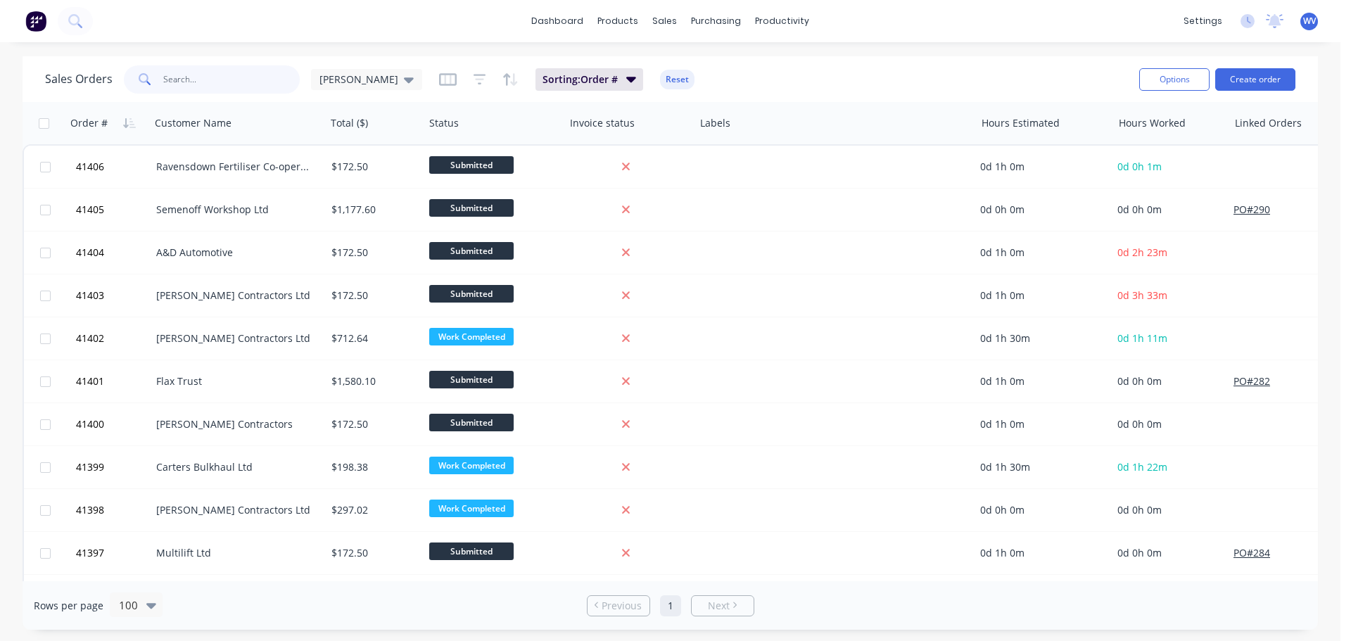
click at [165, 75] on input "text" at bounding box center [231, 79] width 137 height 28
type input "eq"
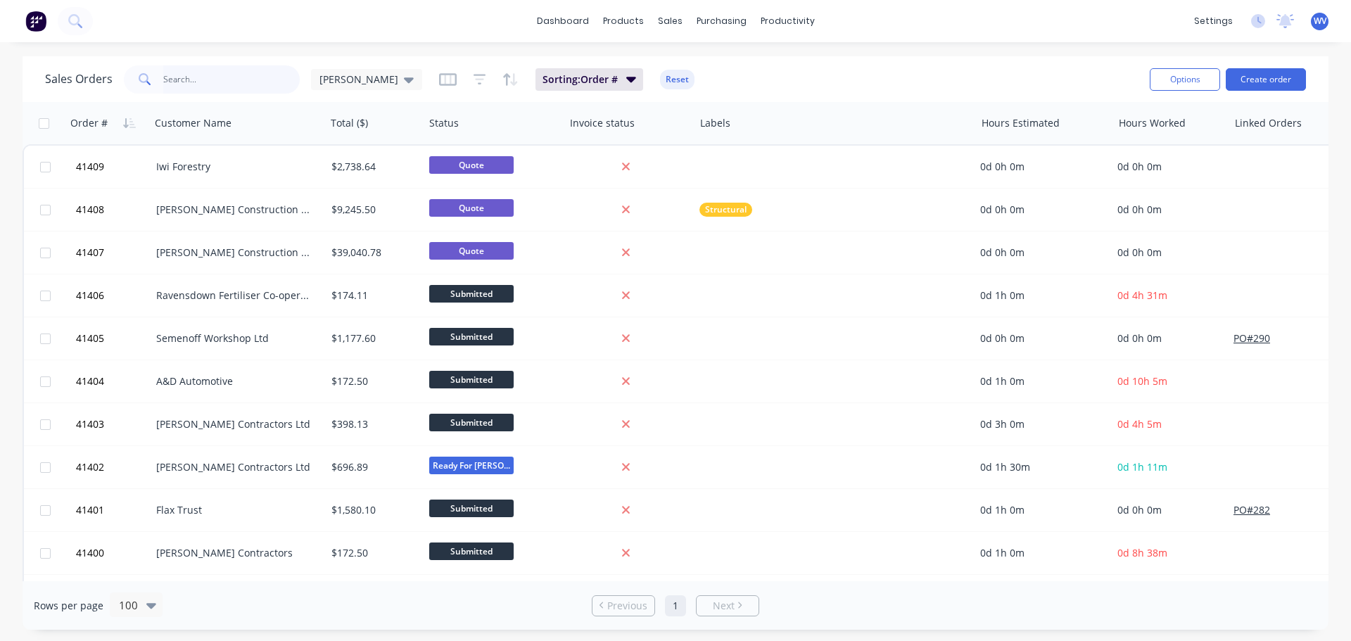
click at [182, 85] on input "text" at bounding box center [231, 79] width 137 height 28
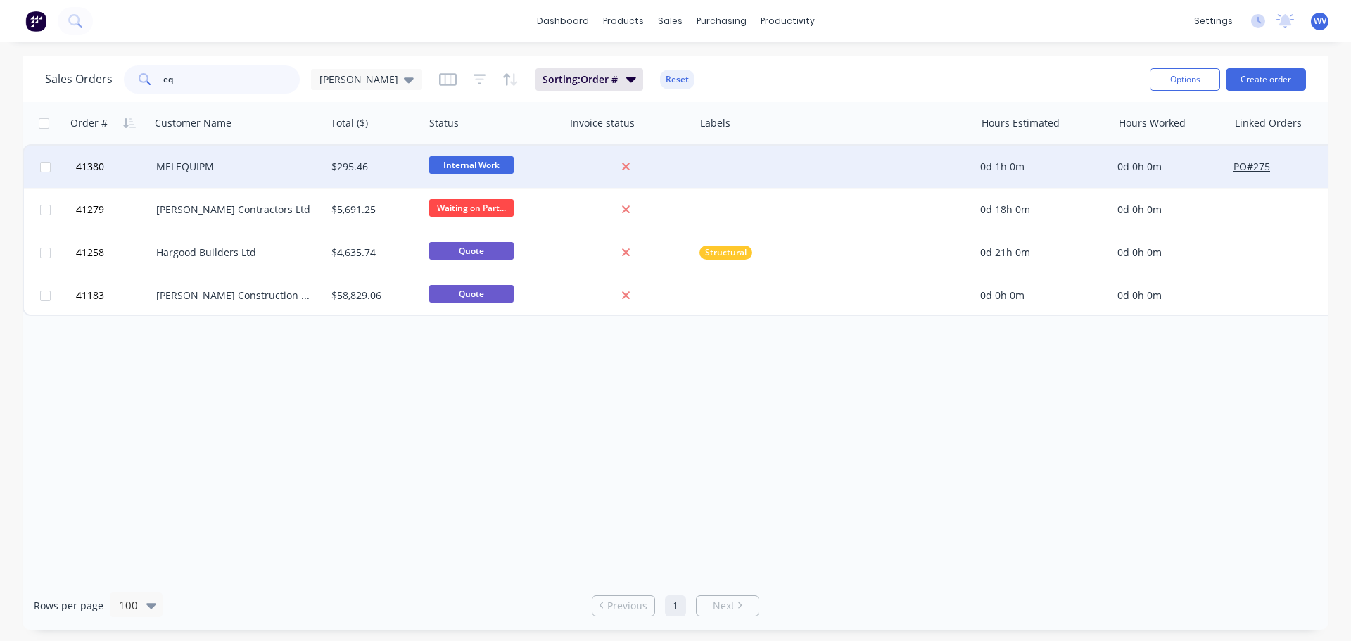
type input "eq"
click at [203, 163] on div "MELEQUIPM" at bounding box center [234, 167] width 156 height 14
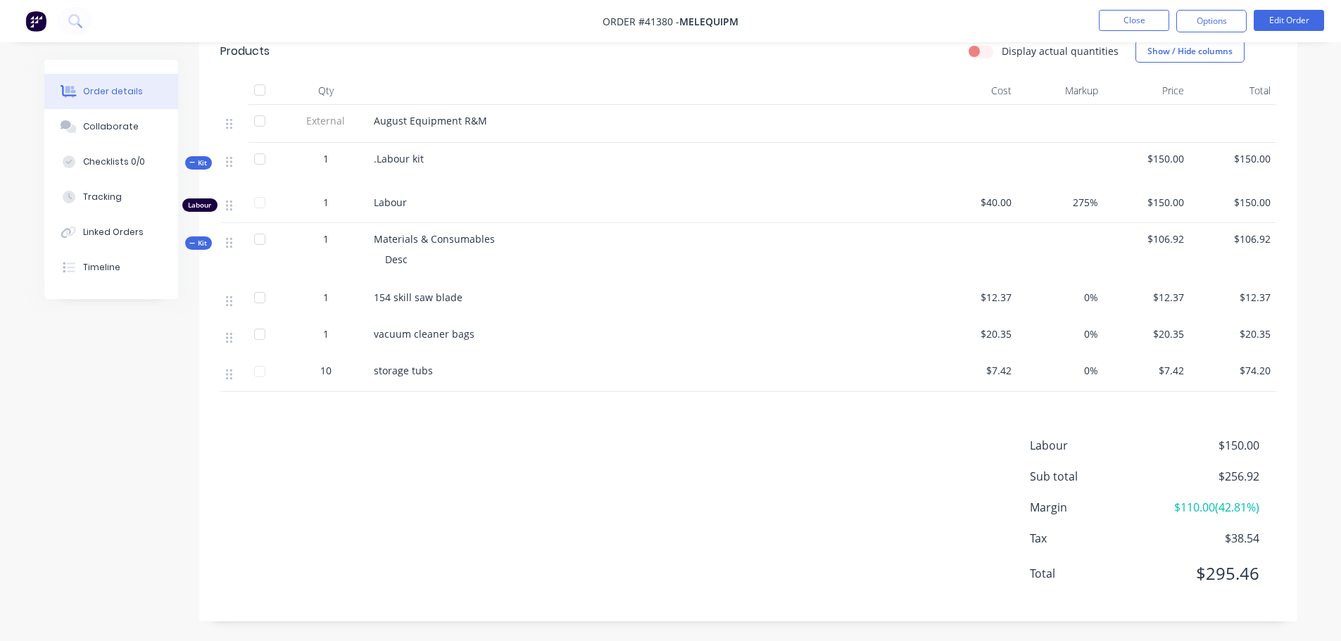
scroll to position [456, 0]
click at [1292, 13] on button "Edit Order" at bounding box center [1288, 20] width 70 height 21
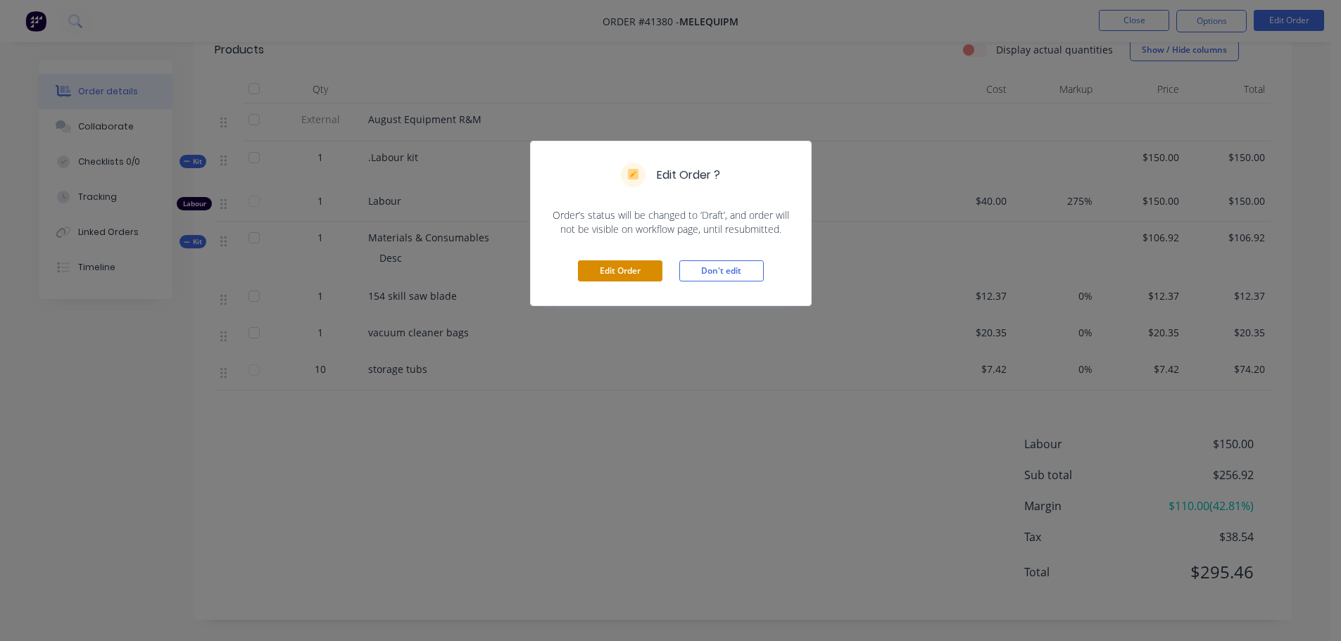
click at [602, 267] on button "Edit Order" at bounding box center [620, 270] width 84 height 21
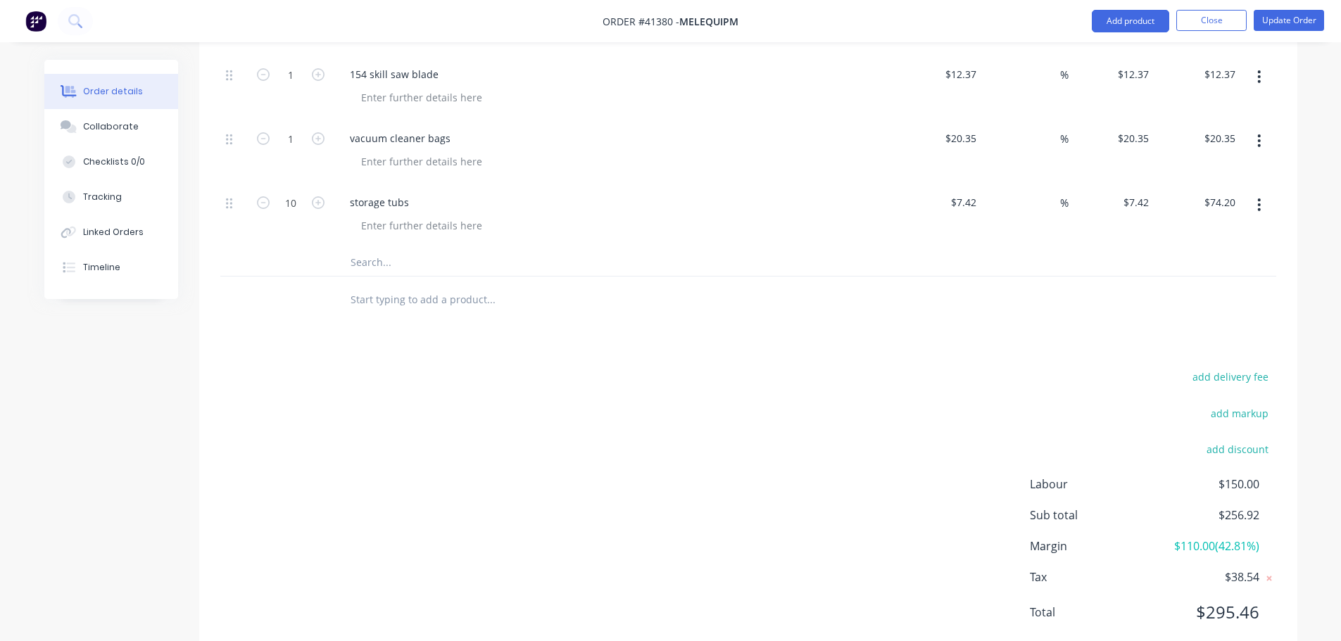
scroll to position [774, 0]
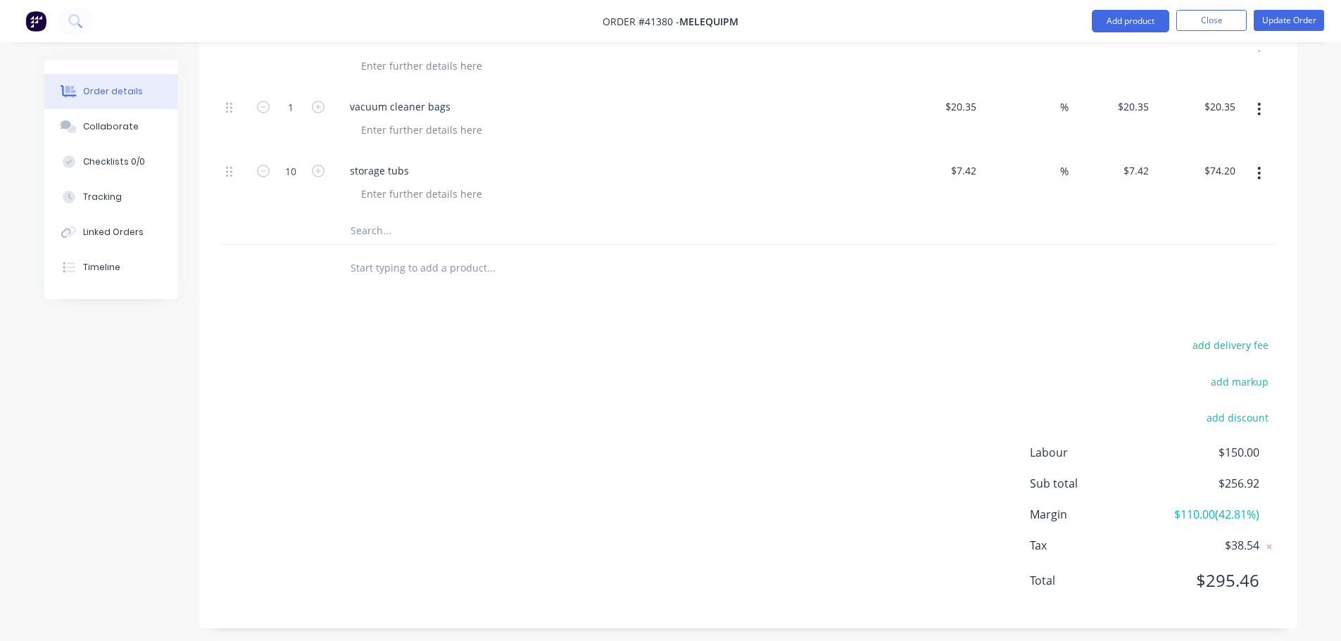
click at [373, 237] on input "text" at bounding box center [491, 230] width 282 height 28
type input "Non insulated crimp tool"
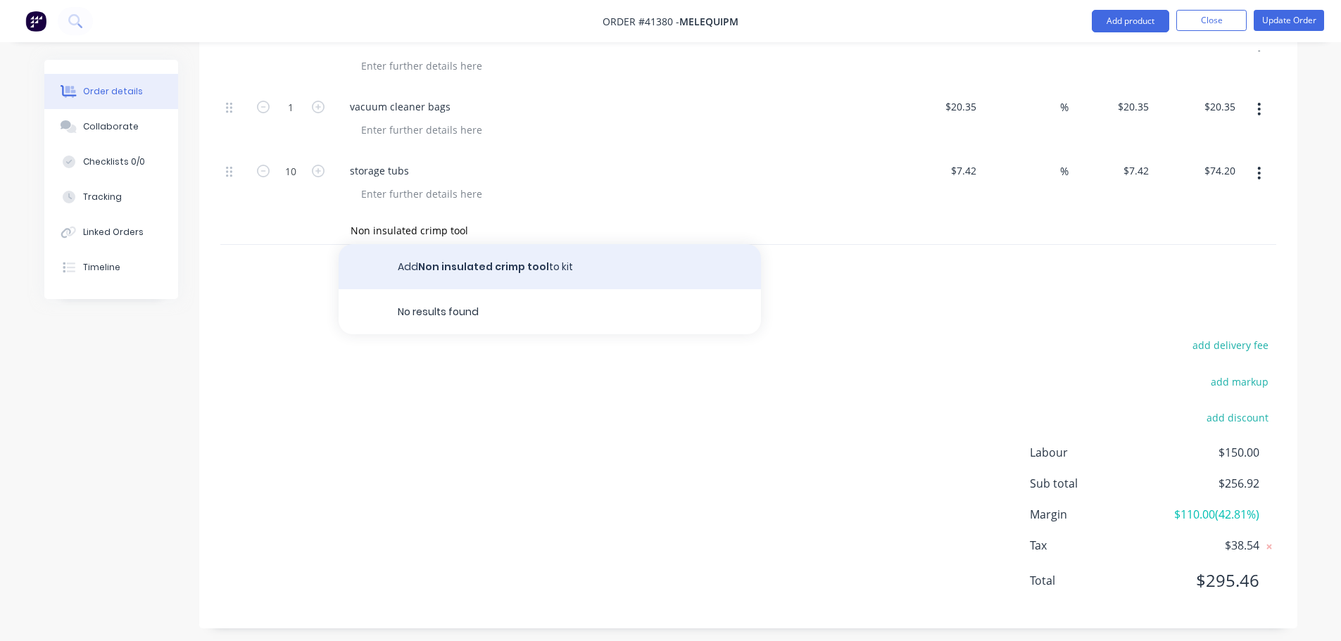
click at [485, 265] on button "Add Non insulated crimp tool to kit" at bounding box center [550, 266] width 422 height 45
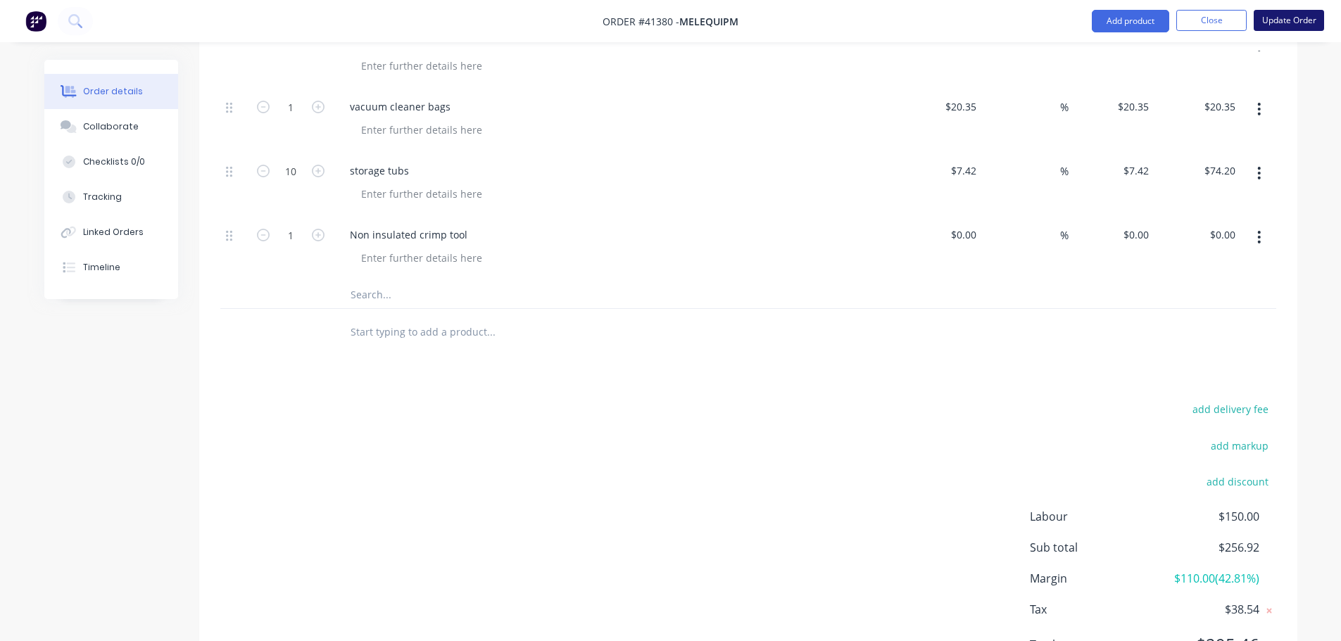
click at [1286, 20] on button "Update Order" at bounding box center [1288, 20] width 70 height 21
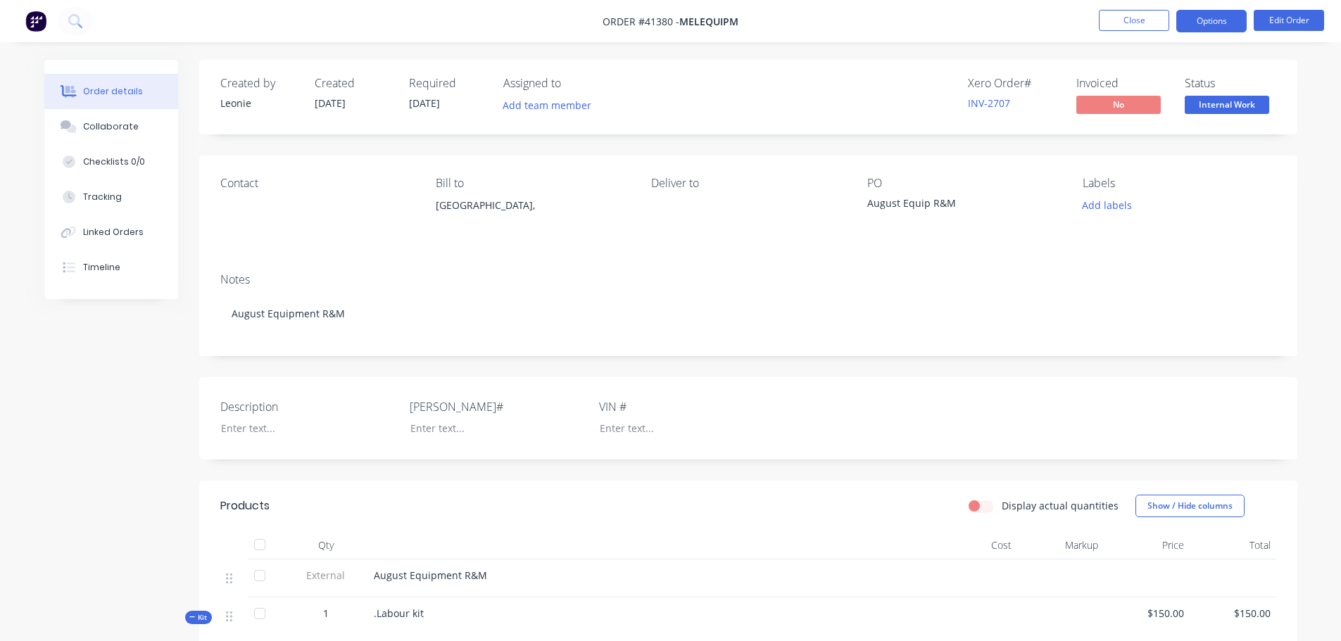
click at [1210, 31] on button "Options" at bounding box center [1211, 21] width 70 height 23
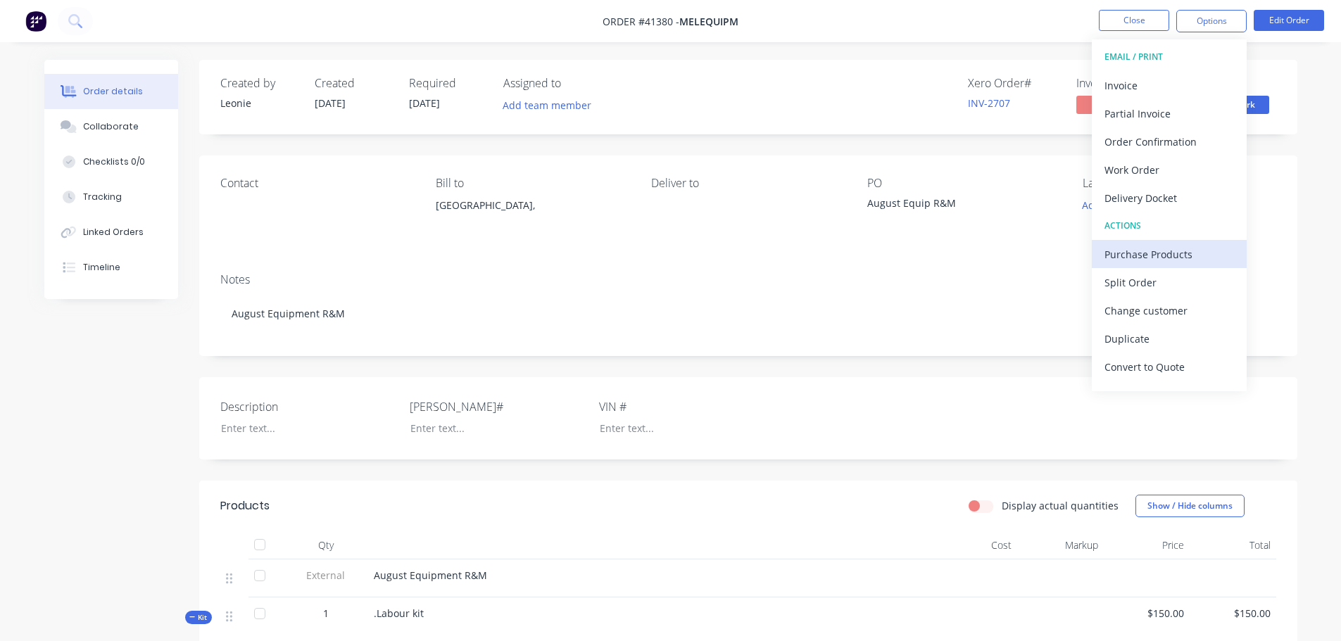
click at [1163, 252] on div "Purchase Products" at bounding box center [1168, 254] width 129 height 20
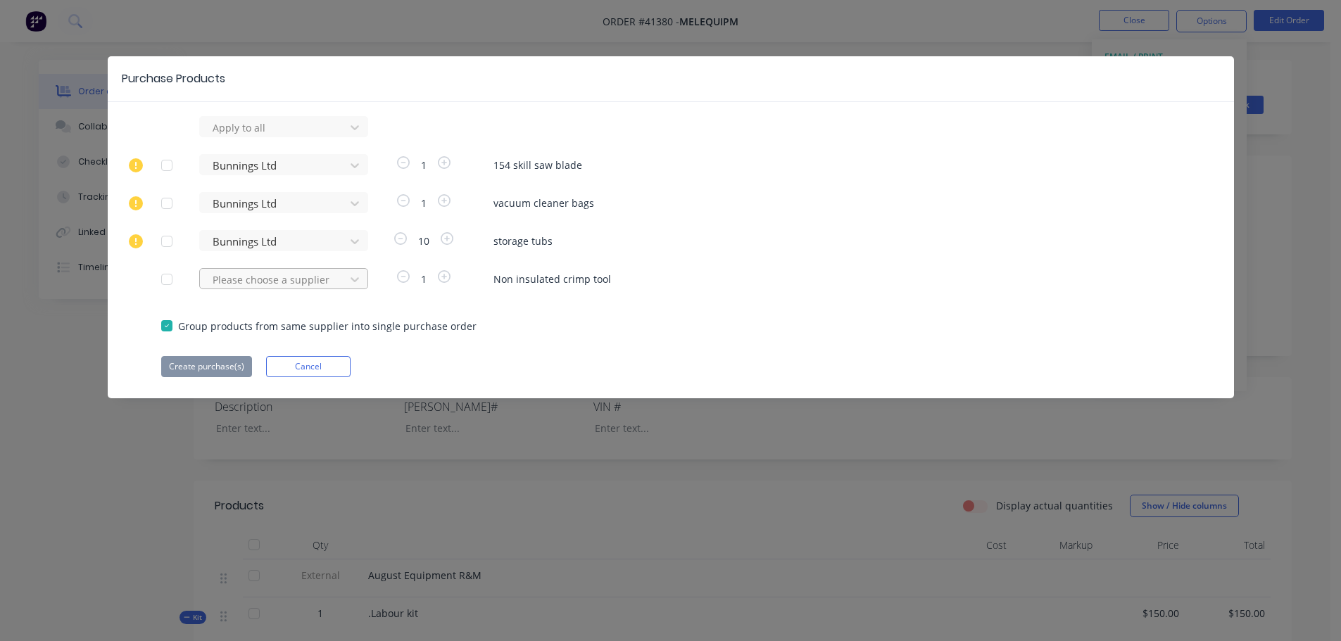
click at [251, 137] on div at bounding box center [274, 128] width 127 height 18
type input "napa"
click at [242, 329] on div "Napa Parts NZ" at bounding box center [283, 331] width 169 height 26
click at [212, 367] on button "Create purchase(s)" at bounding box center [206, 366] width 91 height 21
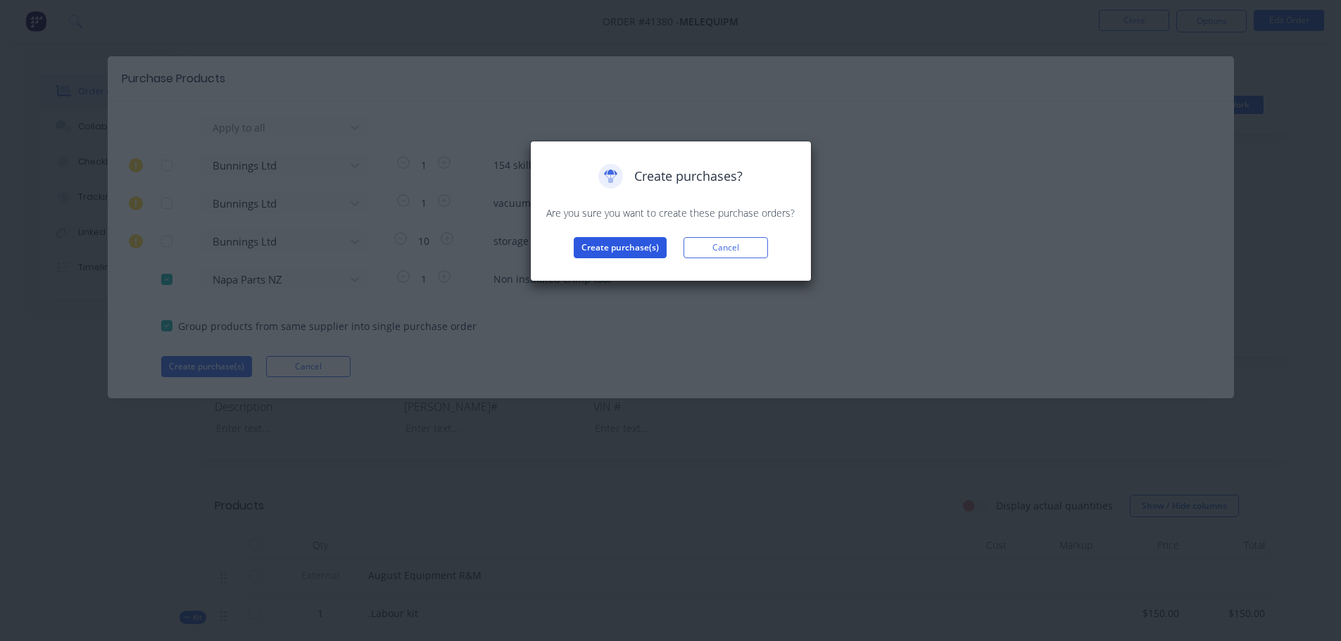
click at [603, 248] on button "Create purchase(s)" at bounding box center [620, 247] width 93 height 21
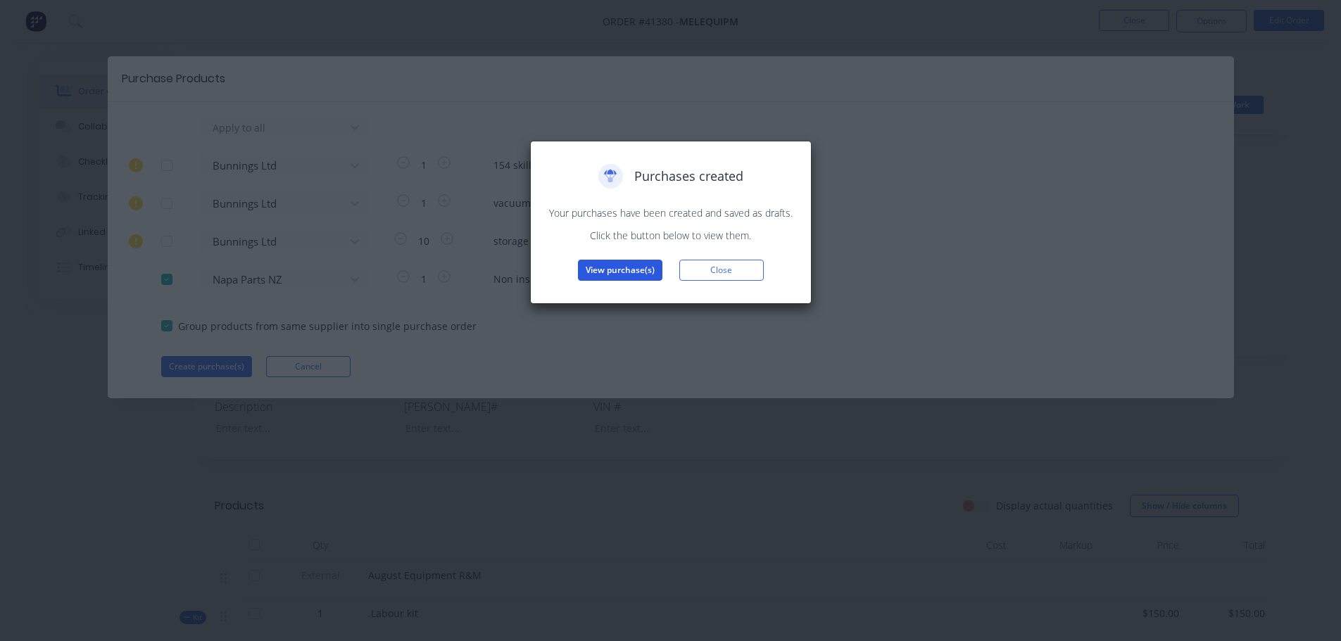
click at [602, 267] on button "View purchase(s)" at bounding box center [620, 270] width 84 height 21
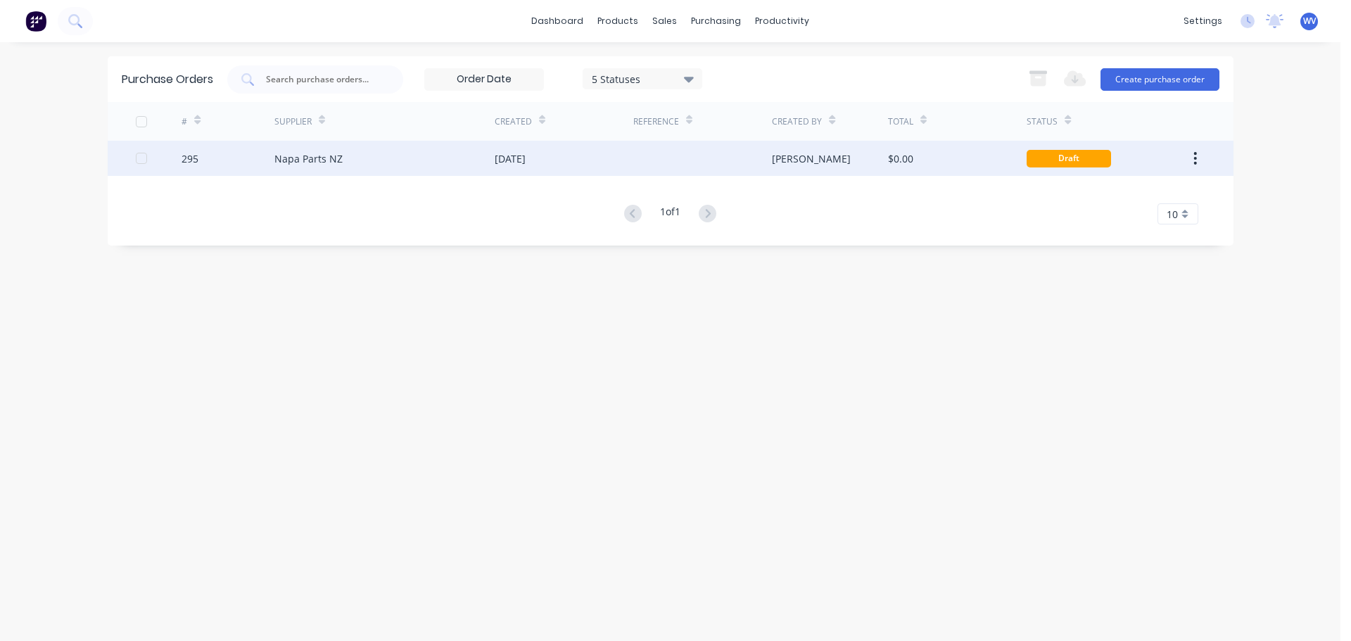
click at [286, 160] on div "Napa Parts NZ" at bounding box center [308, 158] width 68 height 15
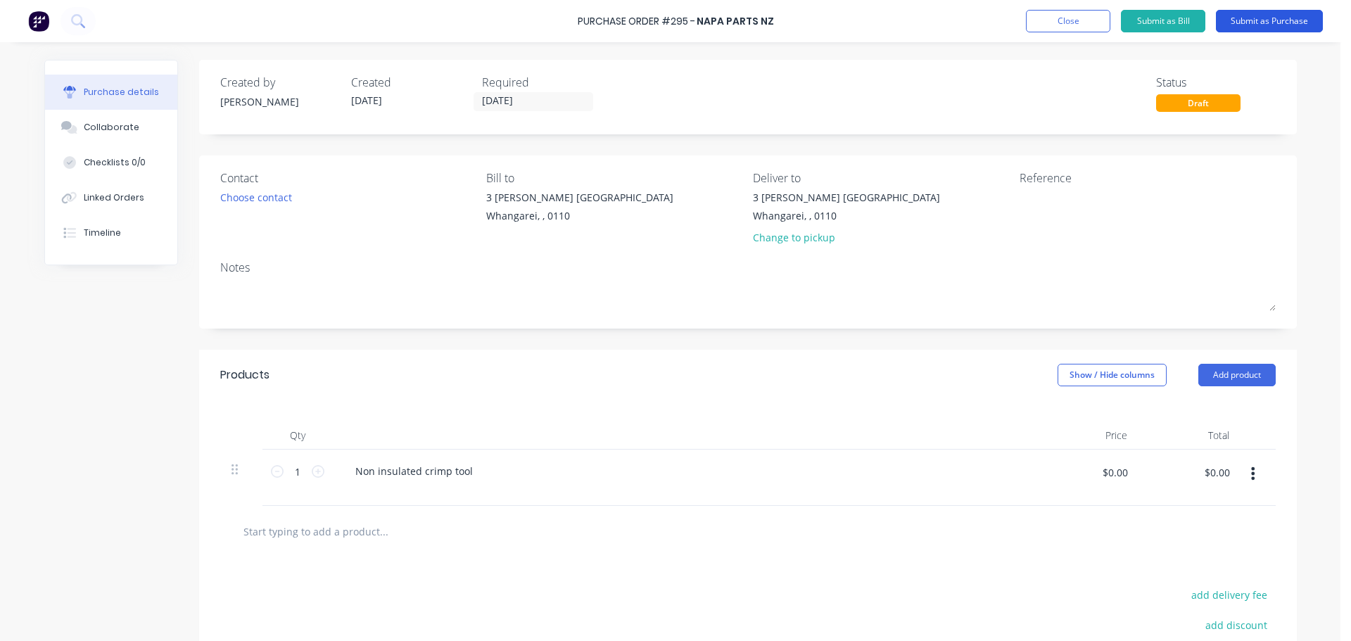
click at [1288, 20] on button "Submit as Purchase" at bounding box center [1269, 21] width 107 height 23
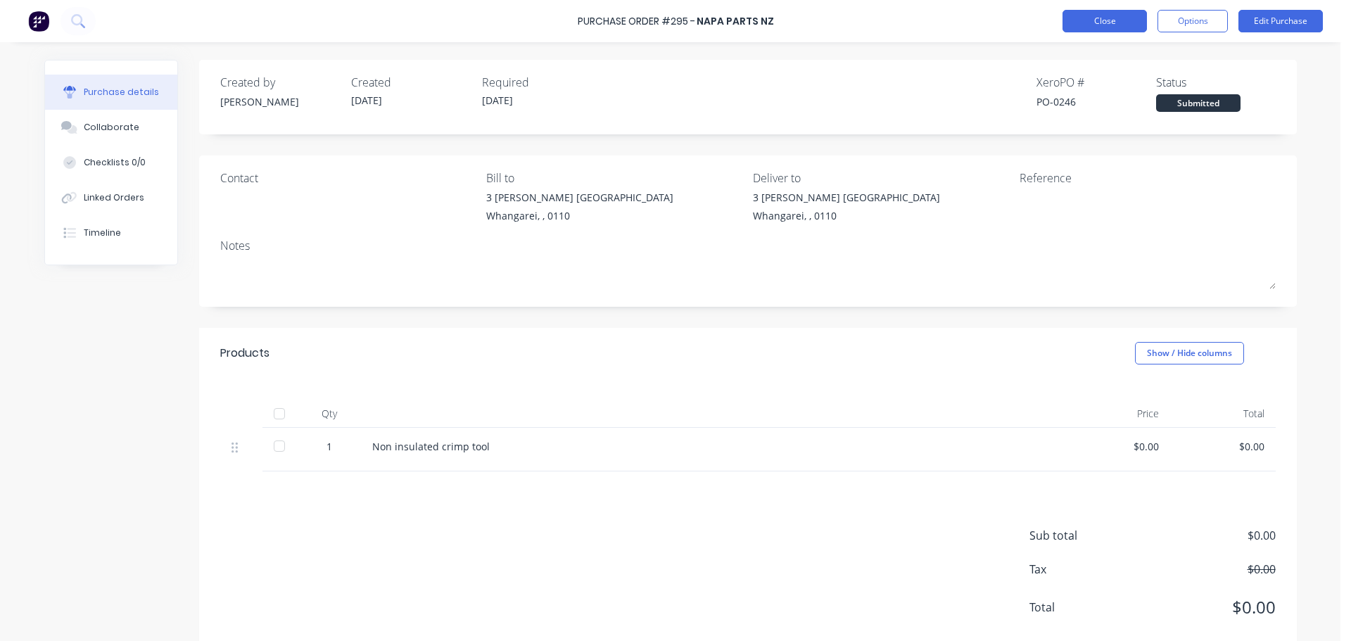
click at [1115, 20] on button "Close" at bounding box center [1105, 21] width 84 height 23
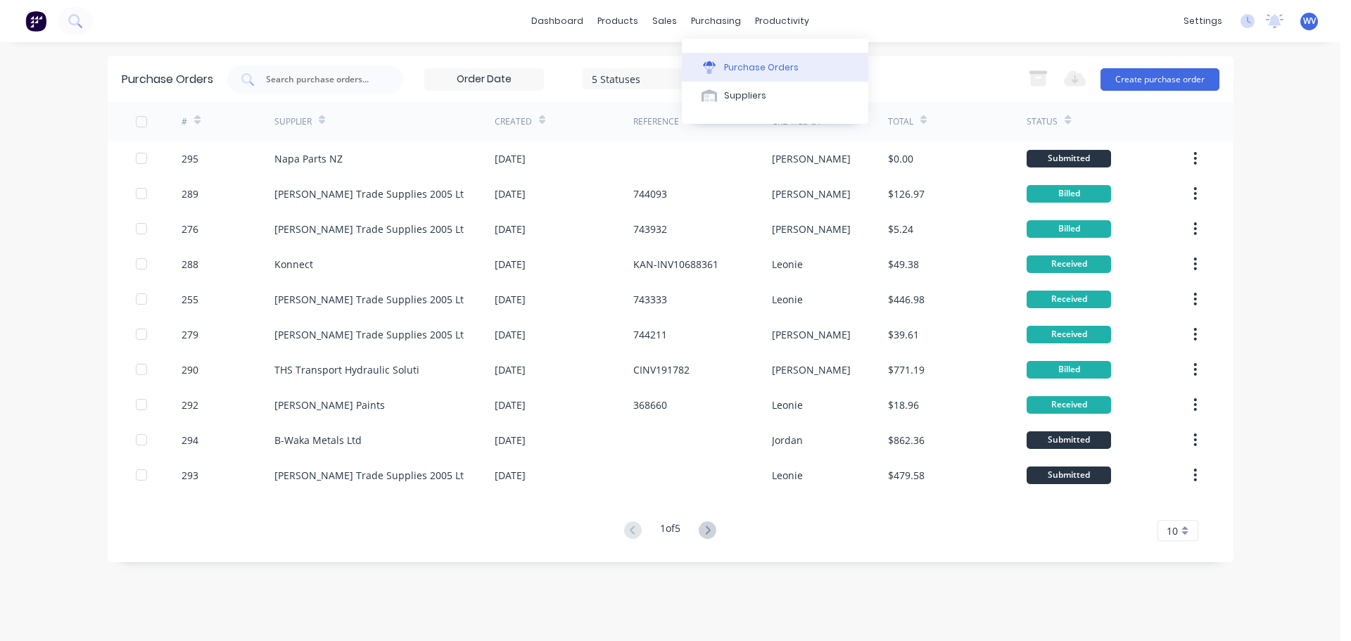
click at [740, 59] on button "Purchase Orders" at bounding box center [775, 67] width 187 height 28
click at [752, 89] on button "Suppliers" at bounding box center [775, 96] width 187 height 28
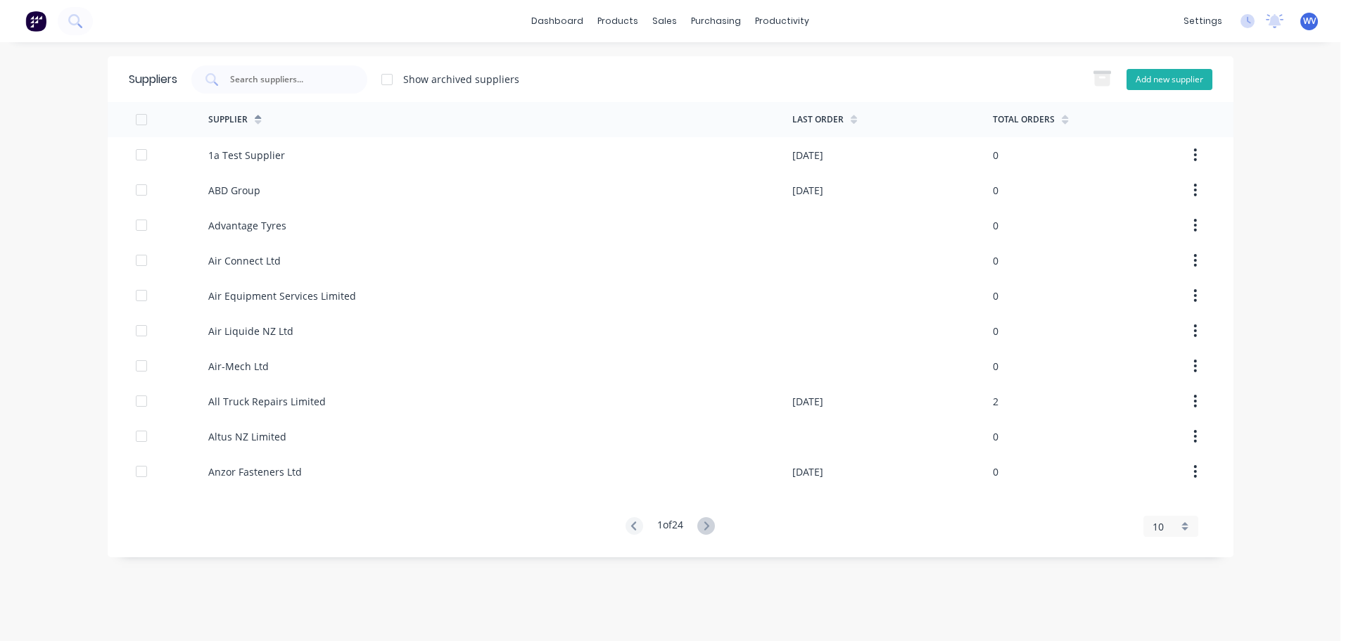
click at [1163, 82] on button "Add new supplier" at bounding box center [1170, 79] width 86 height 21
select select "AU"
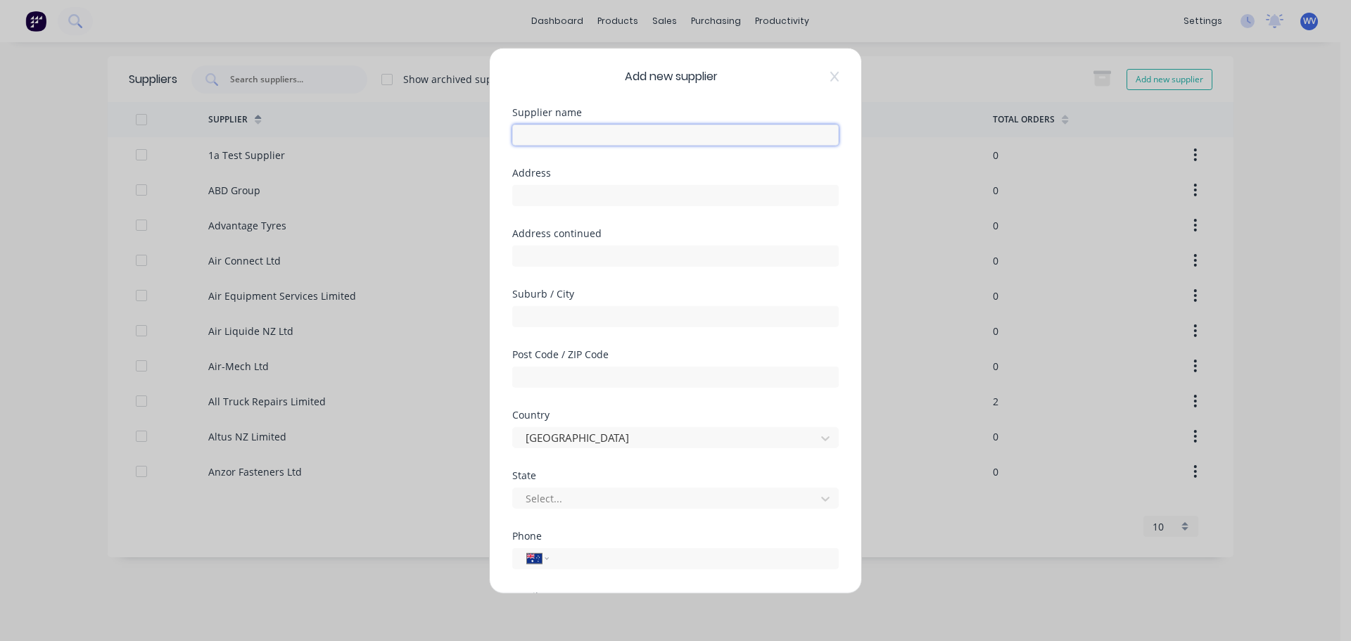
click at [568, 136] on input "text" at bounding box center [675, 134] width 327 height 21
type input "Aliexpress"
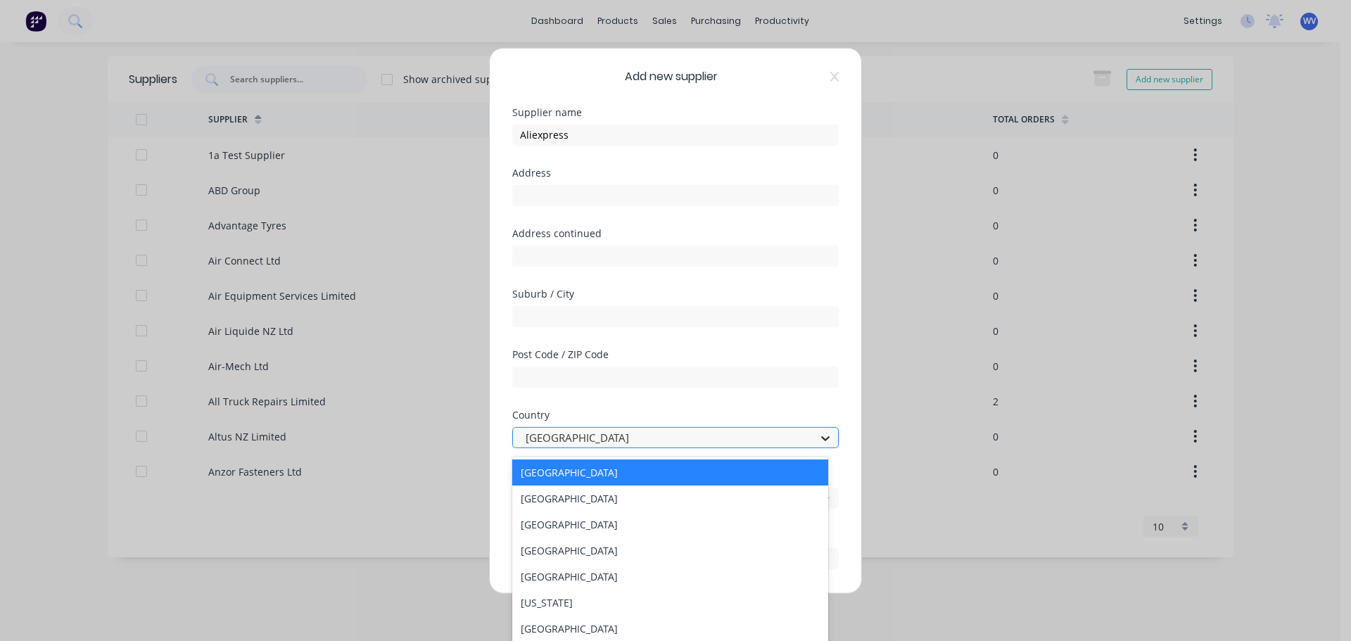
scroll to position [8, 0]
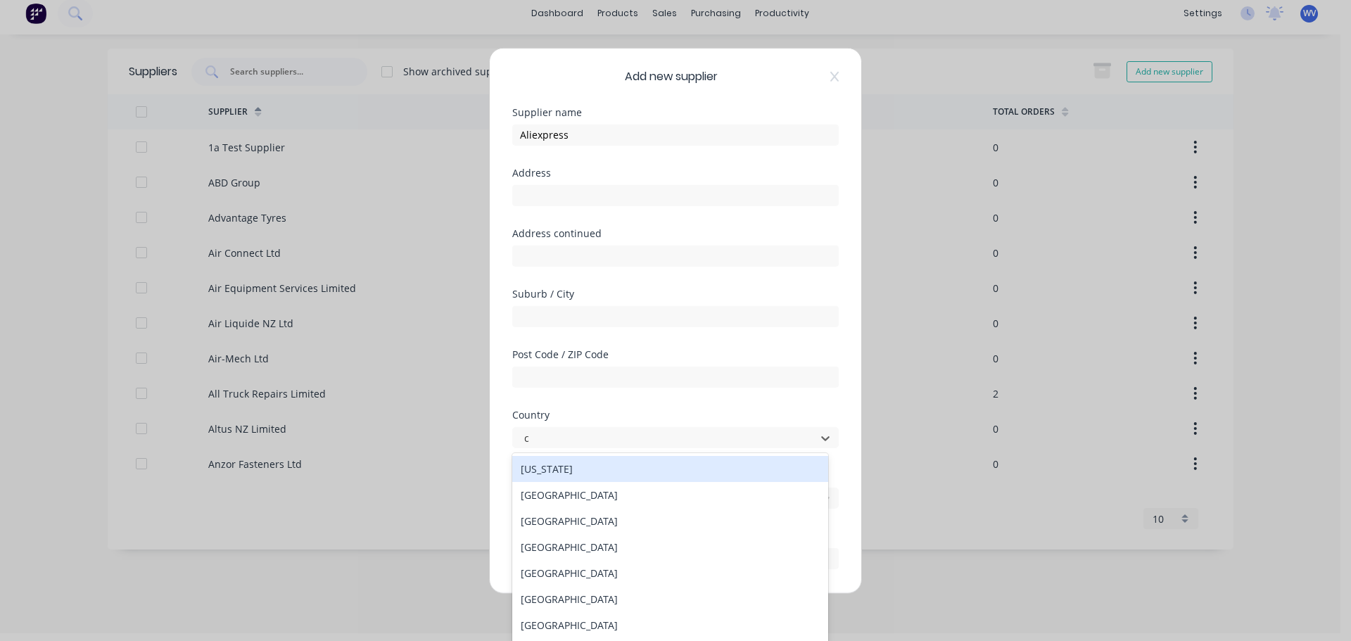
type input "ch"
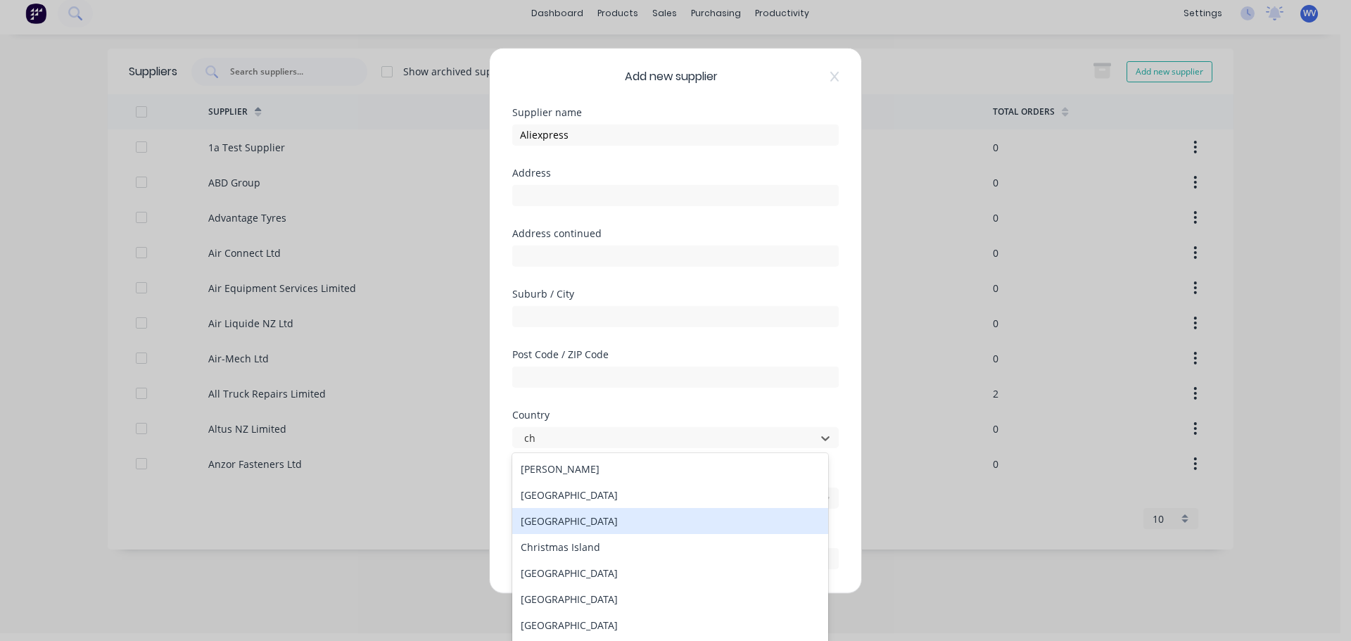
click at [569, 528] on div "China" at bounding box center [670, 521] width 316 height 26
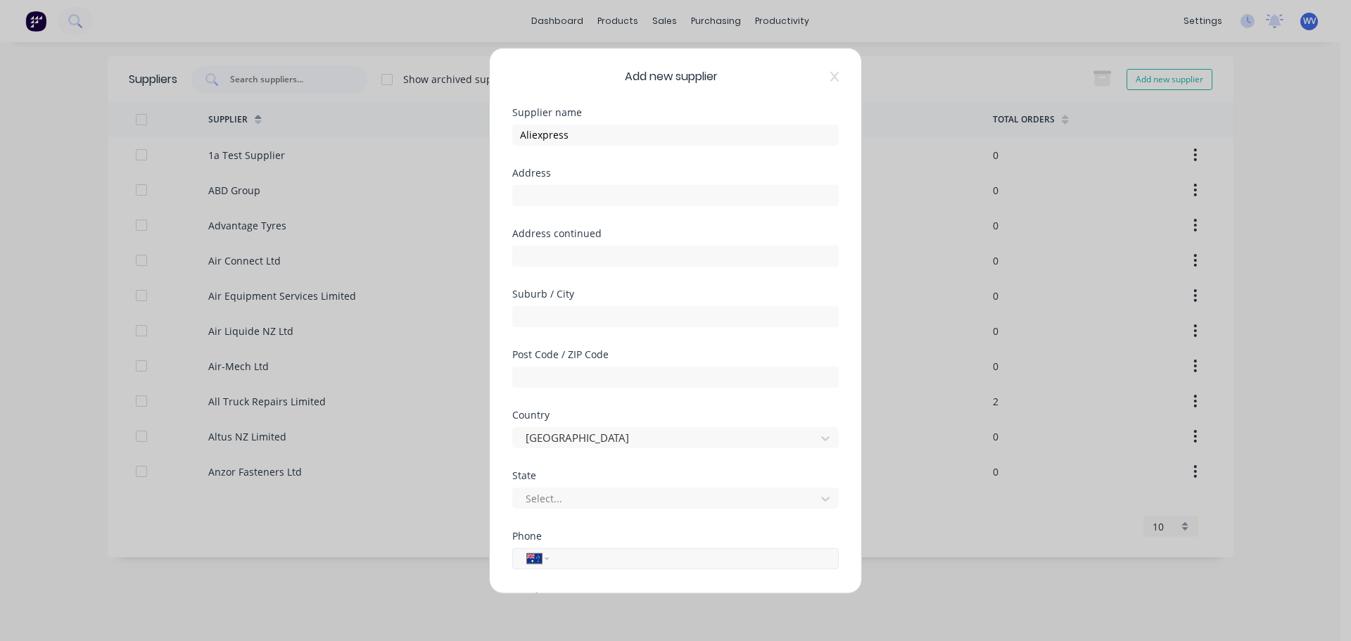
click at [557, 558] on div "International Afghanistan Åland Islands Albania Algeria American Samoa Andorra …" at bounding box center [675, 558] width 327 height 21
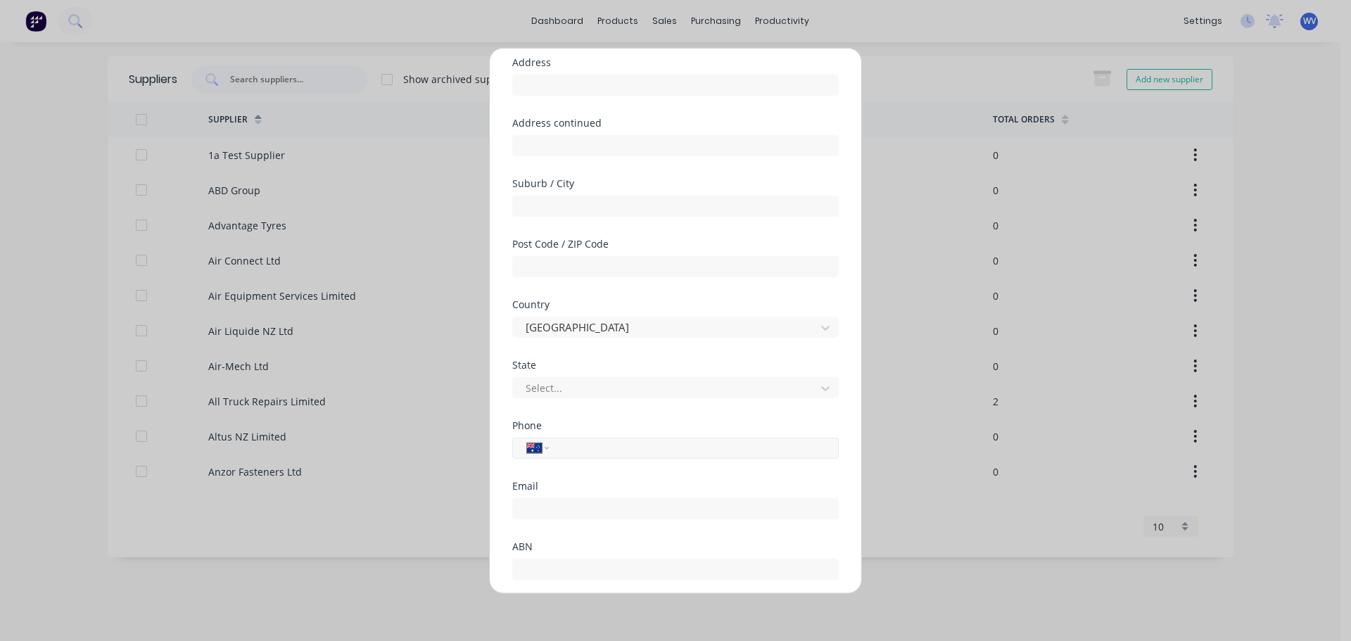
scroll to position [203, 0]
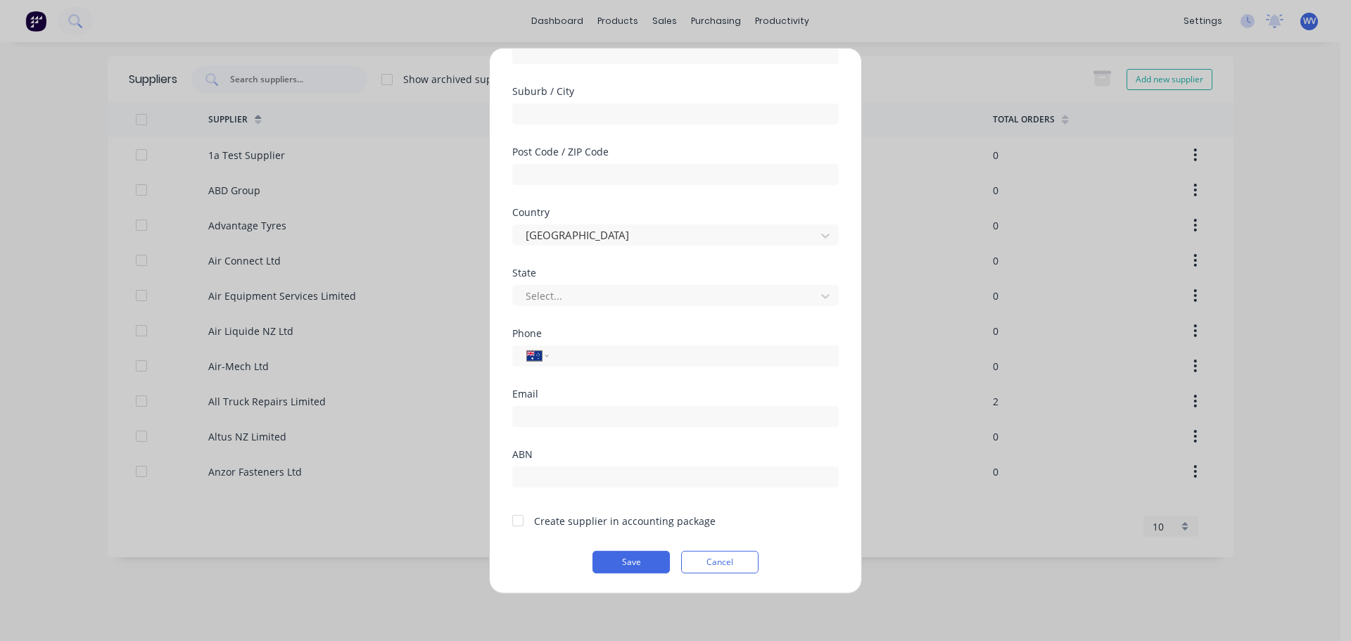
click at [517, 522] on div at bounding box center [518, 521] width 28 height 28
click at [624, 562] on button "Save" at bounding box center [631, 561] width 77 height 23
click at [707, 562] on button "Cancel" at bounding box center [719, 561] width 77 height 23
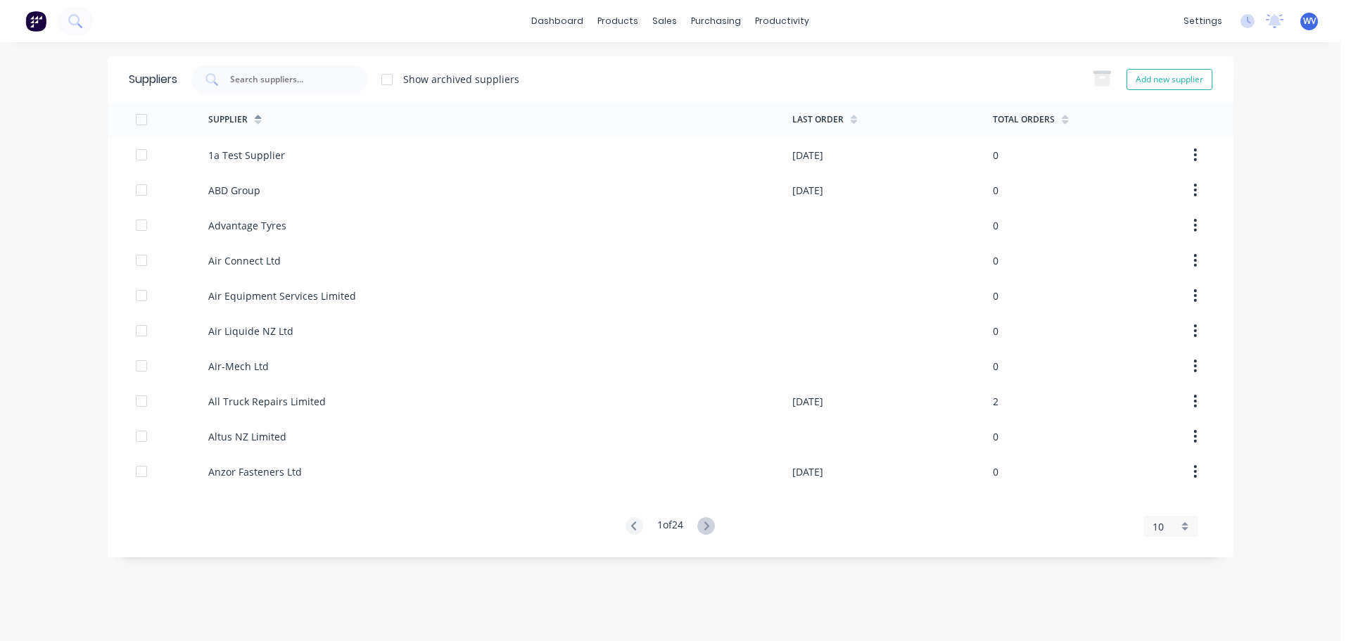
click at [390, 82] on div at bounding box center [387, 79] width 28 height 28
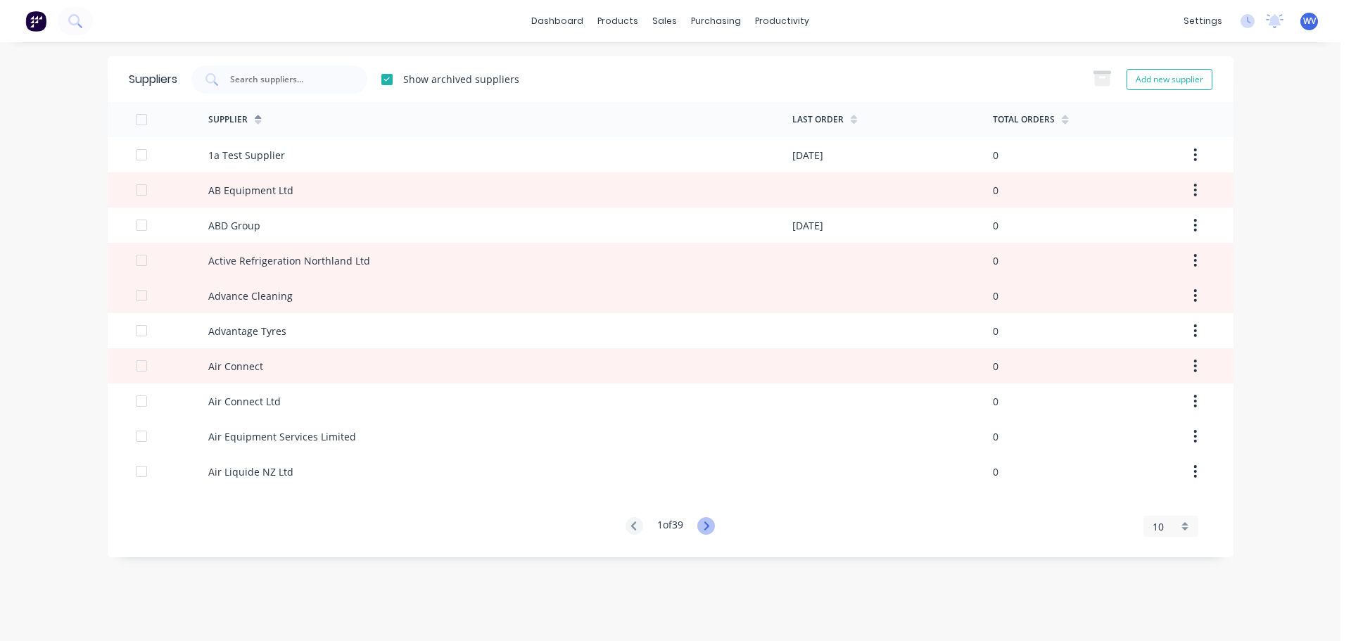
click at [707, 526] on icon at bounding box center [706, 526] width 18 height 18
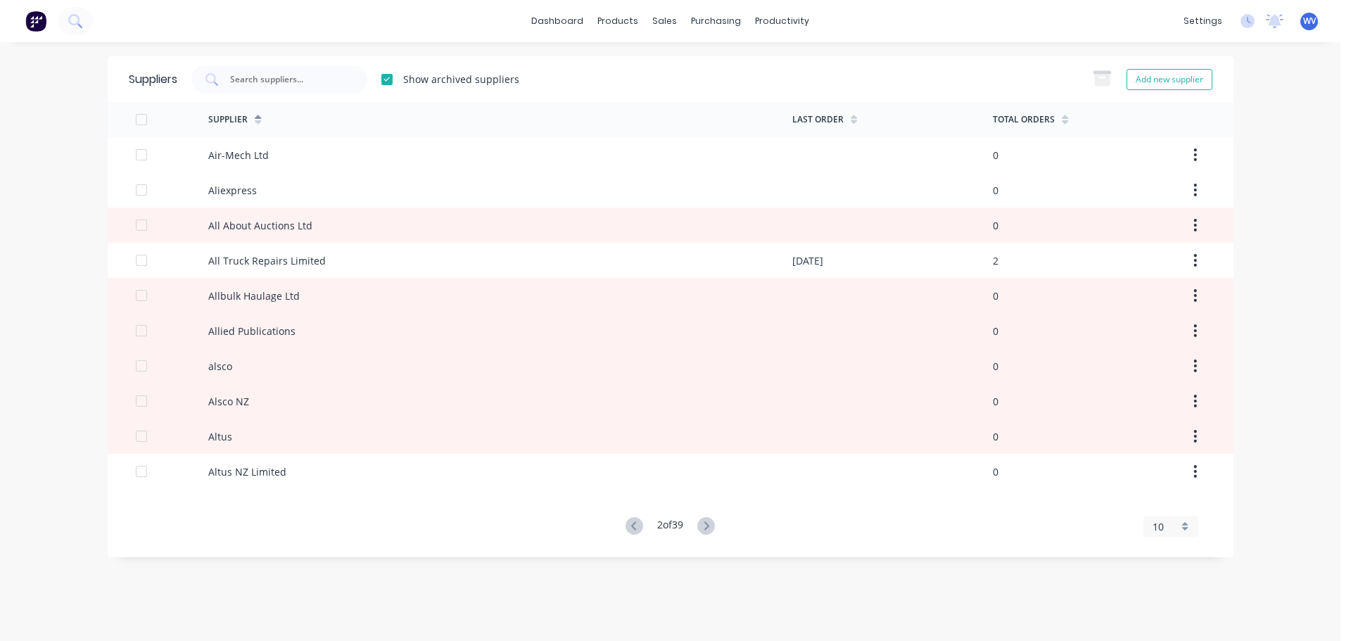
click at [1312, 175] on div "dashboard products sales purchasing productivity dashboard products Product Cat…" at bounding box center [670, 320] width 1341 height 641
click at [739, 68] on div "Purchase Orders" at bounding box center [761, 67] width 75 height 13
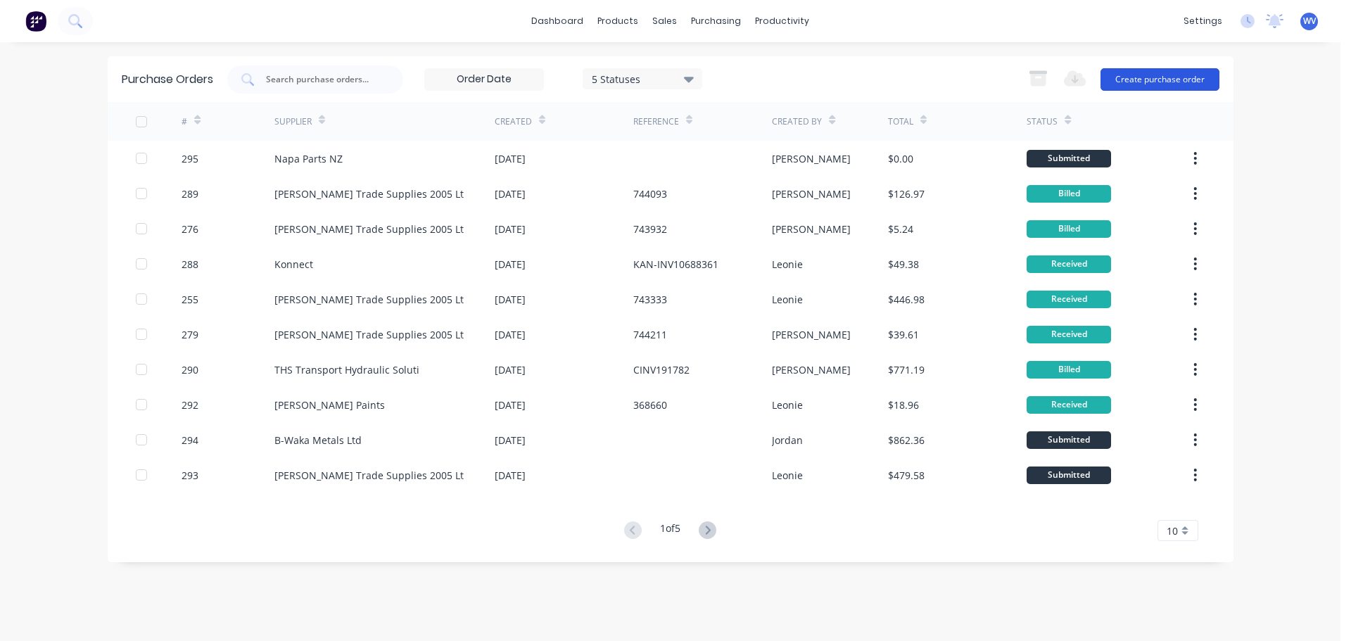
click at [1132, 82] on button "Create purchase order" at bounding box center [1160, 79] width 119 height 23
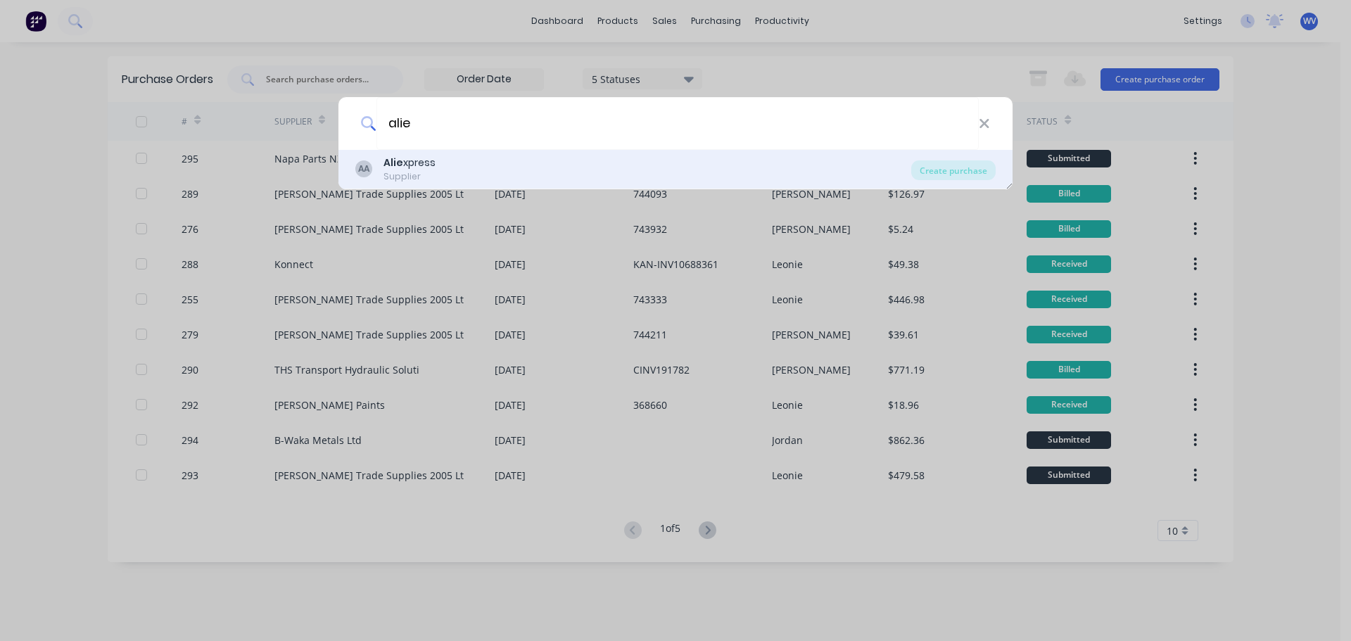
type input "alie"
click at [407, 162] on div "Alie xpress" at bounding box center [410, 163] width 52 height 15
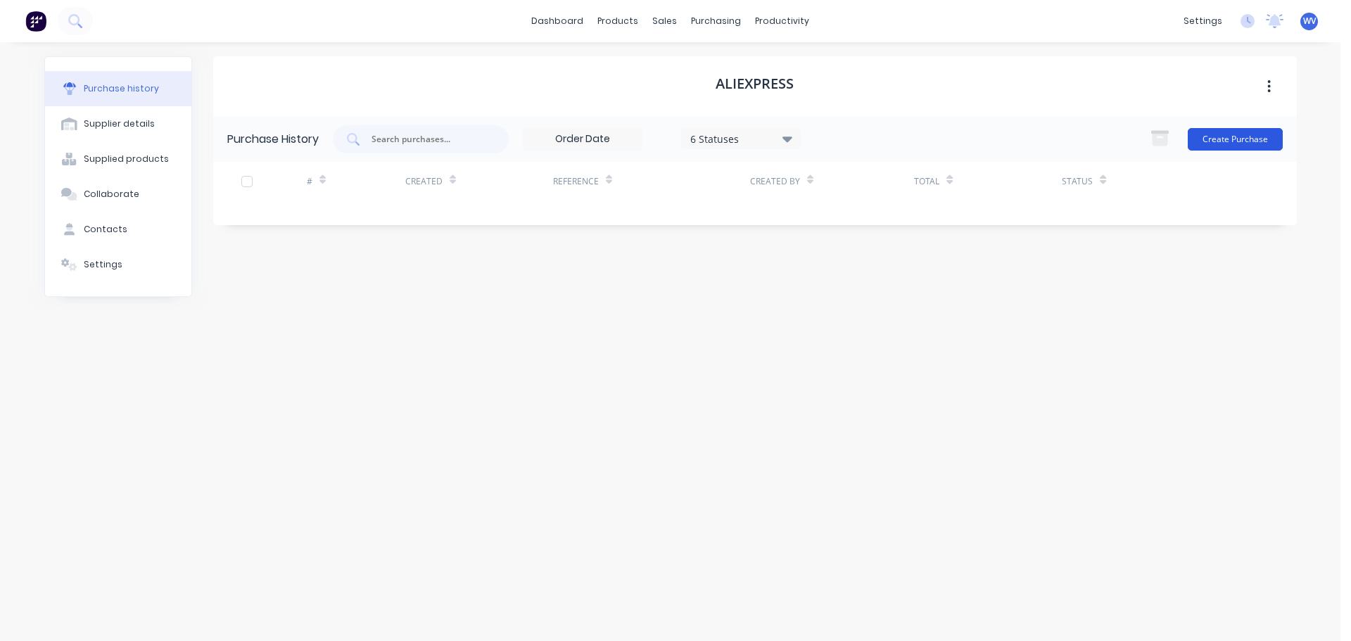
click at [1236, 140] on button "Create Purchase" at bounding box center [1235, 139] width 95 height 23
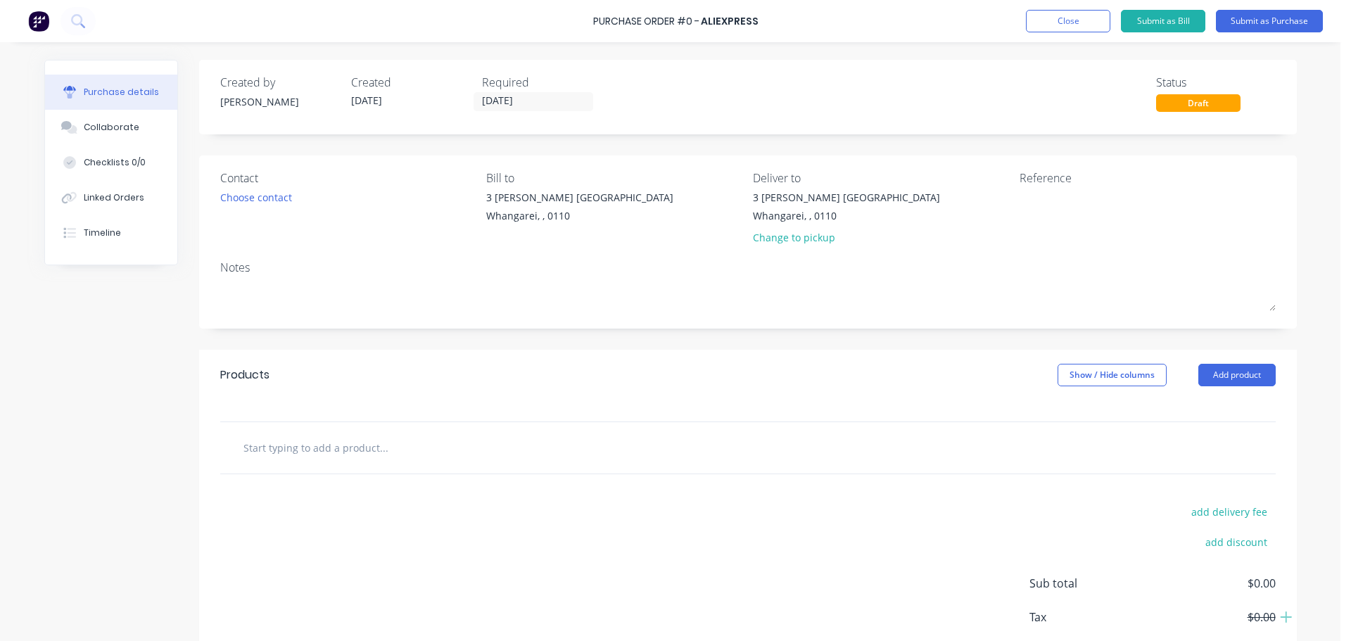
click at [275, 441] on input "text" at bounding box center [384, 448] width 282 height 28
type input "s"
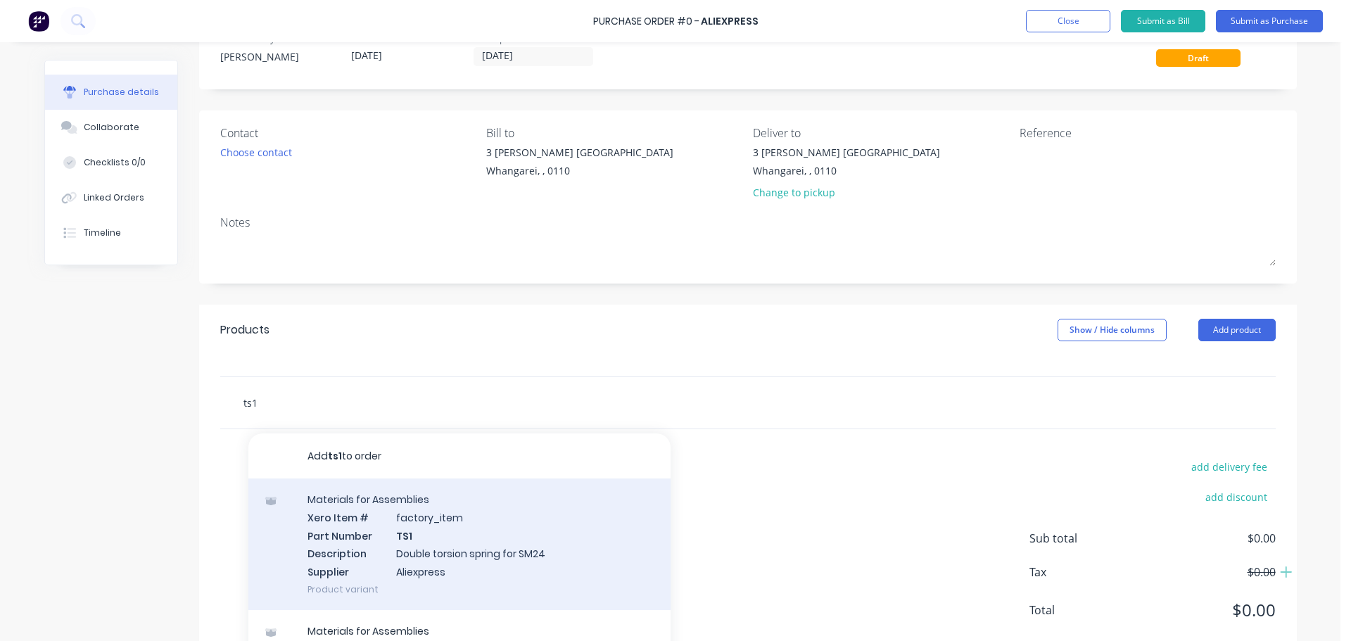
scroll to position [70, 0]
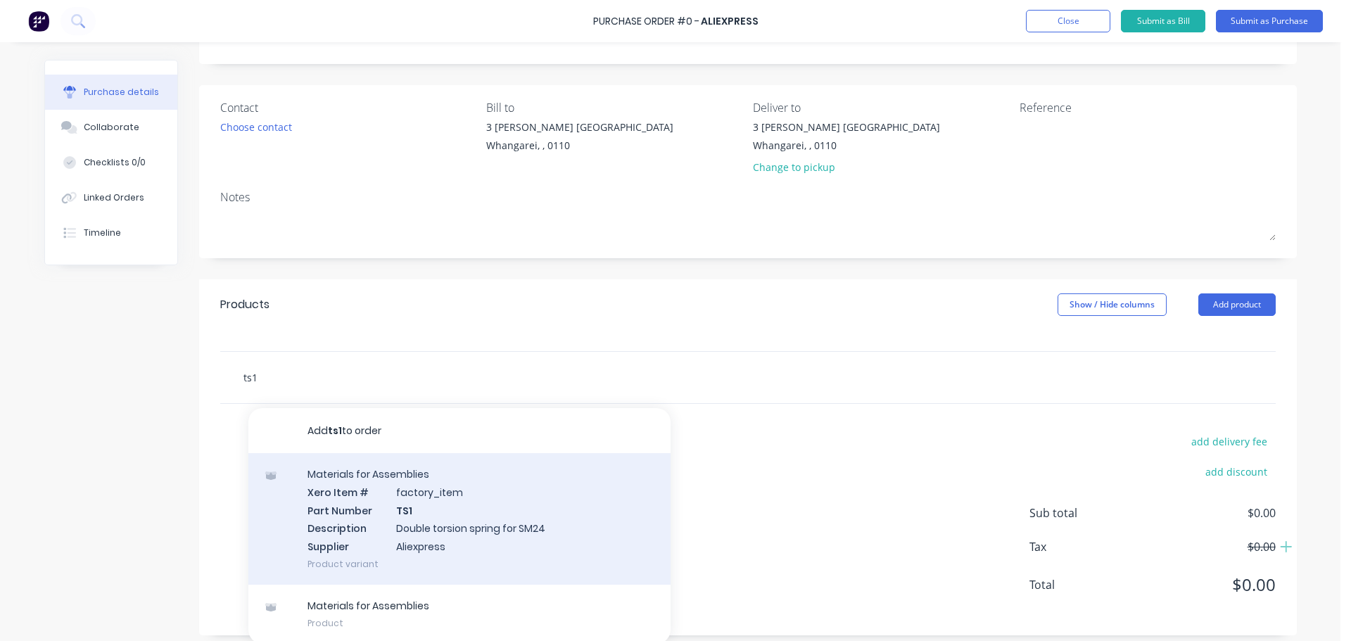
type input "ts1"
click at [412, 510] on div "Materials for Assemblies Xero Item # factory_item Part Number TS1 Description D…" at bounding box center [459, 519] width 422 height 132
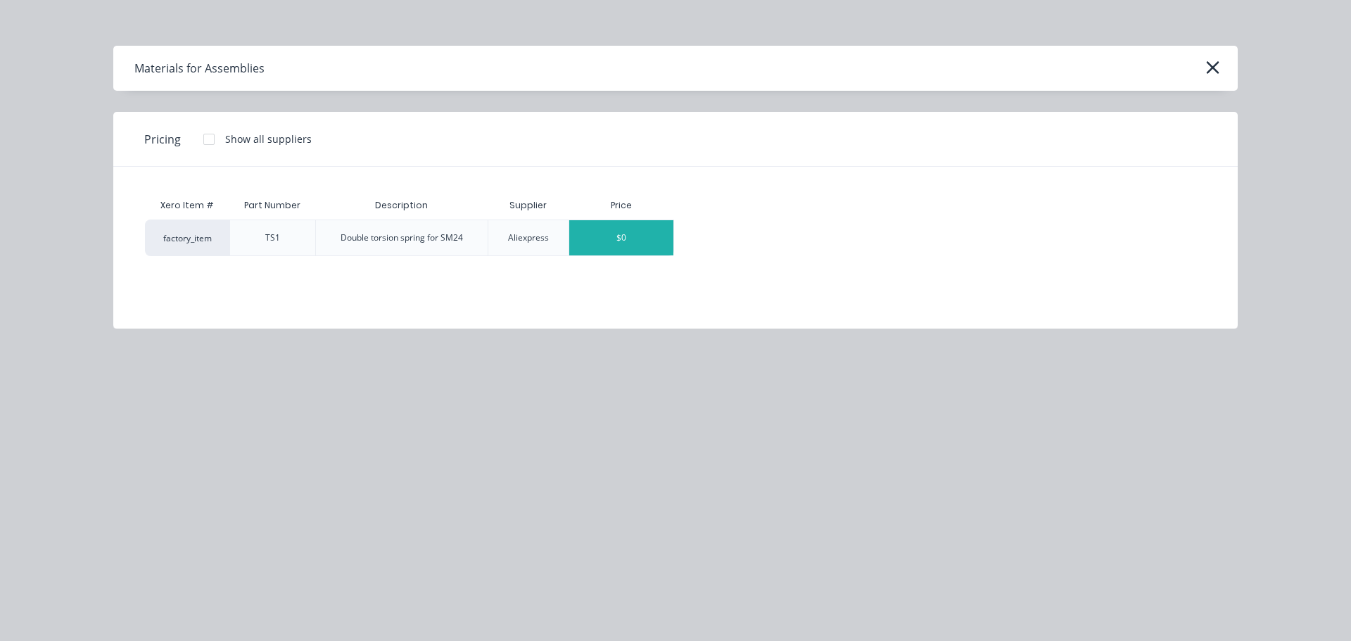
click at [631, 242] on div "$0" at bounding box center [621, 237] width 104 height 35
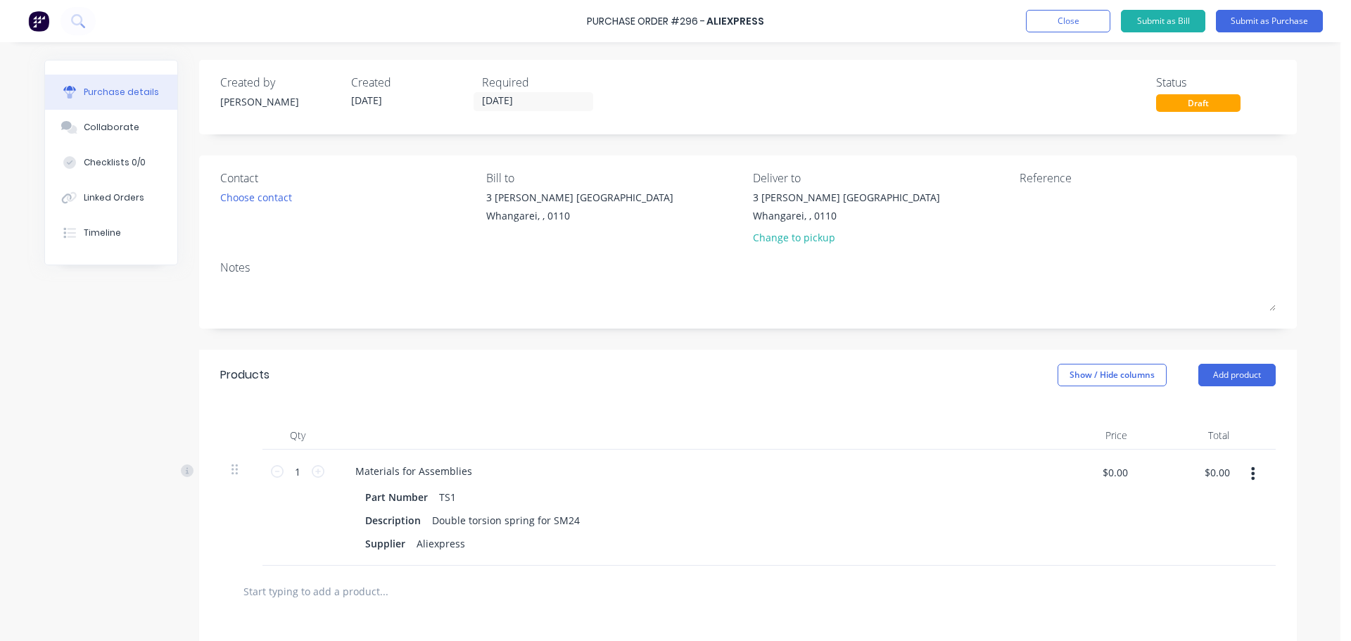
click at [270, 588] on input "text" at bounding box center [384, 591] width 282 height 28
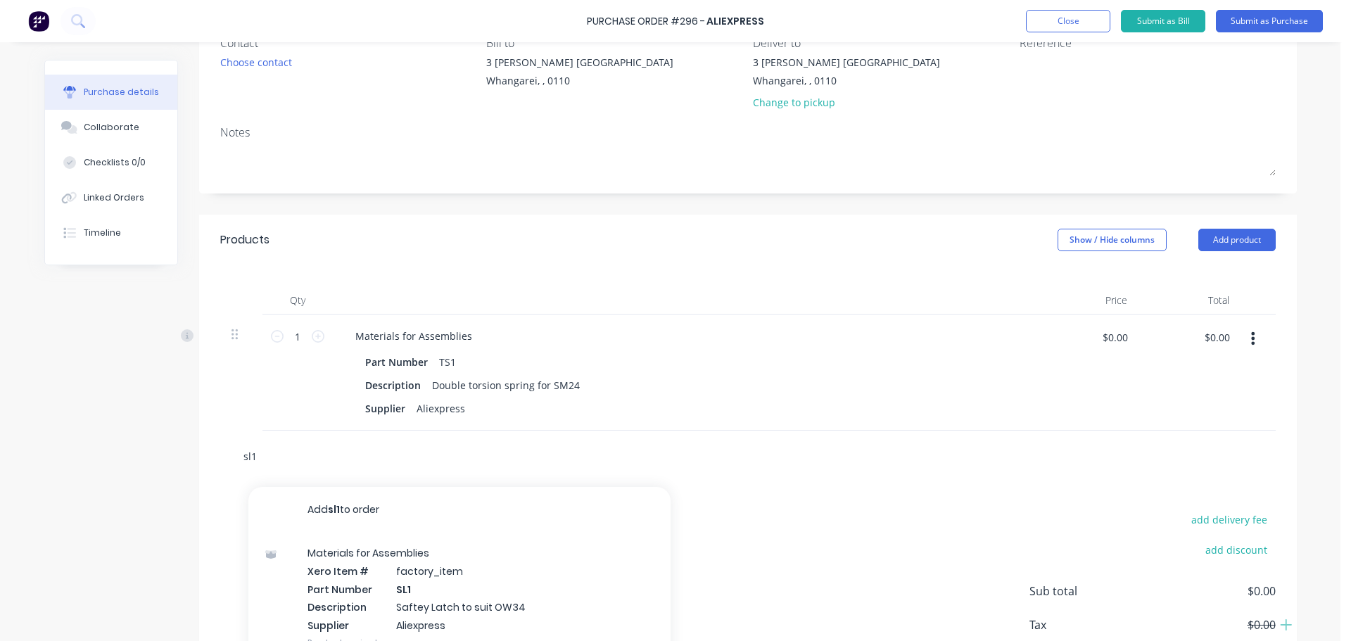
scroll to position [141, 0]
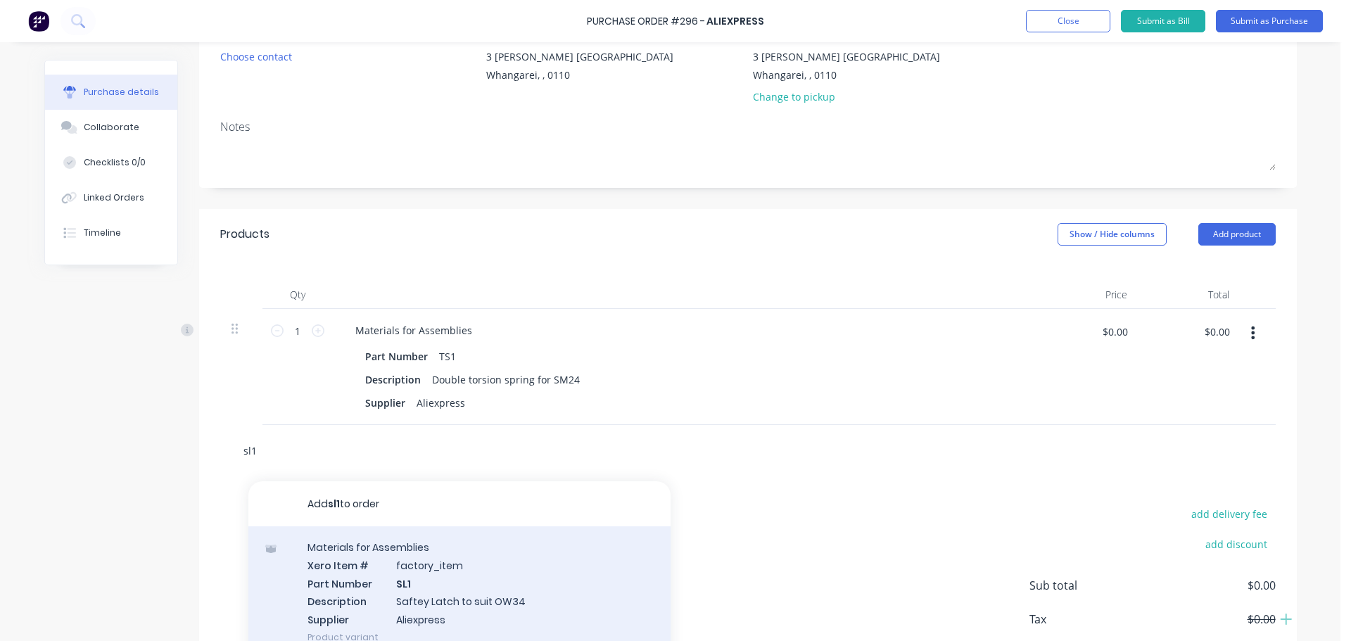
type input "sl1"
click at [407, 595] on div "Materials for Assemblies Xero Item # factory_item Part Number SL1 Description S…" at bounding box center [459, 592] width 422 height 132
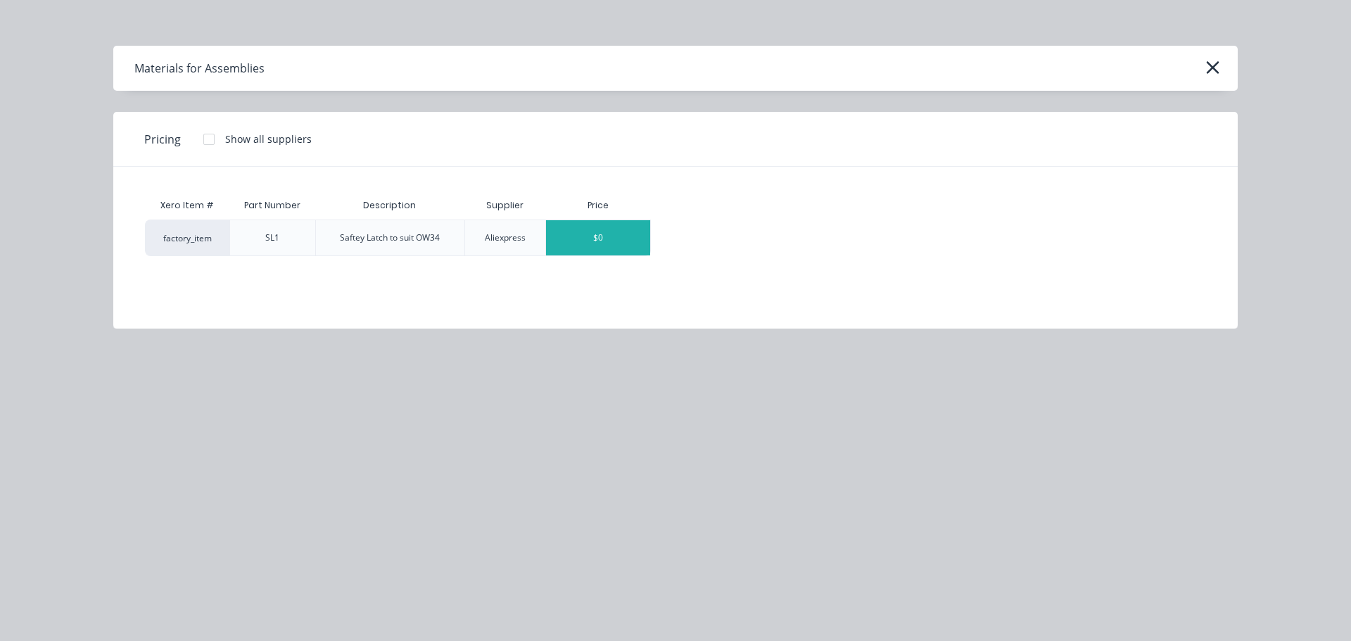
click at [578, 242] on div "$0" at bounding box center [598, 237] width 104 height 35
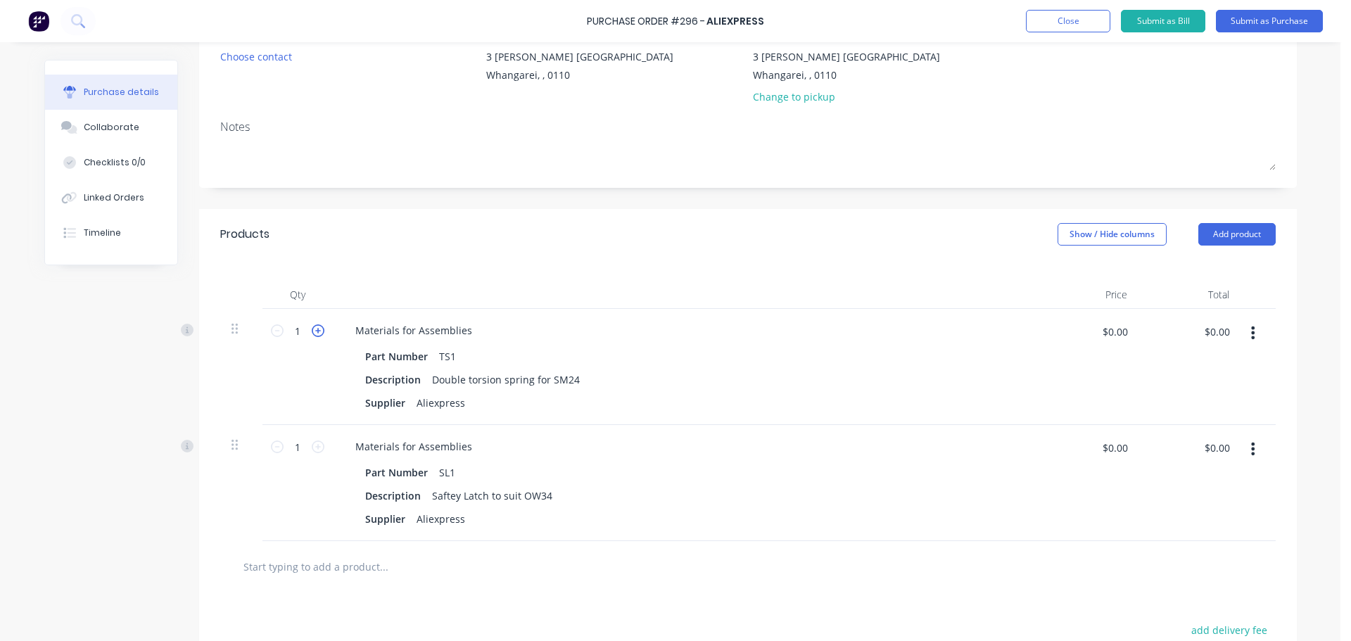
click at [315, 328] on icon at bounding box center [318, 330] width 13 height 13
type input "4"
click at [304, 446] on input "1" at bounding box center [298, 446] width 28 height 21
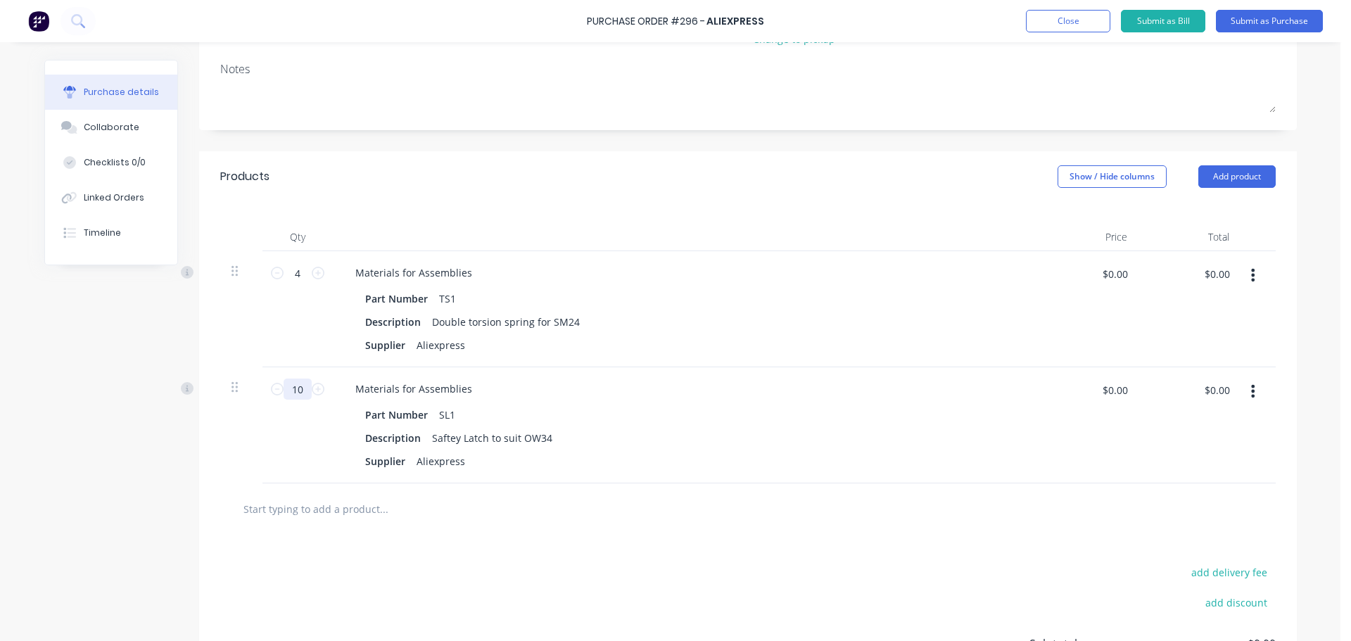
scroll to position [197, 0]
type input "10"
click at [1252, 24] on button "Submit as Purchase" at bounding box center [1269, 21] width 107 height 23
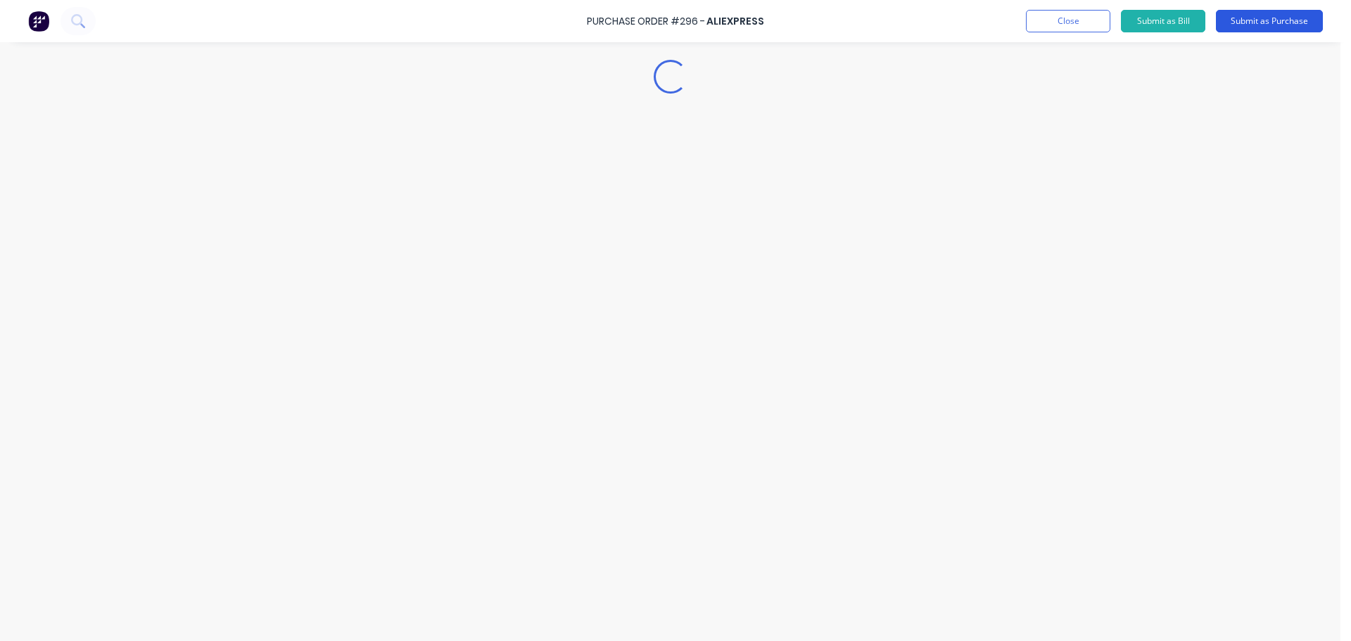
scroll to position [0, 0]
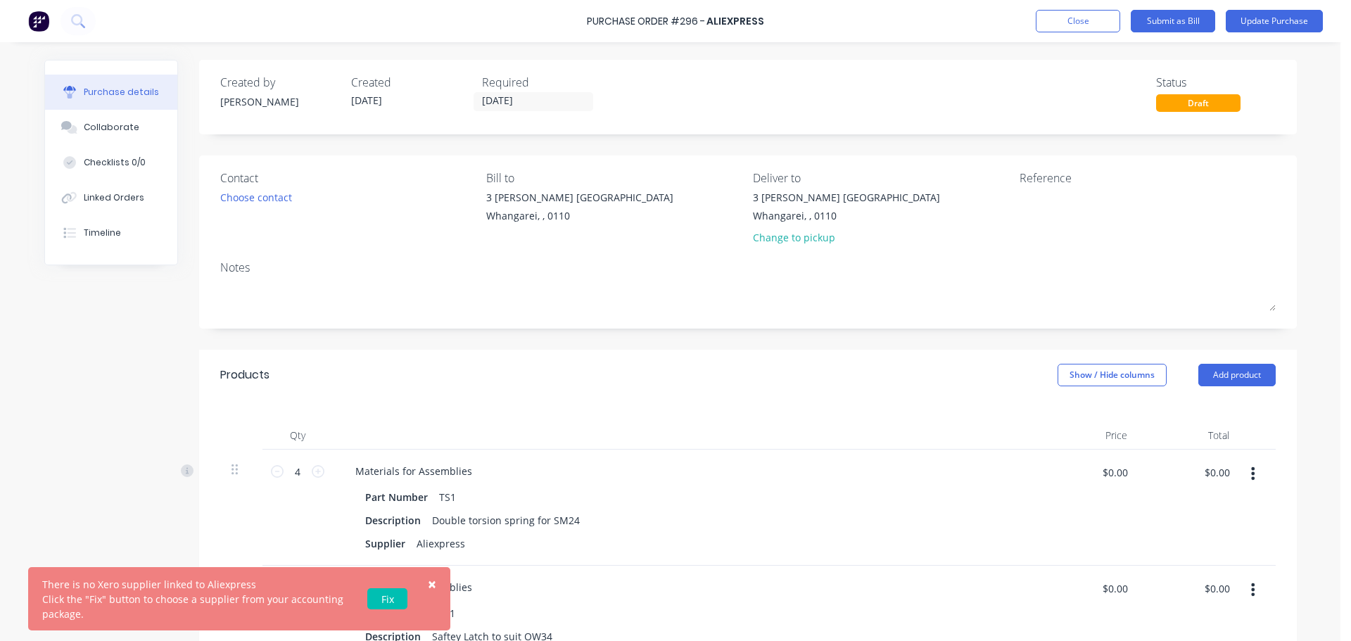
click at [391, 590] on link "Fix" at bounding box center [387, 598] width 40 height 21
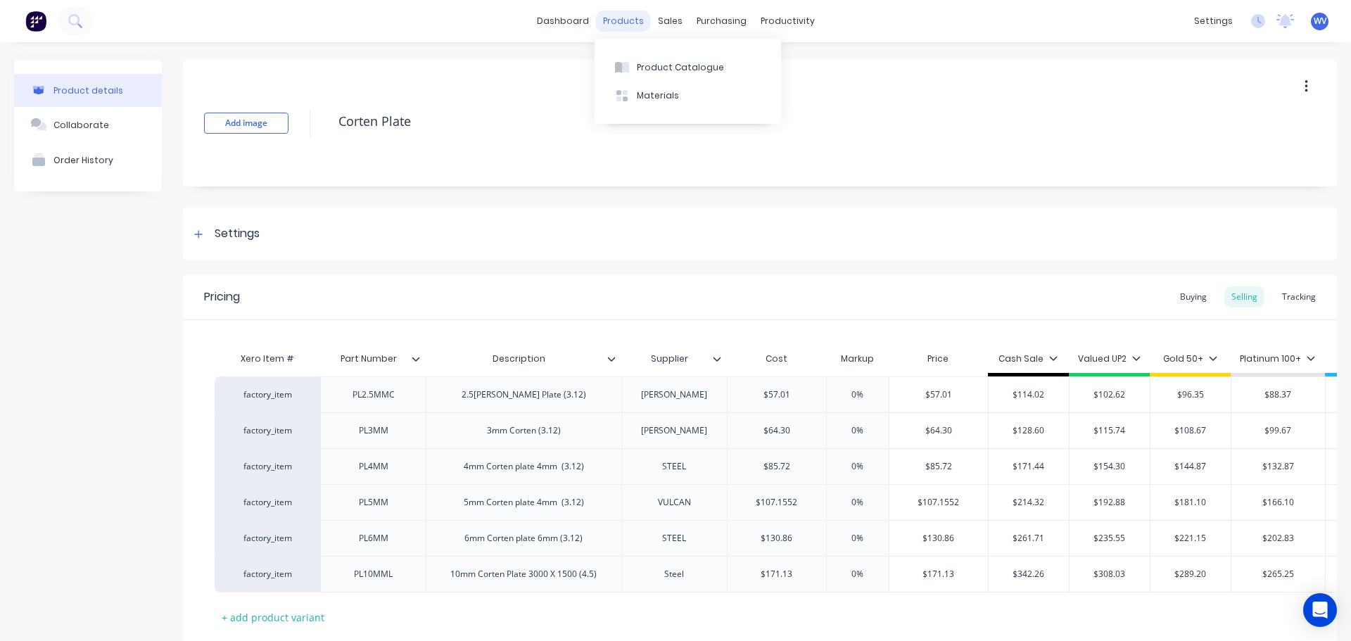
click at [621, 20] on div "products" at bounding box center [623, 21] width 55 height 21
click at [635, 63] on button "Product Catalogue" at bounding box center [688, 67] width 187 height 28
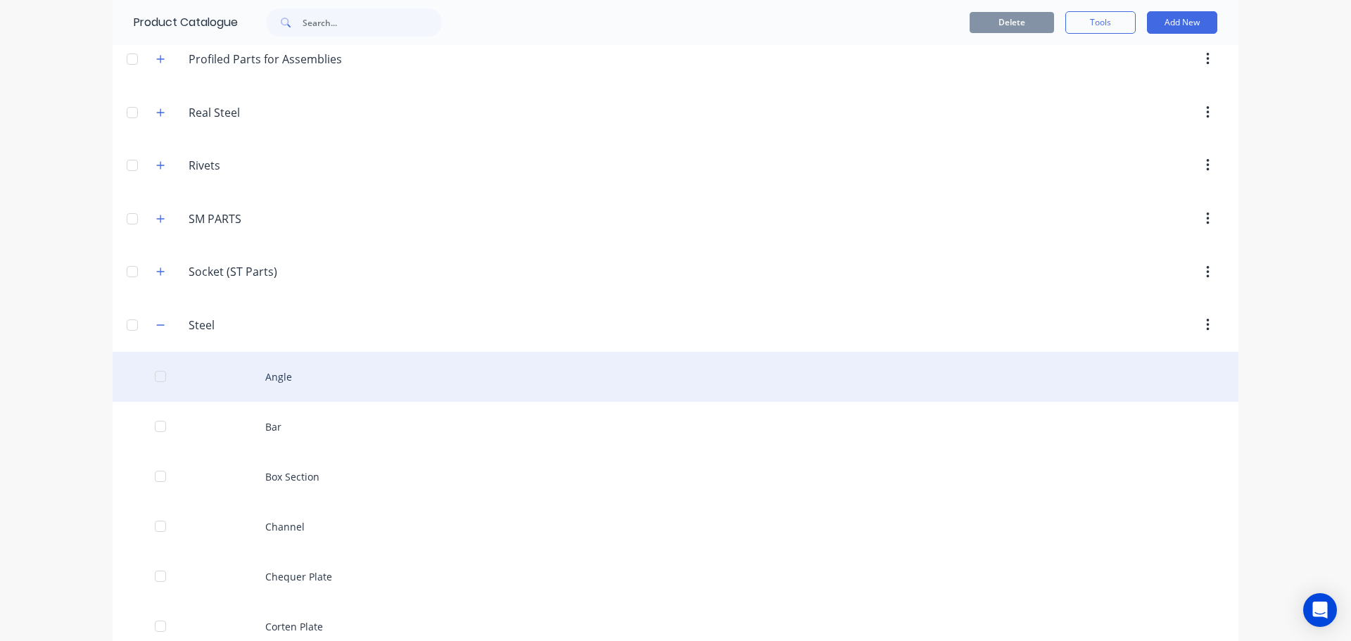
scroll to position [1126, 0]
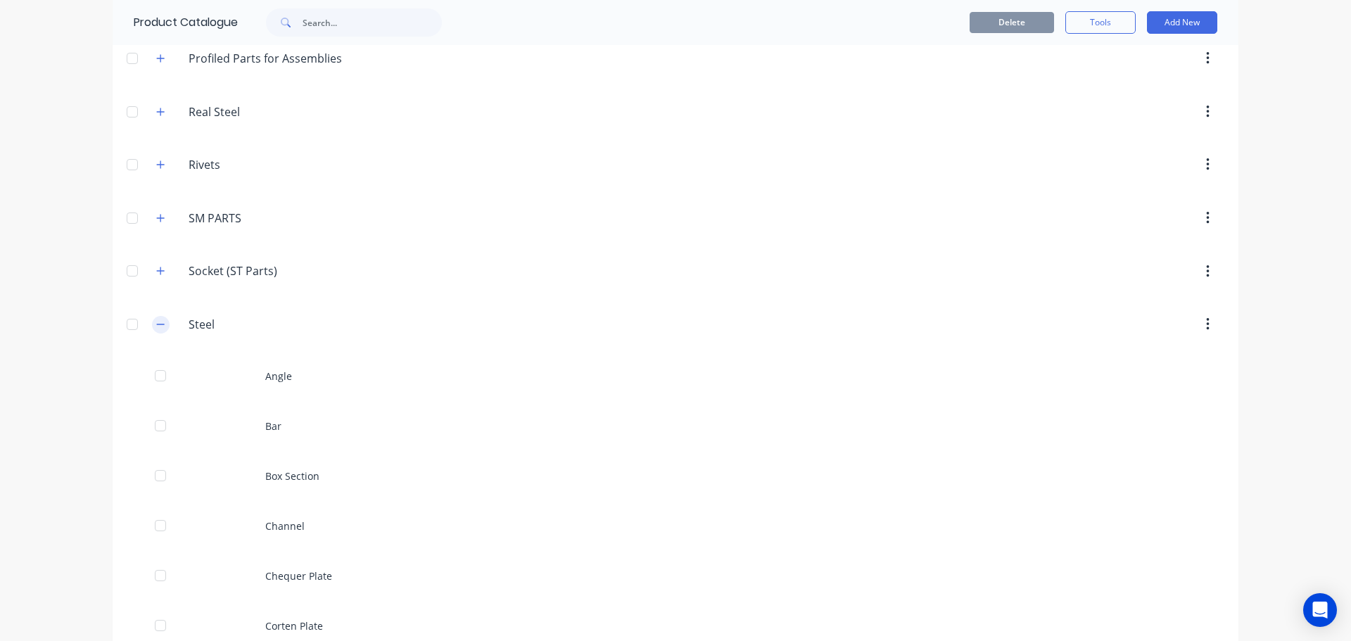
click at [156, 324] on icon "button" at bounding box center [160, 325] width 8 height 10
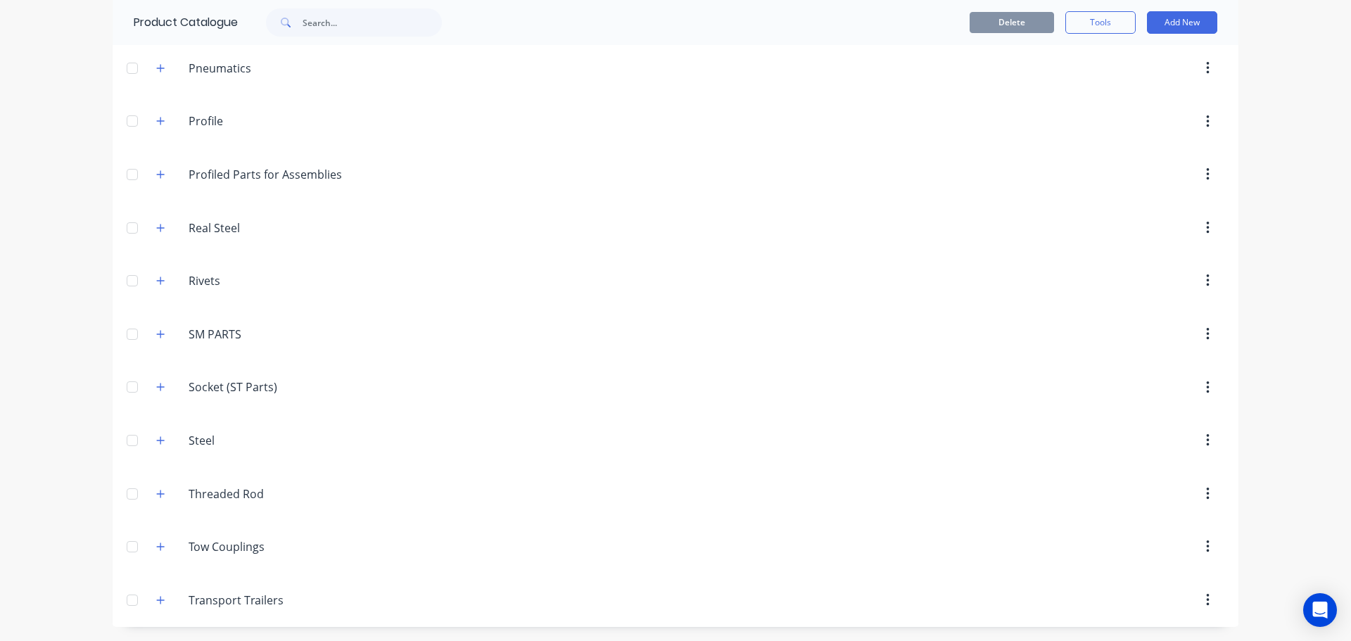
scroll to position [1010, 0]
click at [156, 333] on icon "button" at bounding box center [160, 334] width 8 height 10
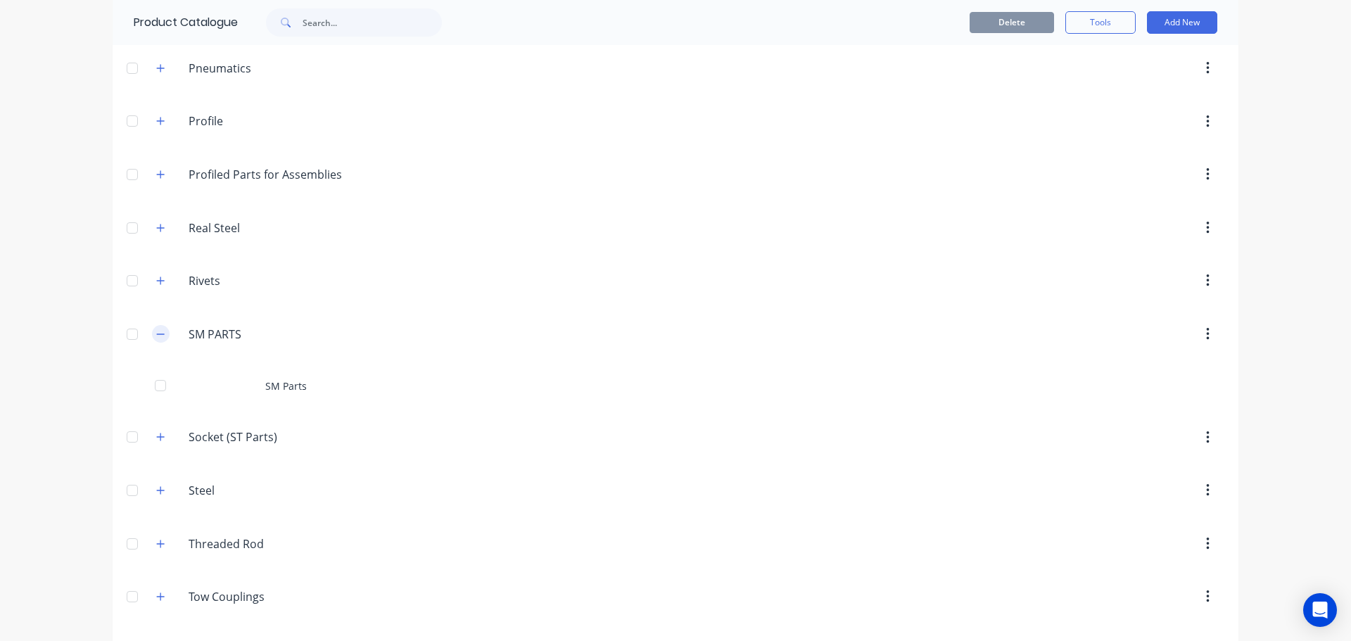
click at [163, 336] on button "button" at bounding box center [161, 334] width 18 height 18
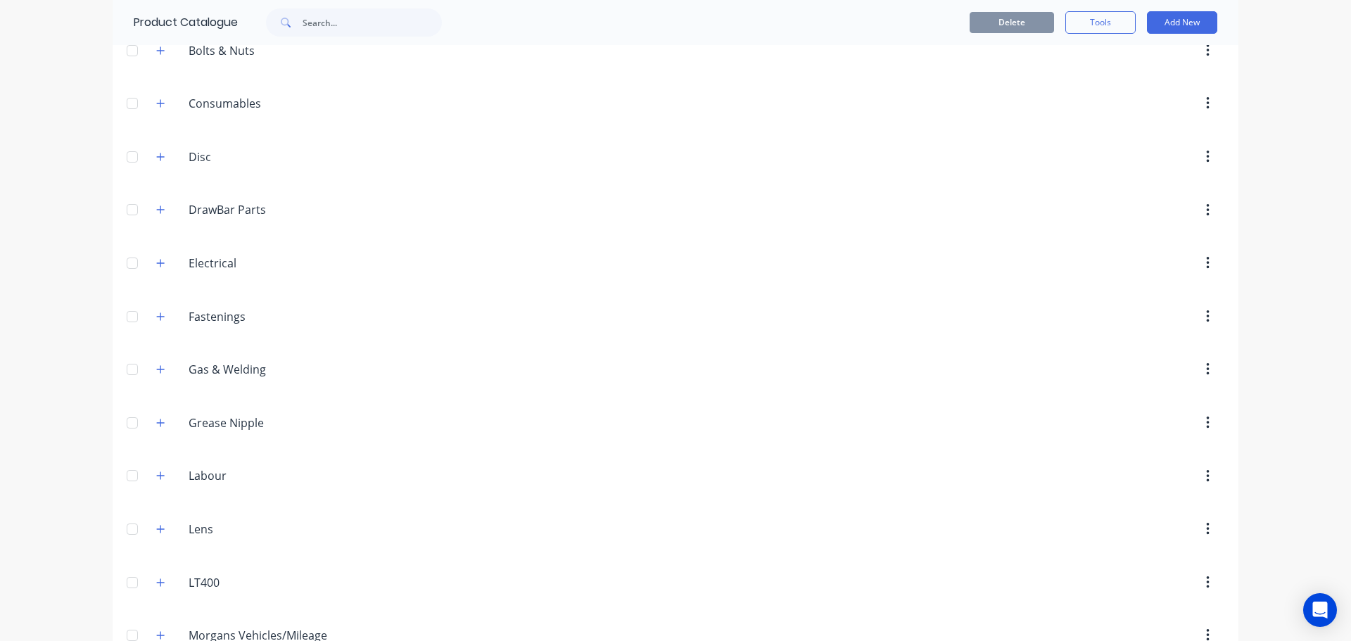
scroll to position [165, 0]
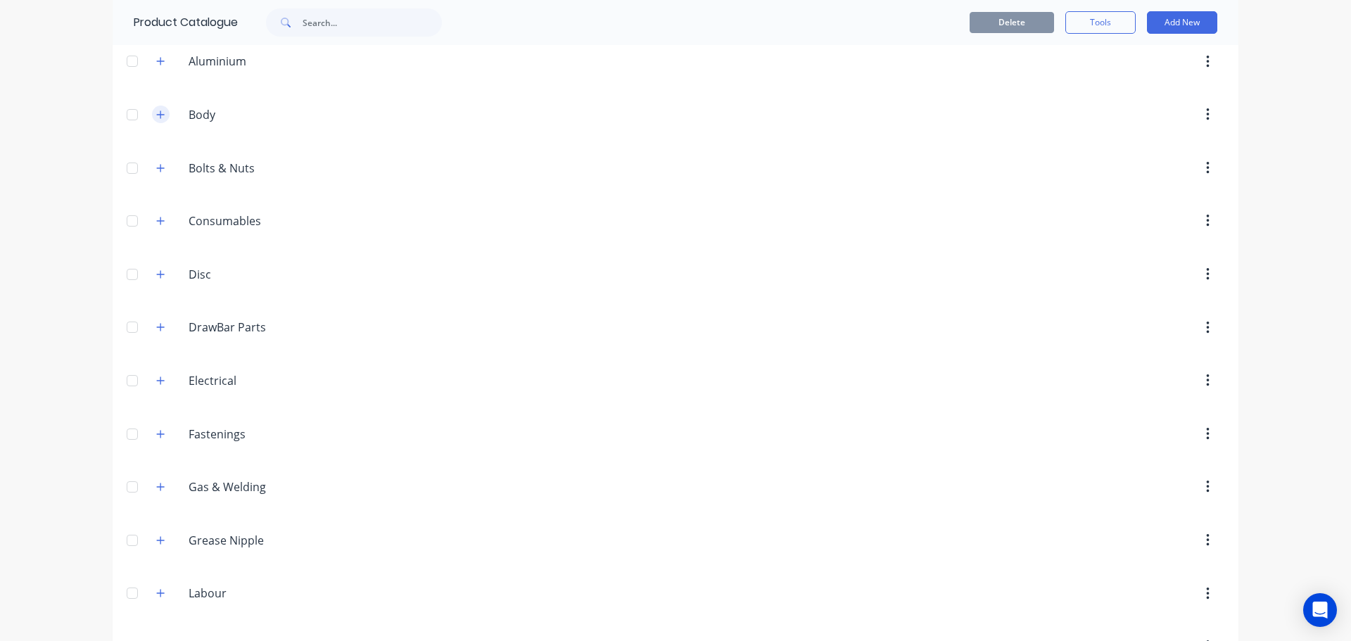
click at [156, 113] on icon "button" at bounding box center [160, 115] width 8 height 10
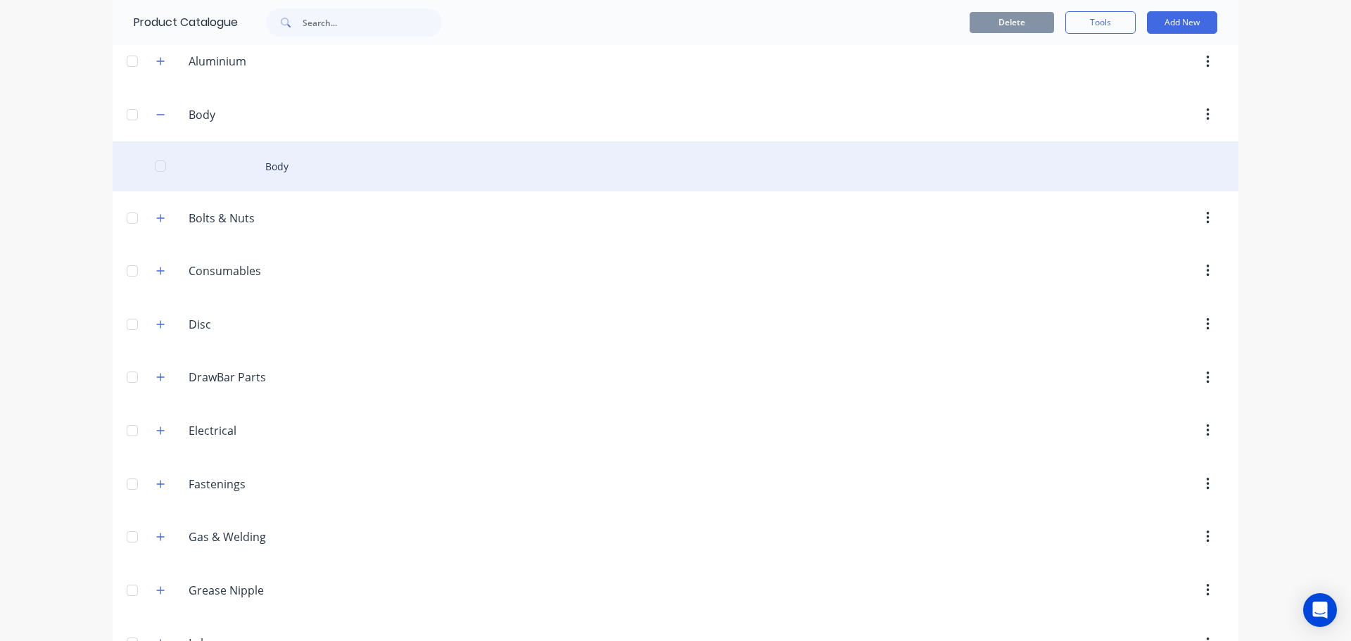
click at [285, 179] on div "Body" at bounding box center [676, 166] width 1126 height 50
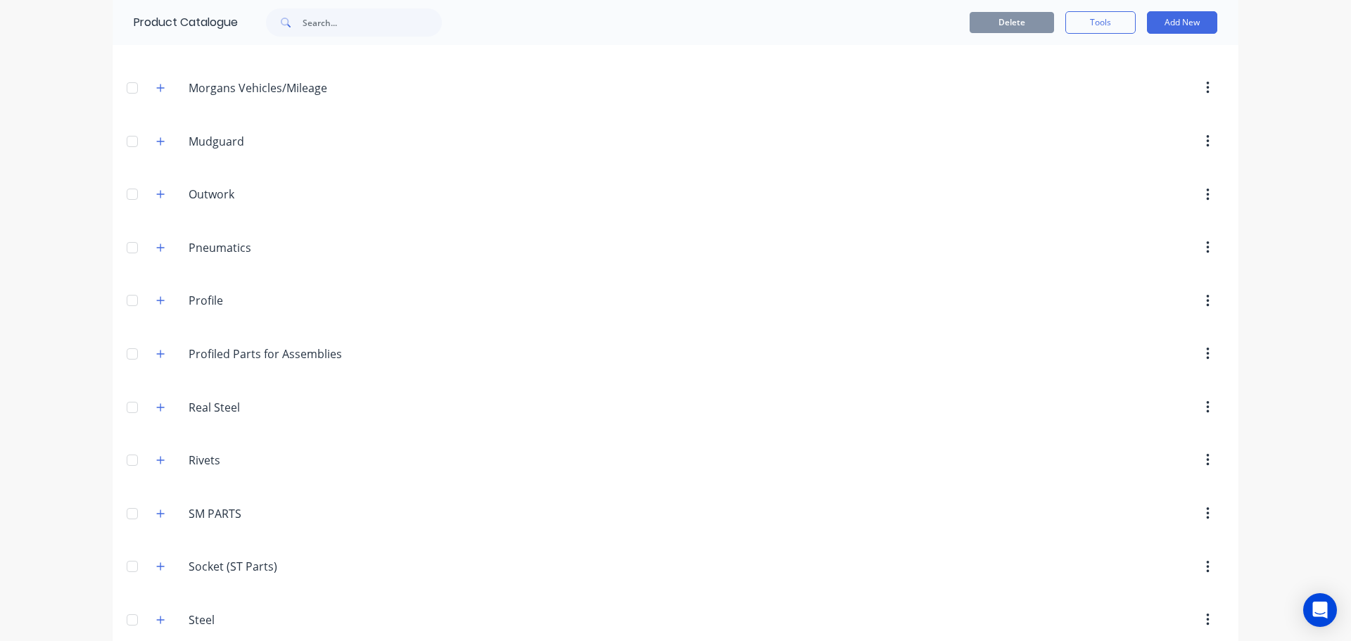
scroll to position [915, 0]
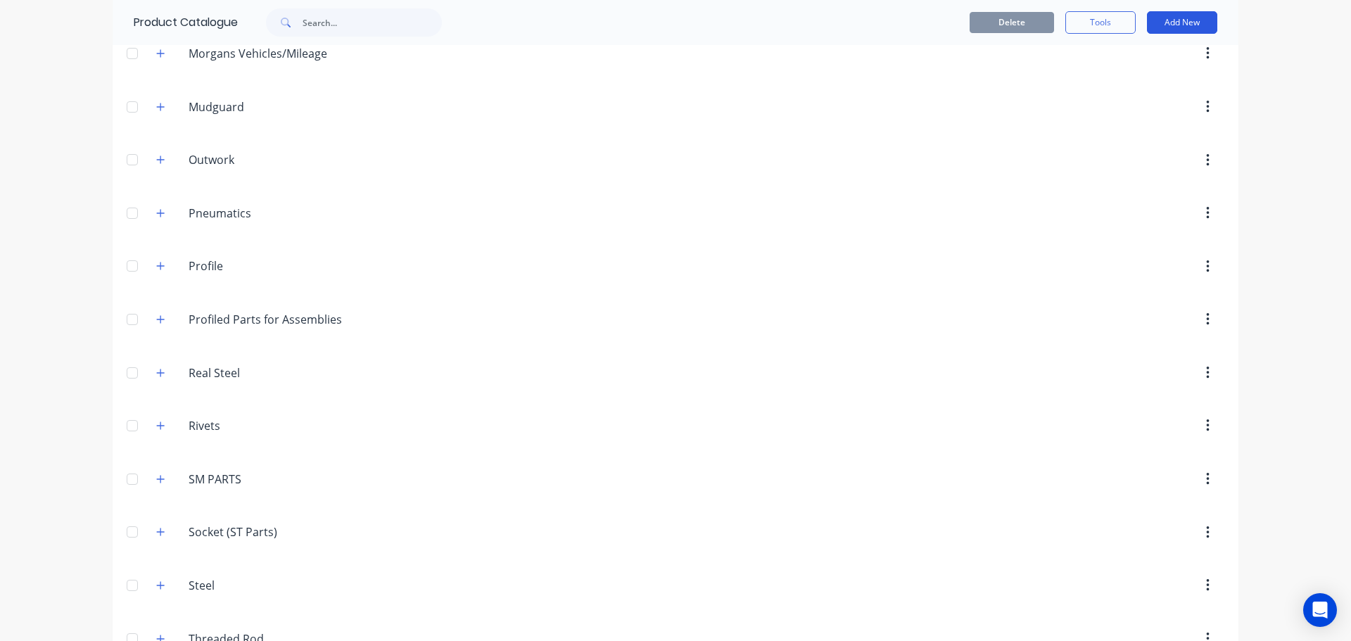
click at [1171, 21] on button "Add New" at bounding box center [1182, 22] width 70 height 23
click at [1113, 87] on div "Product" at bounding box center [1150, 87] width 108 height 20
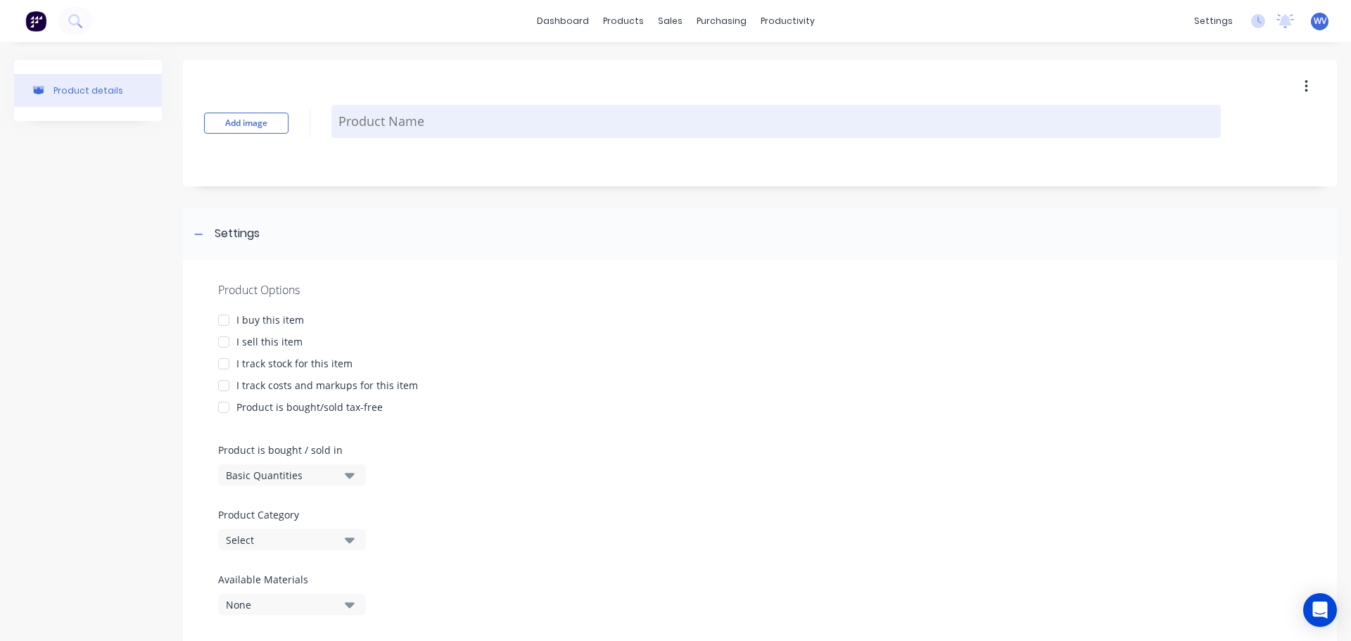
click at [368, 128] on textarea at bounding box center [776, 121] width 890 height 33
type textarea "x"
type textarea "M"
type textarea "x"
type textarea "Ma"
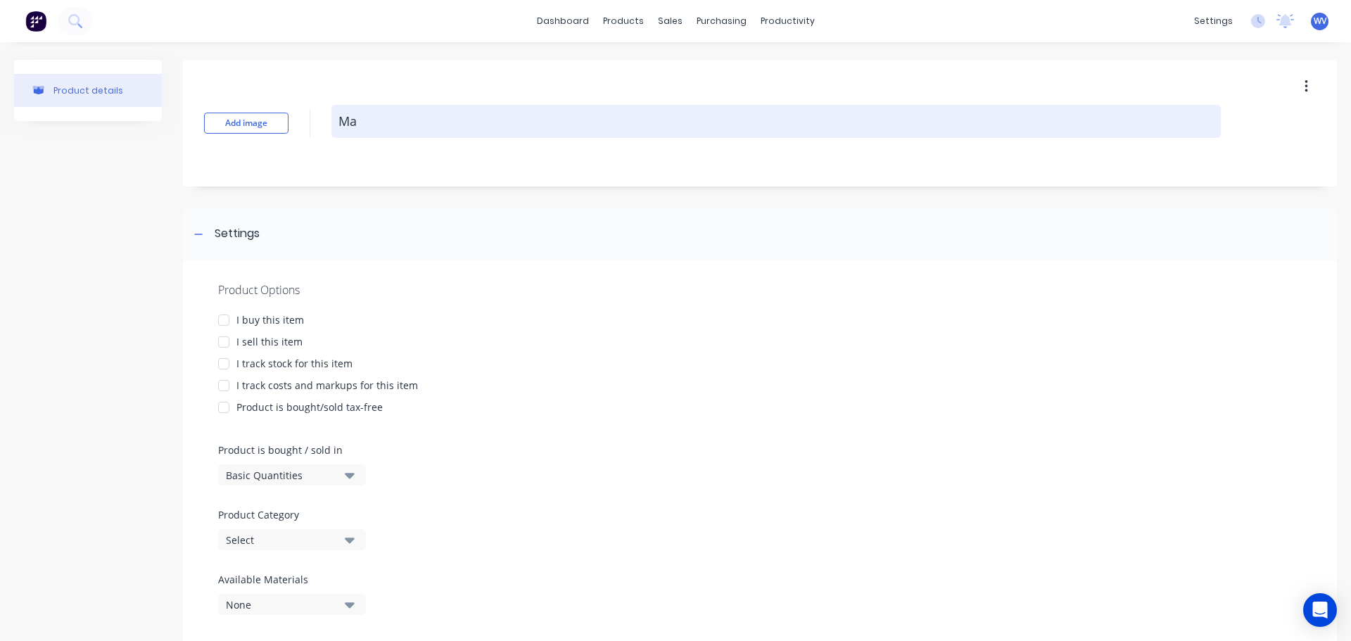
type textarea "x"
type textarea "Mat"
type textarea "x"
type textarea "Mate"
type textarea "x"
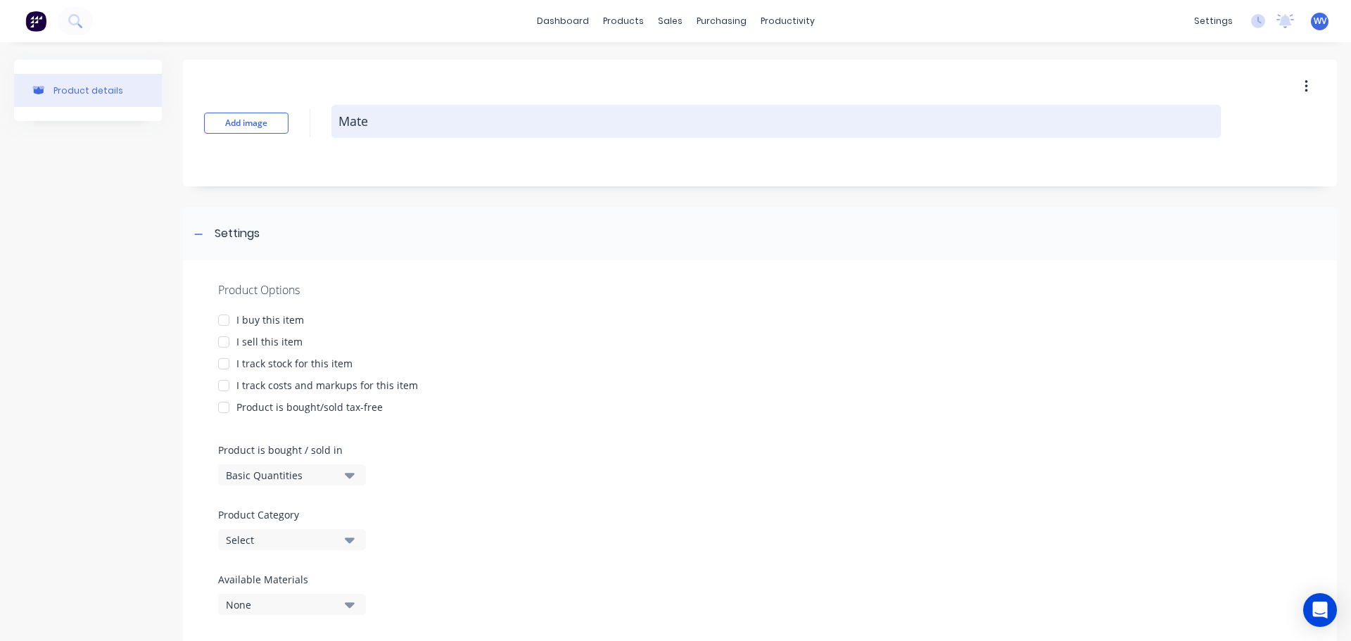
type textarea "Mater"
type textarea "x"
type textarea "Materi"
type textarea "x"
type textarea "Materia"
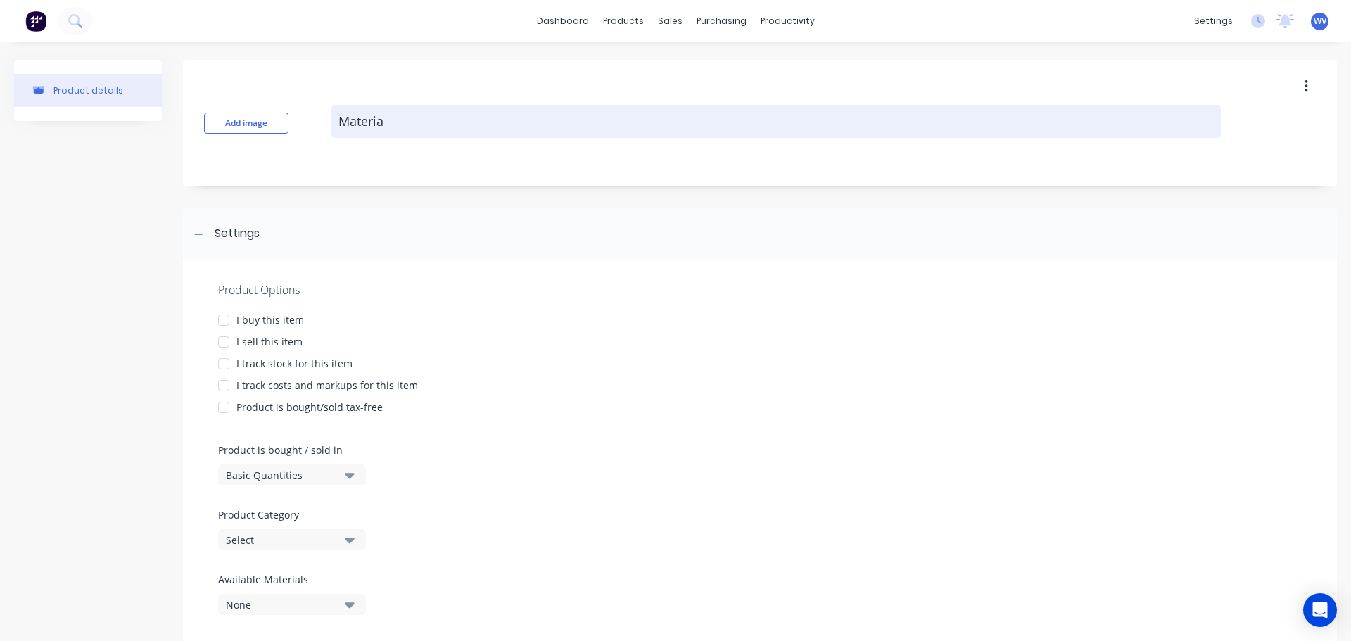
type textarea "x"
type textarea "Material"
type textarea "x"
type textarea "Materials"
type textarea "x"
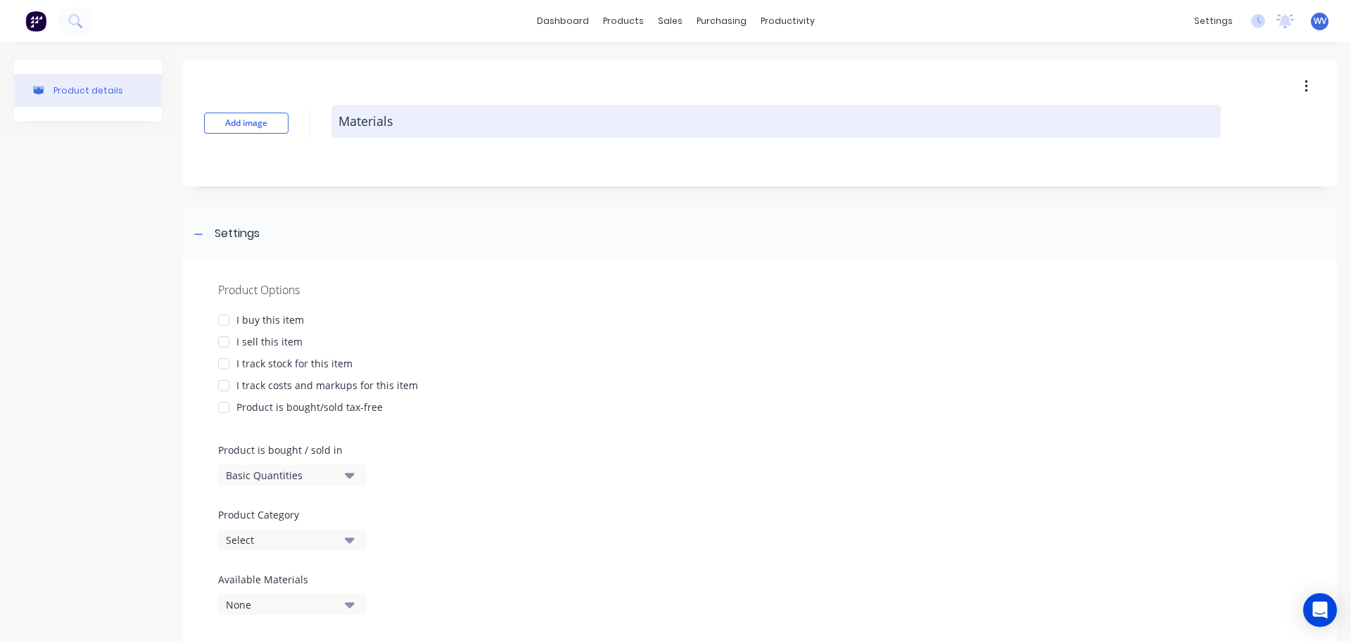
type textarea "Materials"
type textarea "x"
type textarea "Materials f"
type textarea "x"
type textarea "Materials fo"
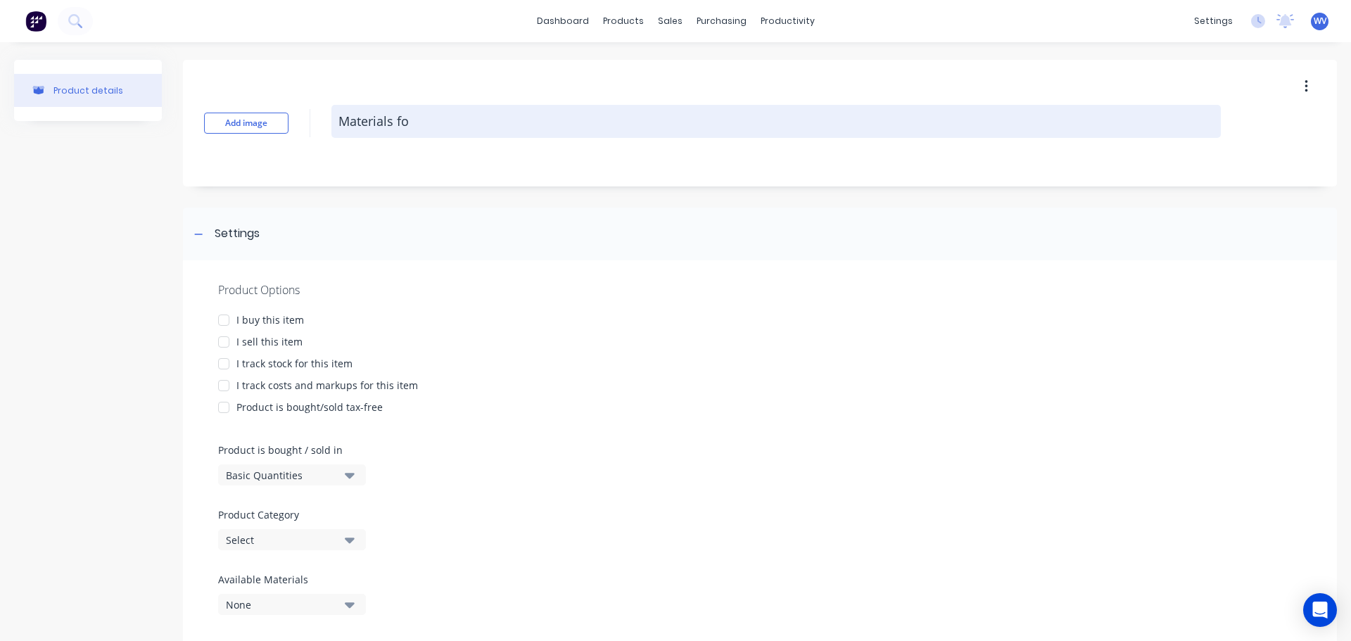
type textarea "x"
type textarea "Materials for"
type textarea "x"
type textarea "Materials for"
type textarea "x"
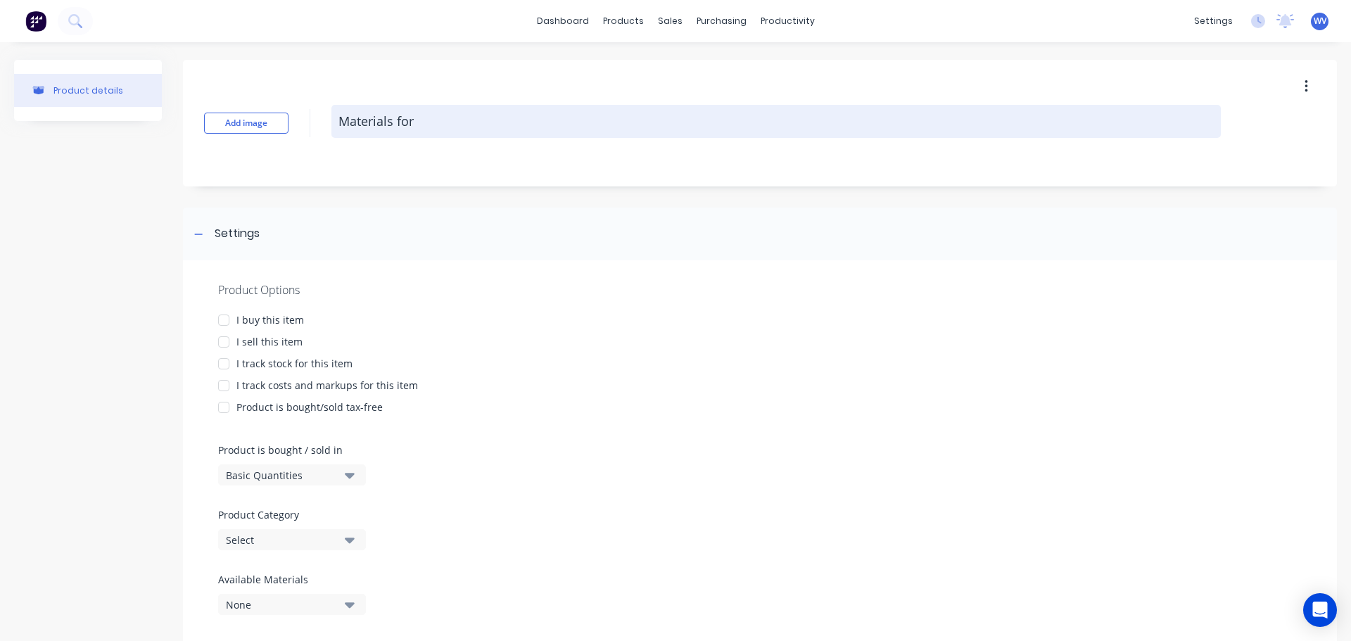
type textarea "Materials for A"
type textarea "x"
type textarea "Materials for As"
type textarea "x"
type textarea "Materials for Ass"
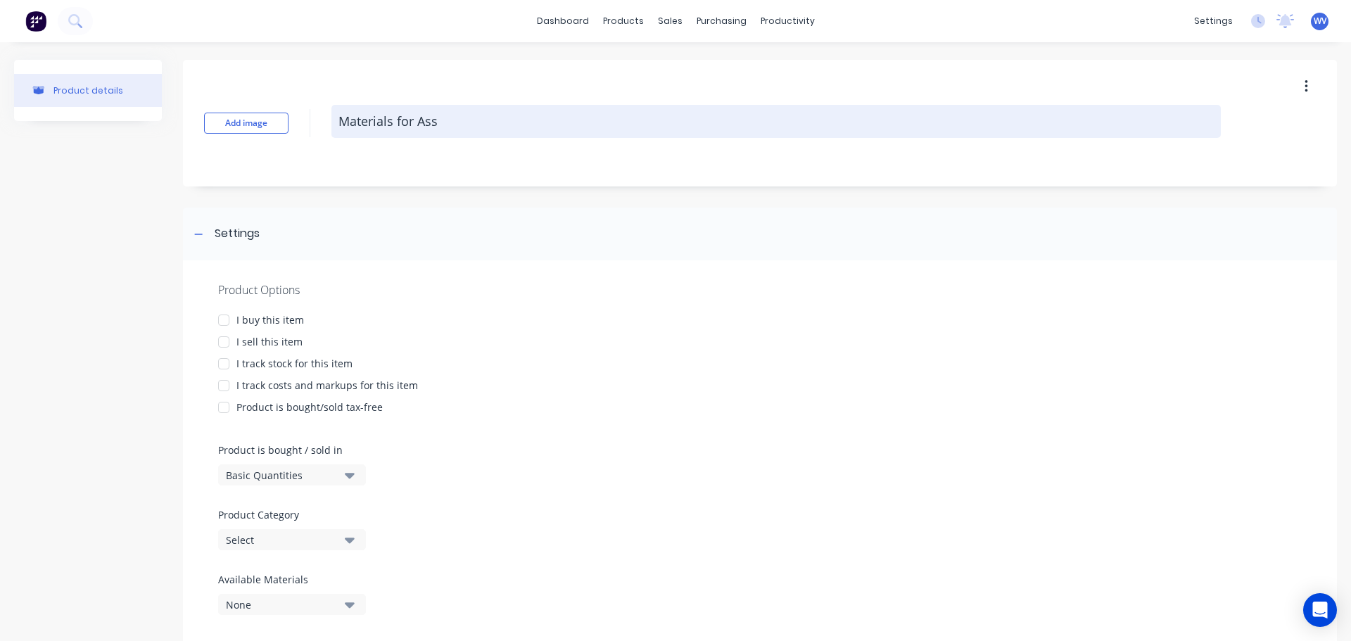
type textarea "x"
type textarea "Materials for Asse"
type textarea "x"
type textarea "Materials for Assem"
type textarea "x"
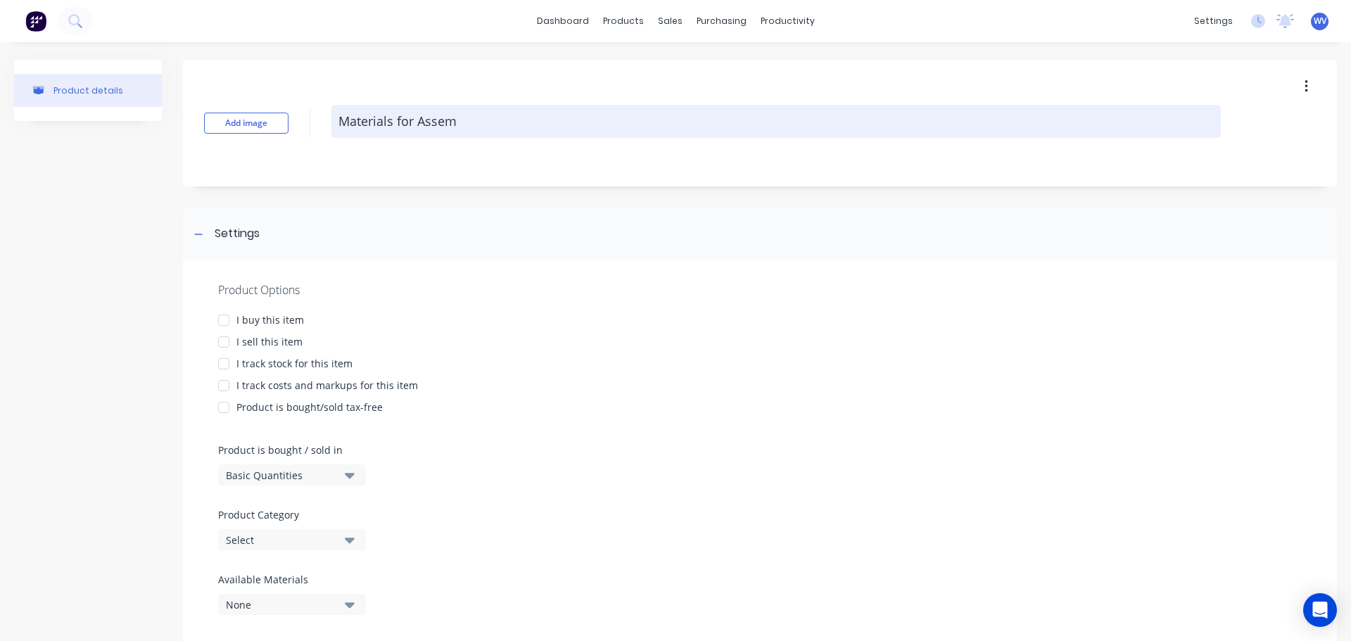
type textarea "Materials for Assemb"
type textarea "x"
type textarea "Materials for Assembl"
type textarea "x"
type textarea "Materials for Assembli"
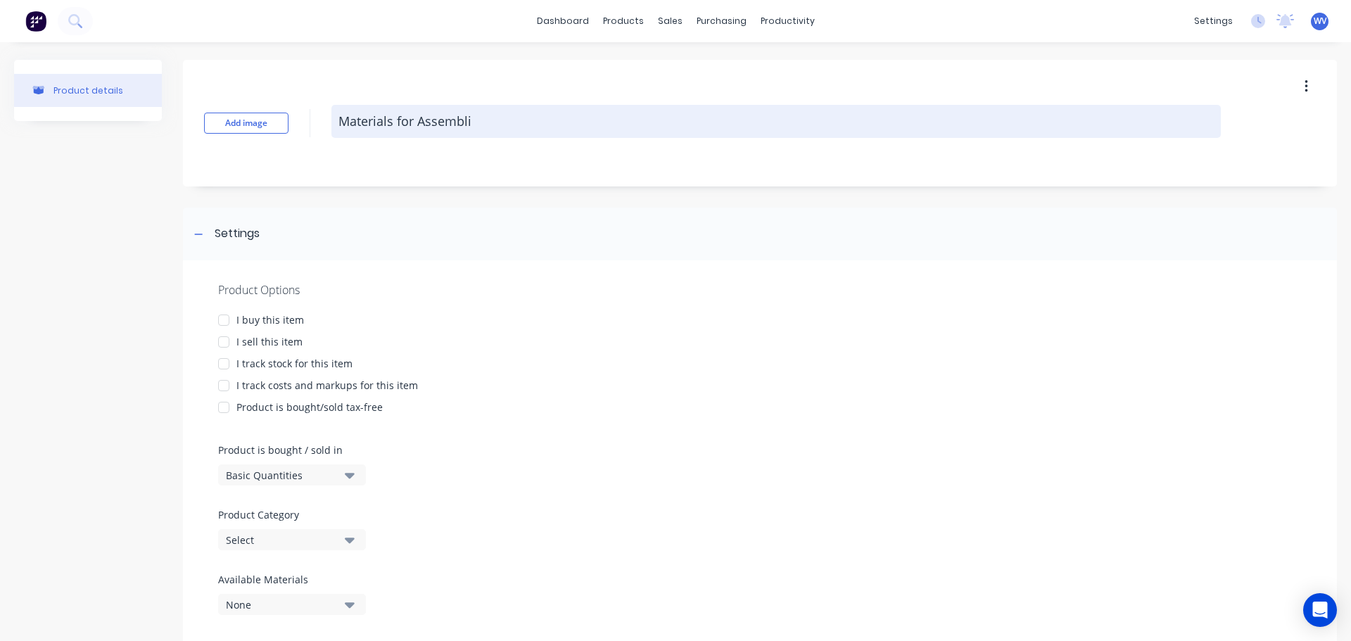
type textarea "x"
type textarea "Materials for Assemblie"
type textarea "x"
type textarea "Materials for Assemblies"
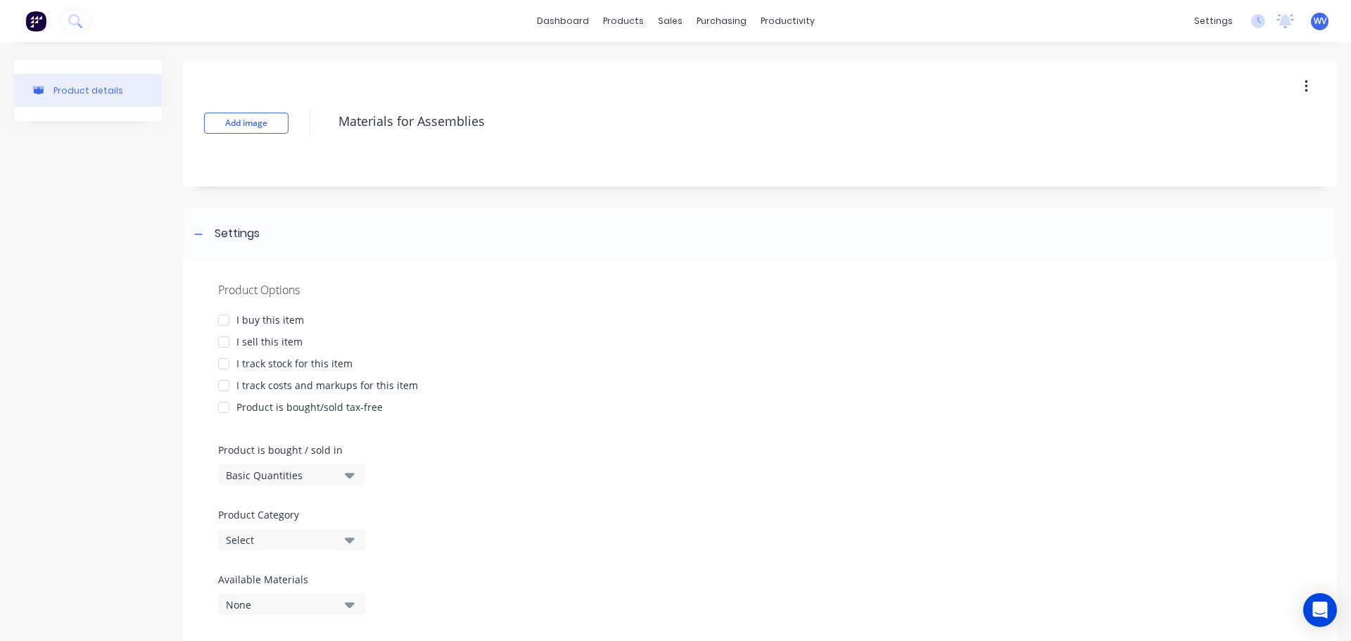
click at [219, 324] on div at bounding box center [224, 320] width 28 height 28
click at [221, 340] on div at bounding box center [224, 342] width 28 height 28
click at [220, 364] on div at bounding box center [224, 364] width 28 height 28
click at [227, 386] on div at bounding box center [224, 386] width 28 height 28
type textarea "x"
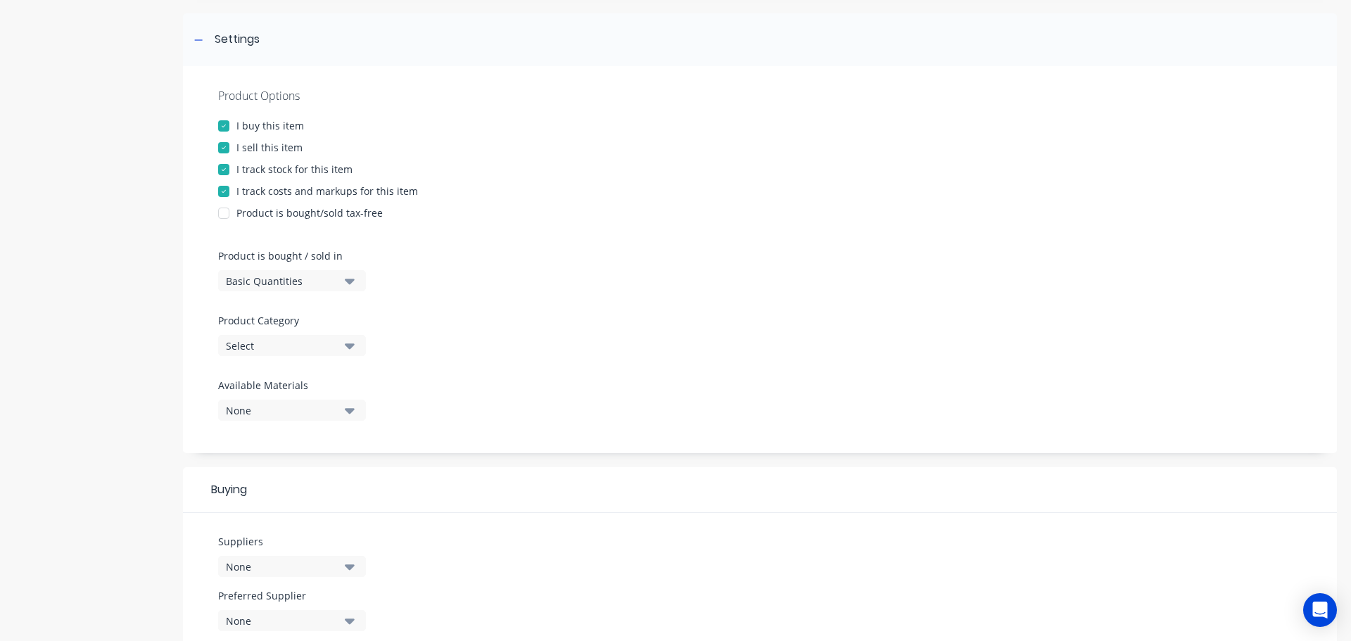
scroll to position [282, 0]
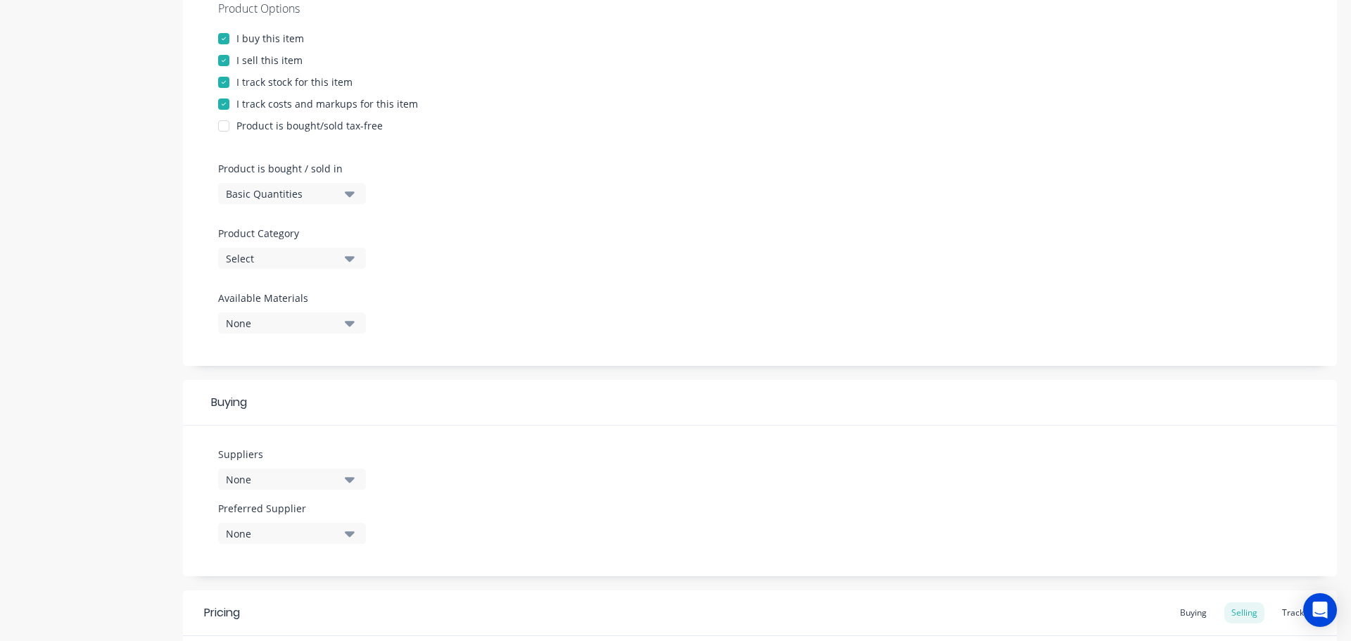
type textarea "Materials for Assemblies"
type textarea "x"
type textarea "Materials for Assemblies"
click at [350, 256] on icon "button" at bounding box center [350, 258] width 10 height 15
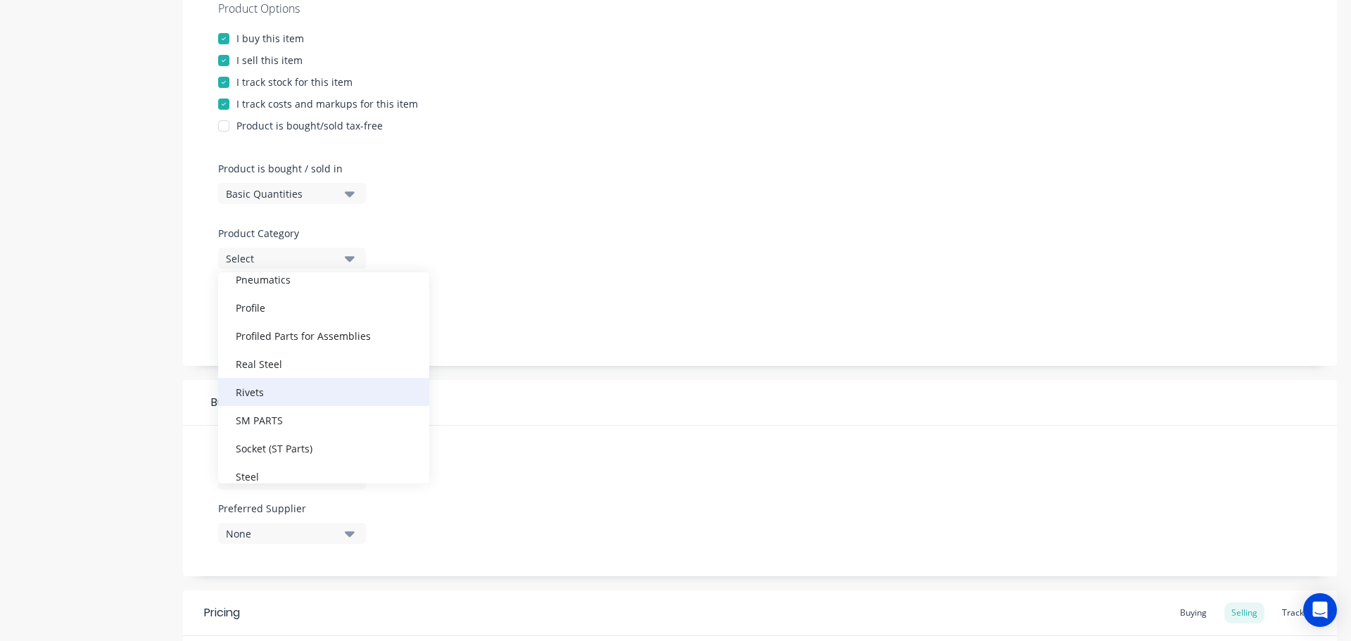
scroll to position [633, 0]
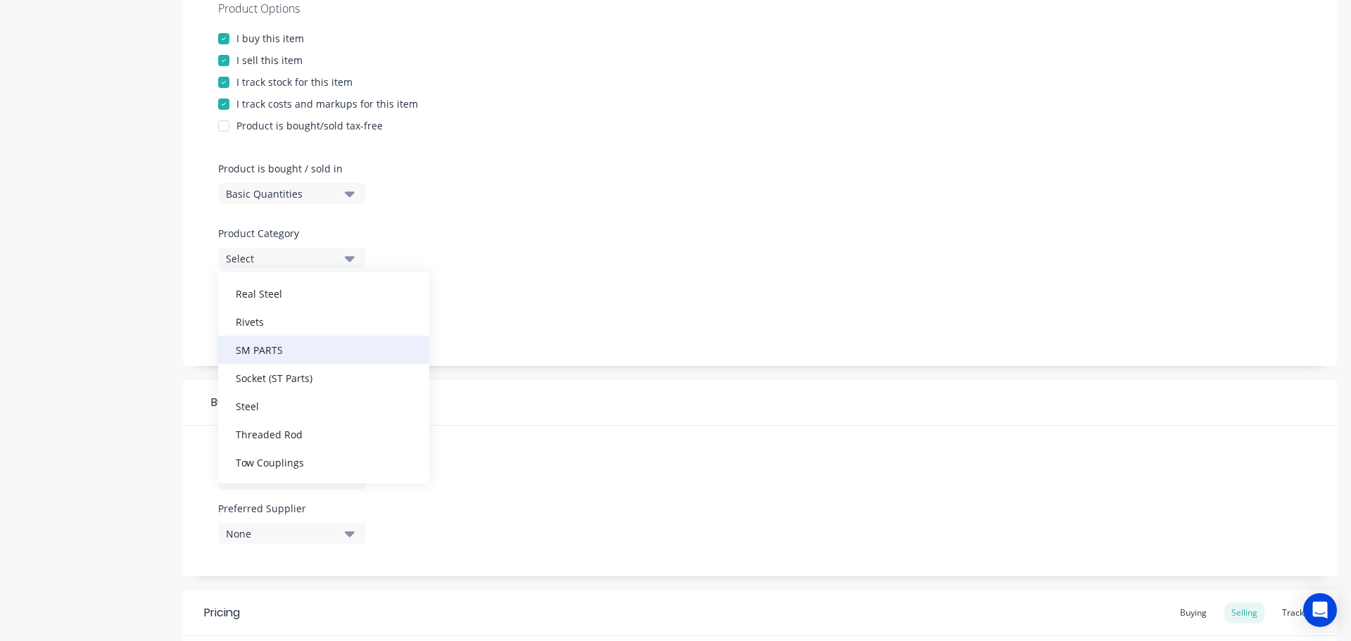
click at [275, 343] on div "SM PARTS" at bounding box center [323, 350] width 211 height 28
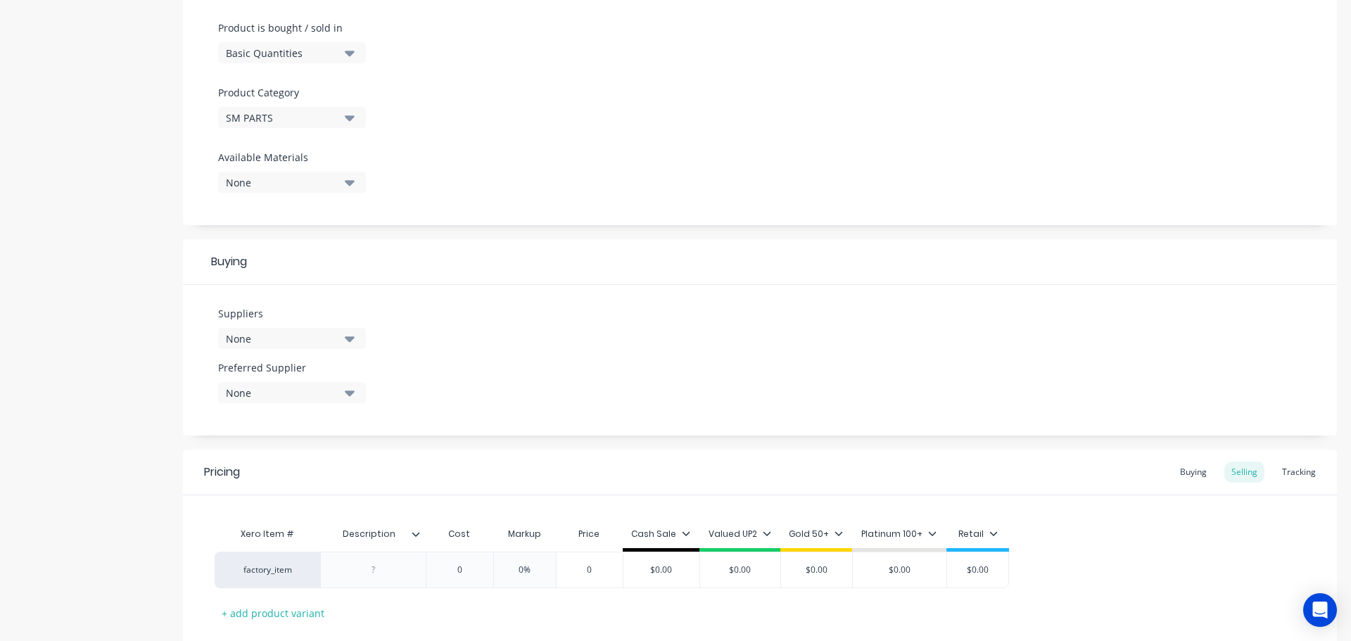
scroll to position [493, 0]
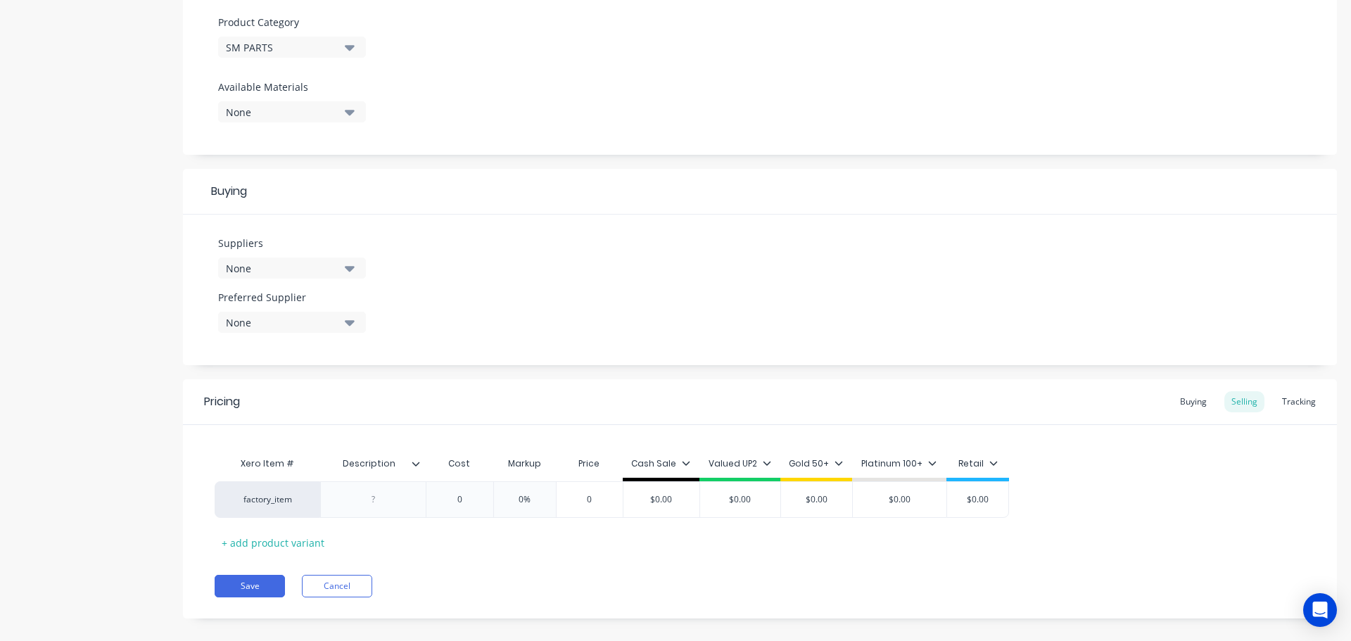
click at [418, 469] on div at bounding box center [421, 463] width 8 height 13
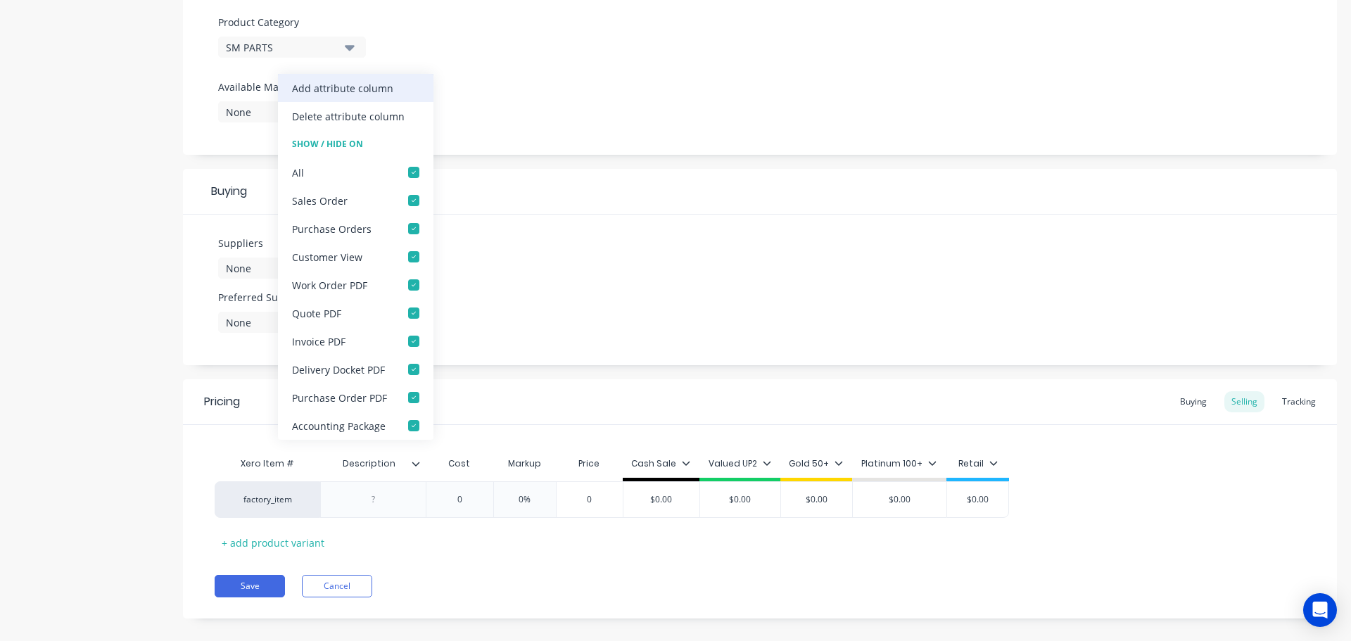
click at [375, 95] on div "Add attribute column" at bounding box center [342, 88] width 101 height 15
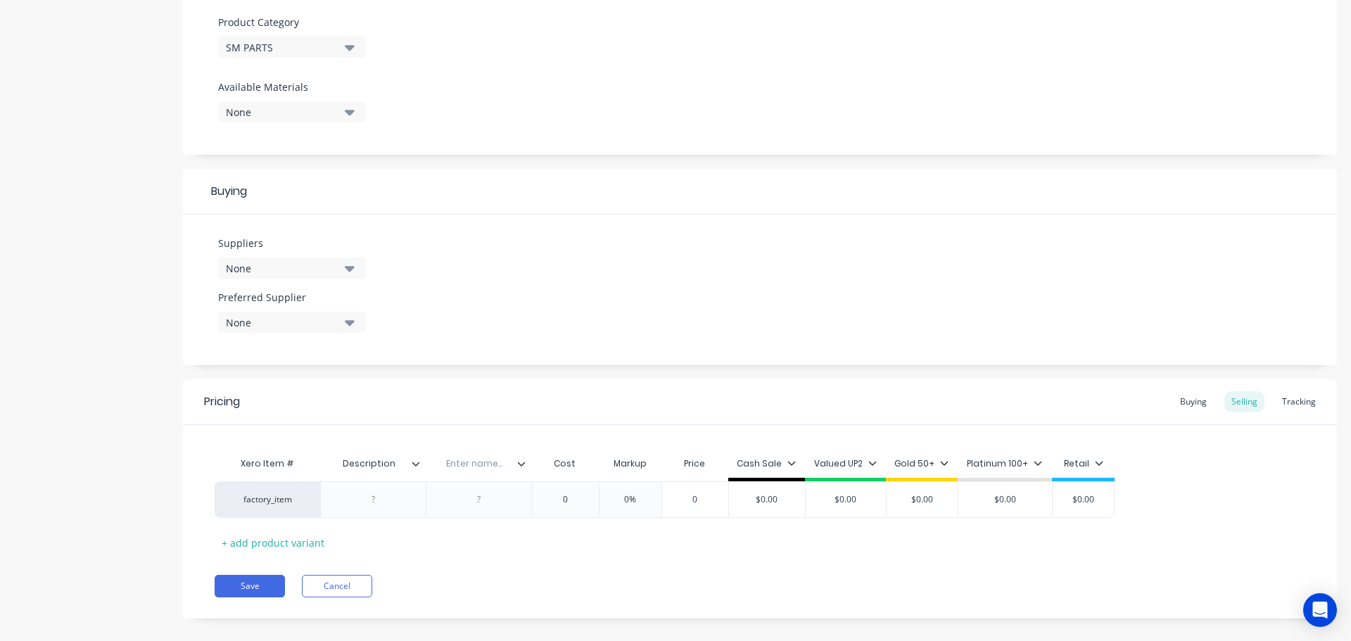
click at [524, 466] on icon at bounding box center [521, 464] width 8 height 8
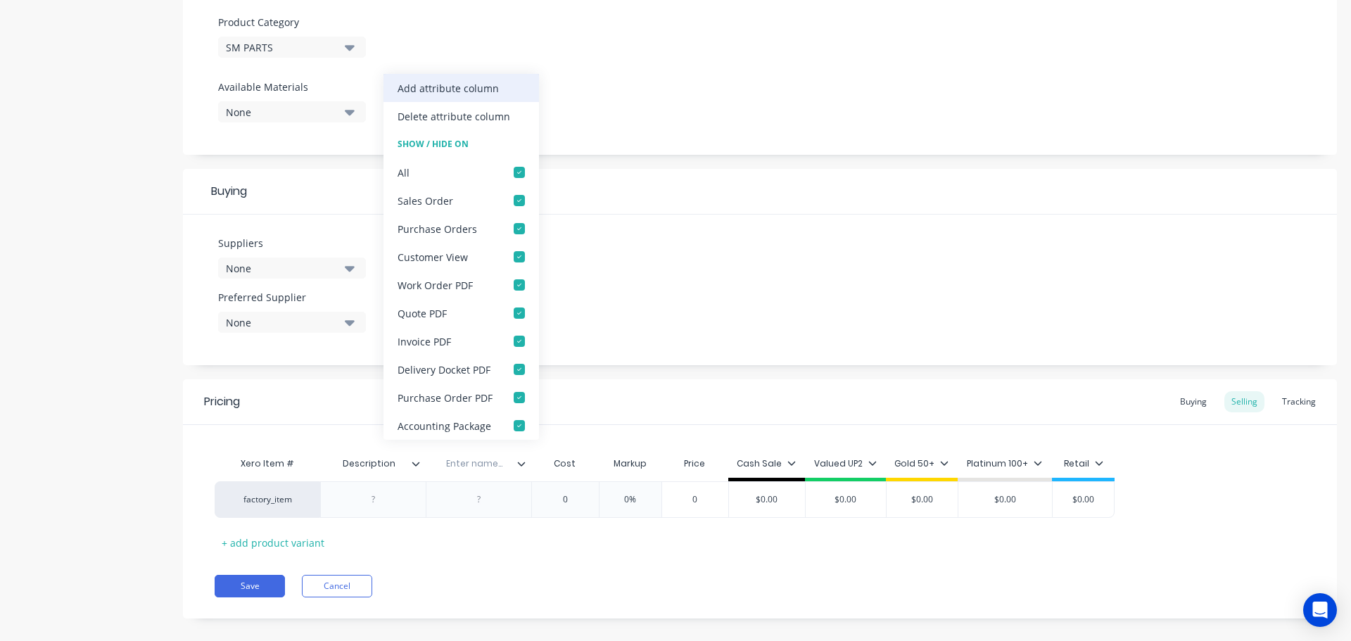
click at [459, 100] on div "Add attribute column" at bounding box center [462, 88] width 156 height 28
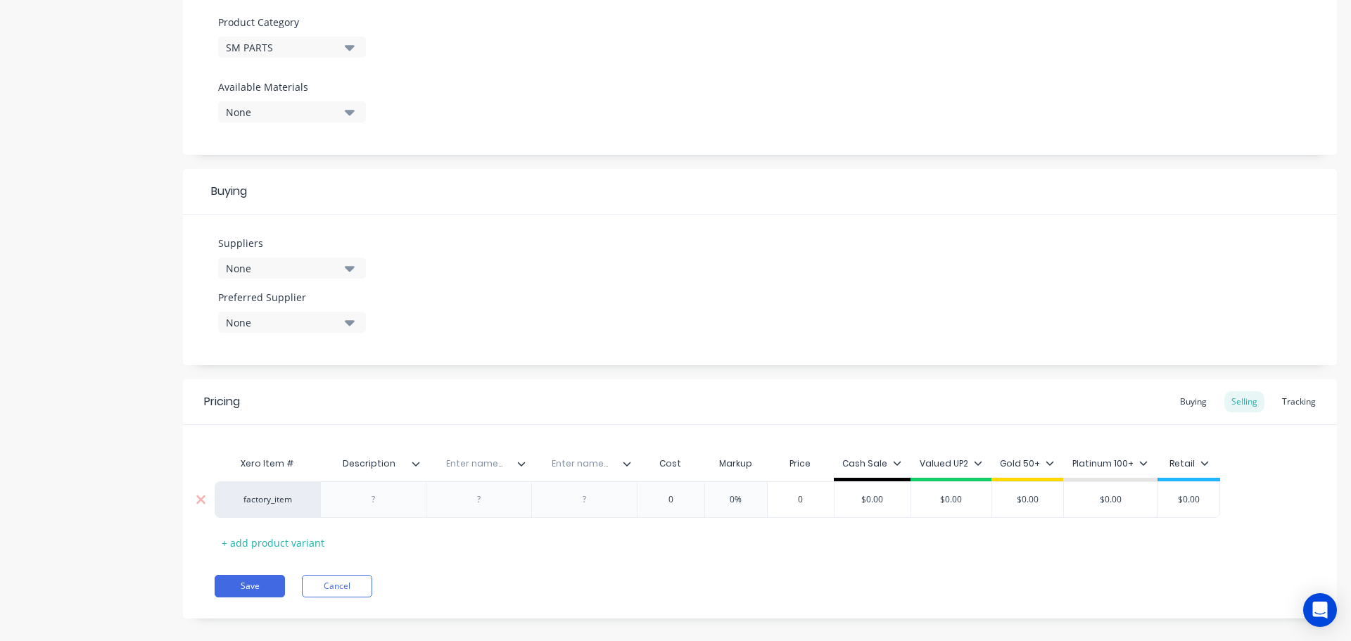
click at [375, 503] on div at bounding box center [374, 500] width 70 height 18
type textarea "x"
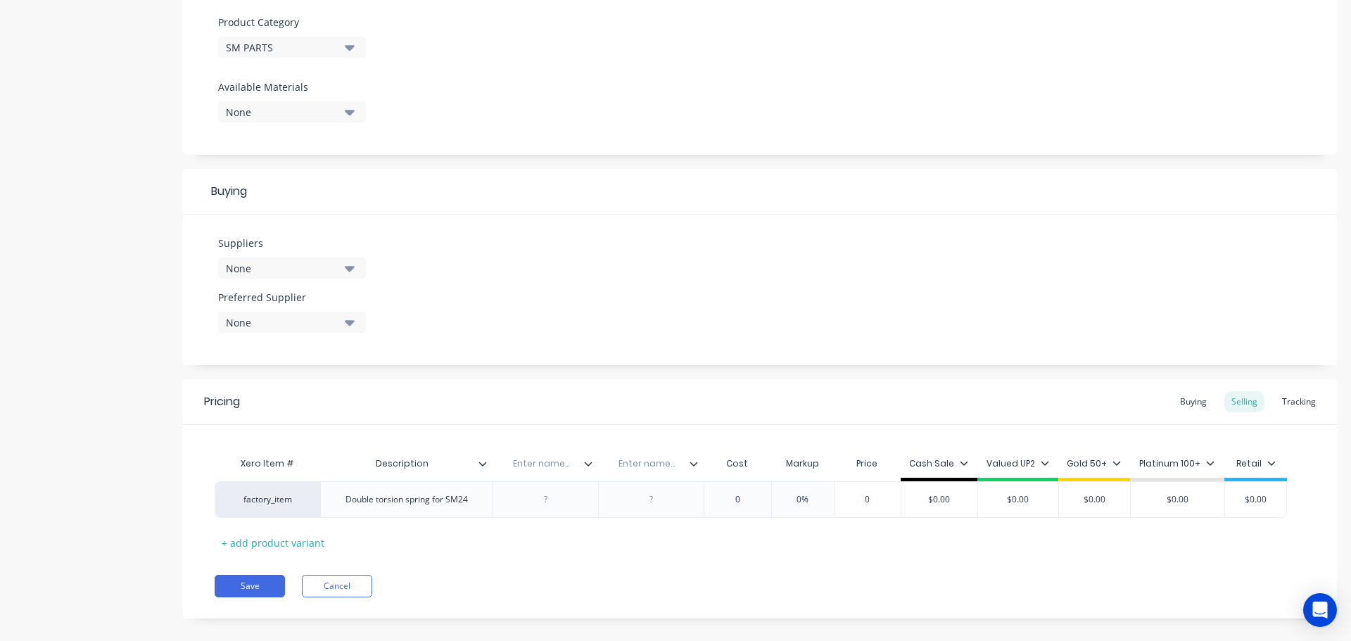
click at [538, 465] on input "text" at bounding box center [541, 463] width 97 height 13
type input "Part Number"
click at [632, 469] on div "Enter name..." at bounding box center [646, 463] width 97 height 35
type textarea "x"
click at [650, 469] on input "text" at bounding box center [646, 463] width 97 height 13
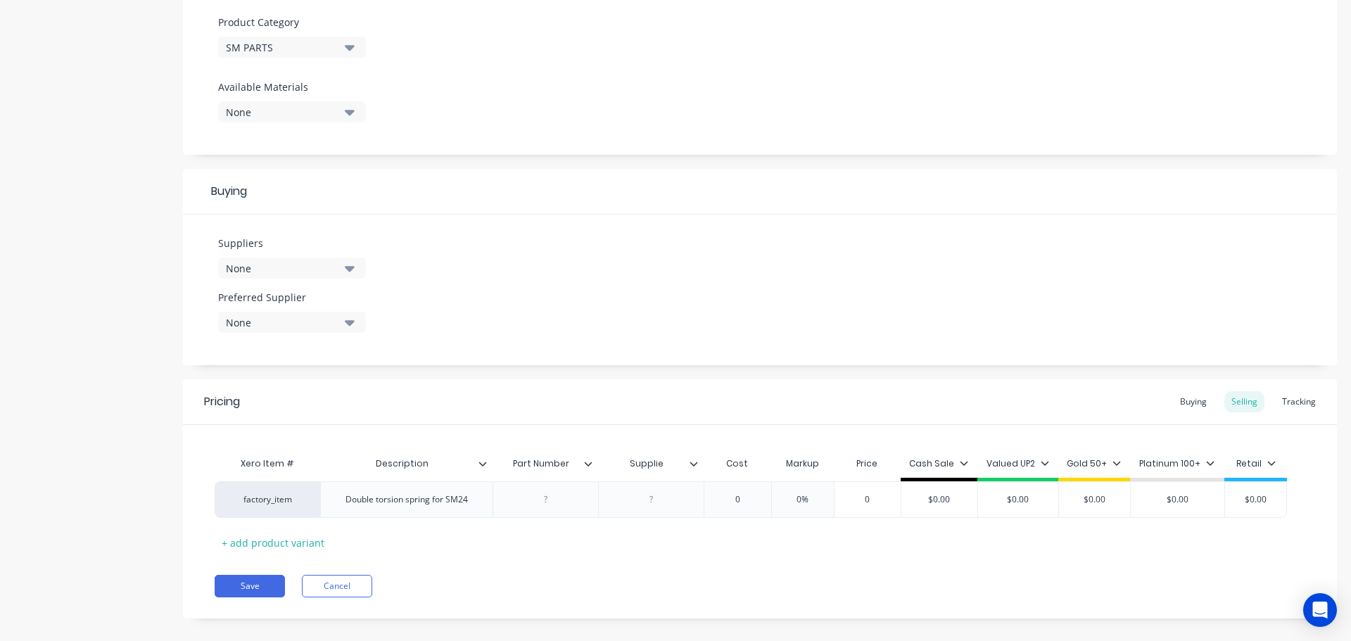
type input "Supplier"
type textarea "x"
click at [546, 495] on div at bounding box center [546, 500] width 70 height 18
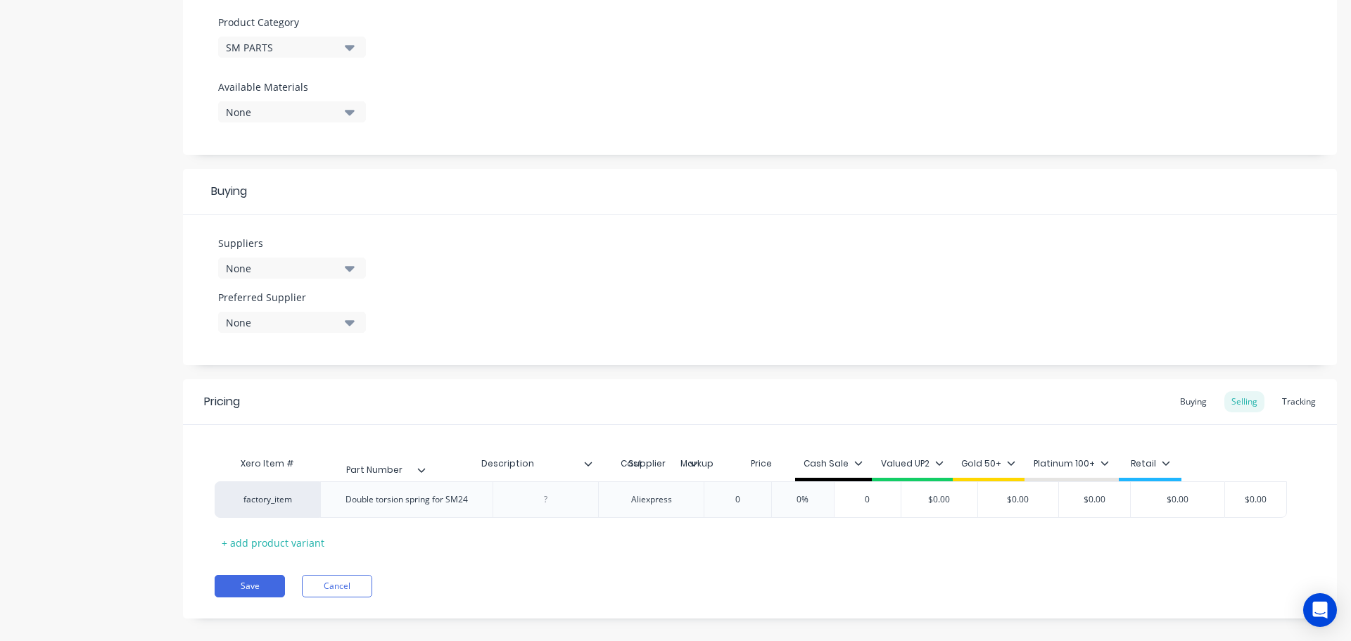
drag, startPoint x: 575, startPoint y: 475, endPoint x: 403, endPoint y: 481, distance: 172.5
click at [403, 481] on div "Xero Item # Description Part Number Supplier Cost Markup Price Cash Sale Valued…" at bounding box center [760, 502] width 1091 height 104
type textarea "x"
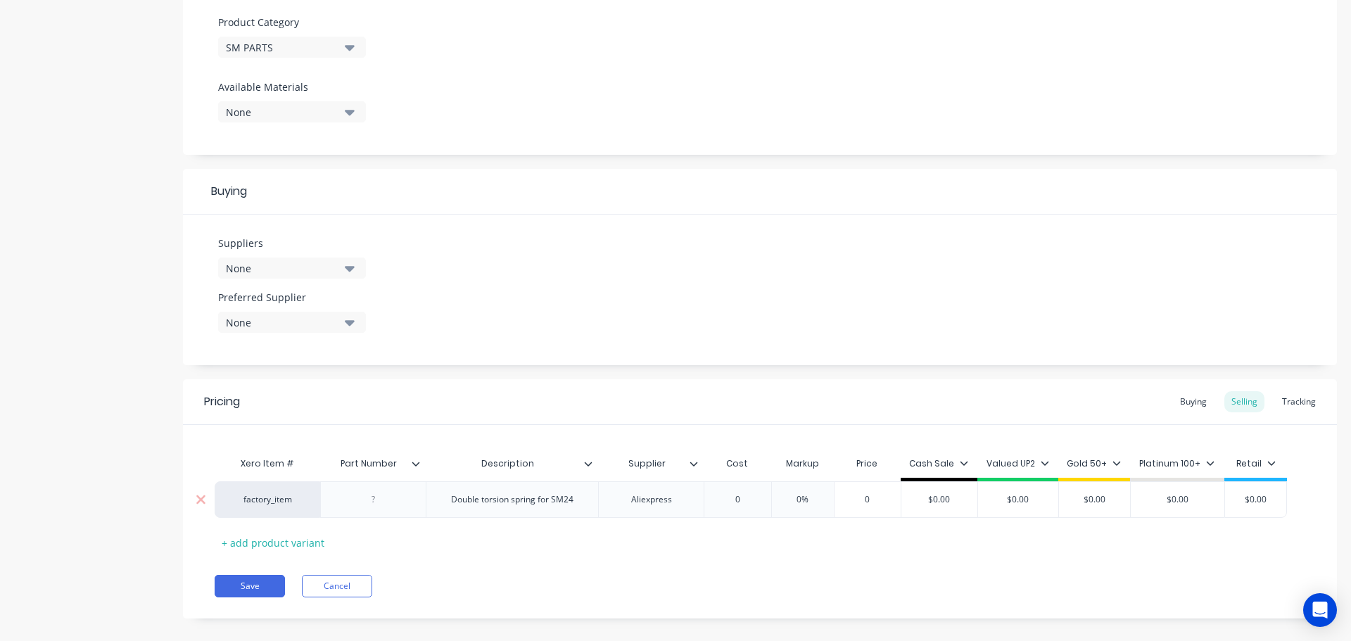
click at [373, 500] on div at bounding box center [374, 500] width 70 height 18
drag, startPoint x: 402, startPoint y: 500, endPoint x: 349, endPoint y: 499, distance: 52.8
click at [345, 501] on div "Torsion spring" at bounding box center [373, 500] width 79 height 18
click at [244, 594] on button "Save" at bounding box center [250, 586] width 70 height 23
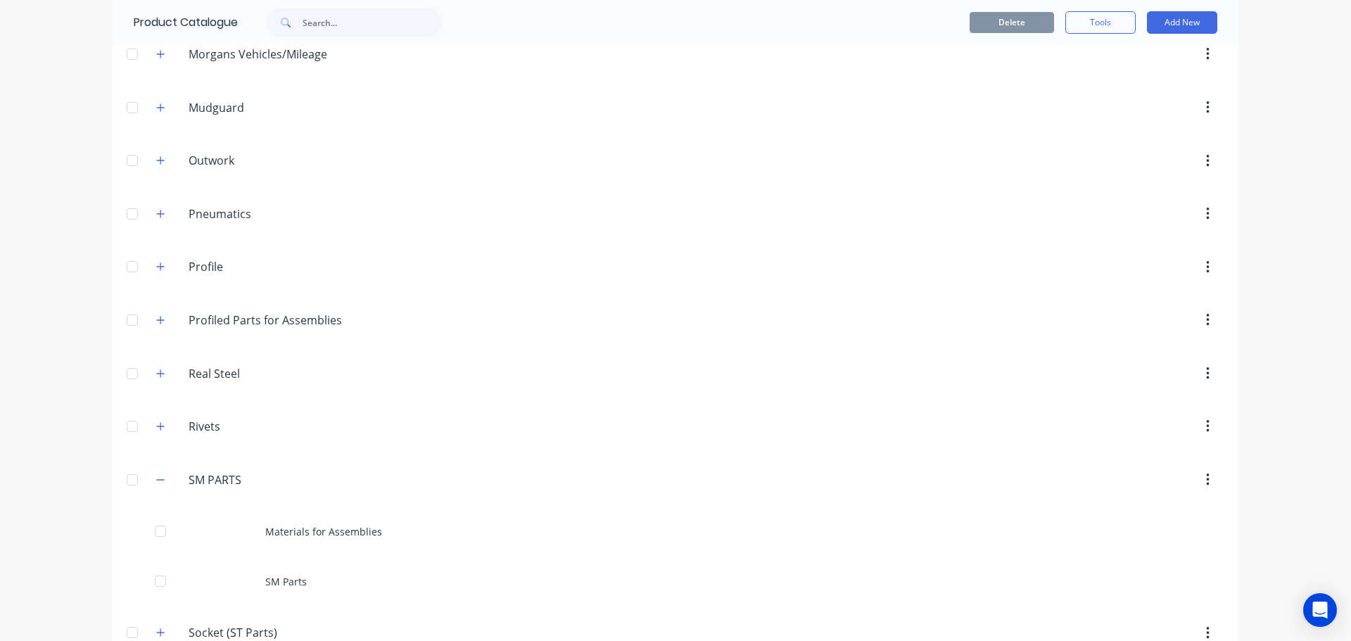
scroll to position [915, 0]
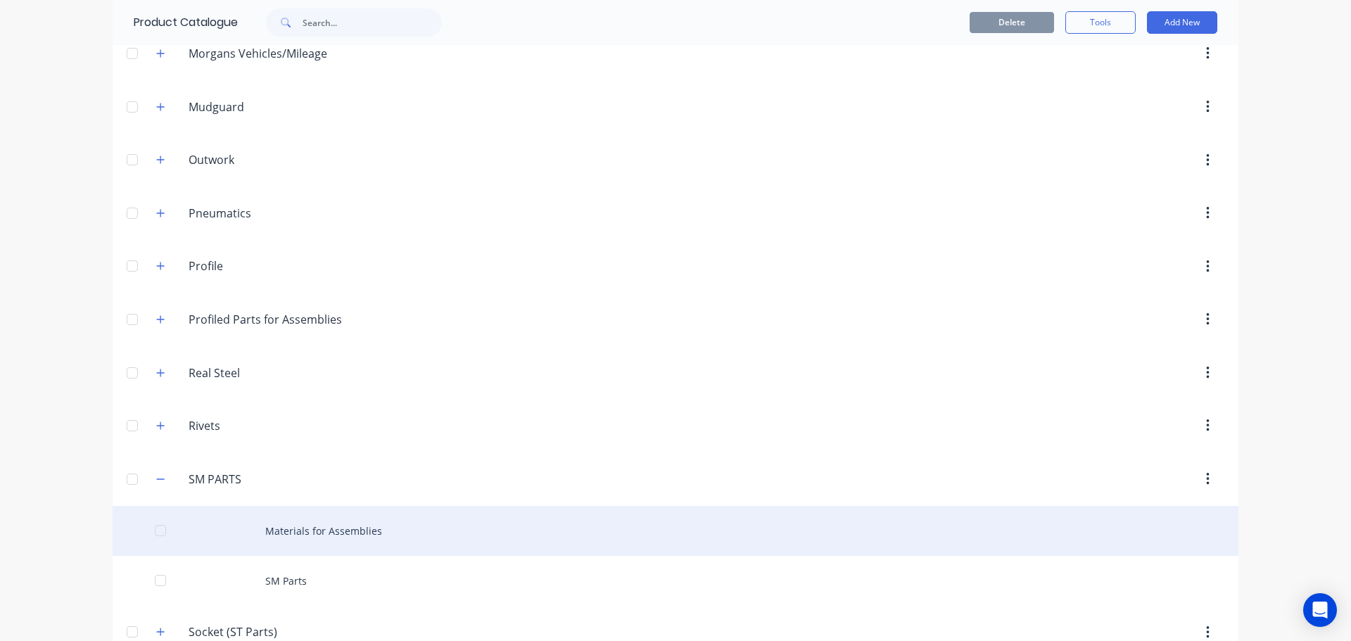
click at [335, 524] on div "Materials for Assemblies" at bounding box center [676, 531] width 1126 height 50
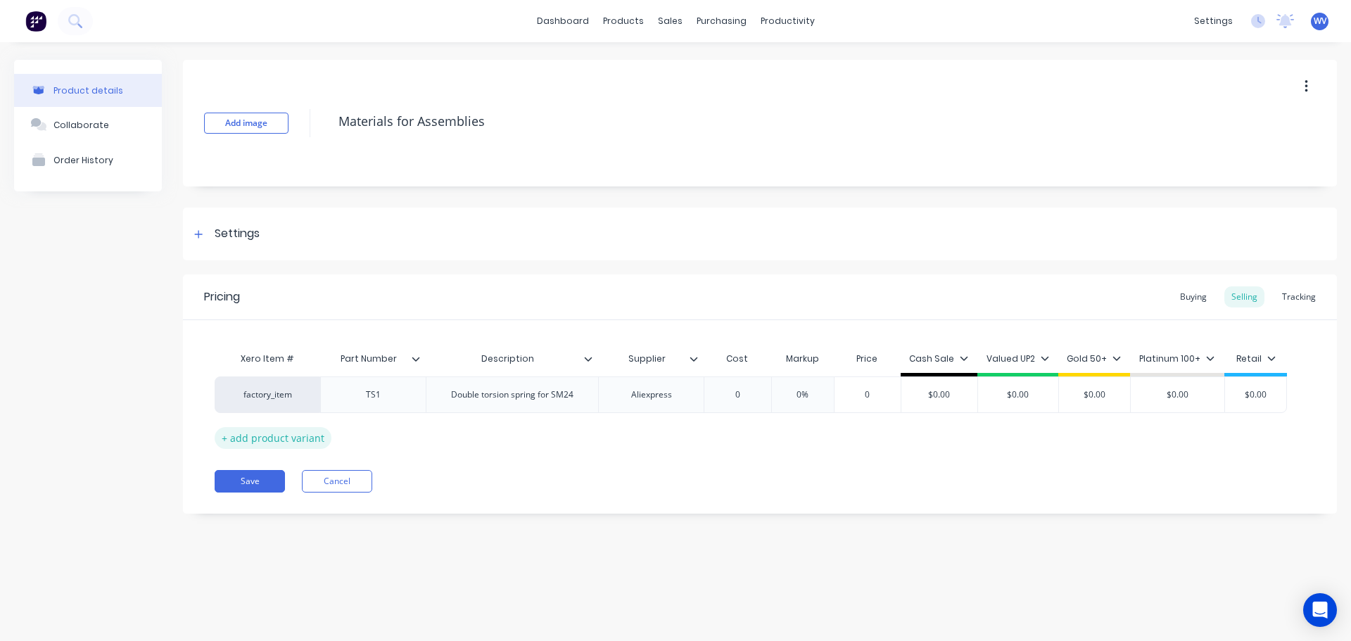
click at [223, 440] on div "+ add product variant" at bounding box center [273, 438] width 117 height 22
type textarea "x"
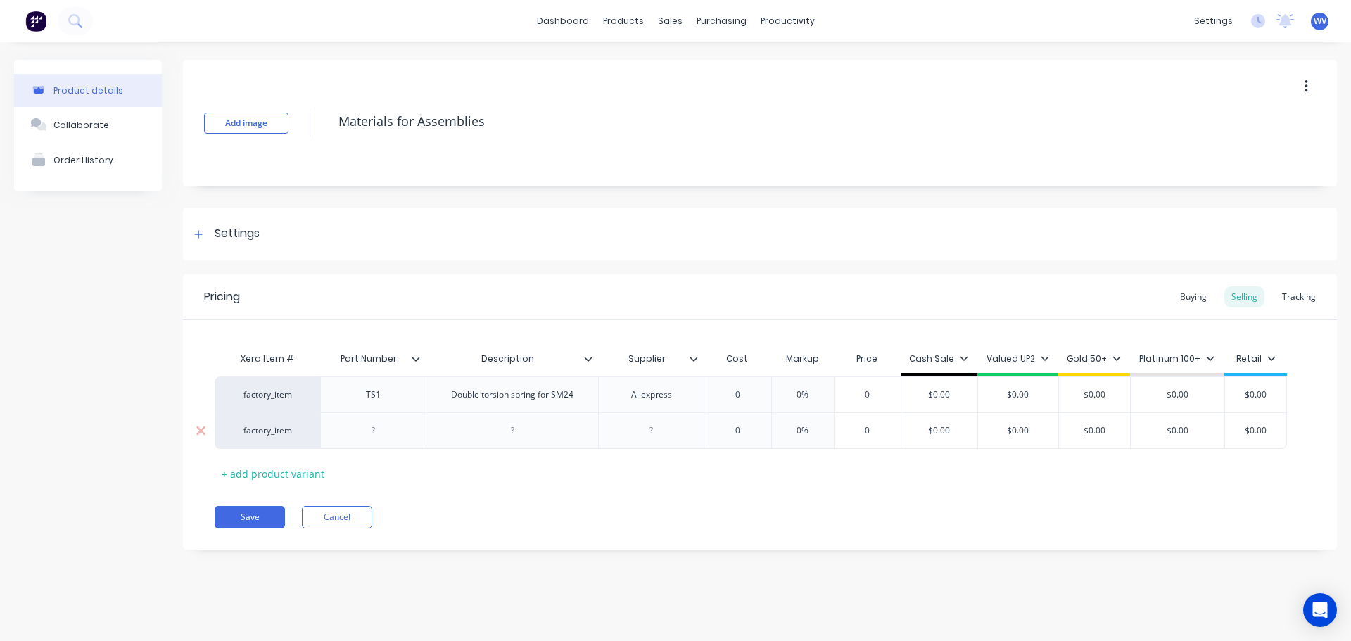
drag, startPoint x: 374, startPoint y: 437, endPoint x: 412, endPoint y: 441, distance: 38.2
click at [374, 437] on div at bounding box center [374, 431] width 70 height 18
type textarea "x"
click at [512, 432] on div at bounding box center [512, 431] width 70 height 18
drag, startPoint x: 670, startPoint y: 396, endPoint x: 619, endPoint y: 406, distance: 51.6
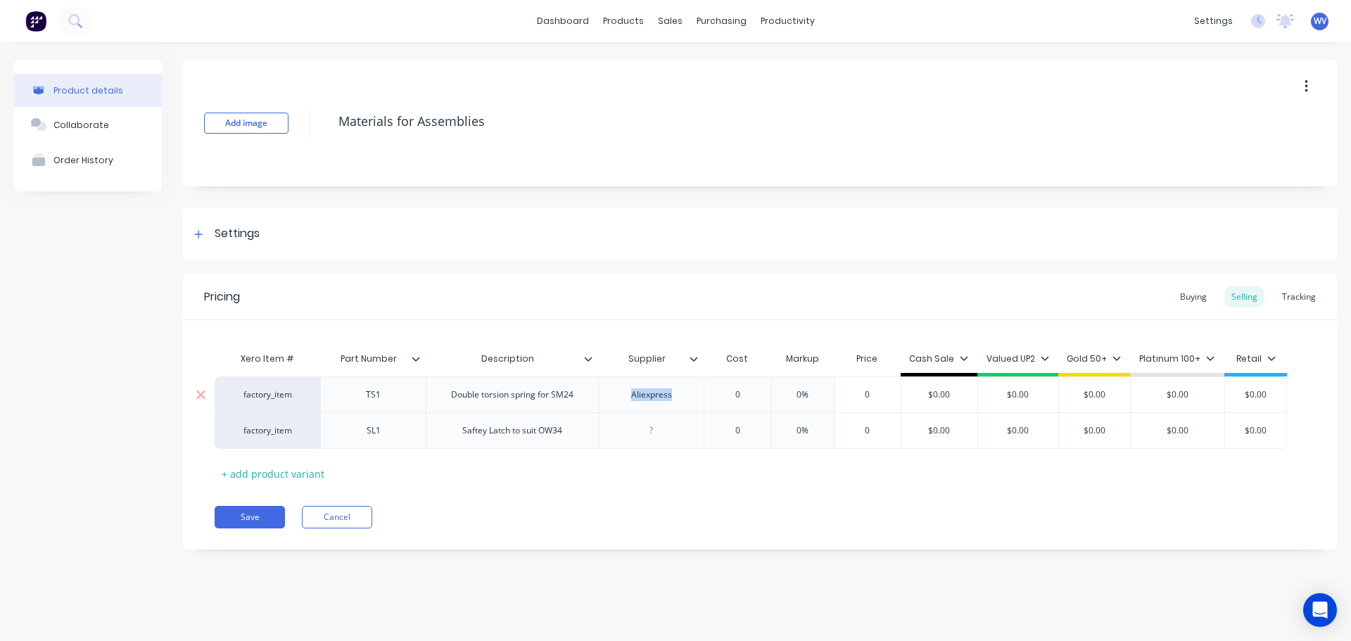
click at [621, 406] on div "Aliexpress" at bounding box center [651, 395] width 106 height 36
copy div "Aliexpress"
type textarea "x"
click at [645, 436] on div at bounding box center [652, 431] width 70 height 18
paste div
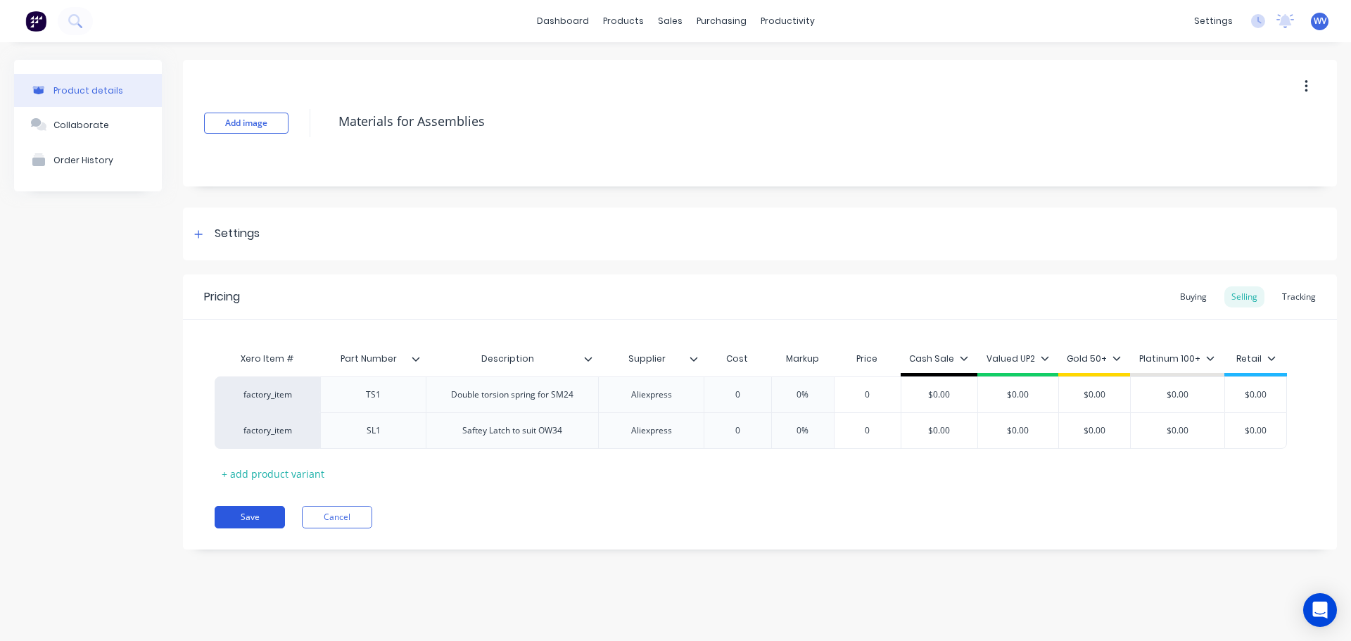
click at [243, 515] on button "Save" at bounding box center [250, 517] width 70 height 23
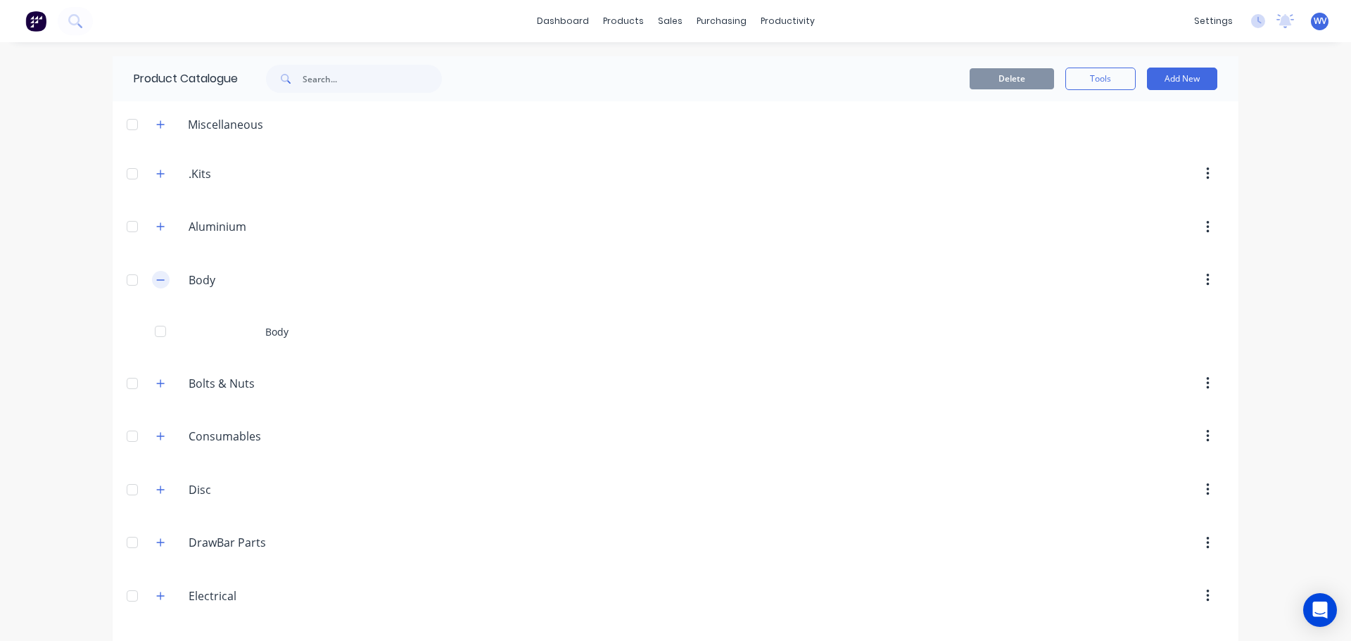
click at [156, 284] on icon "button" at bounding box center [160, 280] width 8 height 10
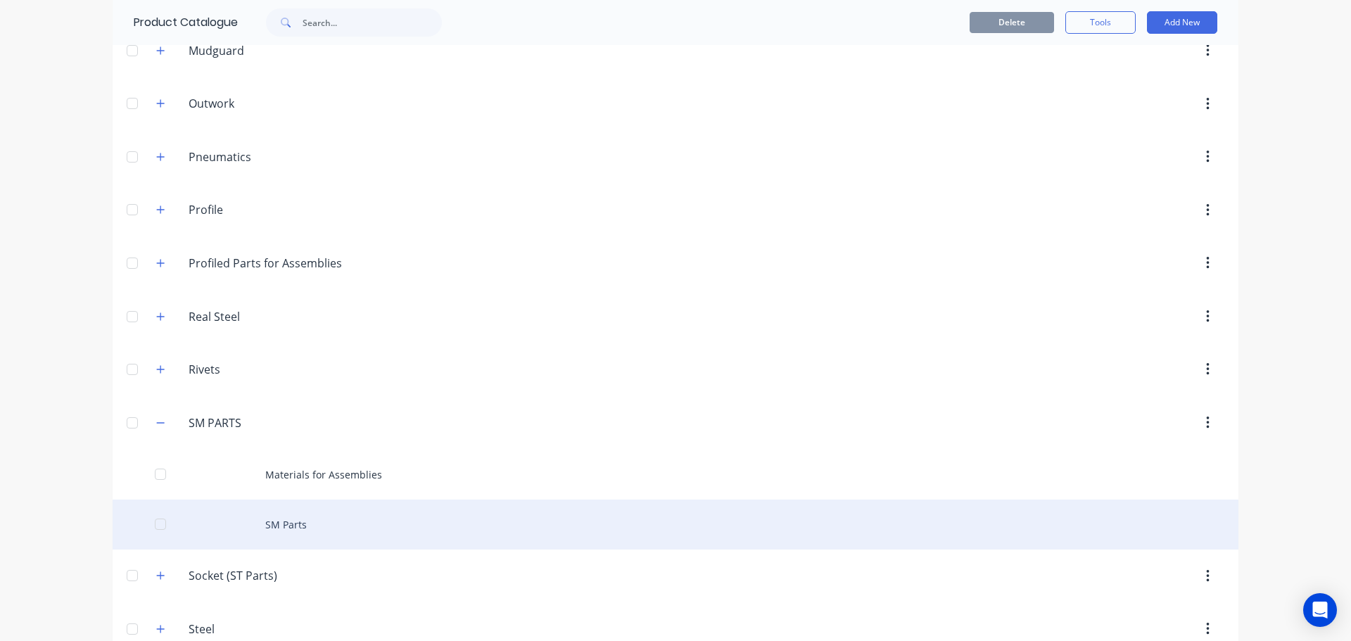
scroll to position [1056, 0]
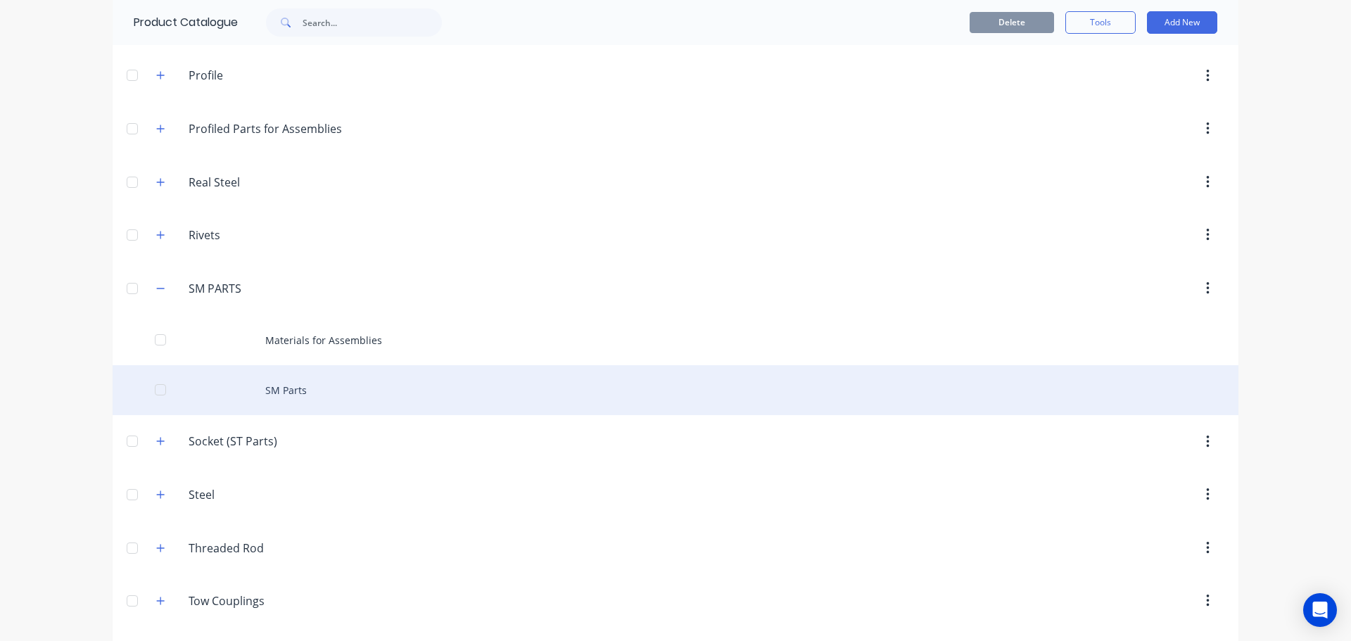
click at [295, 389] on div "SM Parts" at bounding box center [676, 390] width 1126 height 50
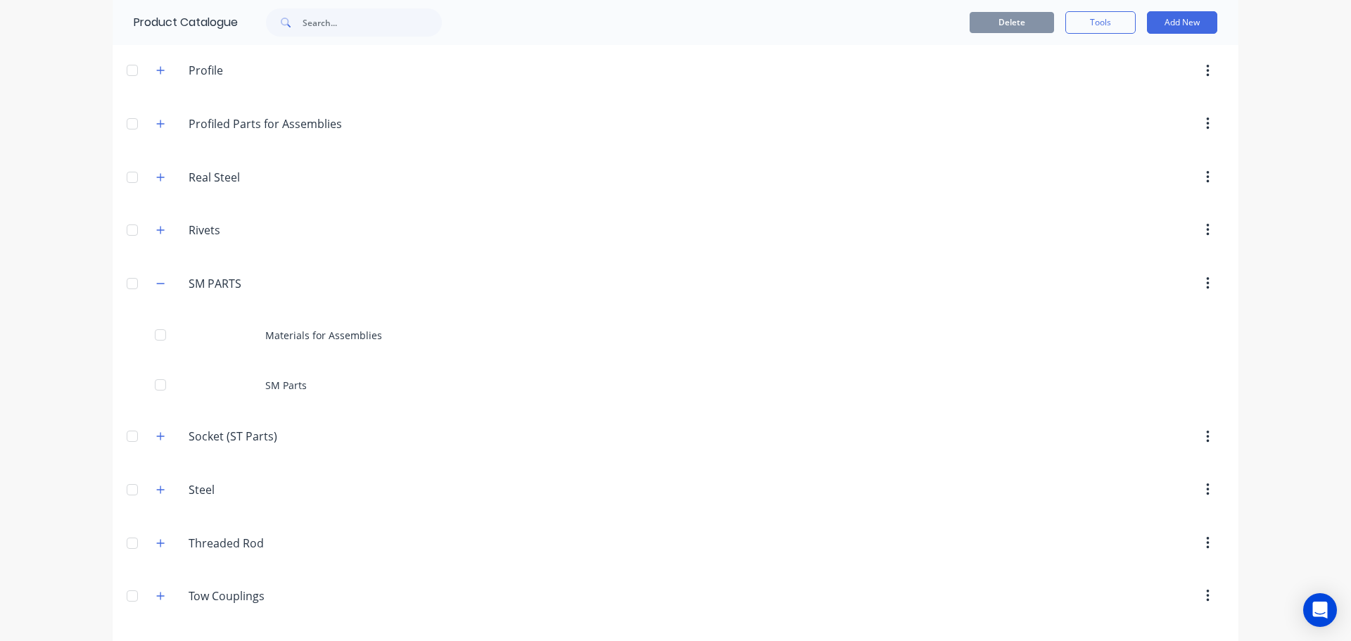
scroll to position [1110, 0]
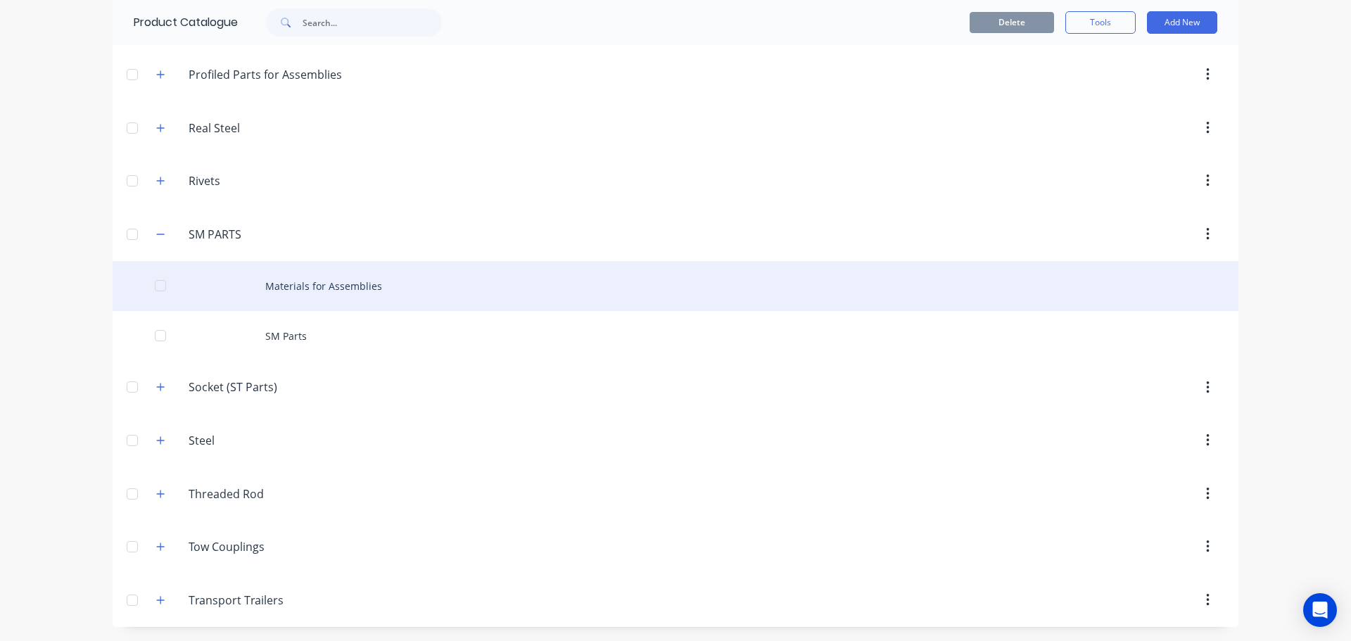
click at [302, 284] on div "Materials for Assemblies" at bounding box center [676, 286] width 1126 height 50
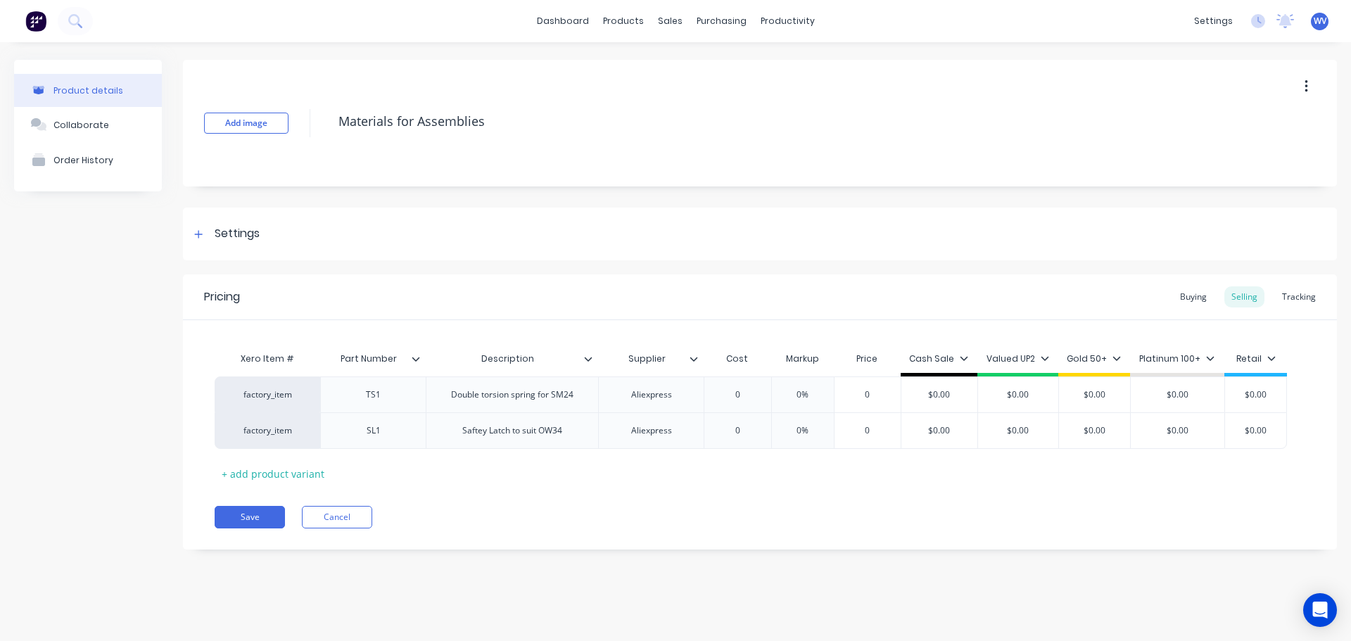
type textarea "x"
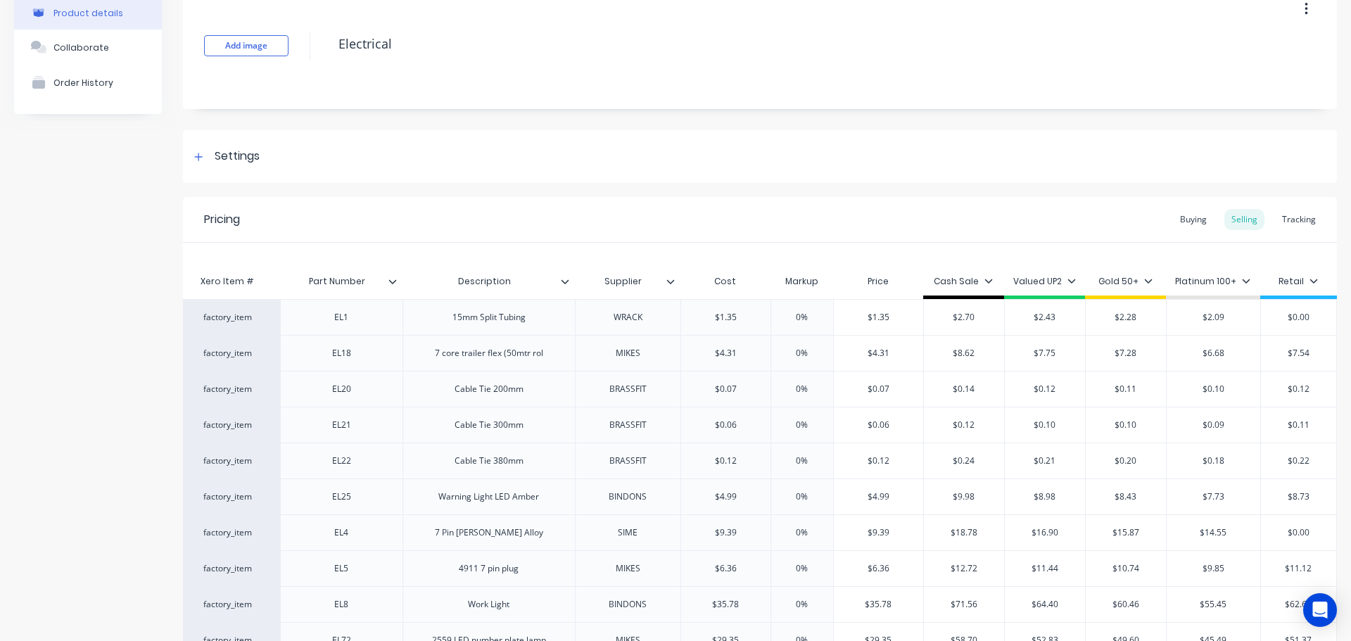
scroll to position [77, 0]
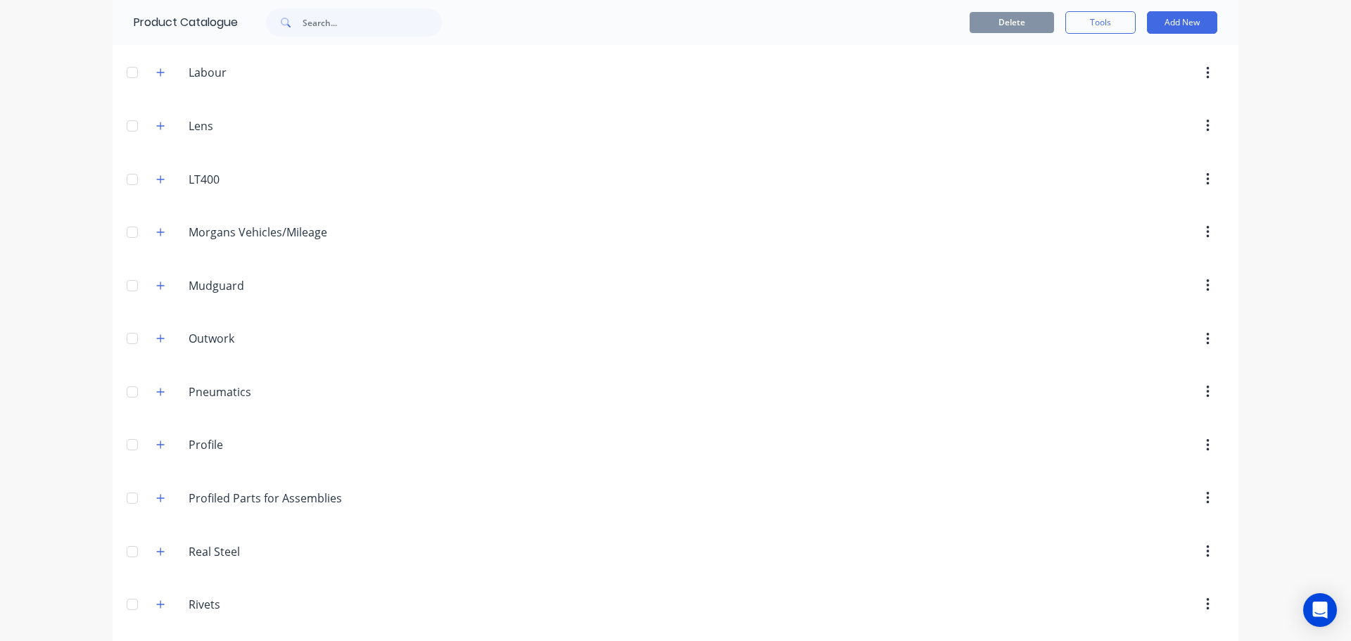
scroll to position [915, 0]
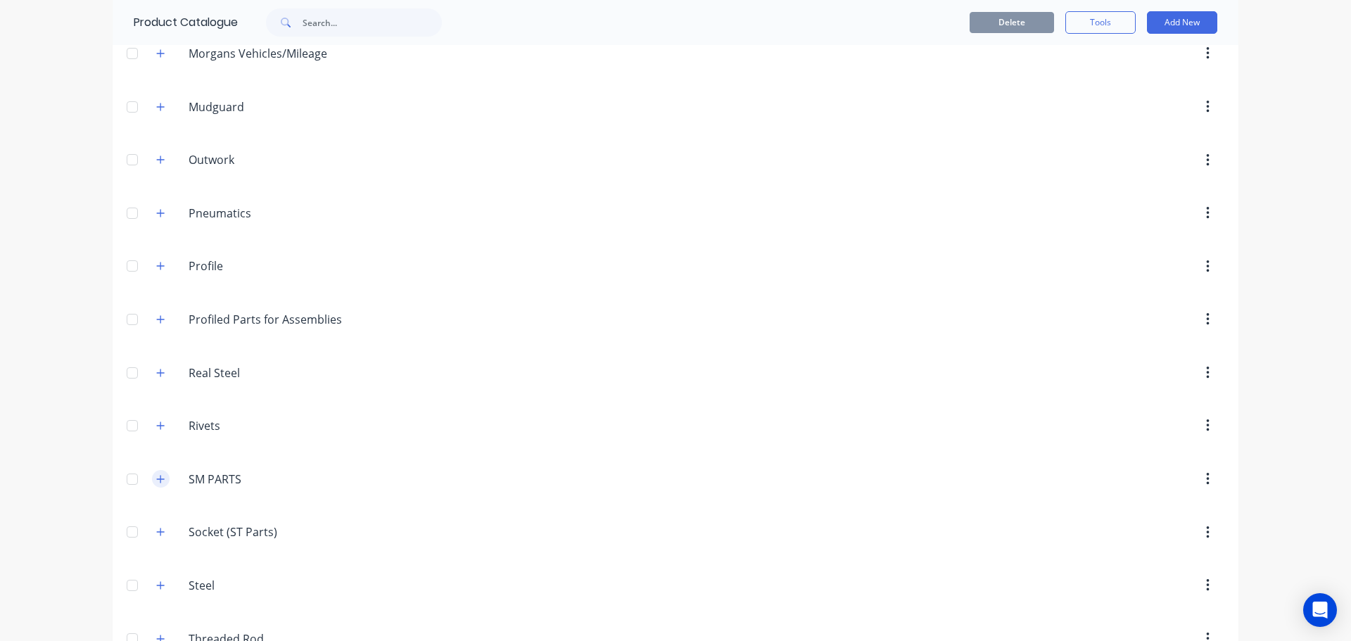
click at [156, 474] on icon "button" at bounding box center [160, 479] width 8 height 10
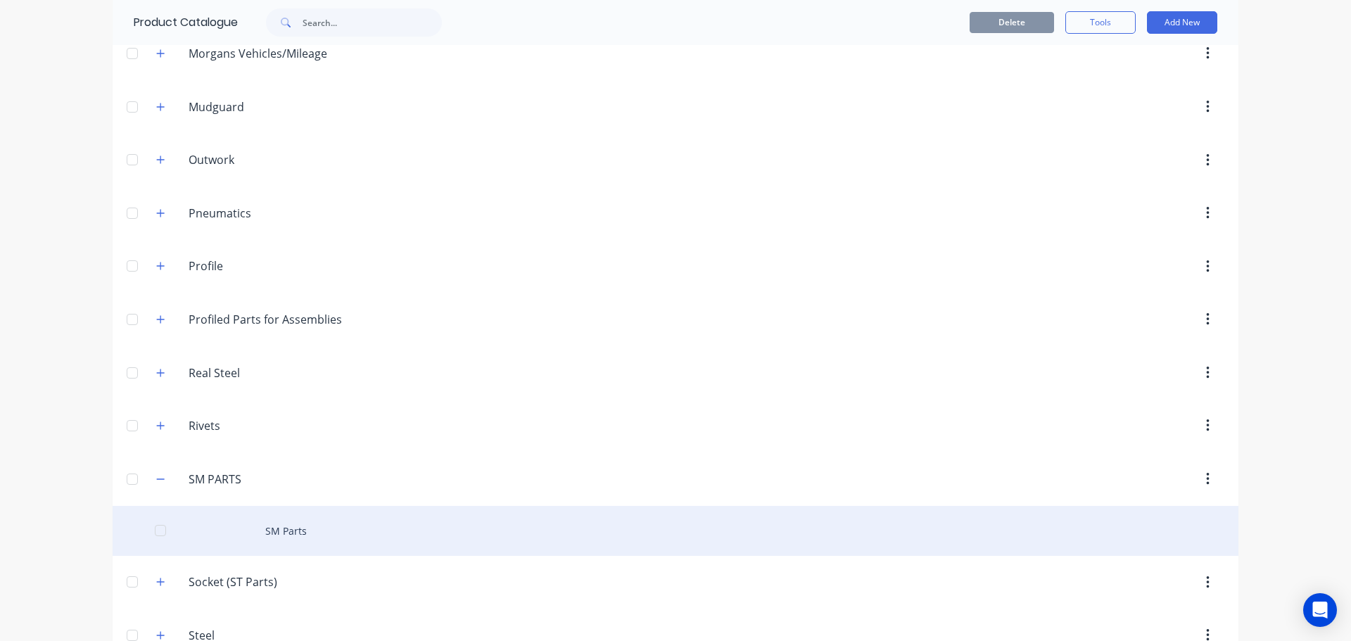
click at [275, 531] on div "SM Parts" at bounding box center [676, 531] width 1126 height 50
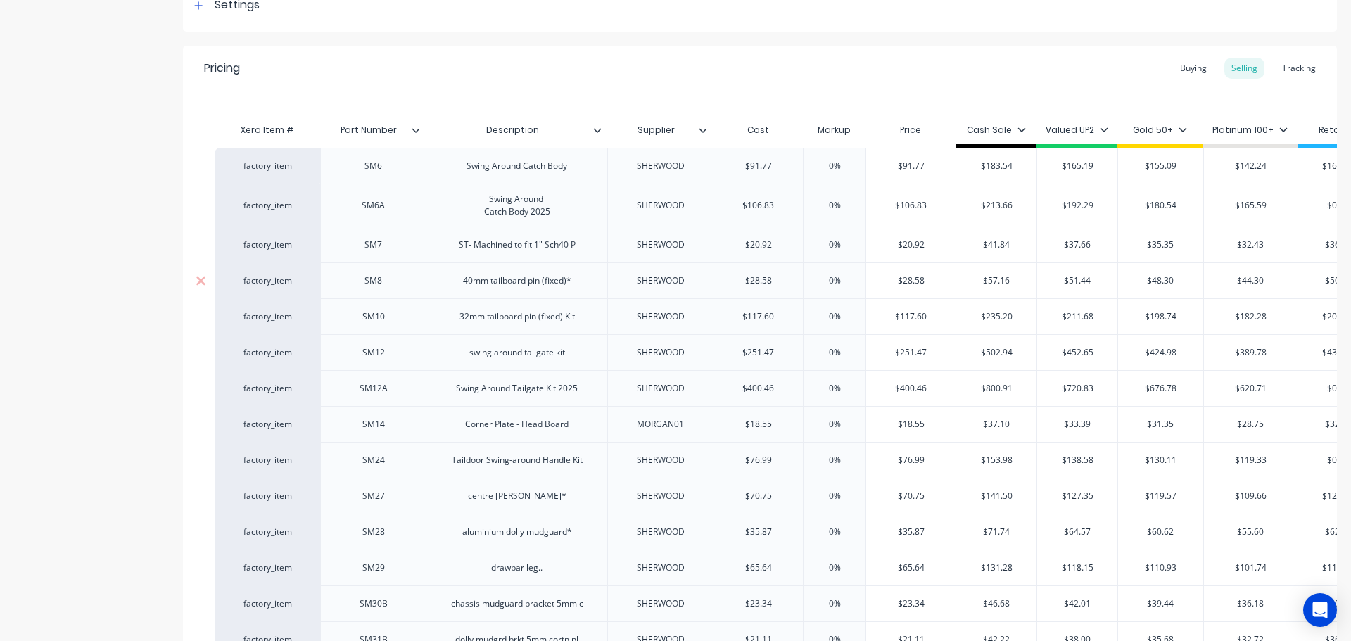
type textarea "x"
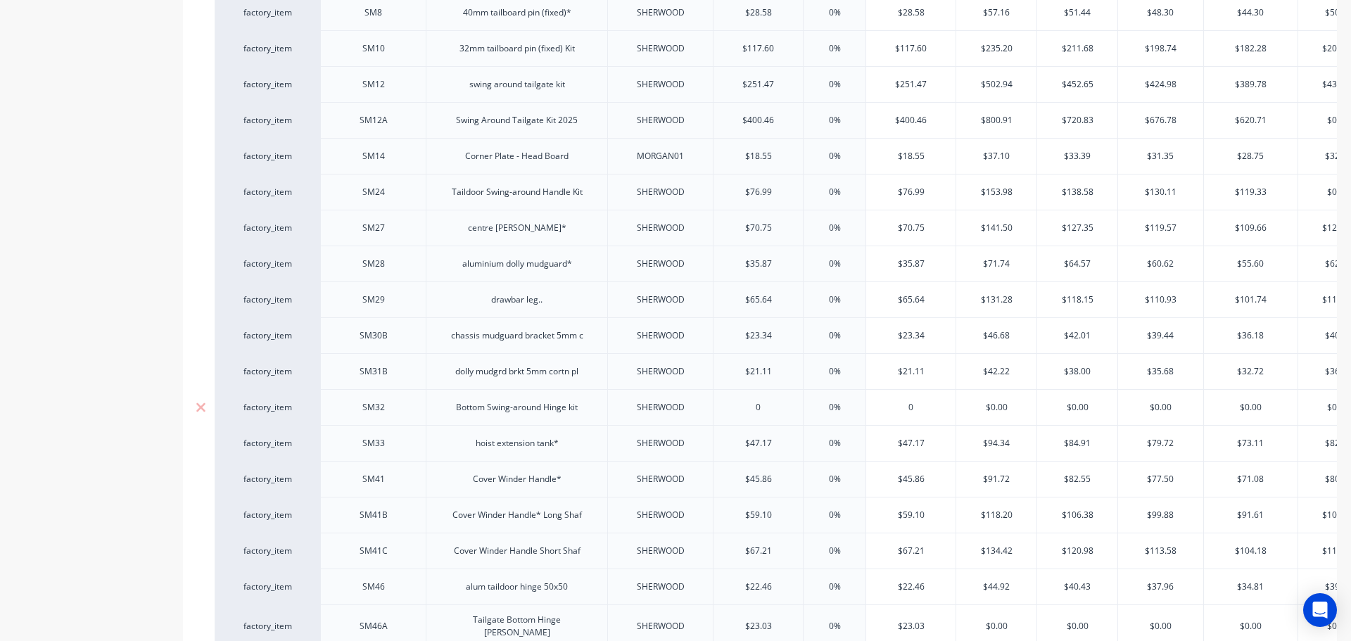
scroll to position [493, 0]
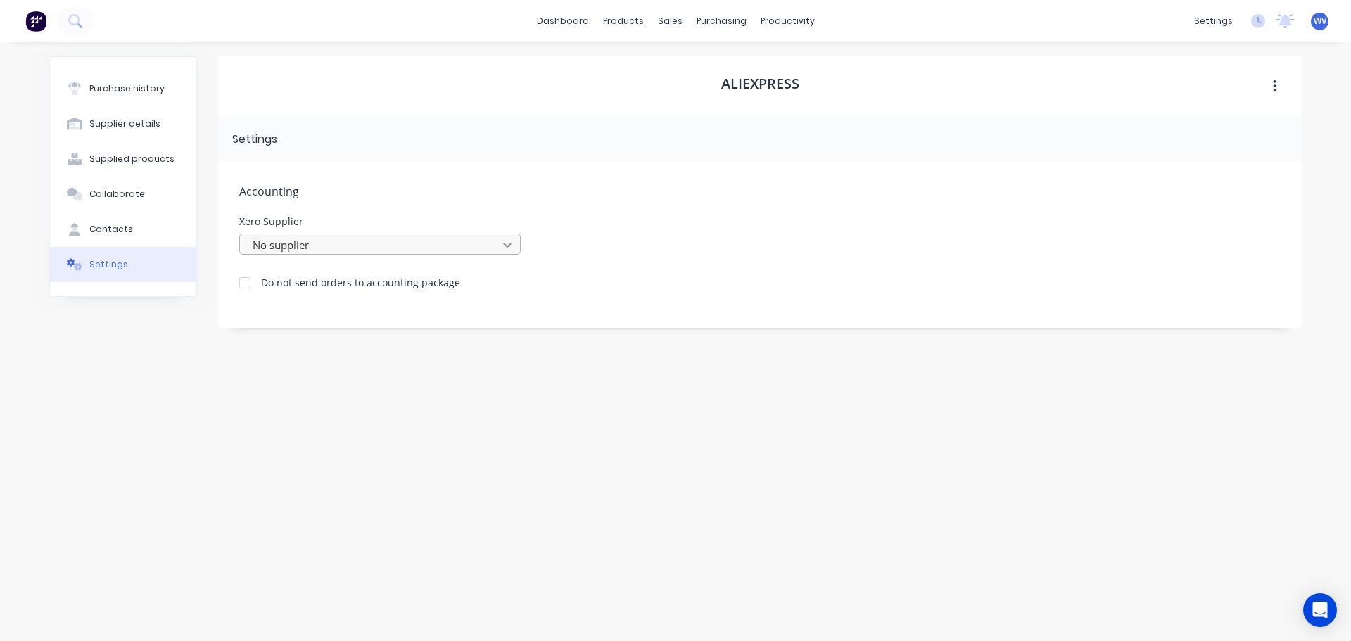
click at [499, 244] on div at bounding box center [507, 245] width 25 height 23
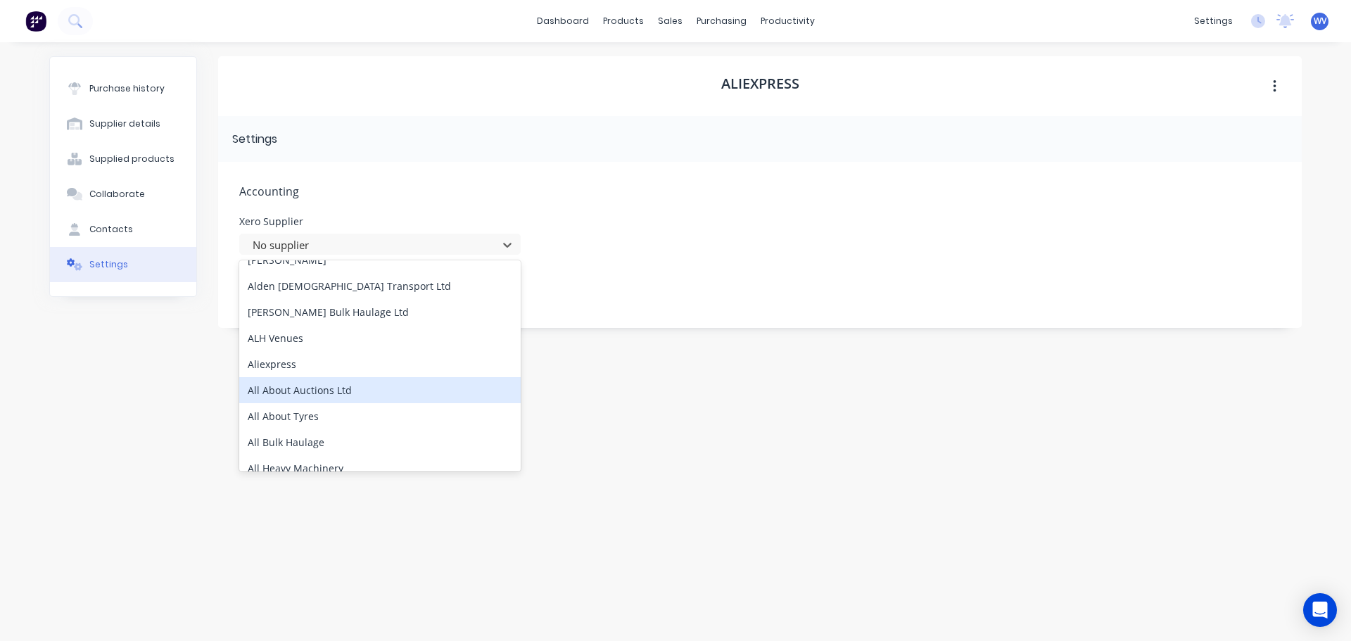
scroll to position [1337, 0]
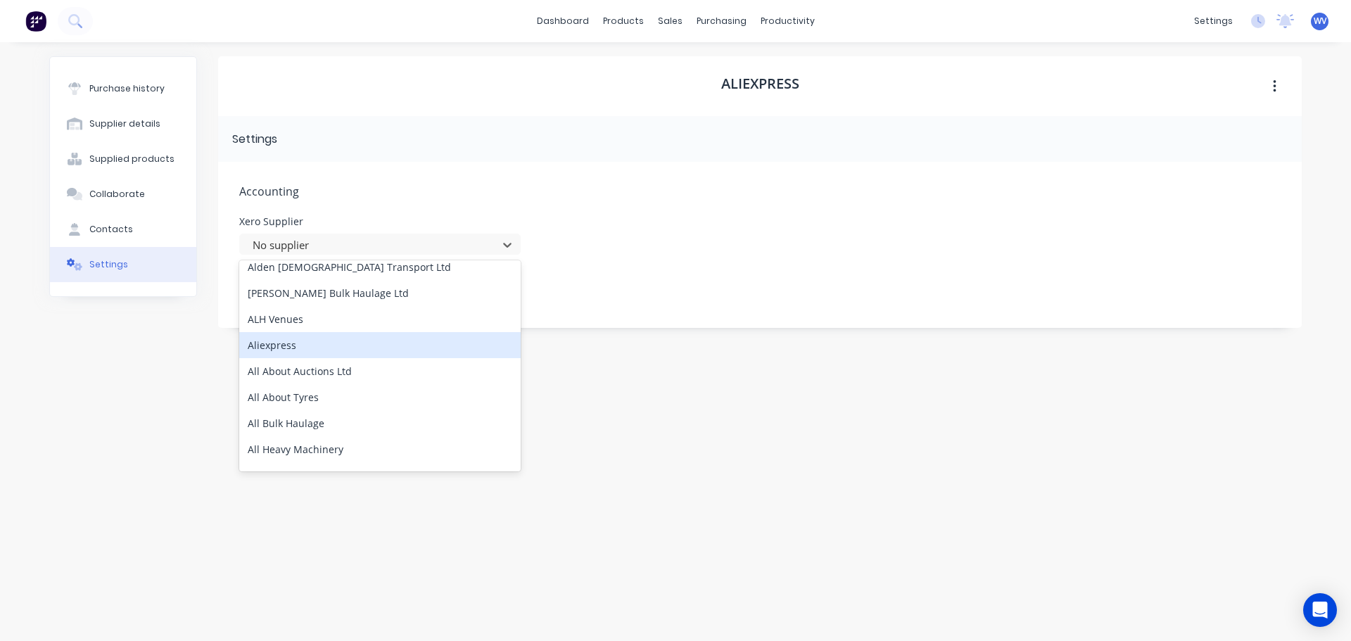
click at [274, 348] on div "Aliexpress" at bounding box center [380, 345] width 282 height 26
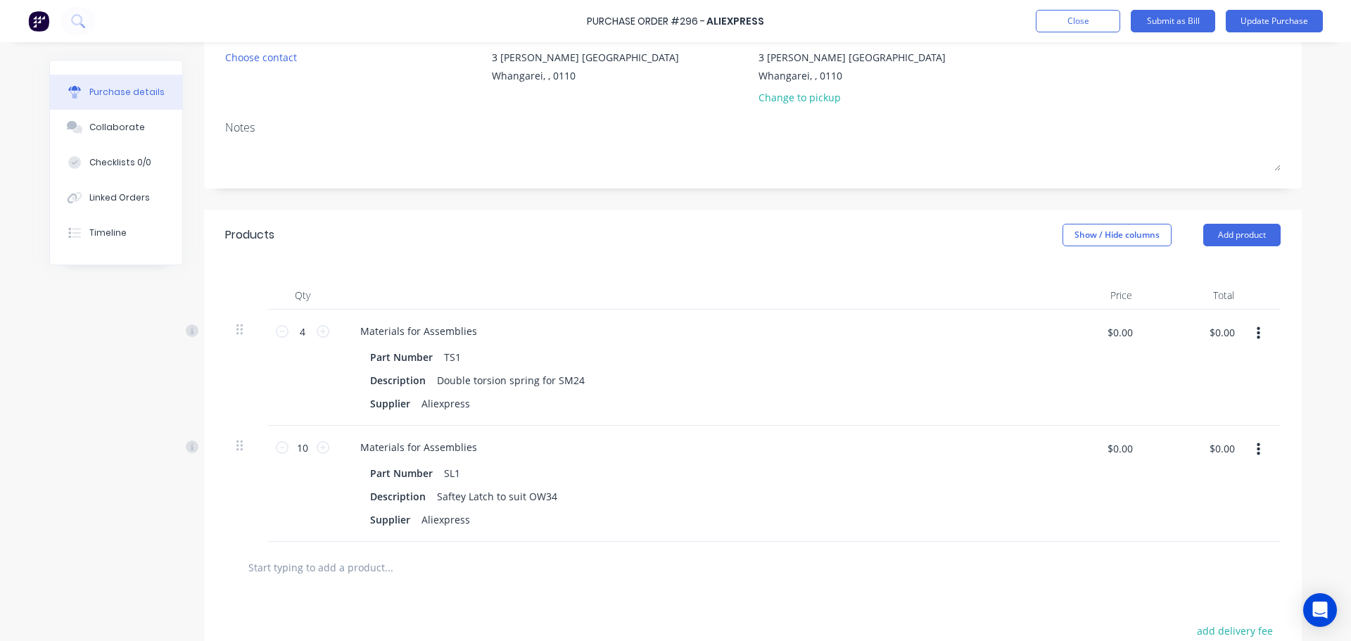
scroll to position [141, 0]
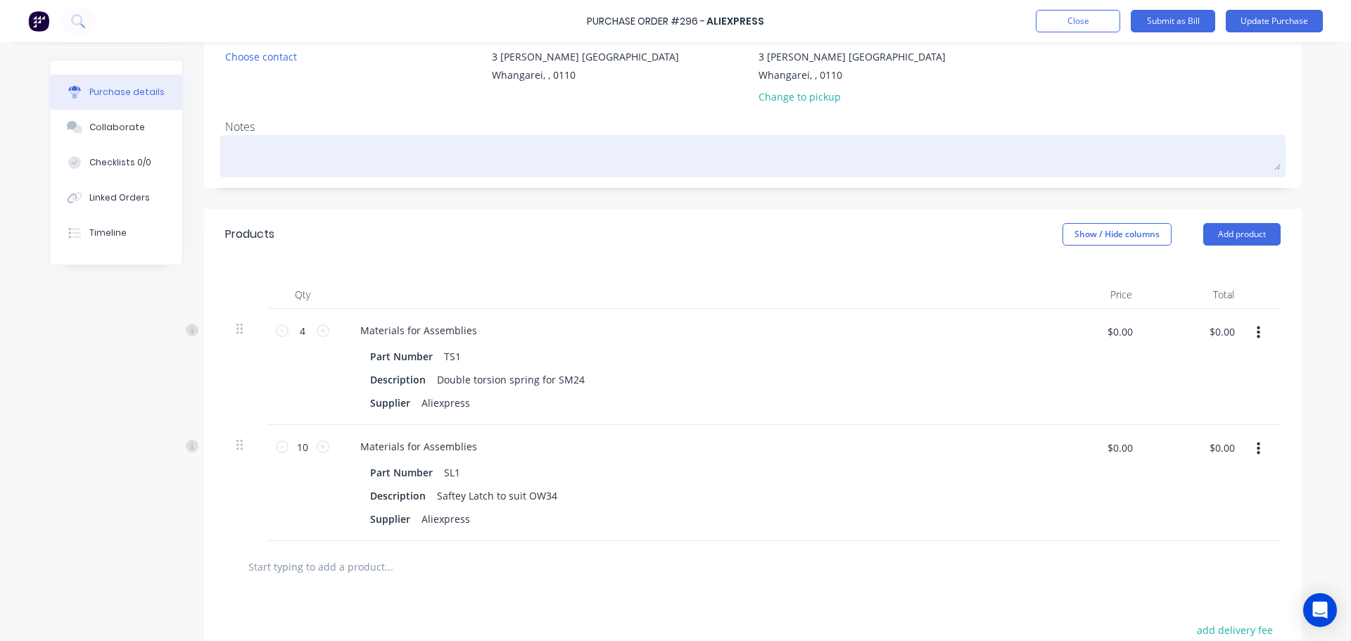
click at [225, 158] on textarea at bounding box center [753, 155] width 1056 height 32
type textarea "P"
type textarea "x"
type textarea "Pa"
type textarea "x"
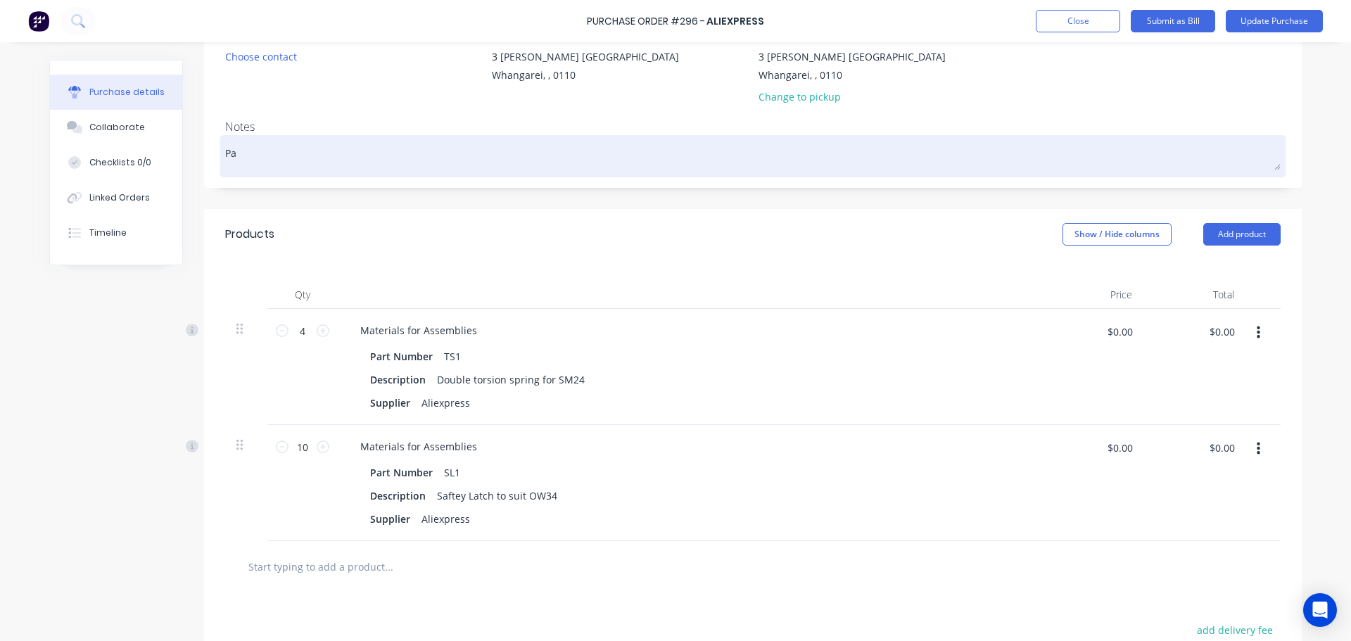
type textarea "Pai"
type textarea "x"
type textarea "Paid"
type textarea "x"
type textarea "Paid"
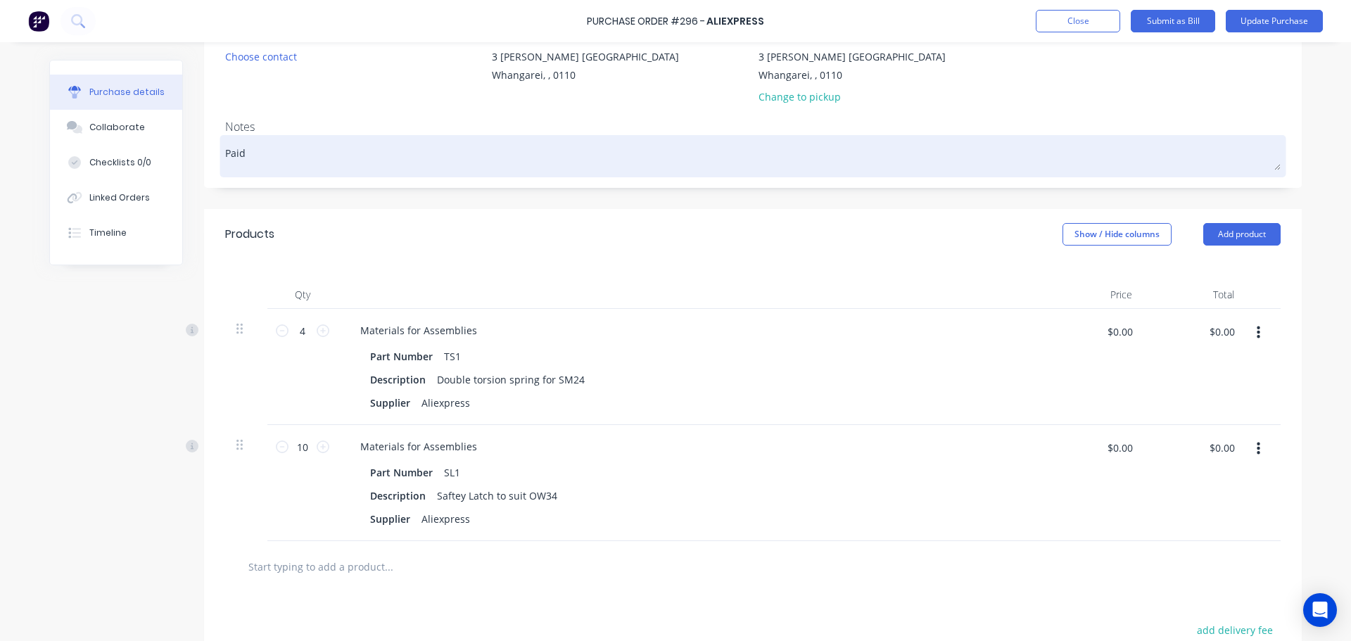
type textarea "x"
type textarea "Paid b"
type textarea "x"
type textarea "Paid by"
type textarea "x"
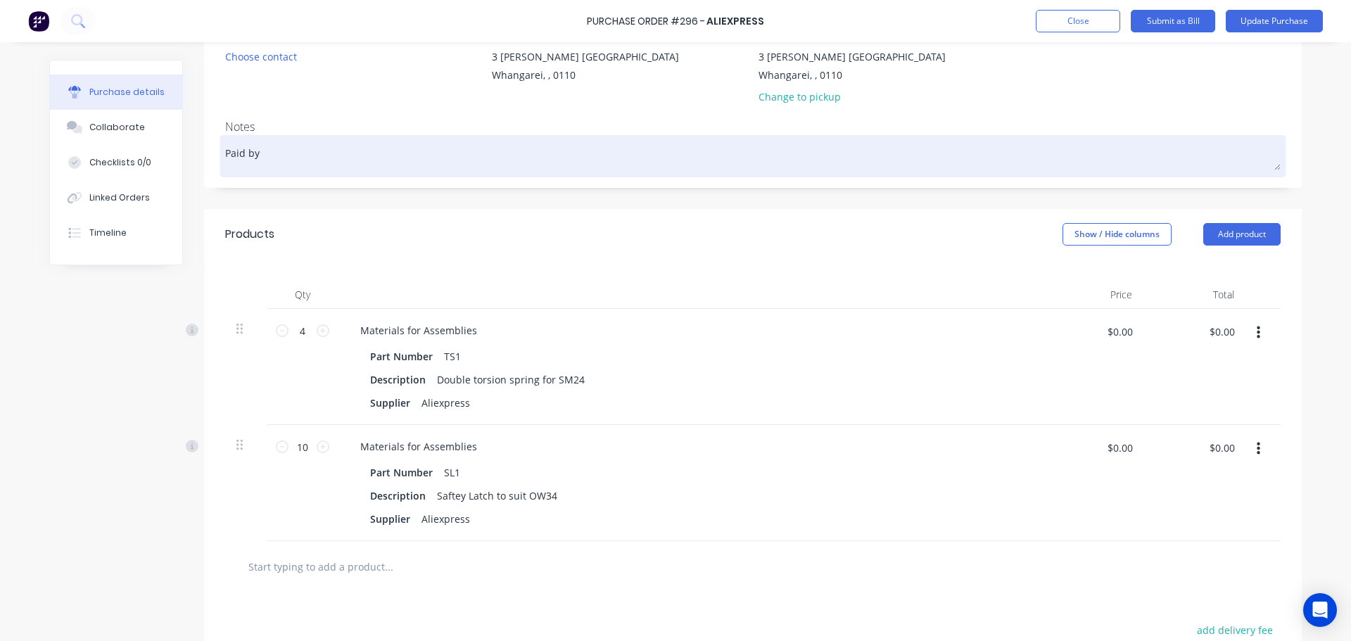
type textarea "Paid by"
type textarea "x"
type textarea "Paid by c"
type textarea "x"
type textarea "Paid by cr"
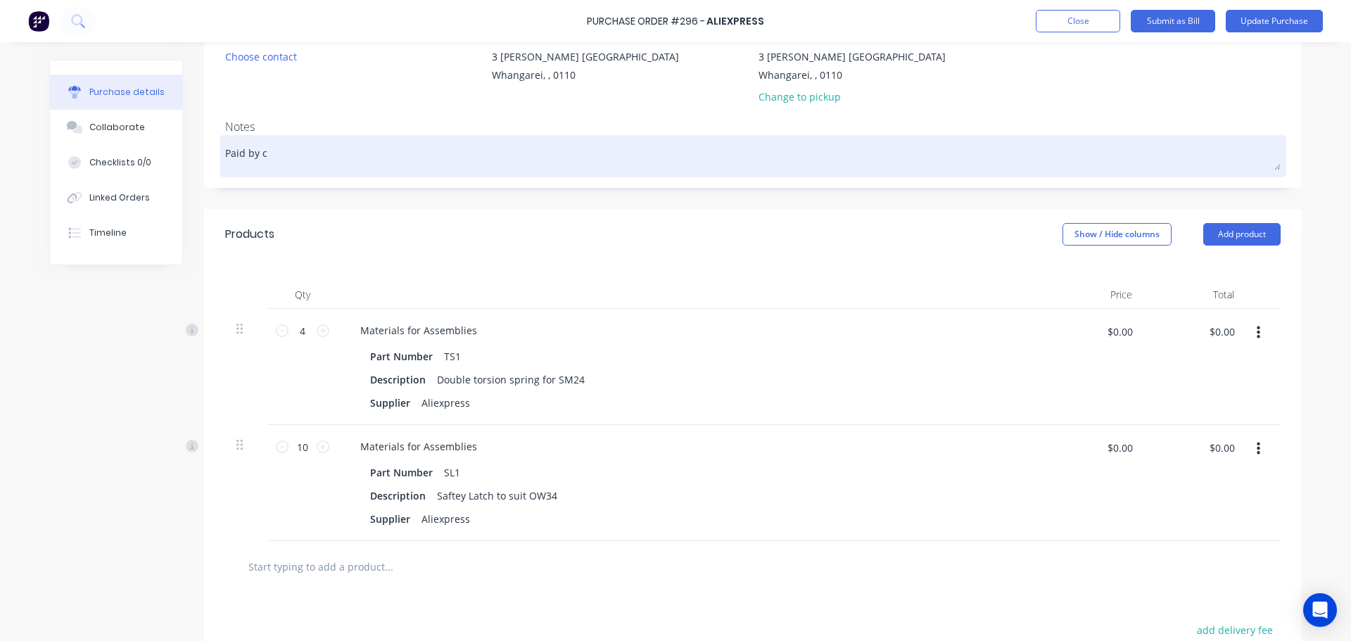
type textarea "x"
type textarea "Paid by cre"
type textarea "x"
type textarea "Paid by cred"
type textarea "x"
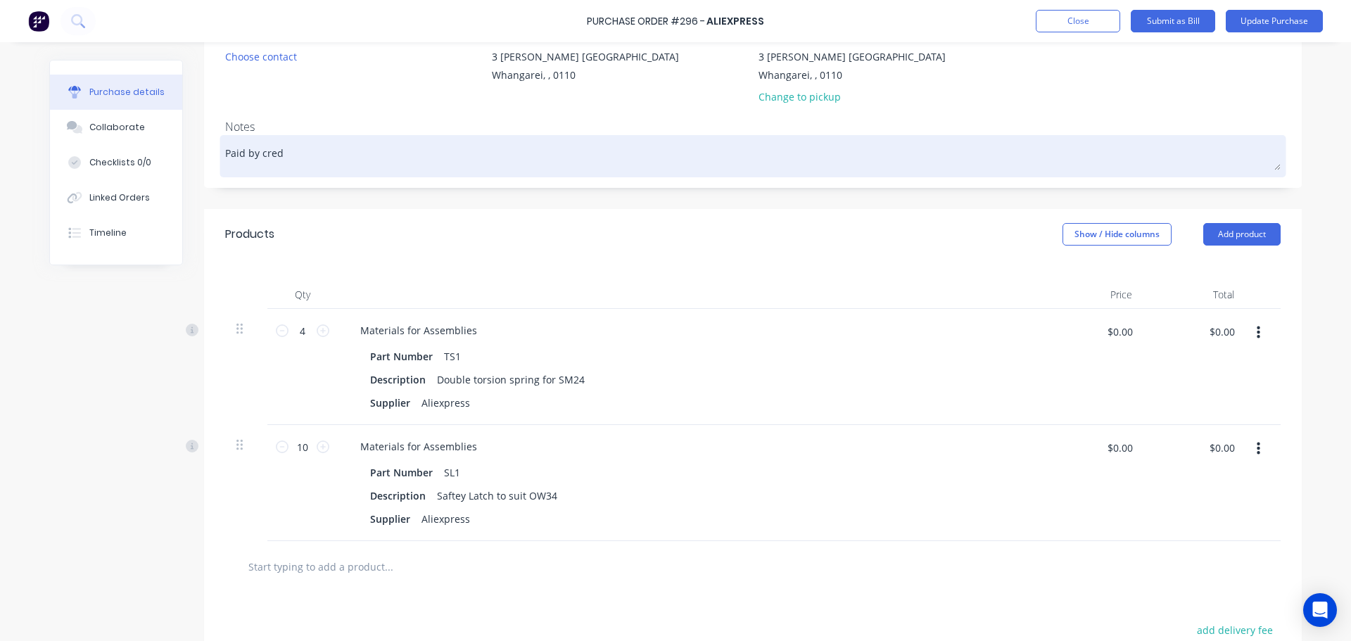
type textarea "Paid by credi"
type textarea "x"
type textarea "Paid by credit"
type textarea "x"
type textarea "Paid by credit"
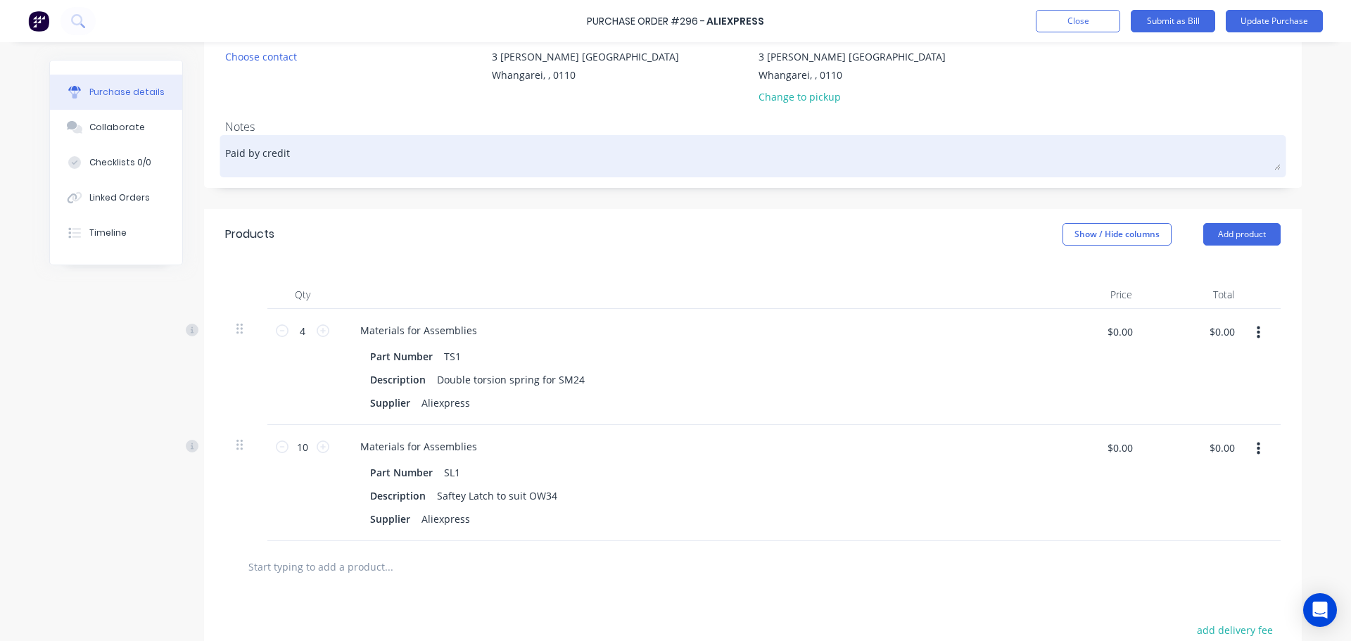
type textarea "x"
type textarea "Paid by credit c"
type textarea "x"
type textarea "Paid by credit ca"
type textarea "x"
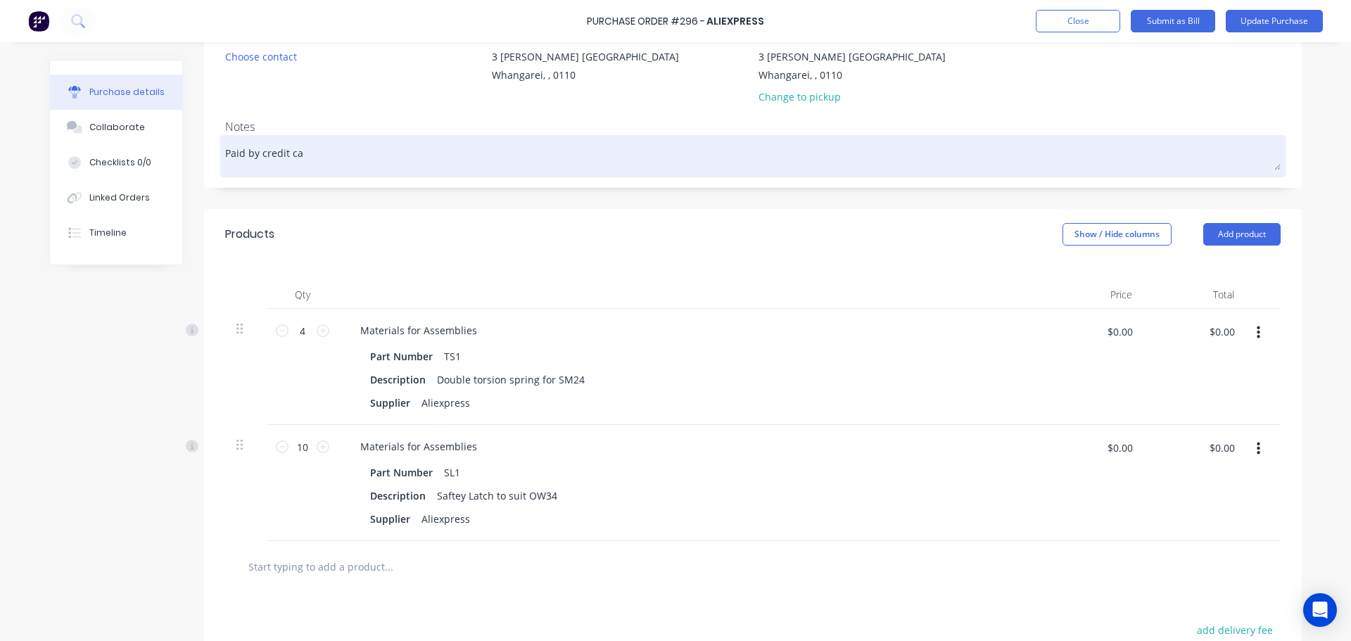
type textarea "Paid by credit car"
type textarea "x"
type textarea "Paid by credit card"
type textarea "x"
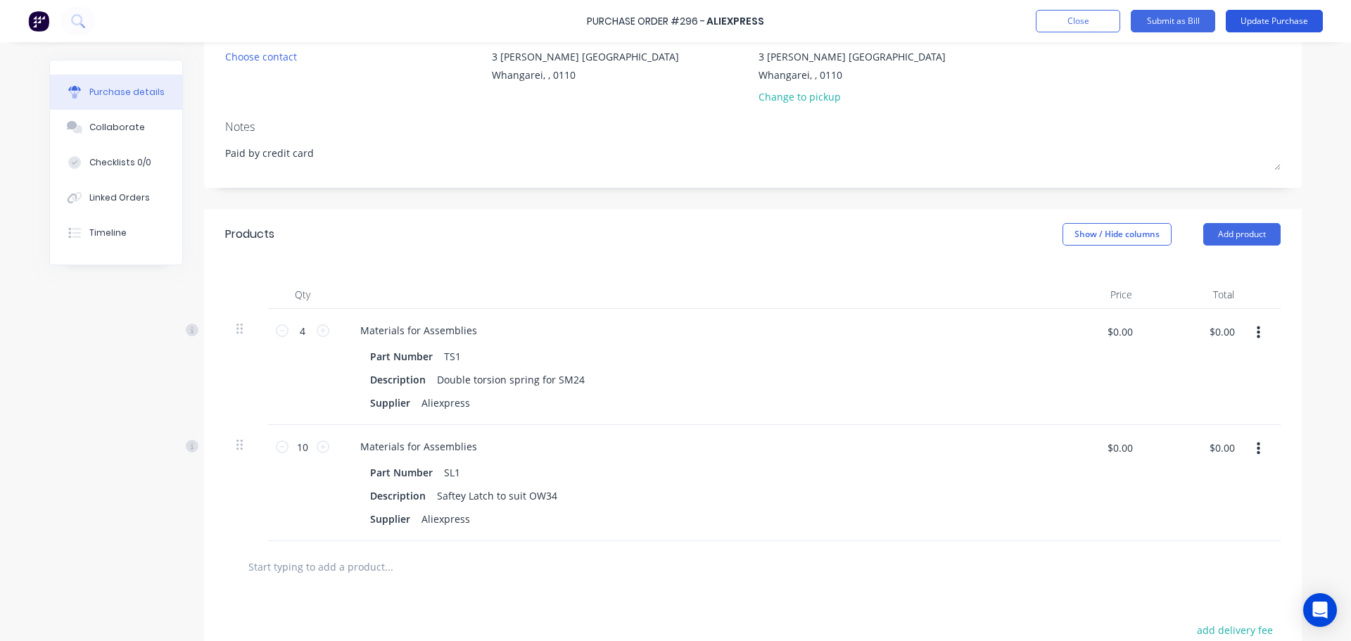
type textarea "Paid by credit card"
click at [1263, 22] on button "Update Purchase" at bounding box center [1274, 21] width 97 height 23
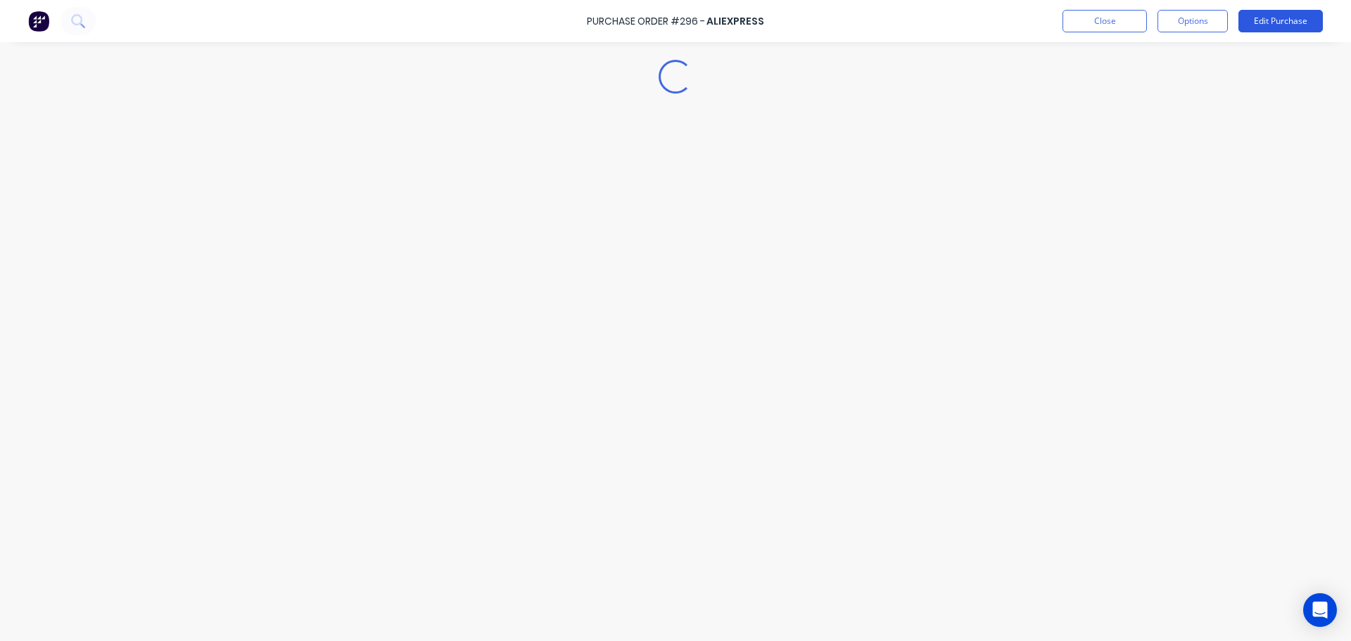
type textarea "x"
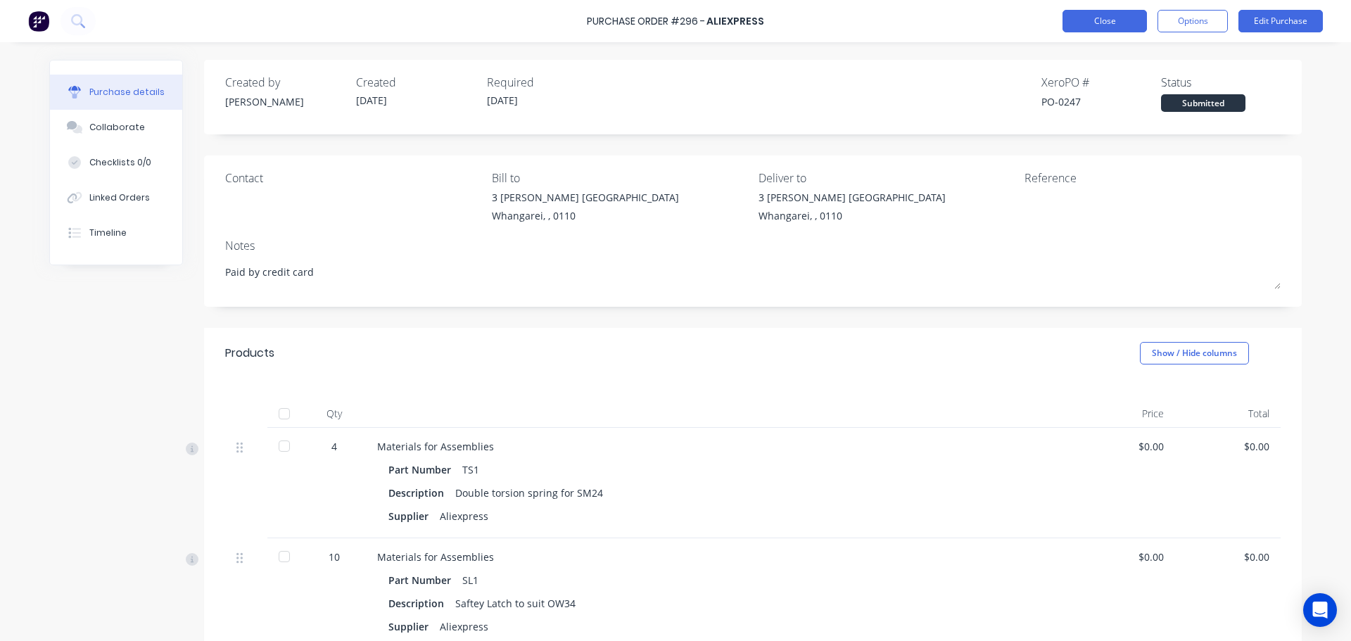
click at [1067, 24] on button "Close" at bounding box center [1105, 21] width 84 height 23
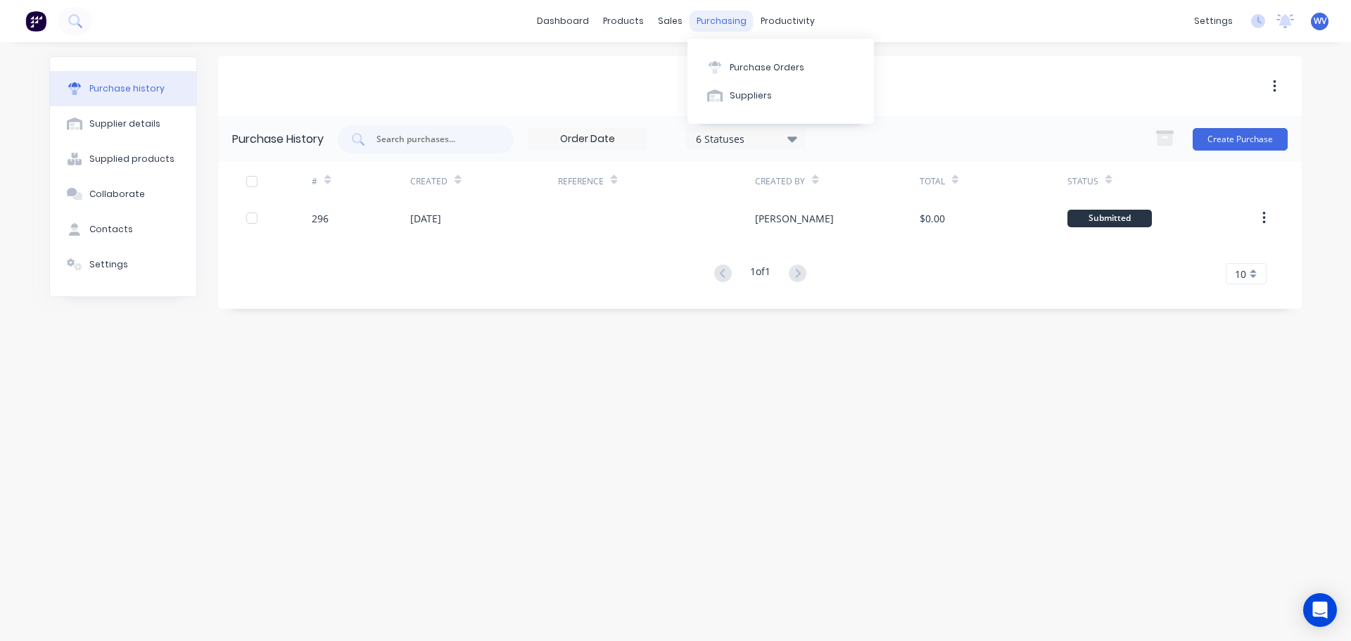
click at [721, 17] on div "purchasing" at bounding box center [722, 21] width 64 height 21
click at [743, 63] on div "Purchase Orders" at bounding box center [767, 67] width 75 height 13
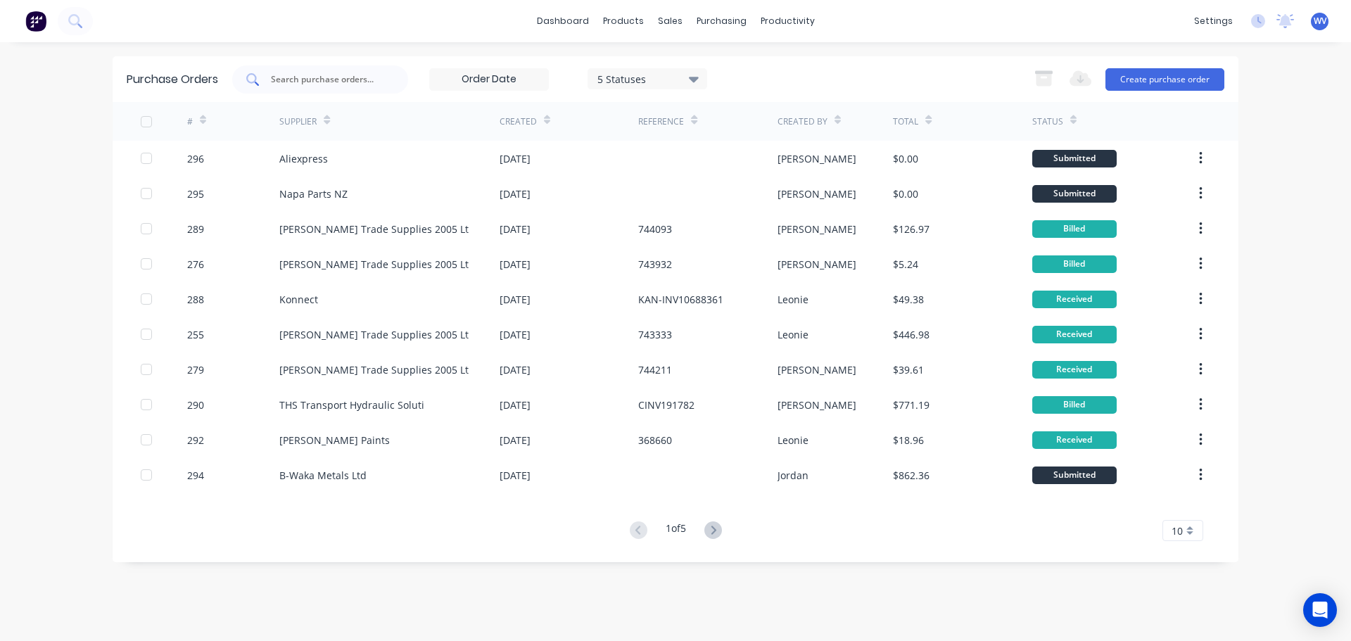
click at [299, 80] on input "text" at bounding box center [328, 79] width 117 height 14
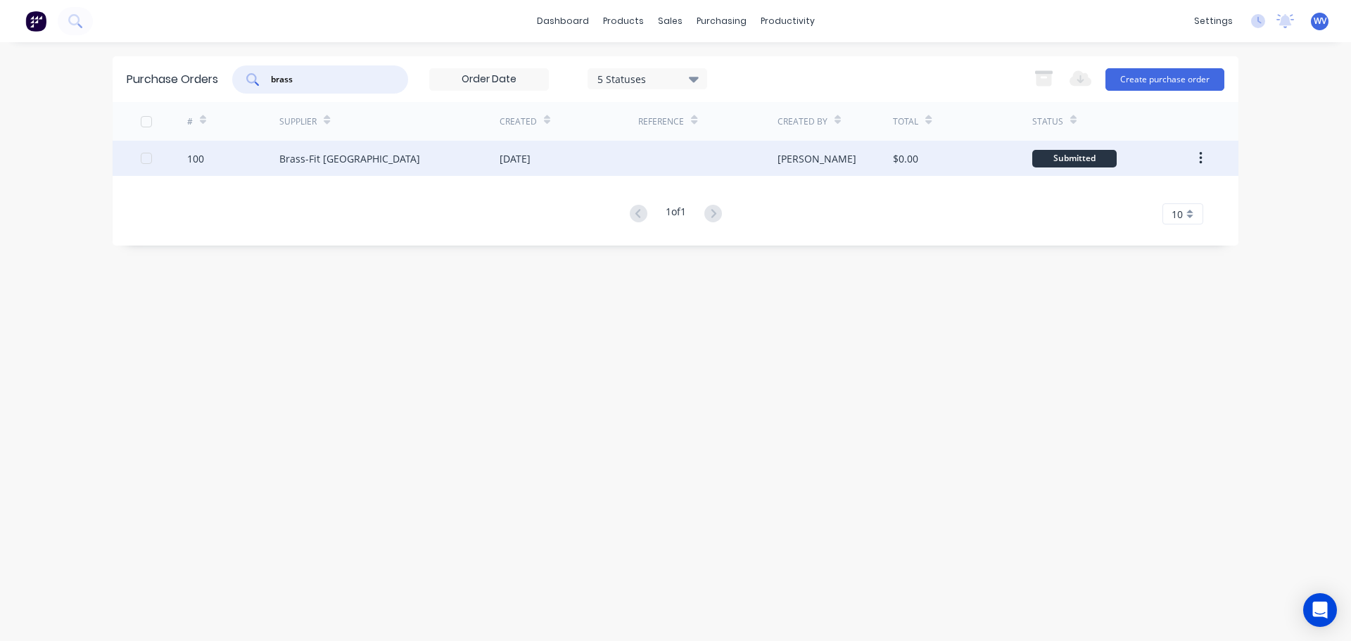
type input "brass"
click at [525, 161] on div "[DATE]" at bounding box center [515, 158] width 31 height 15
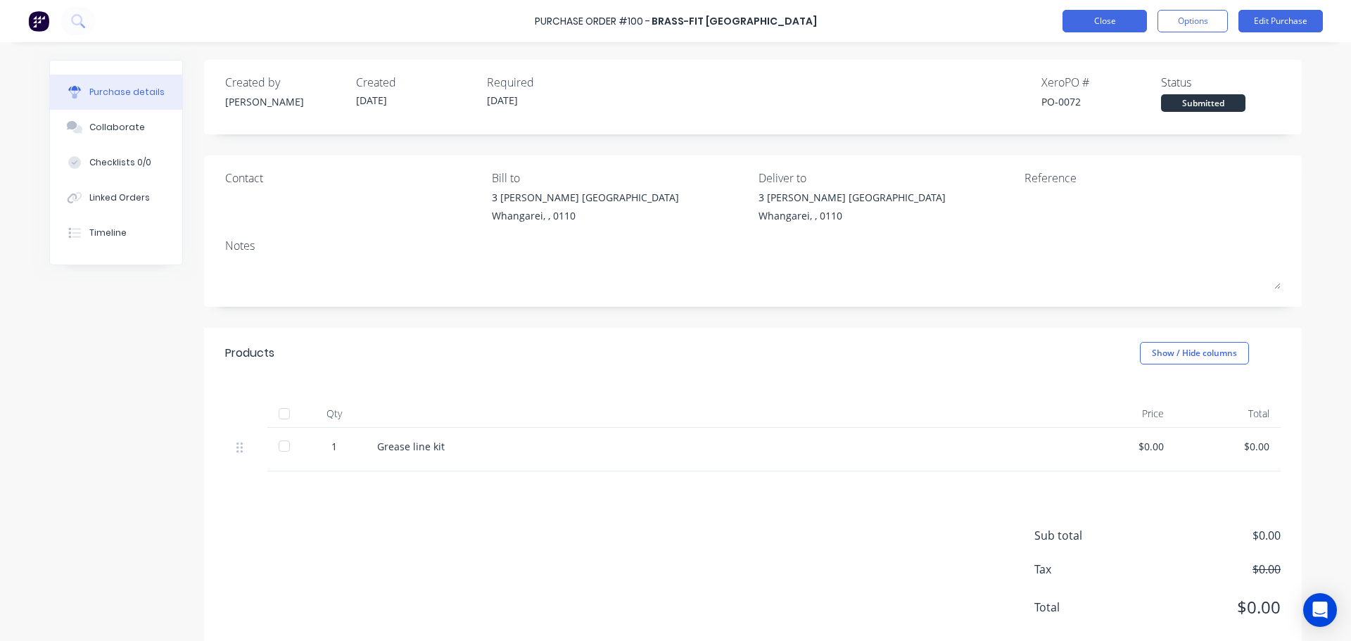
click at [1092, 28] on button "Close" at bounding box center [1105, 21] width 84 height 23
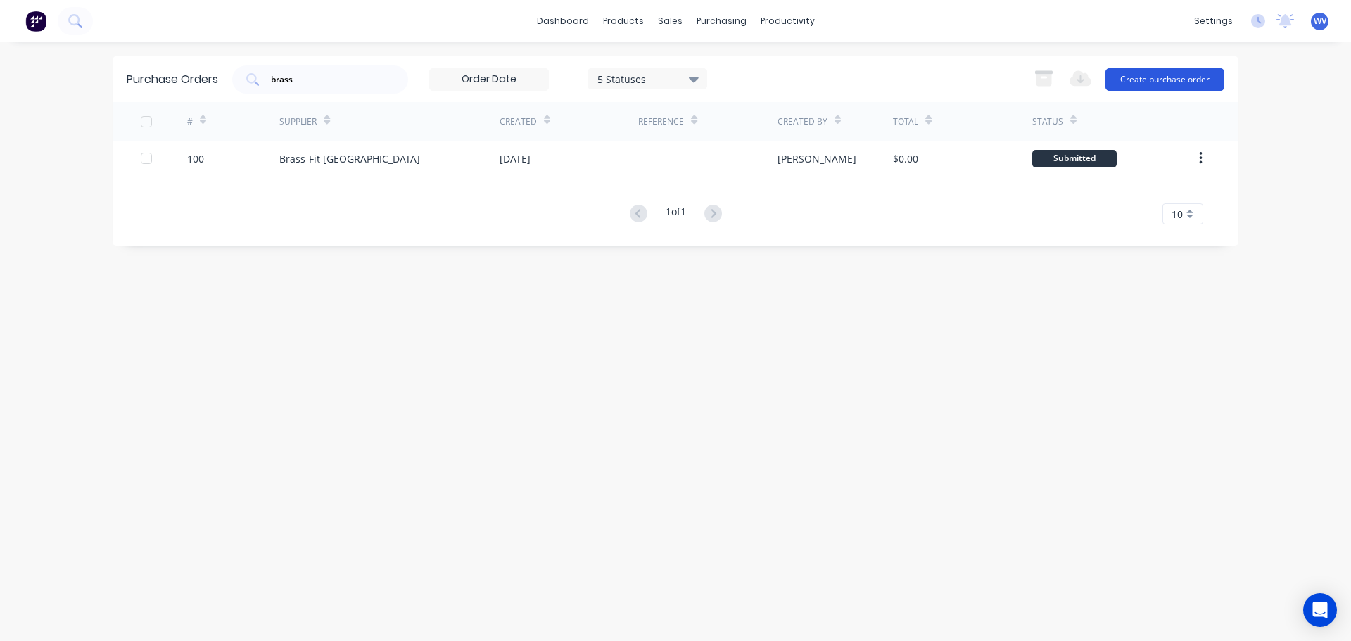
click at [1161, 79] on button "Create purchase order" at bounding box center [1165, 79] width 119 height 23
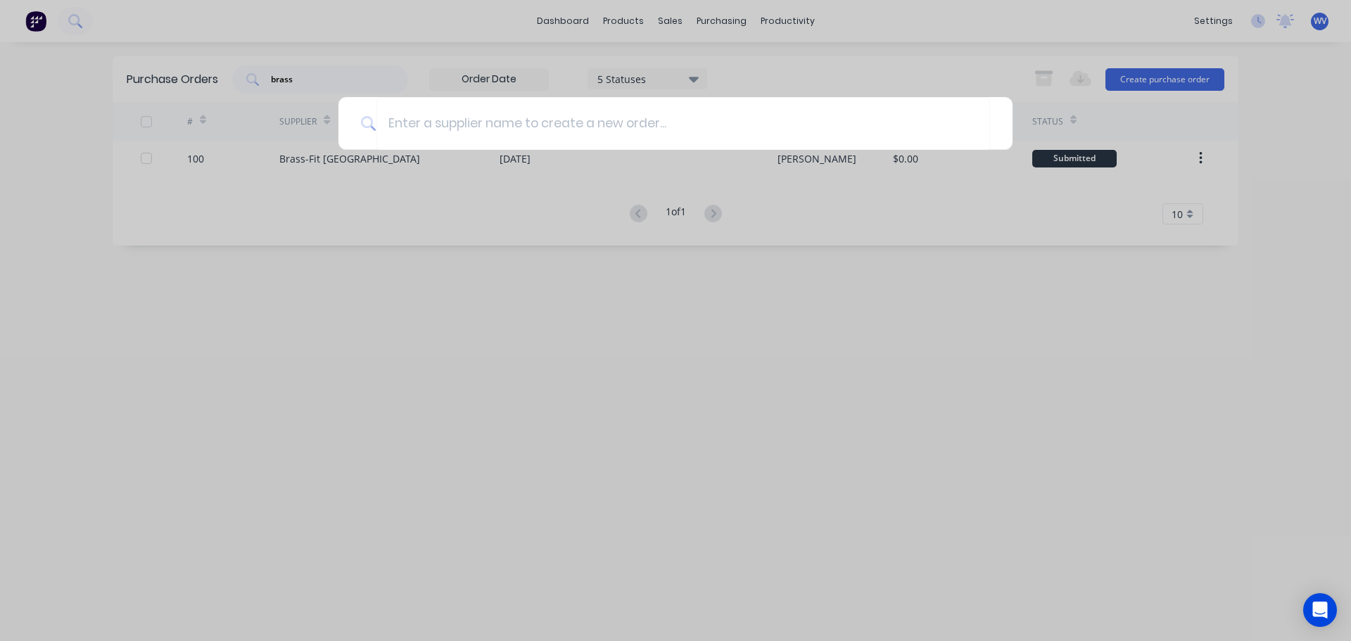
click at [925, 352] on div at bounding box center [675, 320] width 1351 height 641
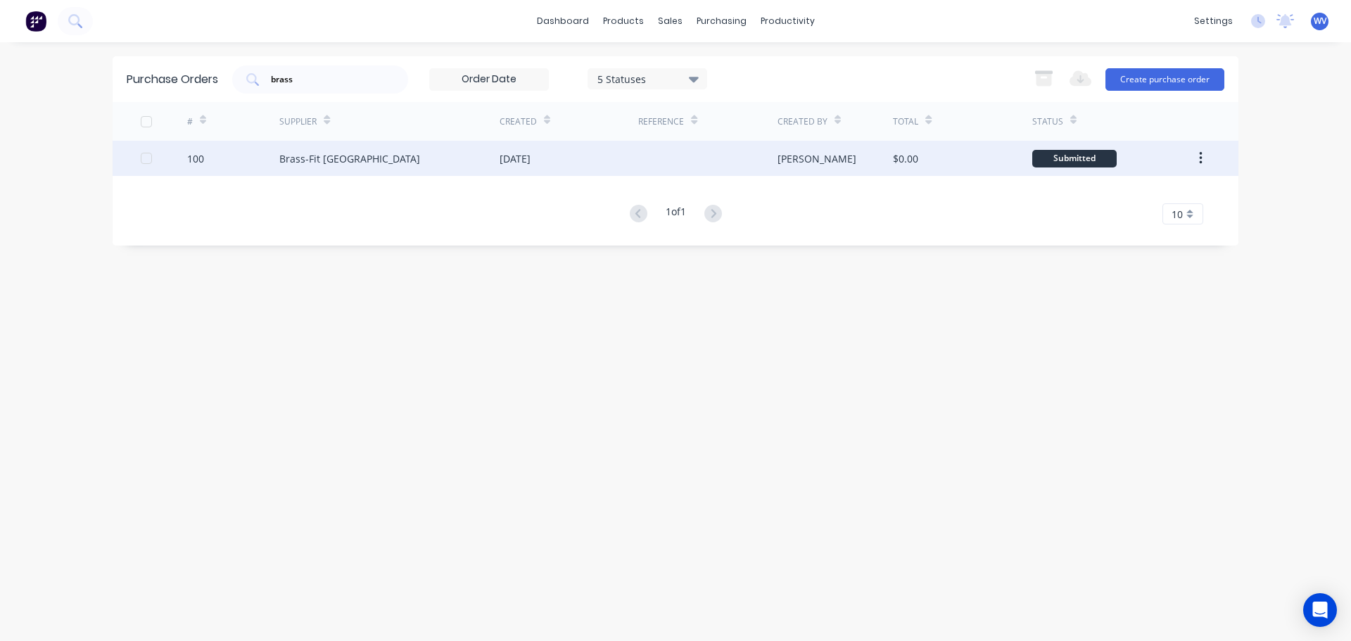
click at [611, 156] on div "[DATE]" at bounding box center [569, 158] width 139 height 35
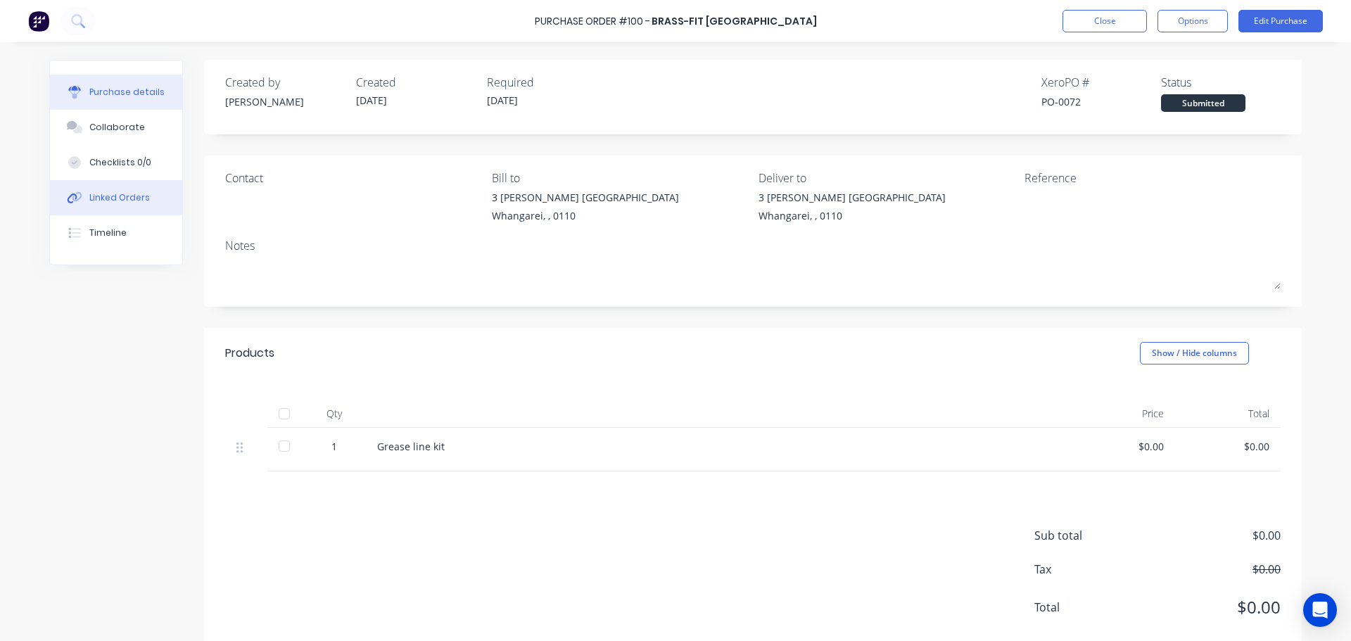
click at [76, 194] on icon at bounding box center [77, 197] width 10 height 10
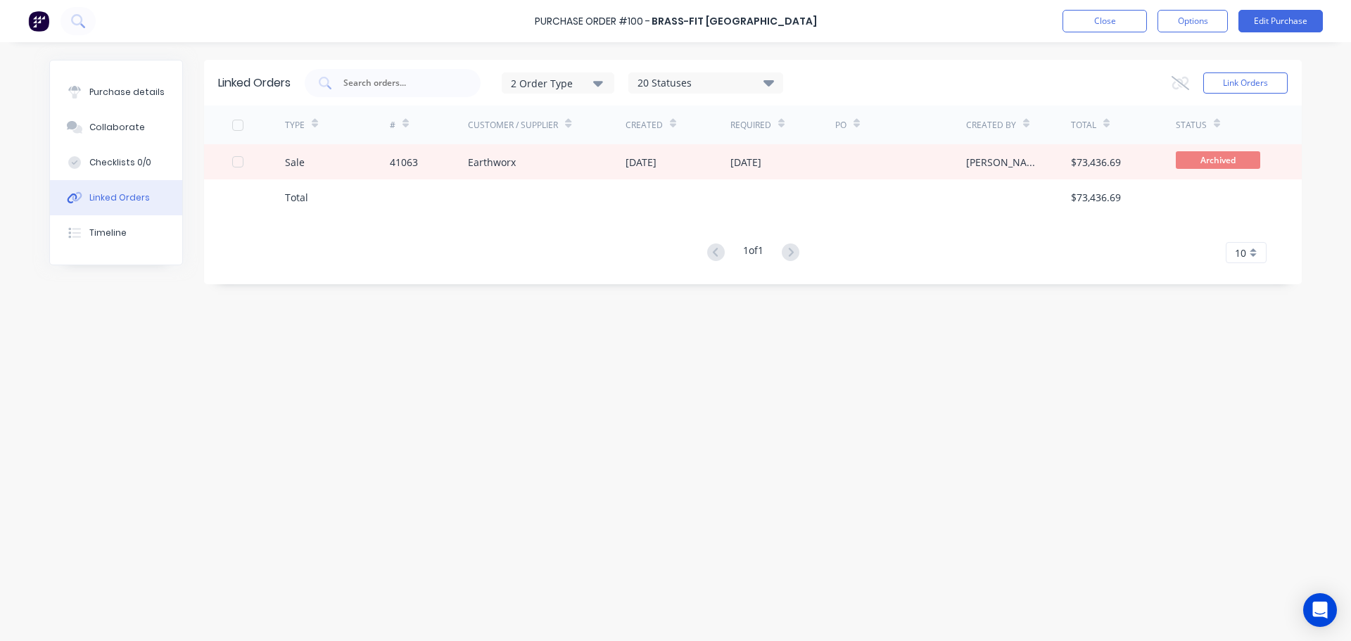
click at [126, 194] on div "Linked Orders" at bounding box center [119, 197] width 61 height 13
click at [1113, 24] on button "Close" at bounding box center [1105, 21] width 84 height 23
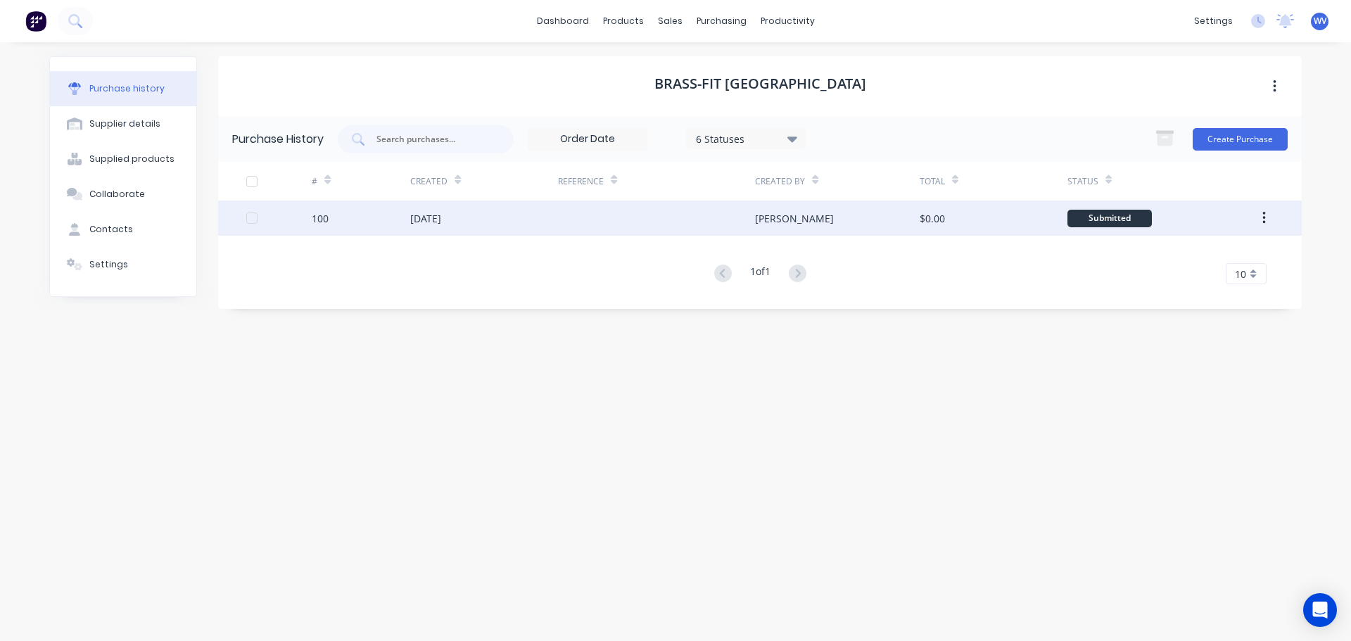
click at [1272, 216] on button "button" at bounding box center [1264, 218] width 33 height 25
click at [1201, 249] on div "Archive" at bounding box center [1214, 255] width 108 height 20
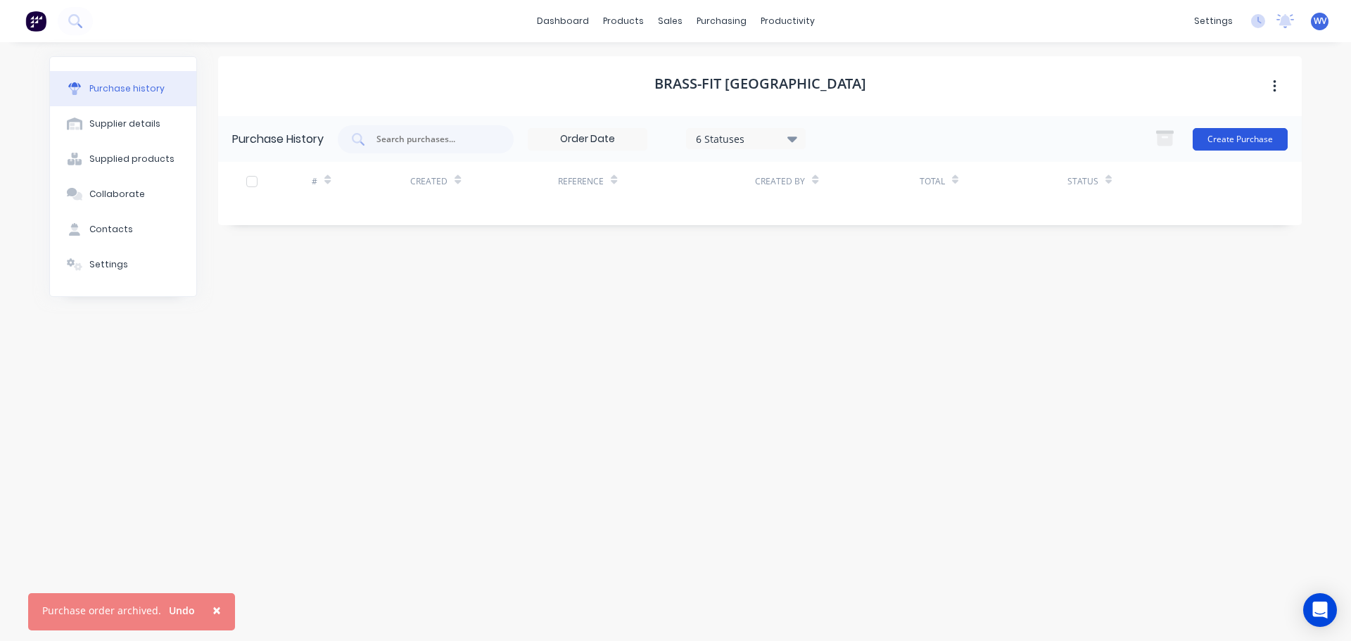
click at [1244, 144] on button "Create Purchase" at bounding box center [1240, 139] width 95 height 23
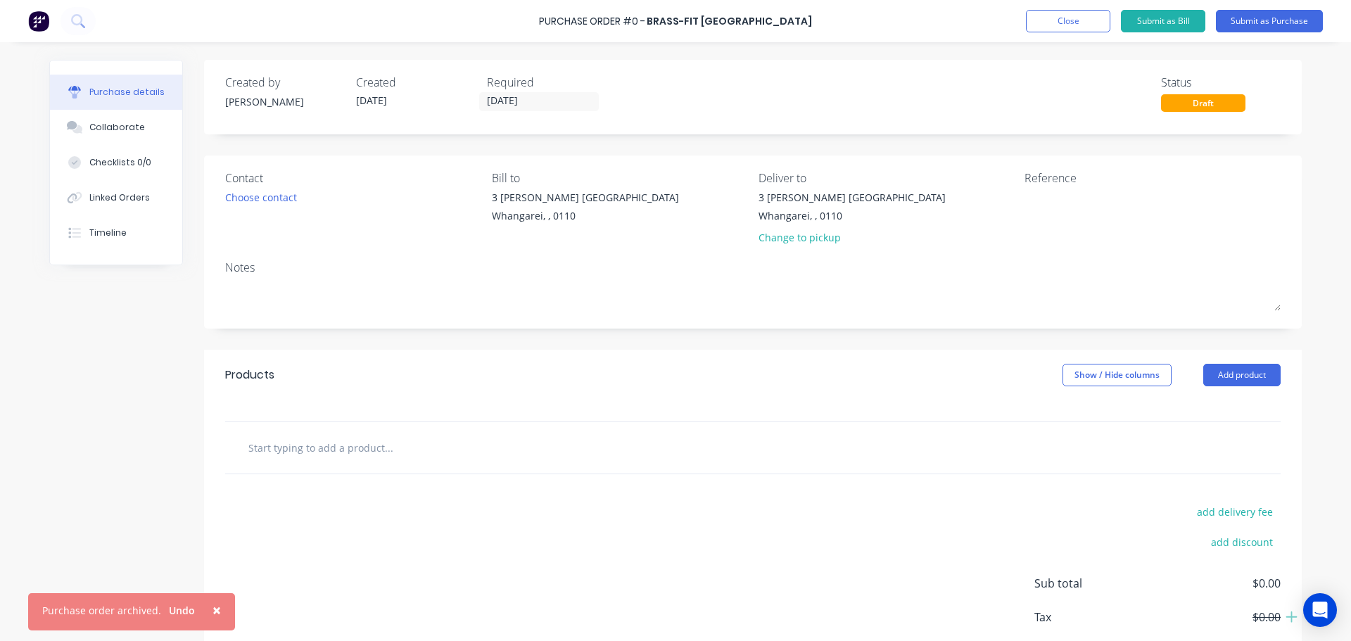
click at [275, 445] on input "text" at bounding box center [389, 448] width 282 height 28
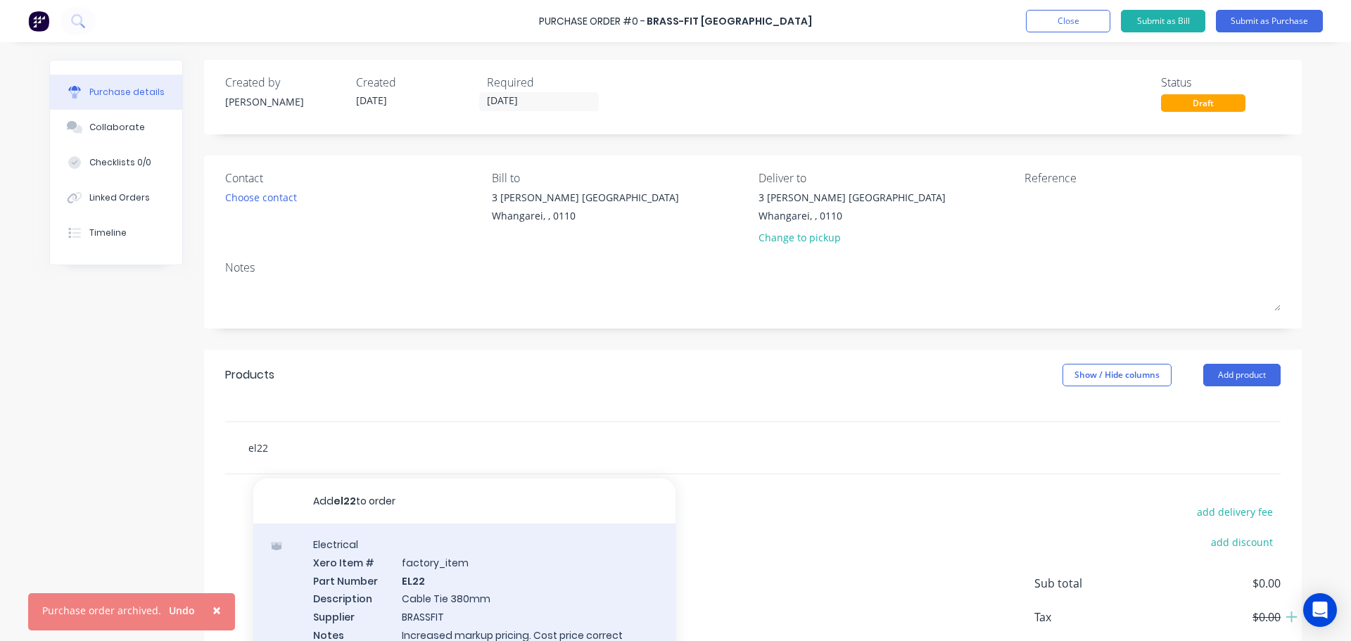
type input "el22"
click at [417, 601] on div "Electrical Xero Item # factory_item Part Number EL22 Description Cable Tie 380m…" at bounding box center [464, 599] width 422 height 150
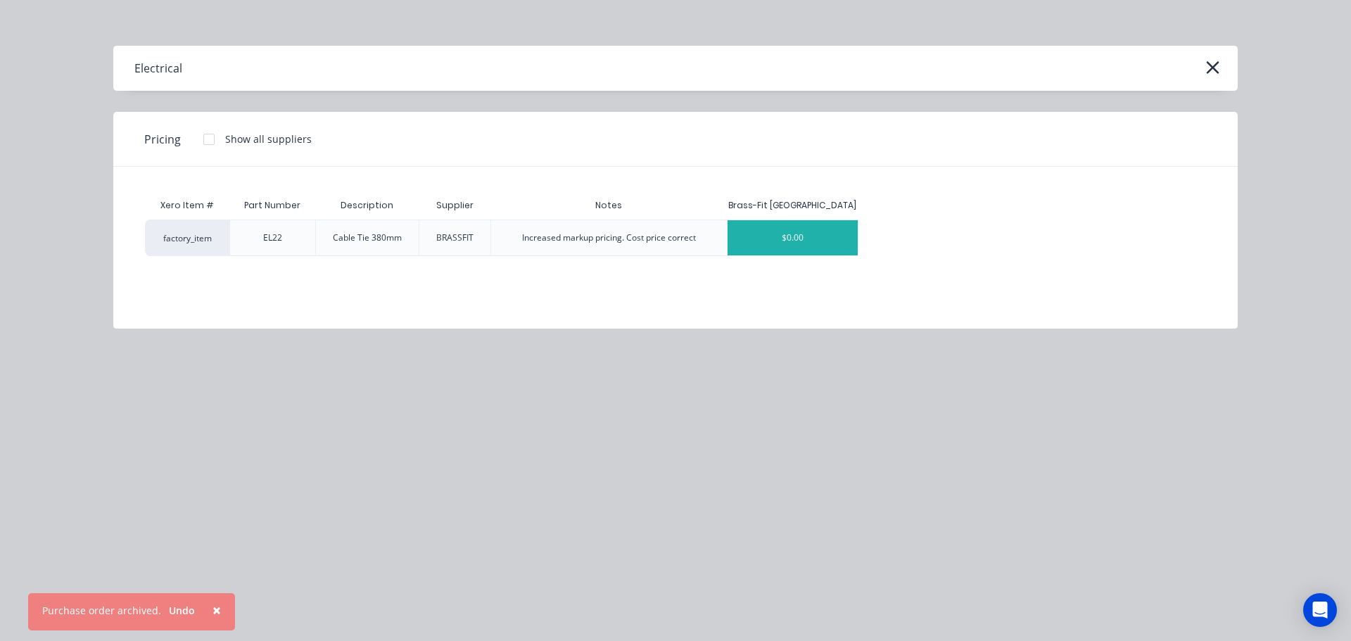
click at [806, 241] on div "$0.00" at bounding box center [793, 237] width 130 height 35
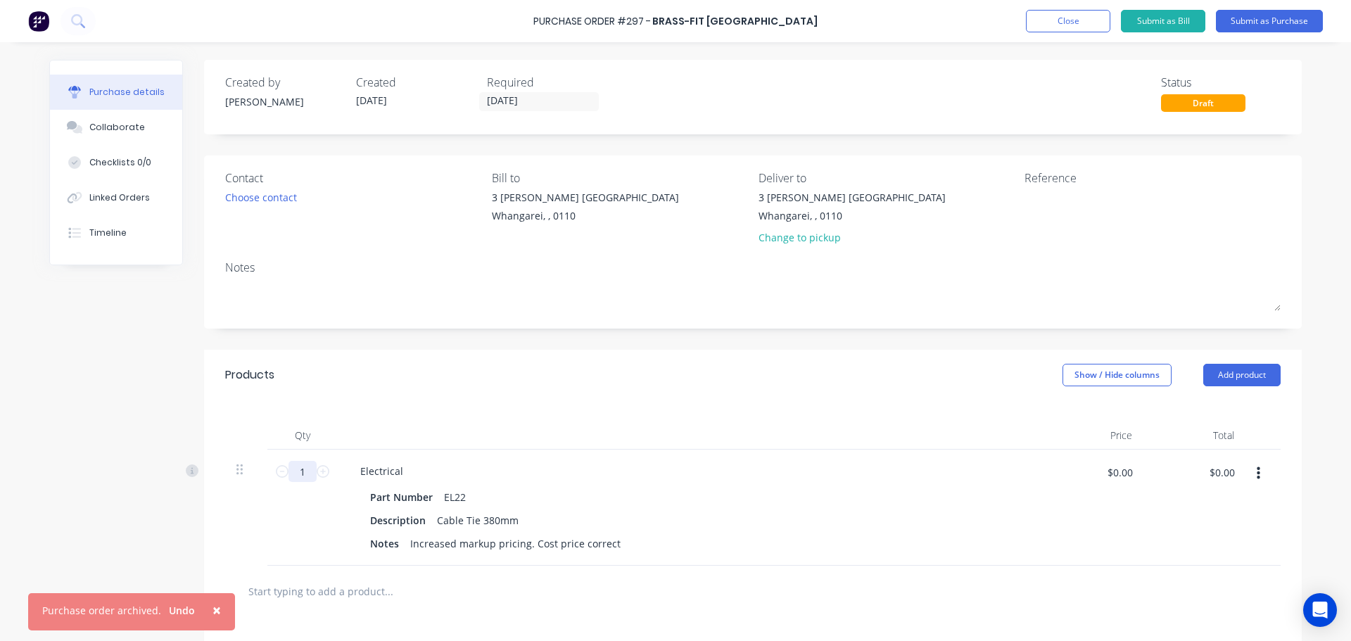
click at [310, 472] on input "1" at bounding box center [303, 471] width 28 height 21
type input "1000"
click at [1313, 23] on button "Submit as Purchase" at bounding box center [1269, 21] width 107 height 23
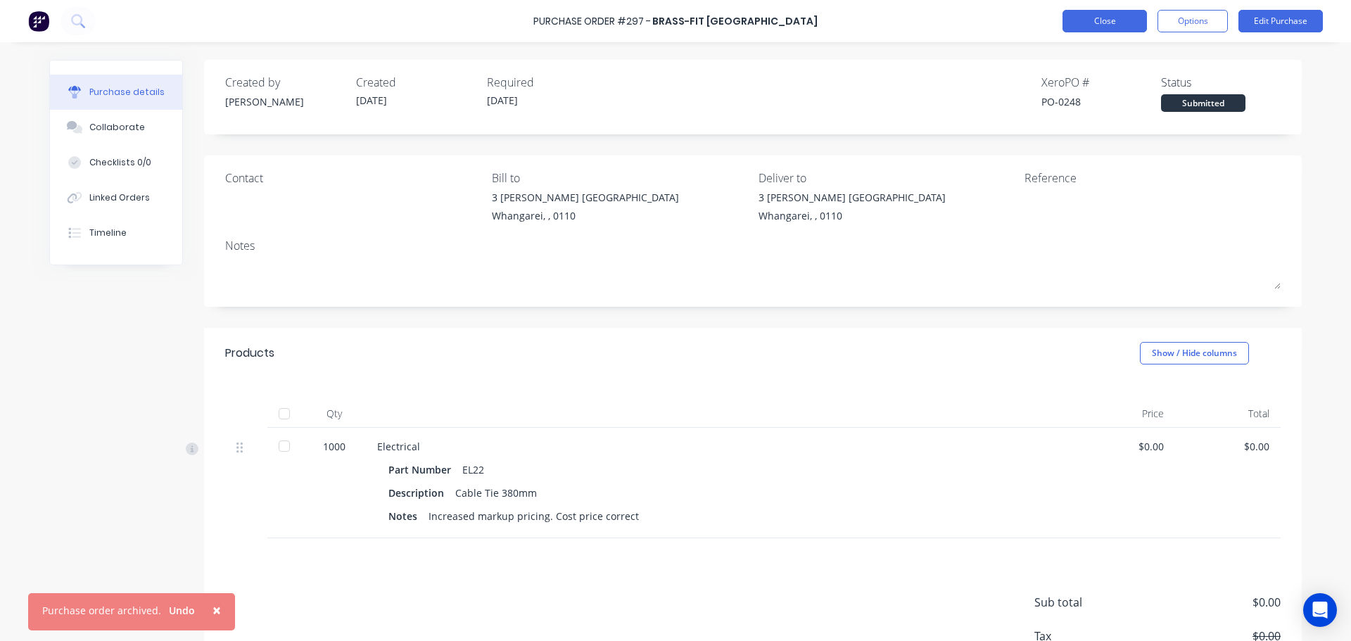
click at [1095, 23] on button "Close" at bounding box center [1105, 21] width 84 height 23
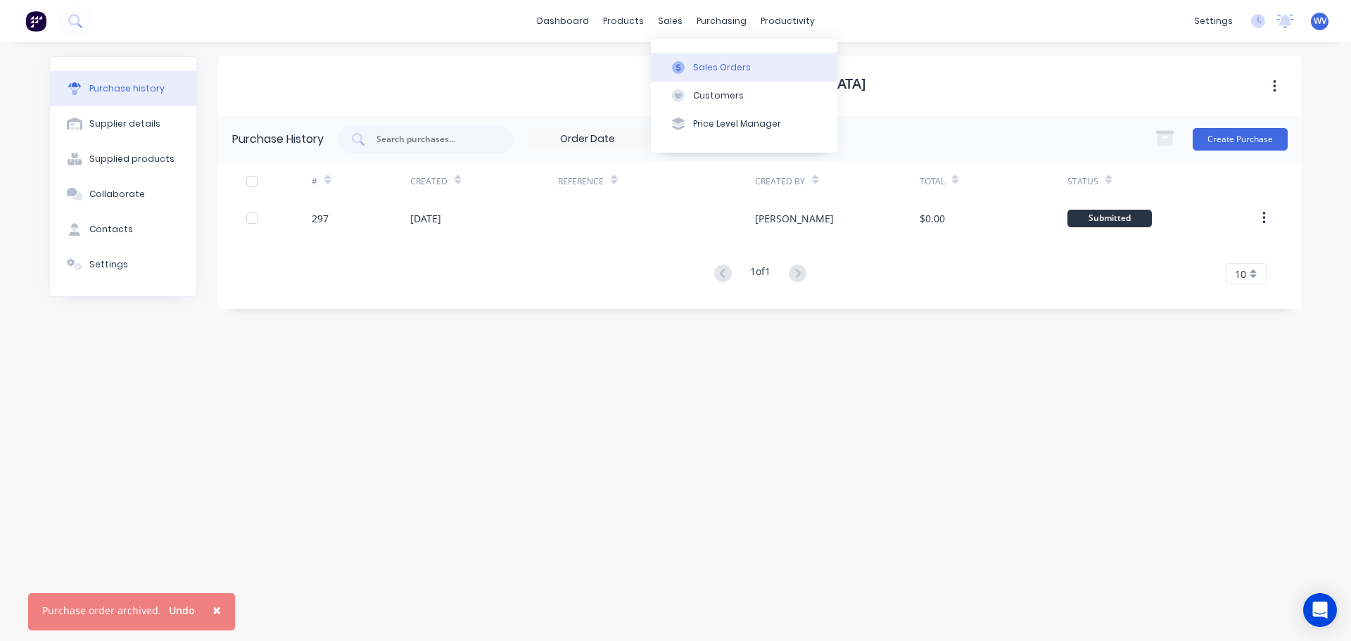
click at [693, 72] on div "Sales Orders" at bounding box center [722, 67] width 58 height 13
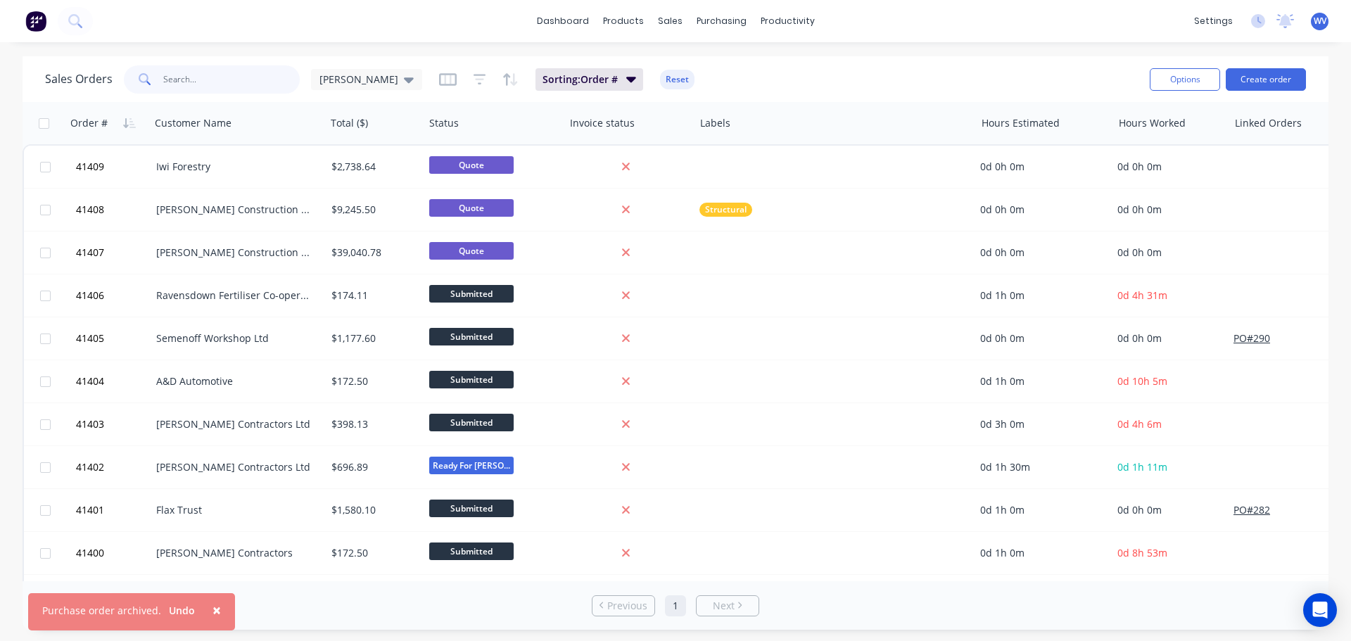
click at [212, 77] on input "text" at bounding box center [231, 79] width 137 height 28
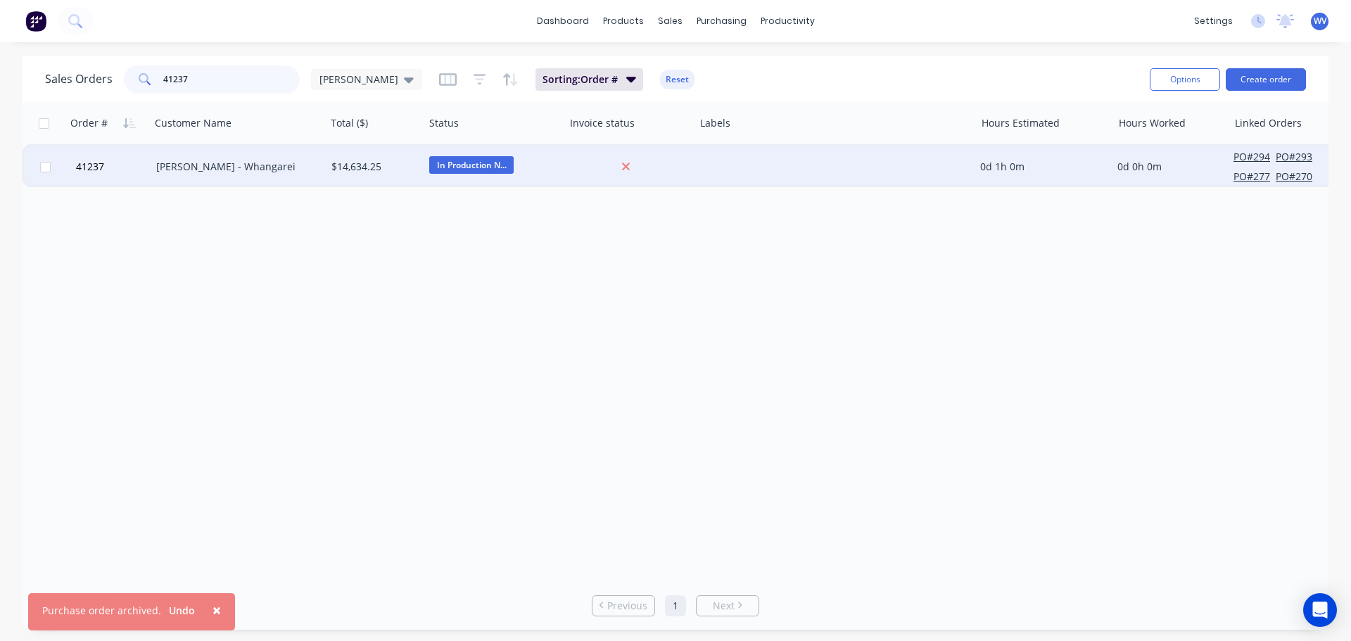
type input "41237"
click at [260, 160] on div "[PERSON_NAME] - Whangarei" at bounding box center [234, 167] width 156 height 14
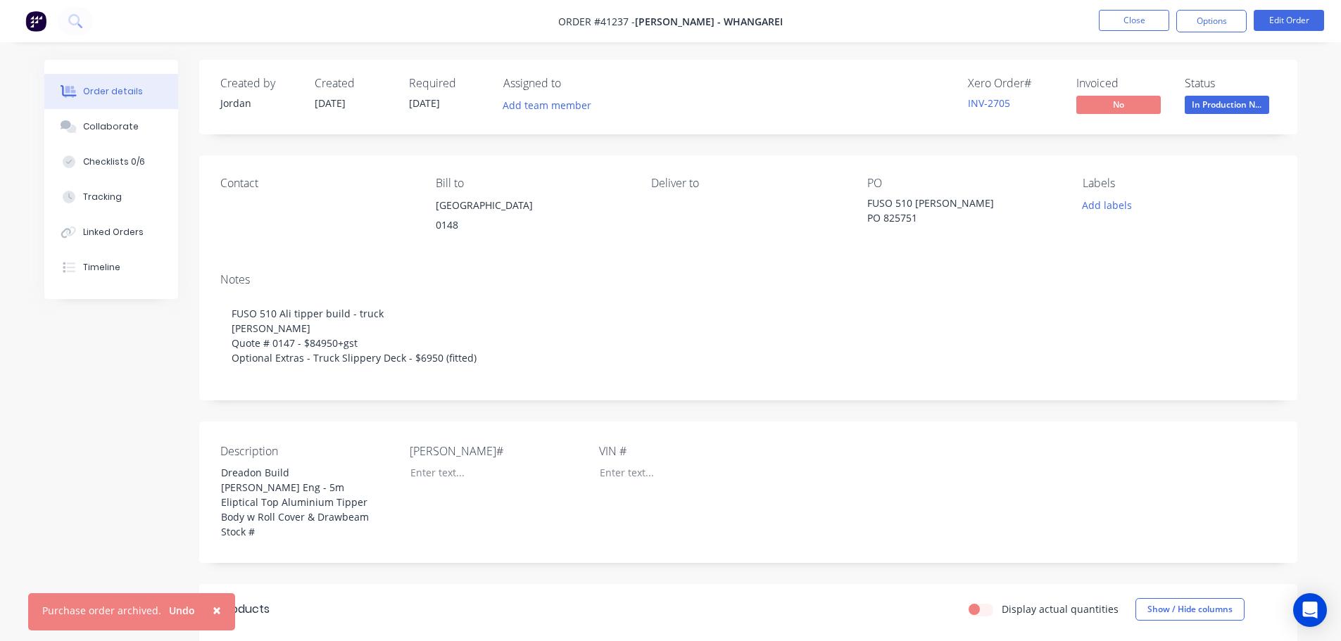
click at [213, 609] on span "×" at bounding box center [217, 610] width 8 height 20
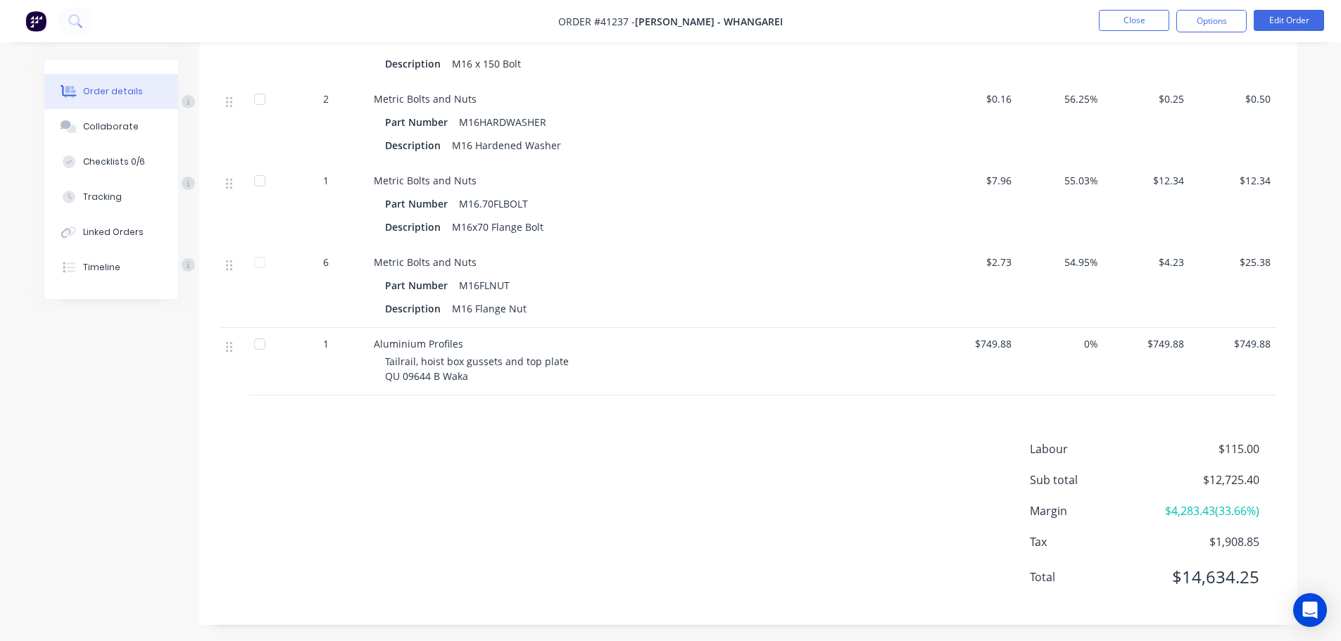
scroll to position [2257, 0]
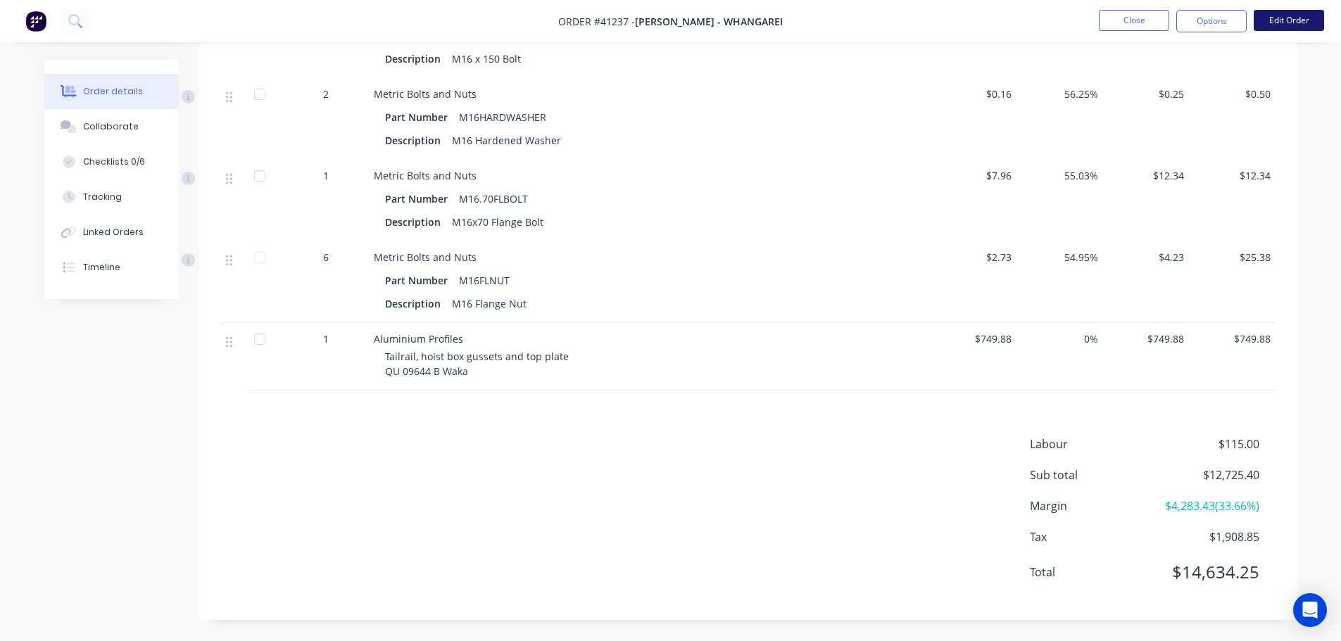
click at [1296, 30] on button "Edit Order" at bounding box center [1288, 20] width 70 height 21
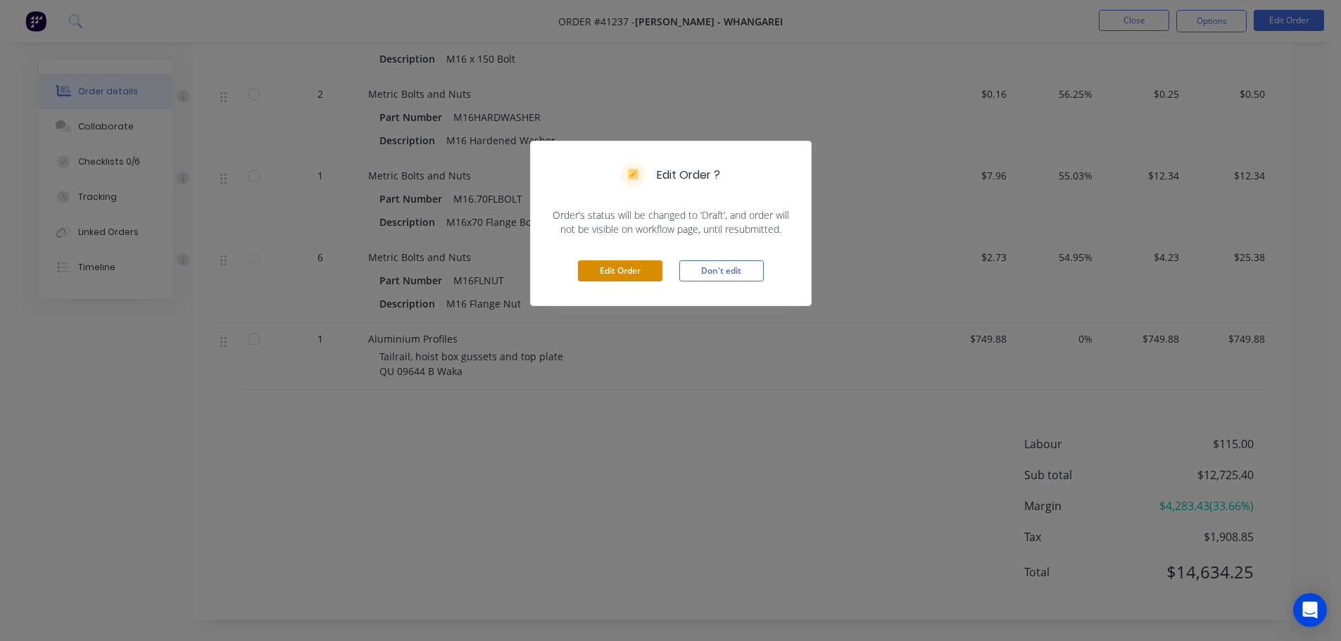
click at [614, 273] on button "Edit Order" at bounding box center [620, 270] width 84 height 21
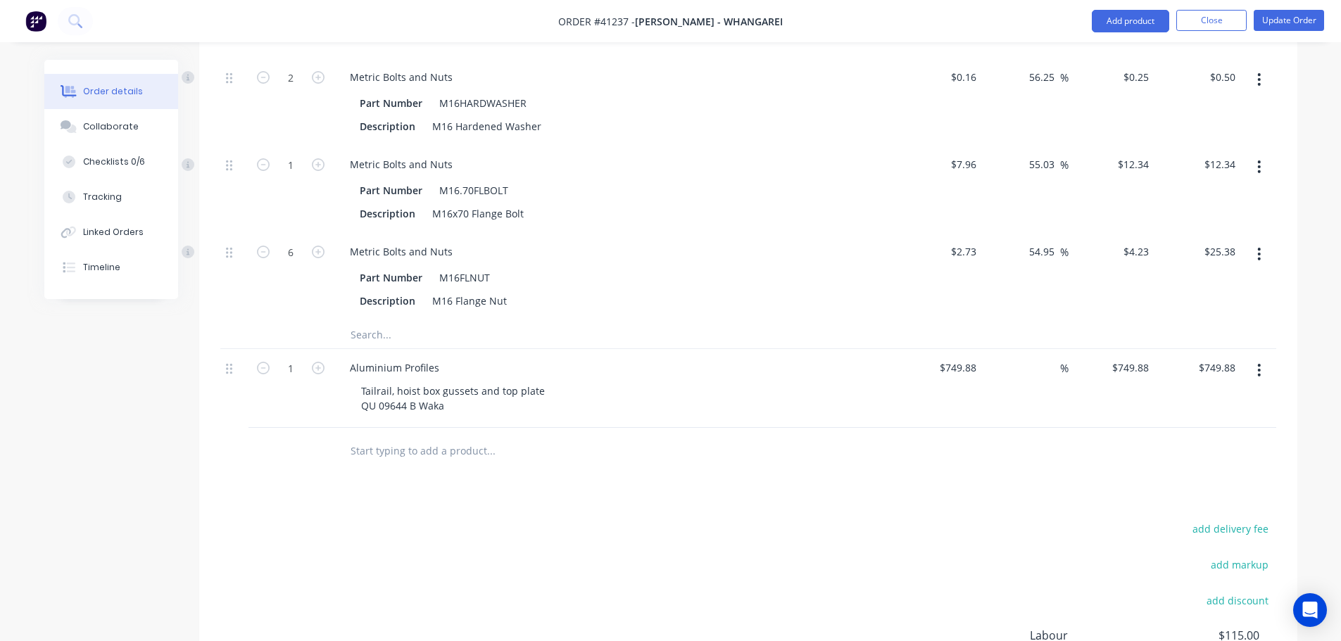
scroll to position [2498, 0]
click at [364, 350] on input "text" at bounding box center [491, 338] width 282 height 28
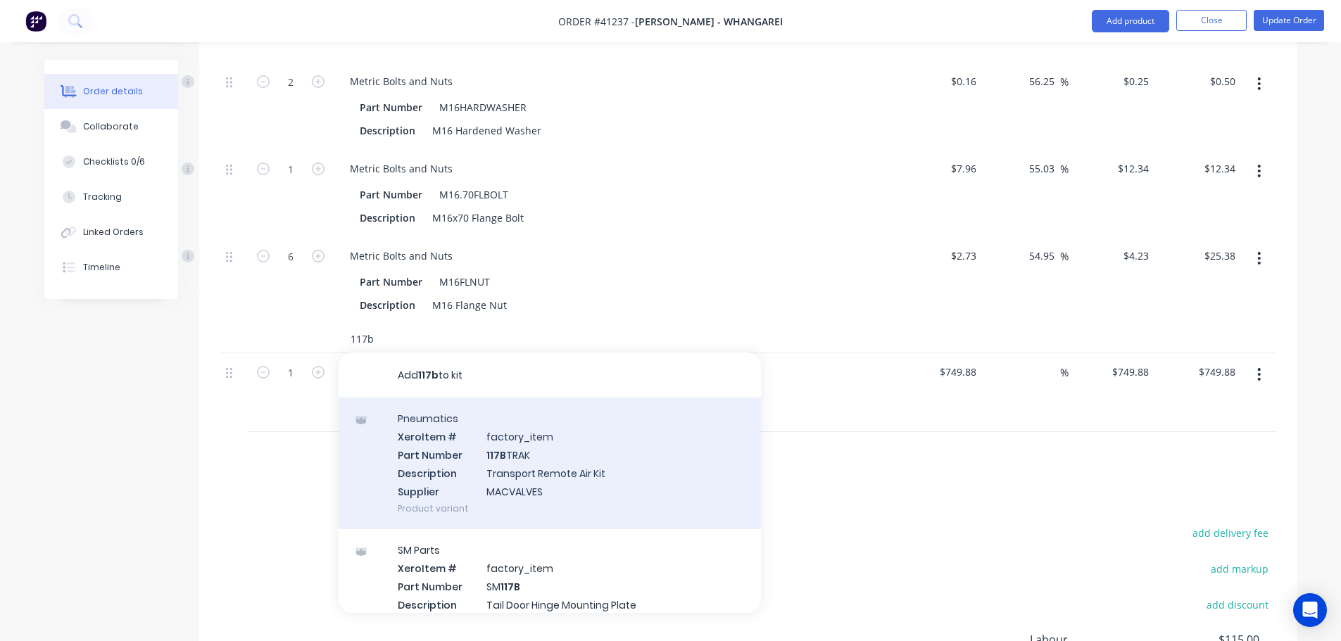
type input "117b"
click at [533, 469] on div "Pneumatics Xero Item # factory_item Part Number 117B TRAK Description Transport…" at bounding box center [550, 464] width 422 height 132
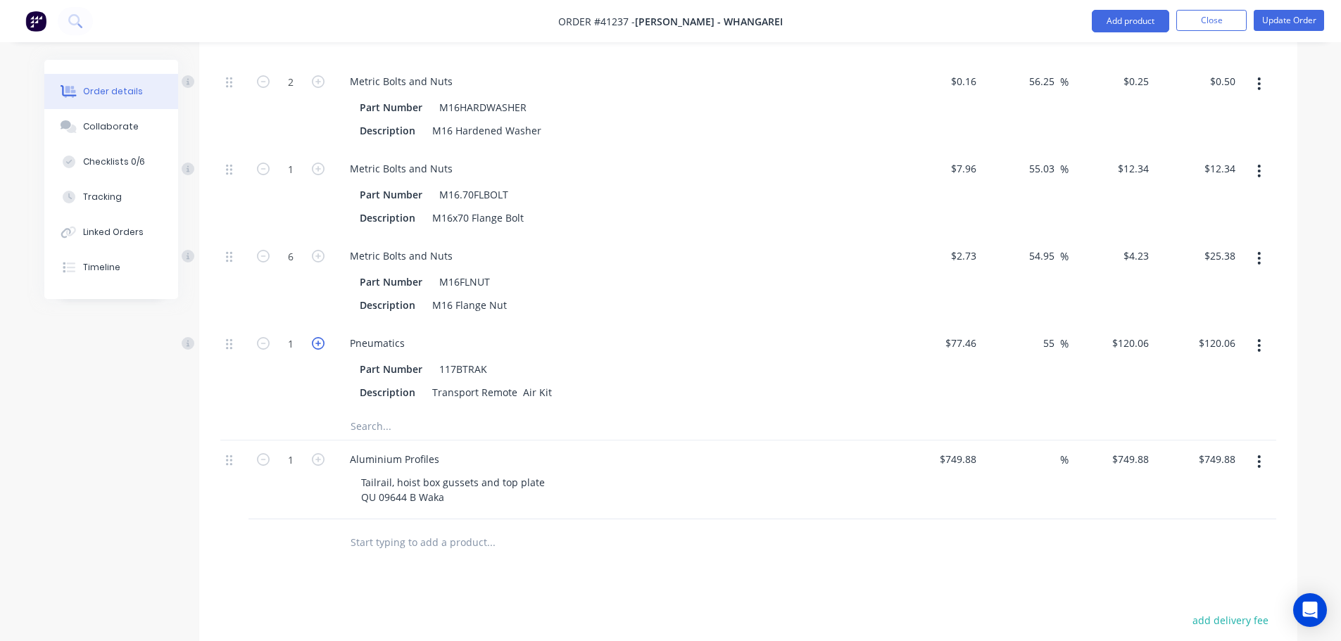
click at [315, 350] on icon "button" at bounding box center [318, 343] width 13 height 13
type input "2"
type input "$240.12"
click at [374, 438] on input "text" at bounding box center [491, 426] width 282 height 28
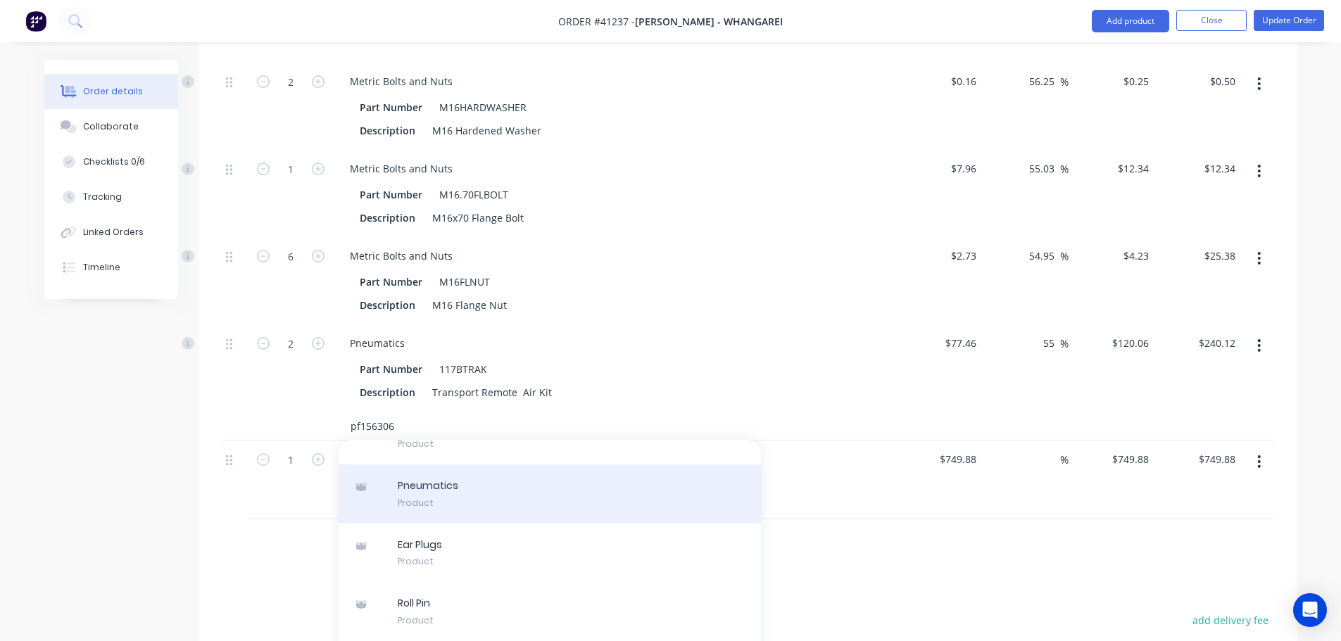
type input "pf156306"
click at [430, 505] on div "Pneumatics Product" at bounding box center [550, 493] width 422 height 59
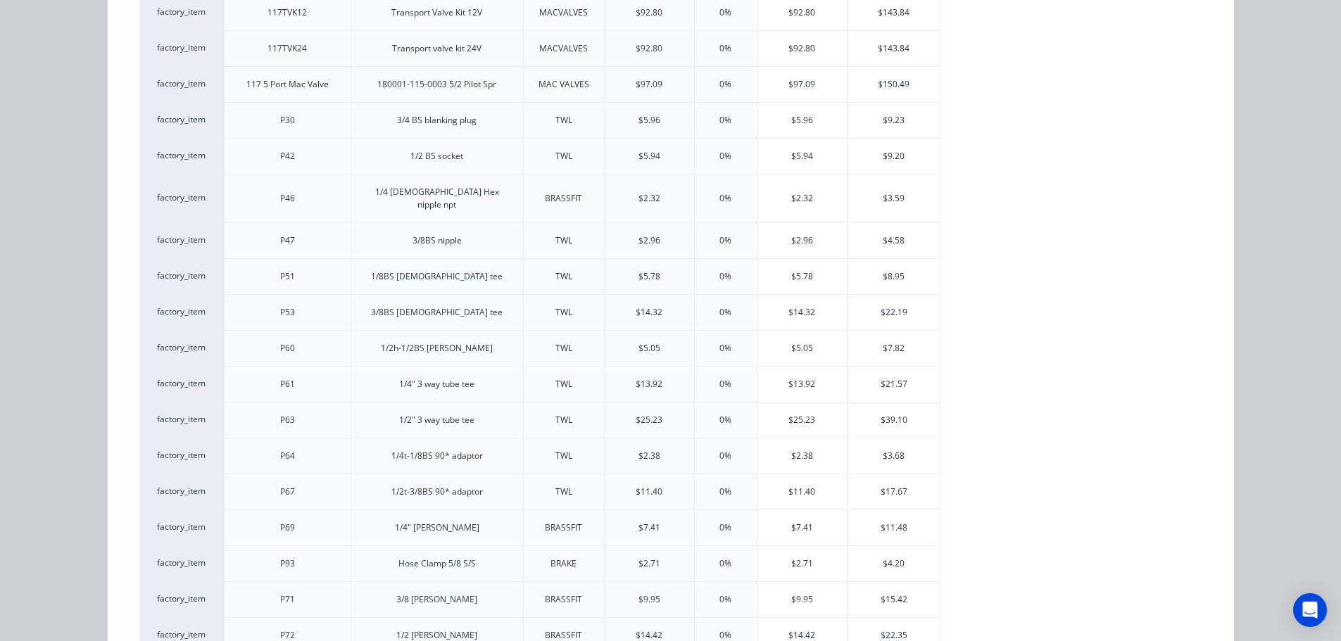
scroll to position [0, 0]
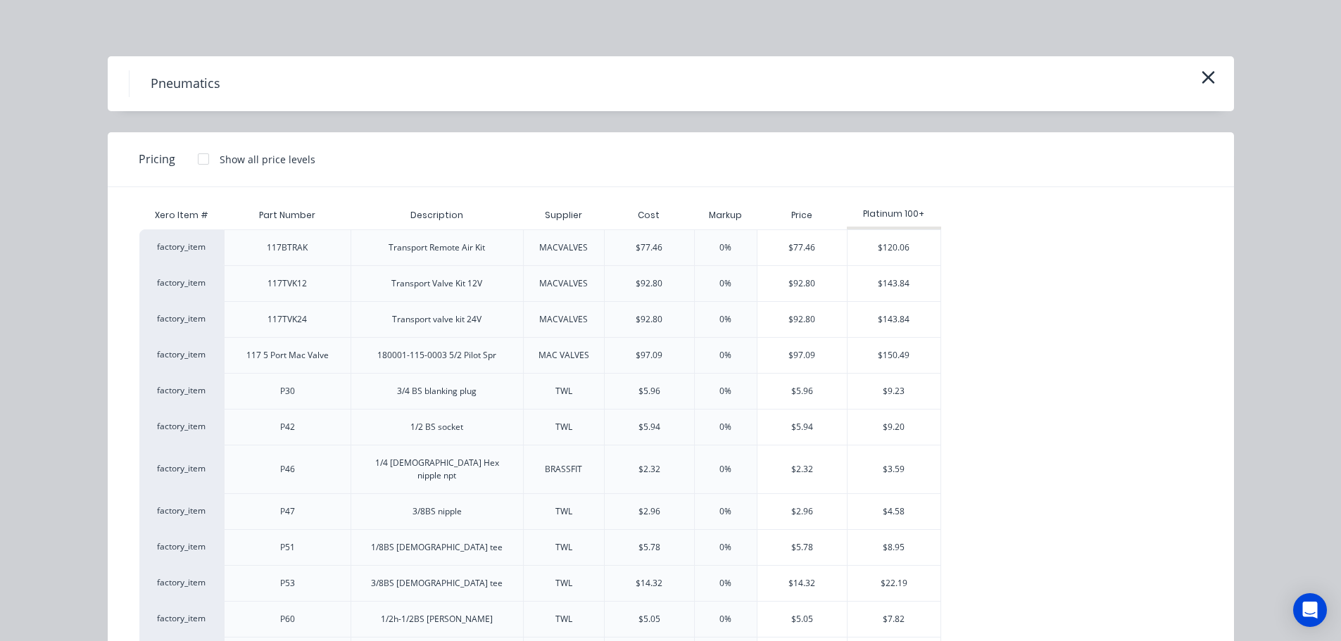
click at [1201, 78] on icon "button" at bounding box center [1208, 78] width 15 height 20
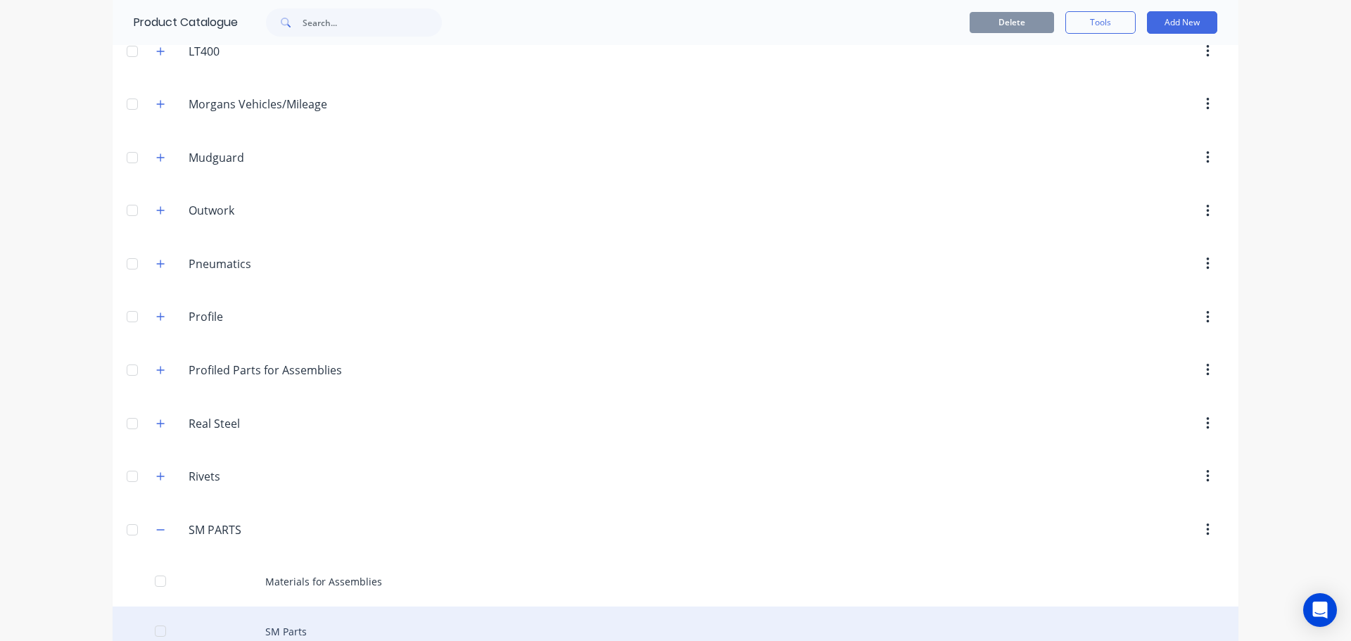
scroll to position [758, 0]
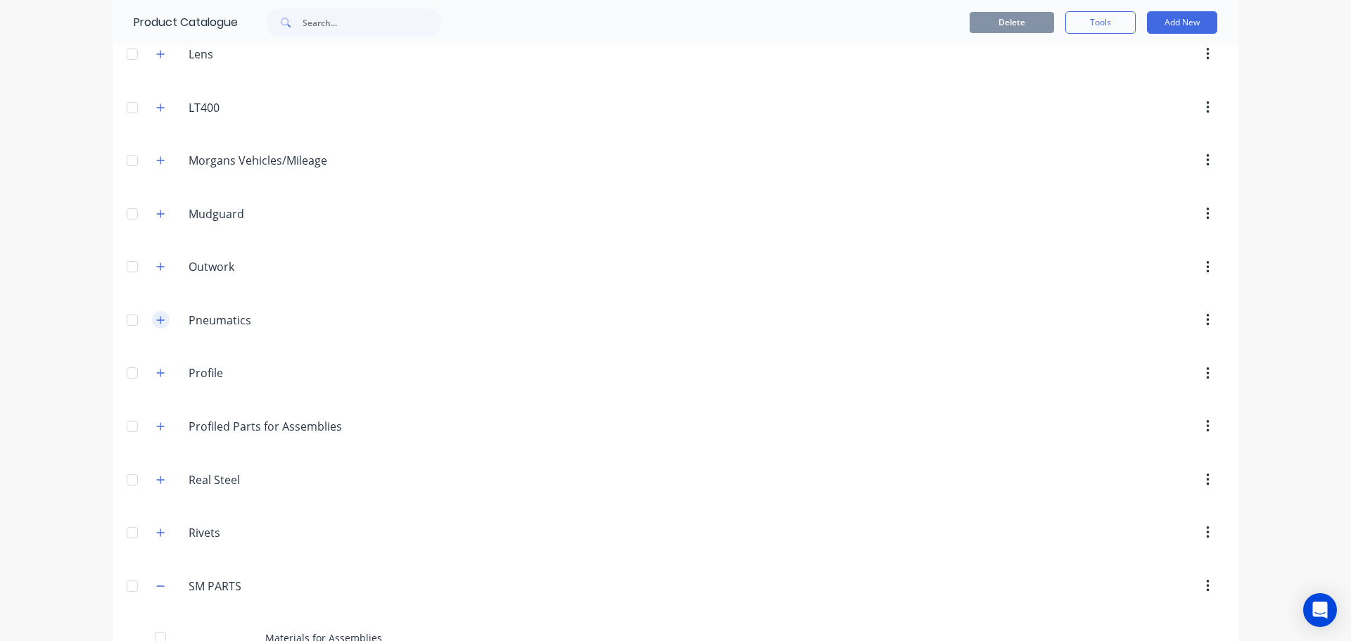
click at [156, 320] on icon "button" at bounding box center [160, 320] width 8 height 10
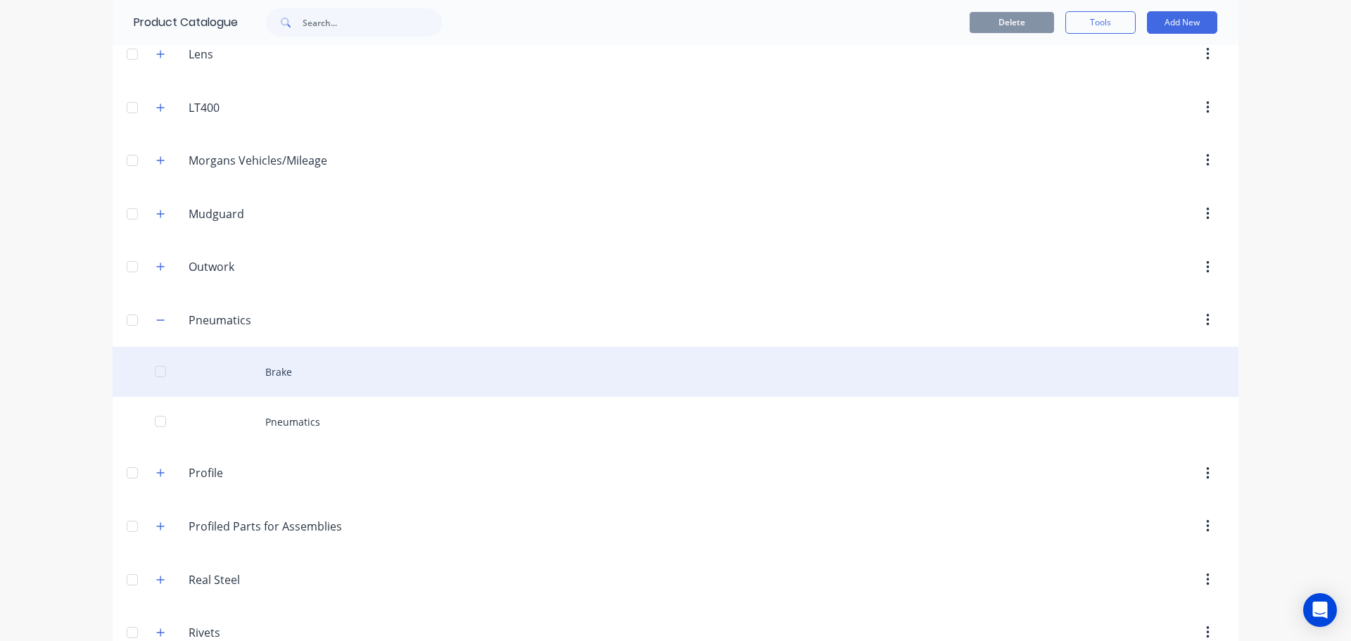
click at [300, 373] on div "Brake" at bounding box center [676, 372] width 1126 height 50
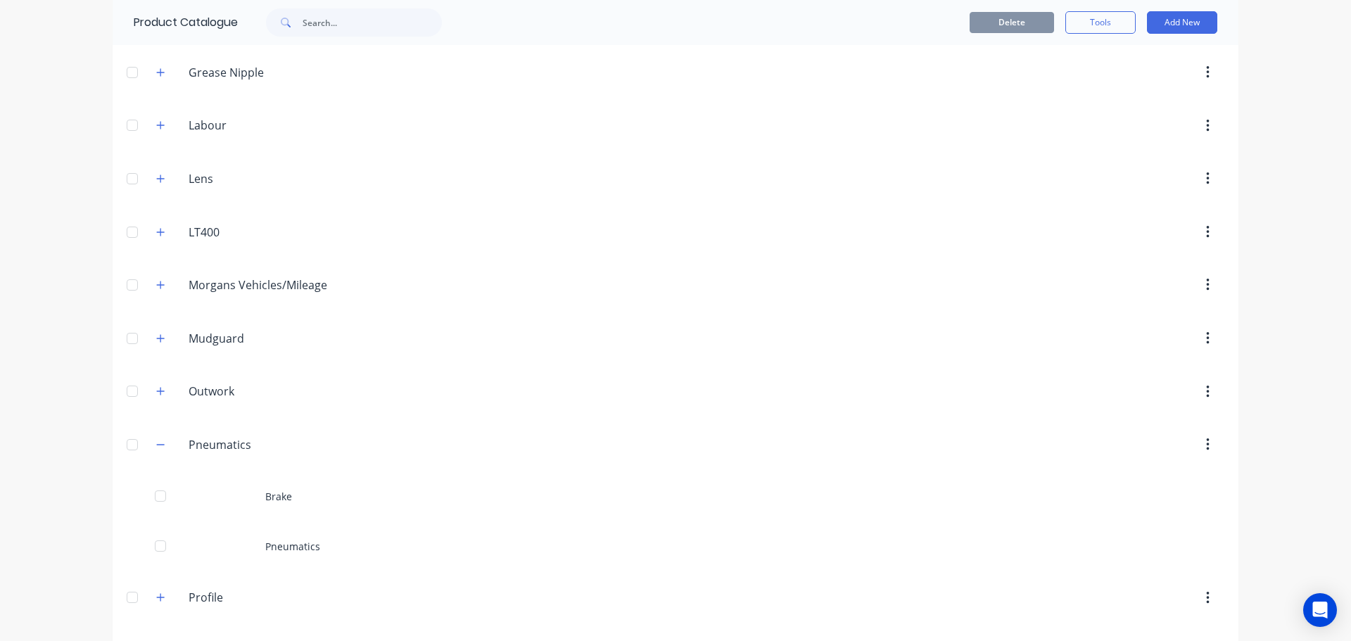
scroll to position [774, 0]
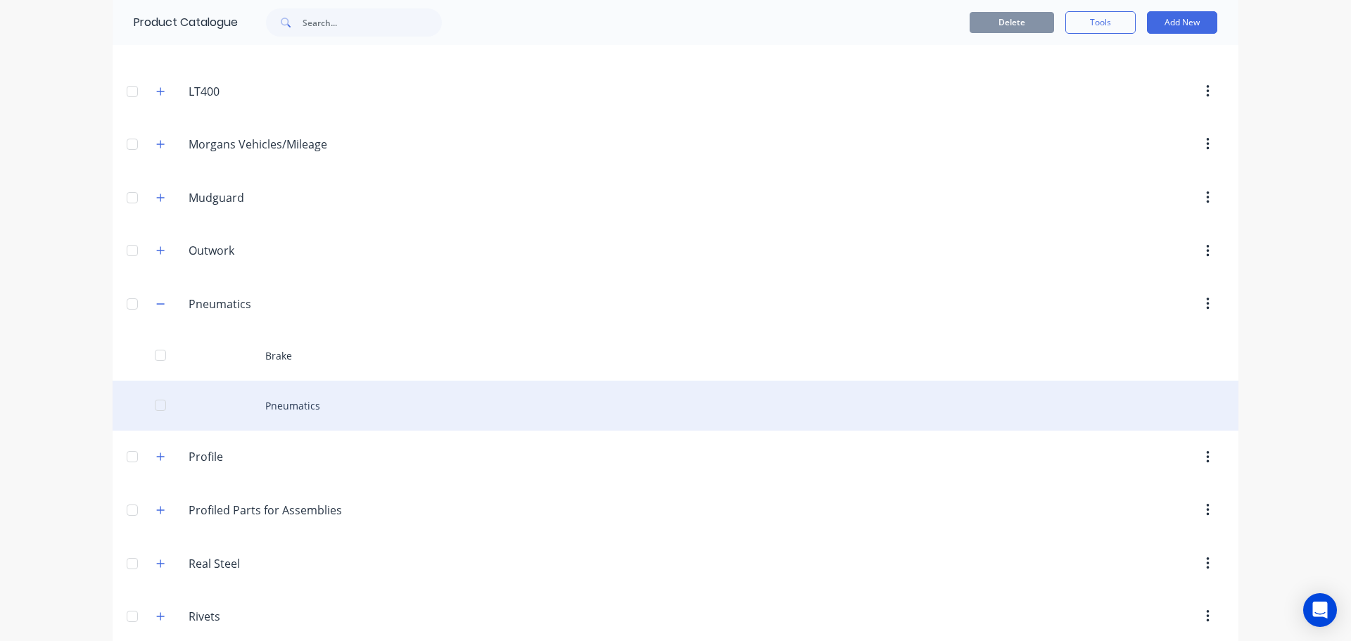
click at [289, 405] on div "Pneumatics" at bounding box center [676, 406] width 1126 height 50
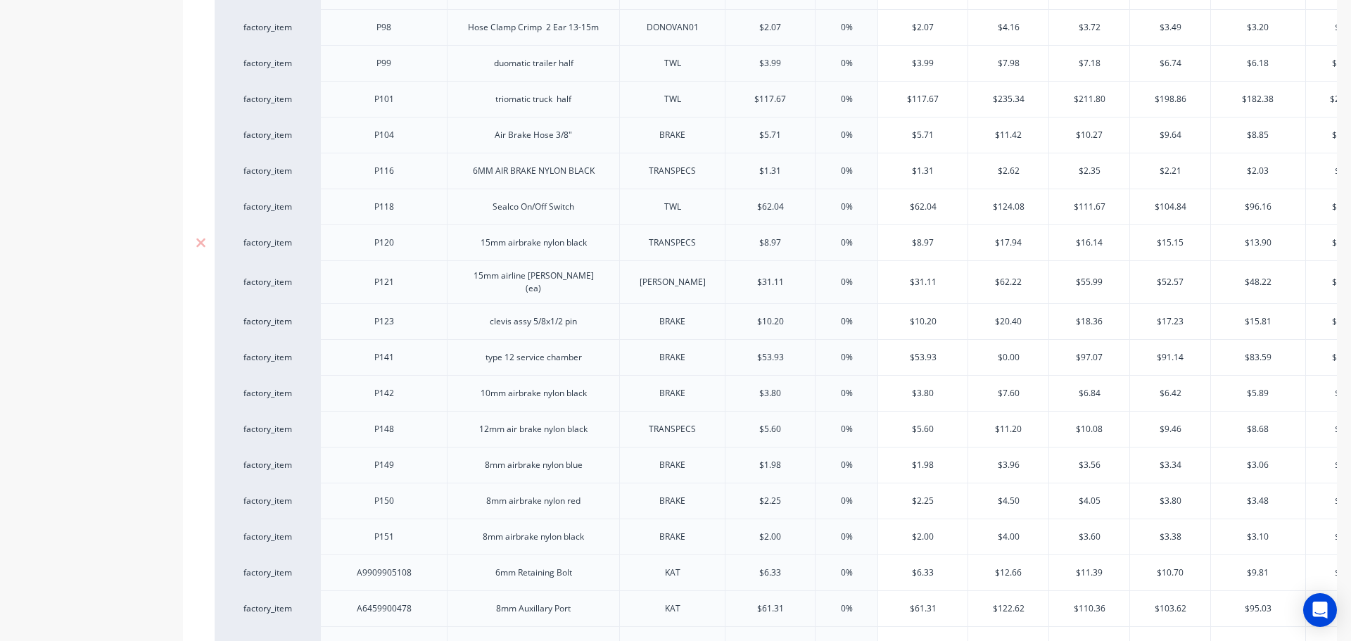
scroll to position [1548, 0]
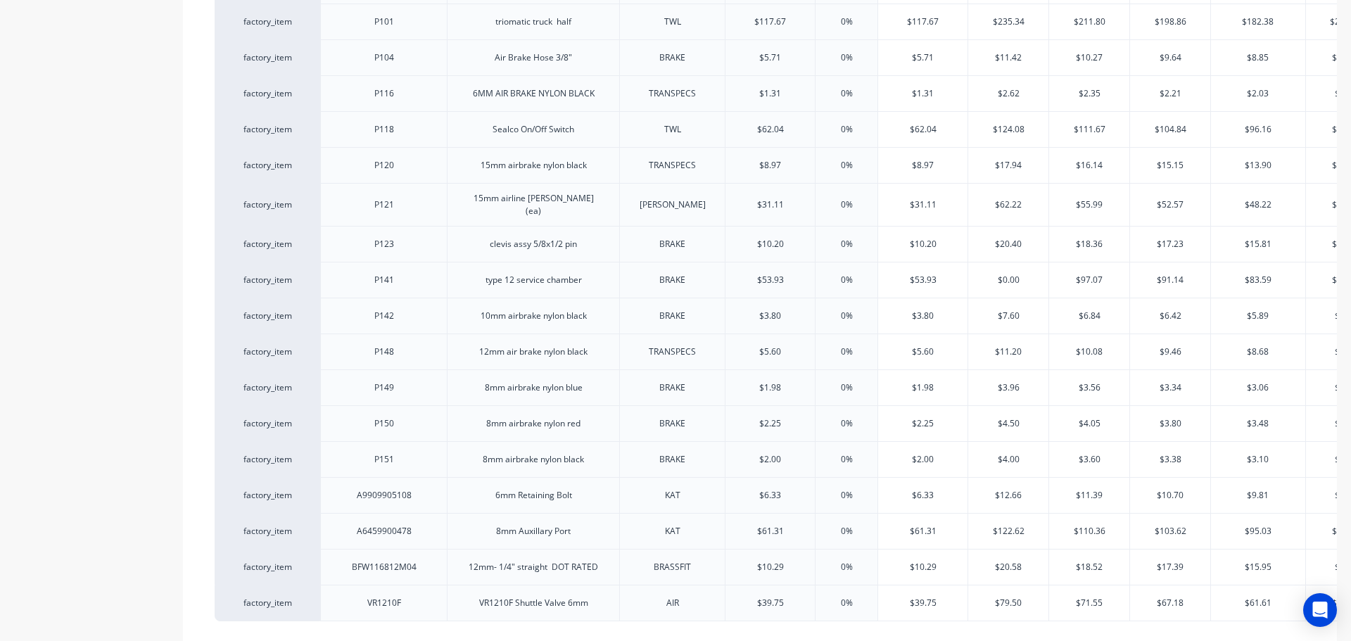
drag, startPoint x: 897, startPoint y: 556, endPoint x: 118, endPoint y: 312, distance: 816.3
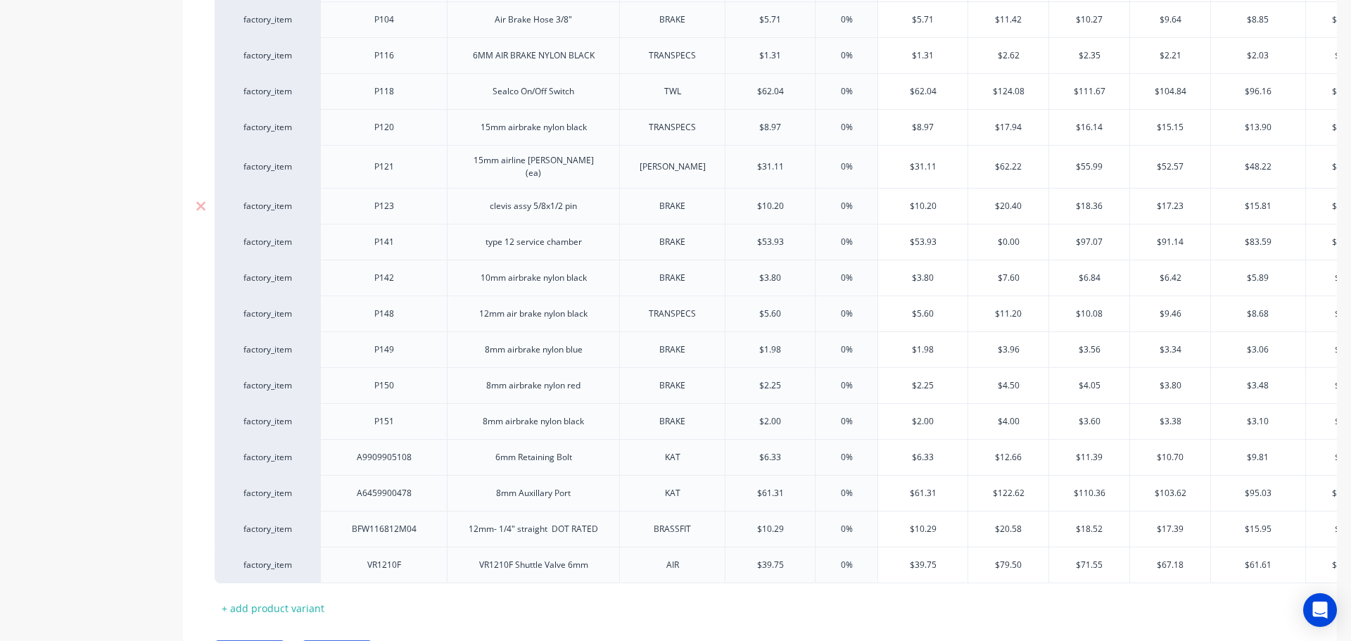
scroll to position [1645, 0]
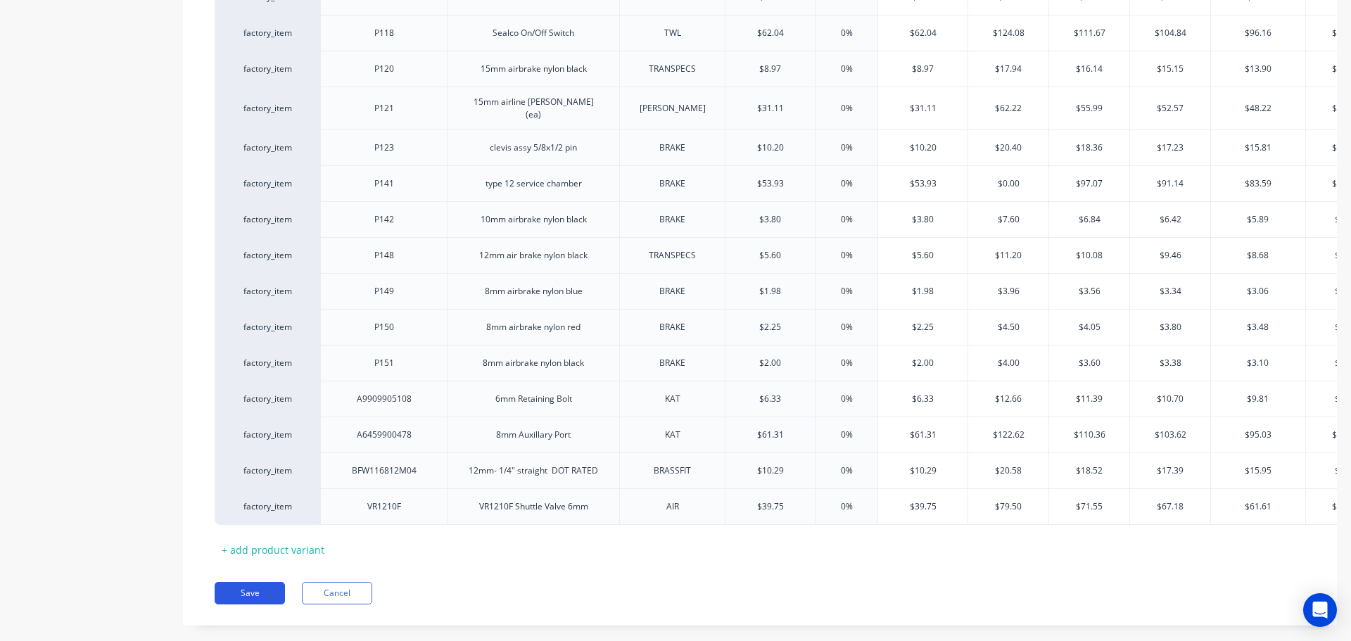
click at [255, 582] on button "Save" at bounding box center [250, 593] width 70 height 23
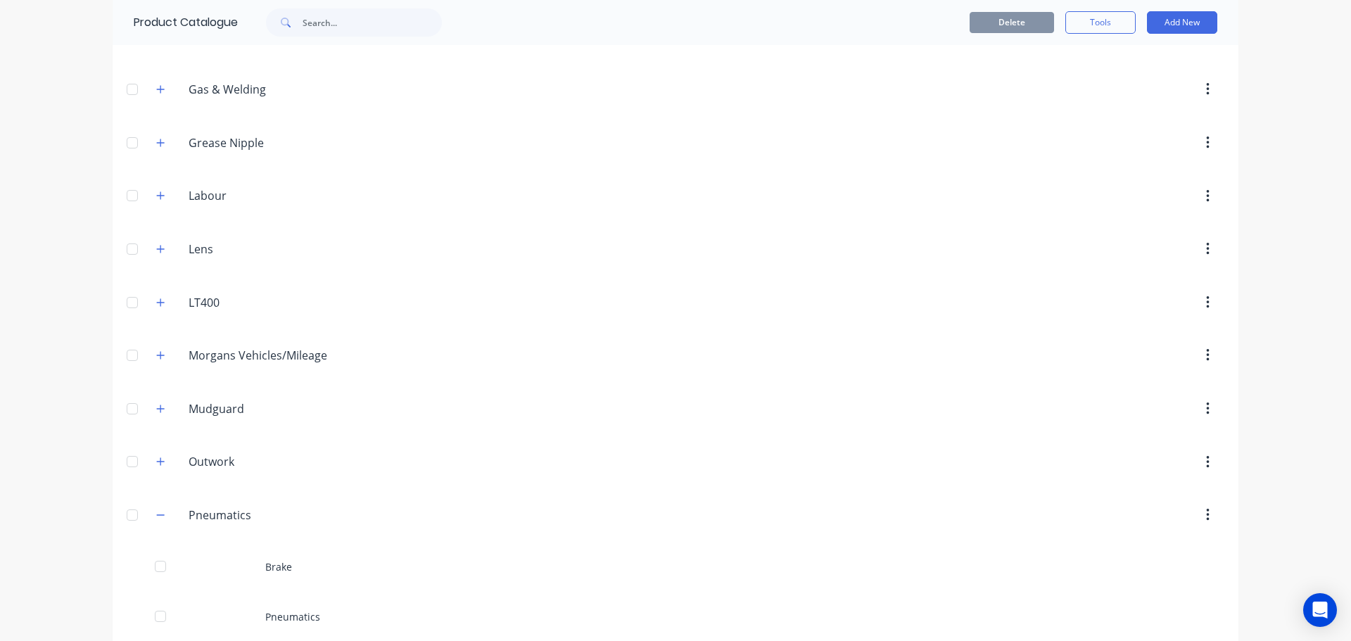
scroll to position [704, 0]
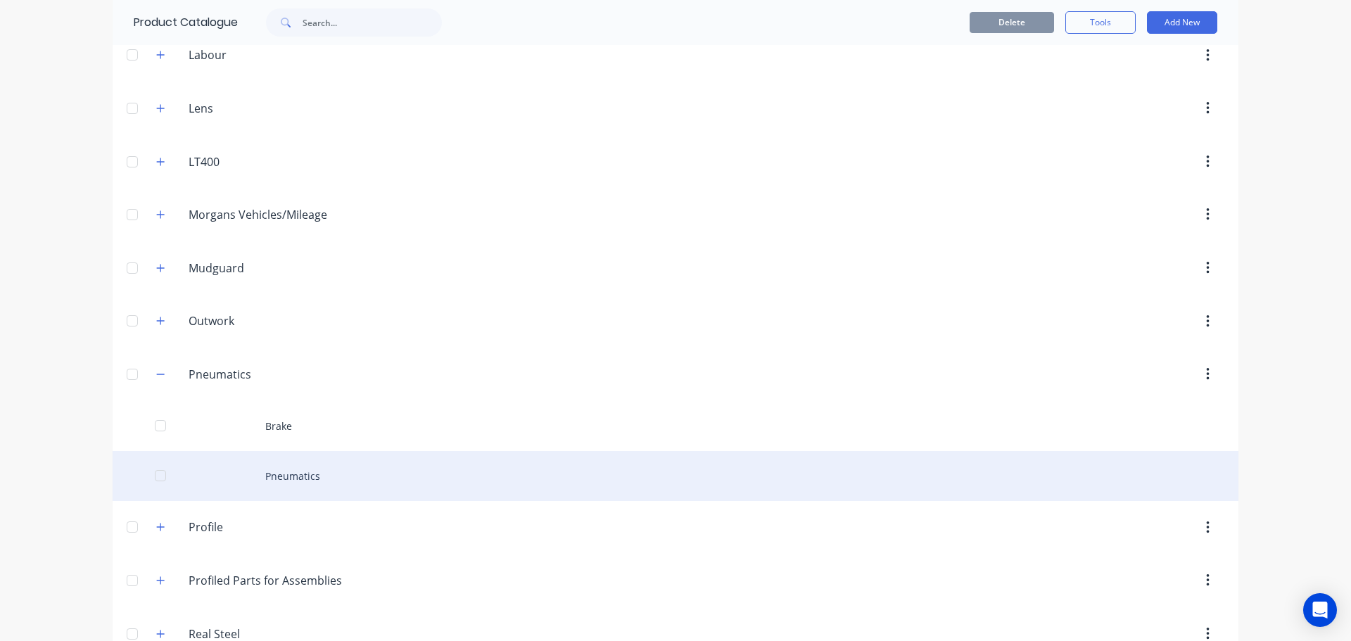
click at [300, 483] on div "Pneumatics" at bounding box center [676, 476] width 1126 height 50
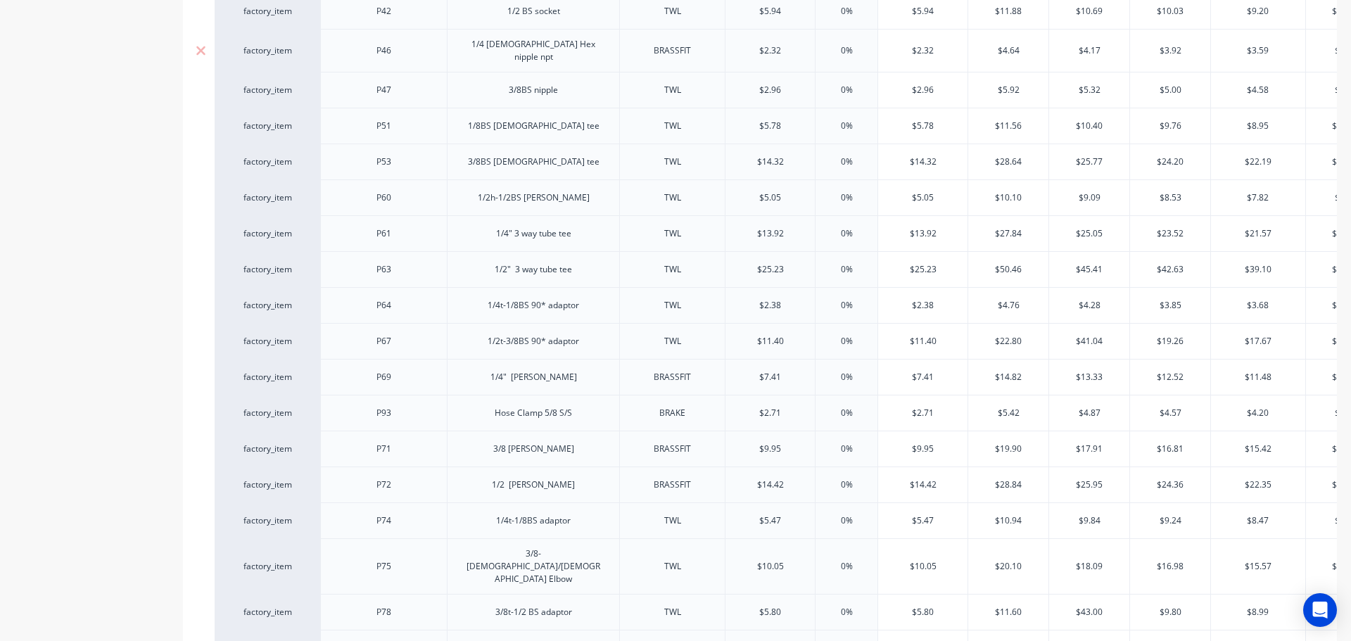
type textarea "x"
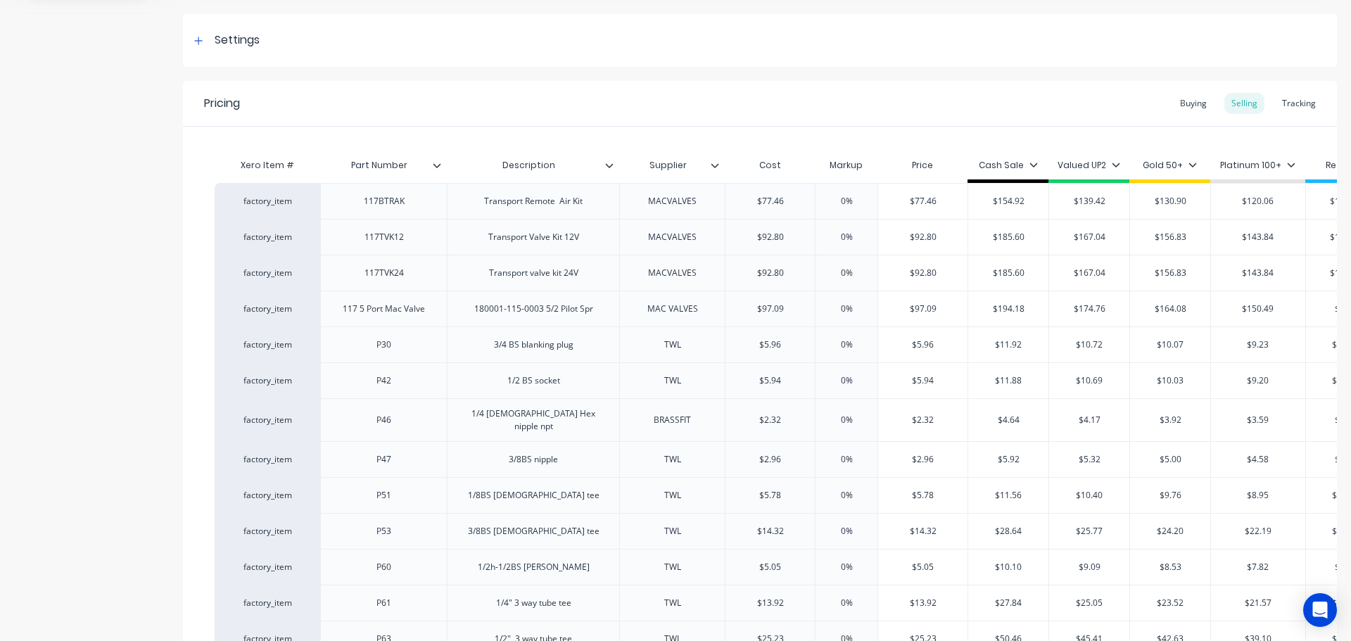
scroll to position [167, 0]
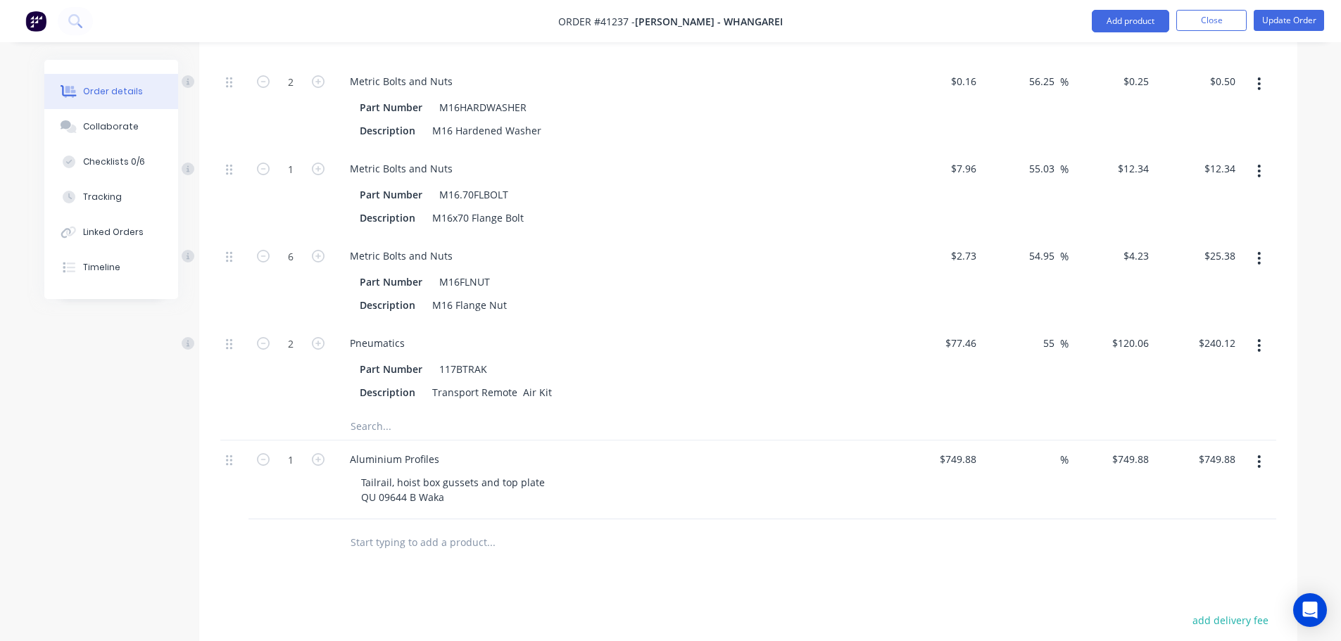
scroll to position [2498, 0]
click at [388, 440] on input "text" at bounding box center [491, 426] width 282 height 28
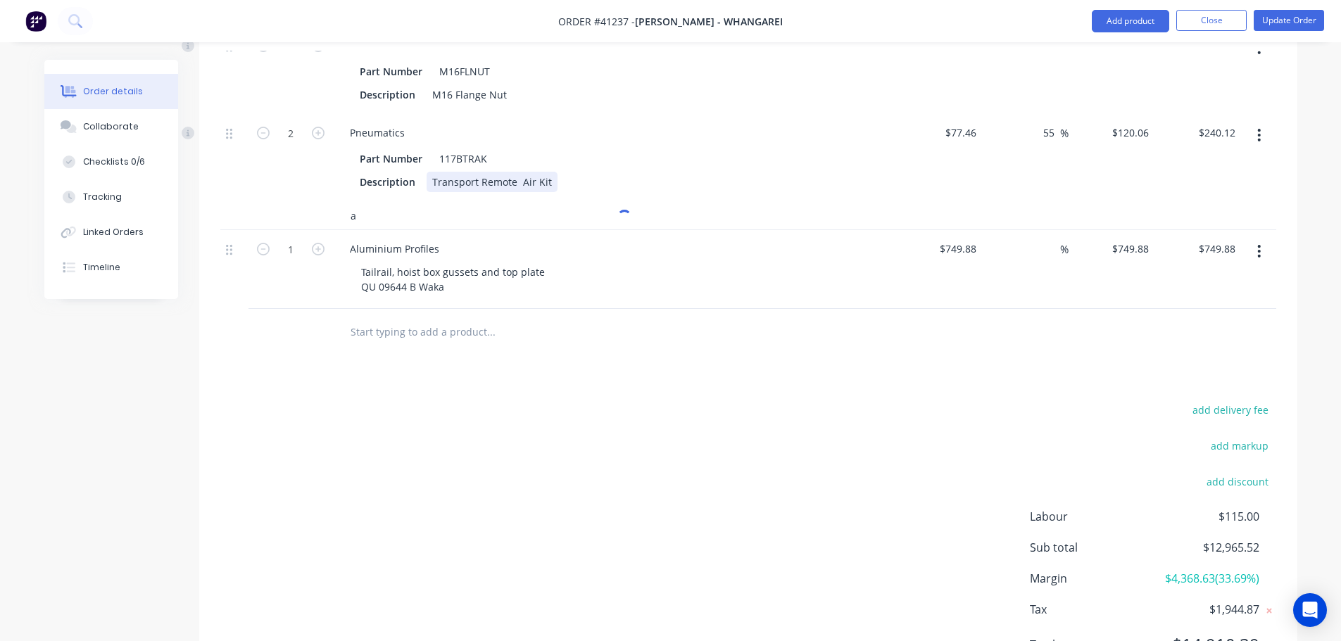
scroll to position [2710, 0]
drag, startPoint x: 363, startPoint y: 230, endPoint x: 347, endPoint y: 233, distance: 16.4
click at [347, 229] on div "a" at bounding box center [550, 215] width 422 height 28
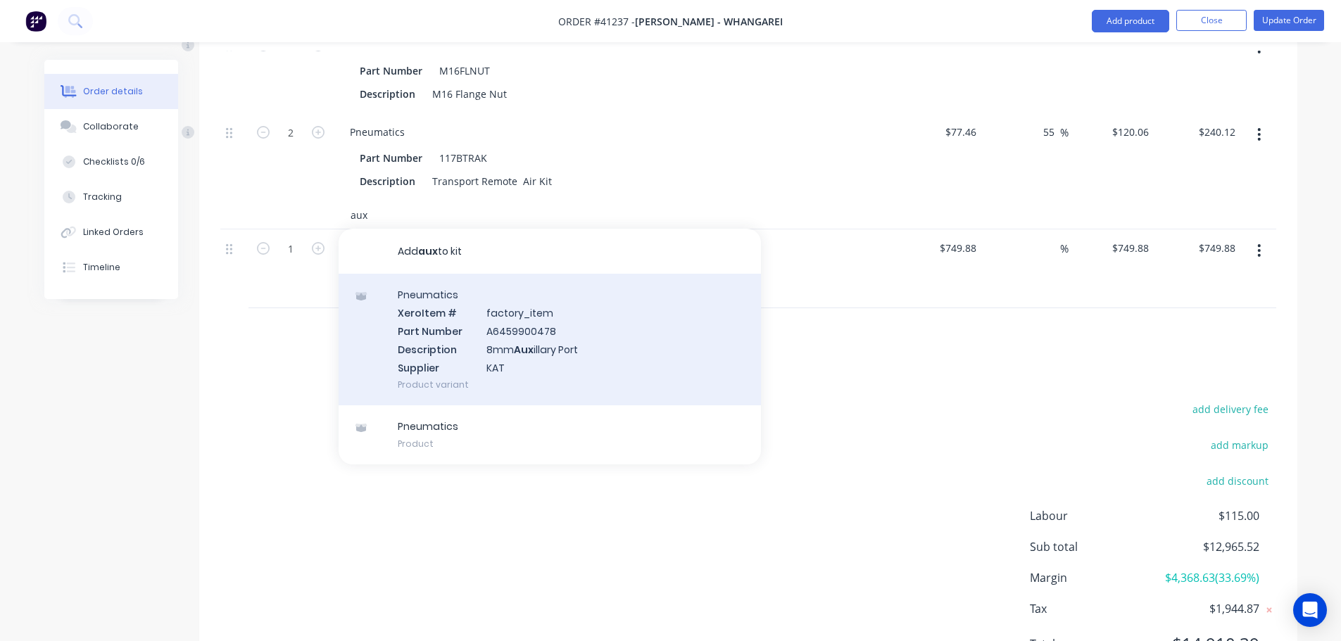
type input "aux"
click at [518, 355] on div "Pneumatics Xero Item # factory_item Part Number A6459900478 Description 8mm Aux…" at bounding box center [550, 340] width 422 height 132
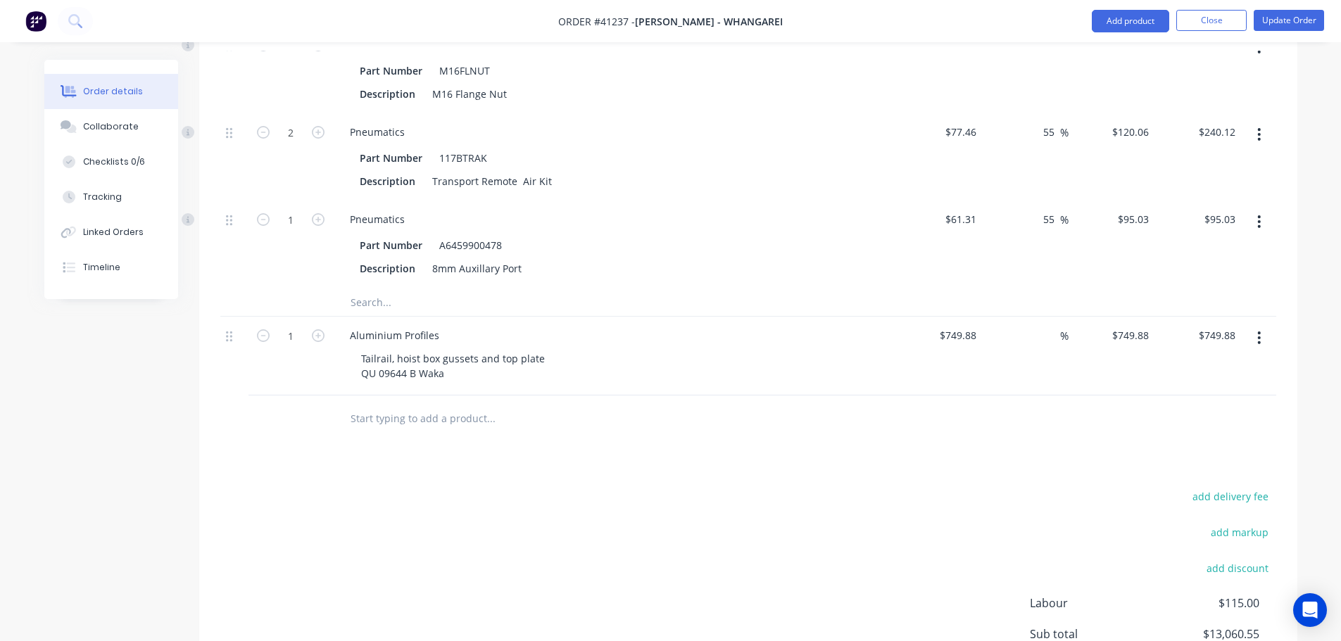
click at [374, 316] on input "text" at bounding box center [491, 302] width 282 height 28
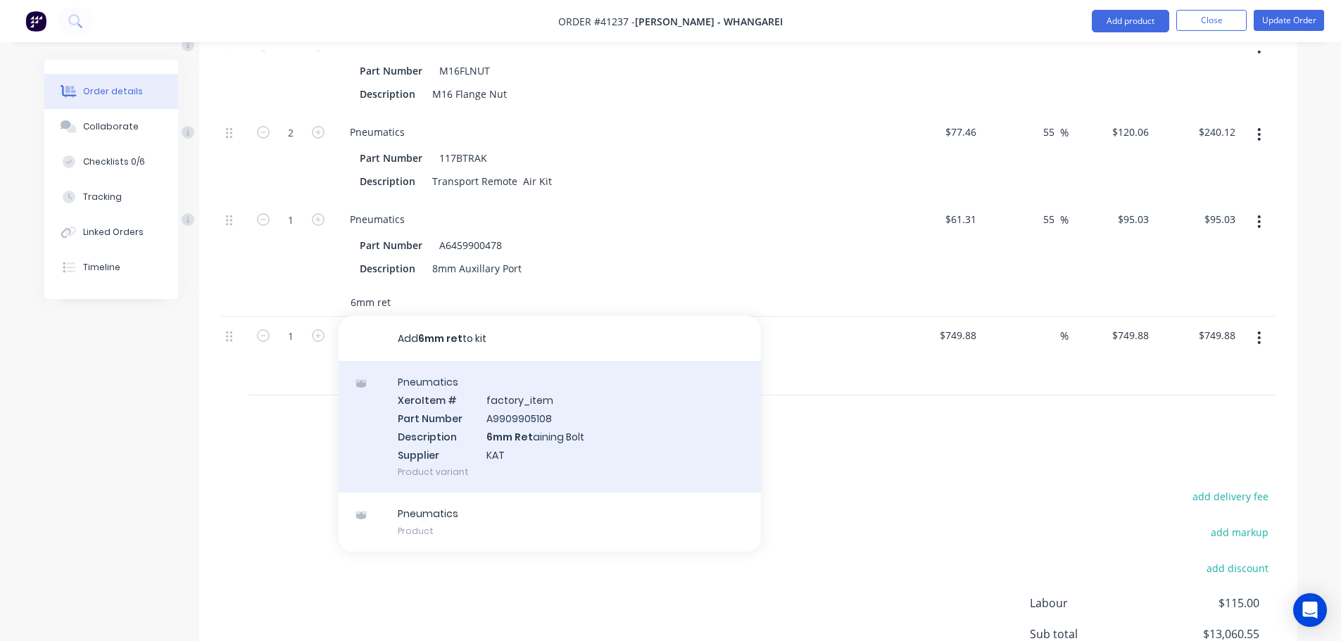
type input "6mm ret"
click at [543, 444] on div "Pneumatics Xero Item # factory_item Part Number A9909905108 Description 6mm Ret…" at bounding box center [550, 427] width 422 height 132
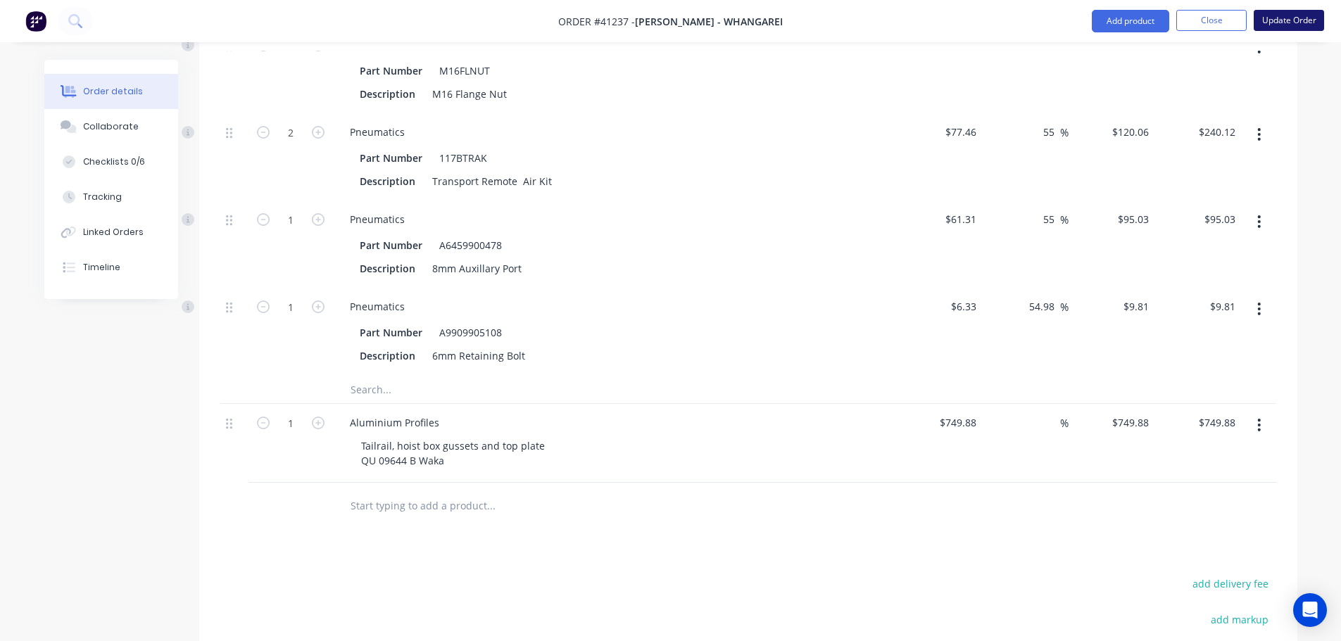
click at [1298, 22] on button "Update Order" at bounding box center [1288, 20] width 70 height 21
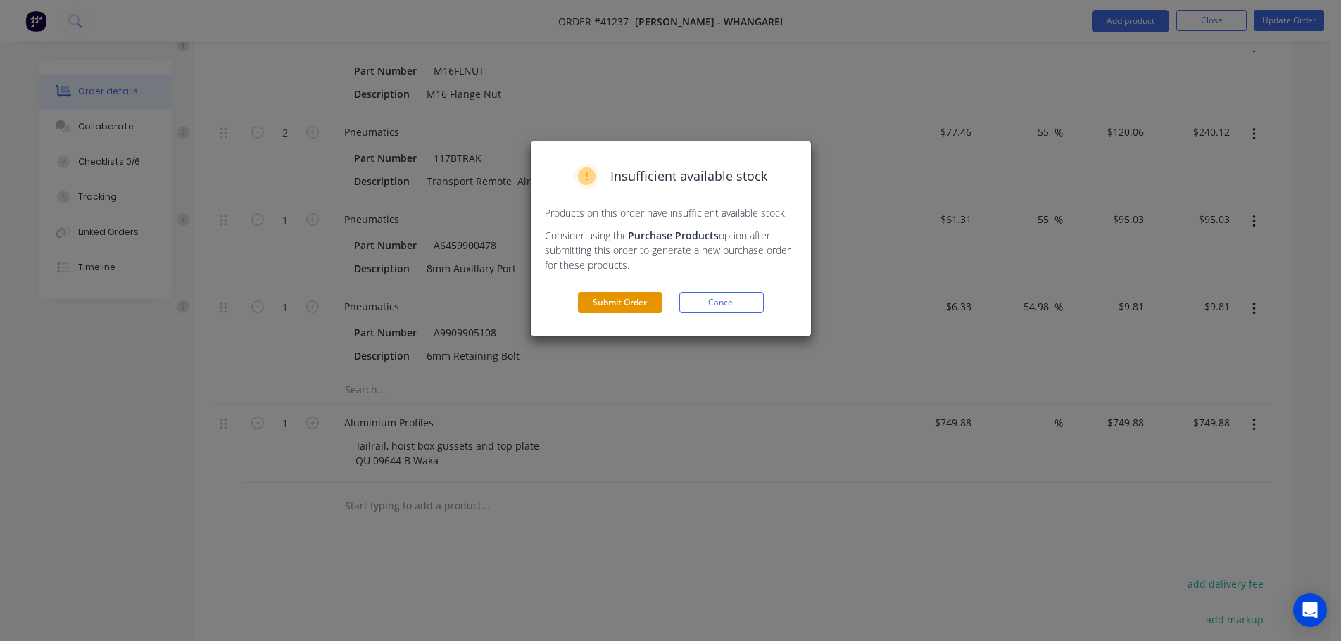
click at [640, 305] on button "Submit Order" at bounding box center [620, 302] width 84 height 21
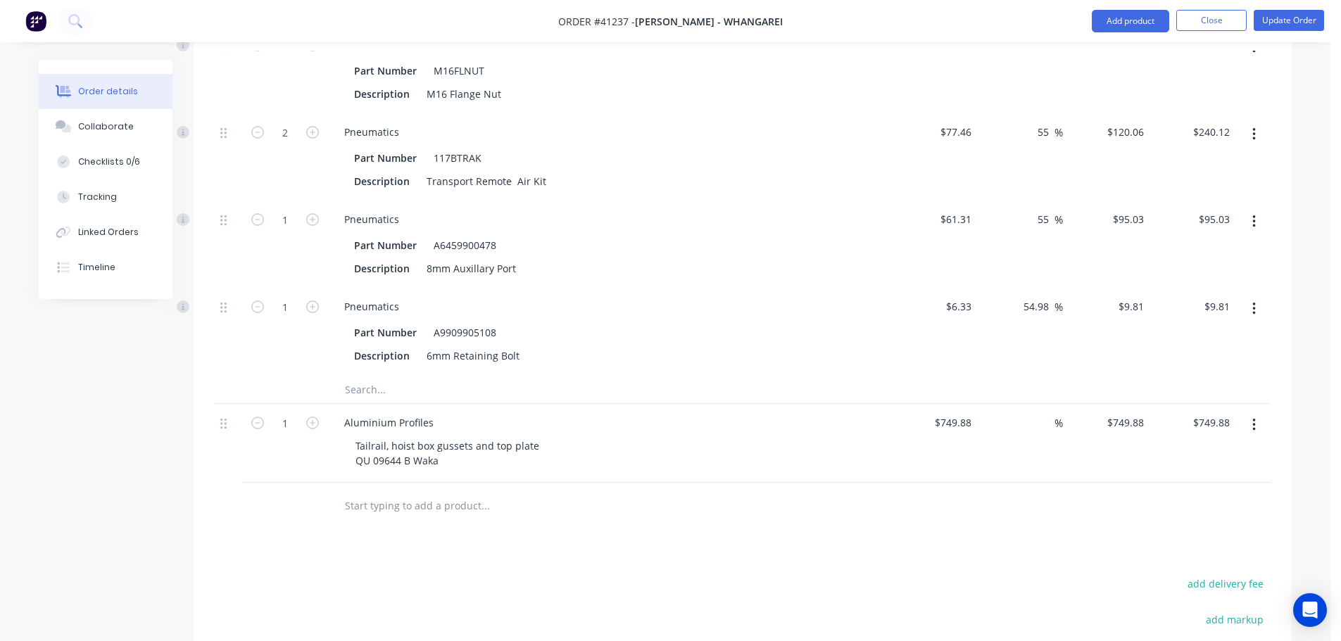
scroll to position [2519, 0]
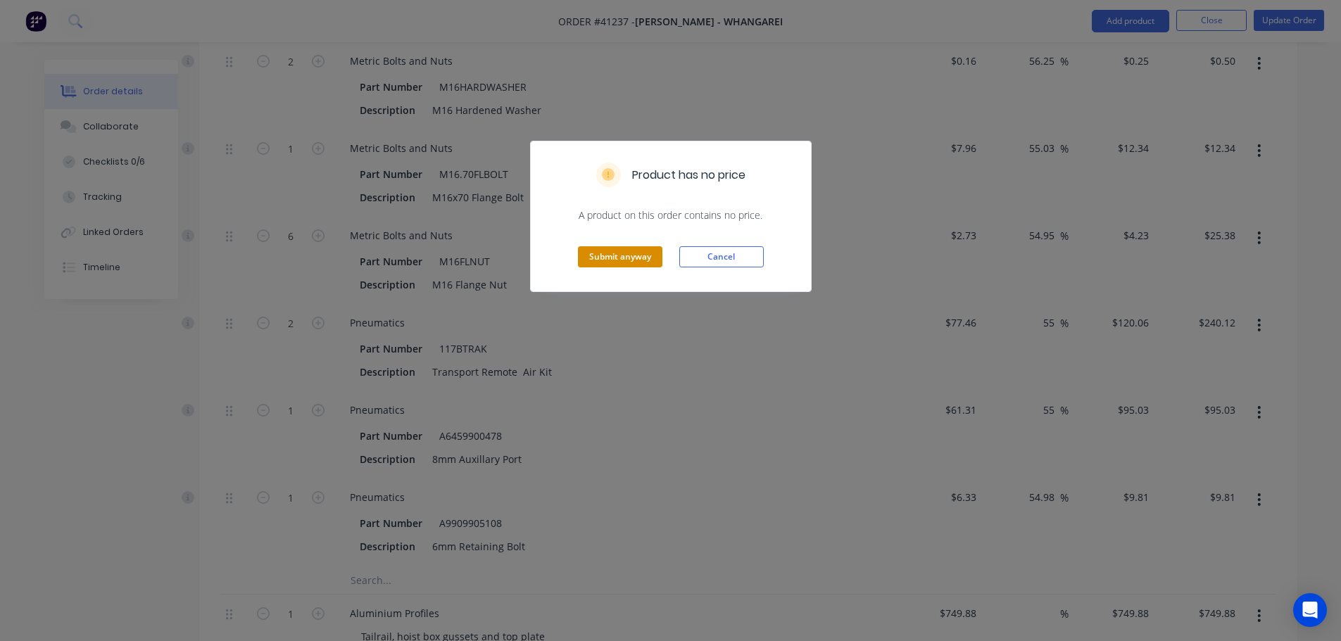
click at [633, 260] on button "Submit anyway" at bounding box center [620, 256] width 84 height 21
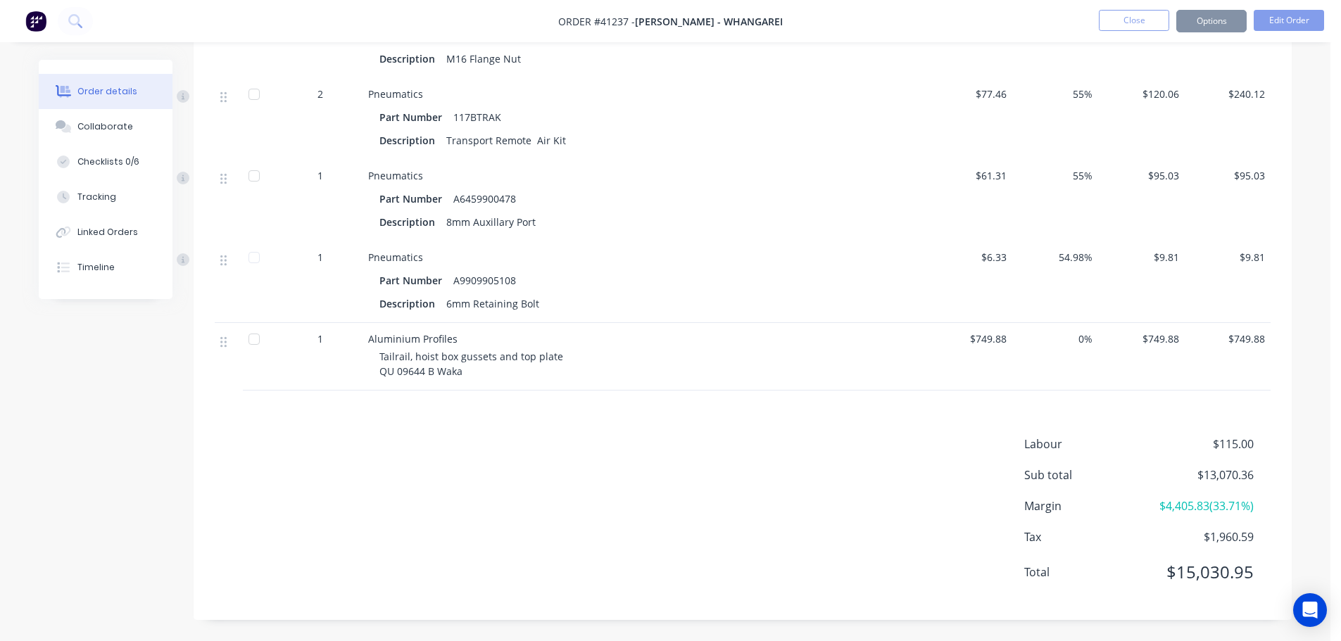
scroll to position [2502, 0]
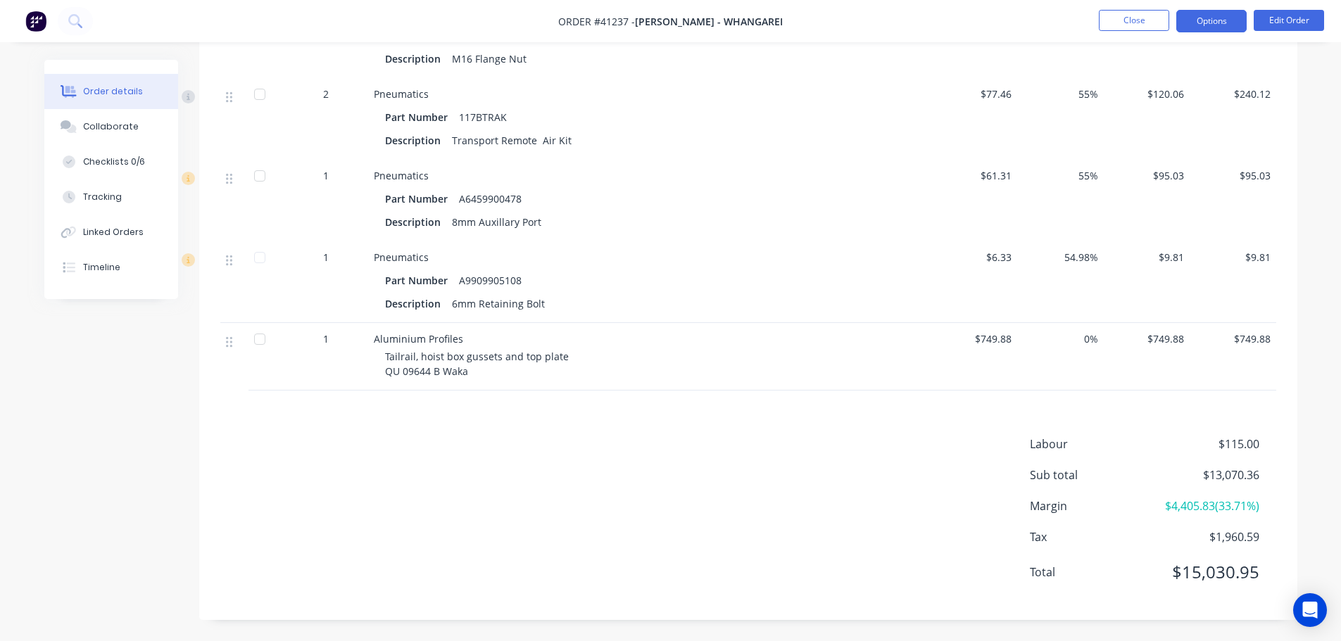
click at [1232, 25] on button "Options" at bounding box center [1211, 21] width 70 height 23
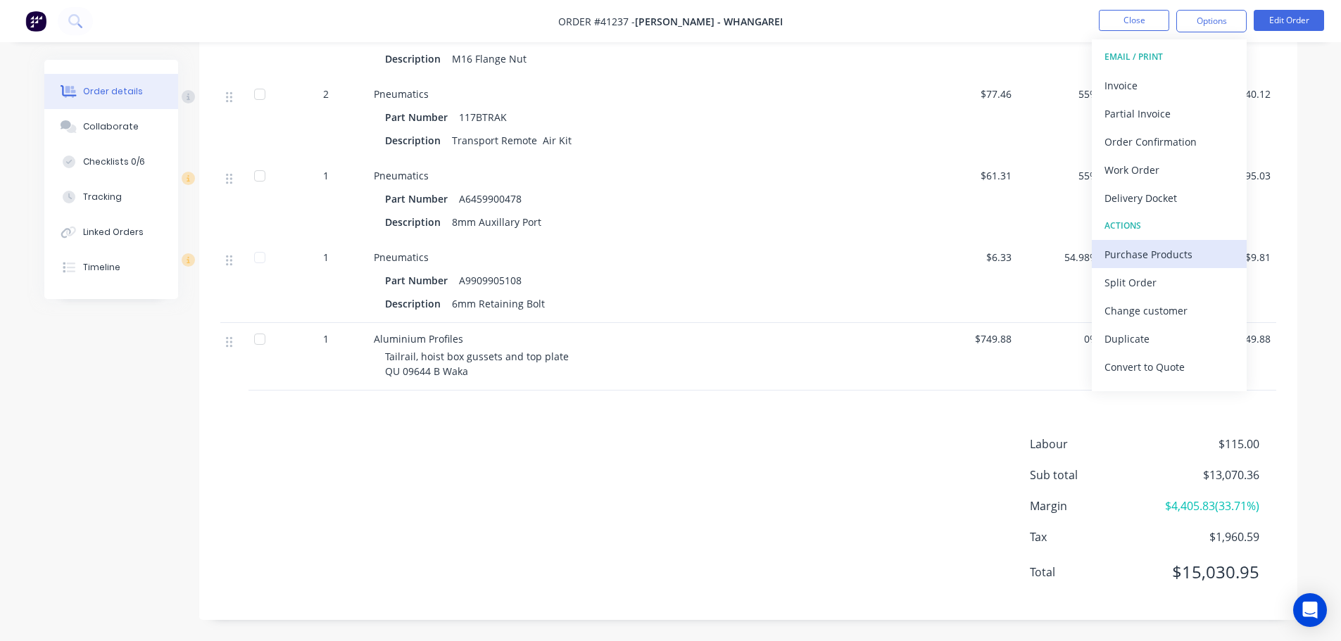
click at [1162, 259] on div "Purchase Products" at bounding box center [1168, 254] width 129 height 20
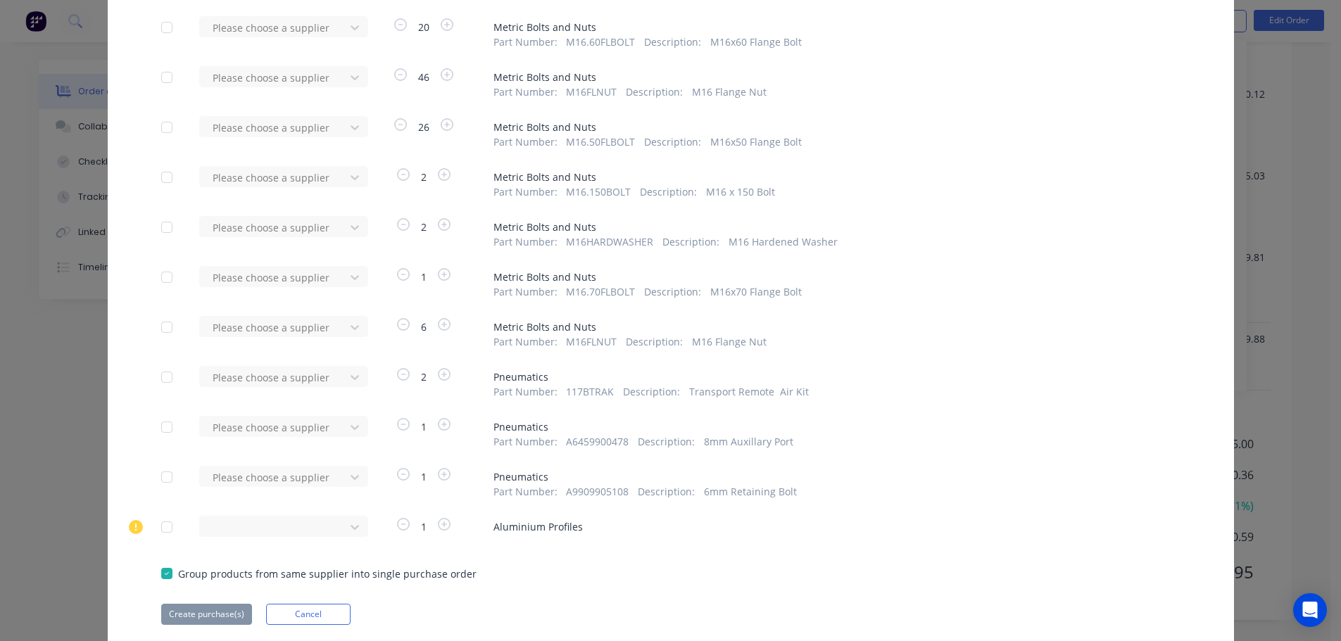
scroll to position [704, 0]
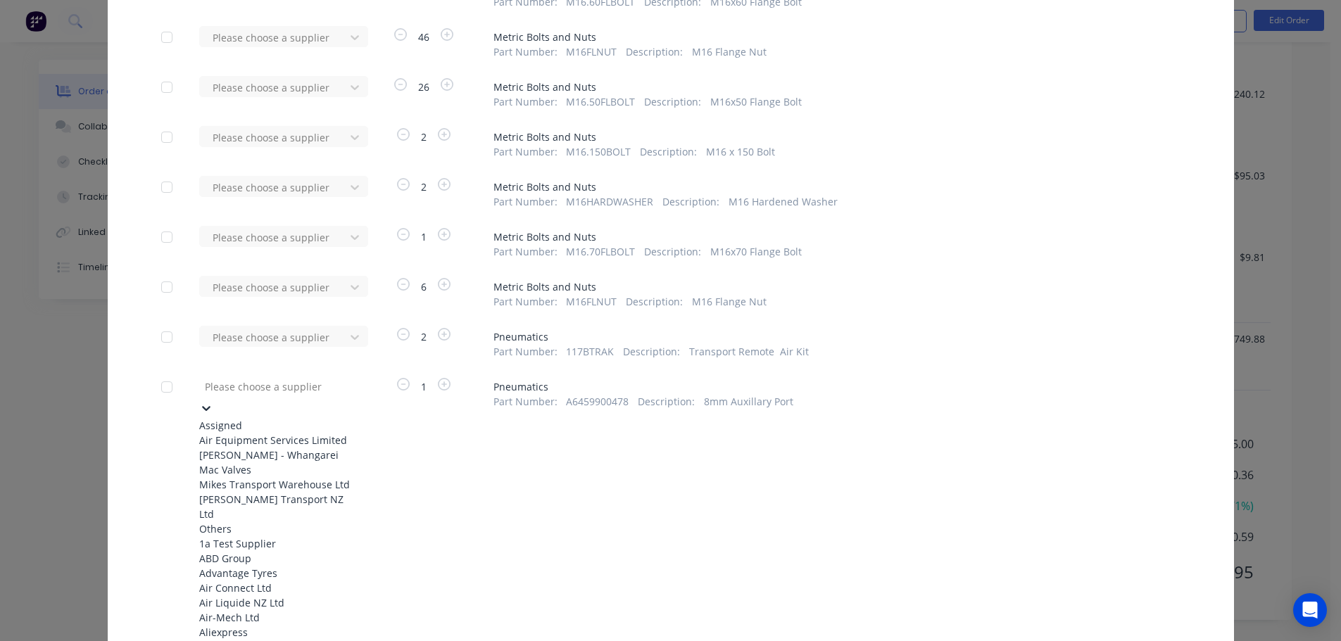
click at [269, 462] on div "[PERSON_NAME] - Whangarei" at bounding box center [276, 455] width 155 height 15
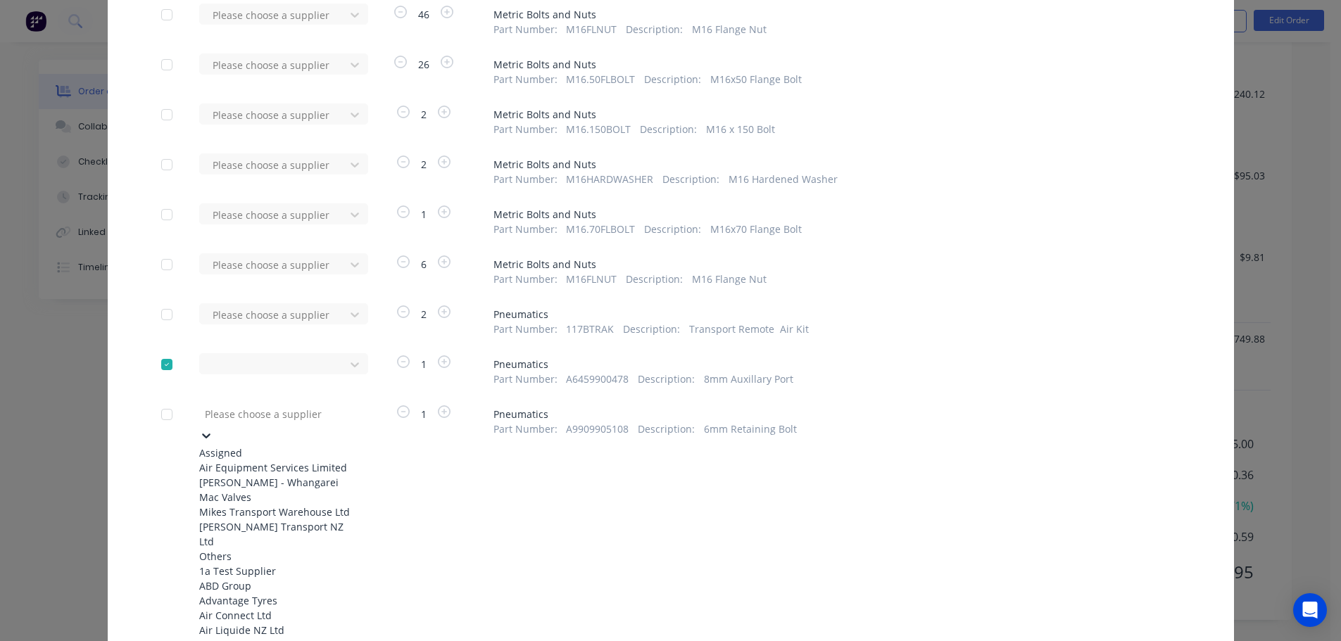
click at [241, 490] on div "[PERSON_NAME] - Whangarei" at bounding box center [276, 482] width 155 height 15
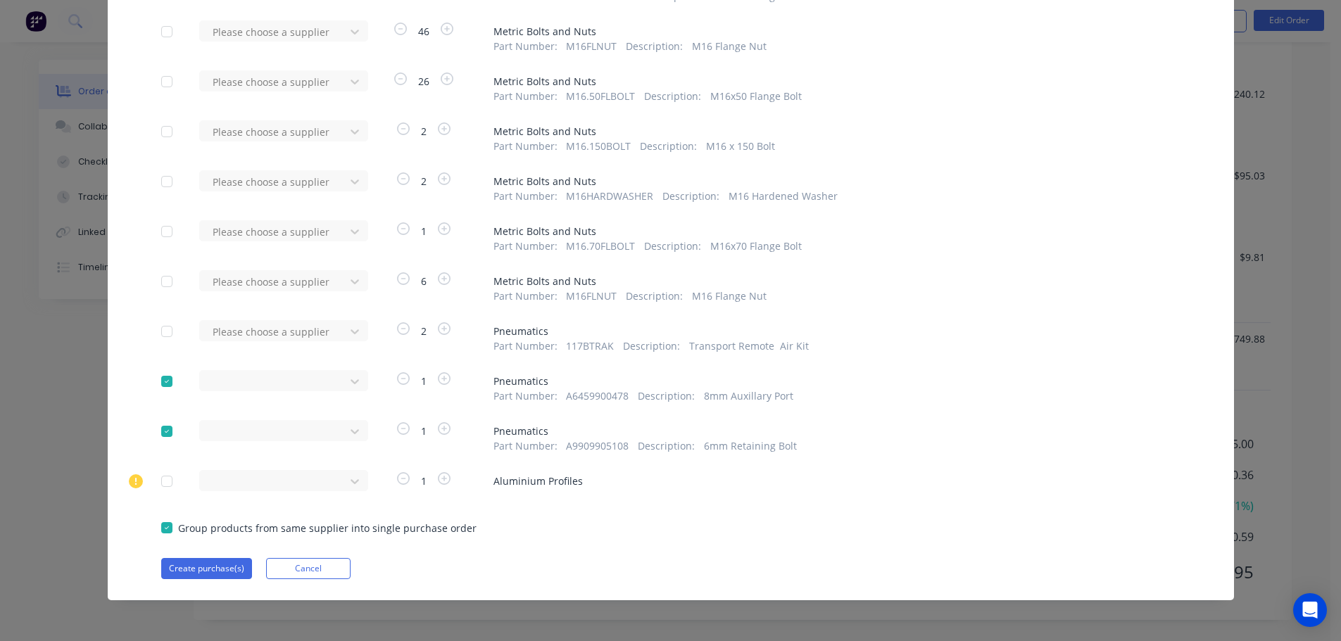
scroll to position [709, 0]
click at [184, 567] on button "Create purchase(s)" at bounding box center [206, 568] width 91 height 21
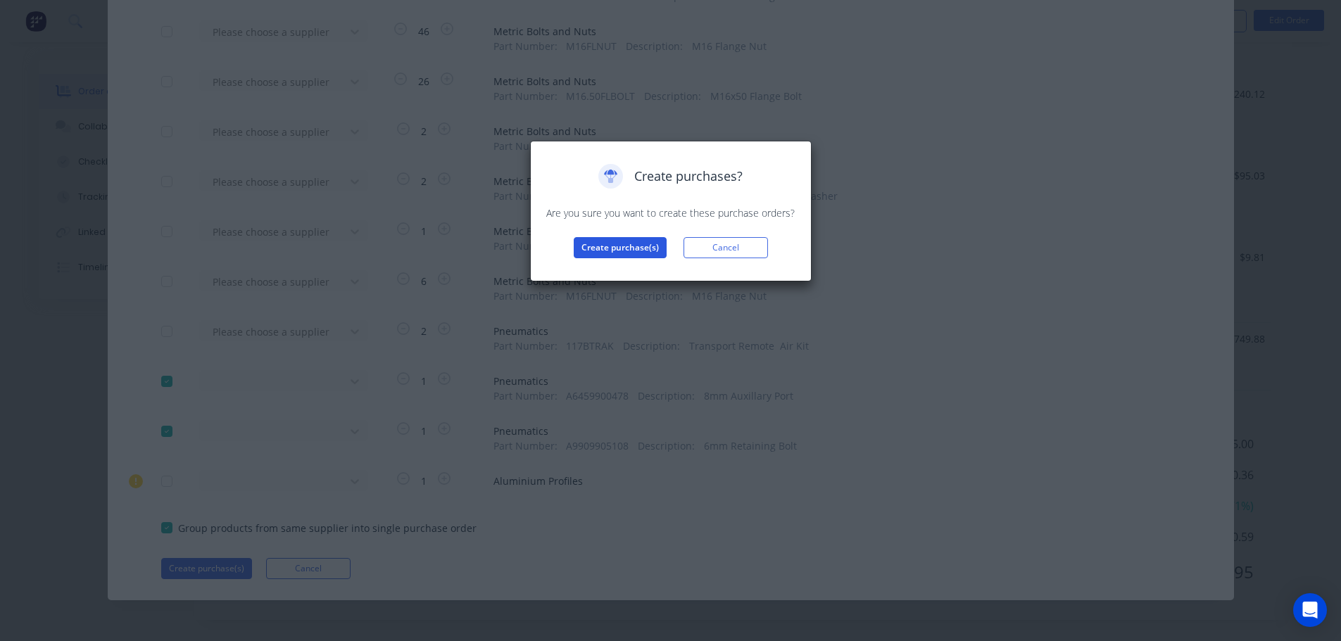
click at [589, 238] on button "Create purchase(s)" at bounding box center [620, 247] width 93 height 21
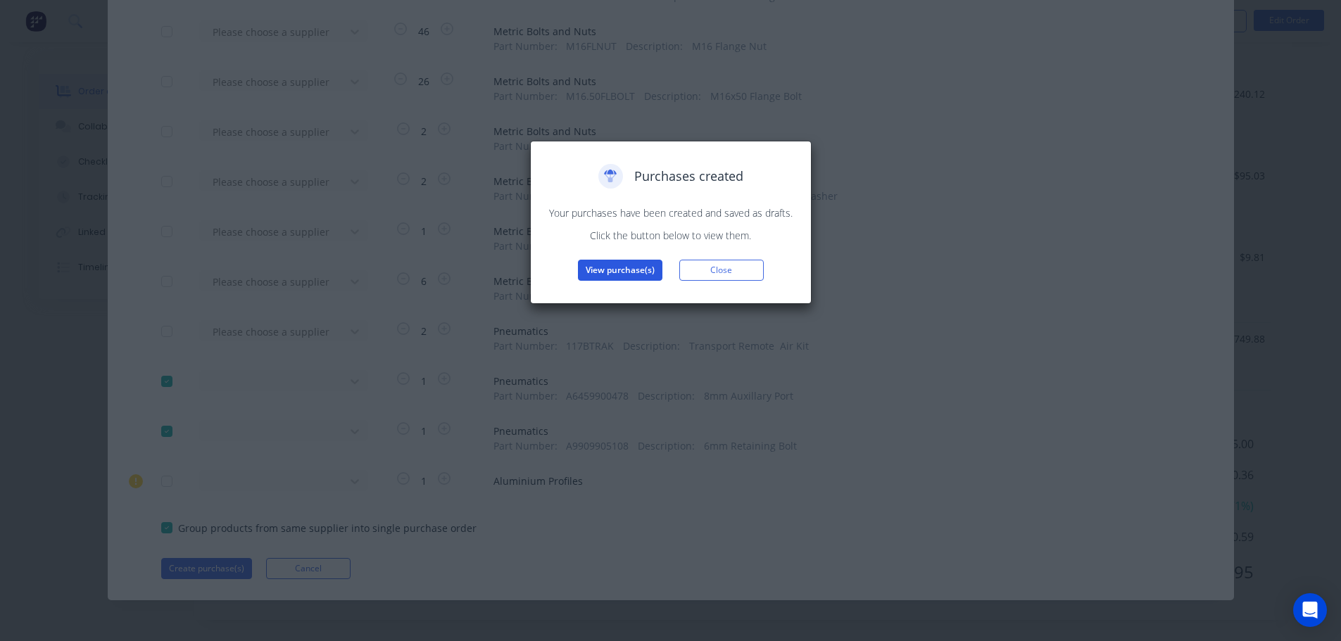
click at [614, 280] on button "View purchase(s)" at bounding box center [620, 270] width 84 height 21
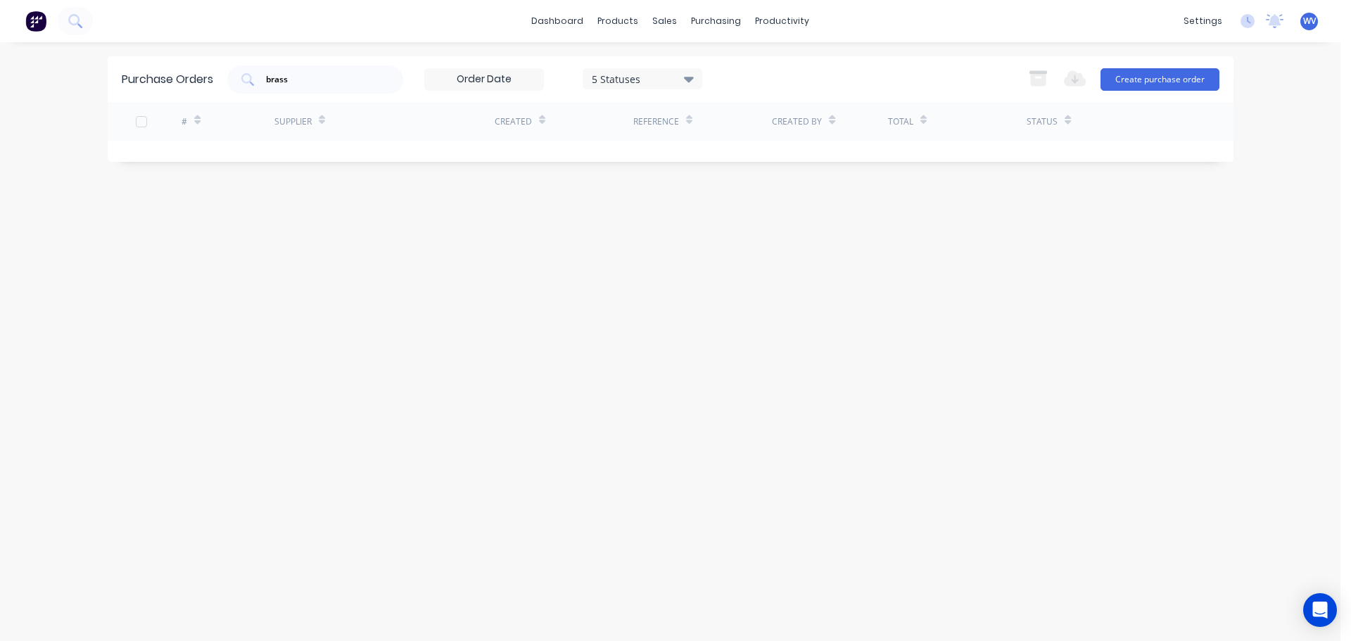
click at [559, 191] on div "Purchase Orders brass 5 Statuses 5 Statuses Export to Excel (XLSX) Create purch…" at bounding box center [671, 341] width 1126 height 571
drag, startPoint x: 315, startPoint y: 83, endPoint x: 239, endPoint y: 79, distance: 76.8
click at [239, 79] on div "brass" at bounding box center [315, 79] width 176 height 28
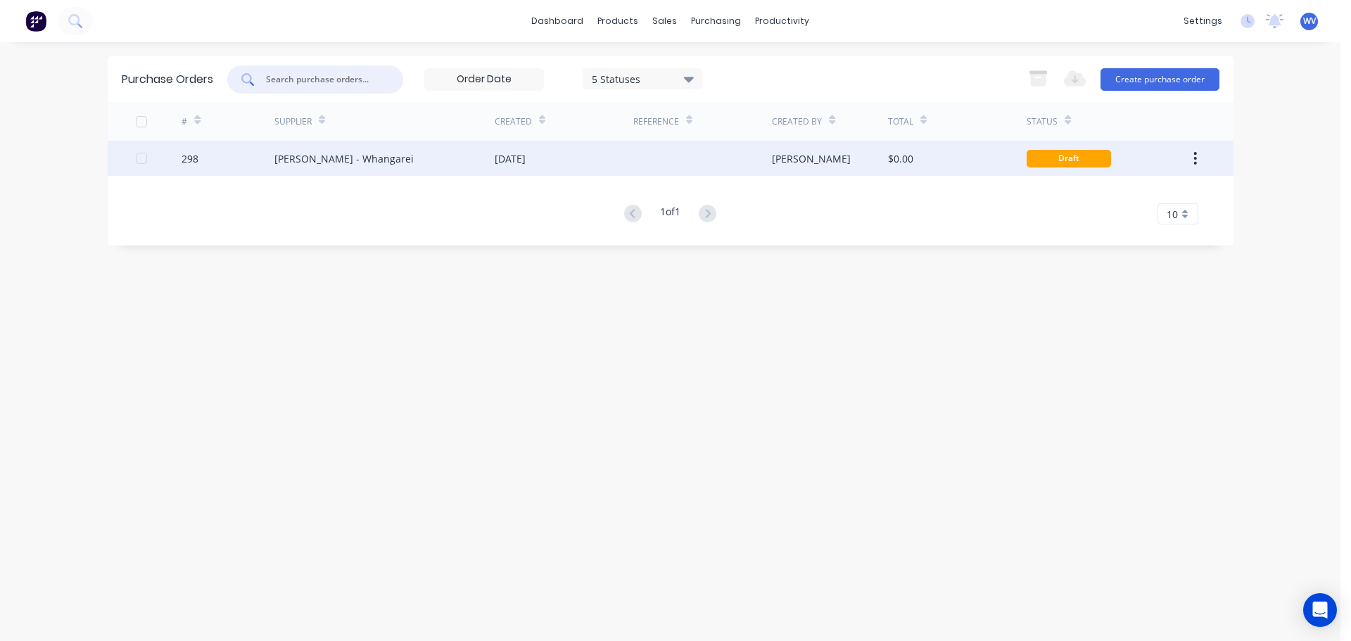
click at [320, 160] on div "[PERSON_NAME] - Whangarei" at bounding box center [343, 158] width 139 height 15
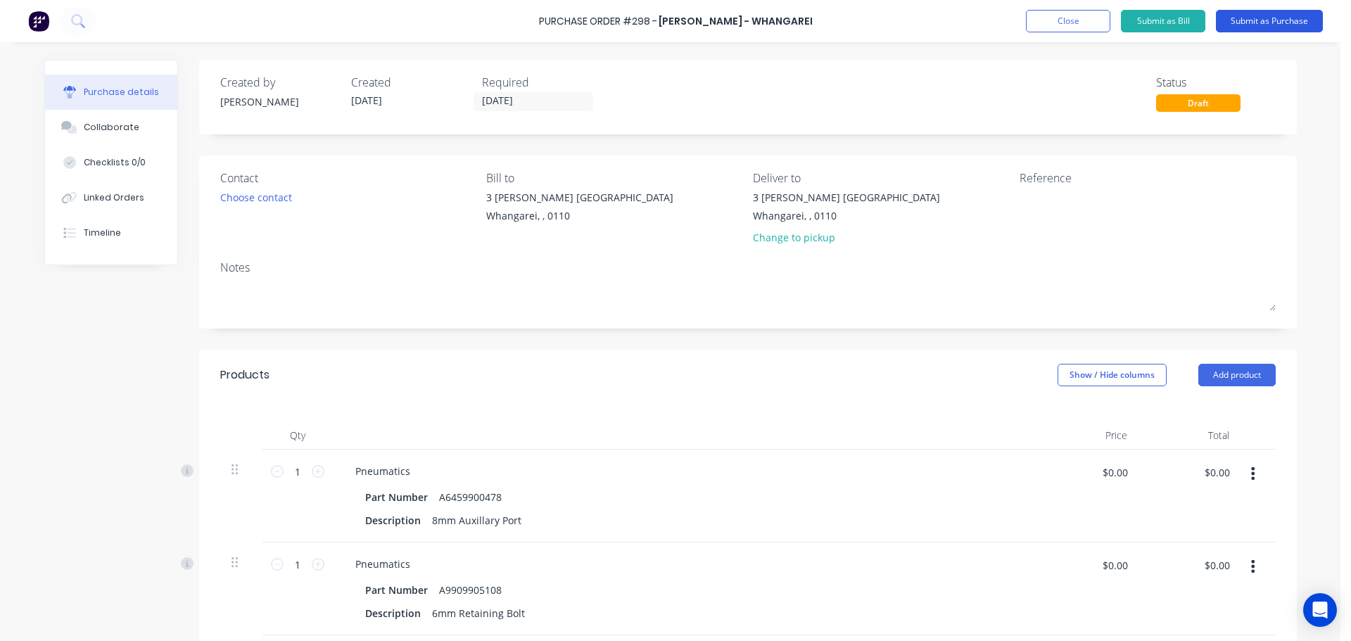
click at [1250, 16] on button "Submit as Purchase" at bounding box center [1269, 21] width 107 height 23
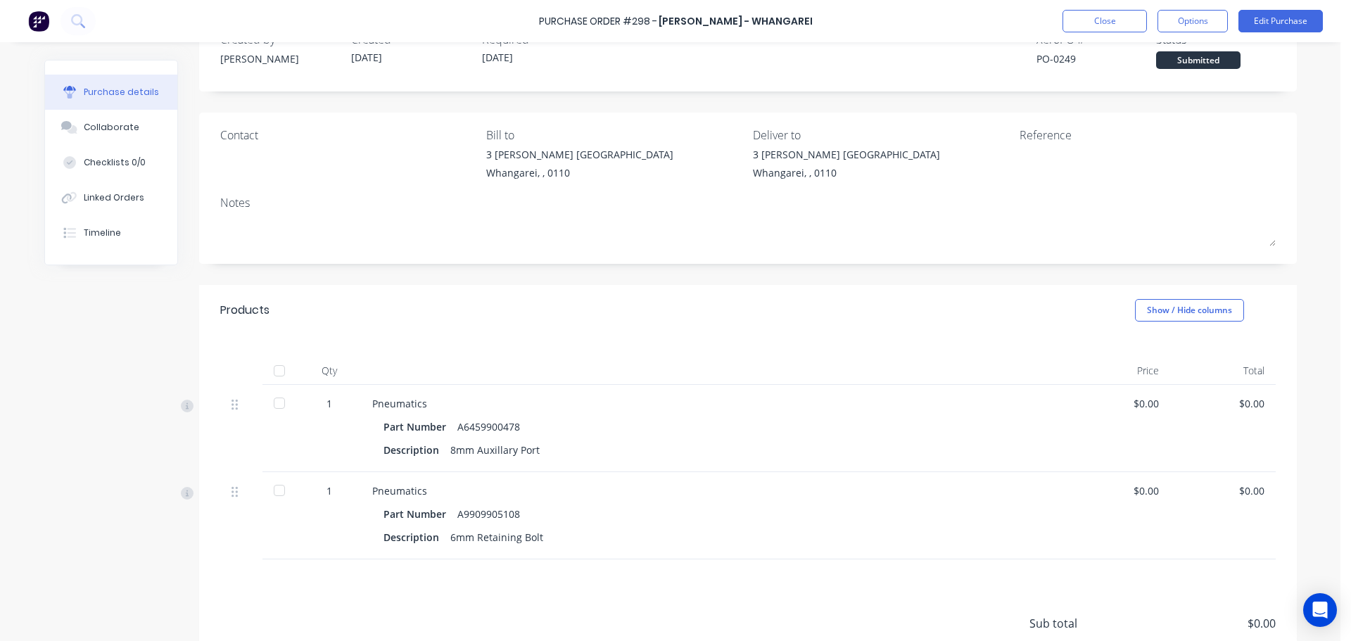
scroll to position [162, 0]
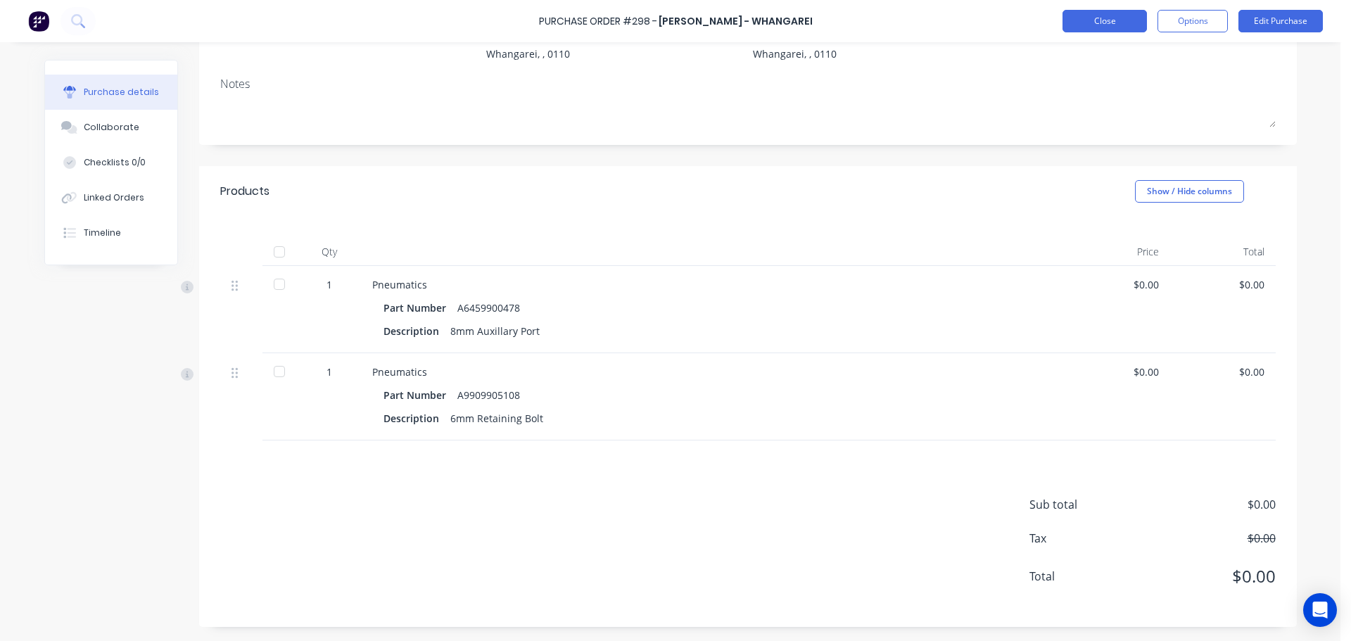
click at [1125, 20] on button "Close" at bounding box center [1105, 21] width 84 height 23
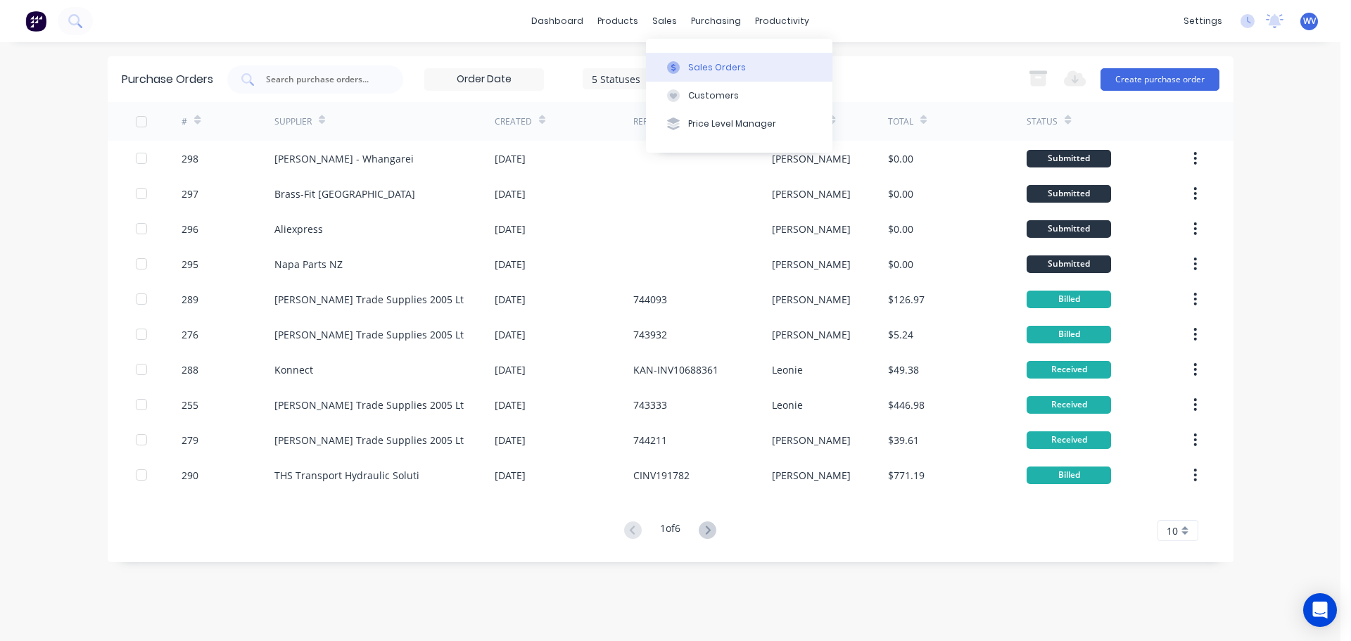
click at [709, 64] on div "Sales Orders" at bounding box center [717, 67] width 58 height 13
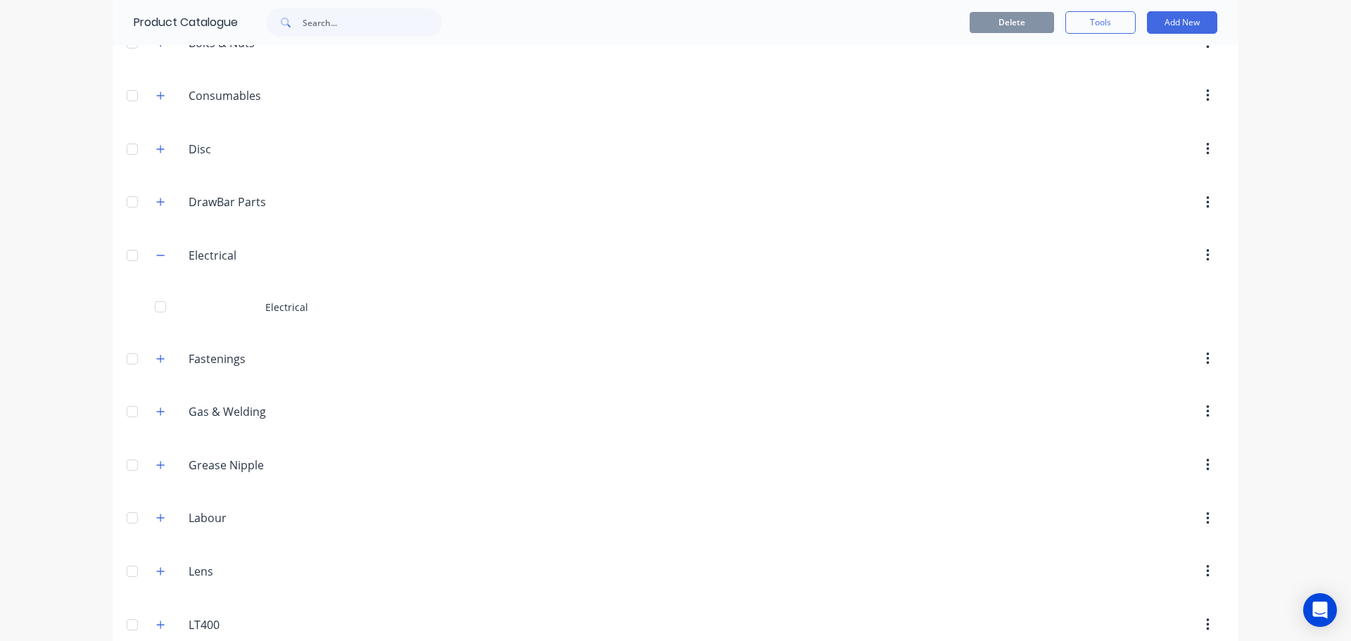
scroll to position [282, 0]
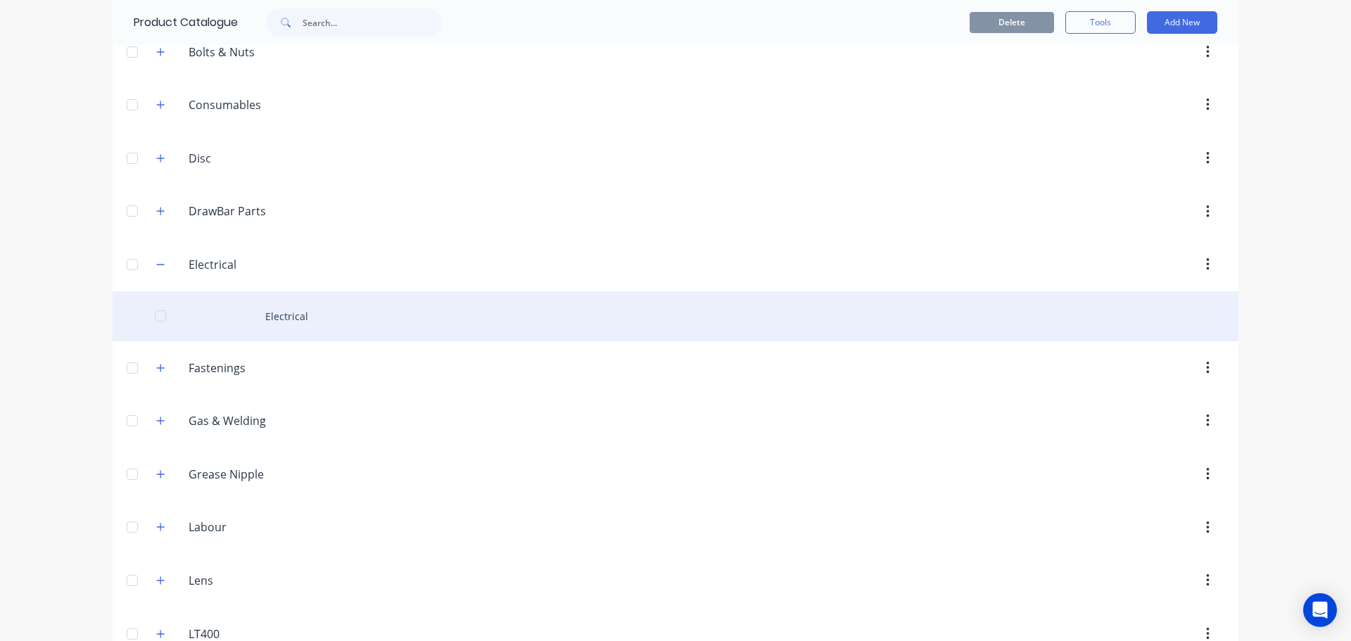
click at [291, 323] on div "Electrical" at bounding box center [676, 316] width 1126 height 50
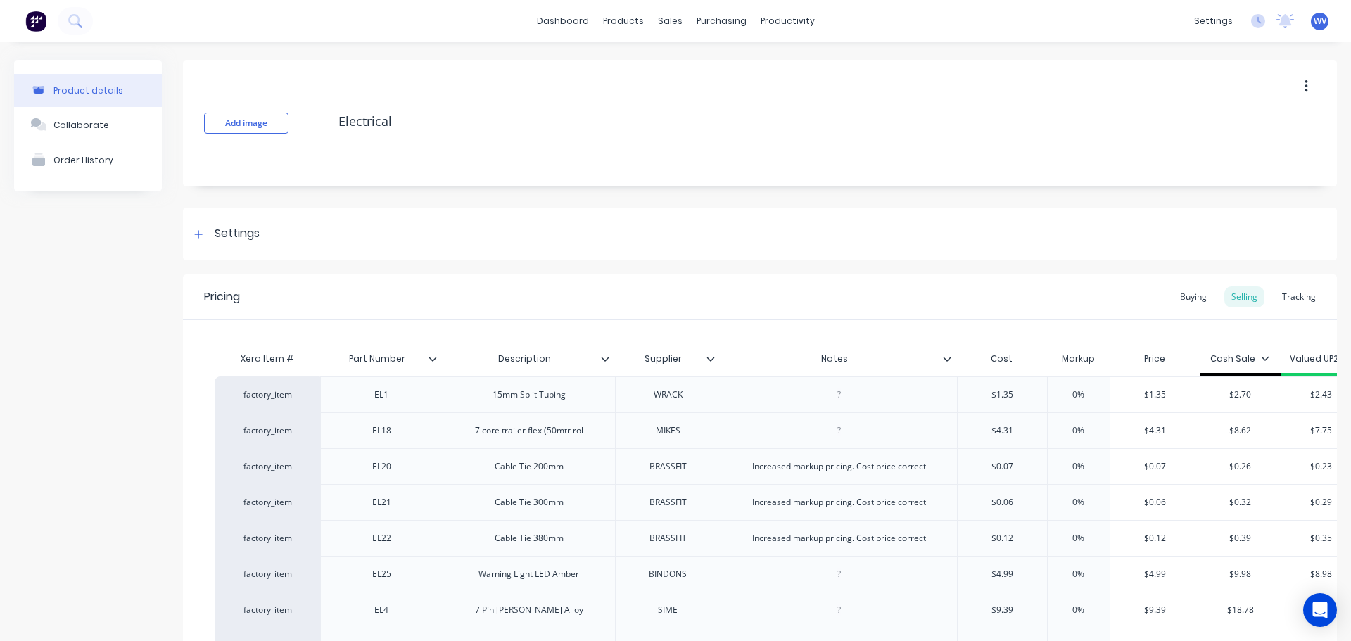
type textarea "x"
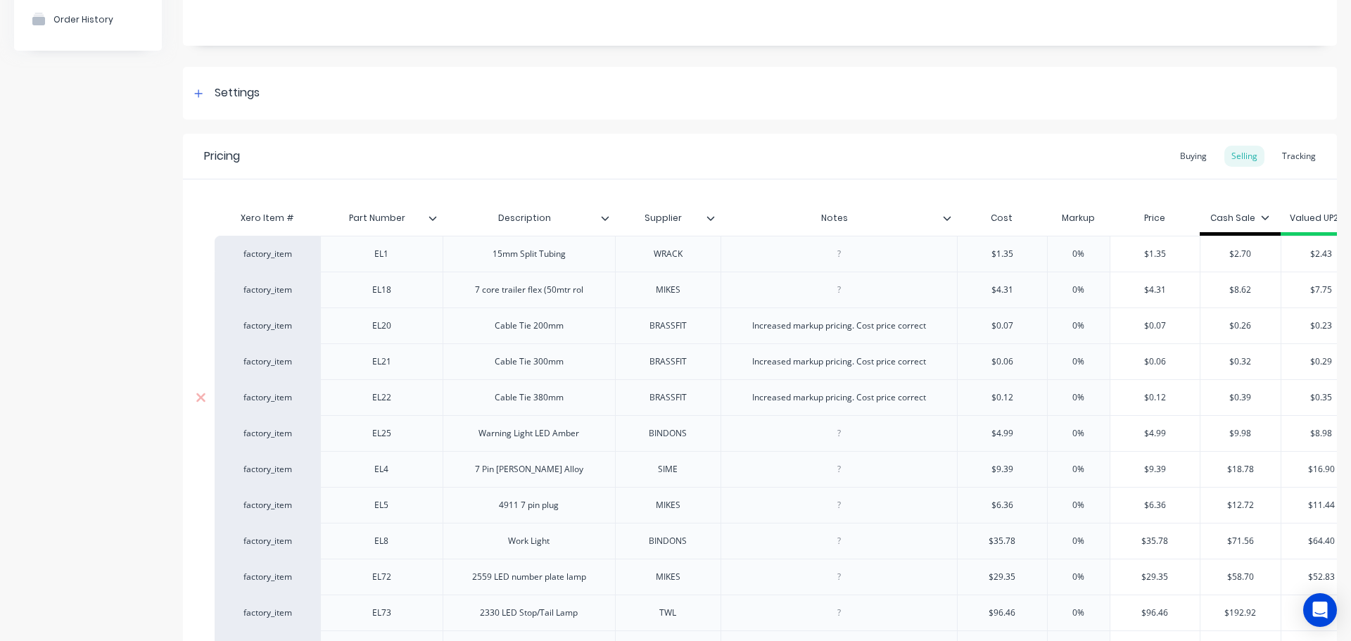
click at [561, 402] on div "Cable Tie 380mm" at bounding box center [529, 397] width 91 height 18
click at [548, 399] on div "Cable Tie 380mm" at bounding box center [529, 397] width 91 height 18
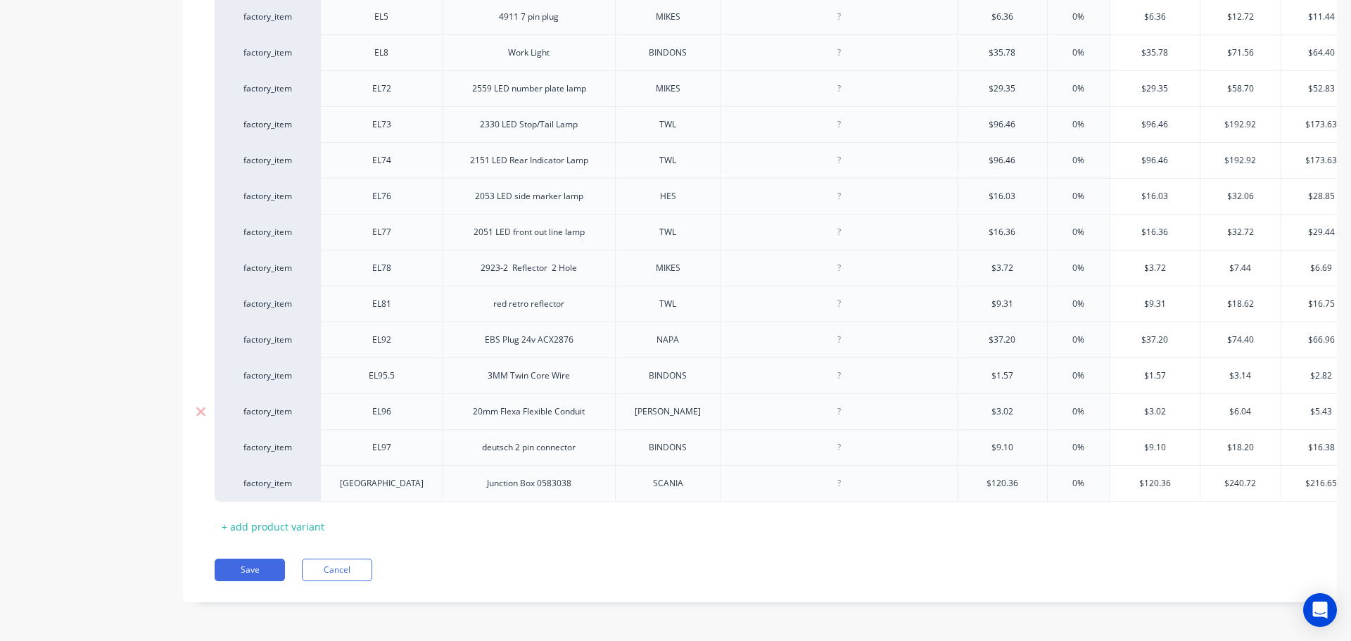
scroll to position [640, 0]
click at [253, 567] on button "Save" at bounding box center [250, 570] width 70 height 23
type textarea "x"
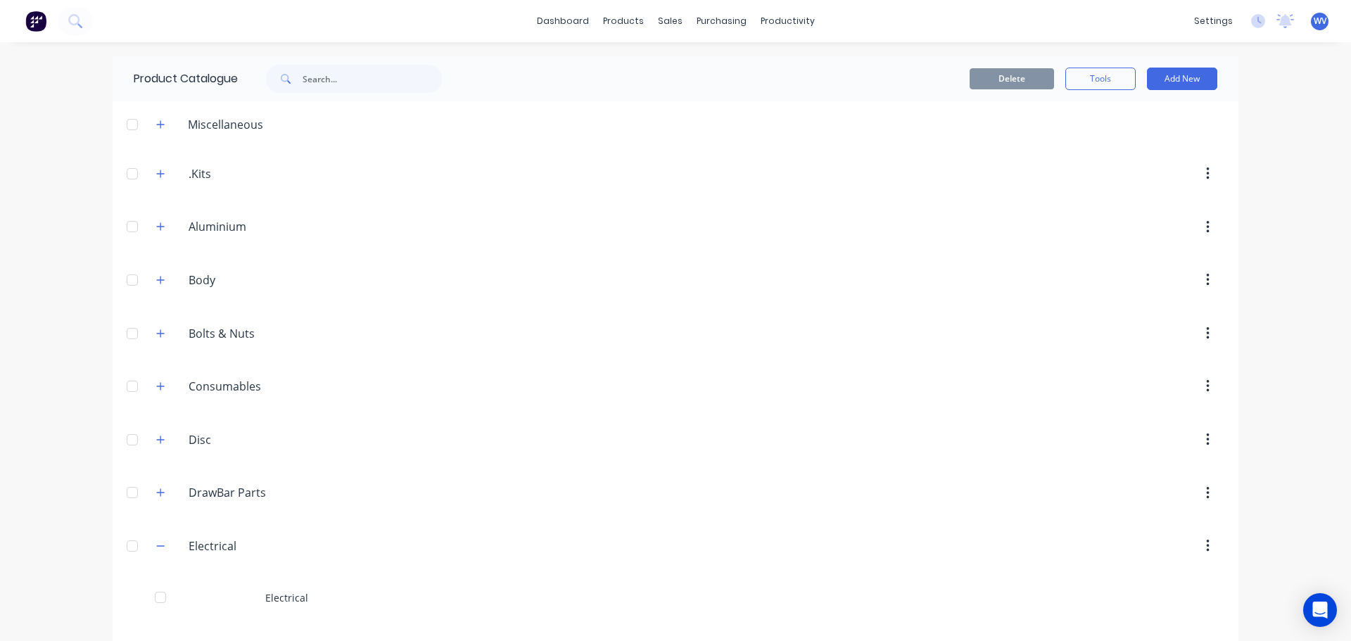
click at [129, 549] on div at bounding box center [132, 546] width 28 height 28
click at [156, 547] on icon "button" at bounding box center [160, 546] width 8 height 10
click at [741, 100] on div "Suppliers" at bounding box center [745, 95] width 42 height 13
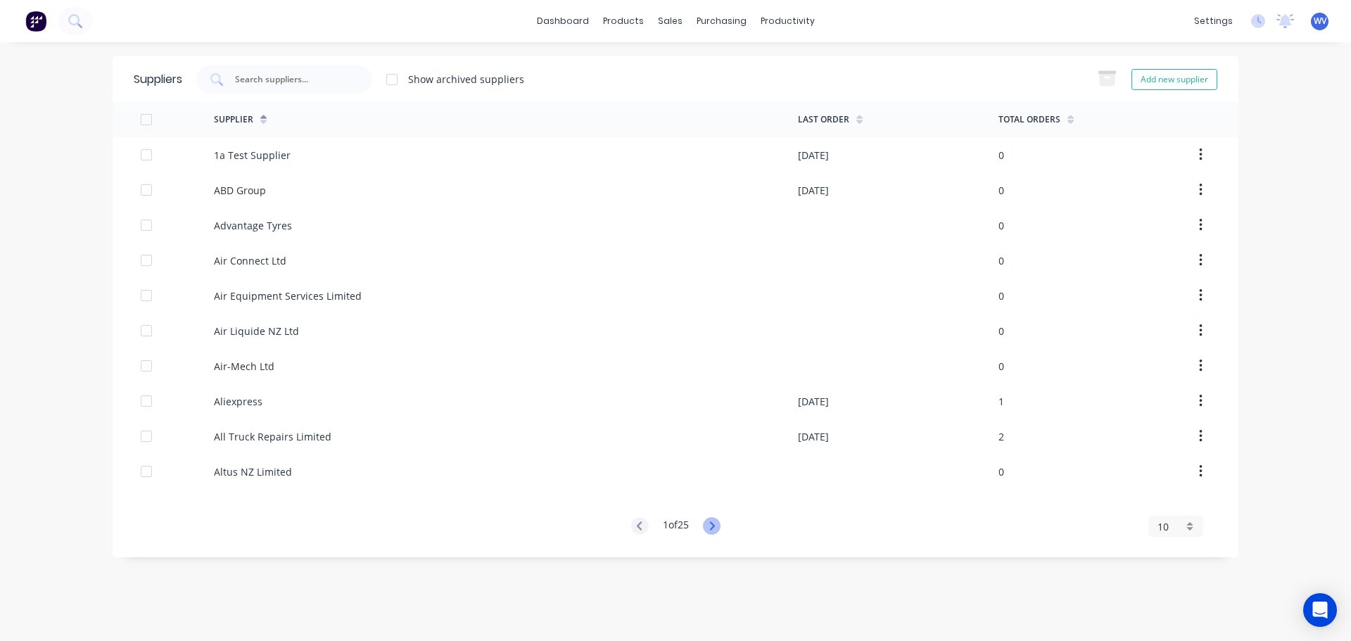
click at [714, 524] on icon at bounding box center [711, 526] width 5 height 8
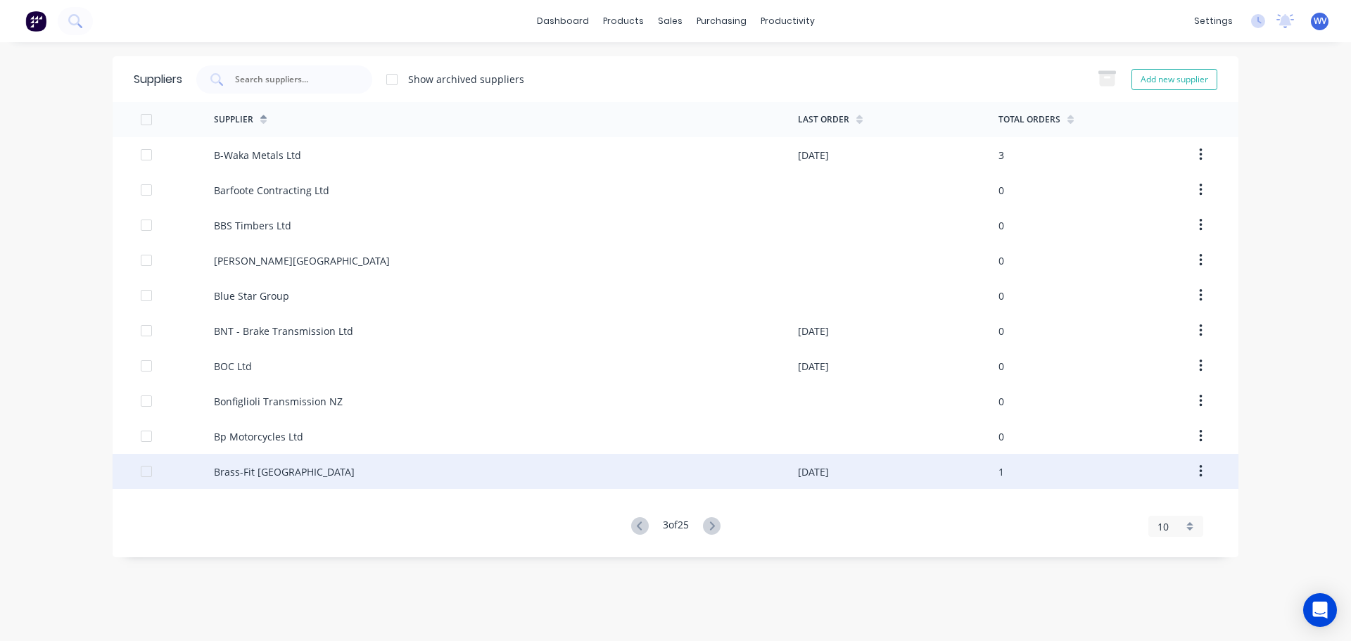
click at [280, 466] on div "Brass-Fit [GEOGRAPHIC_DATA]" at bounding box center [284, 471] width 141 height 15
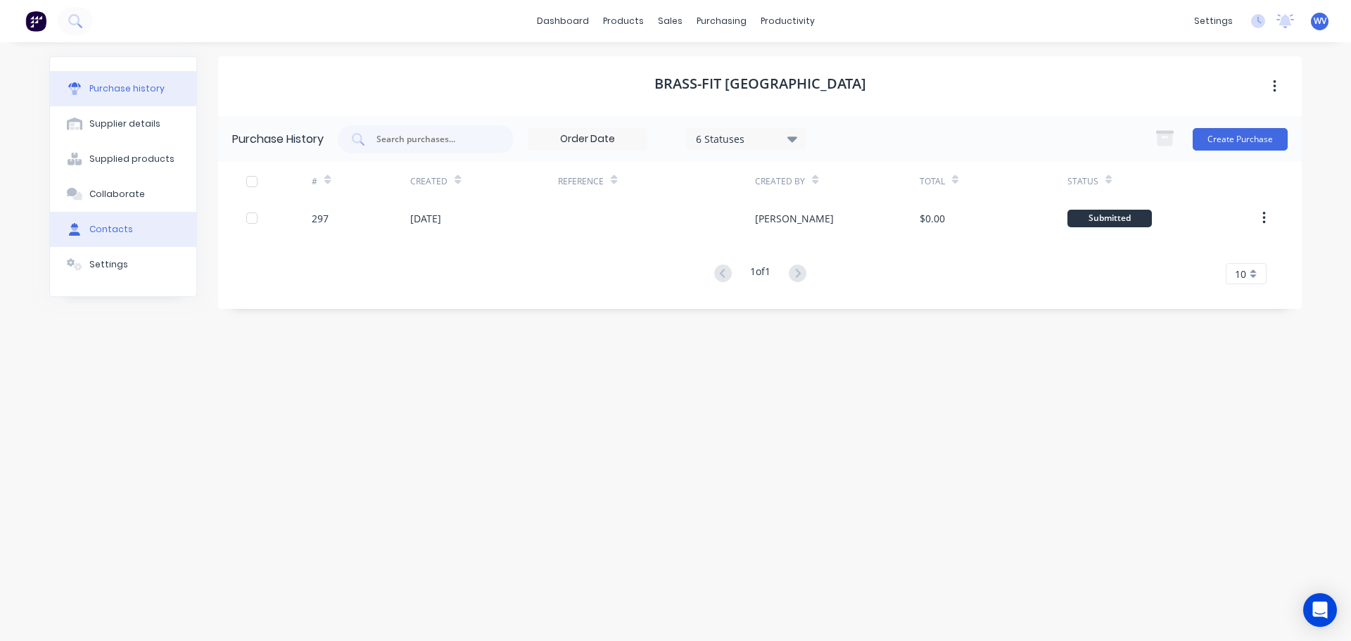
click at [111, 230] on div "Contacts" at bounding box center [111, 229] width 44 height 13
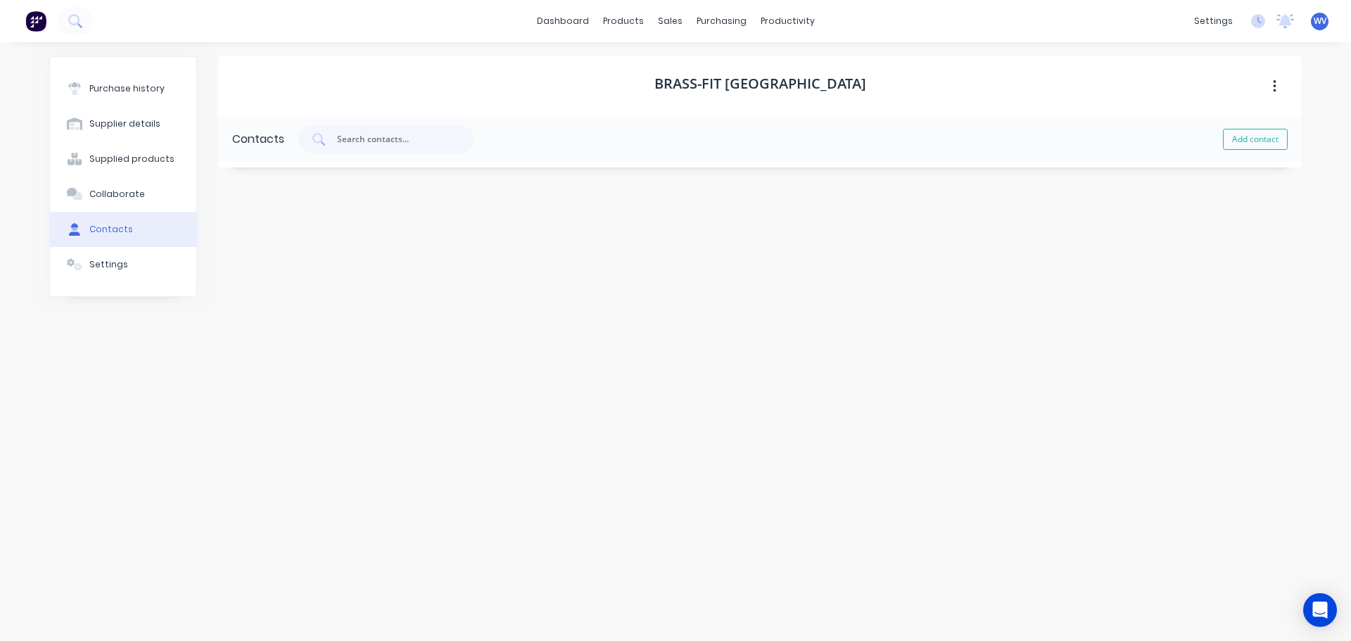
select select "AU"
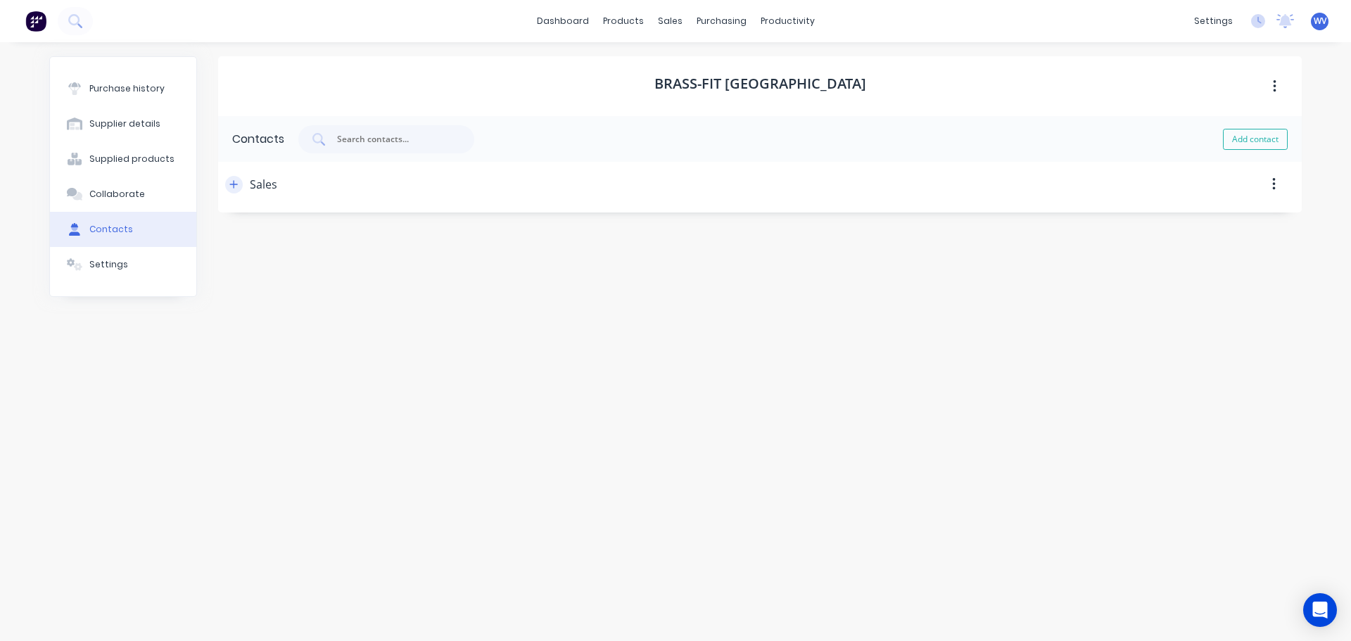
click at [234, 187] on icon "button" at bounding box center [234, 184] width 8 height 8
click at [144, 92] on div "Purchase history" at bounding box center [126, 88] width 75 height 13
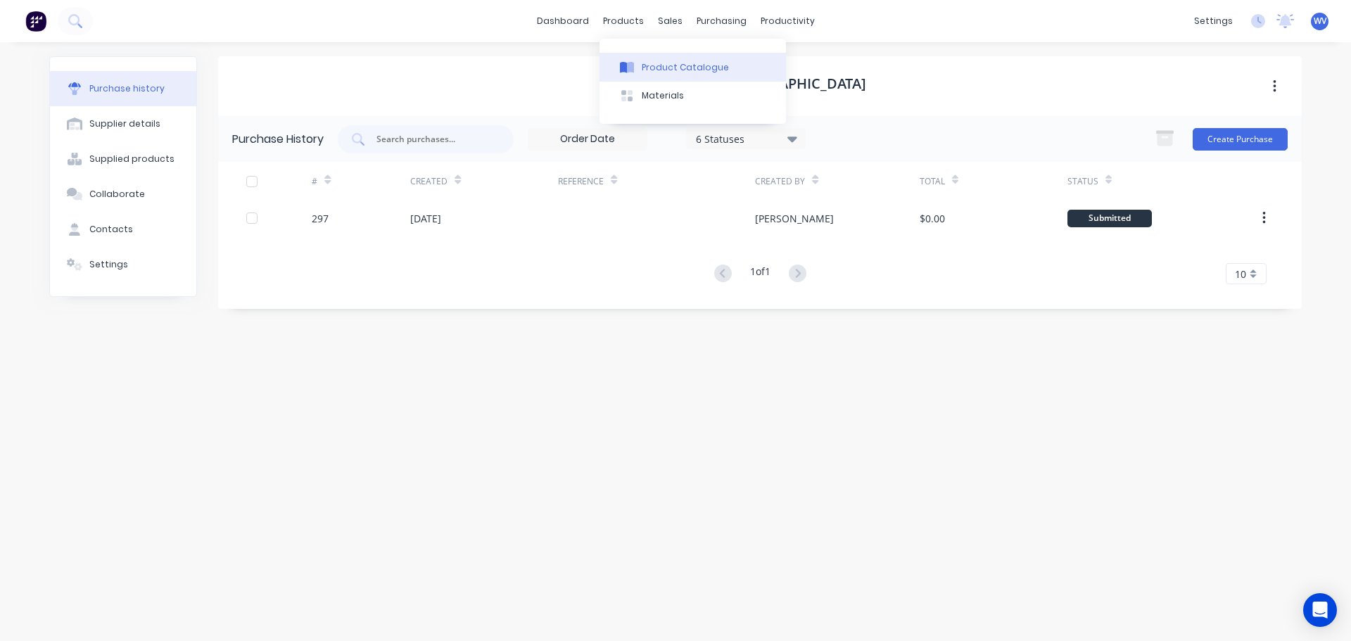
click at [658, 72] on div "Product Catalogue" at bounding box center [685, 67] width 87 height 13
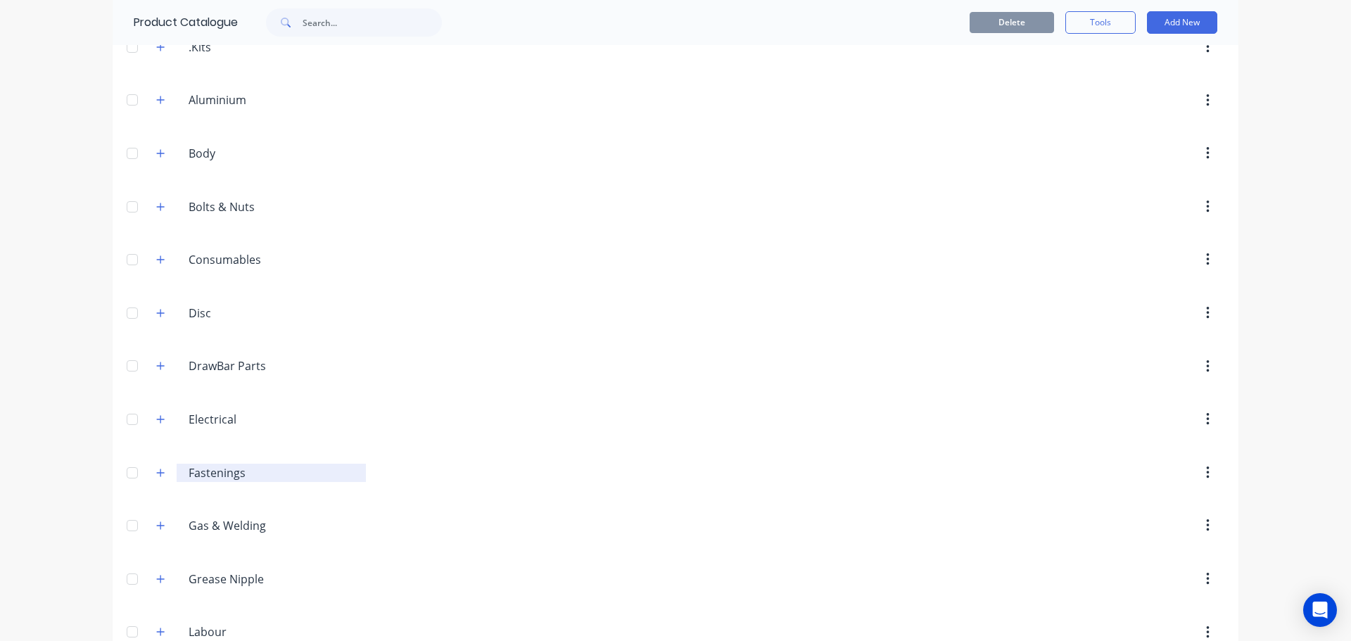
scroll to position [141, 0]
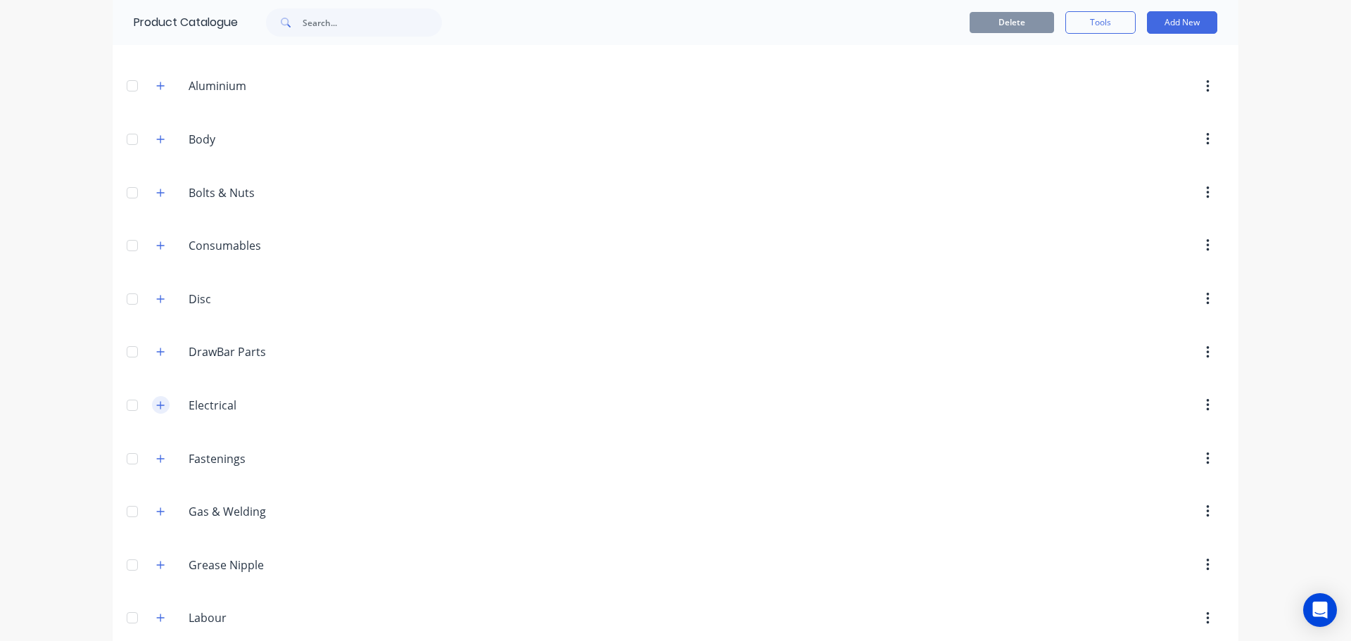
click at [164, 405] on button "button" at bounding box center [161, 405] width 18 height 18
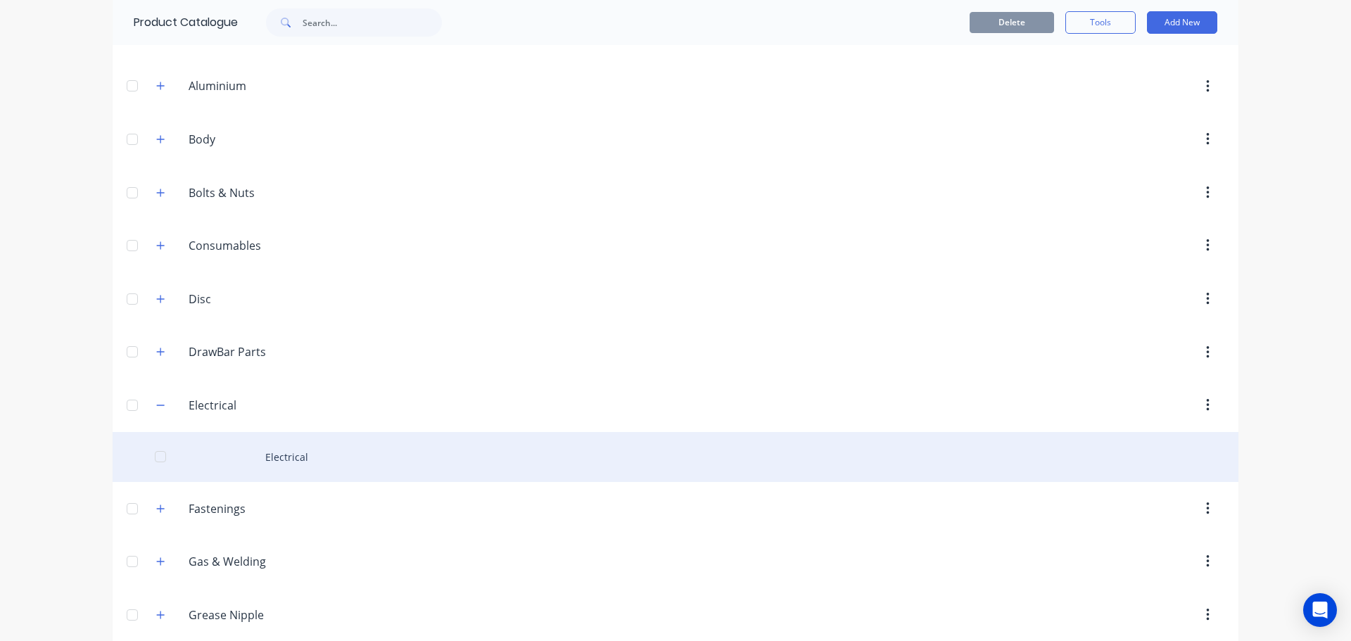
click at [297, 458] on div "Electrical" at bounding box center [676, 457] width 1126 height 50
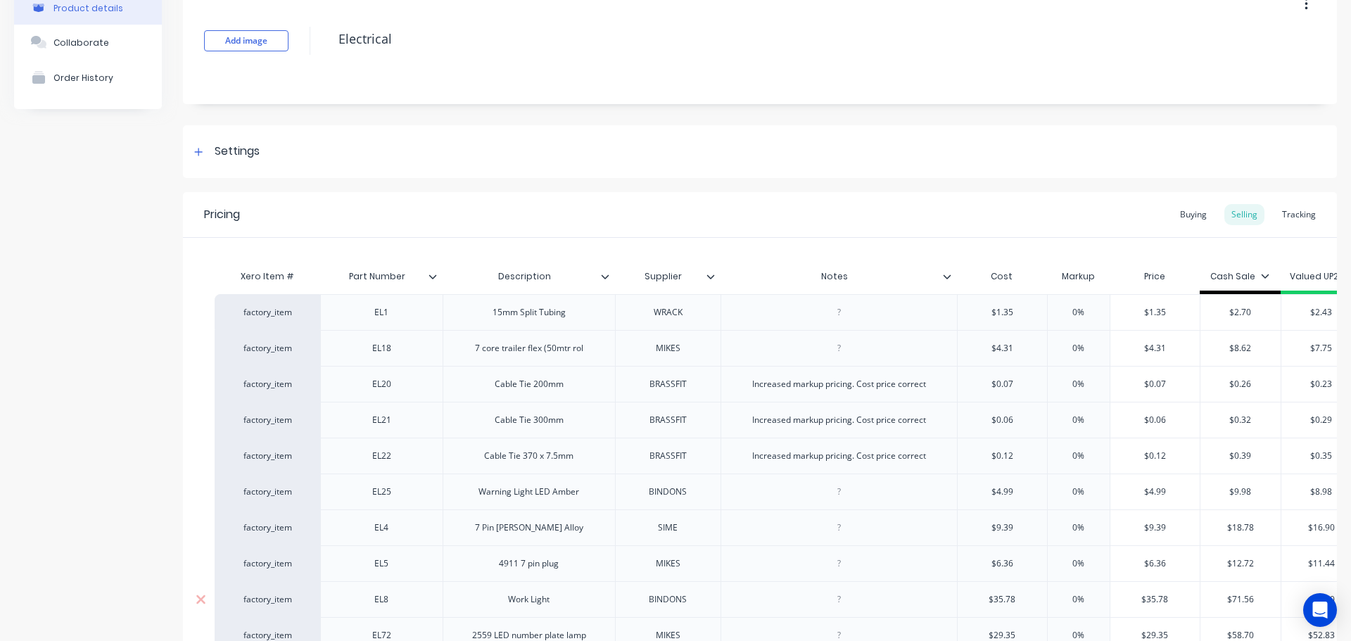
scroll to position [211, 0]
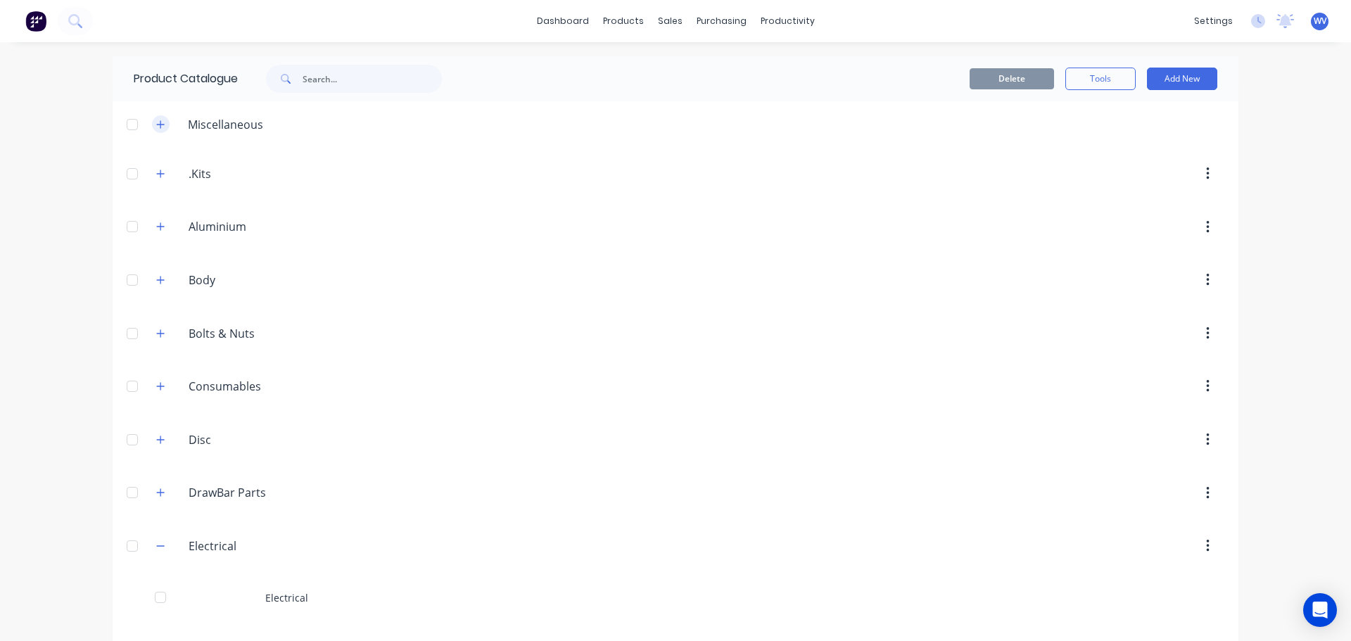
click at [160, 125] on icon "button" at bounding box center [160, 125] width 8 height 10
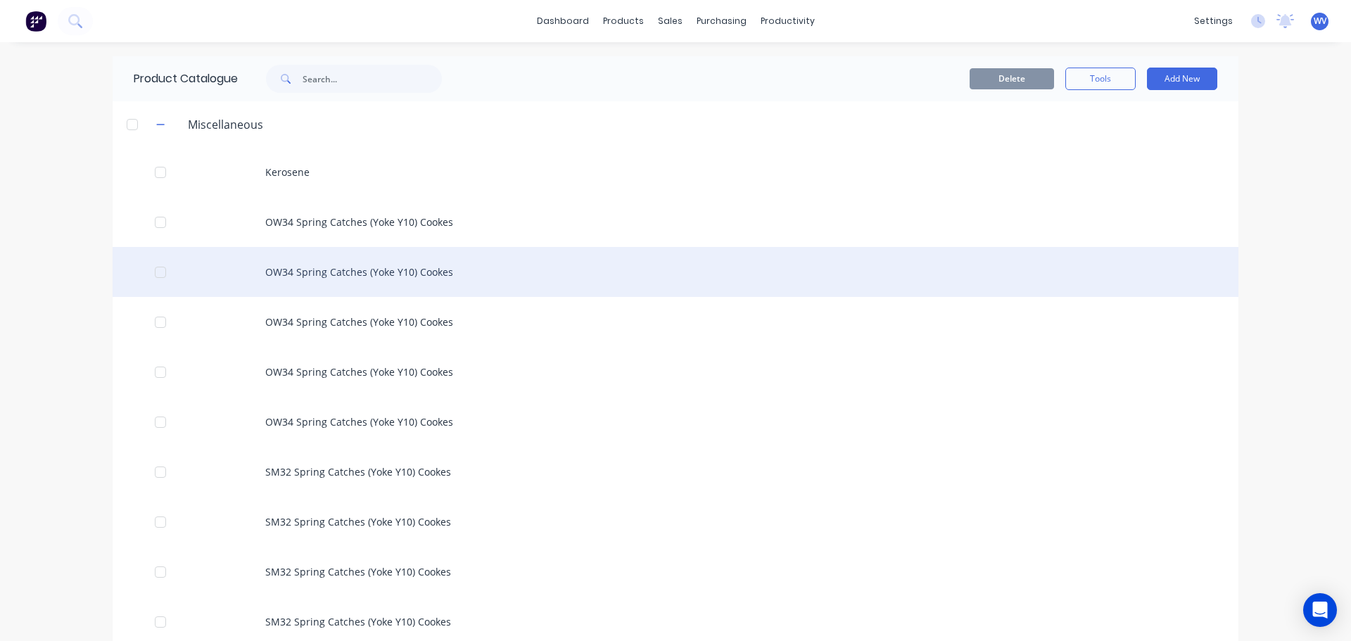
scroll to position [70, 0]
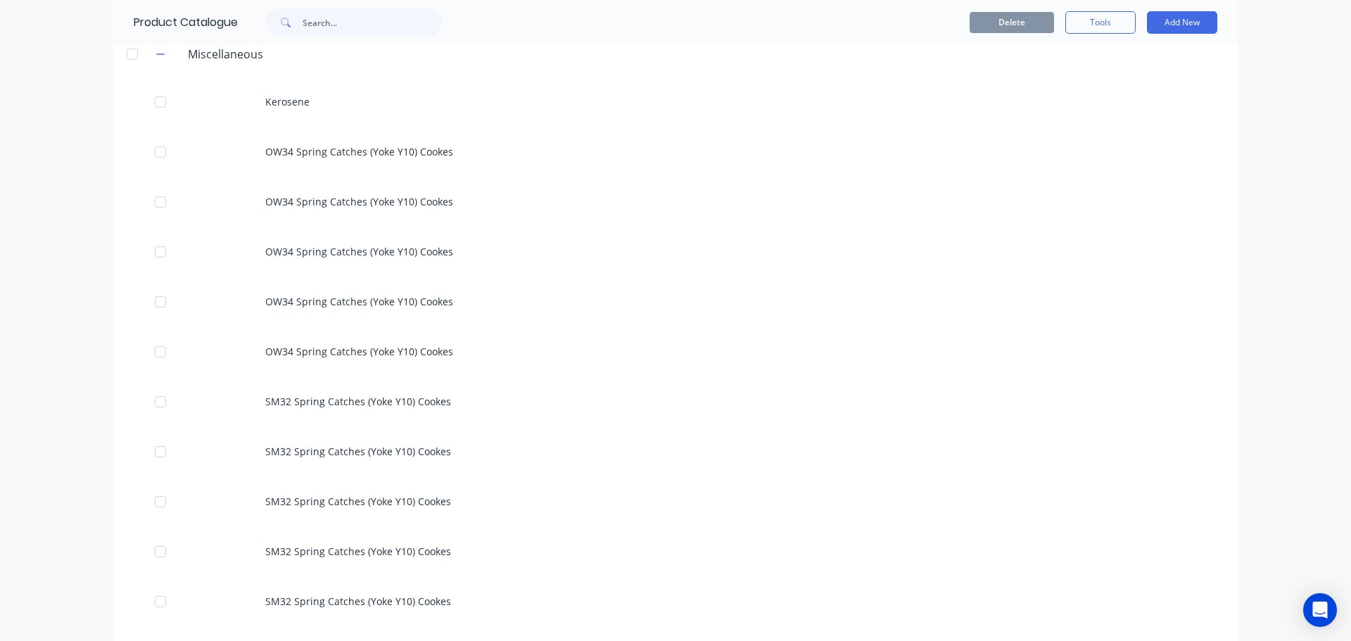
click at [127, 56] on div at bounding box center [132, 54] width 28 height 28
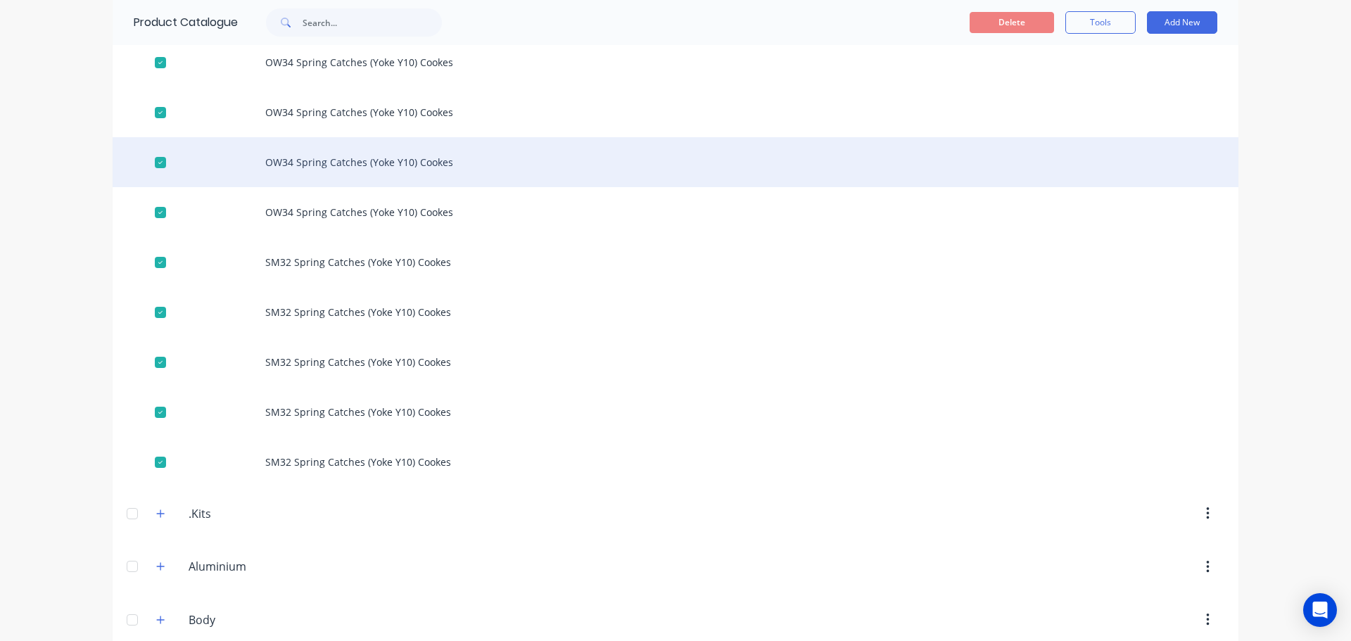
scroll to position [211, 0]
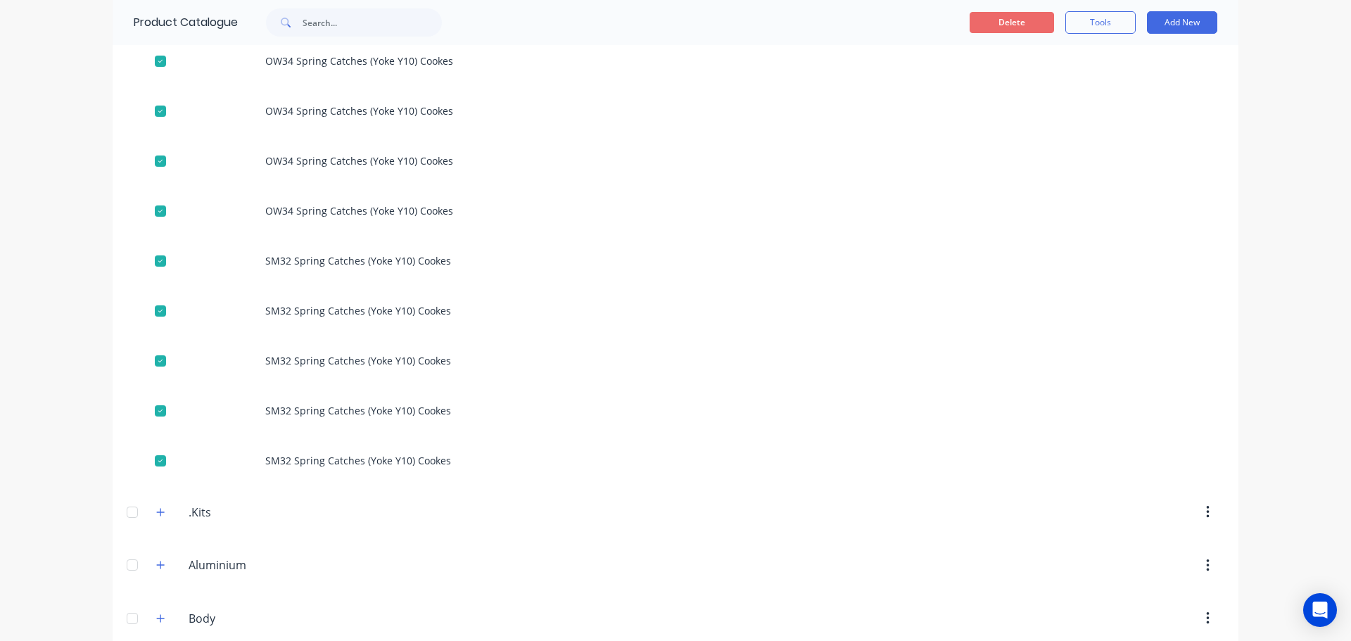
click at [999, 25] on button "Delete" at bounding box center [1012, 22] width 84 height 21
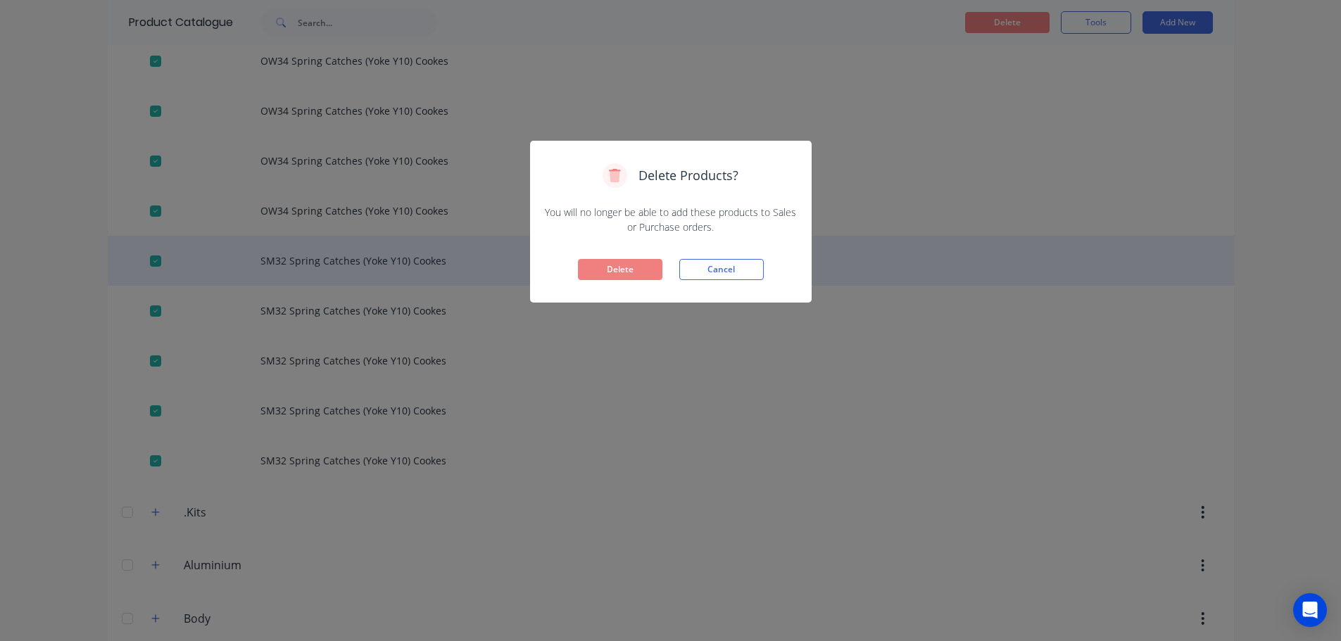
click at [601, 266] on button "Delete" at bounding box center [620, 269] width 84 height 21
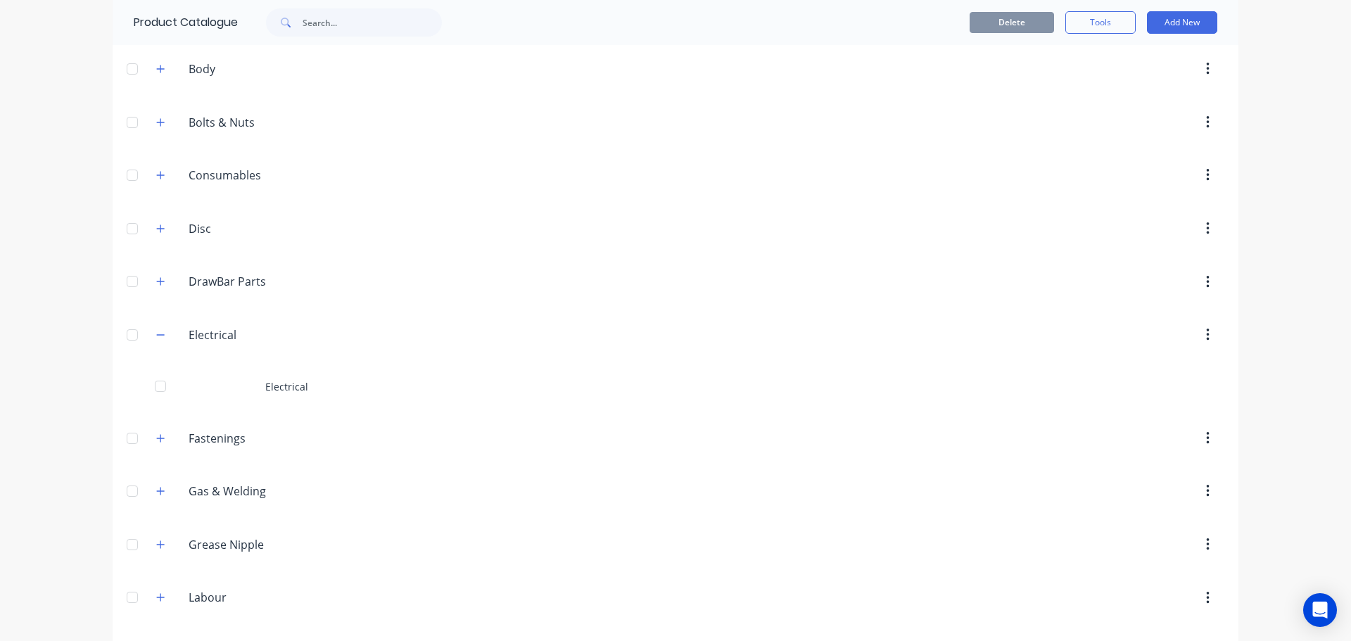
scroll to position [0, 0]
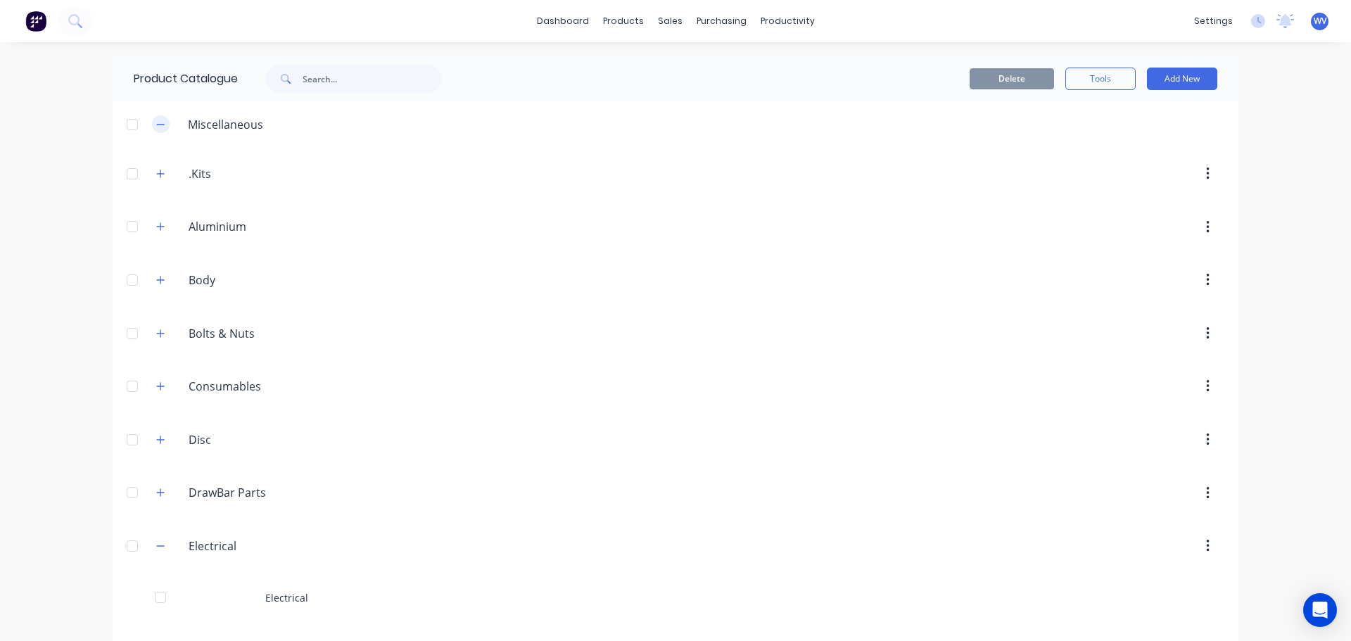
click at [152, 129] on button "button" at bounding box center [161, 124] width 18 height 18
click at [160, 127] on icon "button" at bounding box center [160, 125] width 8 height 10
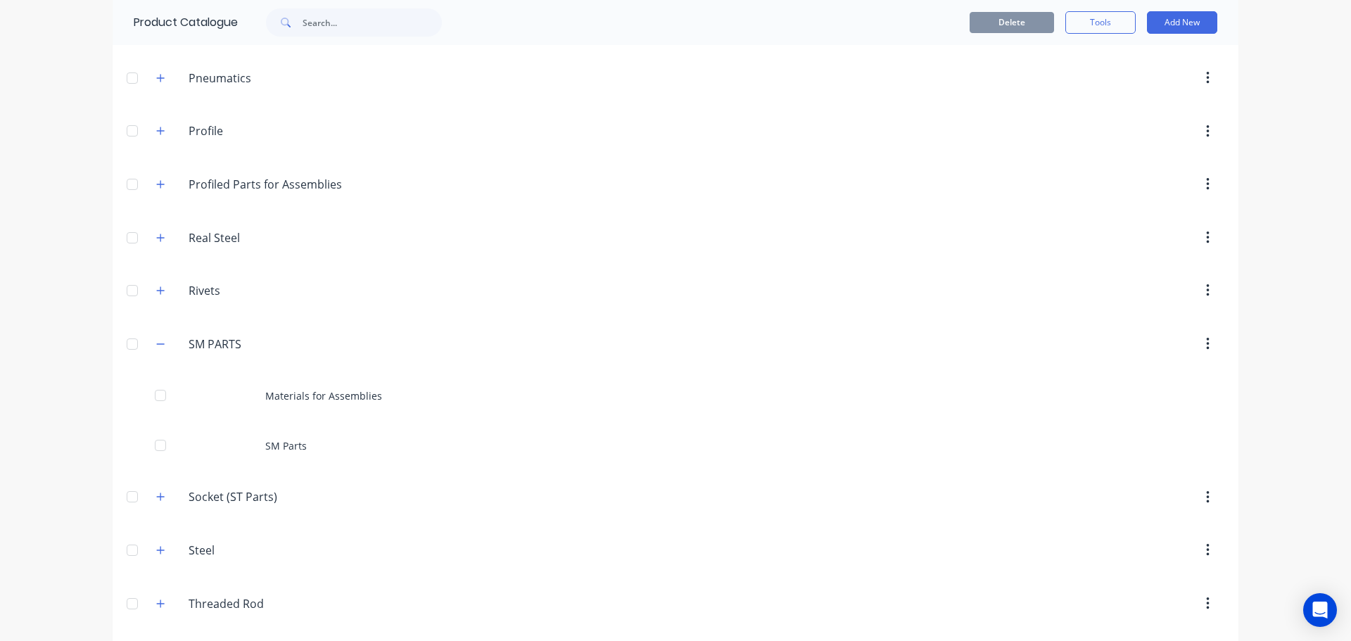
scroll to position [1160, 0]
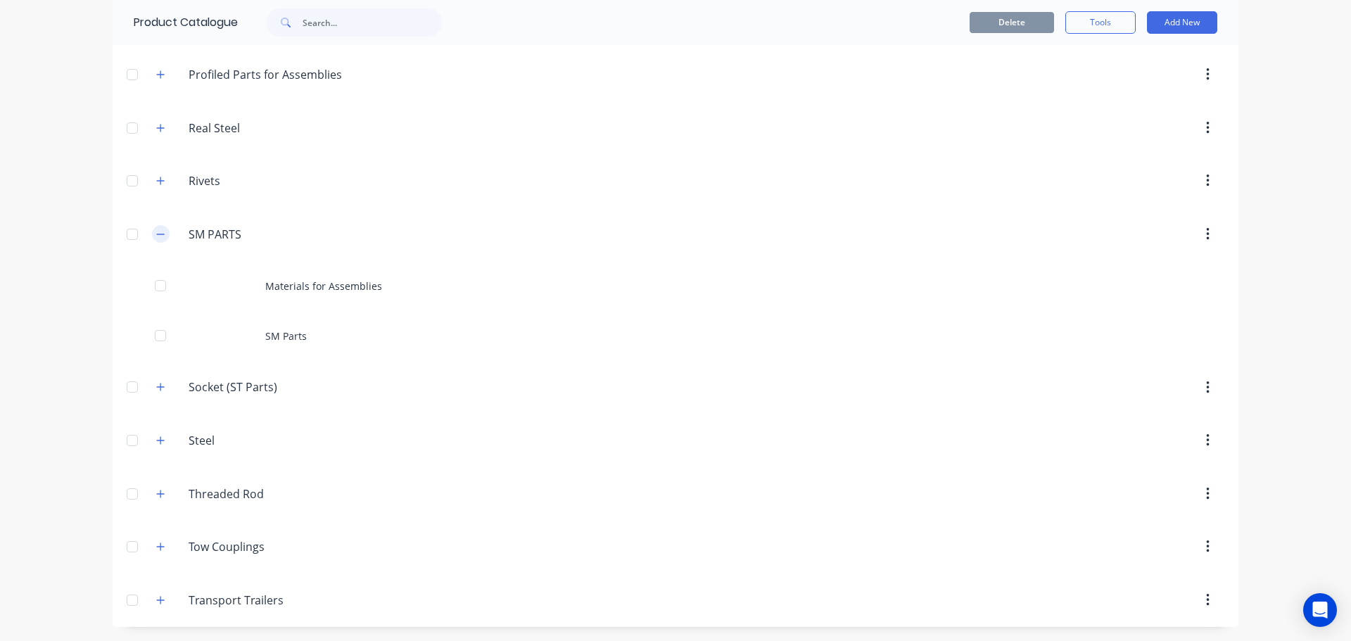
click at [152, 236] on button "button" at bounding box center [161, 234] width 18 height 18
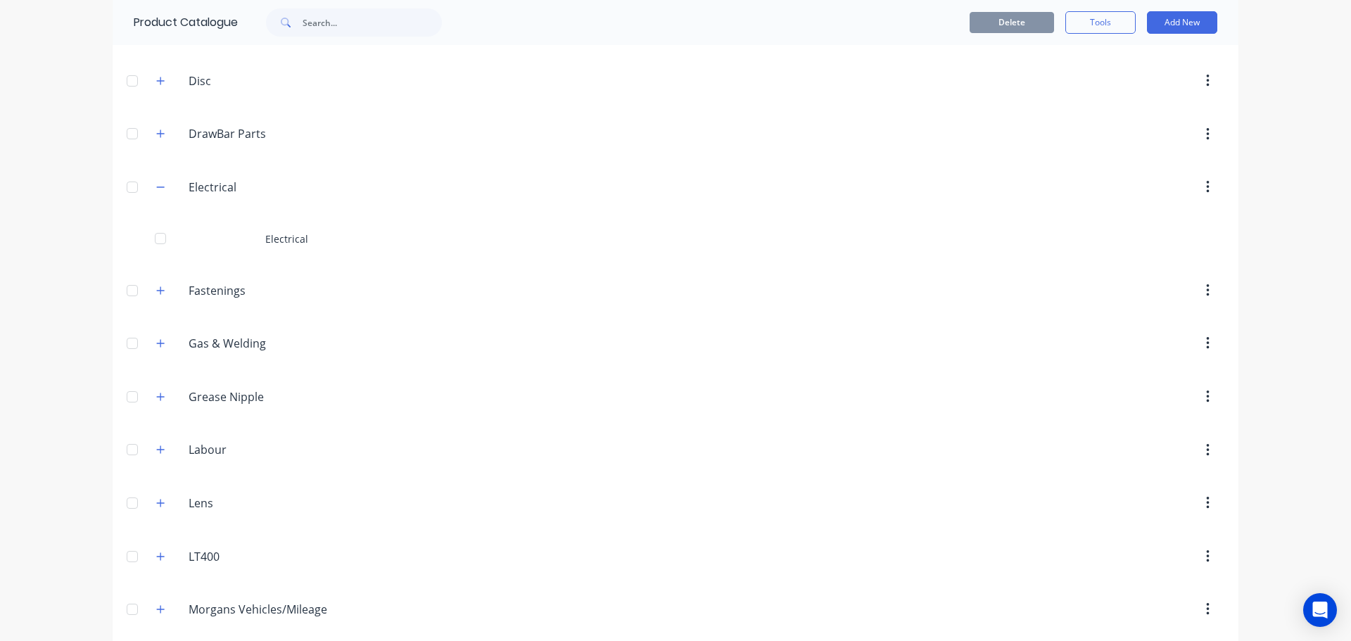
scroll to position [286, 0]
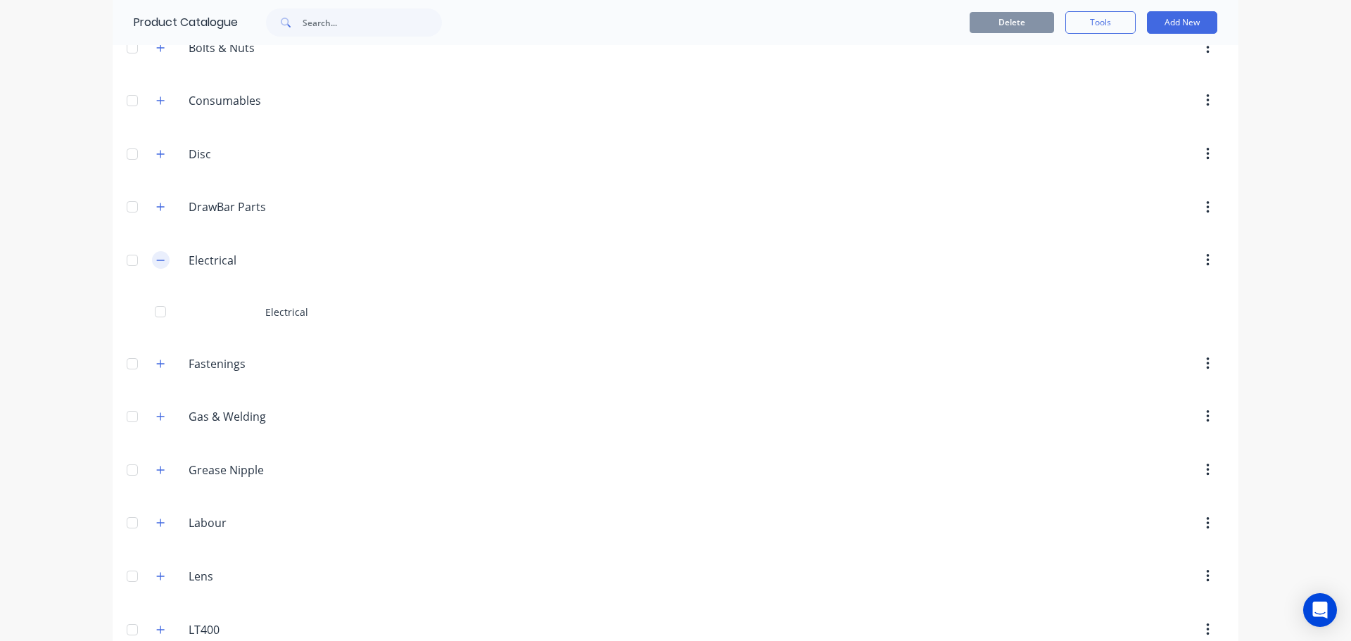
click at [160, 262] on icon "button" at bounding box center [160, 260] width 8 height 10
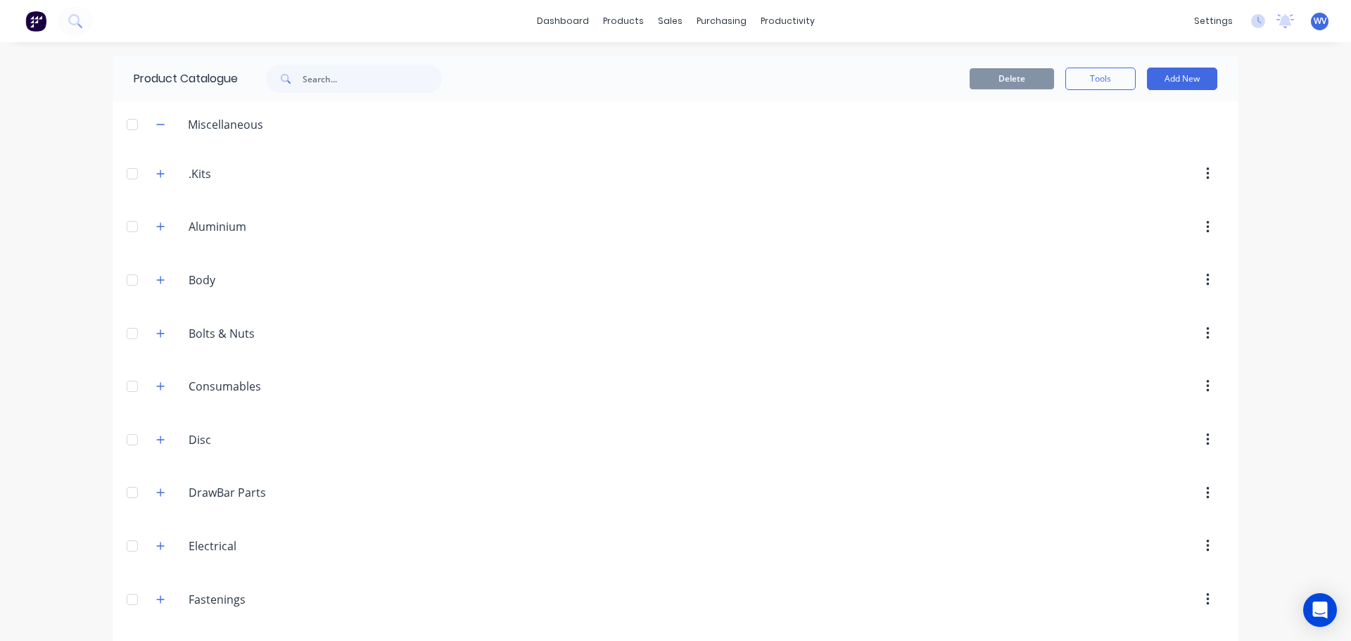
scroll to position [211, 0]
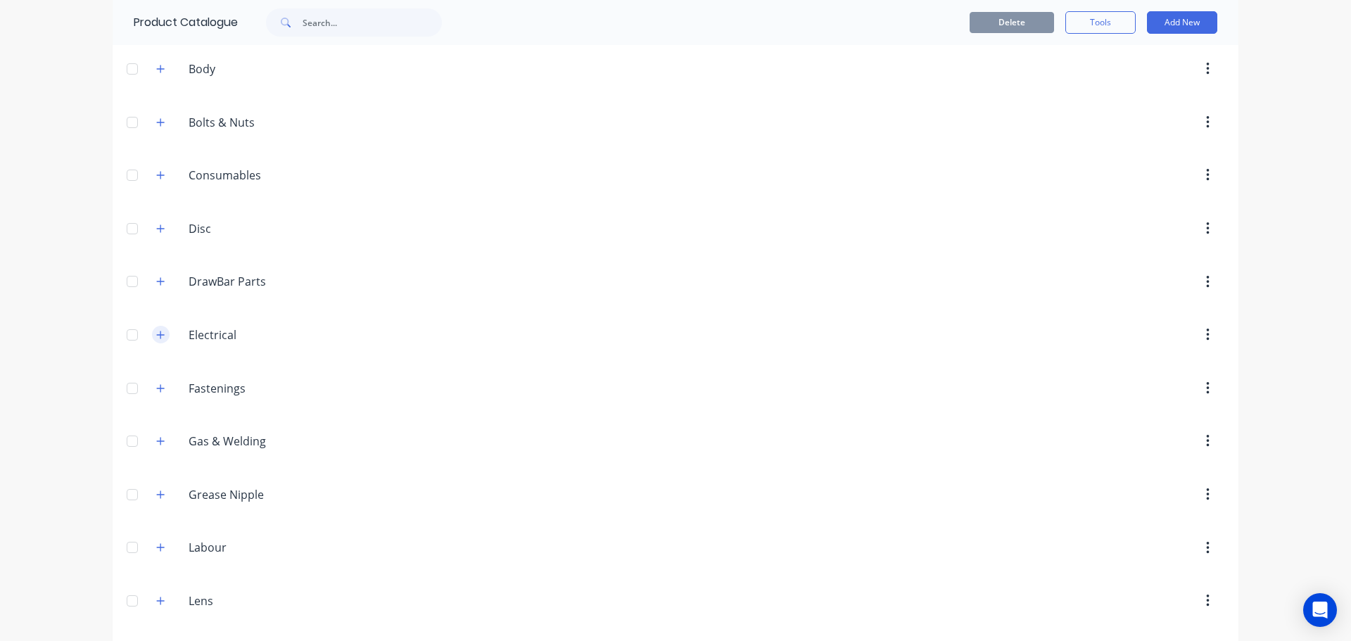
click at [152, 339] on button "button" at bounding box center [161, 335] width 18 height 18
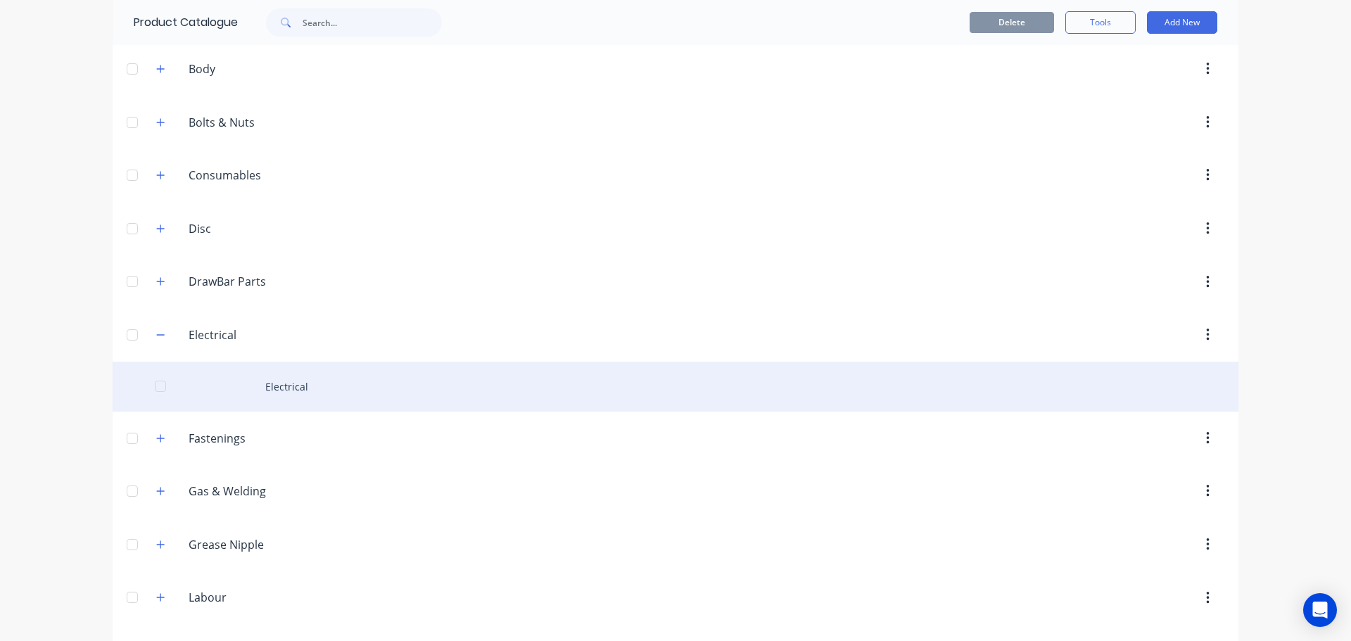
click at [277, 388] on div "Electrical" at bounding box center [676, 387] width 1126 height 50
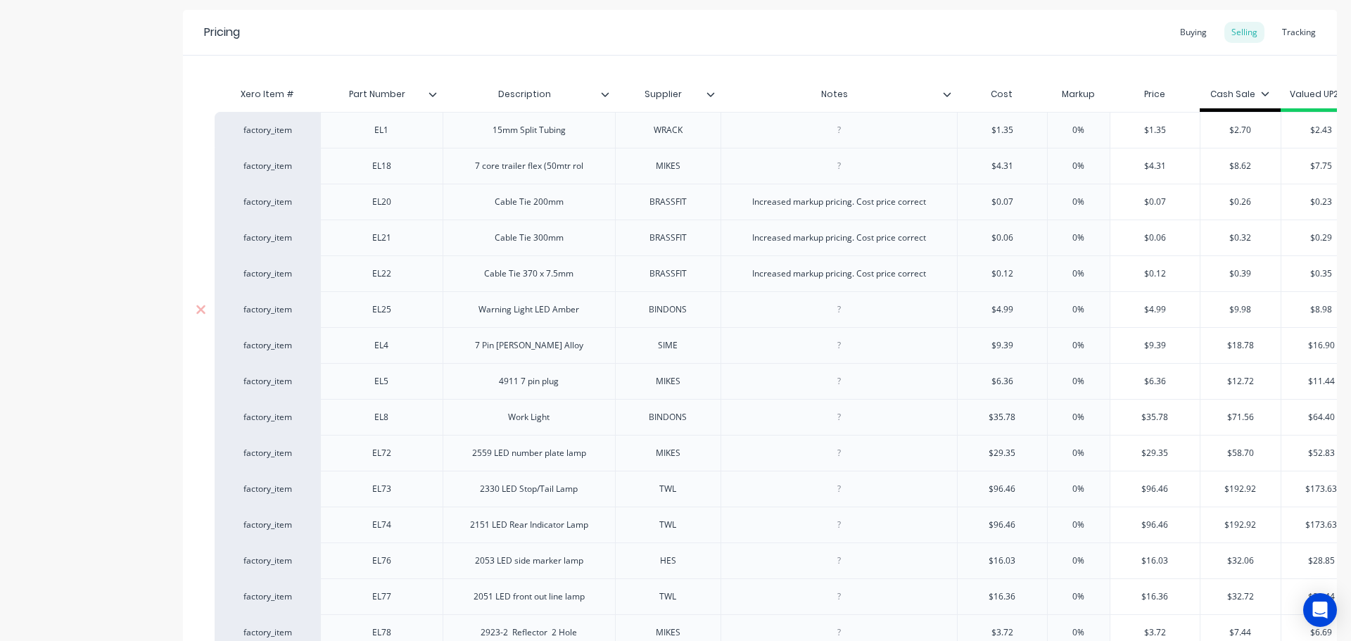
scroll to position [358, 0]
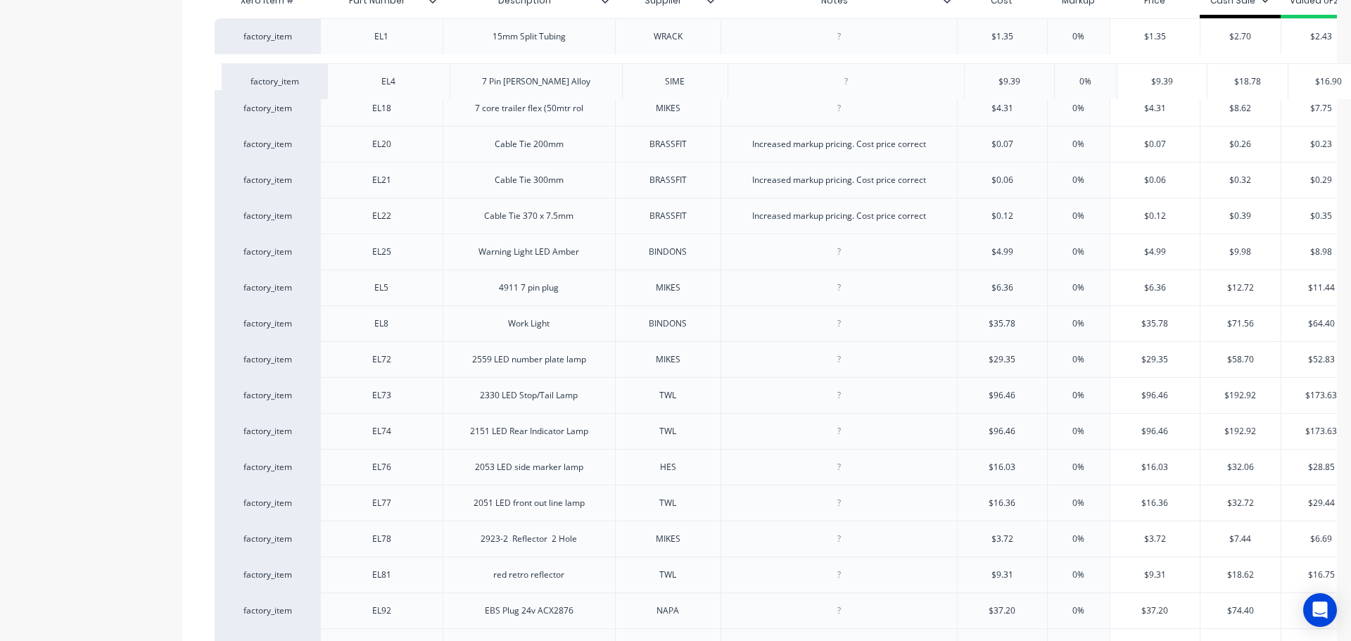
drag, startPoint x: 223, startPoint y: 253, endPoint x: 226, endPoint y: 73, distance: 179.5
click at [231, 74] on div "factory_item EL1 15mm Split Tubing WRACK $1.35 0% $1.35 $2.70 $2.43 $2.28 $2.09…" at bounding box center [760, 395] width 1091 height 754
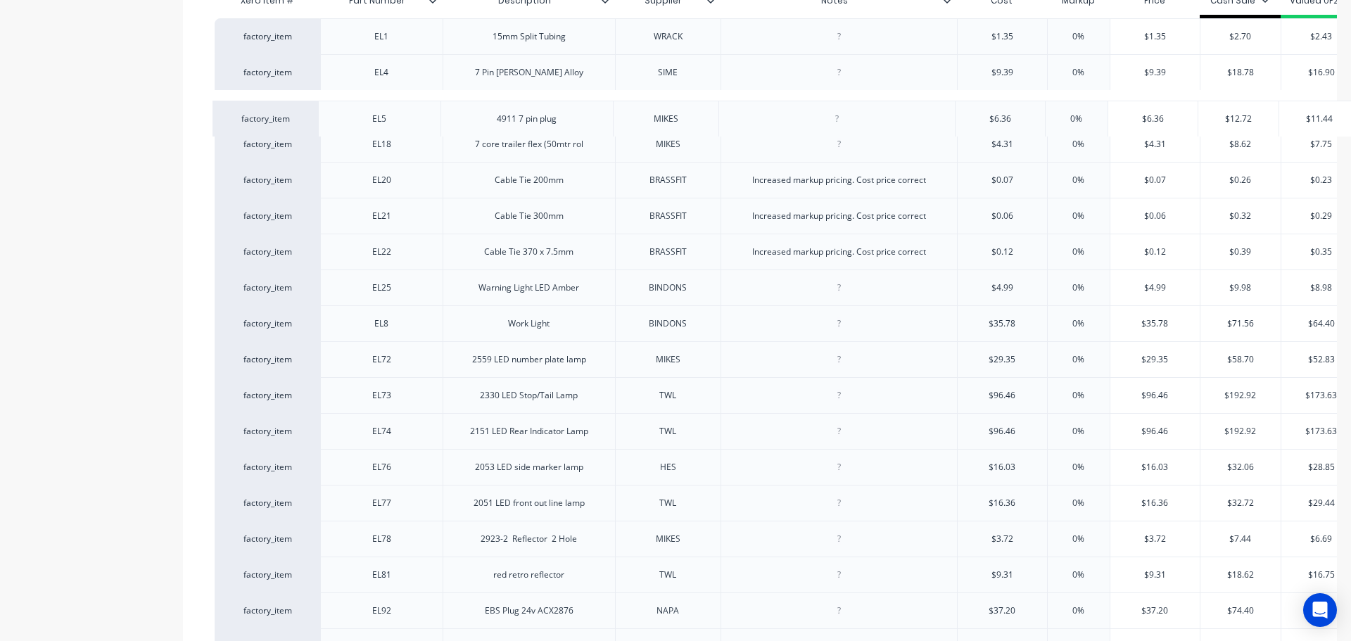
drag, startPoint x: 224, startPoint y: 287, endPoint x: 223, endPoint y: 113, distance: 174.5
click at [223, 113] on div "factory_item EL1 15mm Split Tubing WRACK $1.35 0% $1.35 $2.70 $2.43 $2.28 $2.09…" at bounding box center [760, 395] width 1091 height 754
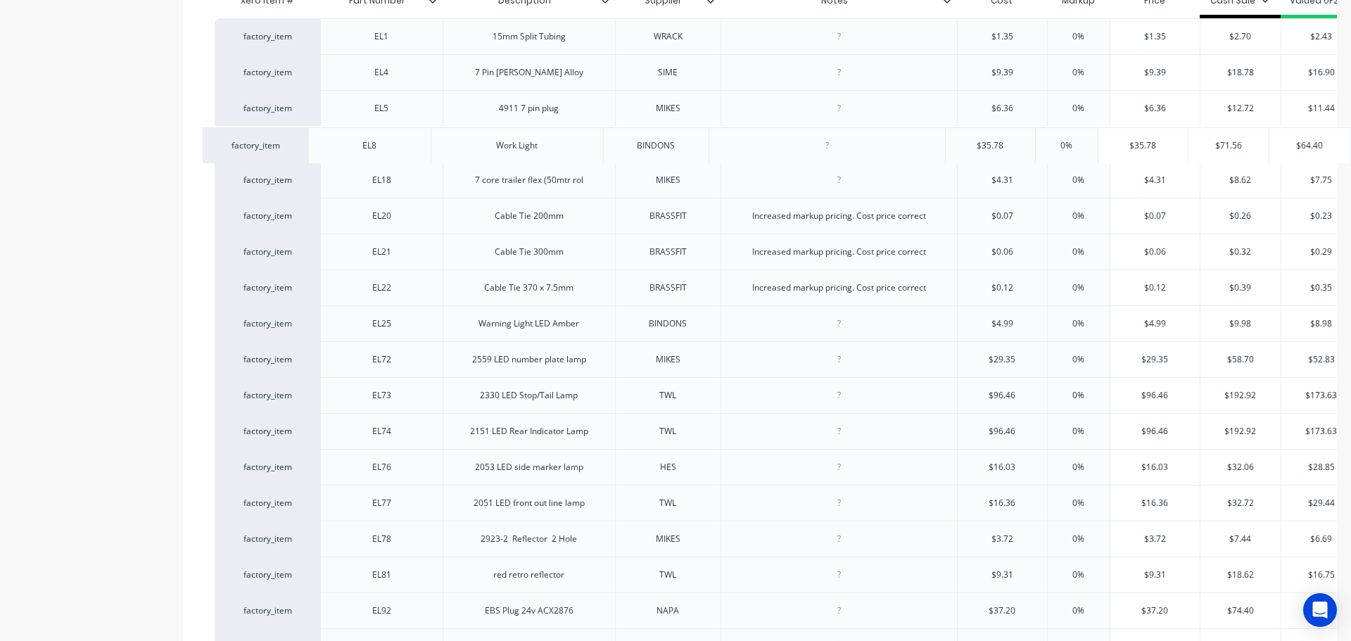
drag, startPoint x: 227, startPoint y: 320, endPoint x: 215, endPoint y: 138, distance: 182.6
click at [215, 138] on div "factory_item EL1 15mm Split Tubing WRACK $1.35 0% $1.35 $2.70 $2.43 $2.28 $2.09…" at bounding box center [760, 395] width 1091 height 754
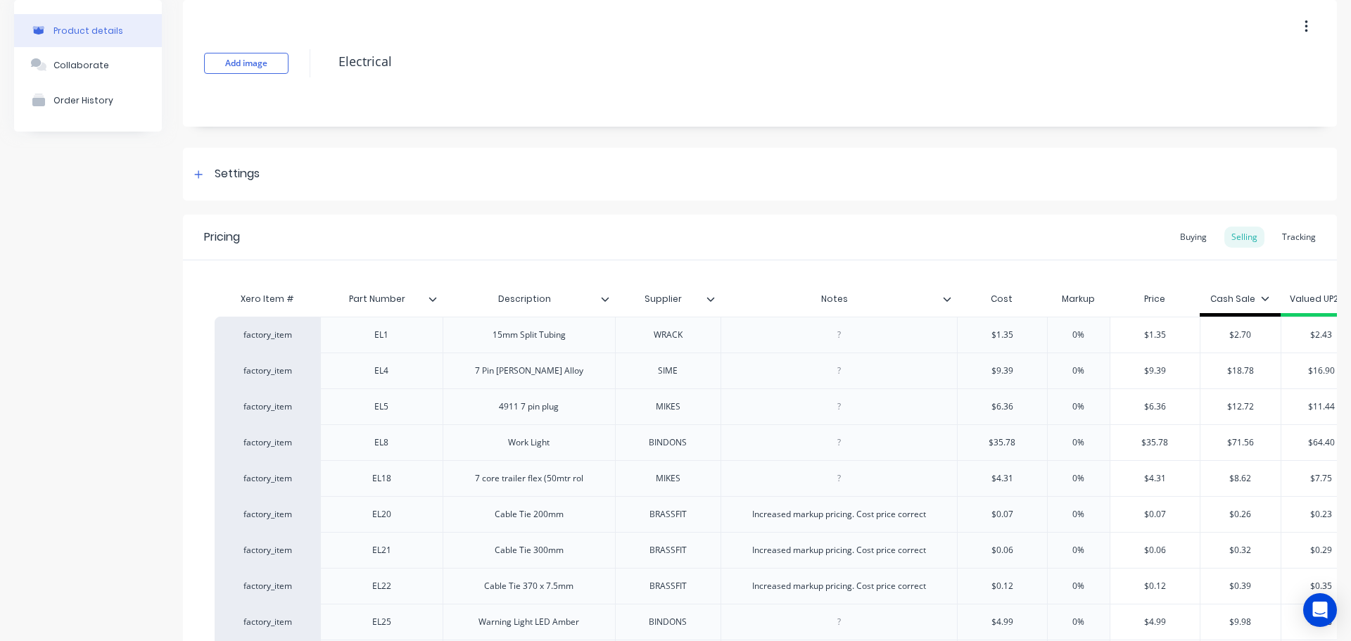
scroll to position [0, 0]
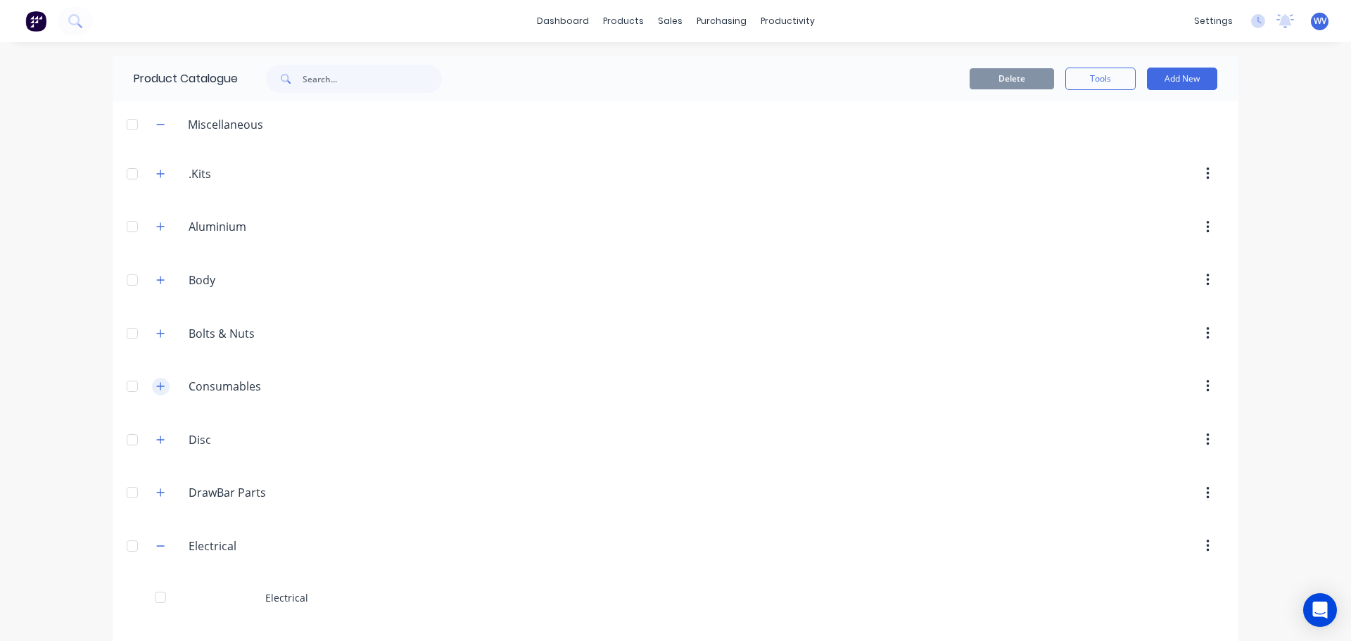
click at [155, 381] on button "button" at bounding box center [161, 387] width 18 height 18
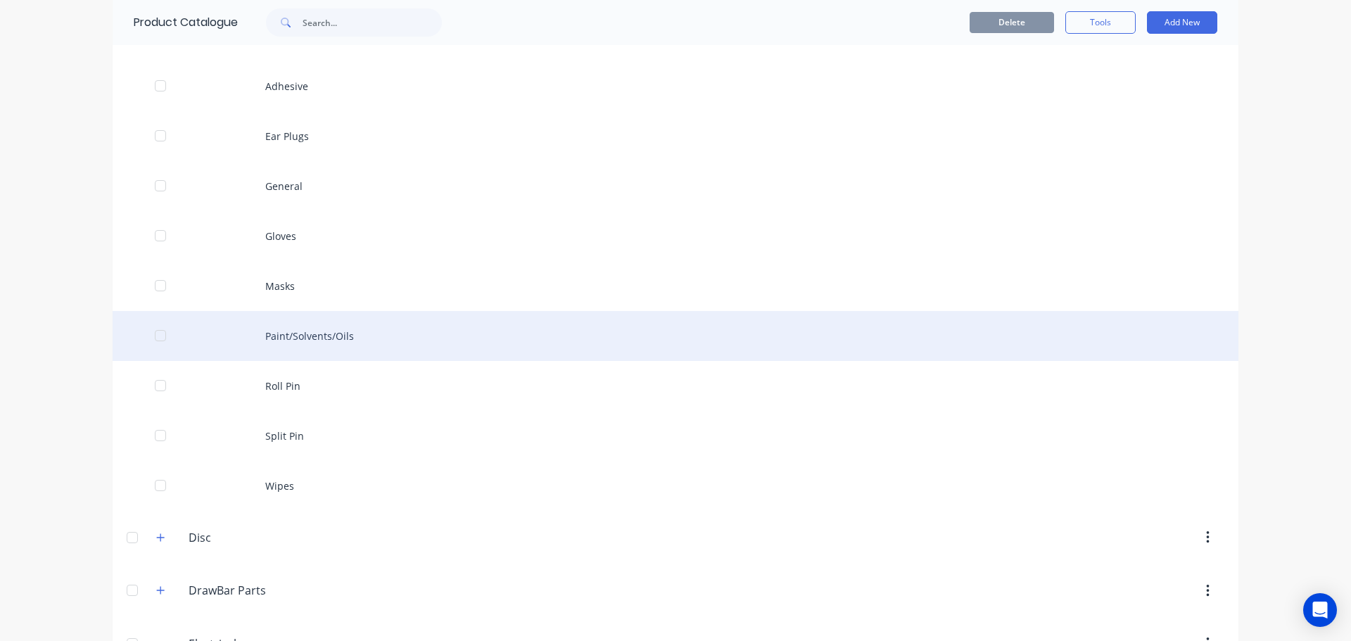
scroll to position [282, 0]
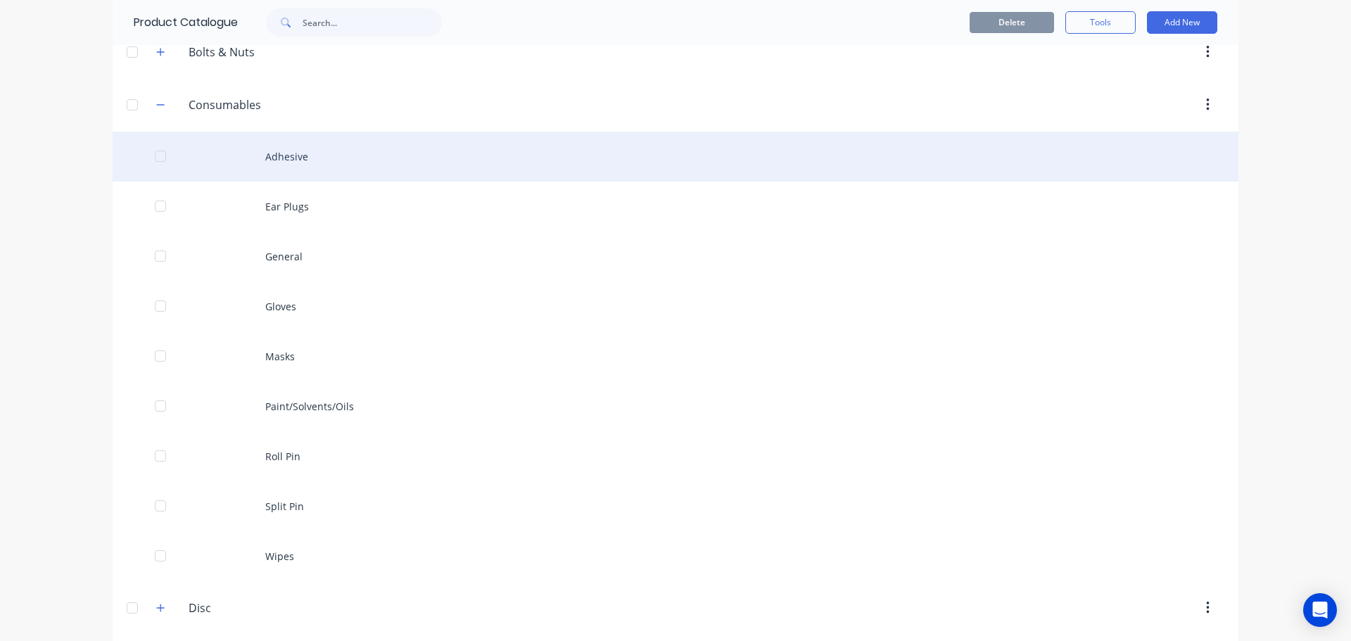
click at [293, 171] on div "Adhesive" at bounding box center [676, 157] width 1126 height 50
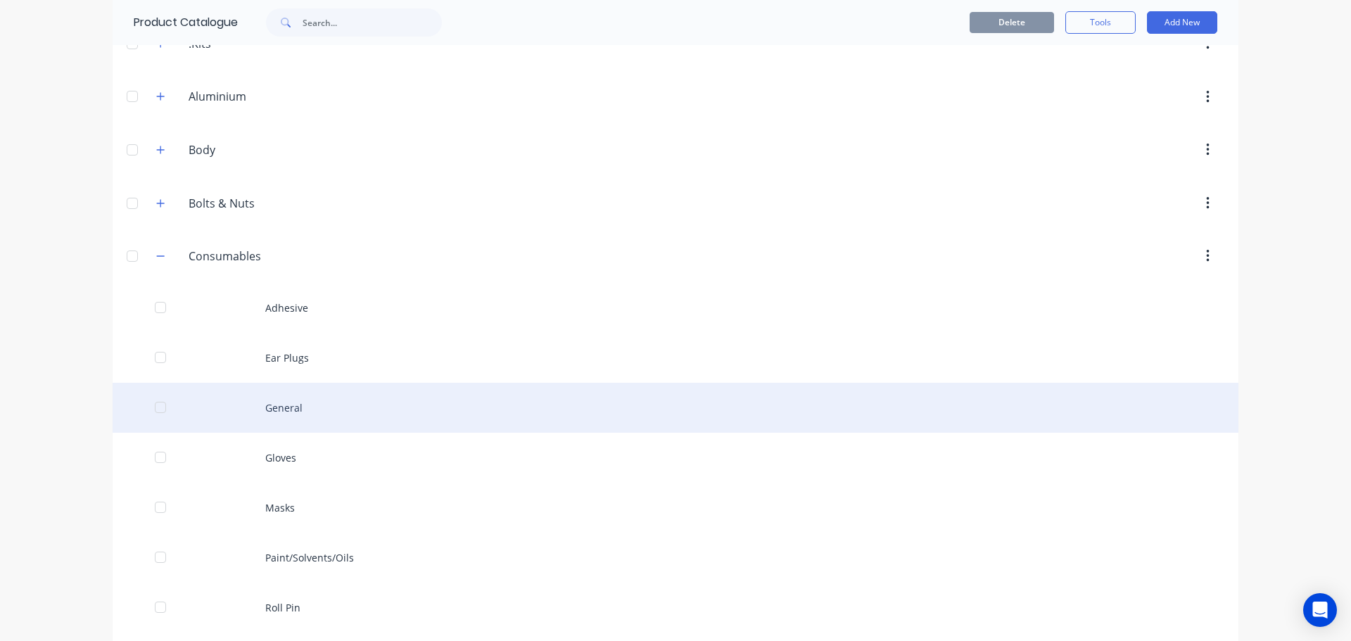
scroll to position [141, 0]
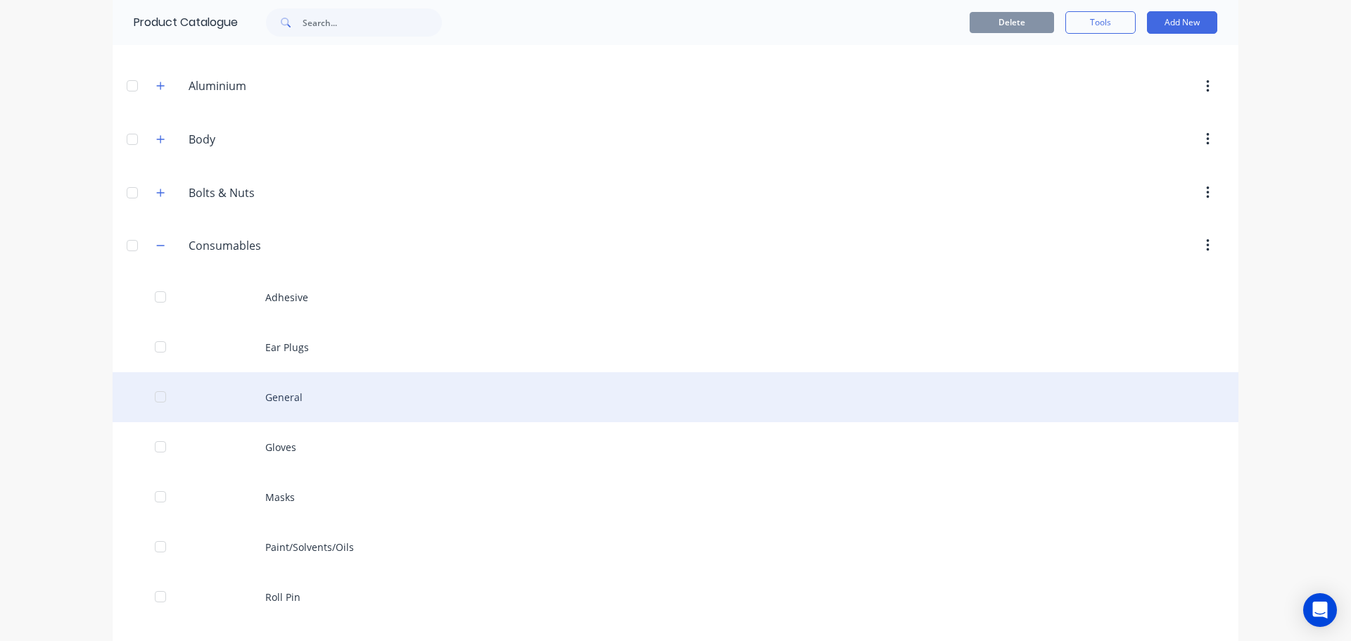
click at [276, 390] on div "General" at bounding box center [676, 397] width 1126 height 50
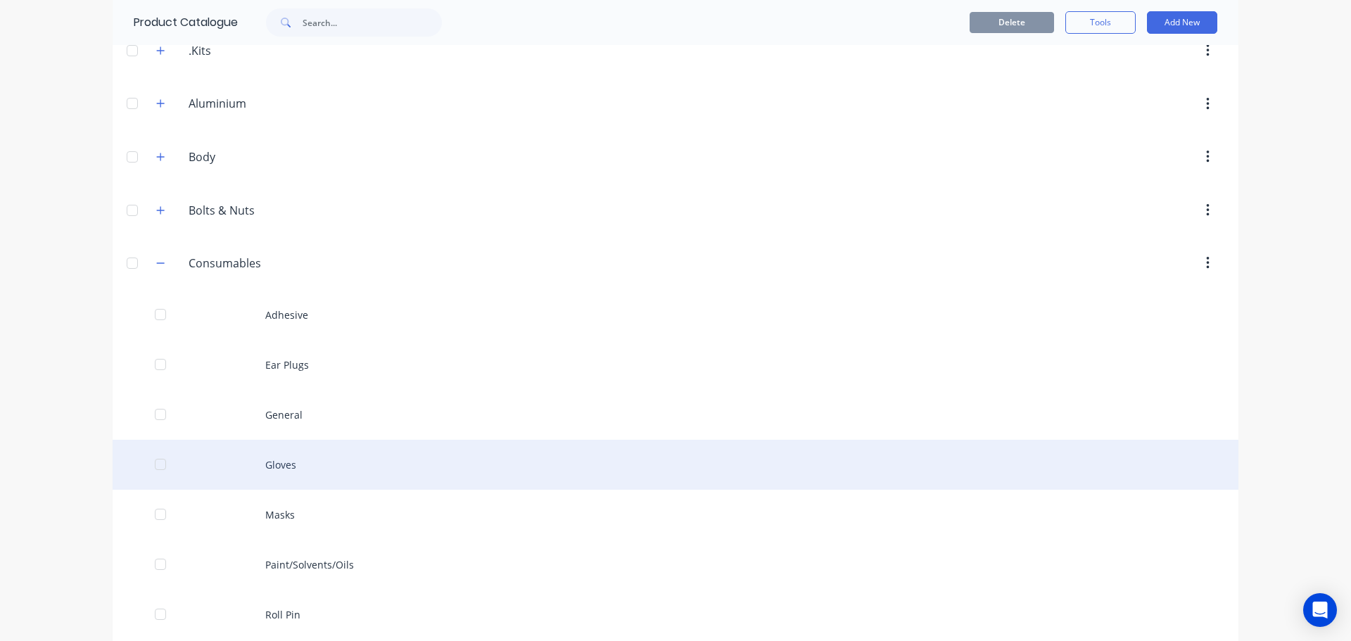
scroll to position [141, 0]
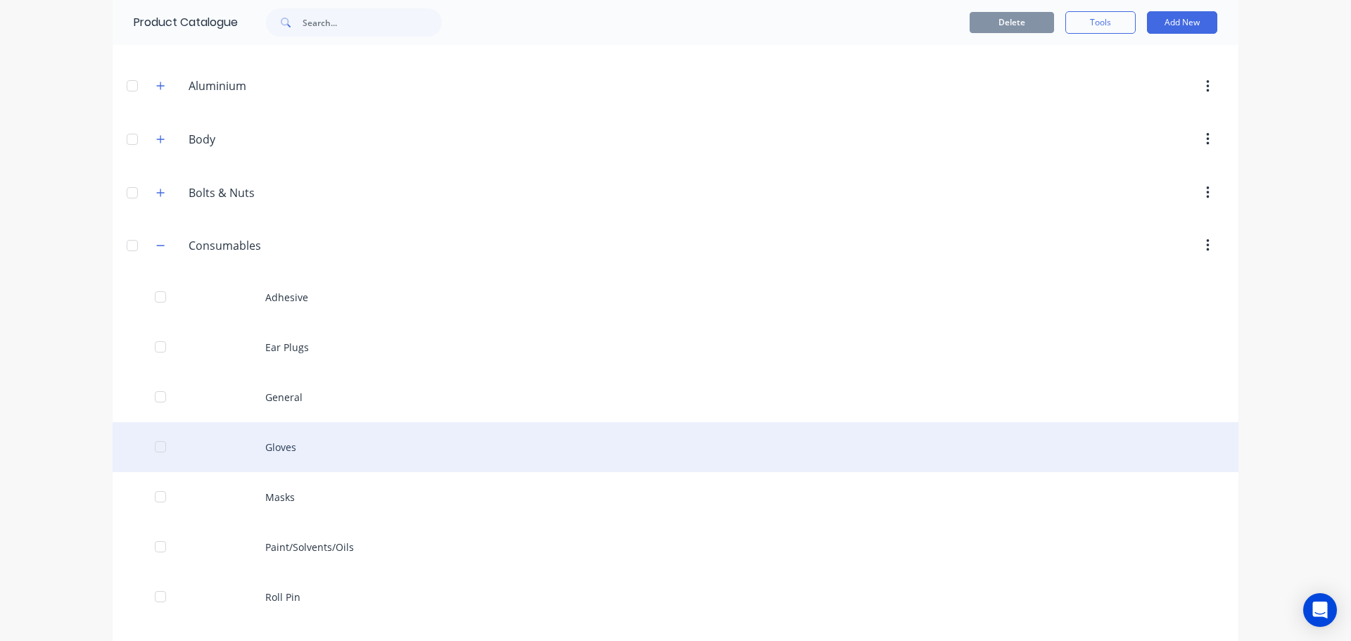
click at [289, 447] on div "Gloves" at bounding box center [676, 447] width 1126 height 50
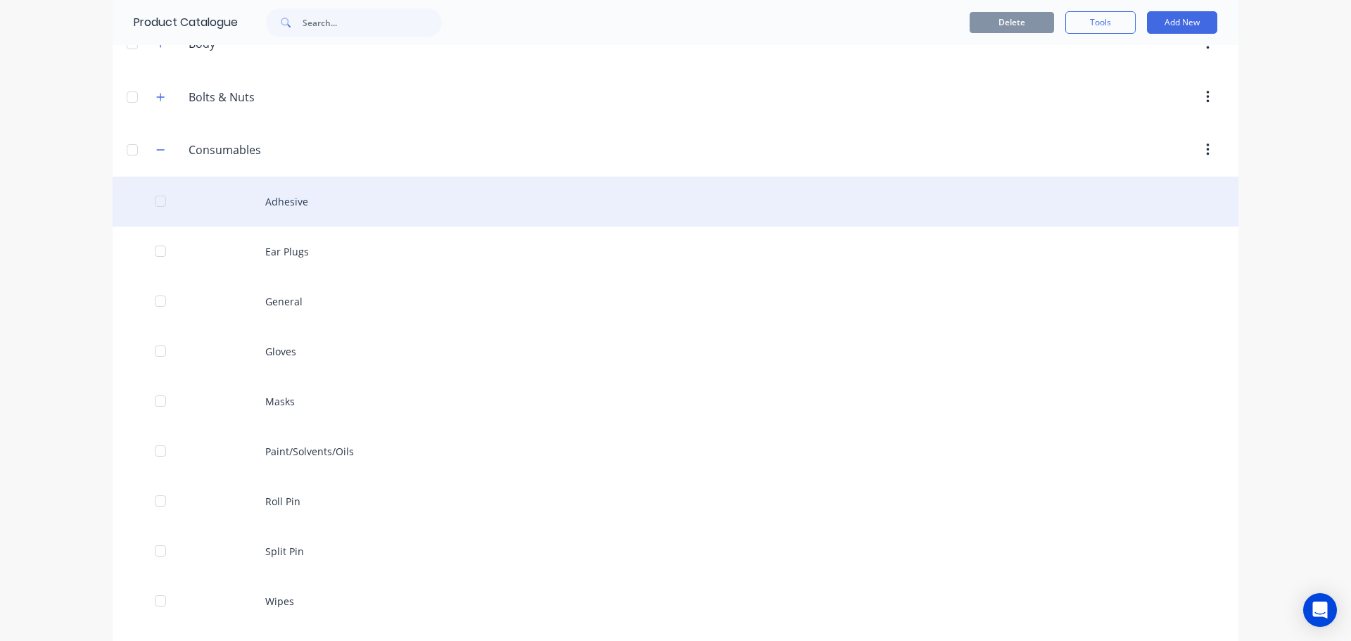
scroll to position [211, 0]
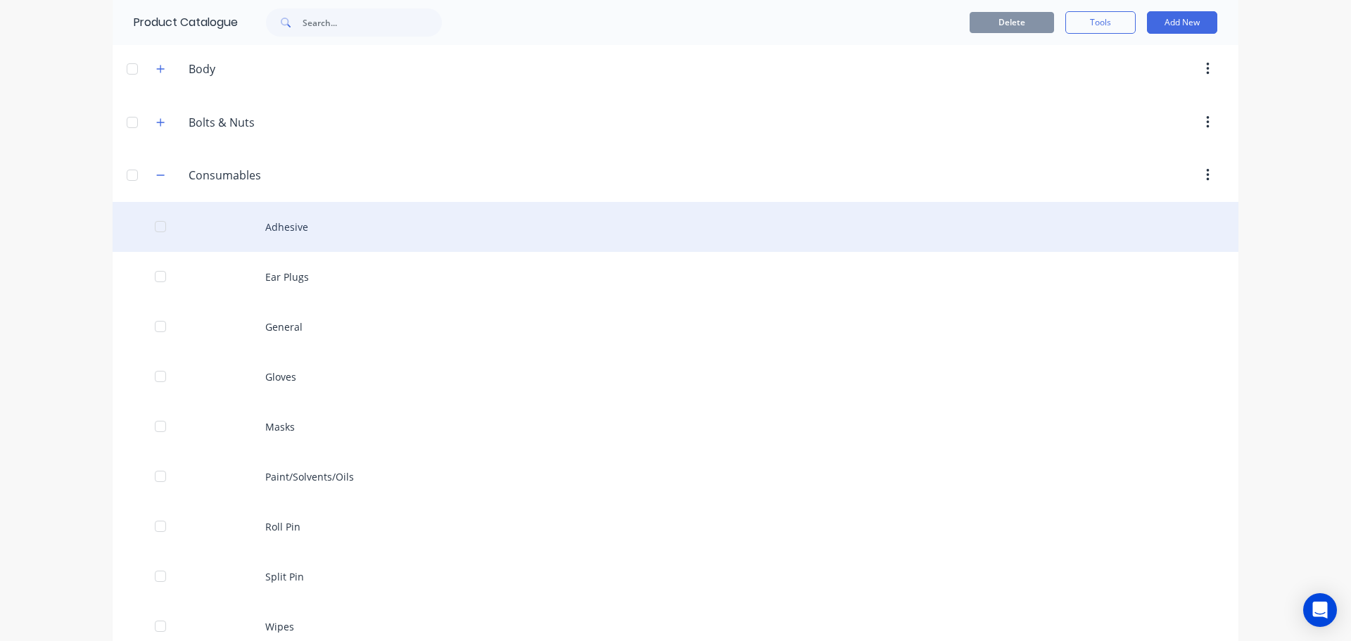
click at [285, 229] on div "Adhesive" at bounding box center [676, 227] width 1126 height 50
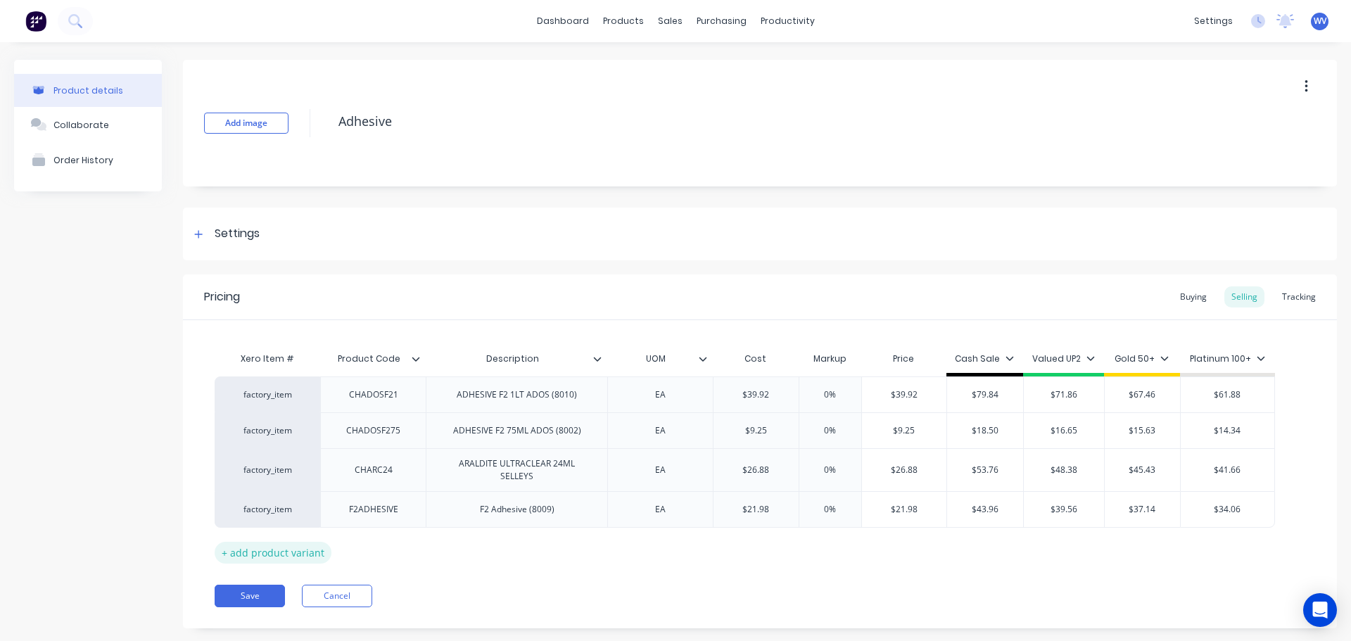
click at [227, 555] on div "+ add product variant" at bounding box center [273, 553] width 117 height 22
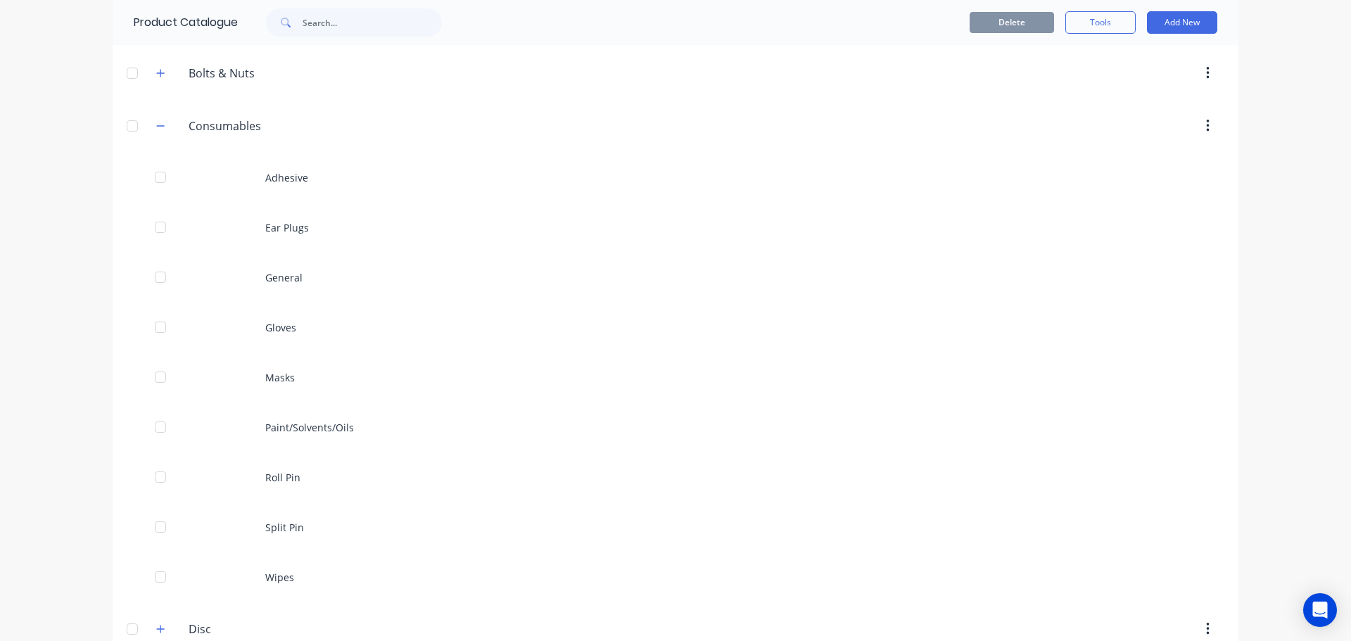
scroll to position [141, 0]
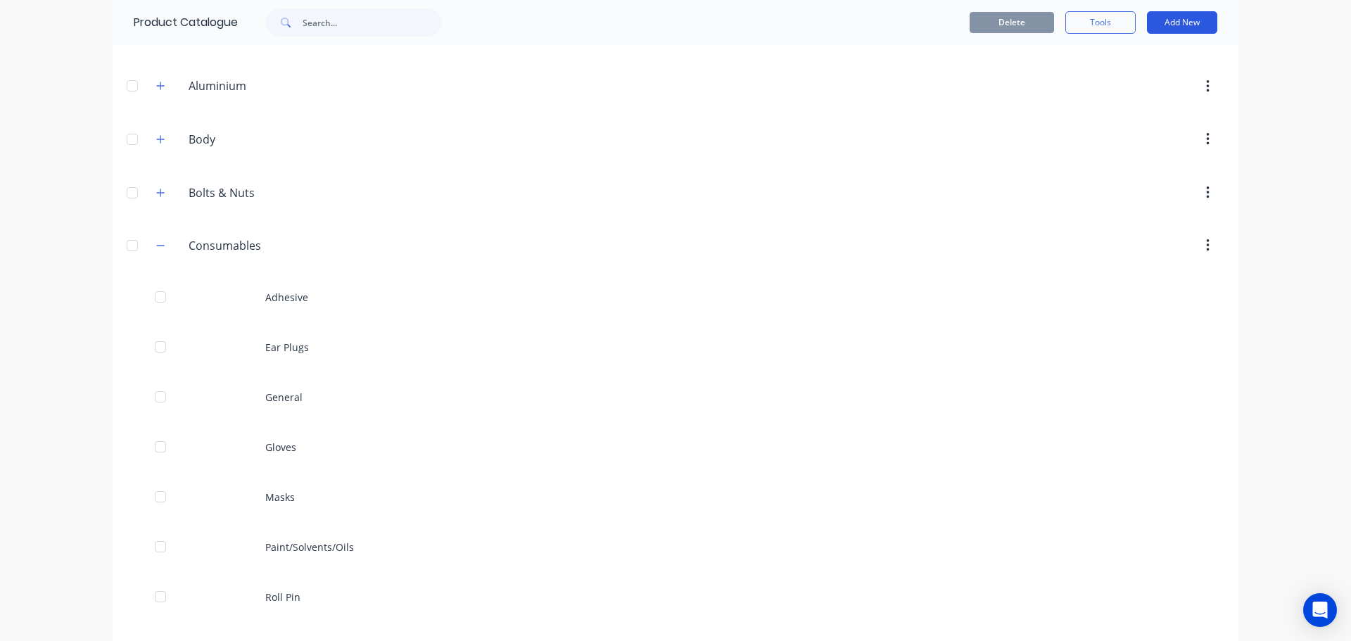
click at [1196, 15] on button "Add New" at bounding box center [1182, 22] width 70 height 23
click at [1135, 87] on div "Product" at bounding box center [1150, 87] width 108 height 20
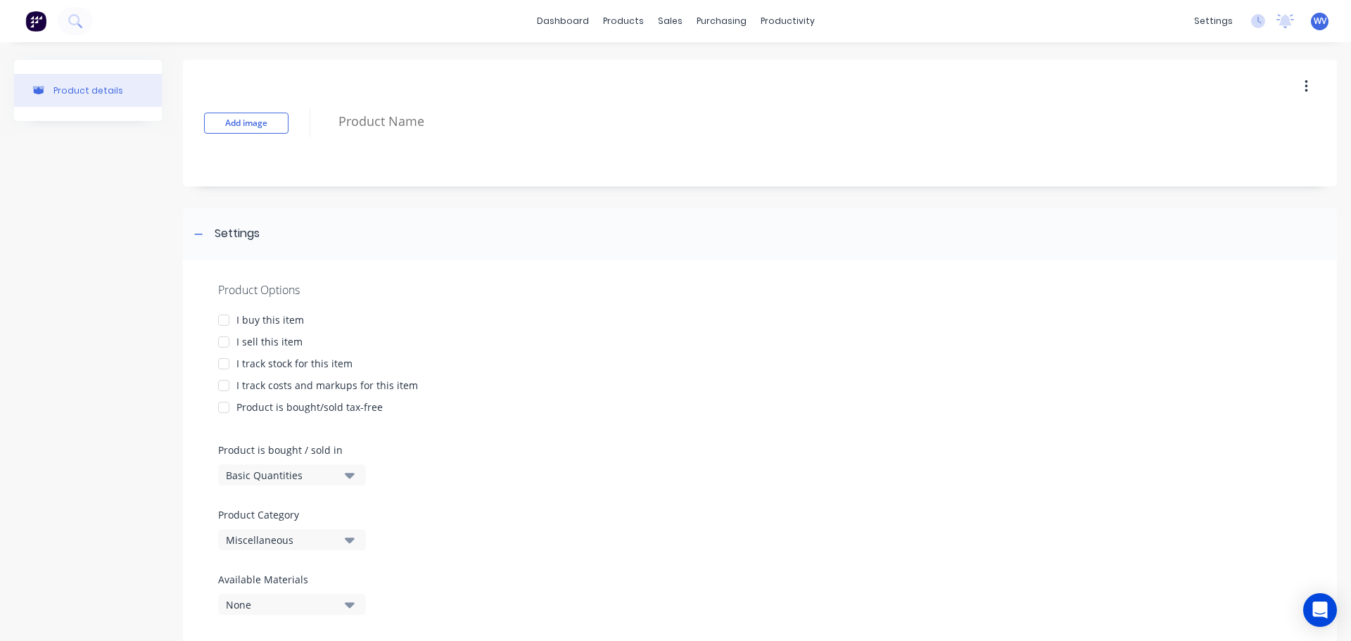
click at [224, 324] on div at bounding box center [224, 320] width 28 height 28
click at [222, 344] on div at bounding box center [224, 342] width 28 height 28
click at [227, 366] on div at bounding box center [224, 364] width 28 height 28
click at [230, 385] on div at bounding box center [224, 386] width 28 height 28
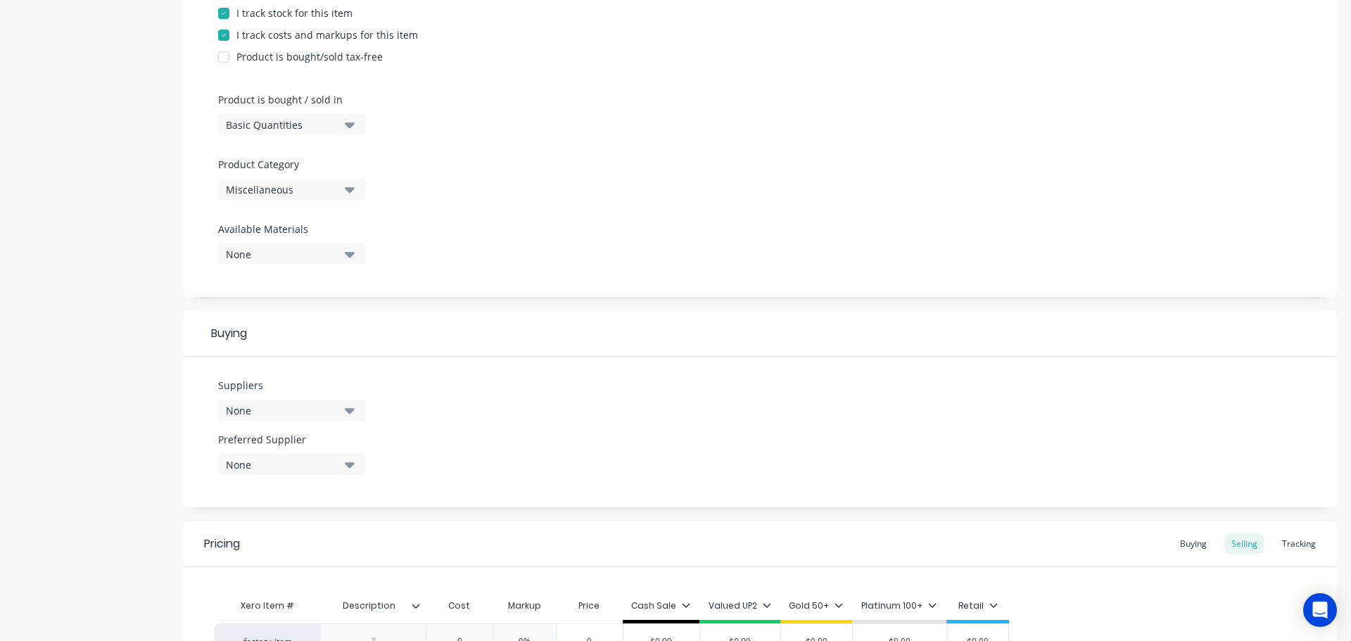
scroll to position [352, 0]
click at [351, 184] on icon "button" at bounding box center [350, 187] width 10 height 15
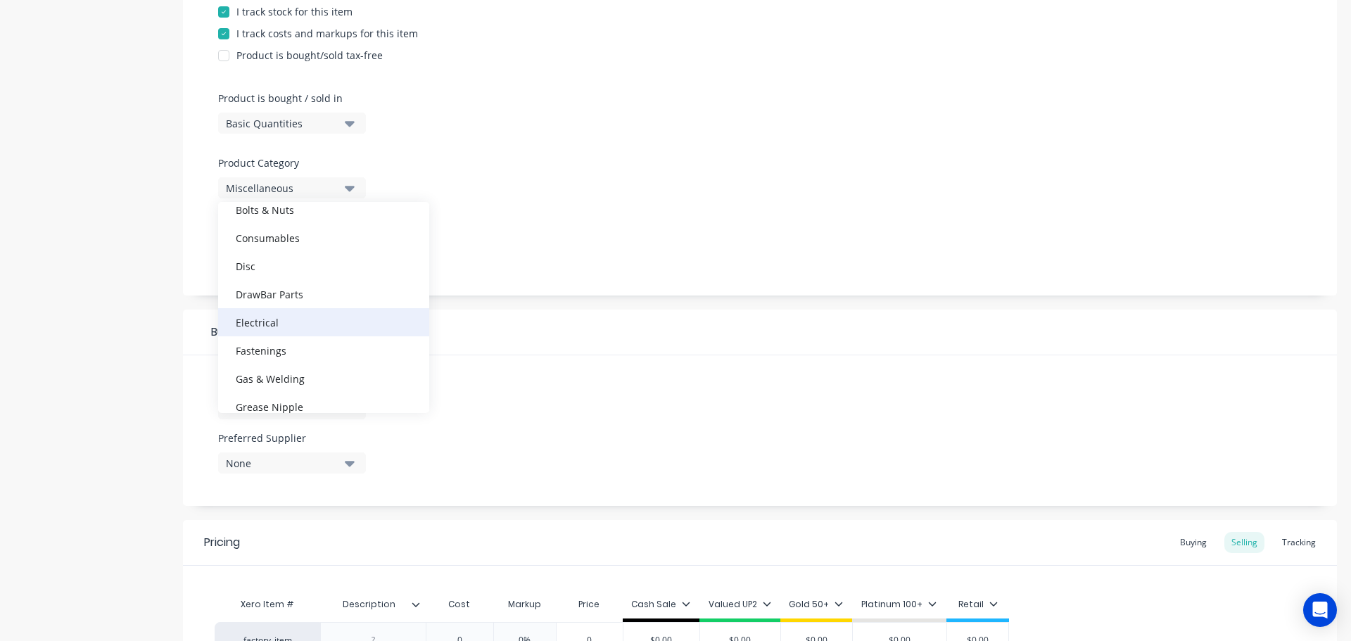
scroll to position [141, 0]
click at [292, 229] on div "Consumables" at bounding box center [323, 237] width 211 height 28
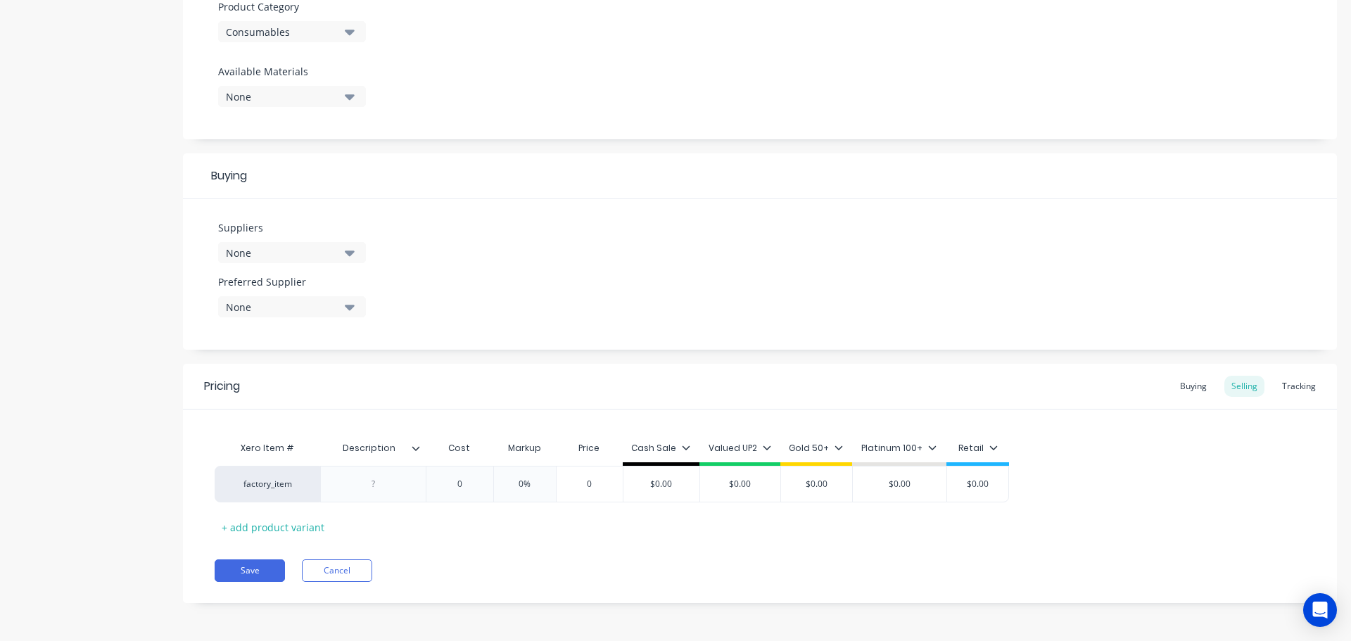
scroll to position [509, 0]
click at [419, 452] on div at bounding box center [421, 447] width 8 height 13
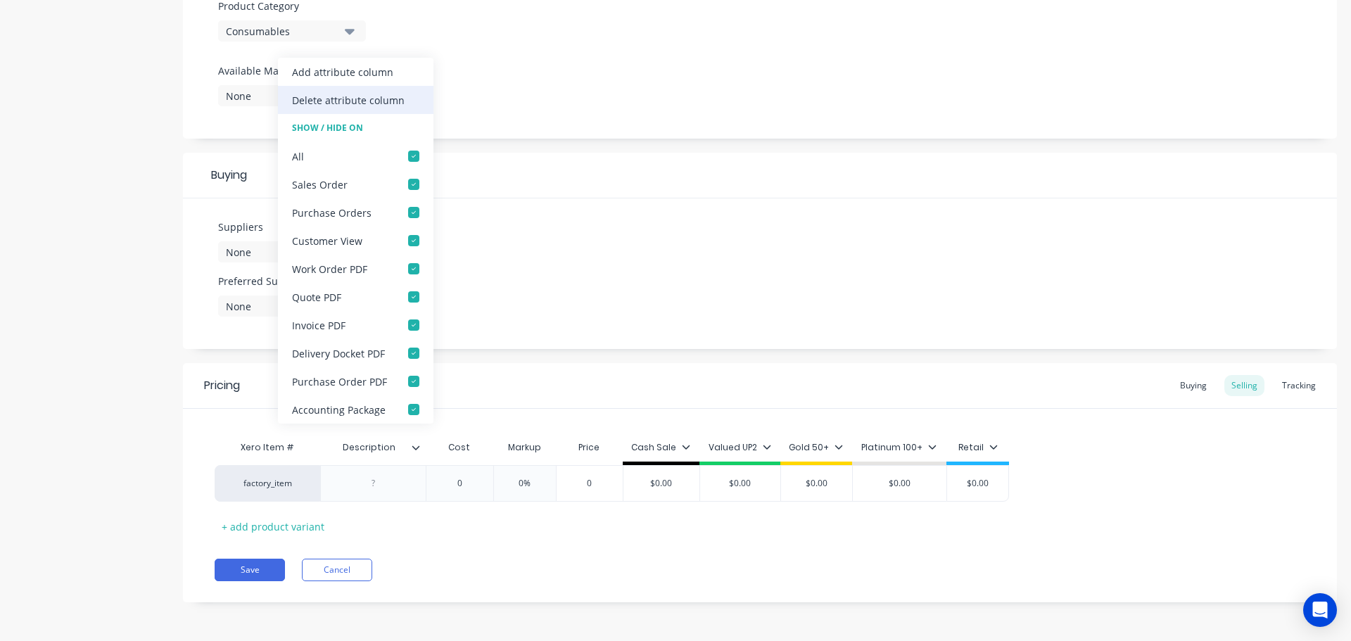
click at [398, 110] on div "Delete attribute column" at bounding box center [356, 100] width 156 height 28
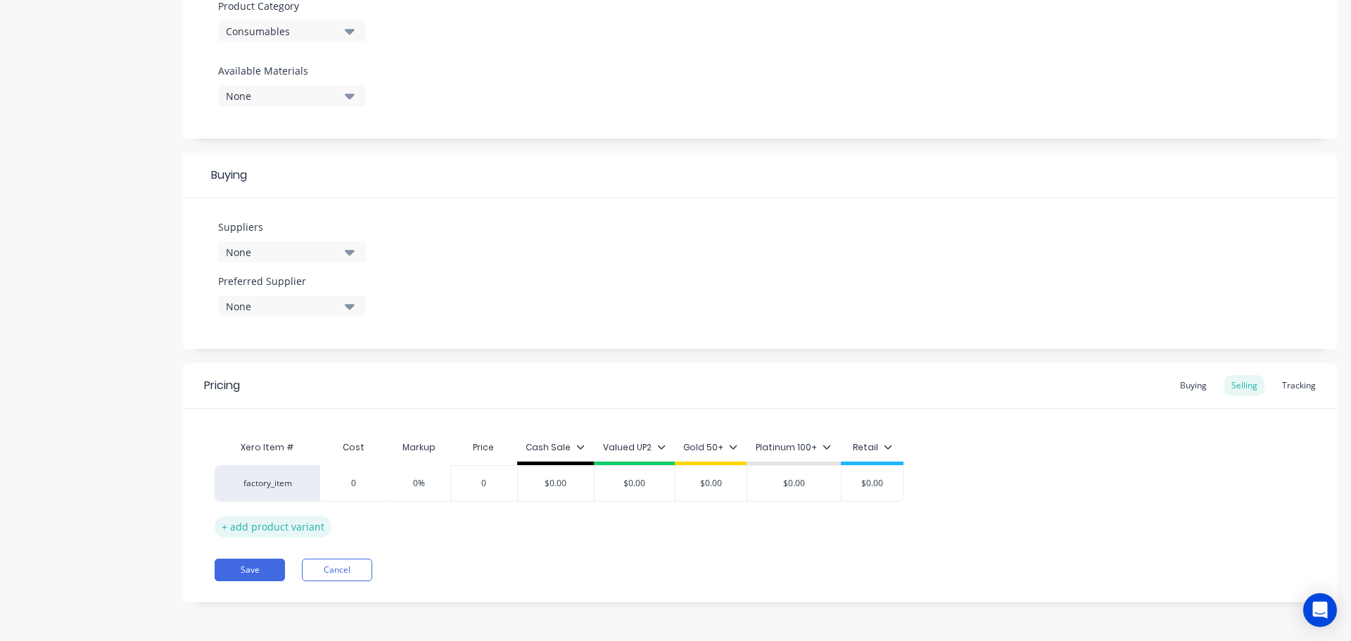
click at [233, 524] on div "+ add product variant" at bounding box center [273, 527] width 117 height 22
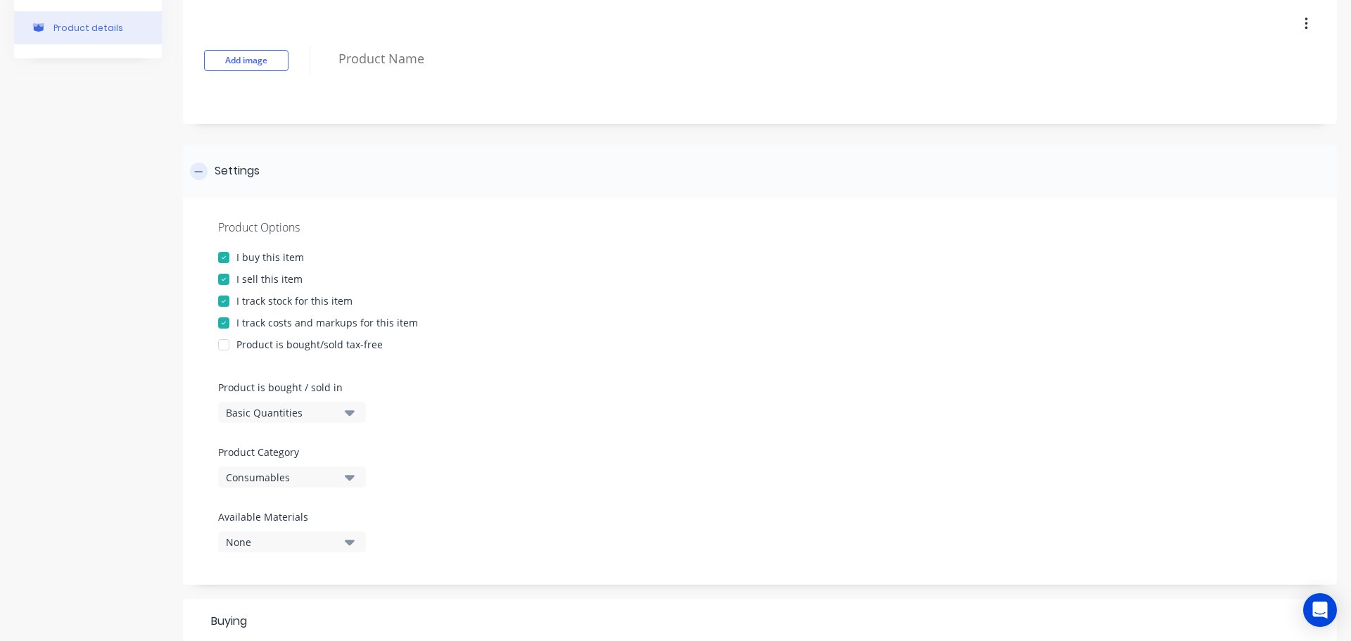
scroll to position [0, 0]
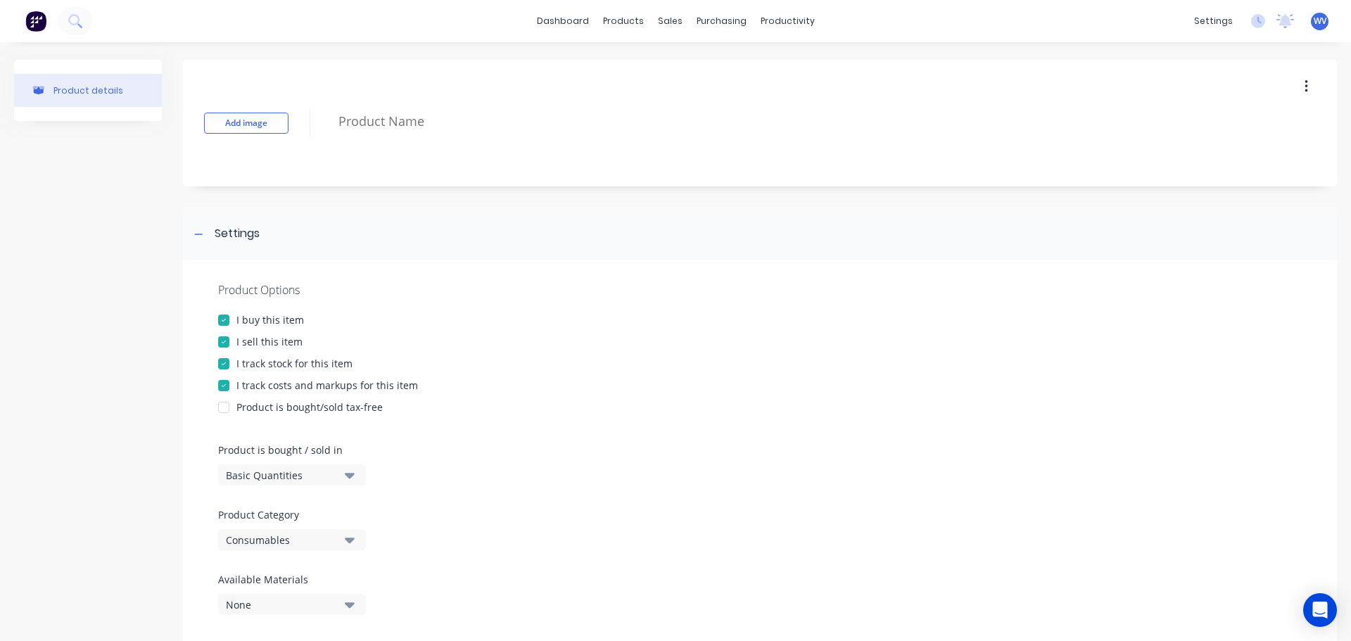
click at [1305, 89] on icon "button" at bounding box center [1307, 86] width 4 height 15
click at [1209, 153] on div "Delete" at bounding box center [1256, 151] width 108 height 20
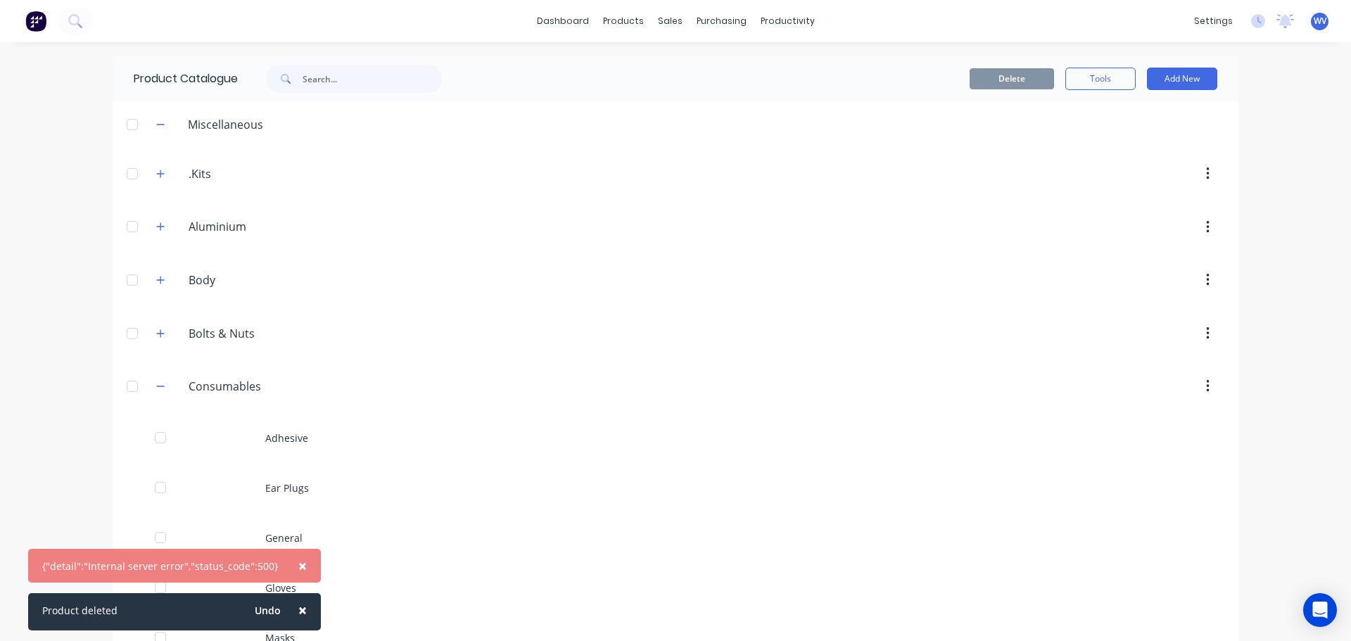
click at [298, 564] on span "×" at bounding box center [302, 566] width 8 height 20
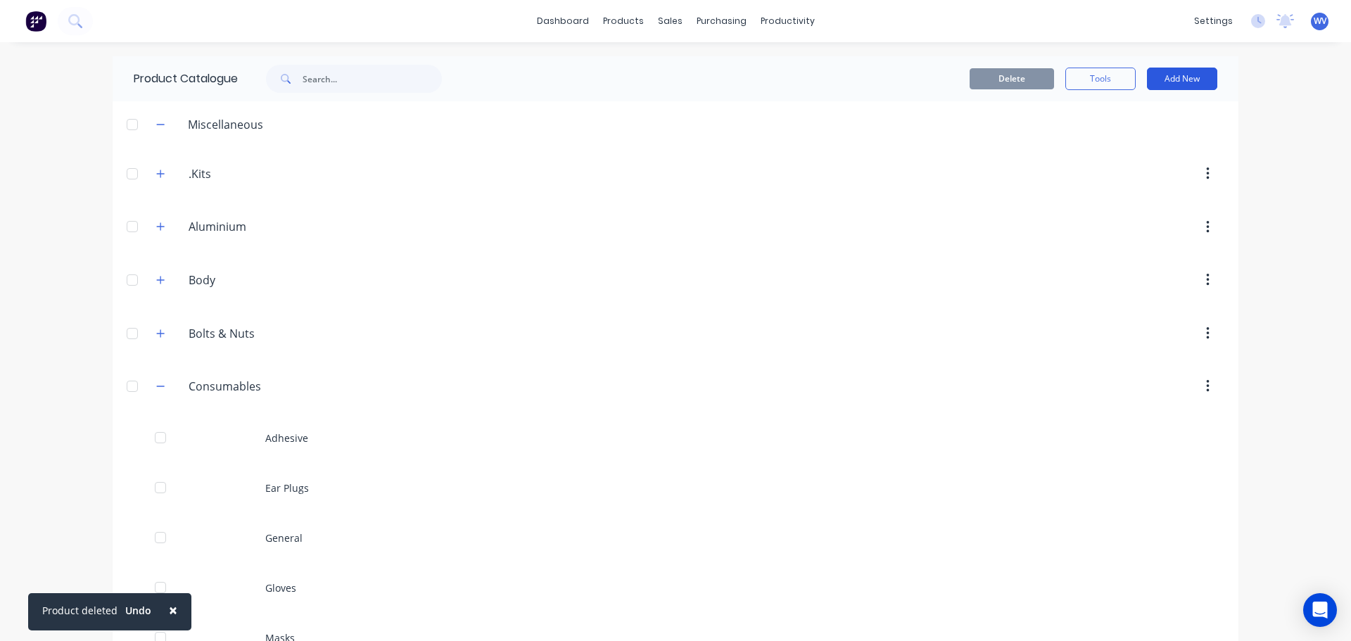
click at [1188, 77] on button "Add New" at bounding box center [1182, 79] width 70 height 23
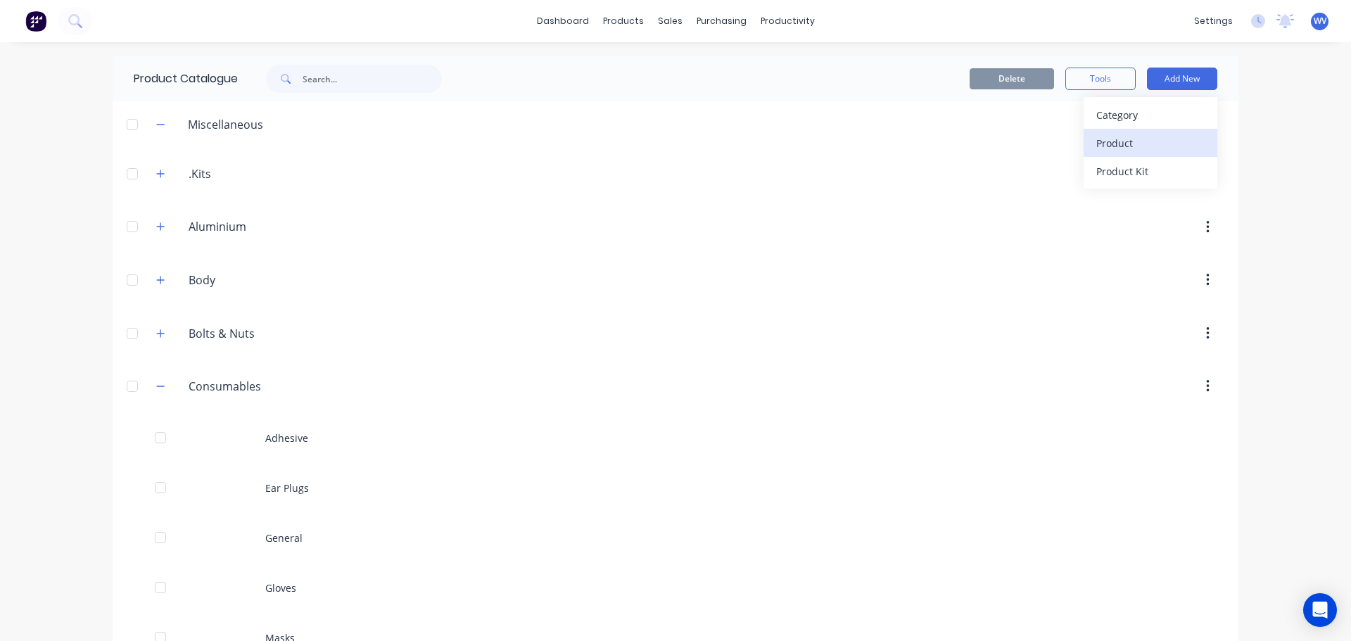
click at [1124, 141] on div "Product" at bounding box center [1150, 143] width 108 height 20
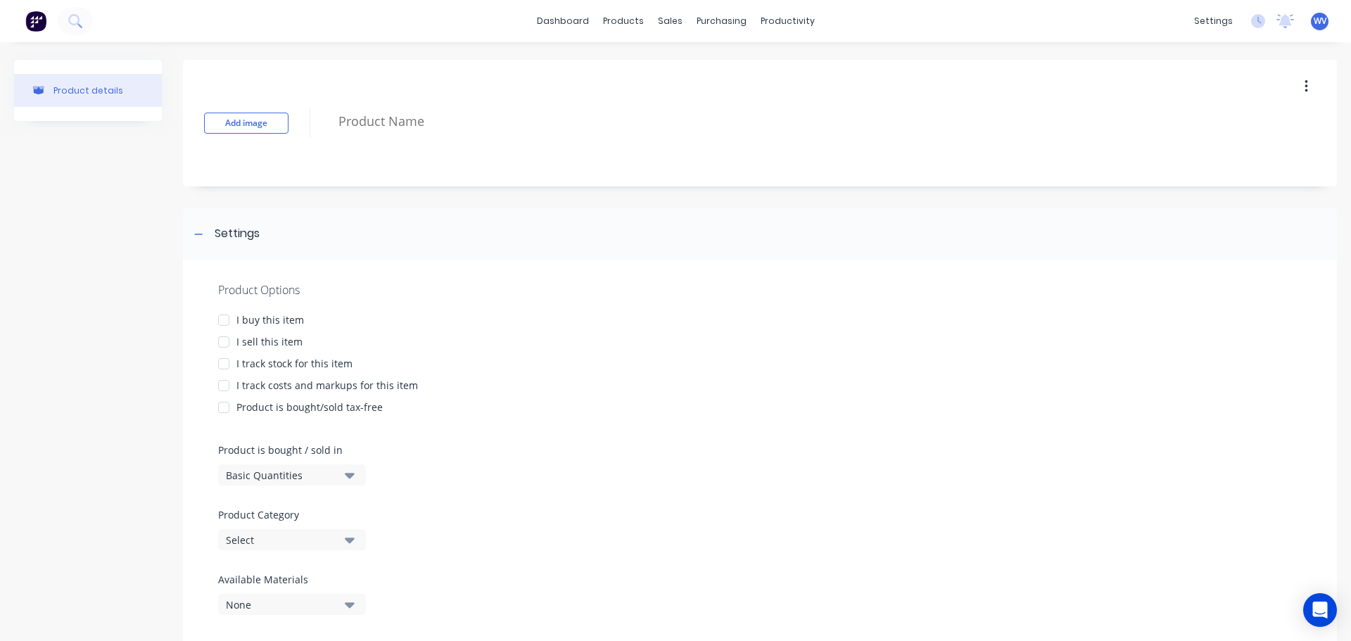
drag, startPoint x: 225, startPoint y: 316, endPoint x: 222, endPoint y: 331, distance: 15.0
click at [225, 317] on div at bounding box center [224, 320] width 28 height 28
click at [218, 341] on div at bounding box center [224, 342] width 28 height 28
click at [220, 365] on div at bounding box center [224, 364] width 28 height 28
click at [218, 390] on div at bounding box center [224, 386] width 28 height 28
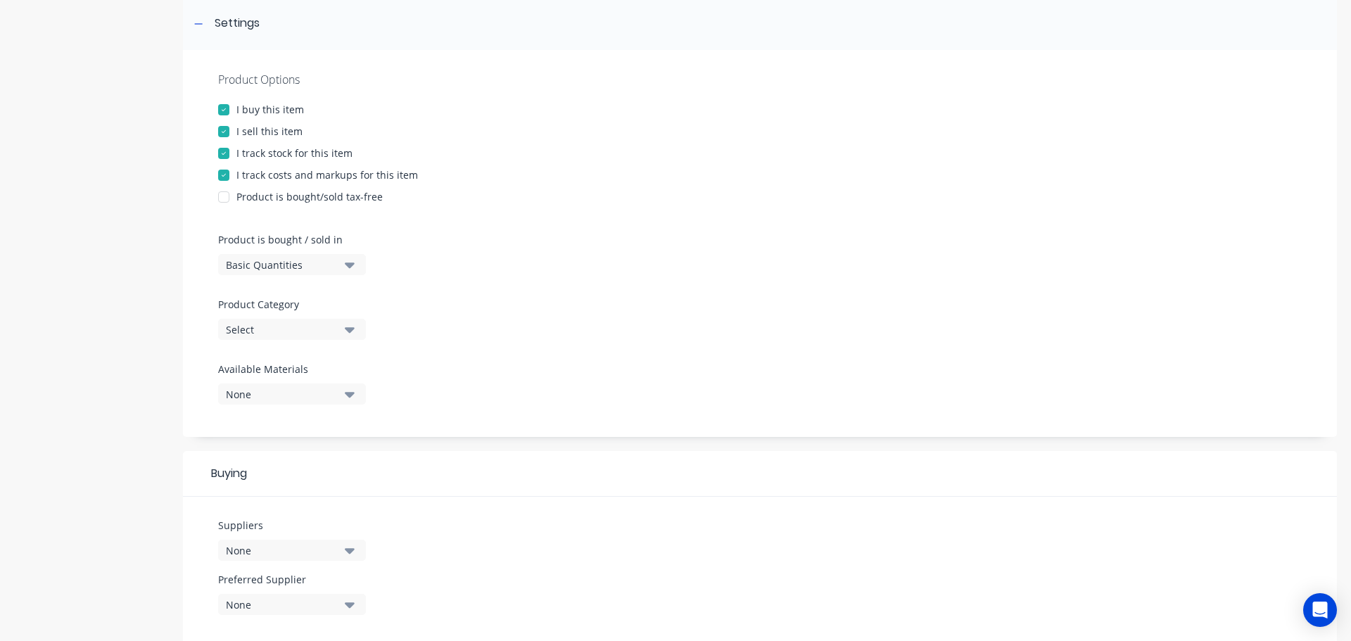
scroll to position [211, 0]
click at [354, 334] on icon "button" at bounding box center [350, 328] width 10 height 15
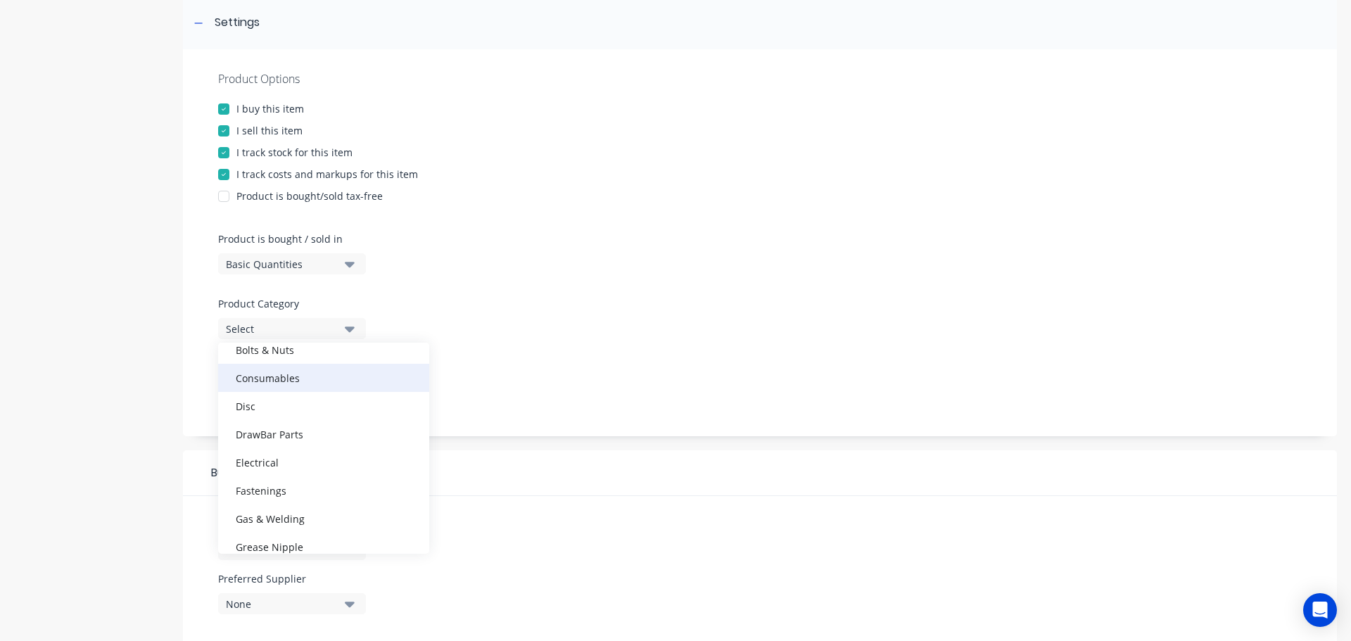
click at [312, 380] on div "Consumables" at bounding box center [323, 378] width 211 height 28
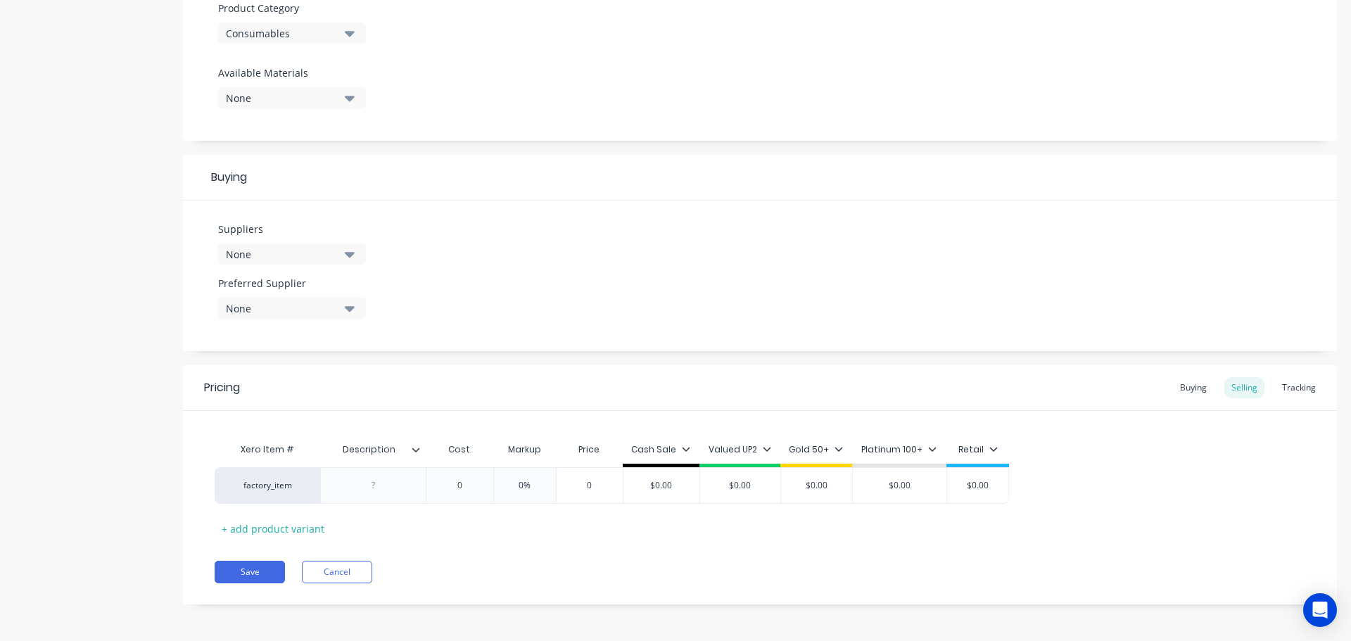
scroll to position [509, 0]
click at [415, 449] on icon at bounding box center [416, 447] width 8 height 4
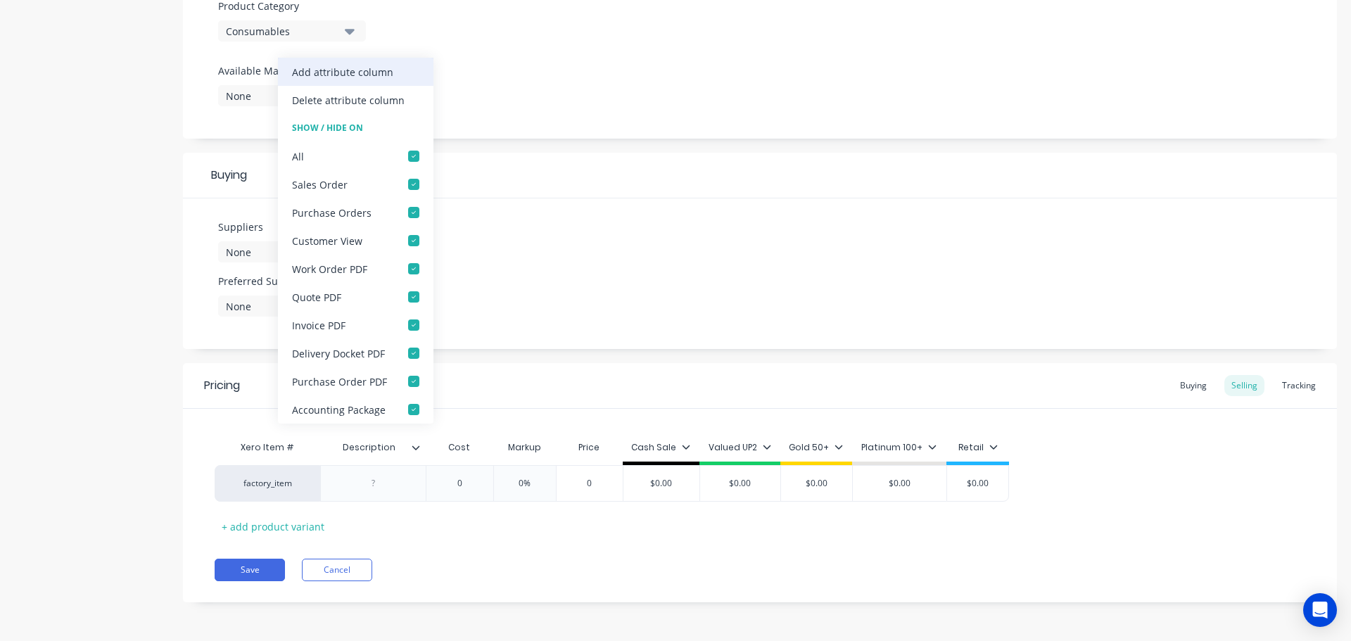
click at [406, 78] on div "Add attribute column" at bounding box center [356, 72] width 156 height 28
type textarea "x"
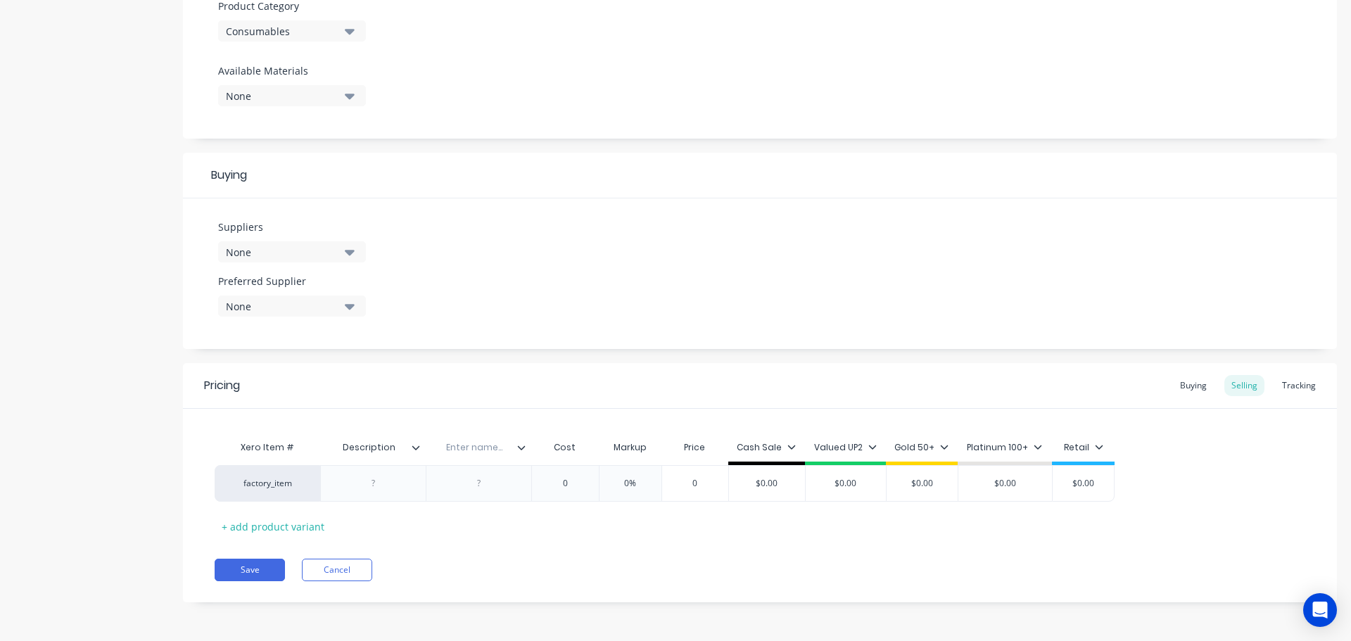
click at [467, 450] on input "text" at bounding box center [474, 447] width 97 height 13
type input "Part Number"
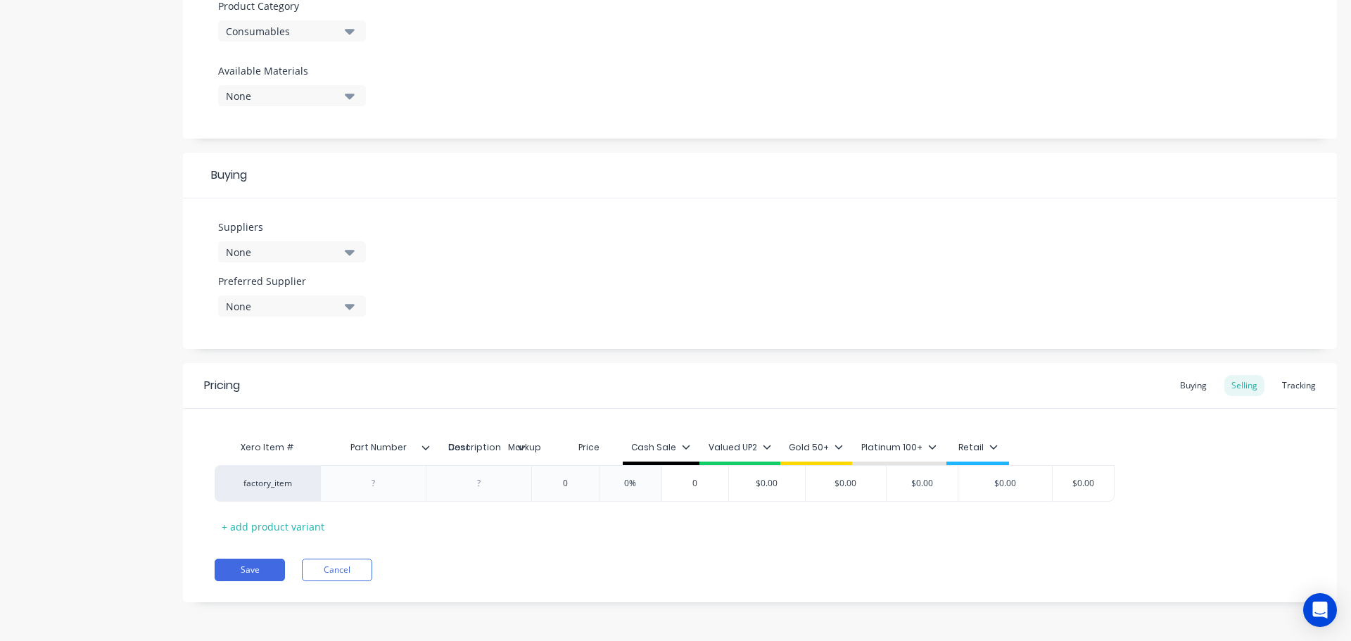
drag, startPoint x: 469, startPoint y: 454, endPoint x: 364, endPoint y: 454, distance: 105.6
click at [364, 454] on div "Xero Item # Description Part Number Part Number Cost Markup Price Cash Sale Val…" at bounding box center [665, 450] width 900 height 32
type textarea "x"
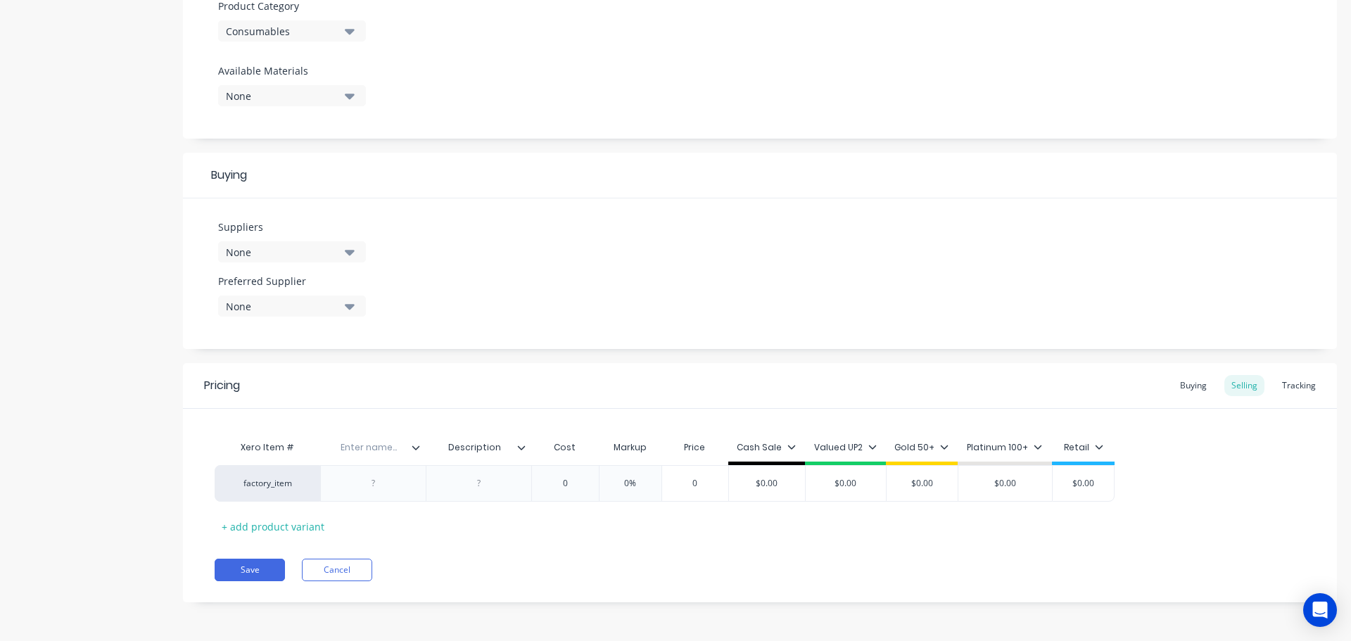
click at [385, 455] on div "Enter name..." at bounding box center [368, 447] width 97 height 35
type input "Part Number"
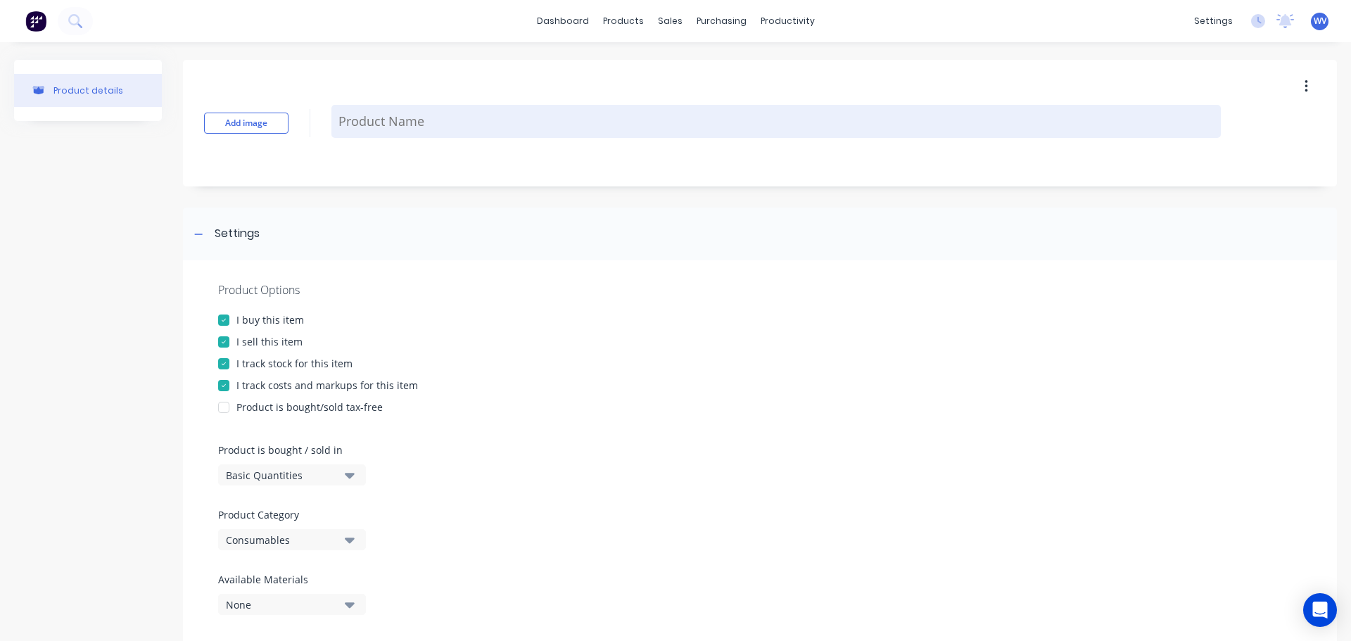
click at [434, 125] on textarea at bounding box center [776, 121] width 890 height 33
type textarea "x"
type textarea "T"
type textarea "x"
type textarea "Ta"
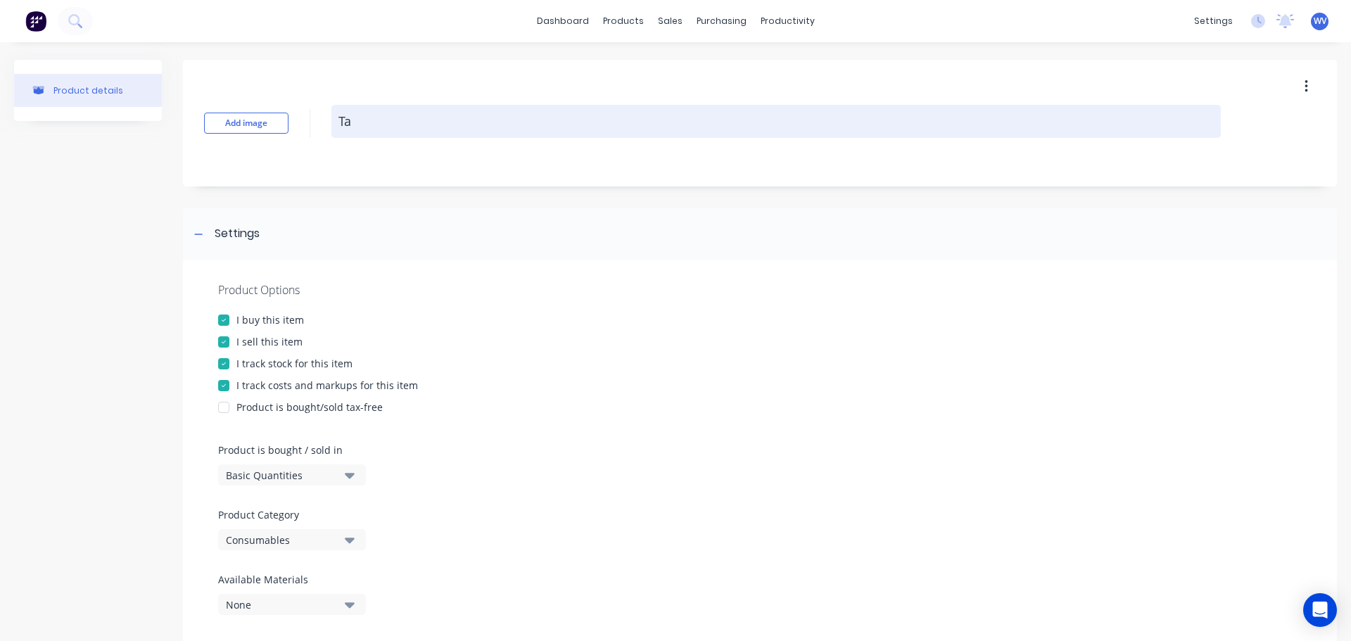
type textarea "x"
type textarea "Tap"
type textarea "x"
type textarea "Tape"
type textarea "x"
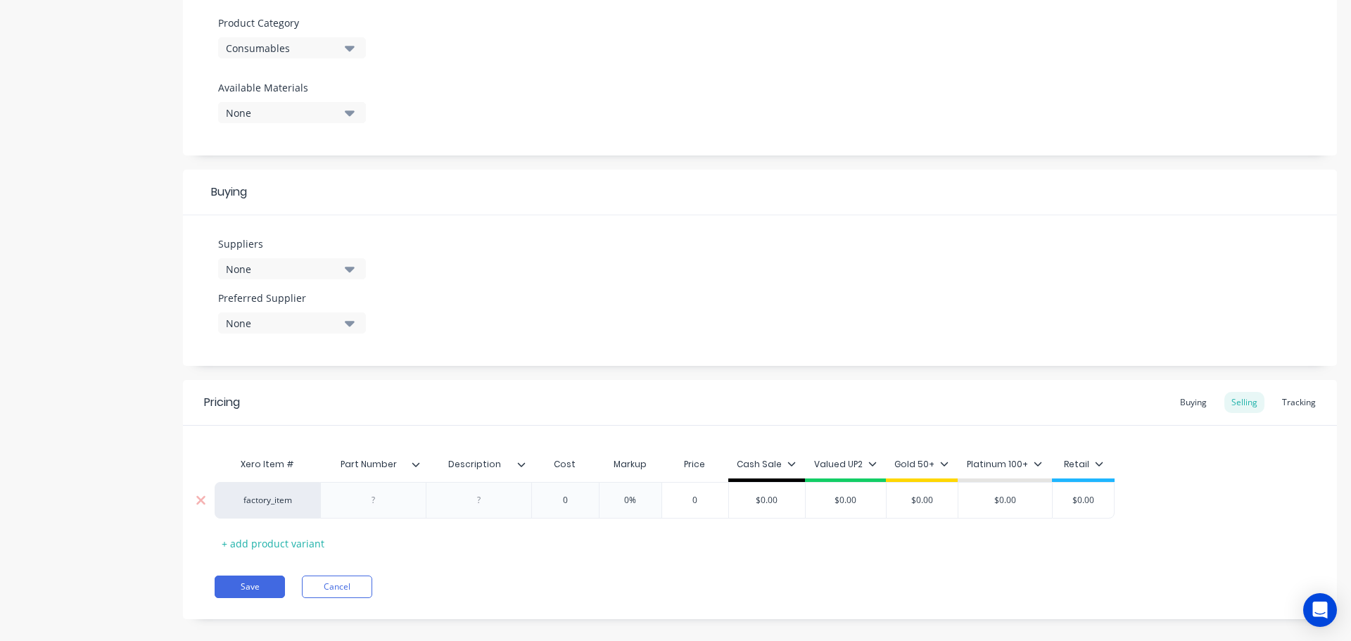
scroll to position [493, 0]
type textarea "Tapes"
type textarea "x"
type textarea "Tapes"
click at [381, 499] on div at bounding box center [374, 500] width 70 height 18
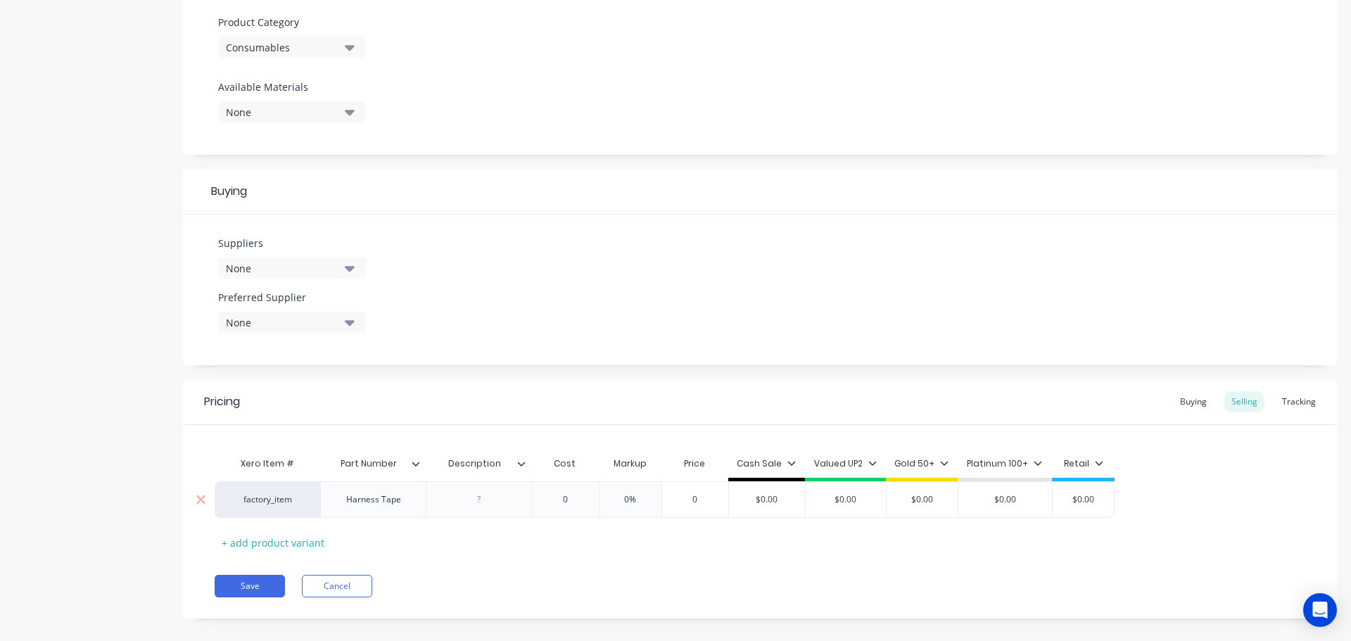
click at [484, 503] on div at bounding box center [479, 500] width 70 height 18
drag, startPoint x: 407, startPoint y: 498, endPoint x: 335, endPoint y: 508, distance: 72.5
click at [335, 508] on div "Harness Tape" at bounding box center [373, 499] width 106 height 37
copy div "Harness Tape"
type textarea "x"
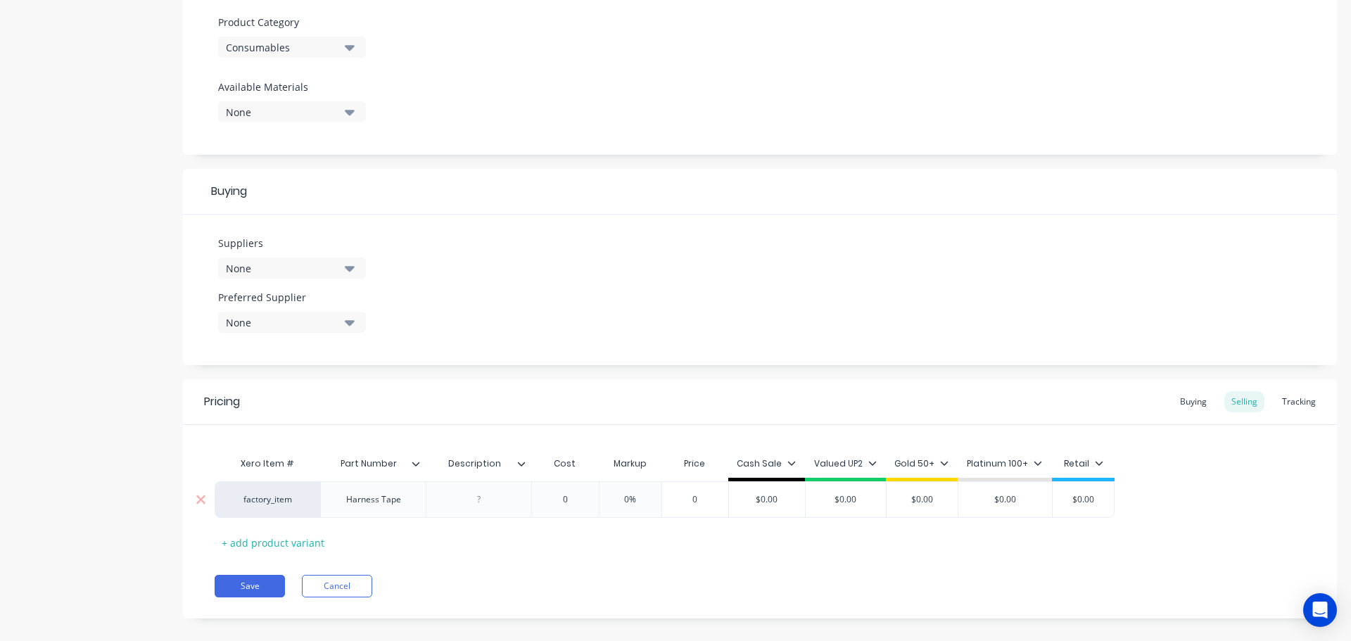
click at [479, 500] on div at bounding box center [479, 500] width 70 height 18
paste div
click at [239, 598] on div "Pricing Buying Selling Tracking Xero Item # Part Number Description Cost Markup…" at bounding box center [760, 502] width 1154 height 246
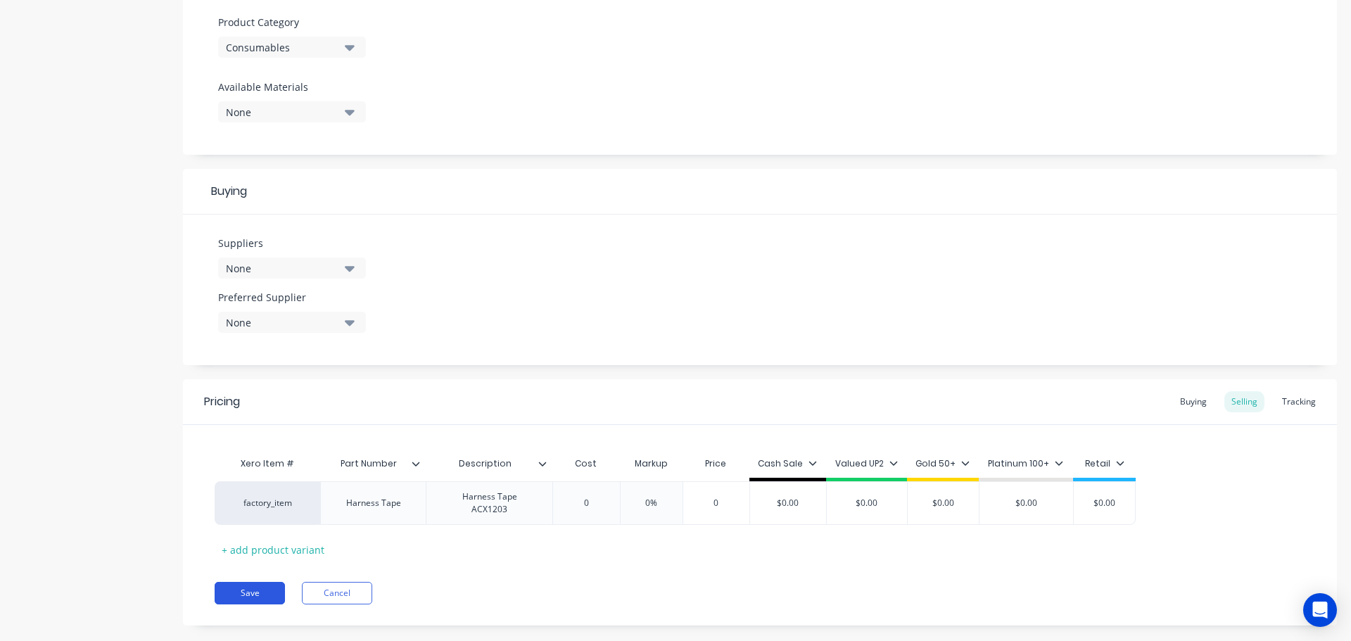
click at [249, 587] on button "Save" at bounding box center [250, 593] width 70 height 23
type textarea "x"
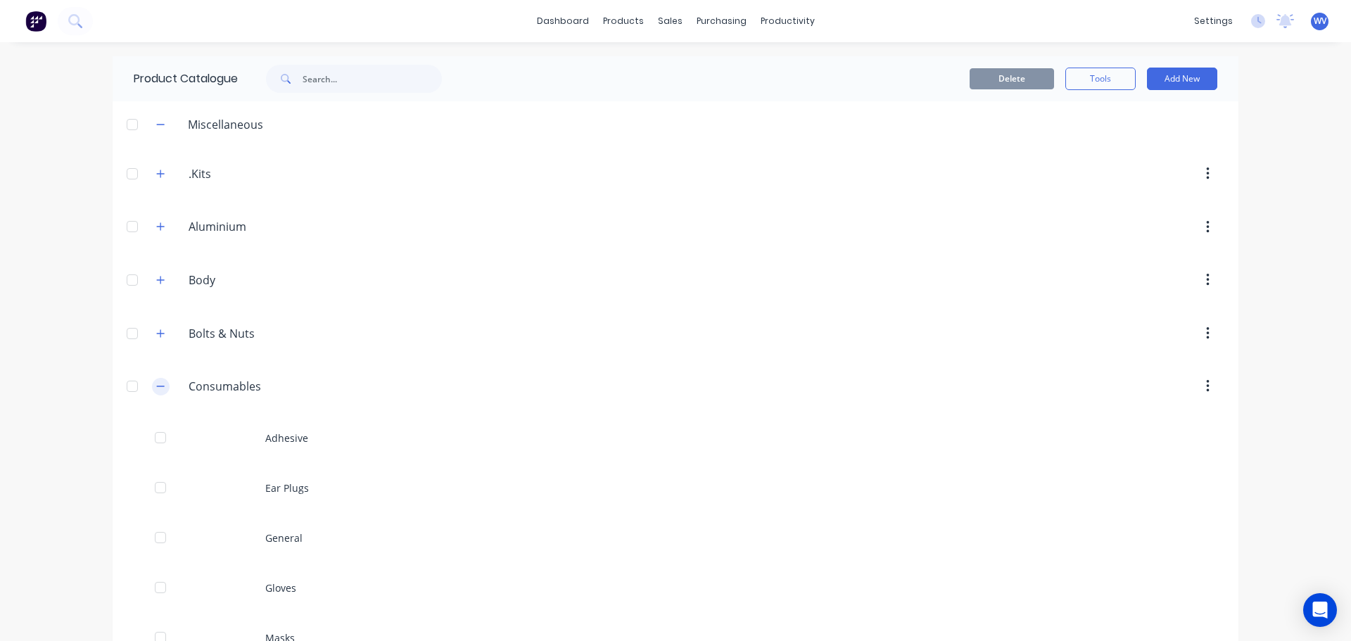
click at [152, 385] on button "button" at bounding box center [161, 387] width 18 height 18
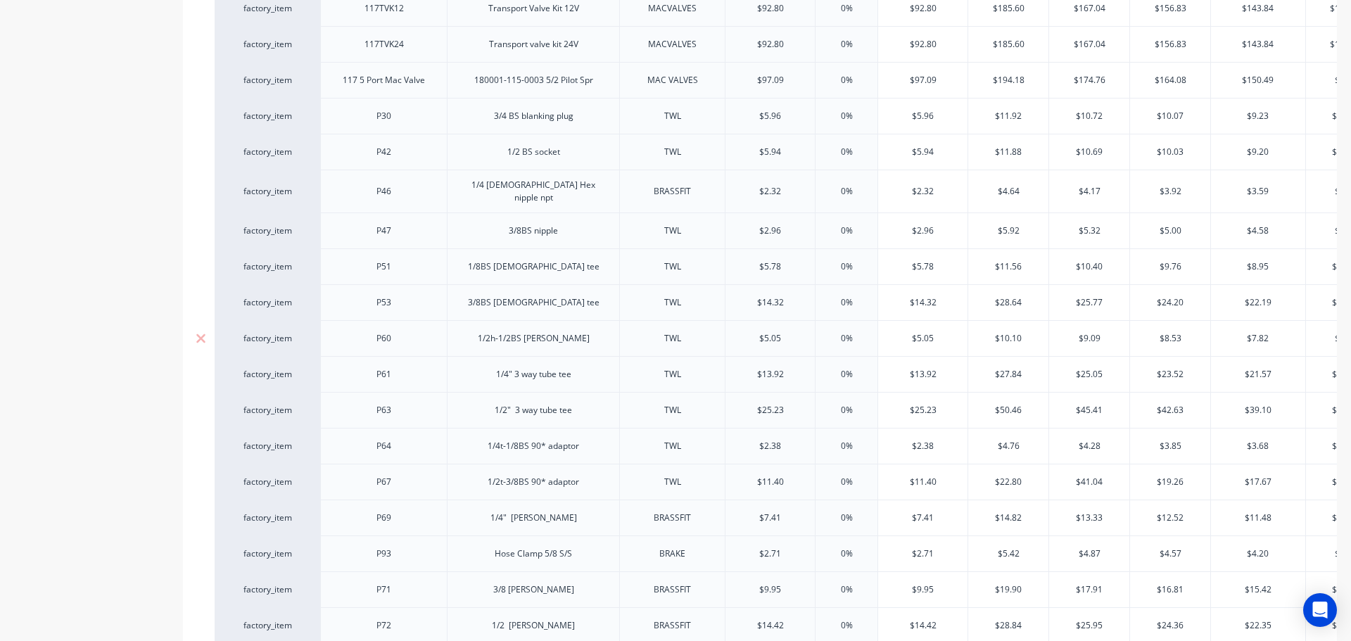
type textarea "x"
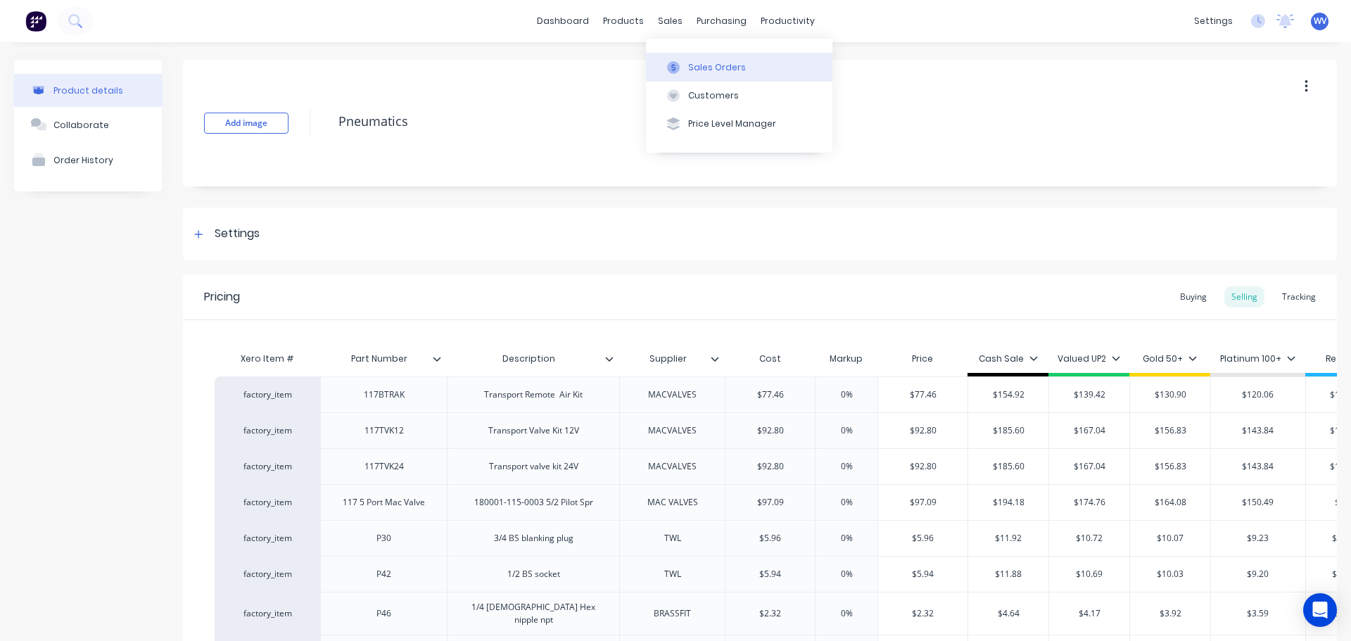
click at [706, 77] on button "Sales Orders" at bounding box center [739, 67] width 187 height 28
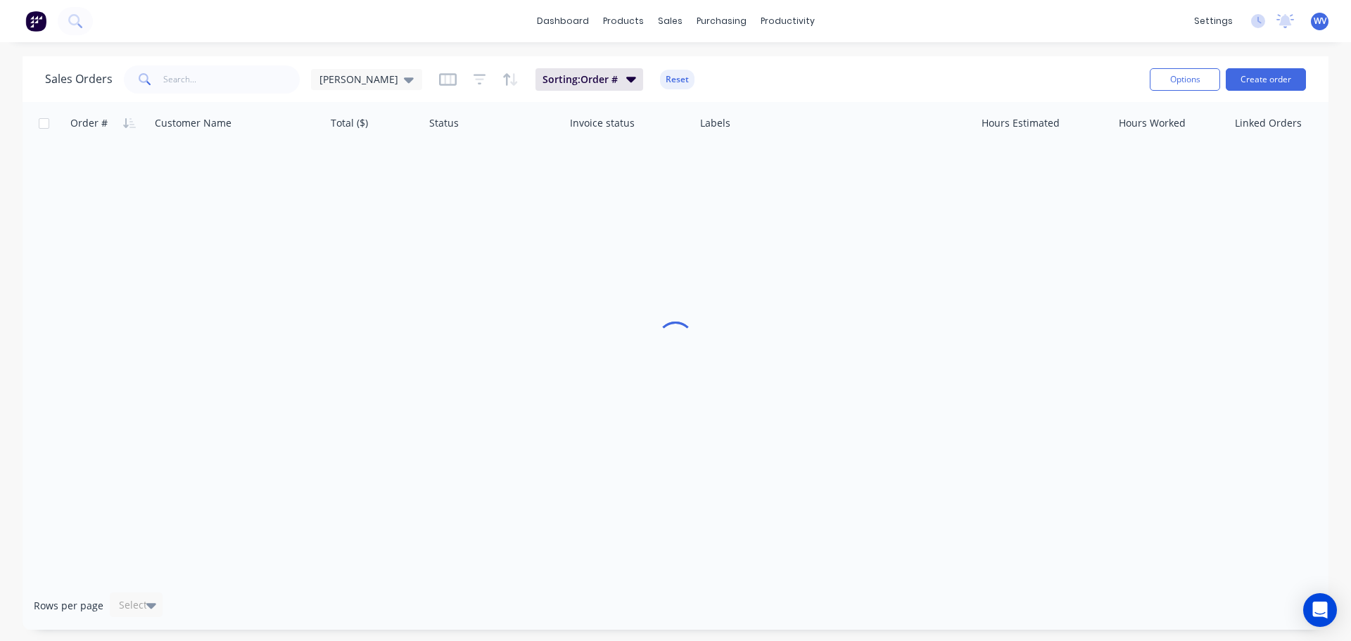
click at [161, 77] on div at bounding box center [212, 79] width 176 height 28
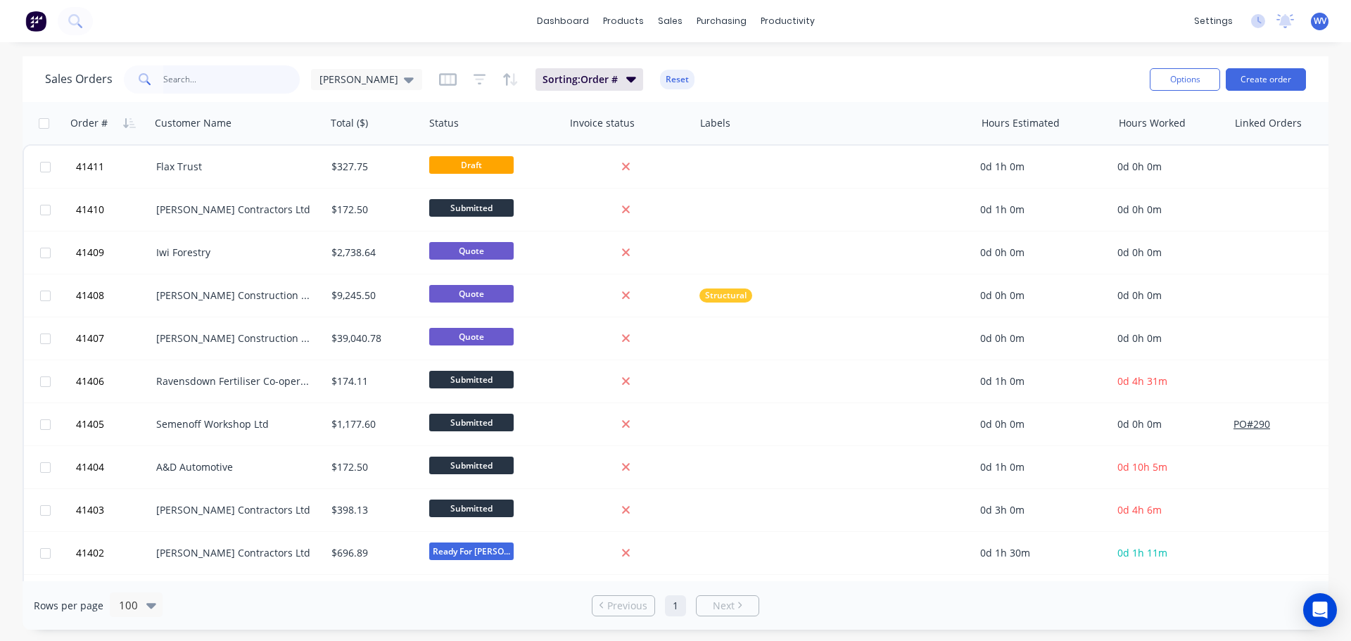
click at [163, 77] on input "text" at bounding box center [231, 79] width 137 height 28
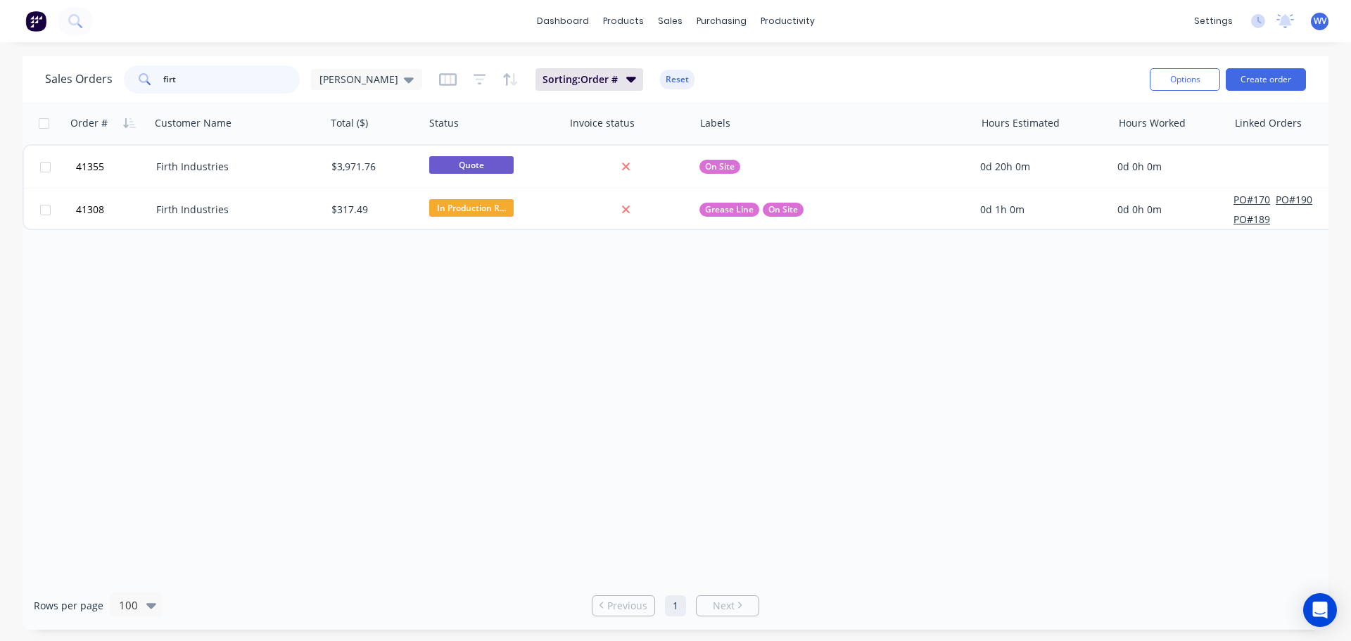
type input "firt"
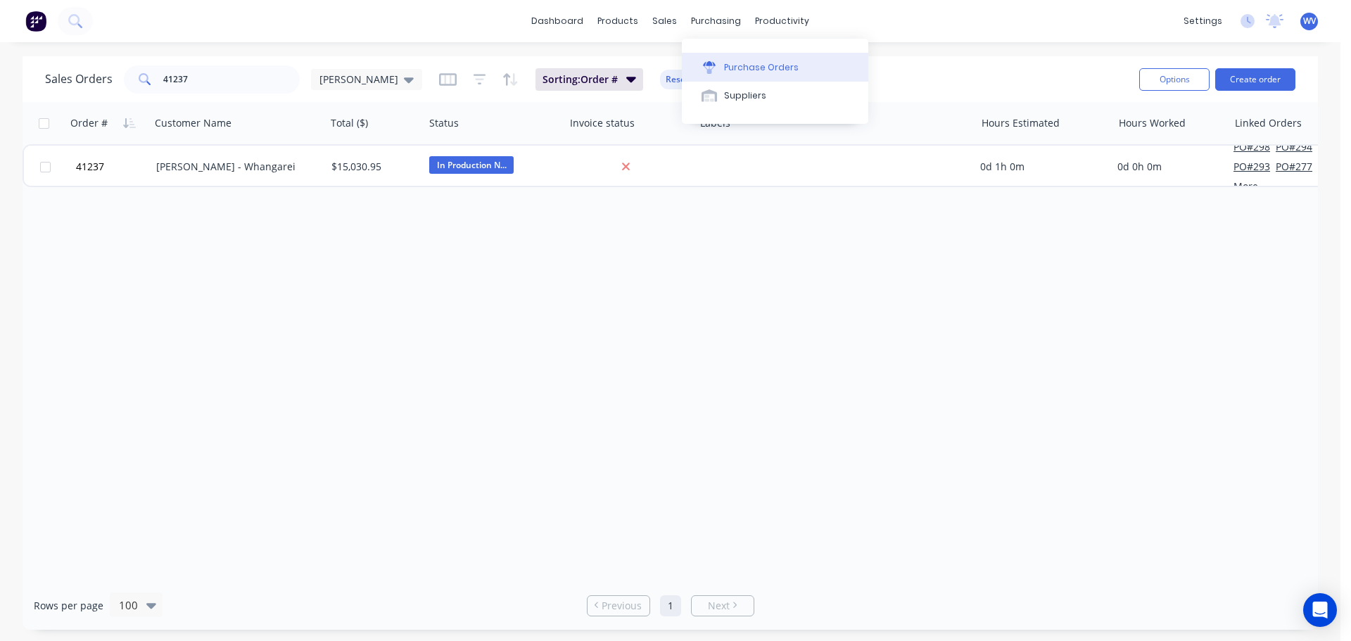
click at [752, 68] on div "Purchase Orders" at bounding box center [761, 67] width 75 height 13
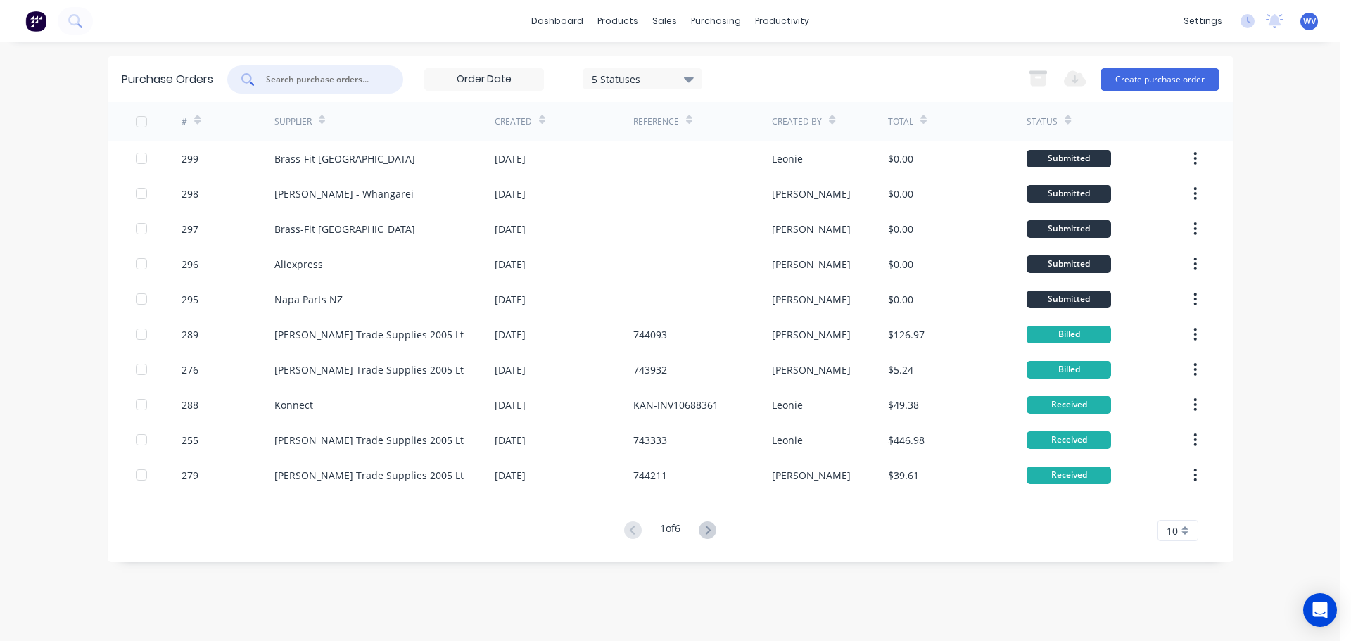
click at [305, 80] on input "text" at bounding box center [323, 79] width 117 height 14
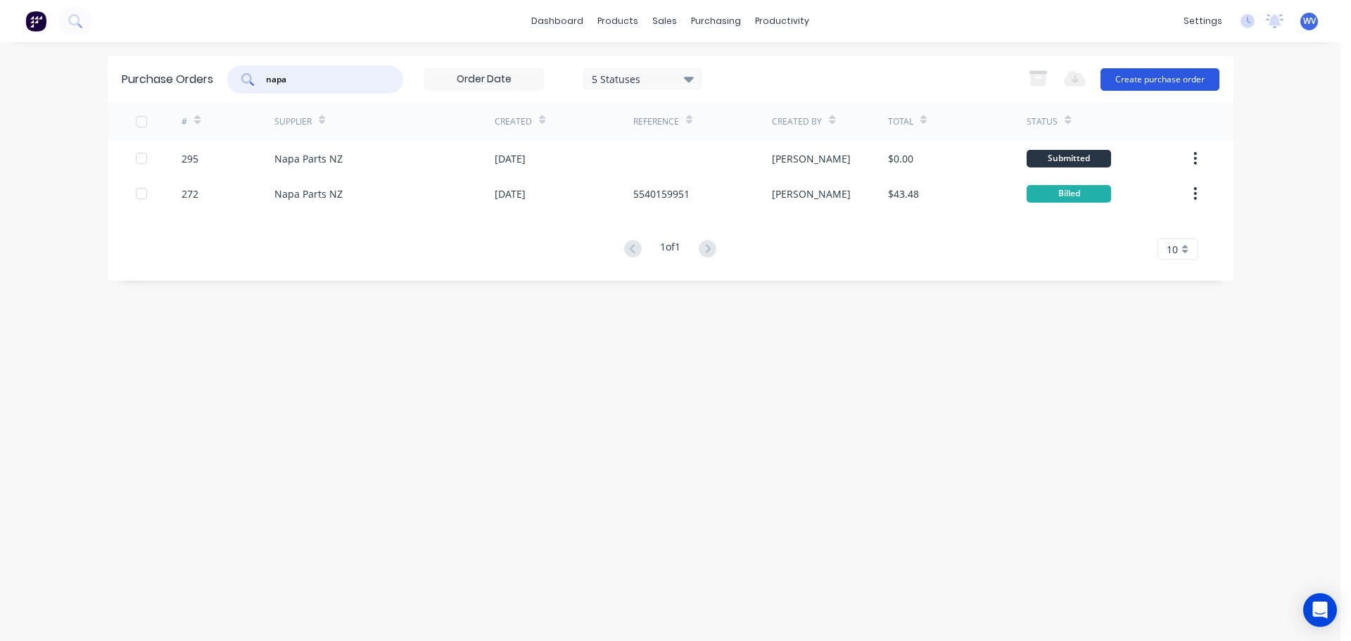
type input "napa"
click at [1182, 70] on button "Create purchase order" at bounding box center [1160, 79] width 119 height 23
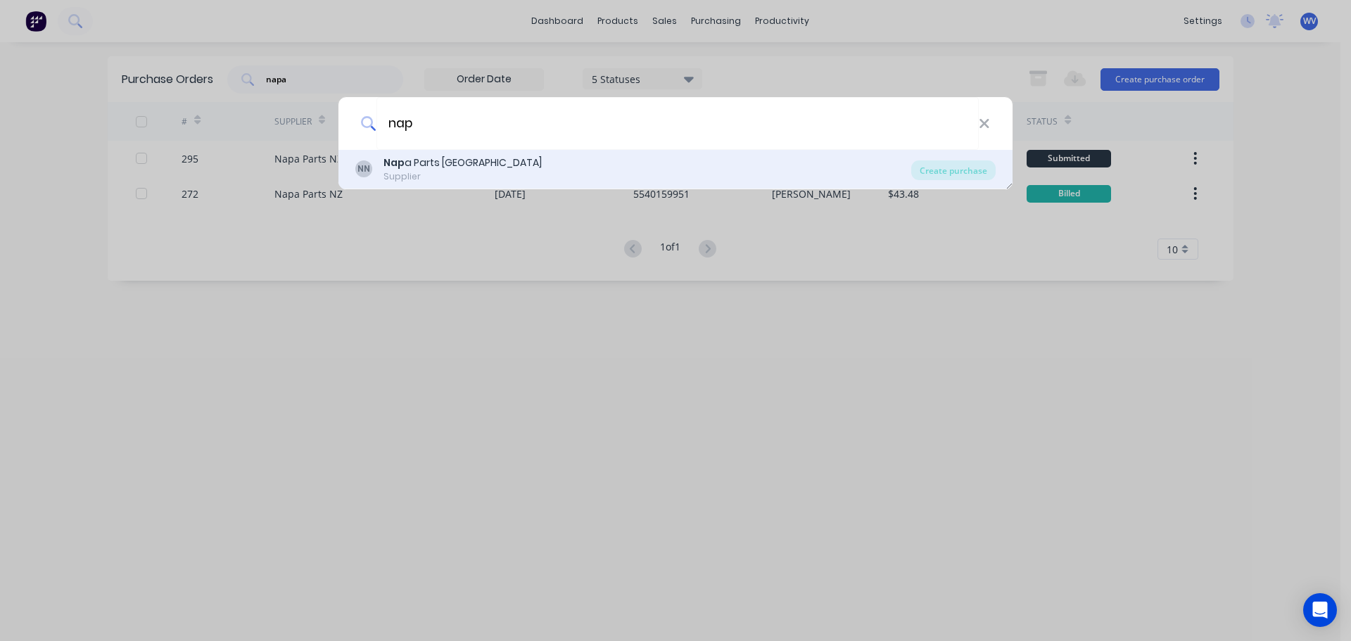
type input "nap"
click at [398, 170] on div "Supplier" at bounding box center [463, 176] width 158 height 13
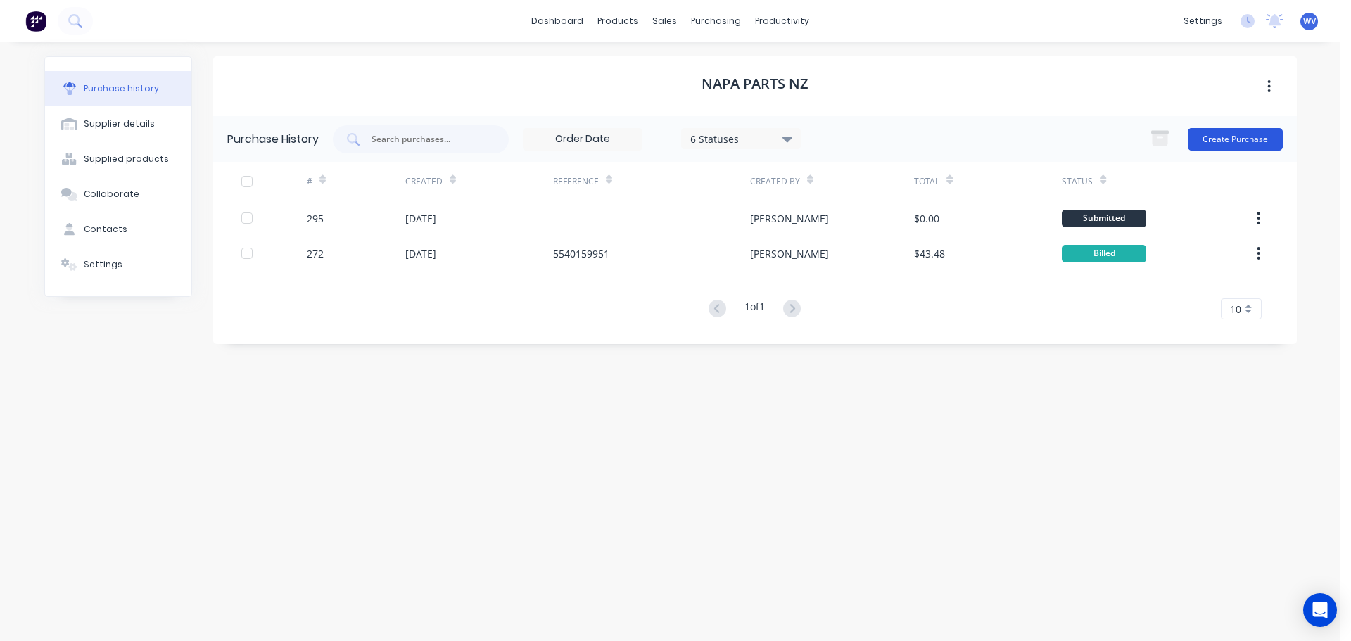
click at [1252, 148] on button "Create Purchase" at bounding box center [1235, 139] width 95 height 23
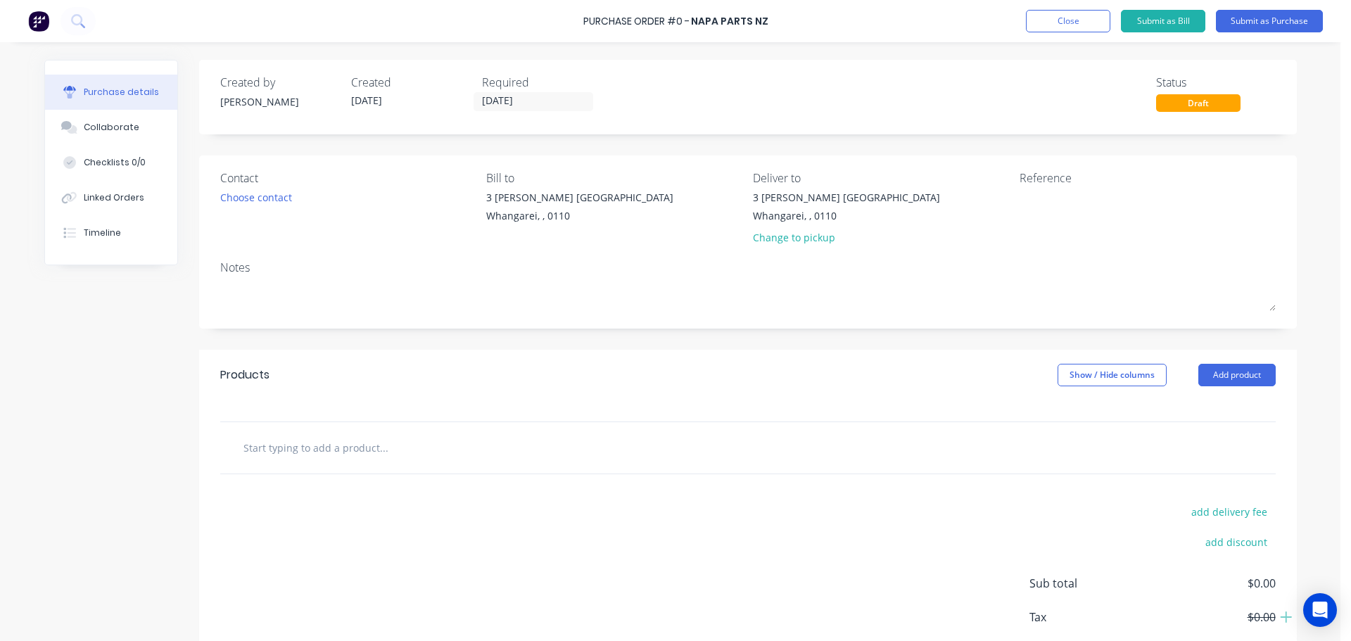
click at [307, 442] on input "text" at bounding box center [384, 448] width 282 height 28
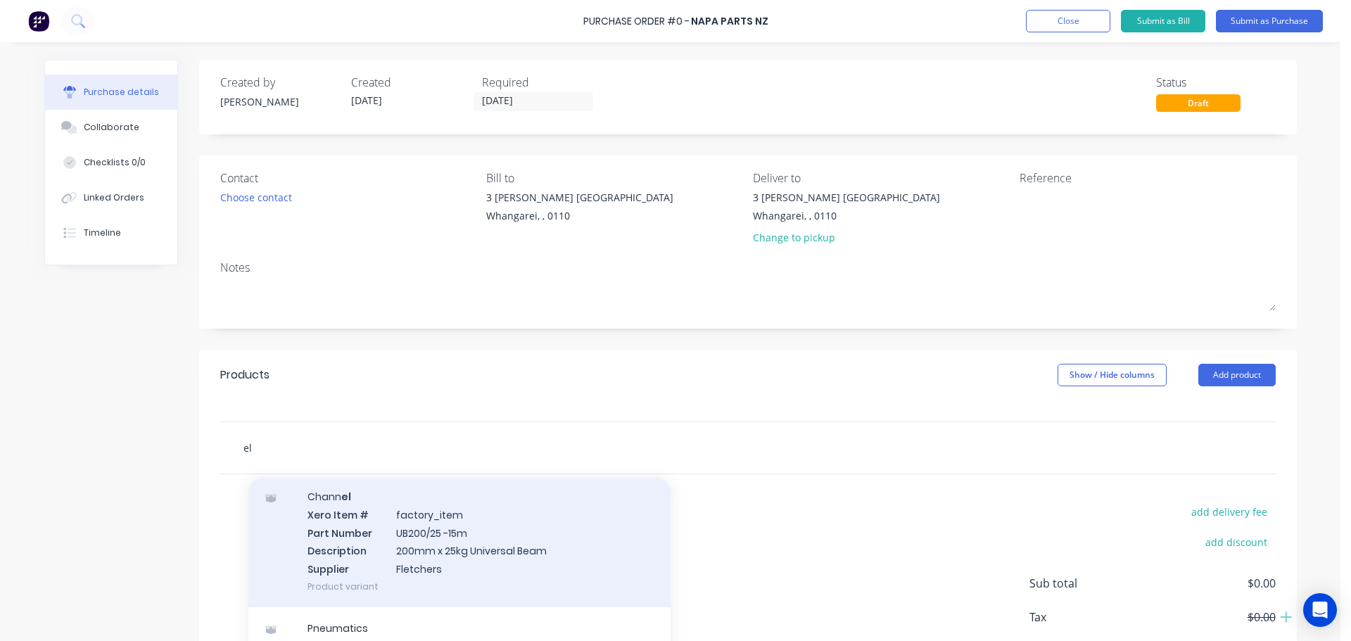
scroll to position [70, 0]
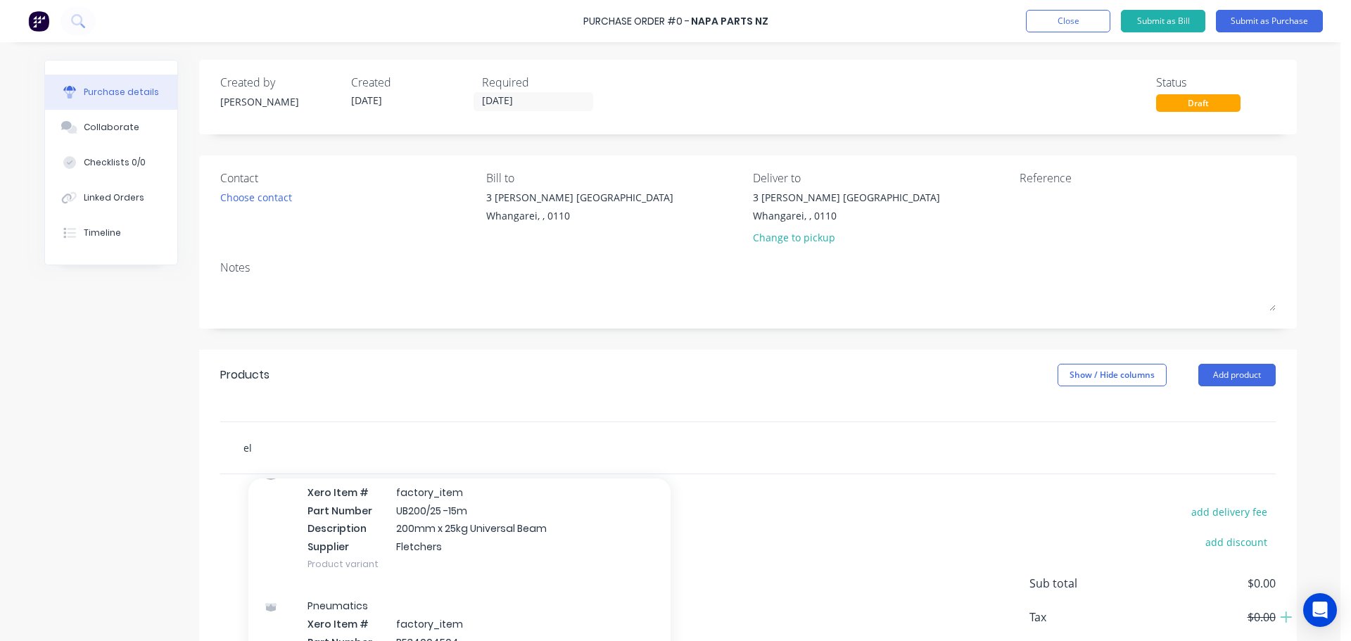
drag, startPoint x: 255, startPoint y: 448, endPoint x: 208, endPoint y: 448, distance: 46.4
click at [208, 448] on div "el Add el to order Chann el Xero Item # factory_item Part Number UB200/25 -15m …" at bounding box center [748, 448] width 1098 height 53
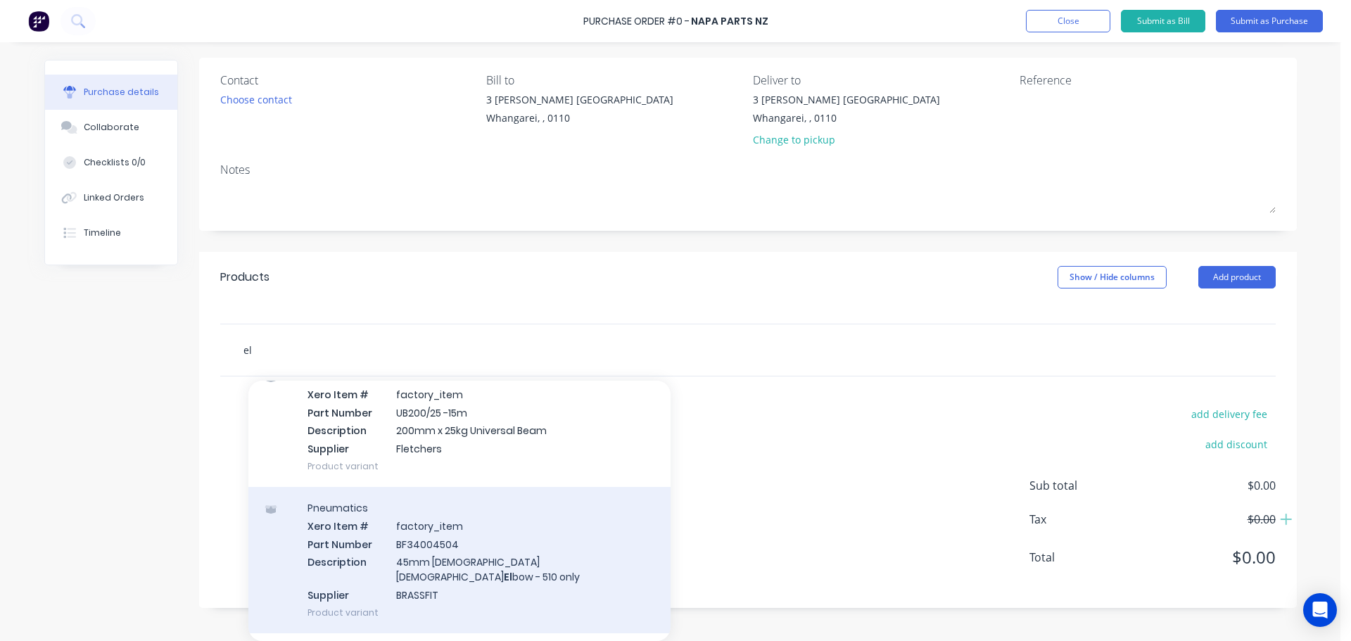
type input "el"
click at [415, 533] on div "Pneumatics Xero Item # factory_item Part Number BF34004504 Description 45mm Mal…" at bounding box center [459, 560] width 422 height 146
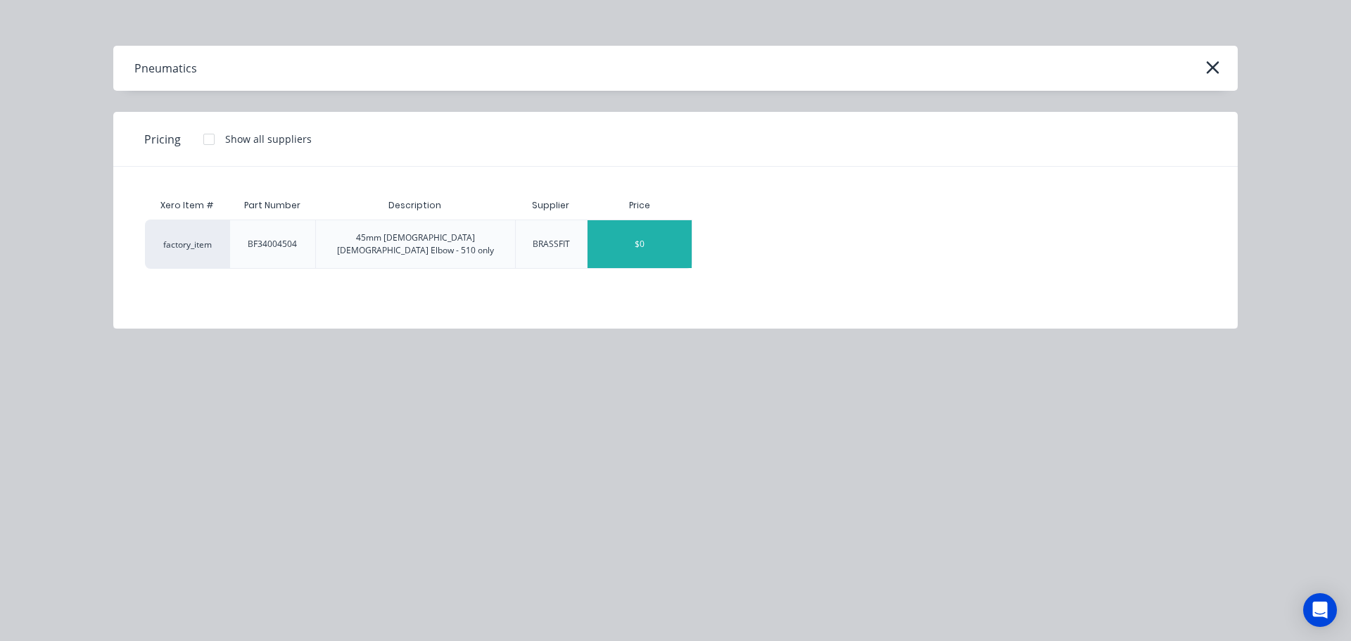
click at [646, 248] on div "$0" at bounding box center [640, 244] width 104 height 48
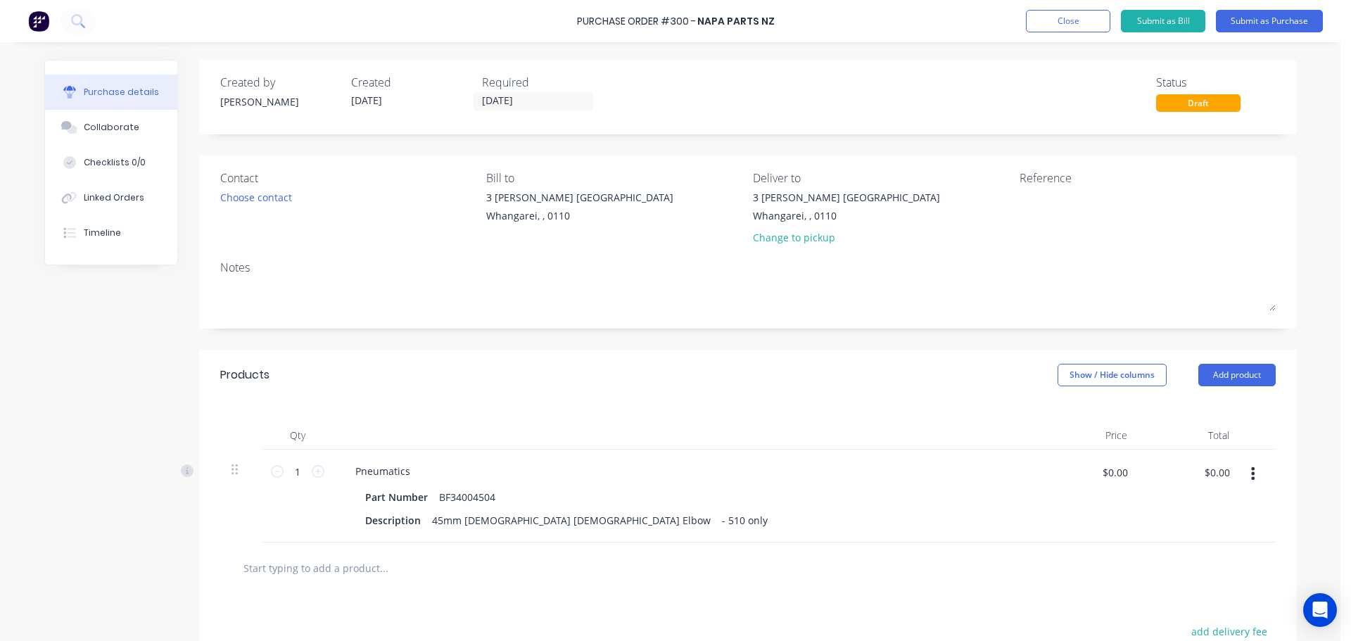
click at [311, 569] on input "text" at bounding box center [384, 568] width 282 height 28
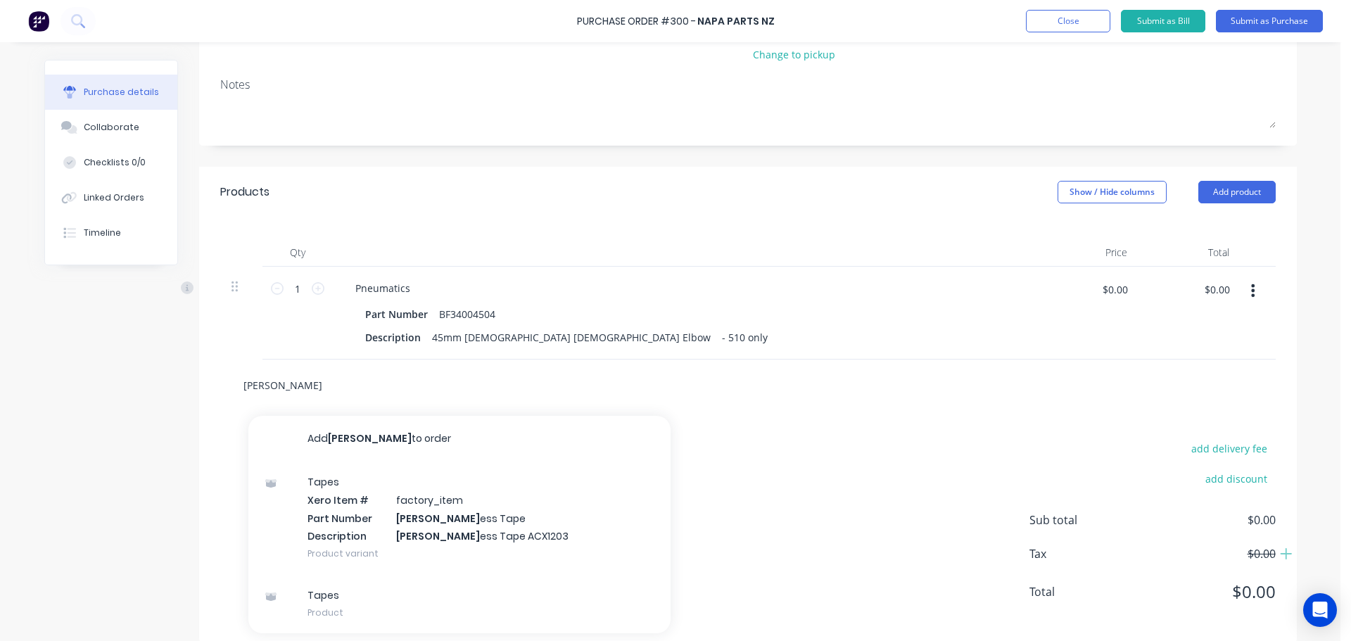
scroll to position [198, 0]
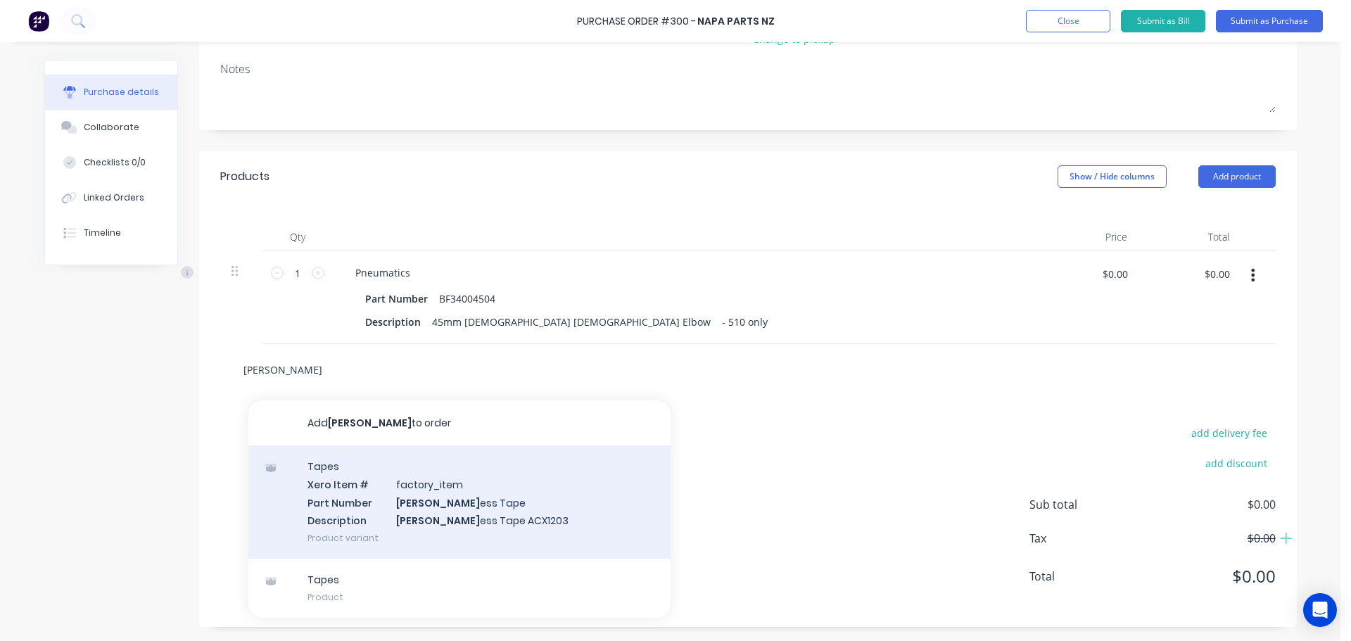
type input "harn"
click at [443, 497] on div "Tapes Xero Item # factory_item Part Number Harn ess Tape Description Harn ess T…" at bounding box center [459, 501] width 422 height 113
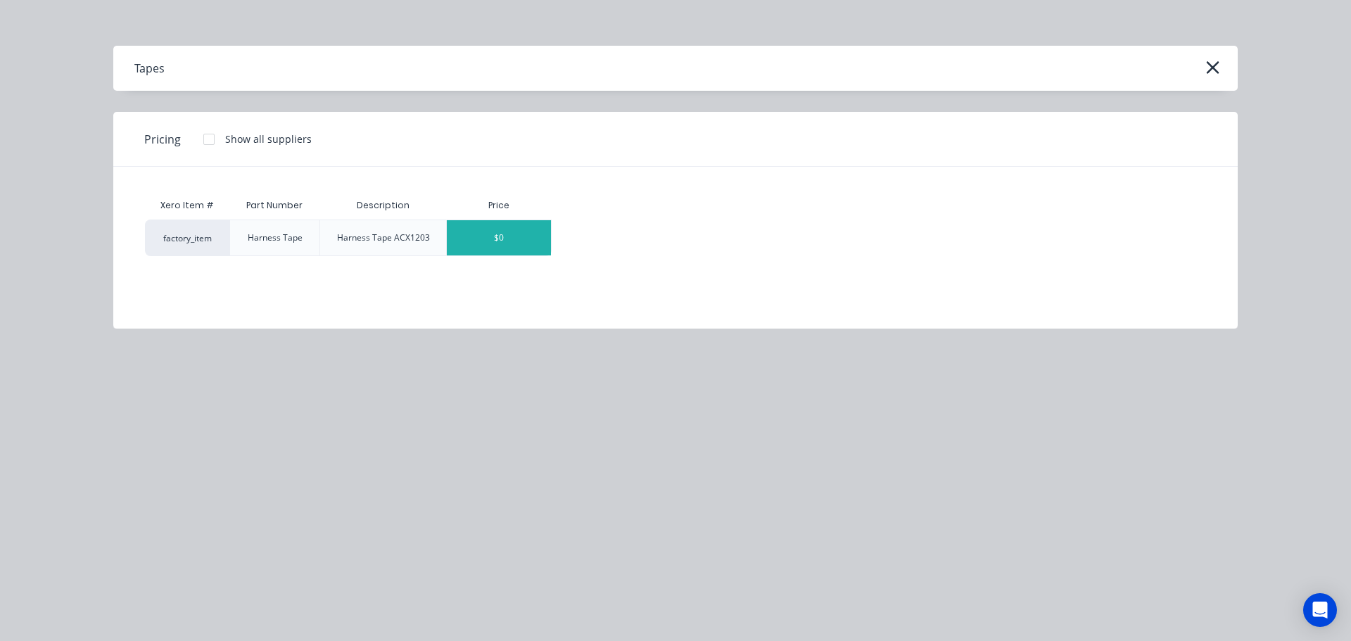
click at [488, 240] on div "$0" at bounding box center [499, 237] width 104 height 35
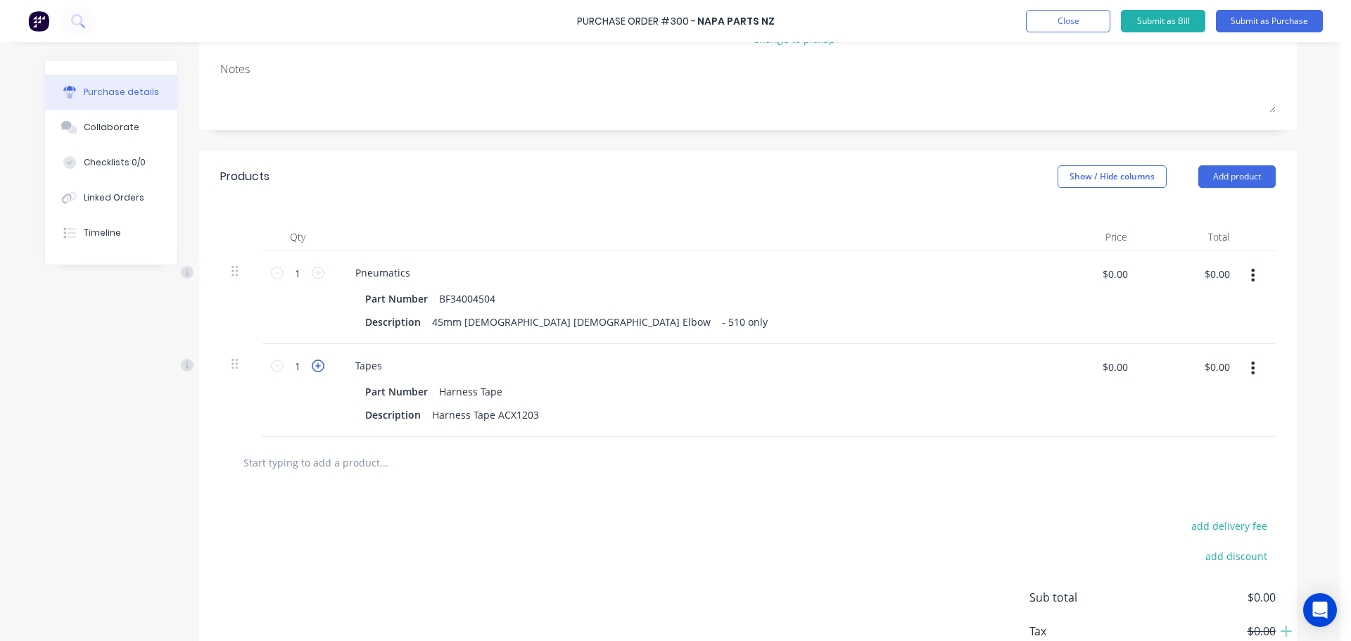
click at [312, 364] on icon at bounding box center [318, 366] width 13 height 13
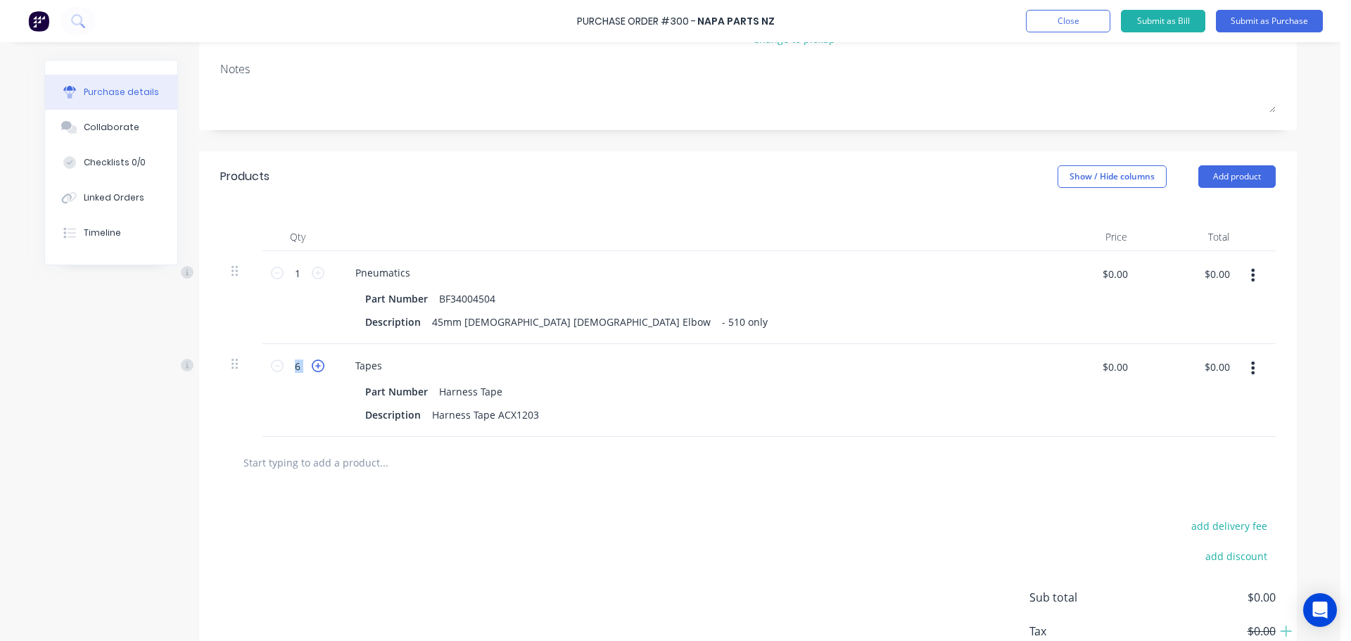
click at [312, 364] on icon at bounding box center [318, 366] width 13 height 13
click at [1251, 272] on icon "button" at bounding box center [1253, 274] width 4 height 15
click at [1177, 395] on button "Delete" at bounding box center [1211, 397] width 120 height 28
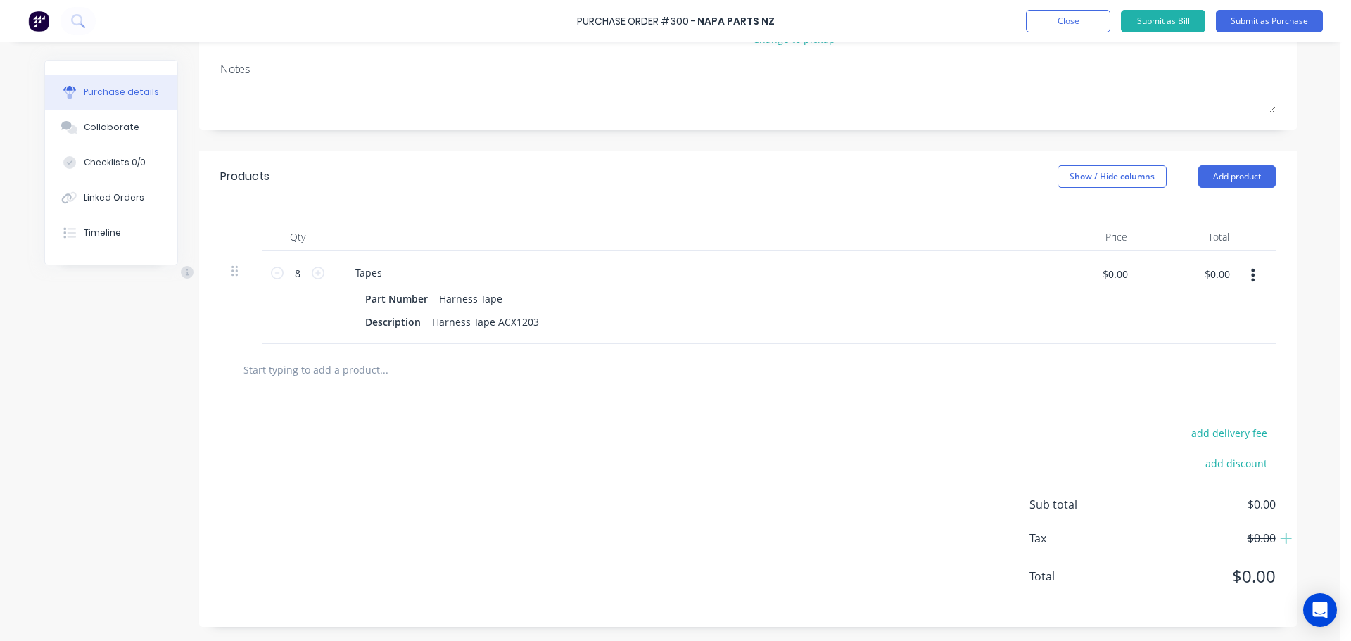
click at [264, 272] on div "8 8" at bounding box center [298, 297] width 70 height 93
click at [271, 274] on icon at bounding box center [277, 273] width 13 height 13
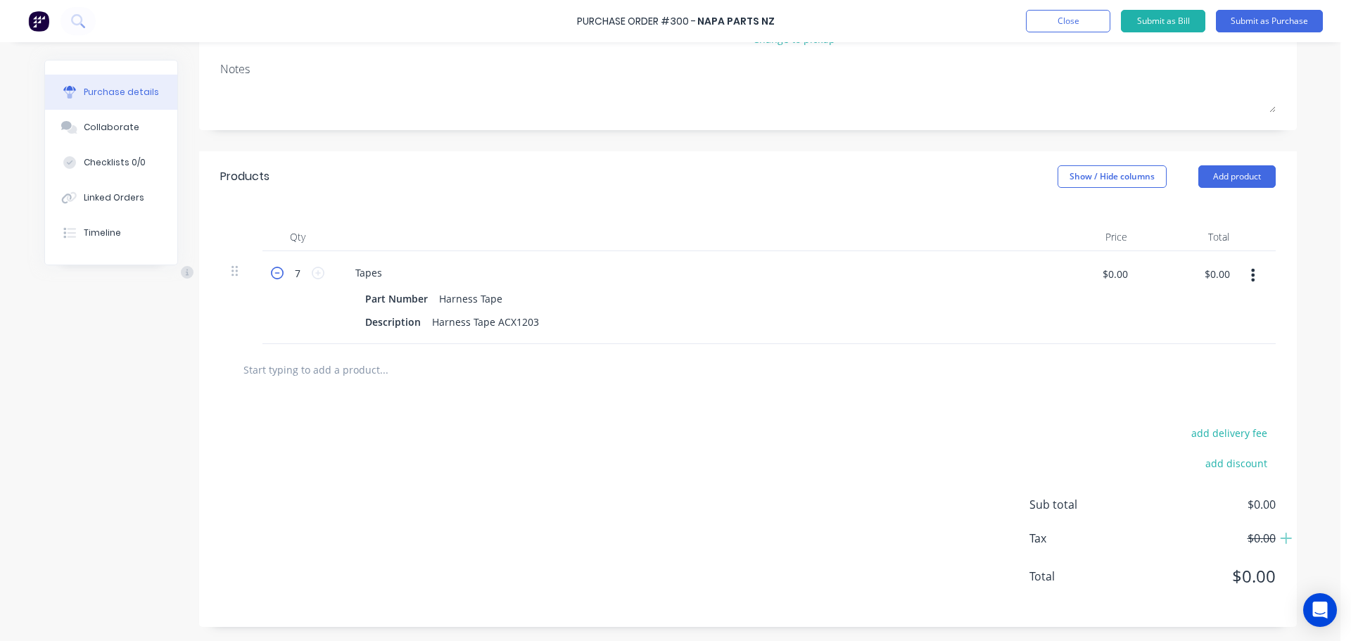
click at [271, 274] on icon at bounding box center [277, 273] width 13 height 13
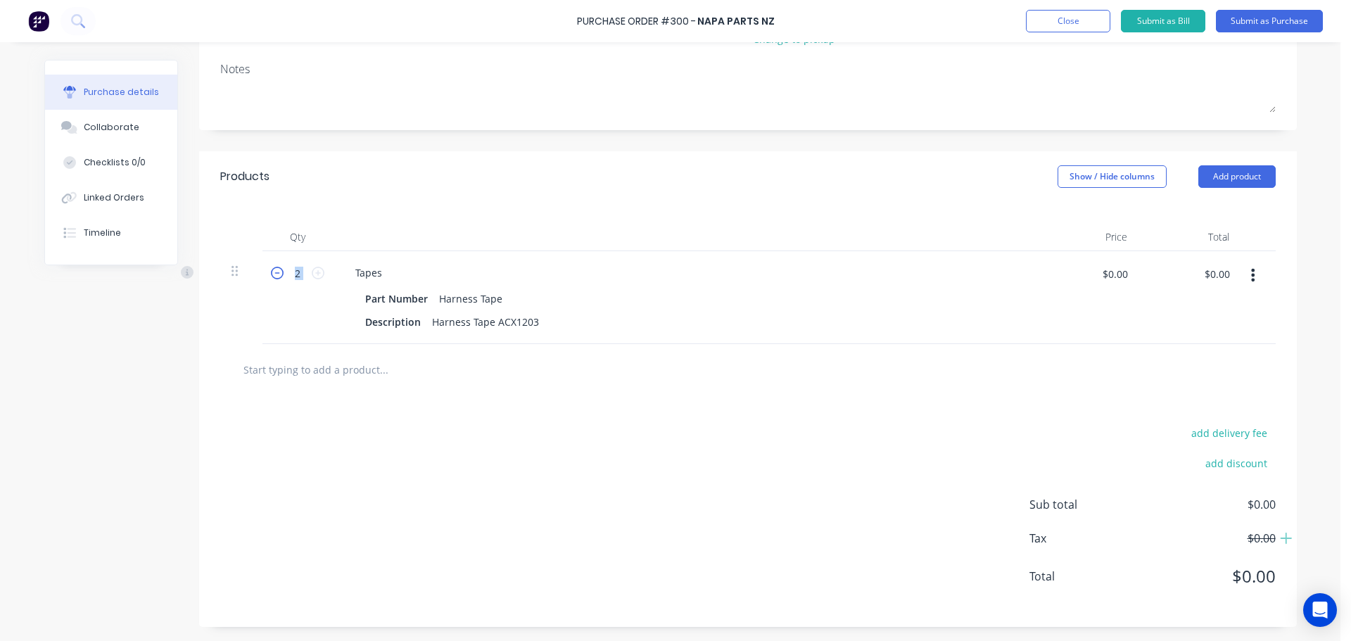
click at [271, 274] on icon at bounding box center [277, 273] width 13 height 13
click at [313, 274] on icon at bounding box center [318, 273] width 13 height 13
type input "1"
click at [498, 296] on div "Harness Tape" at bounding box center [471, 299] width 75 height 20
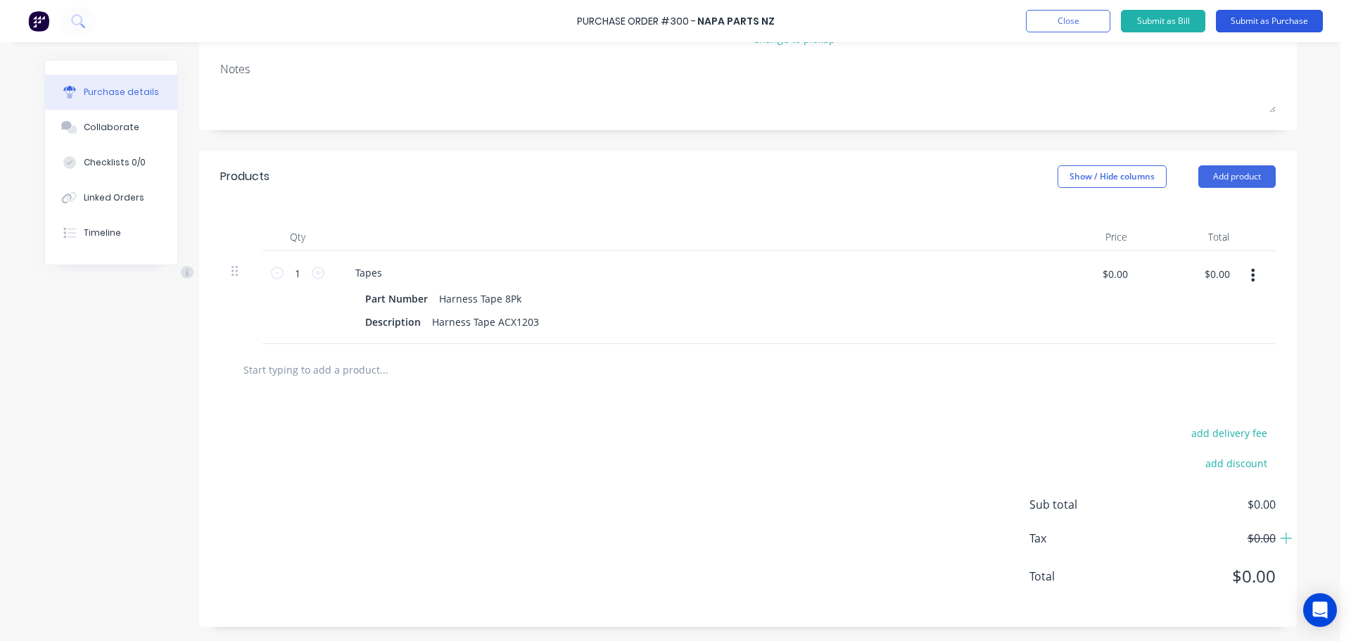
click at [1243, 17] on button "Submit as Purchase" at bounding box center [1269, 21] width 107 height 23
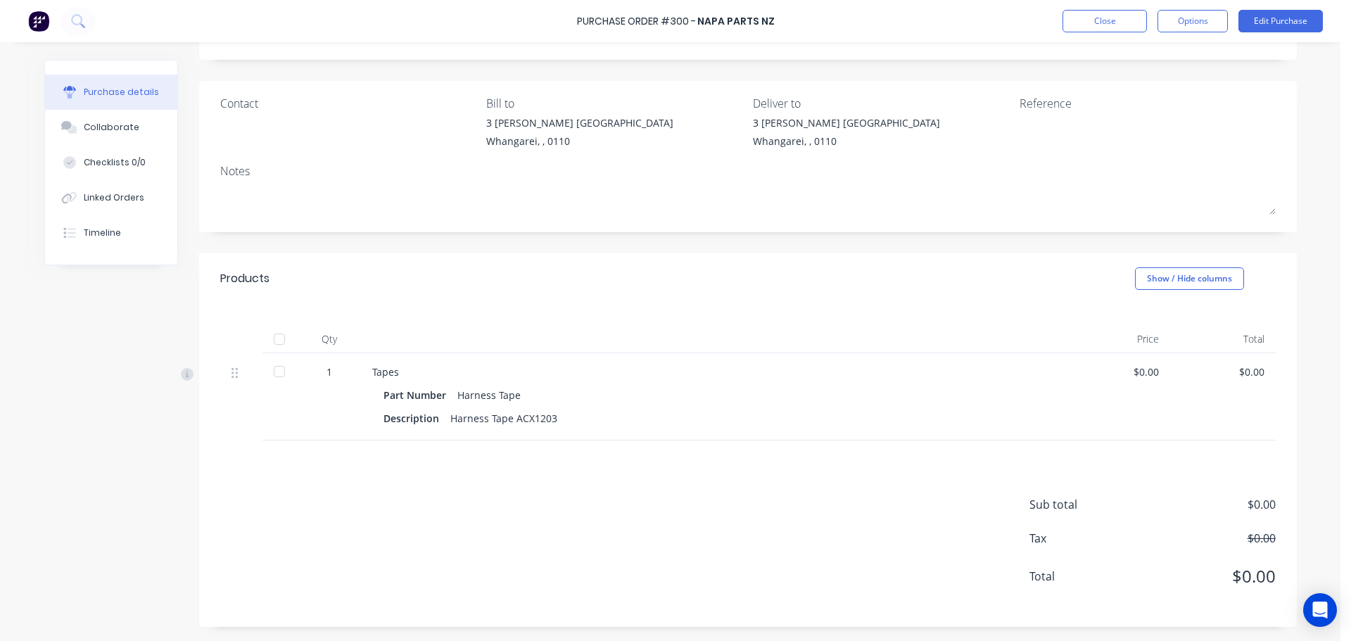
scroll to position [0, 0]
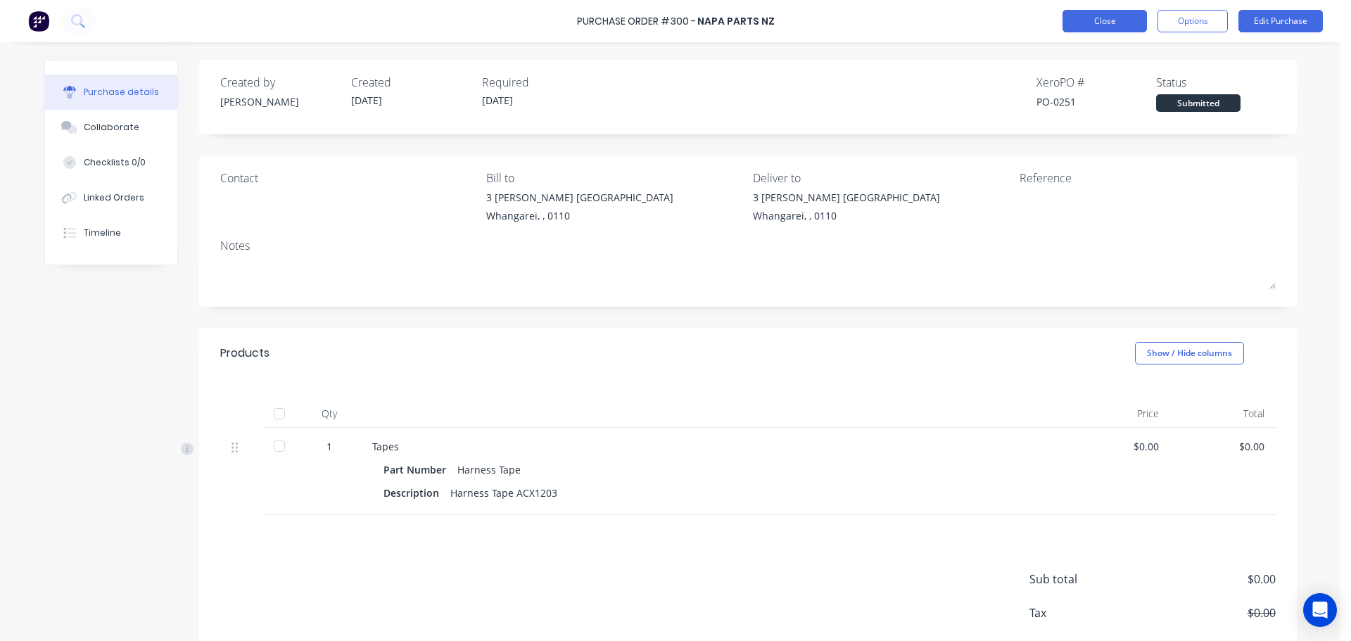
click at [1132, 23] on button "Close" at bounding box center [1105, 21] width 84 height 23
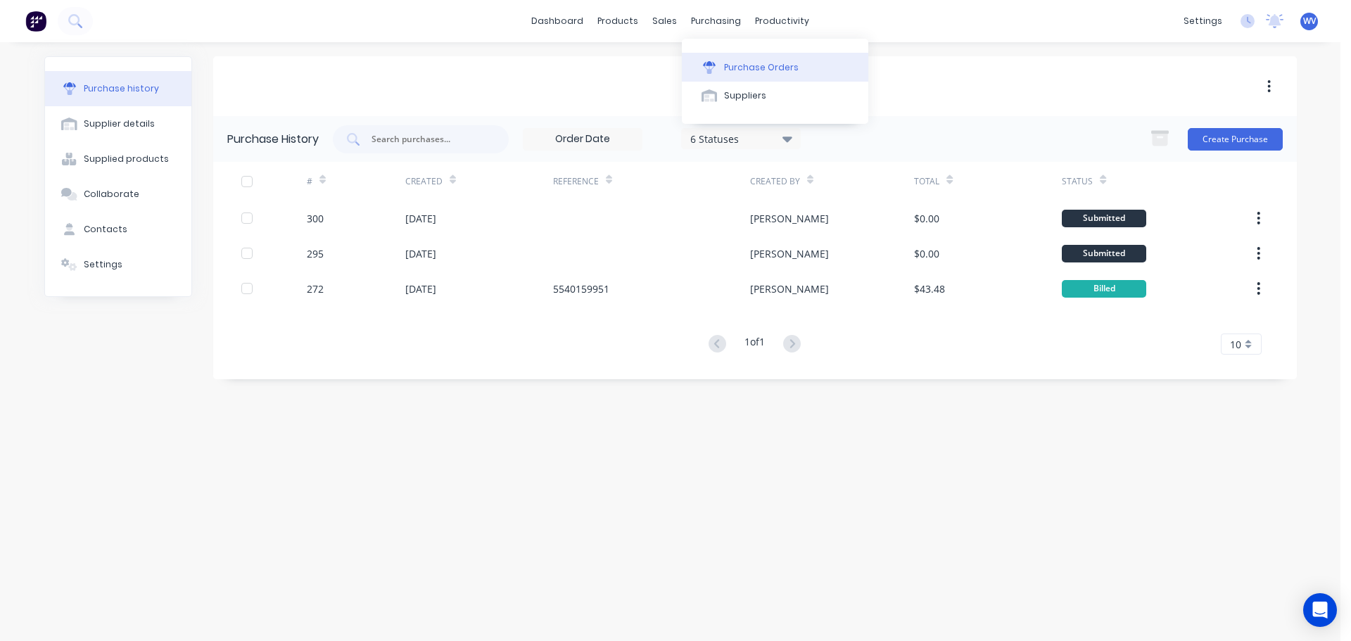
click at [749, 63] on div "Purchase Orders" at bounding box center [761, 67] width 75 height 13
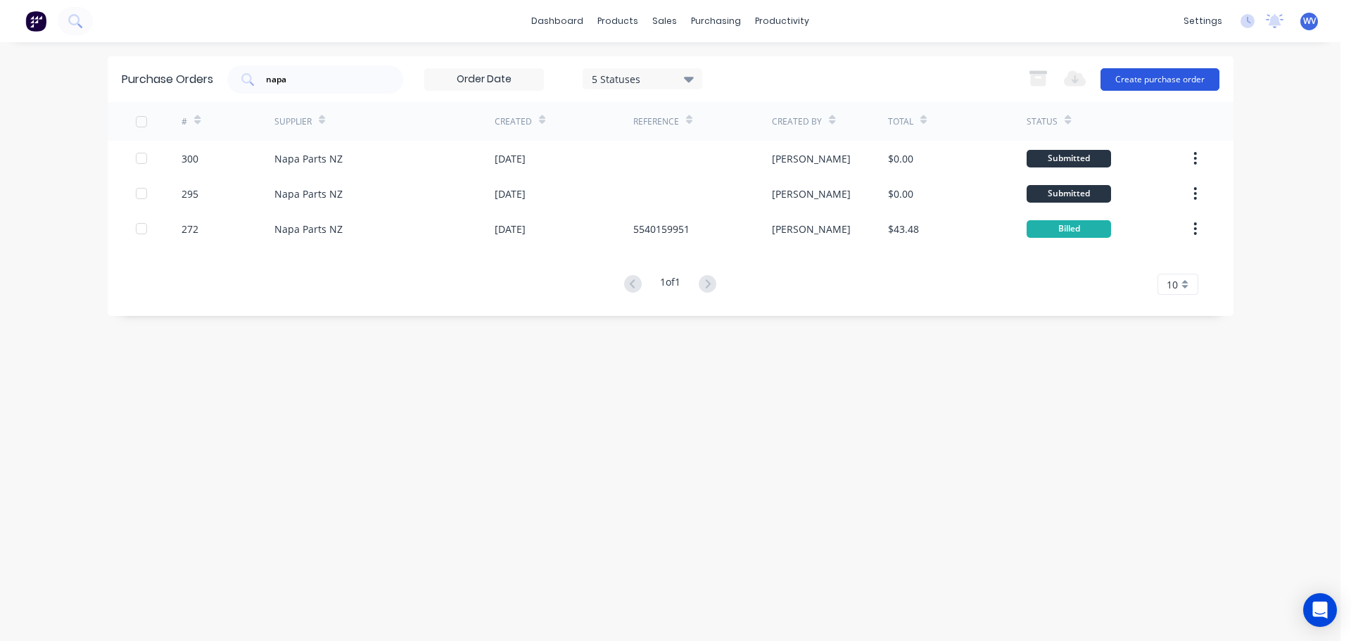
click at [1169, 80] on button "Create purchase order" at bounding box center [1160, 79] width 119 height 23
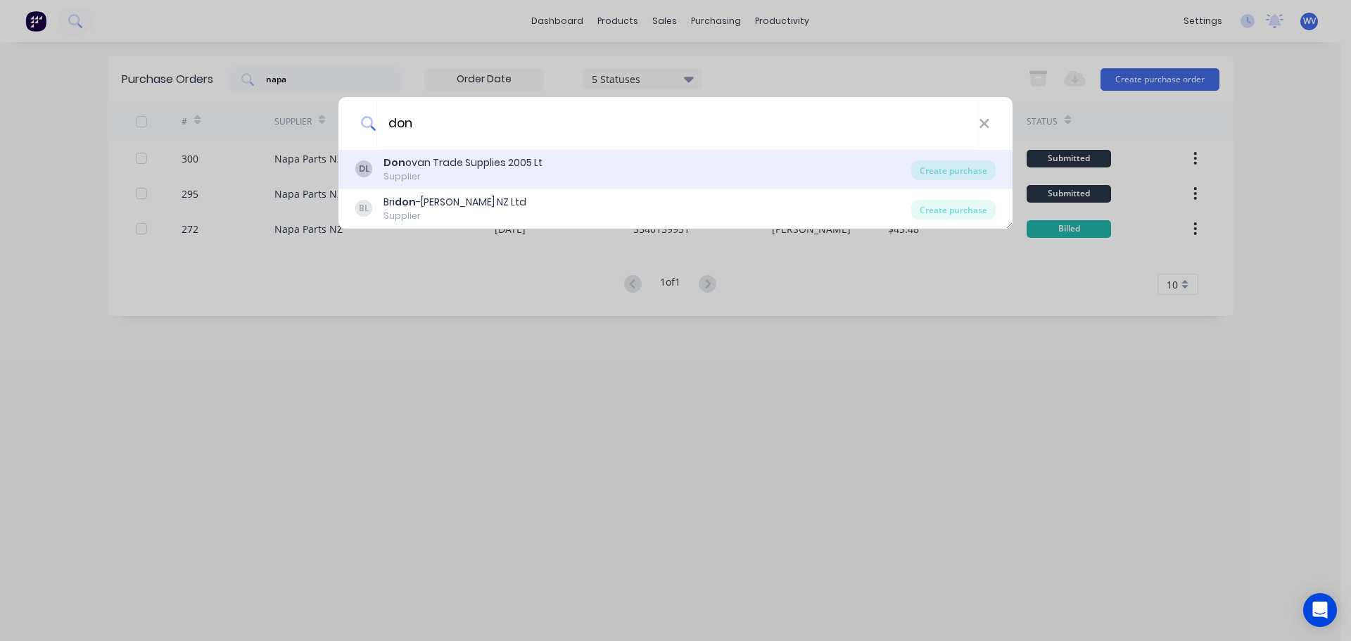
type input "don"
click at [472, 170] on div "Supplier" at bounding box center [463, 176] width 159 height 13
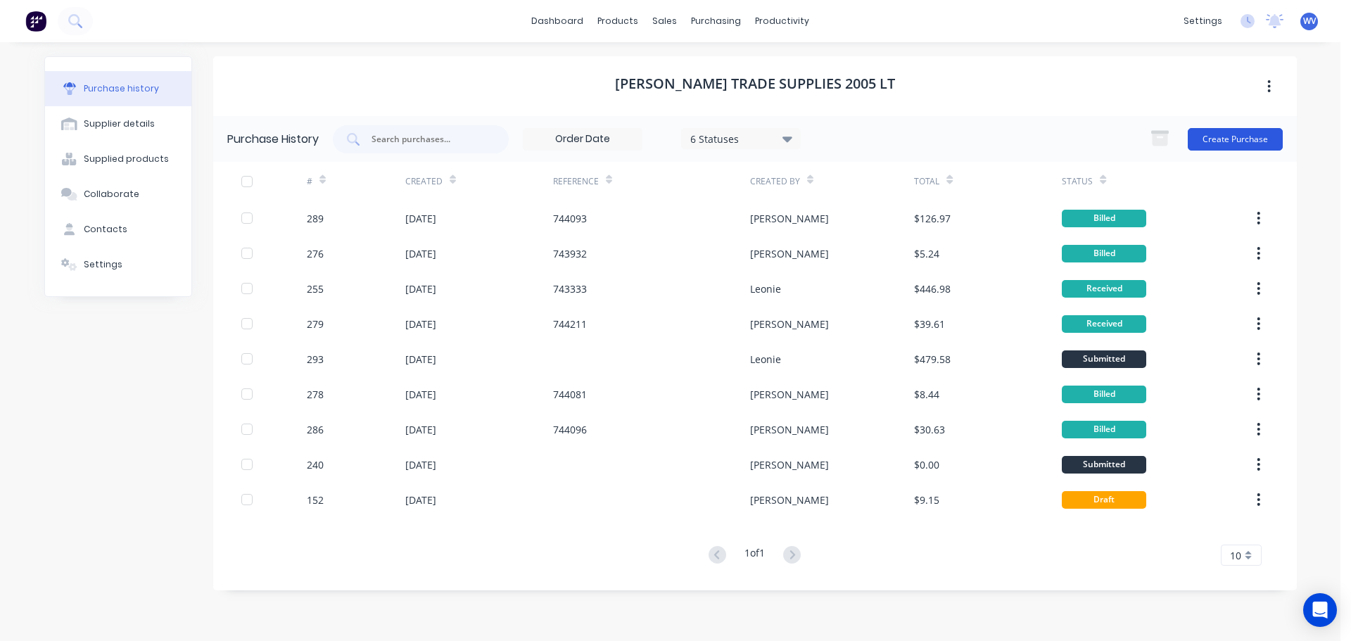
click at [1215, 134] on button "Create Purchase" at bounding box center [1235, 139] width 95 height 23
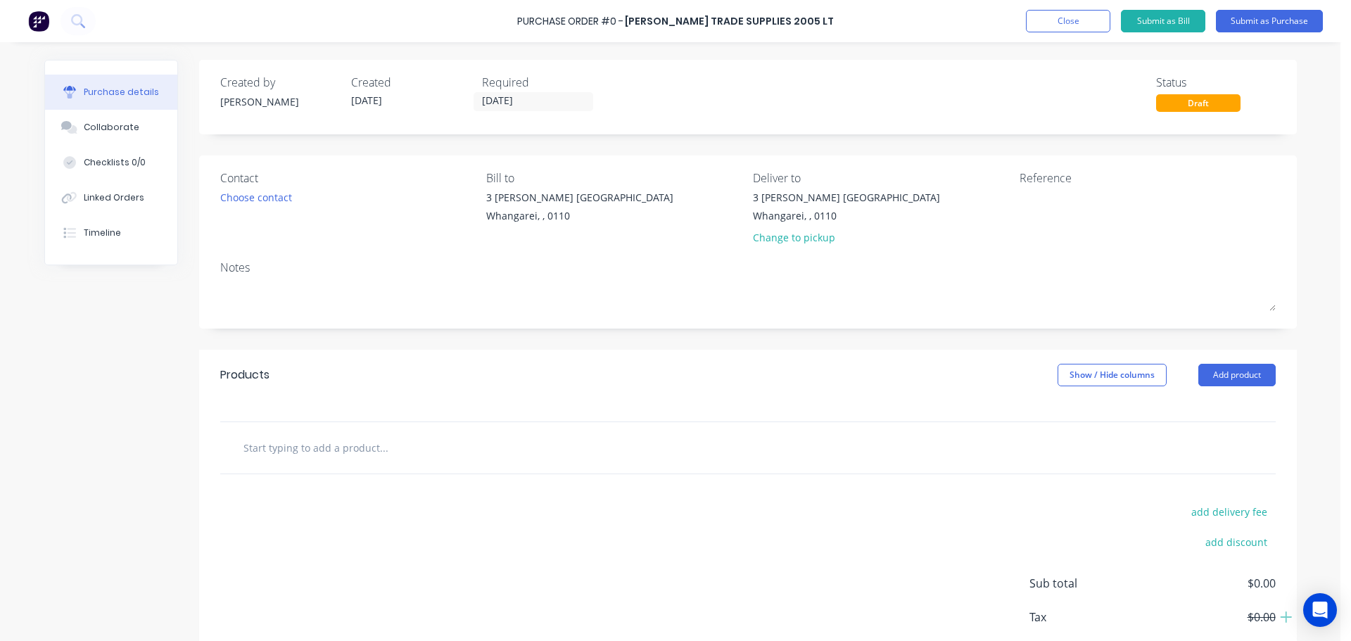
click at [243, 450] on input "text" at bounding box center [384, 448] width 282 height 28
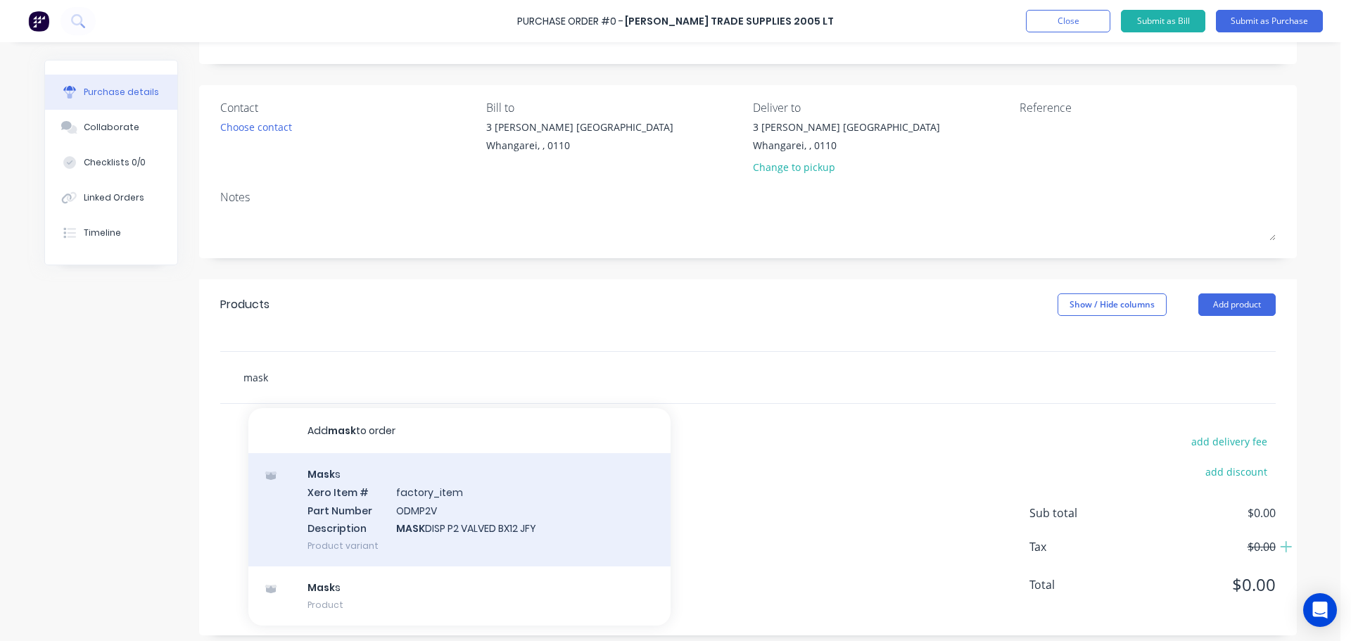
scroll to position [79, 0]
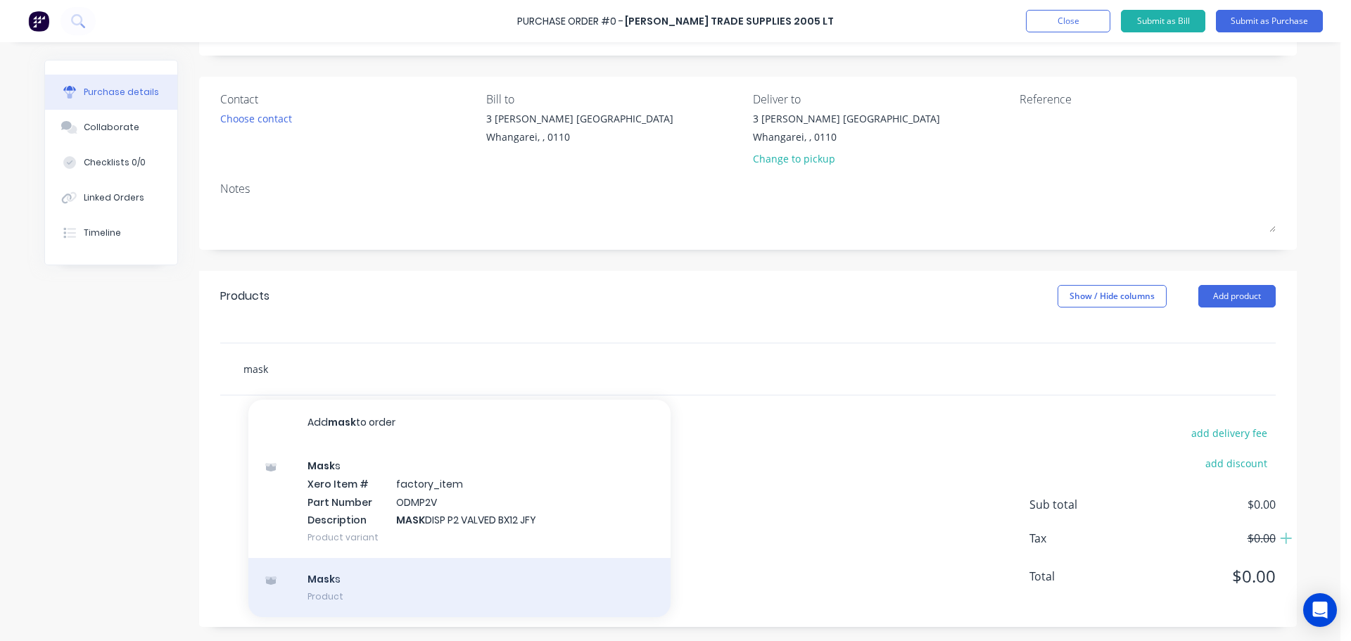
type input "mask"
click at [322, 590] on div "Mask s Product" at bounding box center [459, 587] width 422 height 59
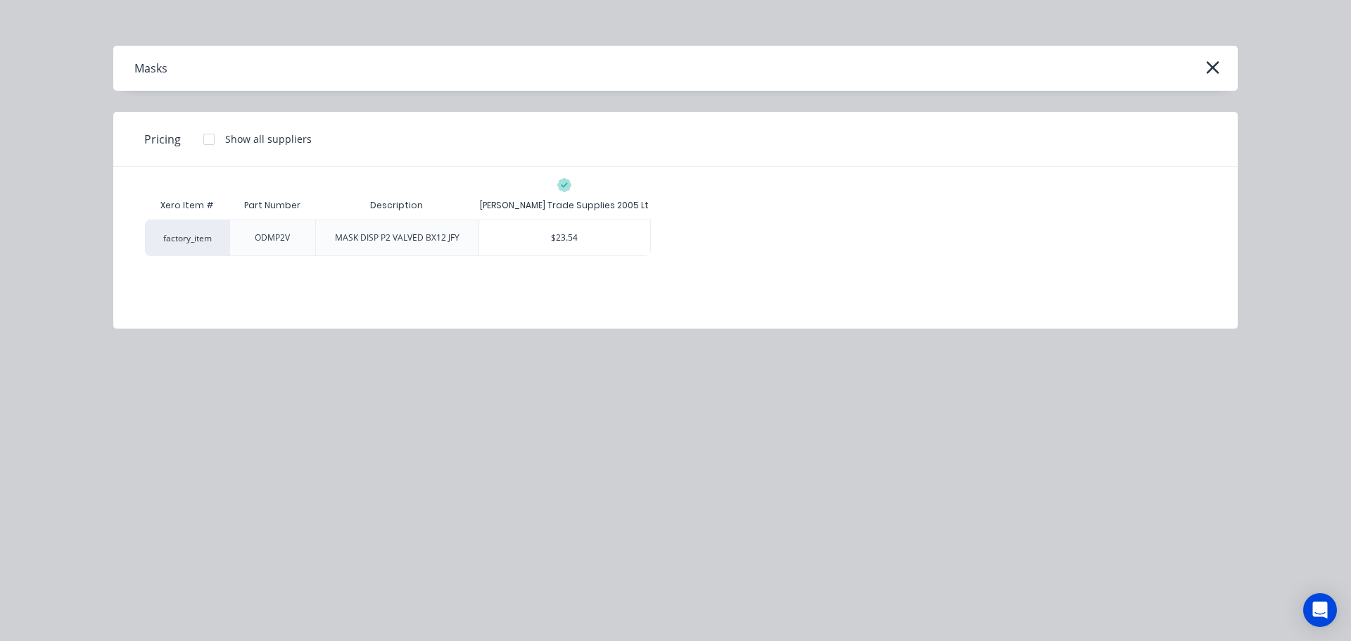
click at [1212, 63] on icon "button" at bounding box center [1213, 68] width 15 height 20
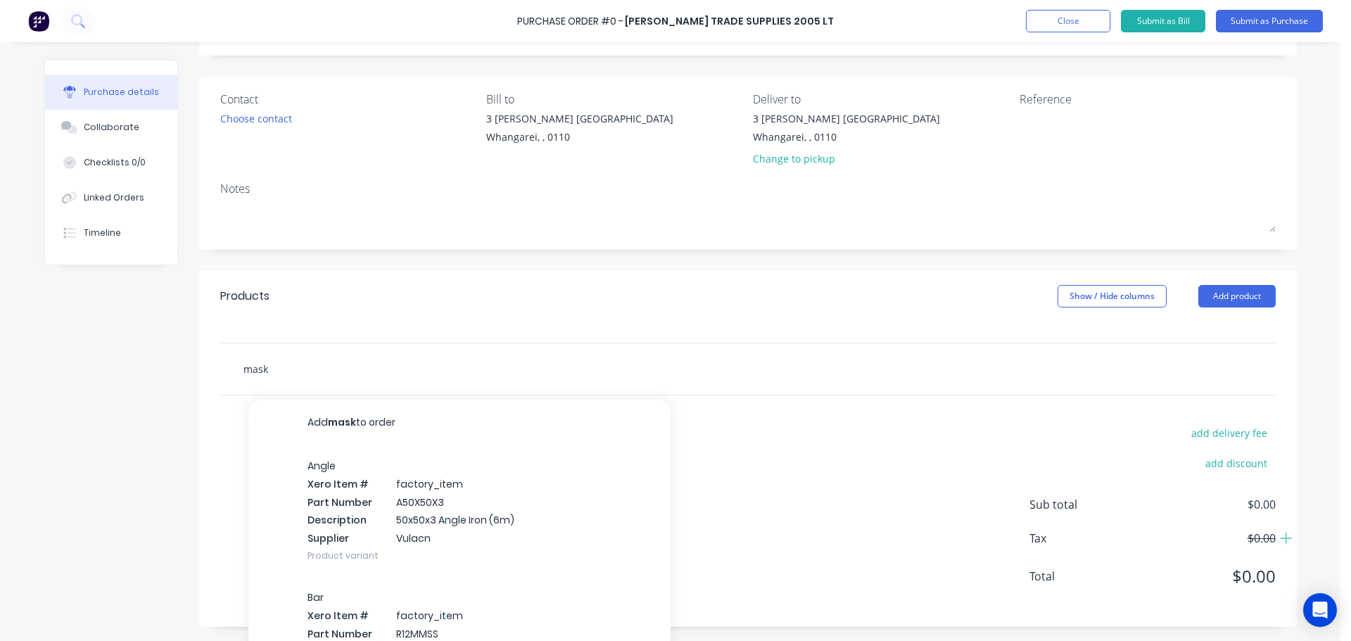
drag, startPoint x: 265, startPoint y: 367, endPoint x: 231, endPoint y: 367, distance: 34.5
click at [232, 366] on div "mask Add mask to order Angle Xero Item # factory_item Part Number A50X50X3 Desc…" at bounding box center [443, 369] width 422 height 28
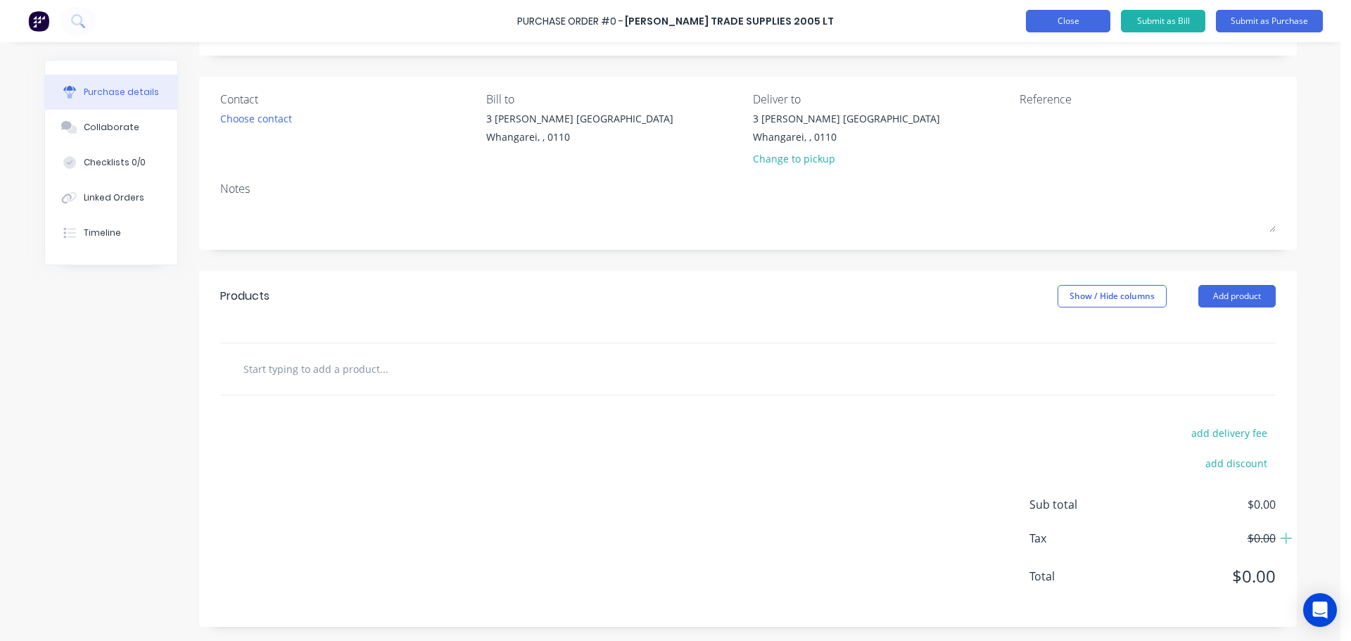
click at [1070, 21] on button "Close" at bounding box center [1068, 21] width 84 height 23
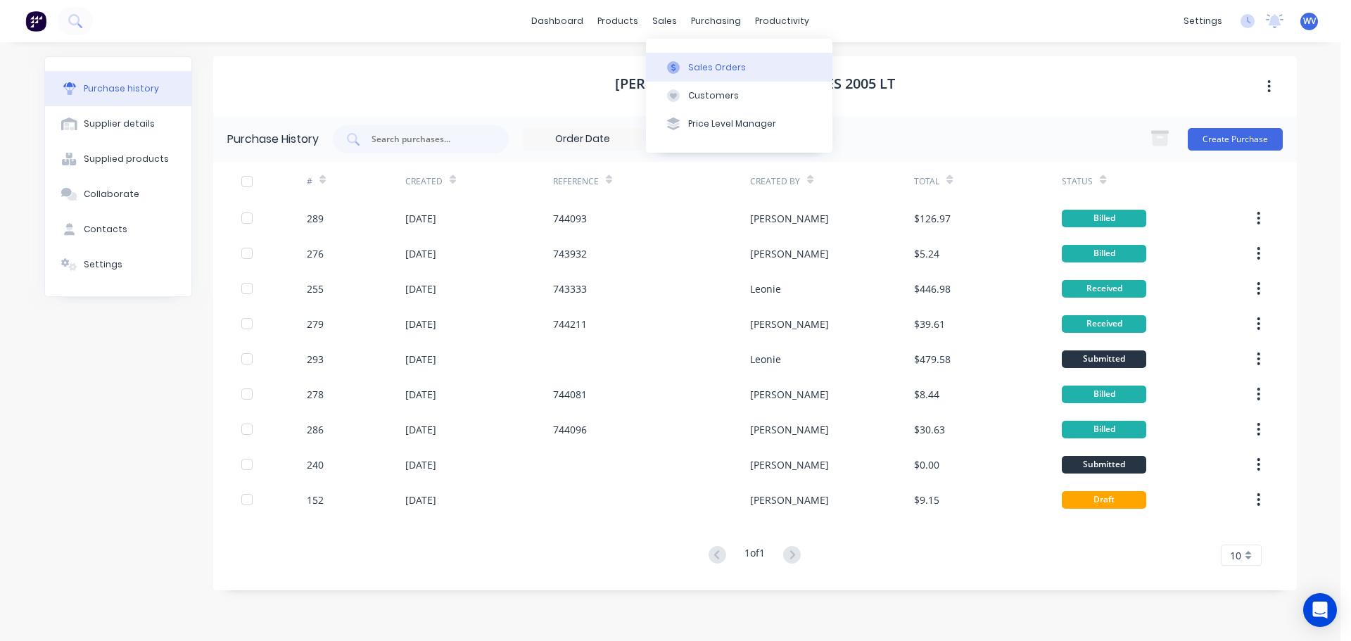
click at [715, 67] on div "Sales Orders" at bounding box center [717, 67] width 58 height 13
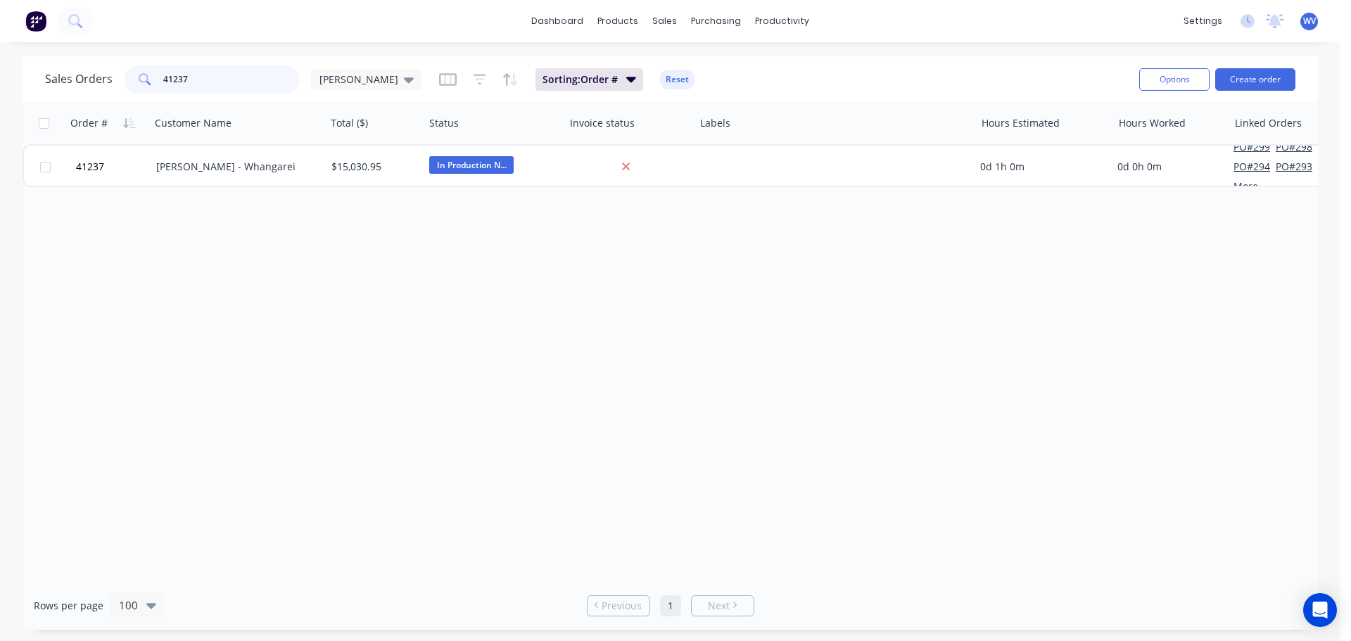
drag, startPoint x: 208, startPoint y: 81, endPoint x: 146, endPoint y: 80, distance: 62.7
click at [146, 80] on div "41237" at bounding box center [212, 79] width 176 height 28
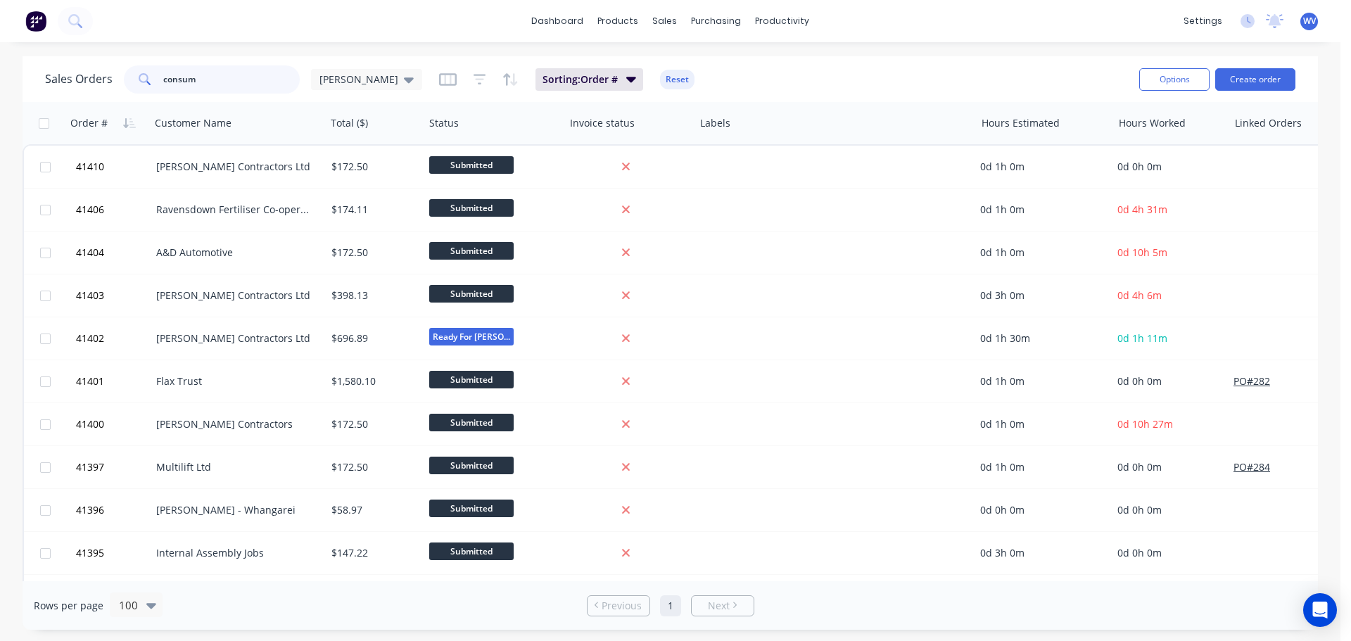
drag, startPoint x: 197, startPoint y: 78, endPoint x: 148, endPoint y: 77, distance: 49.3
click at [148, 77] on div "consum" at bounding box center [212, 79] width 176 height 28
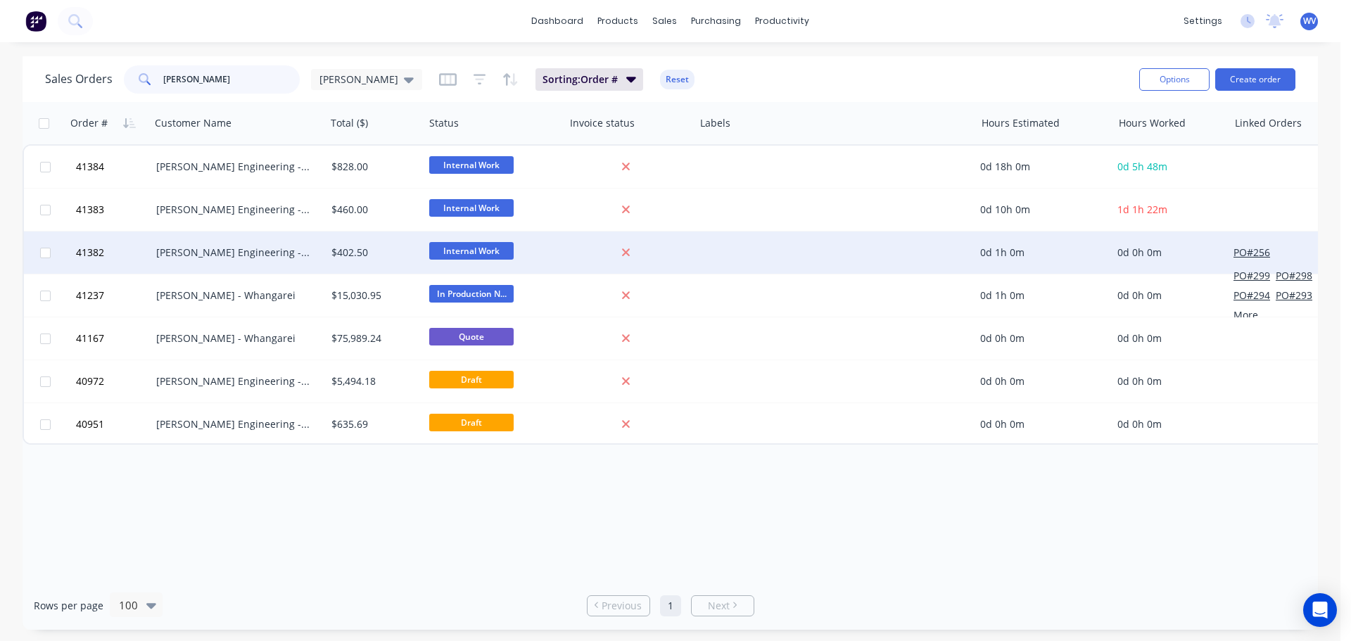
type input "morgan"
click at [282, 251] on div "[PERSON_NAME] Engineering -Workshop Consumables" at bounding box center [234, 253] width 156 height 14
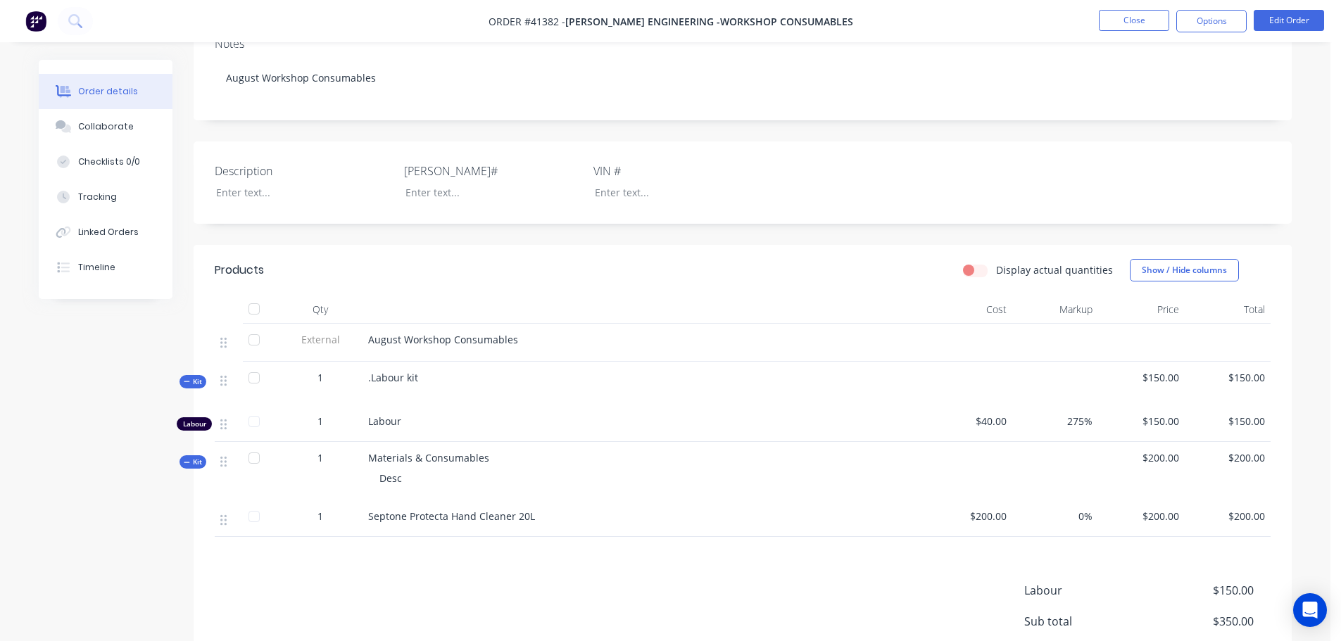
scroll to position [282, 0]
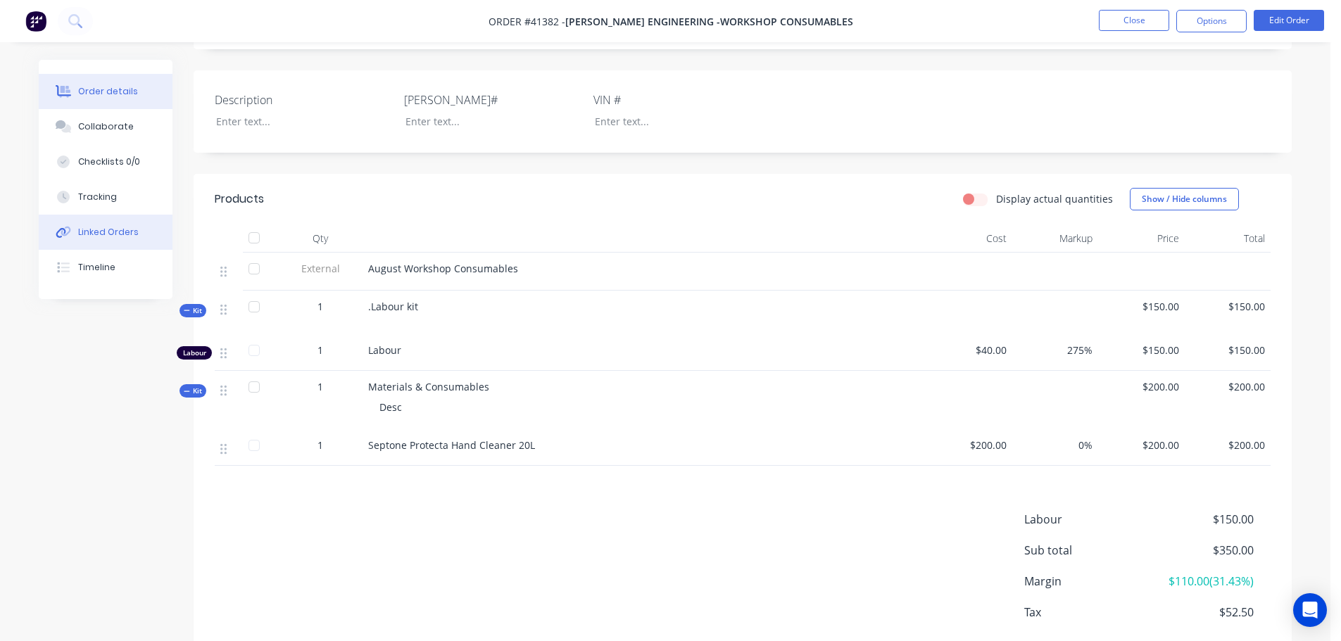
click at [94, 236] on div "Linked Orders" at bounding box center [108, 232] width 61 height 13
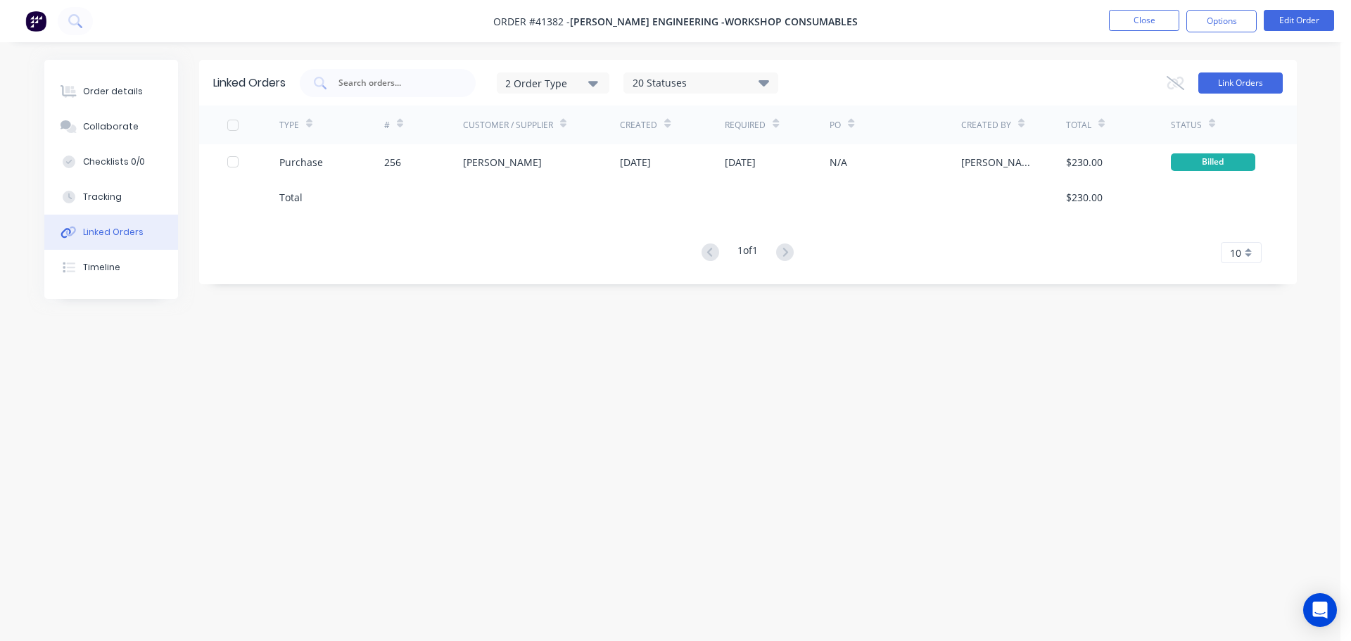
click at [1275, 89] on button "Link Orders" at bounding box center [1241, 82] width 84 height 21
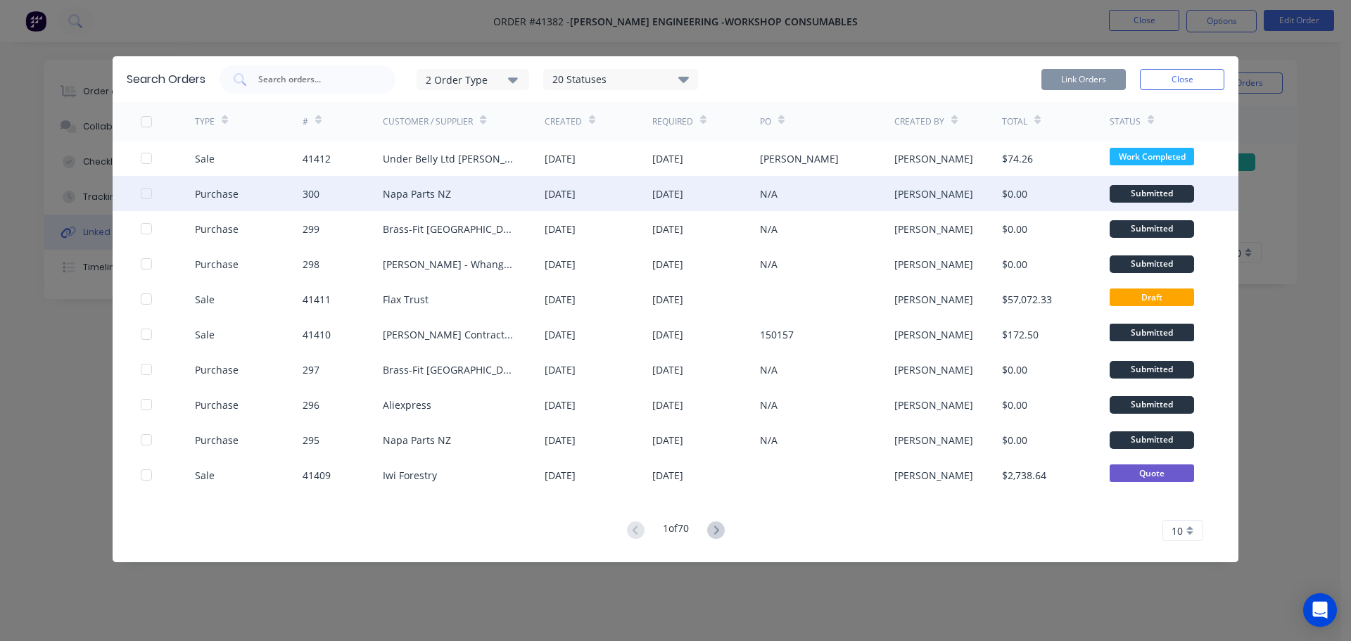
click at [432, 190] on div "Napa Parts NZ" at bounding box center [417, 194] width 68 height 15
click at [148, 196] on div at bounding box center [146, 193] width 28 height 28
click at [1071, 82] on button "Link Orders" at bounding box center [1084, 79] width 84 height 21
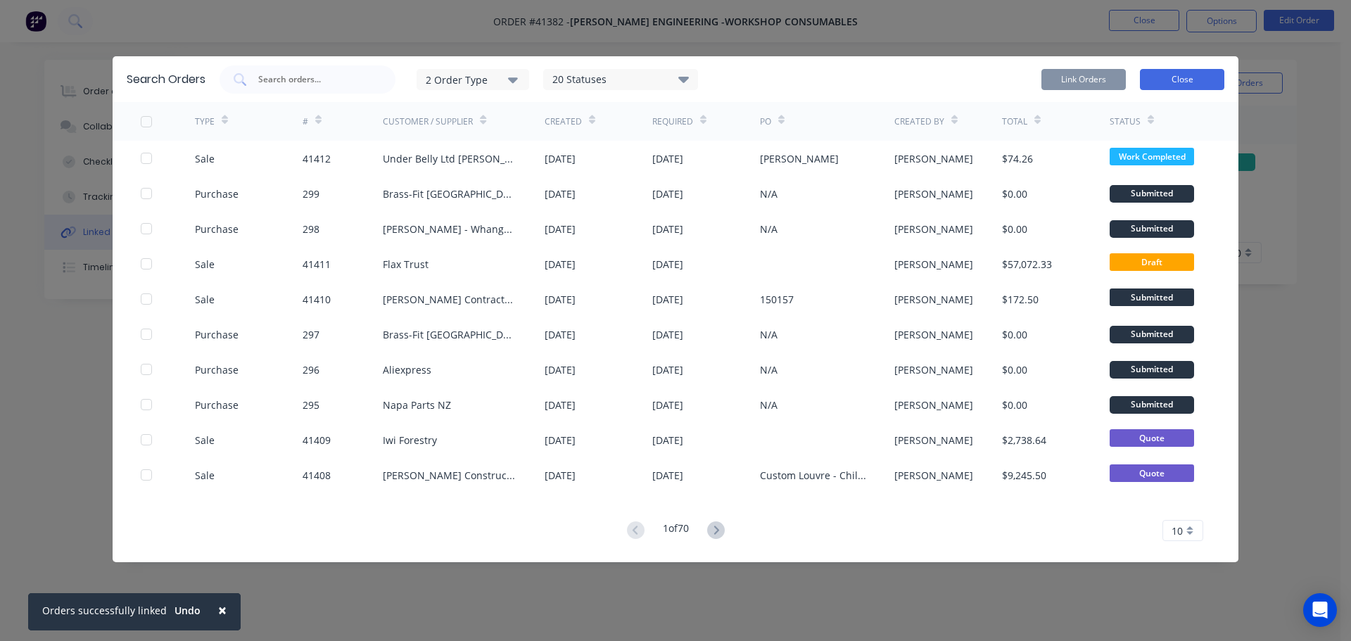
click at [1202, 77] on button "Close" at bounding box center [1182, 79] width 84 height 21
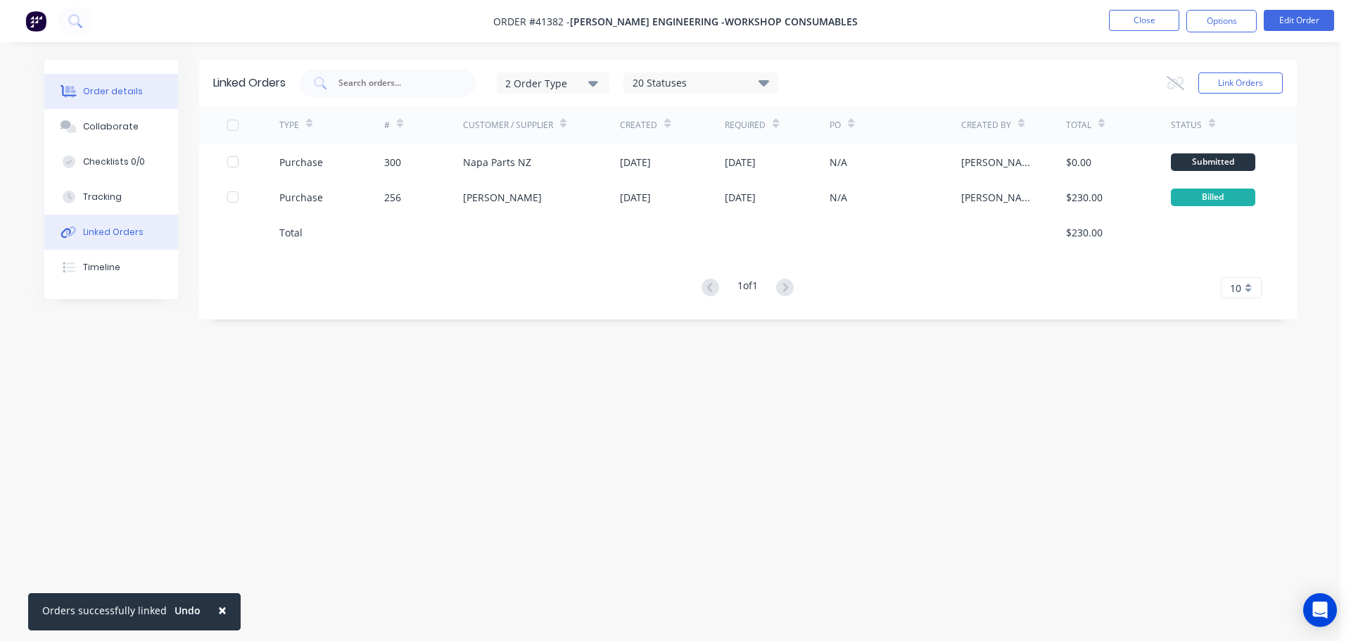
click at [96, 93] on div "Order details" at bounding box center [113, 91] width 60 height 13
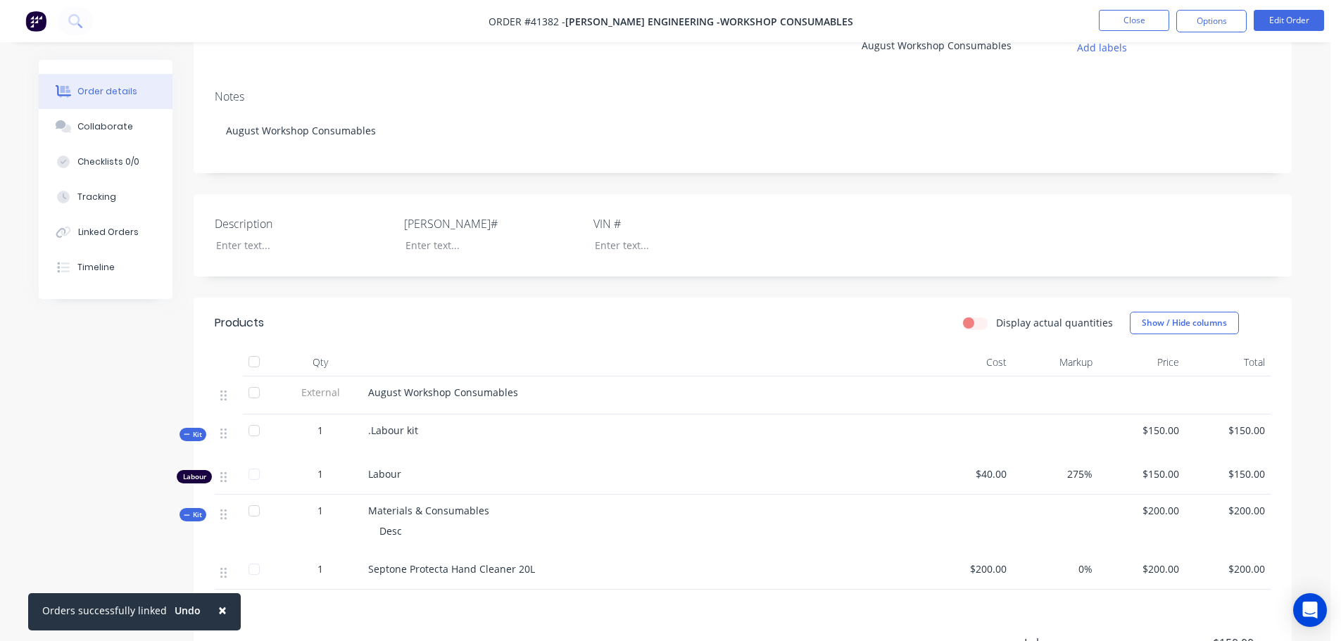
scroll to position [352, 0]
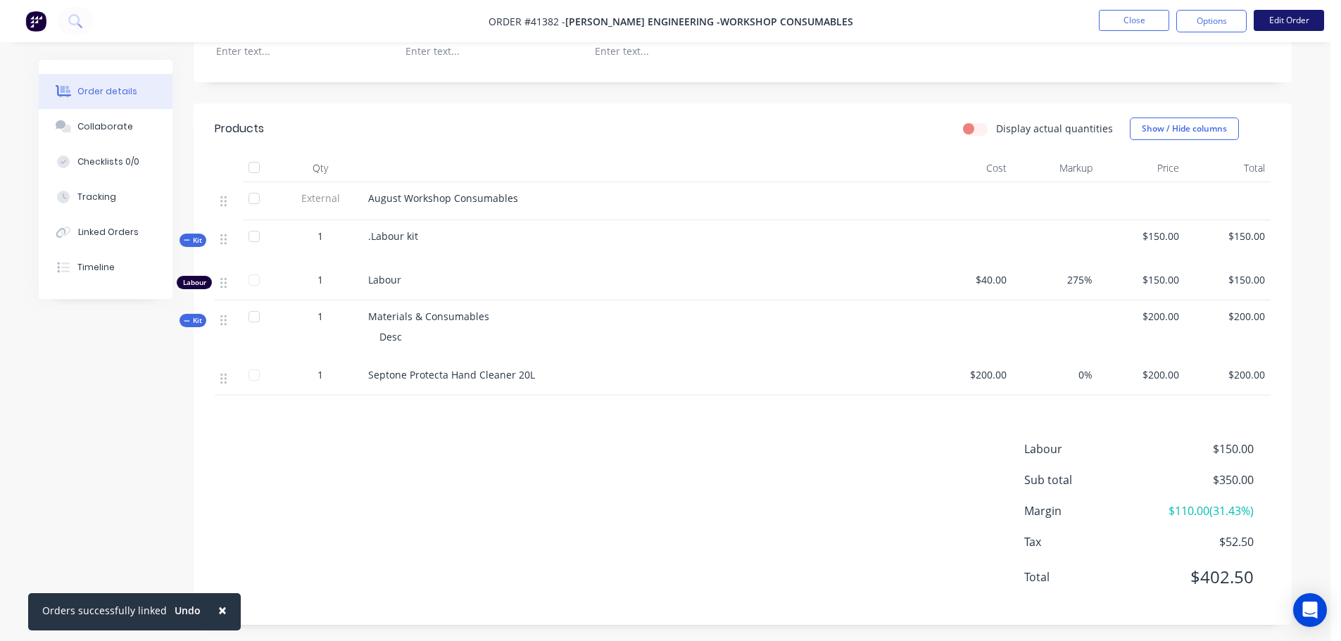
click at [1295, 21] on button "Edit Order" at bounding box center [1288, 20] width 70 height 21
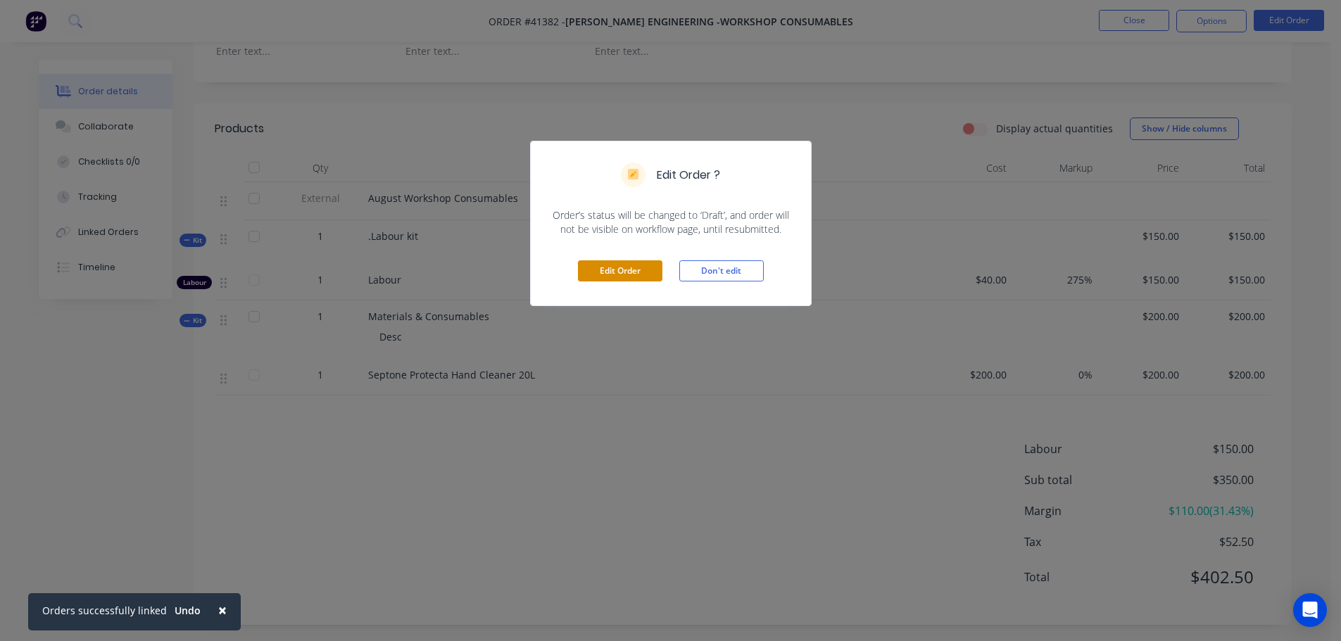
click at [609, 267] on button "Edit Order" at bounding box center [620, 270] width 84 height 21
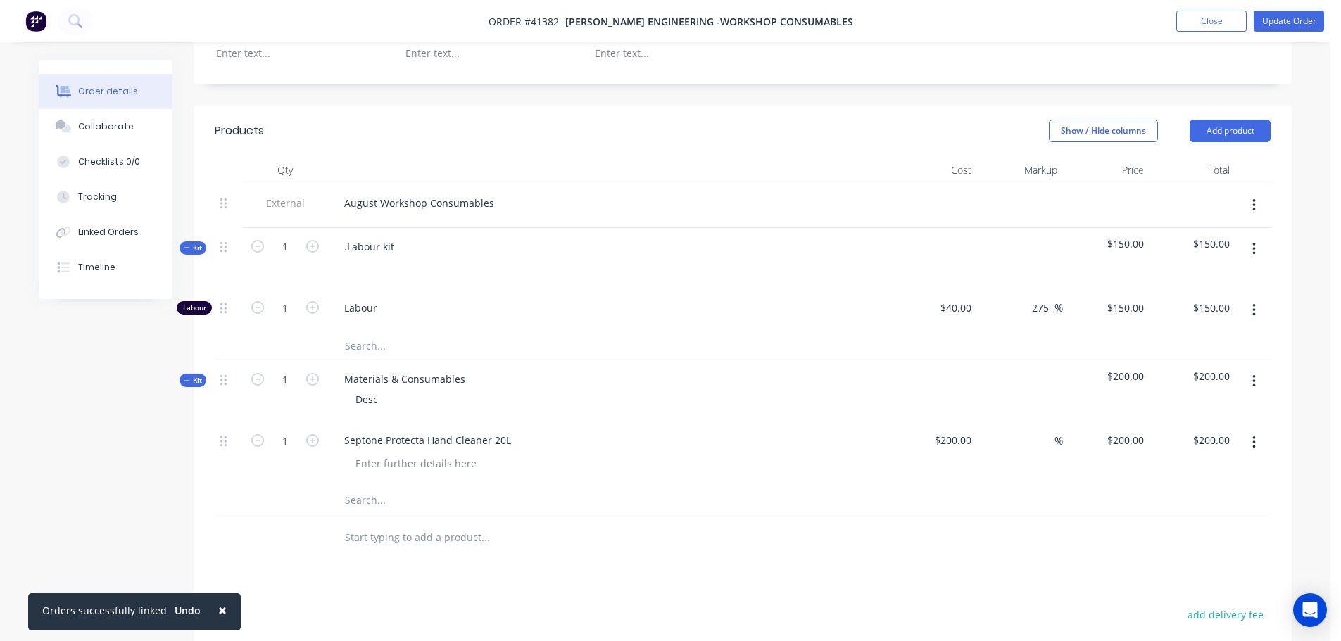
click at [358, 500] on input "text" at bounding box center [485, 500] width 282 height 28
type input "mask wipes"
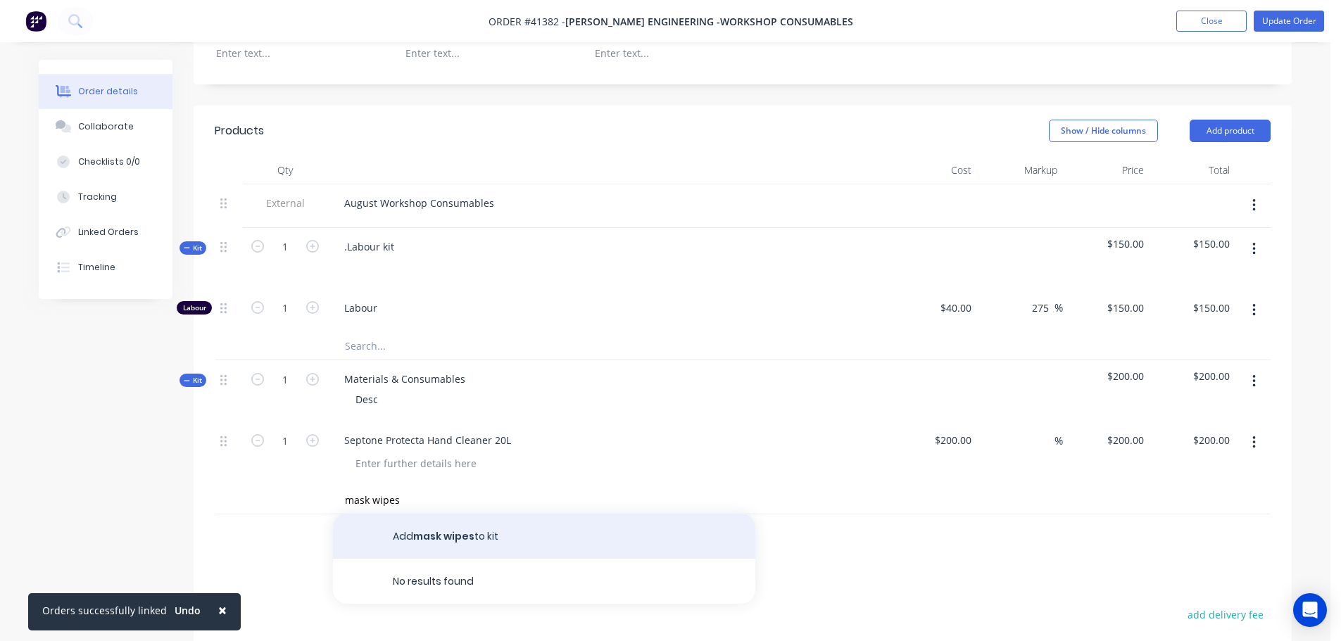
click at [450, 533] on button "Add mask wipes to kit" at bounding box center [544, 536] width 422 height 45
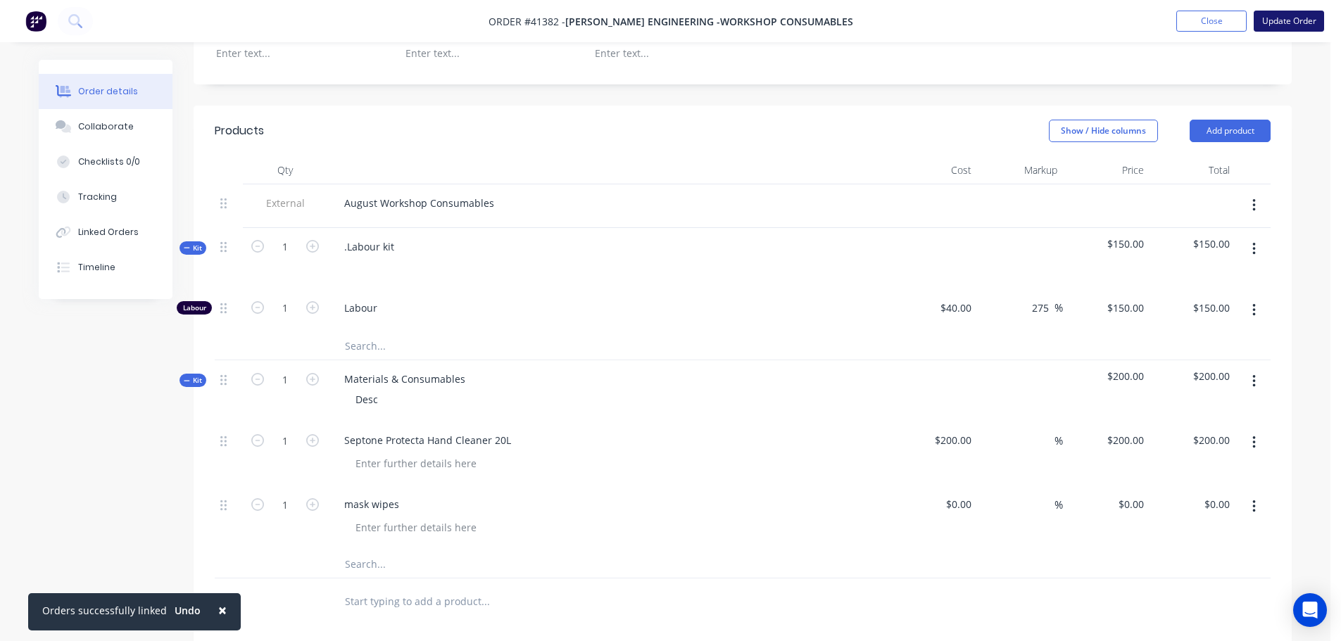
click at [1269, 27] on button "Update Order" at bounding box center [1288, 21] width 70 height 21
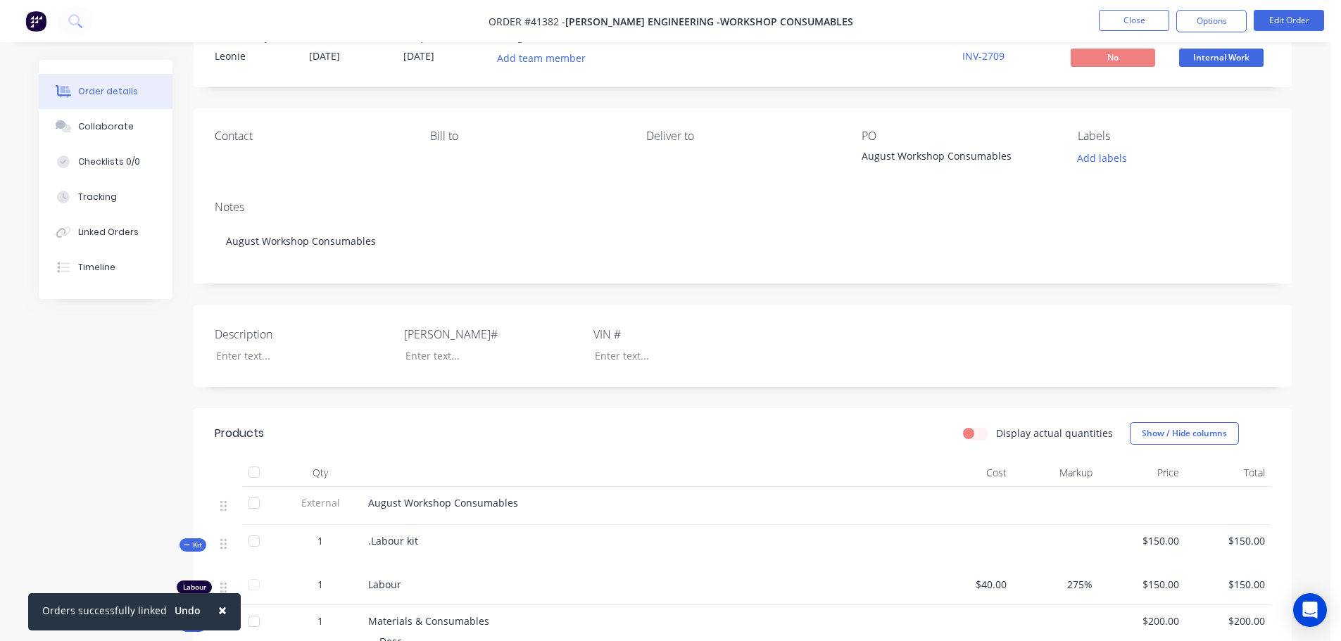
scroll to position [211, 0]
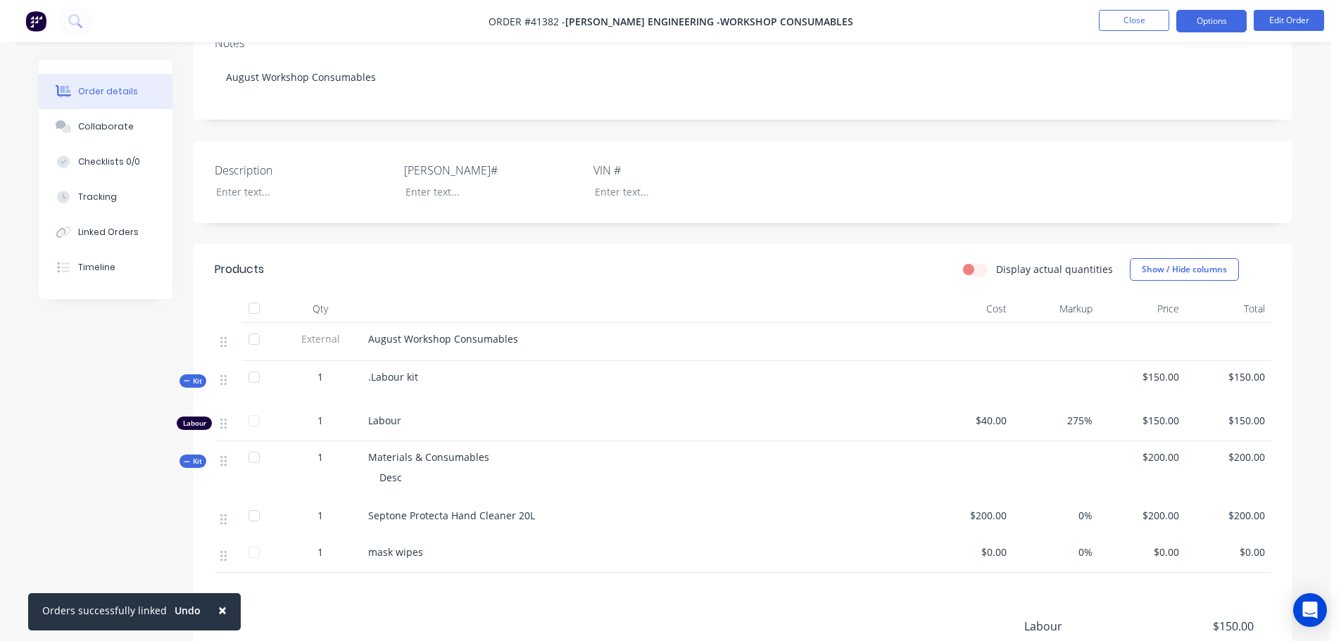
click at [1230, 30] on button "Options" at bounding box center [1211, 21] width 70 height 23
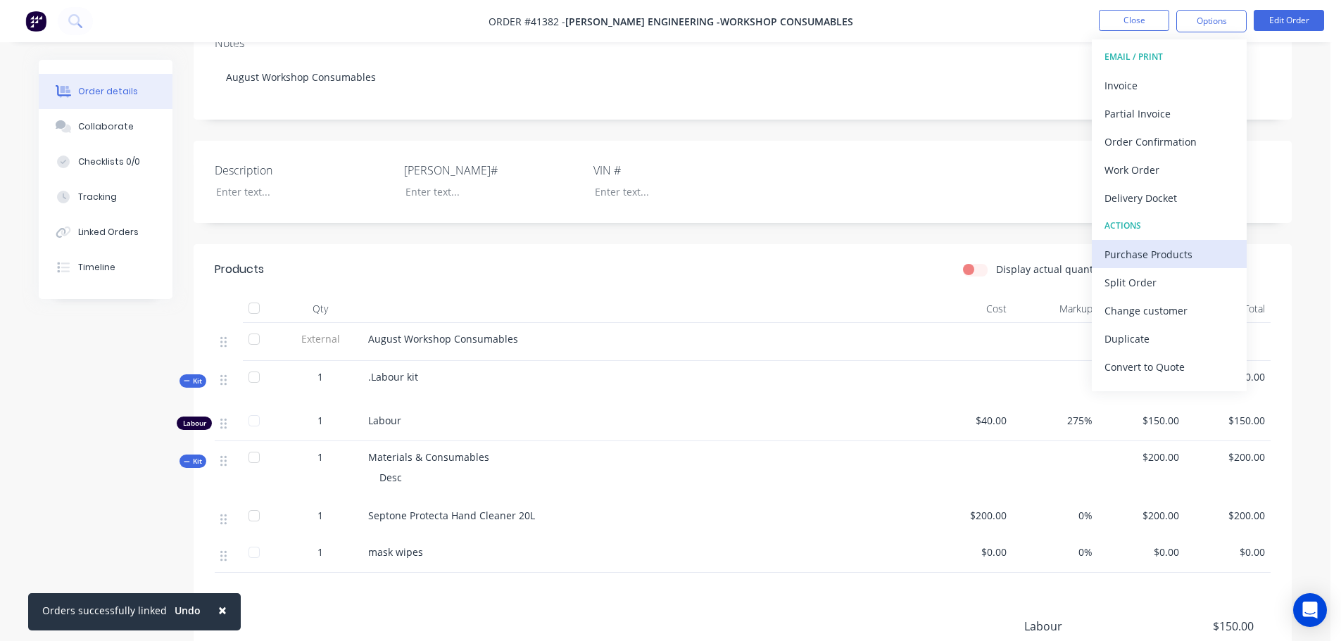
click at [1149, 258] on div "Purchase Products" at bounding box center [1168, 254] width 129 height 20
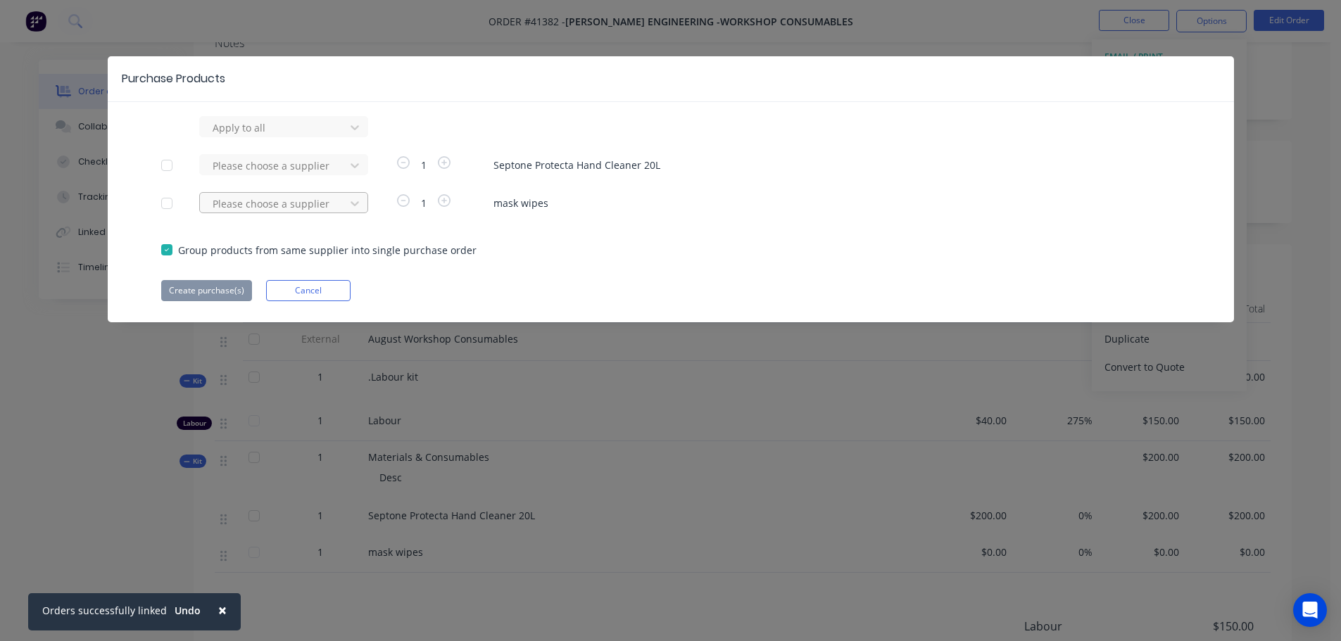
click at [315, 137] on div at bounding box center [274, 128] width 127 height 18
type input "wynn"
click at [262, 260] on div "Wynn Fraser Paints" at bounding box center [283, 255] width 169 height 26
click at [211, 296] on button "Create purchase(s)" at bounding box center [206, 290] width 91 height 21
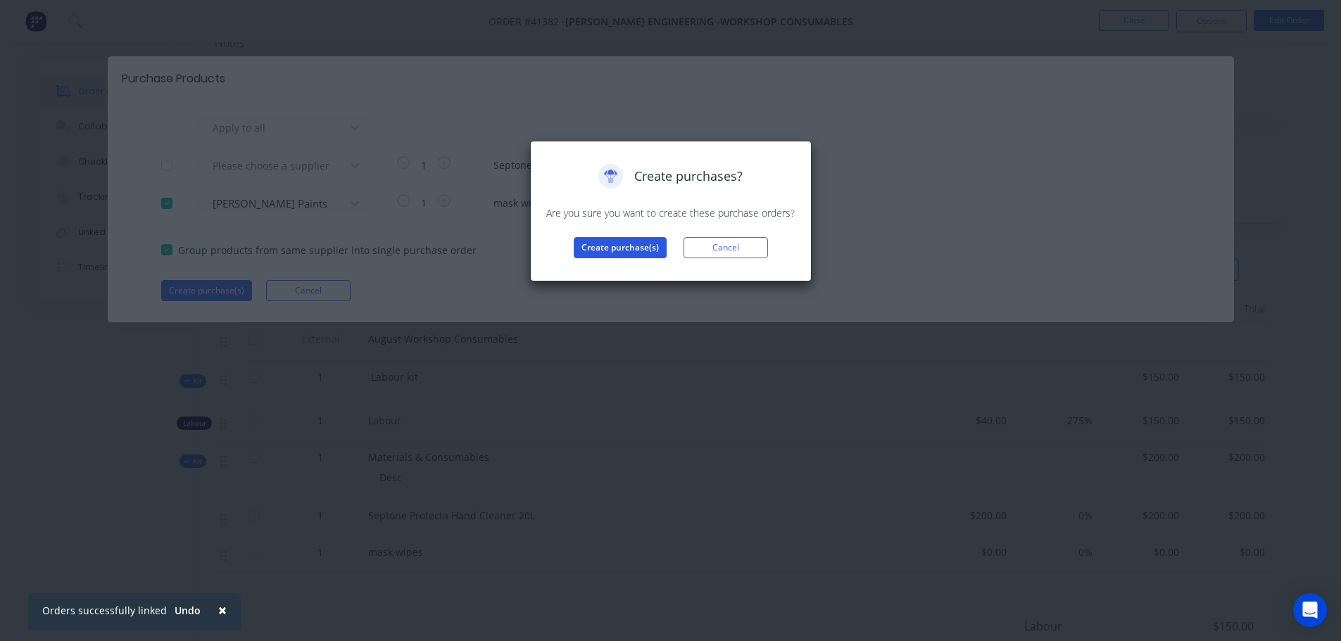
click at [619, 254] on button "Create purchase(s)" at bounding box center [620, 247] width 93 height 21
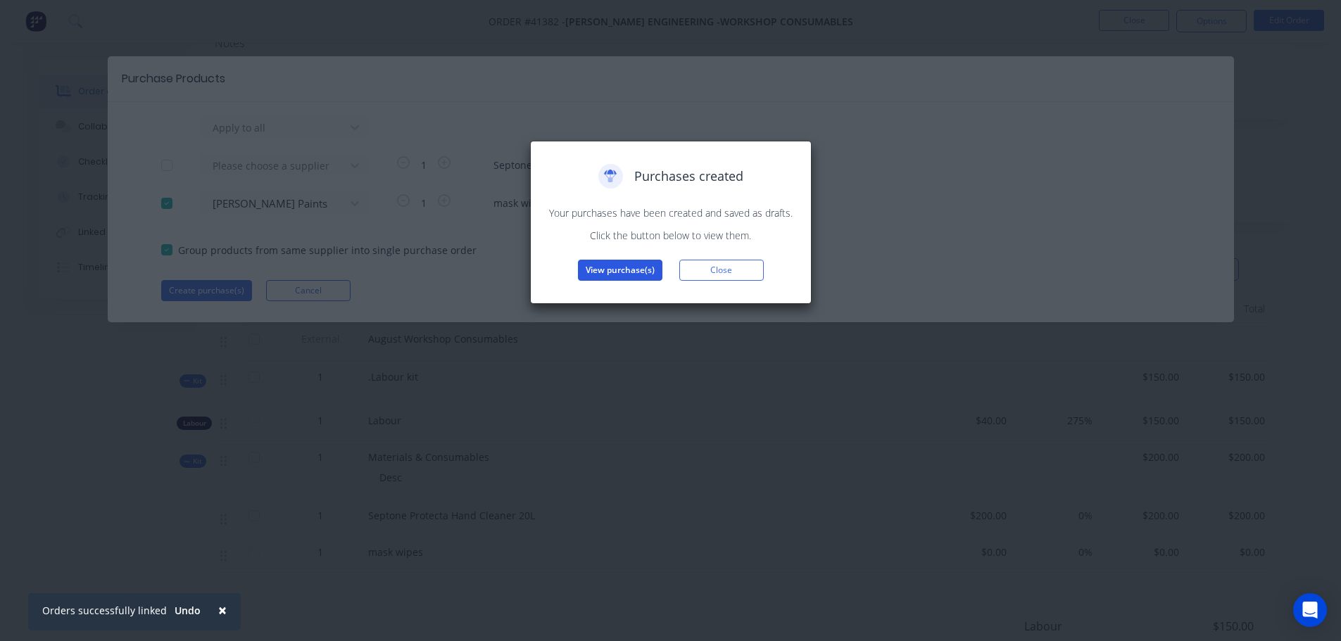
click at [614, 272] on button "View purchase(s)" at bounding box center [620, 270] width 84 height 21
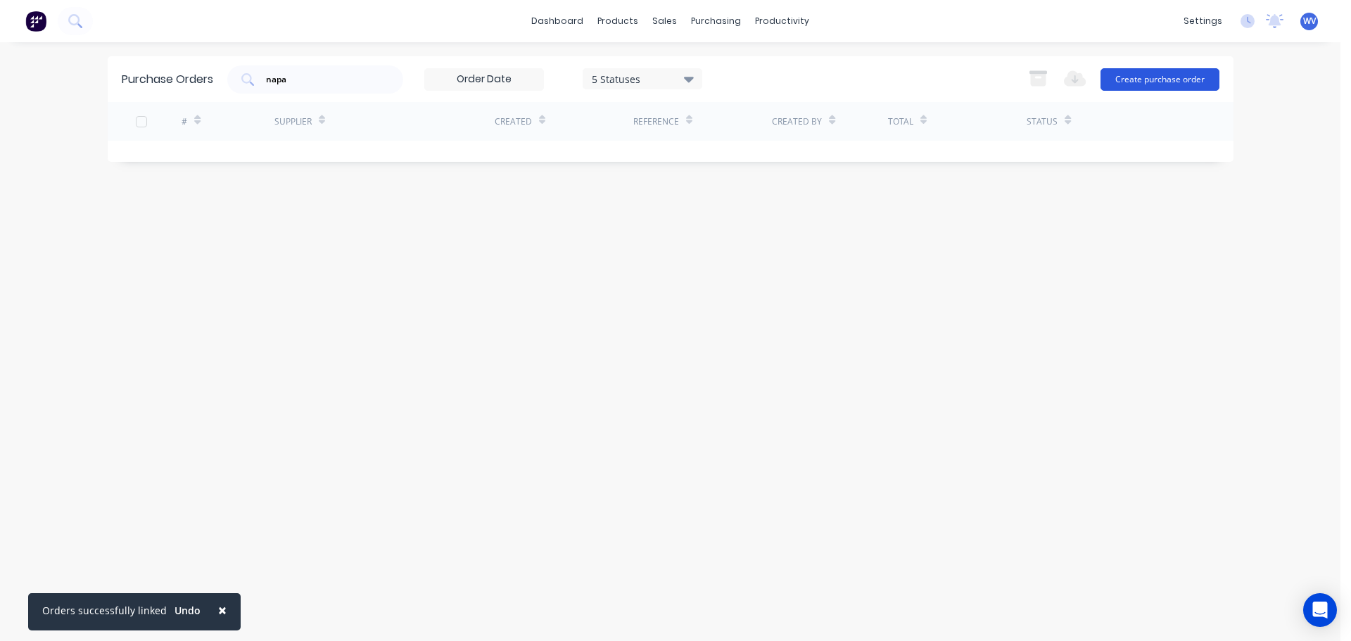
click at [1154, 80] on button "Create purchase order" at bounding box center [1160, 79] width 119 height 23
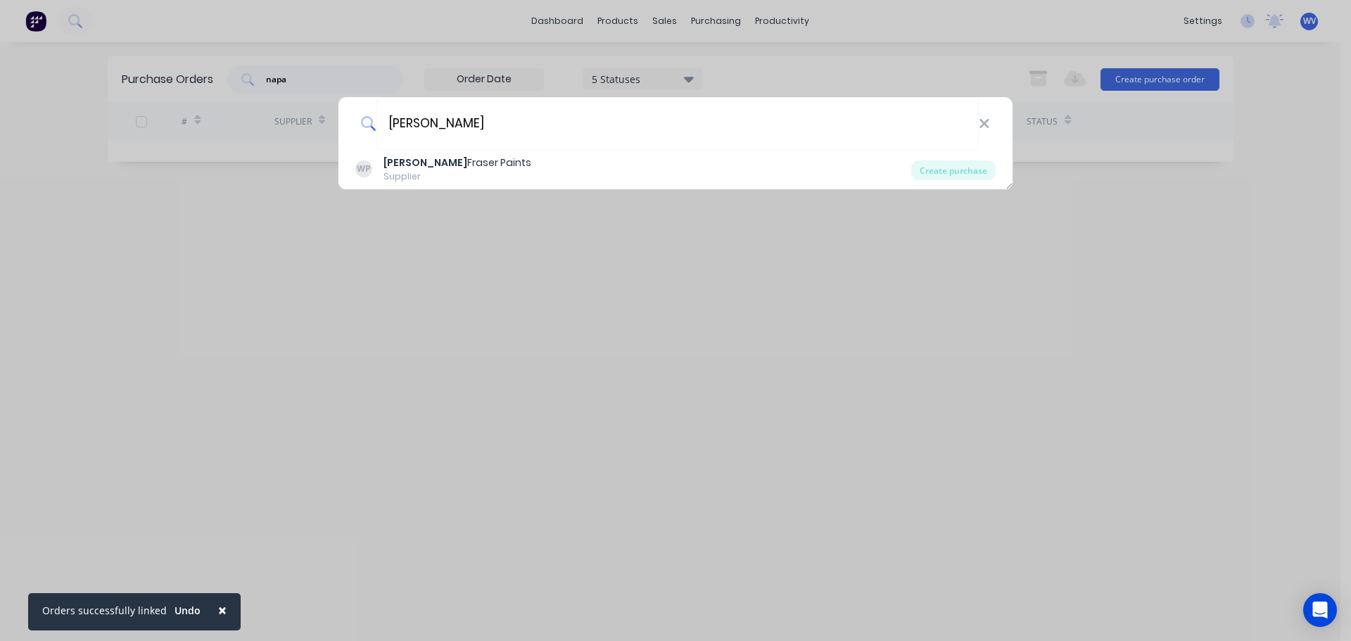
type input "wynn"
click at [1175, 303] on div "wynn WP Wynn Fraser Paints Supplier Create purchase" at bounding box center [675, 320] width 1351 height 641
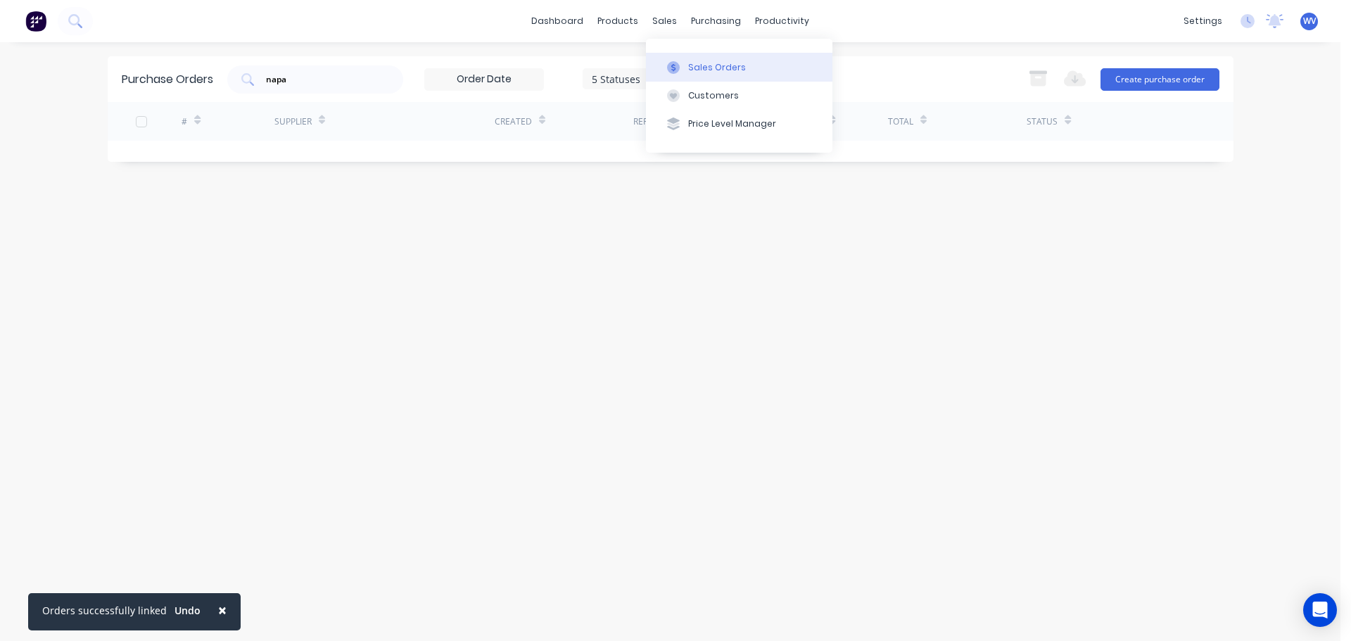
click at [704, 61] on div "Sales Orders" at bounding box center [717, 67] width 58 height 13
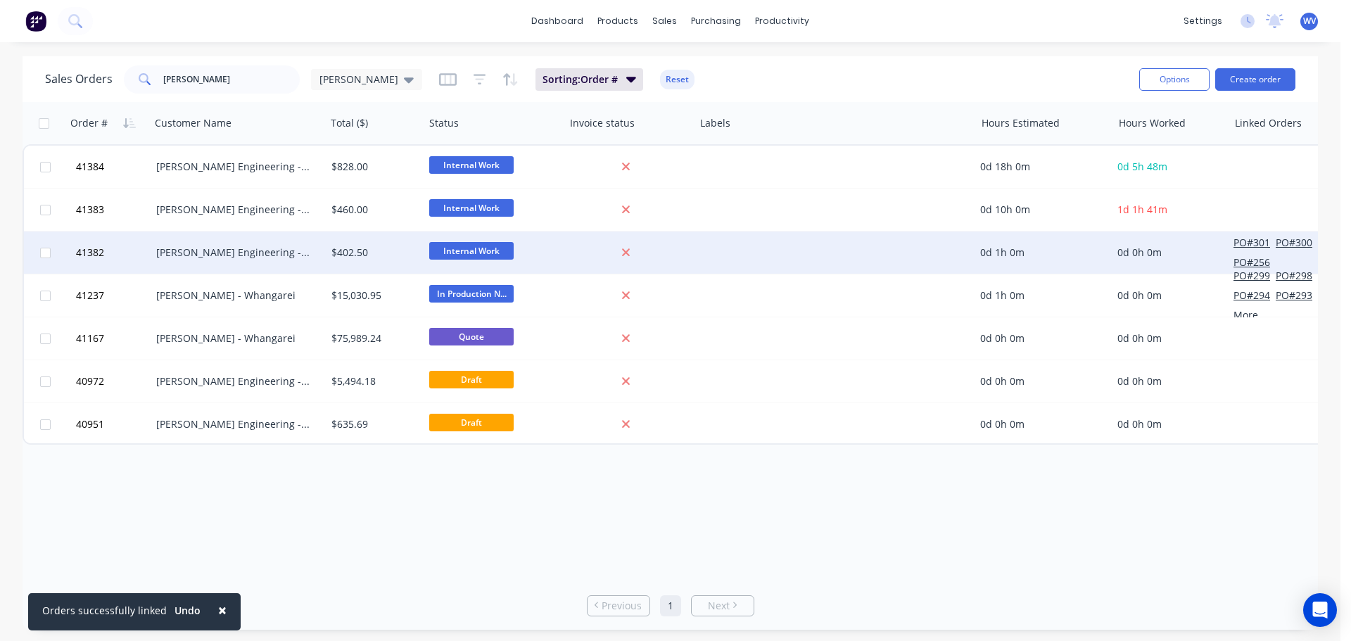
click at [280, 250] on div "[PERSON_NAME] Engineering -Workshop Consumables" at bounding box center [234, 253] width 156 height 14
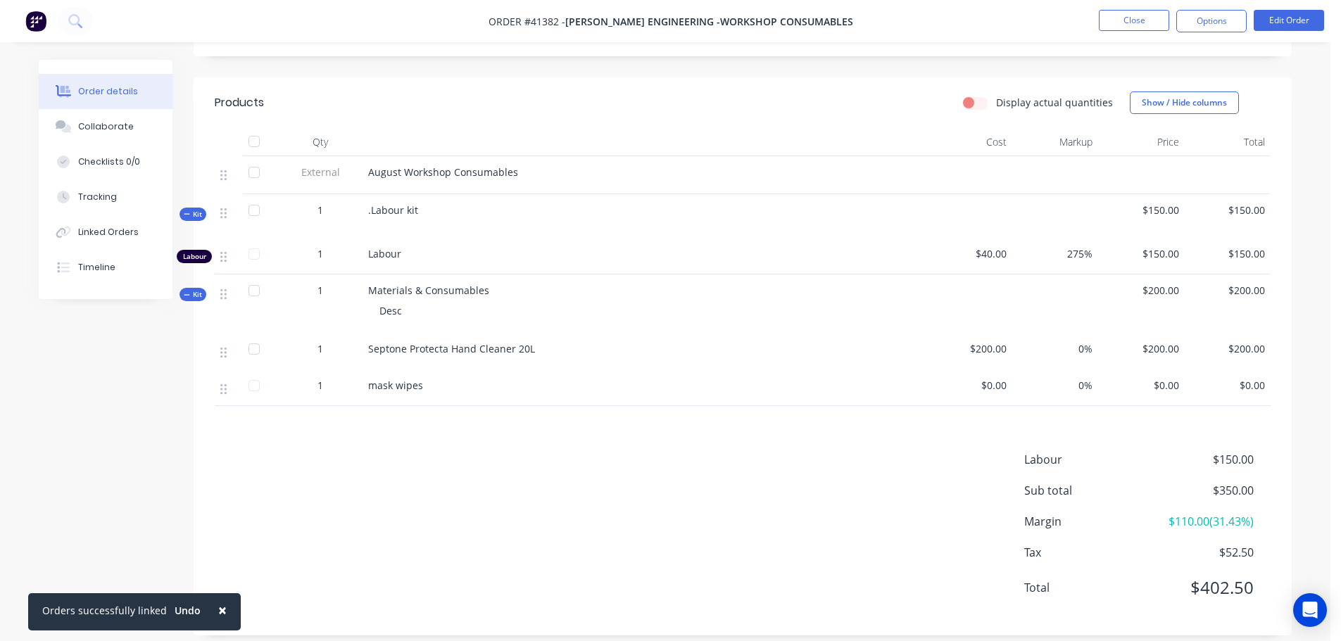
scroll to position [393, 0]
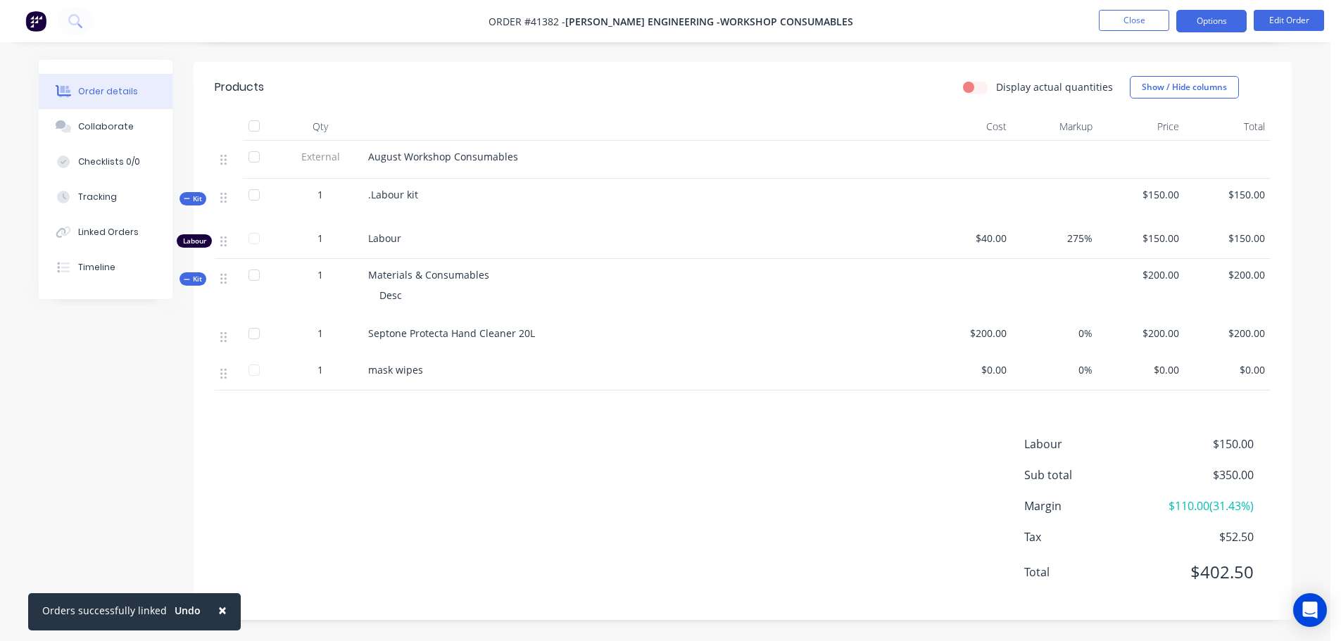
click at [1200, 32] on button "Options" at bounding box center [1211, 21] width 70 height 23
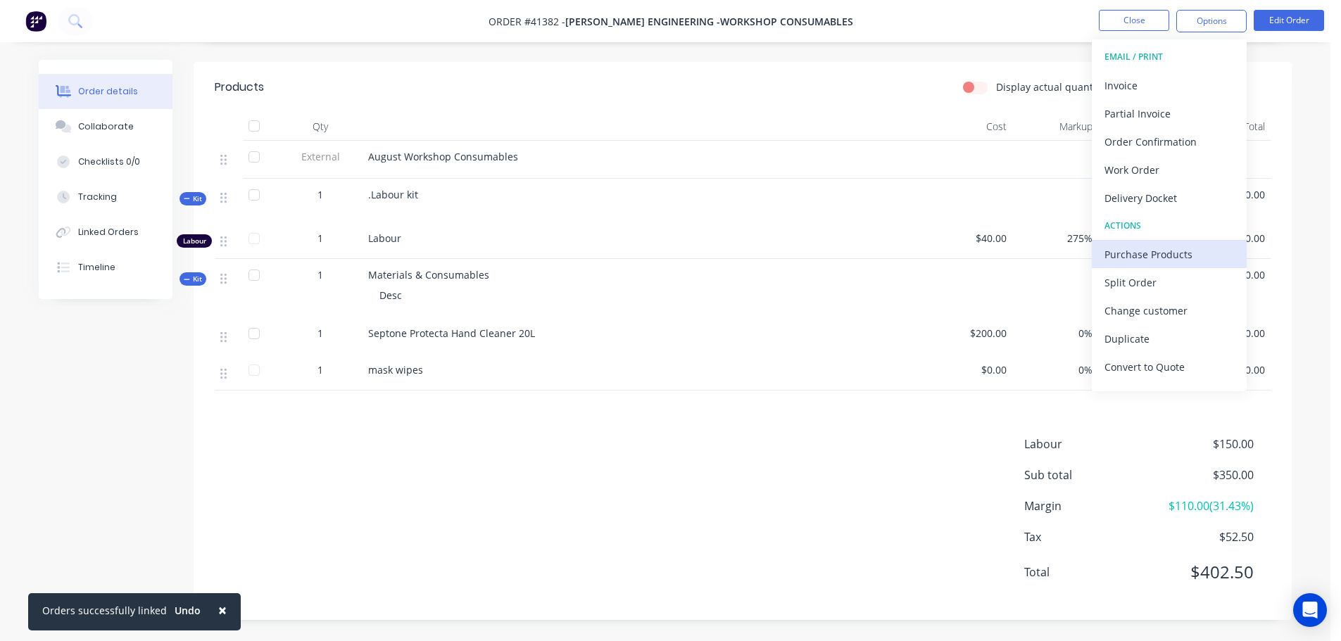
click at [1159, 258] on div "Purchase Products" at bounding box center [1168, 254] width 129 height 20
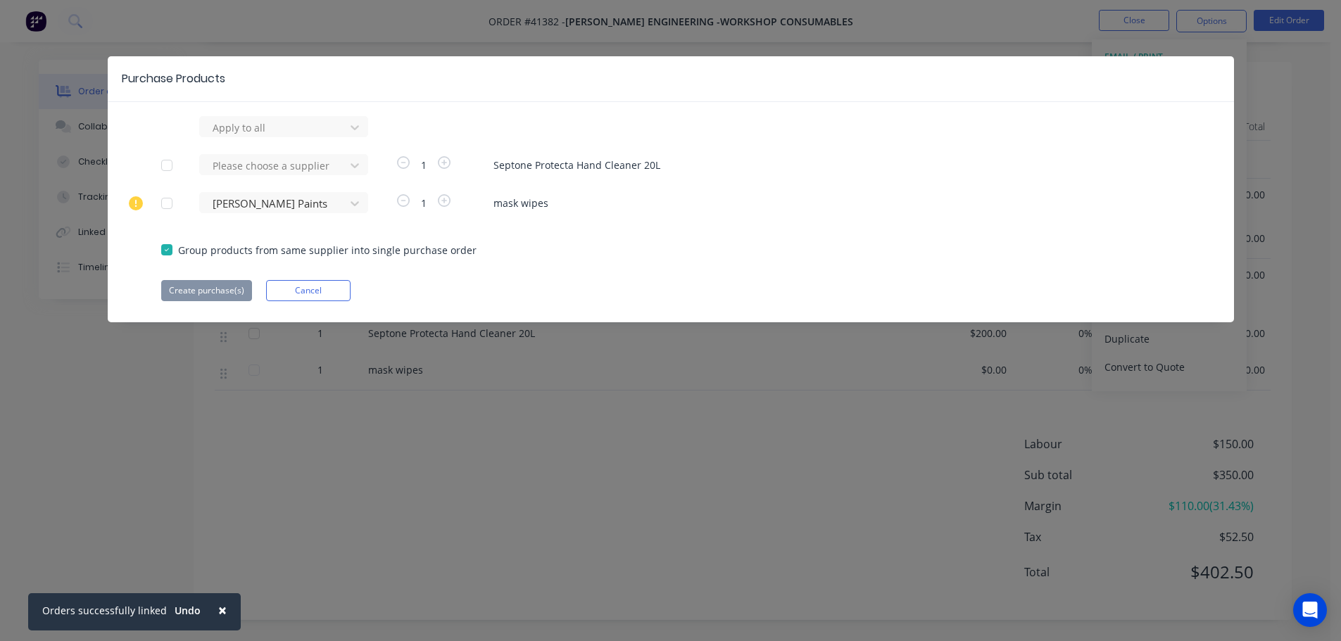
click at [165, 209] on div at bounding box center [167, 203] width 28 height 28
click at [208, 289] on button "Create purchase(s)" at bounding box center [206, 290] width 91 height 21
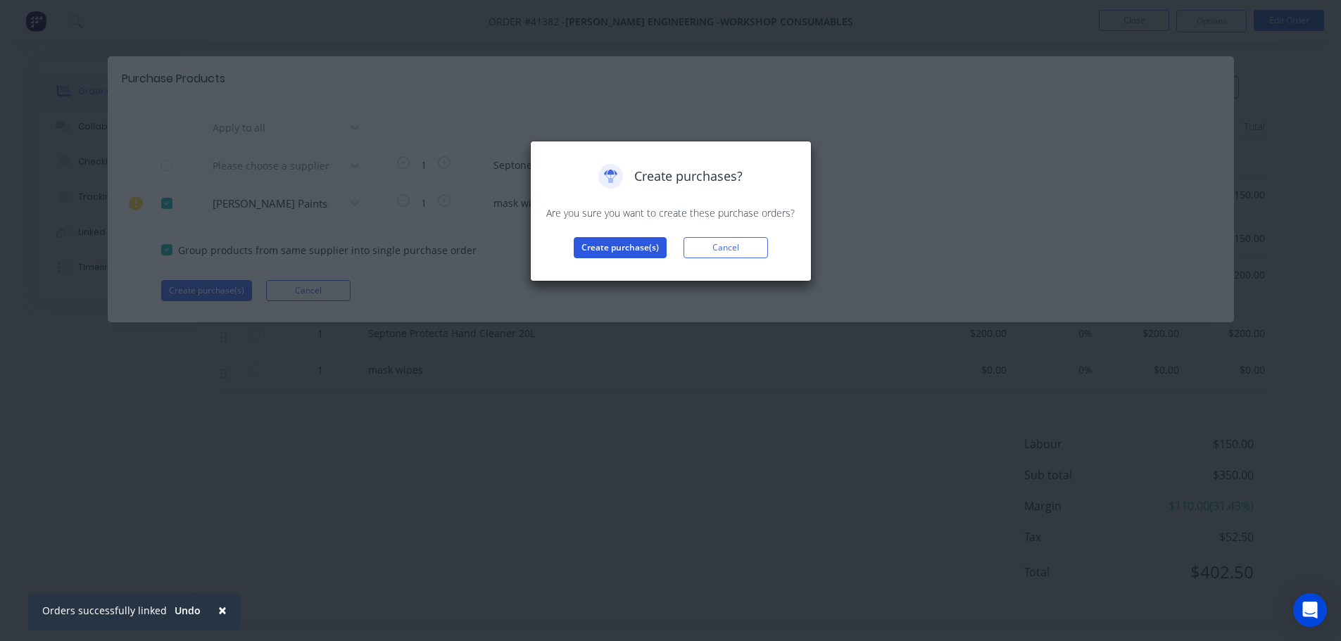
click at [619, 254] on button "Create purchase(s)" at bounding box center [620, 247] width 93 height 21
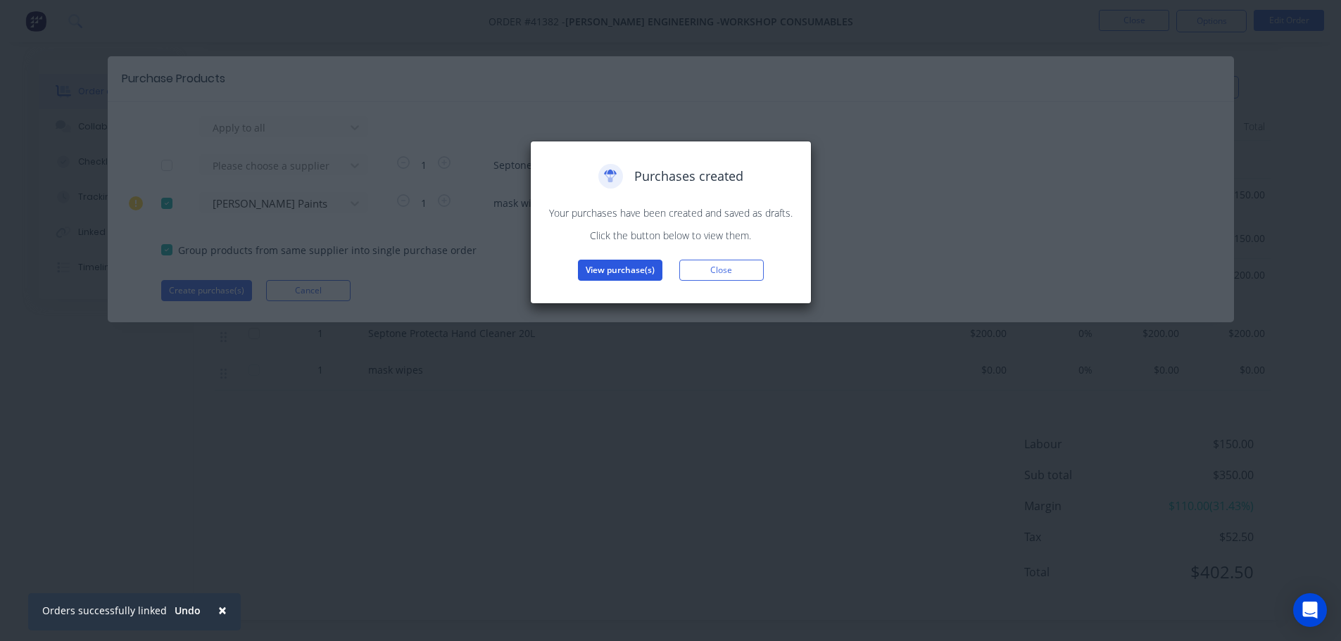
click at [597, 267] on button "View purchase(s)" at bounding box center [620, 270] width 84 height 21
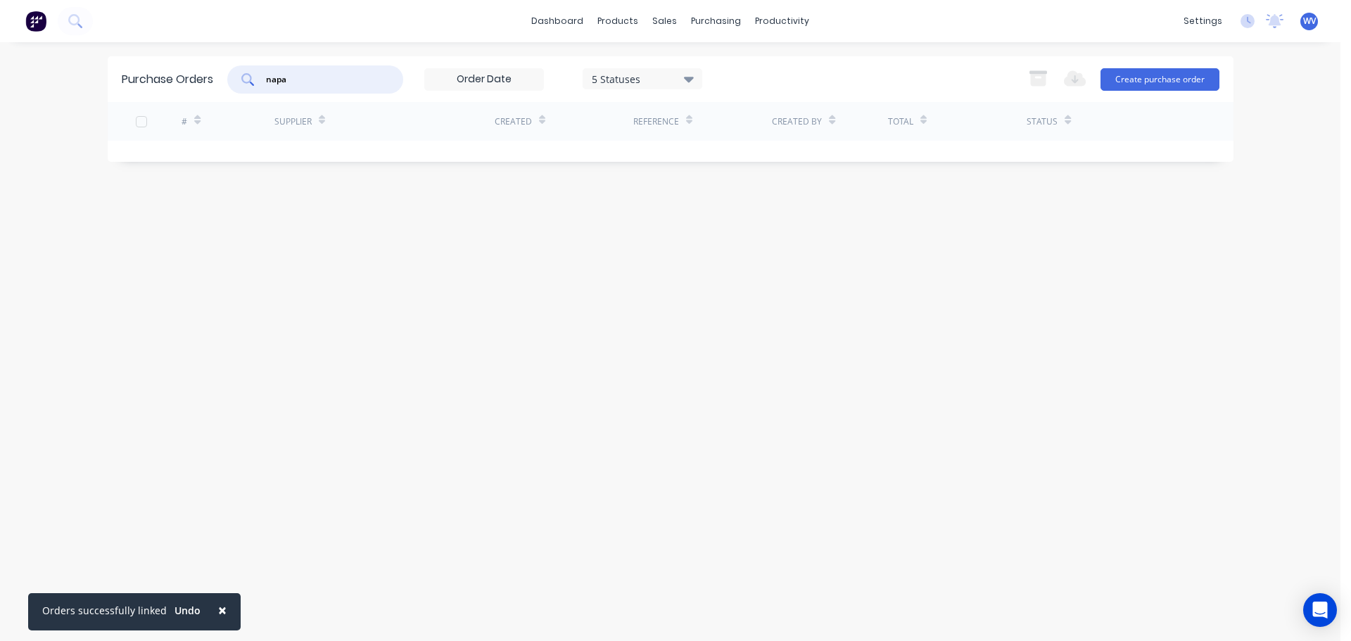
click at [240, 84] on div "napa" at bounding box center [315, 79] width 176 height 28
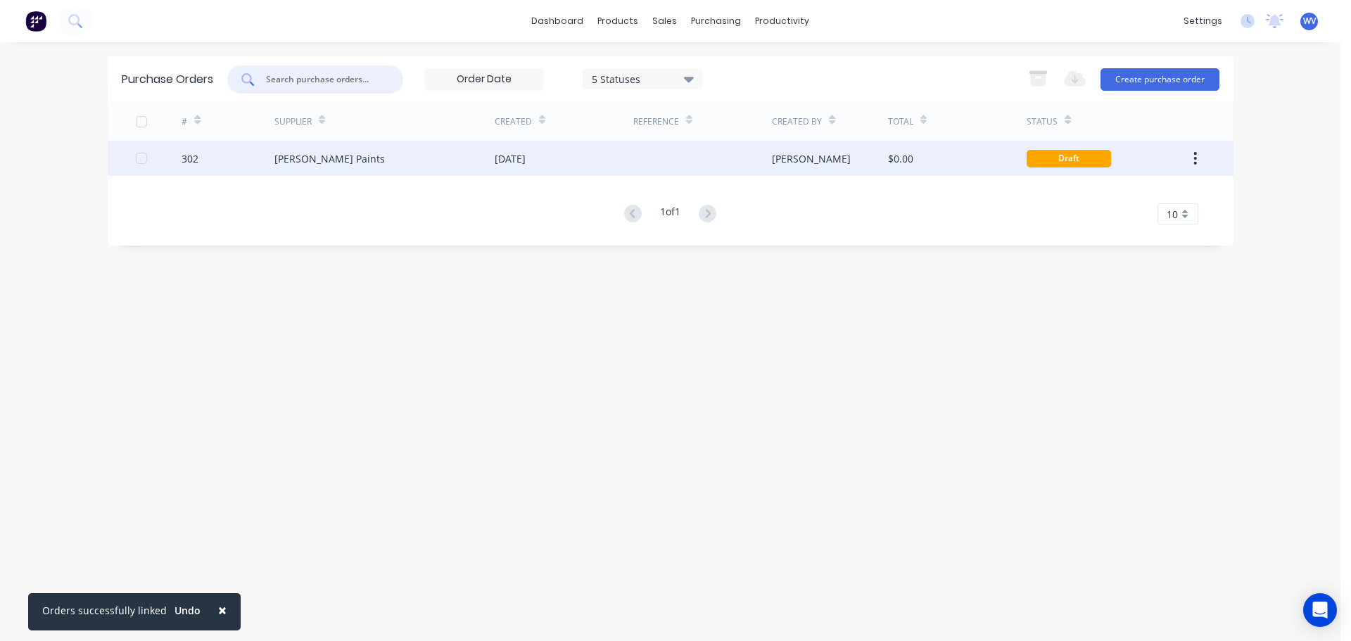
click at [341, 153] on div "Wynn Fraser Paints" at bounding box center [329, 158] width 110 height 15
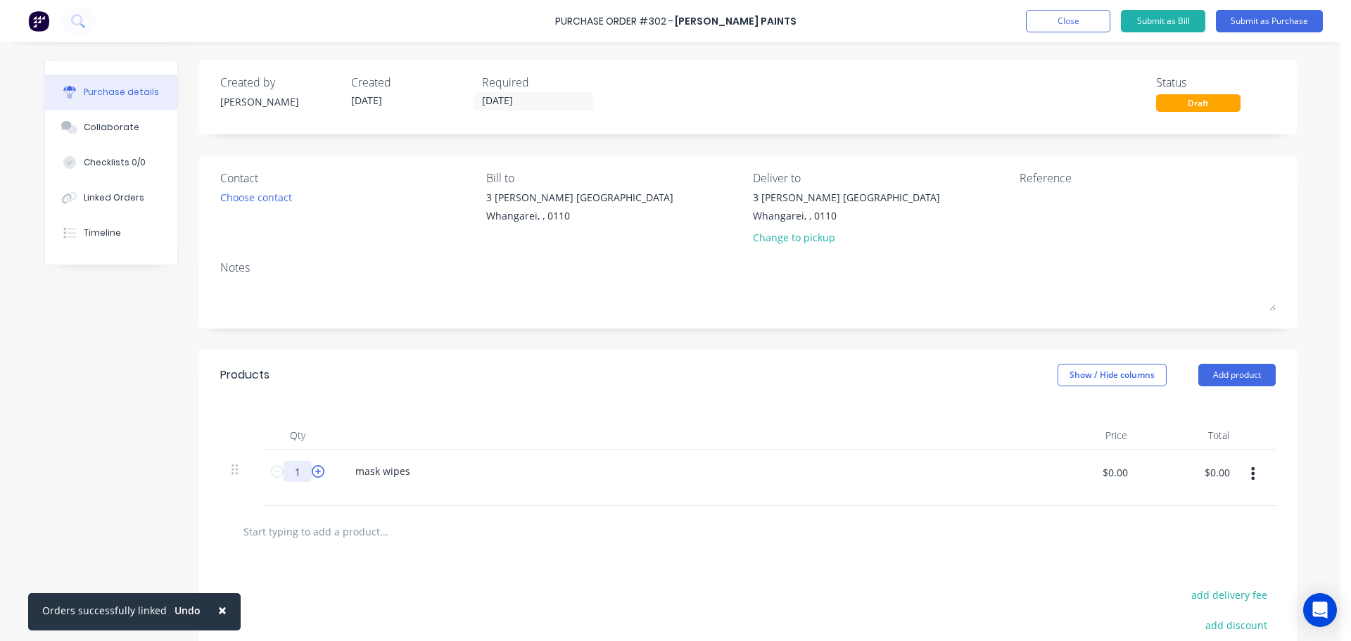
drag, startPoint x: 293, startPoint y: 473, endPoint x: 308, endPoint y: 472, distance: 14.1
click at [294, 473] on input "1" at bounding box center [298, 471] width 28 height 21
type input "100"
click at [413, 469] on div "mask wipes" at bounding box center [382, 471] width 77 height 20
drag, startPoint x: 298, startPoint y: 474, endPoint x: 293, endPoint y: 455, distance: 19.8
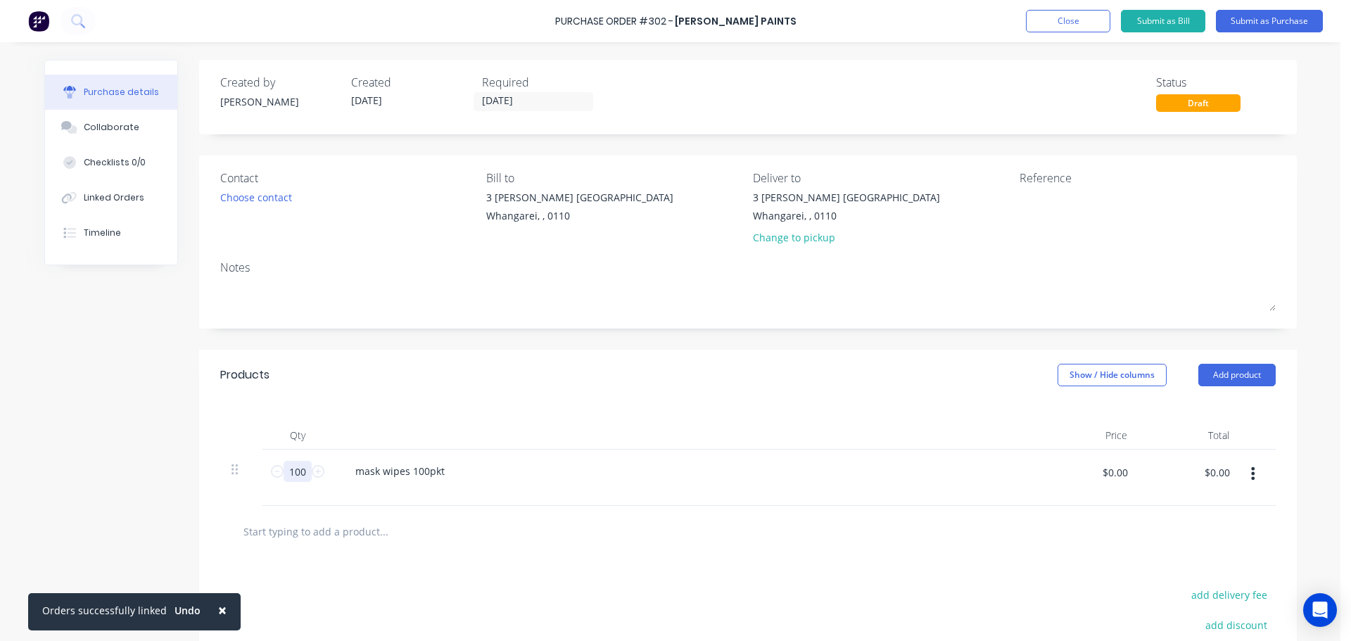
click at [298, 473] on input "100" at bounding box center [298, 471] width 28 height 21
type input "1"
click at [1275, 27] on button "Submit as Purchase" at bounding box center [1269, 21] width 107 height 23
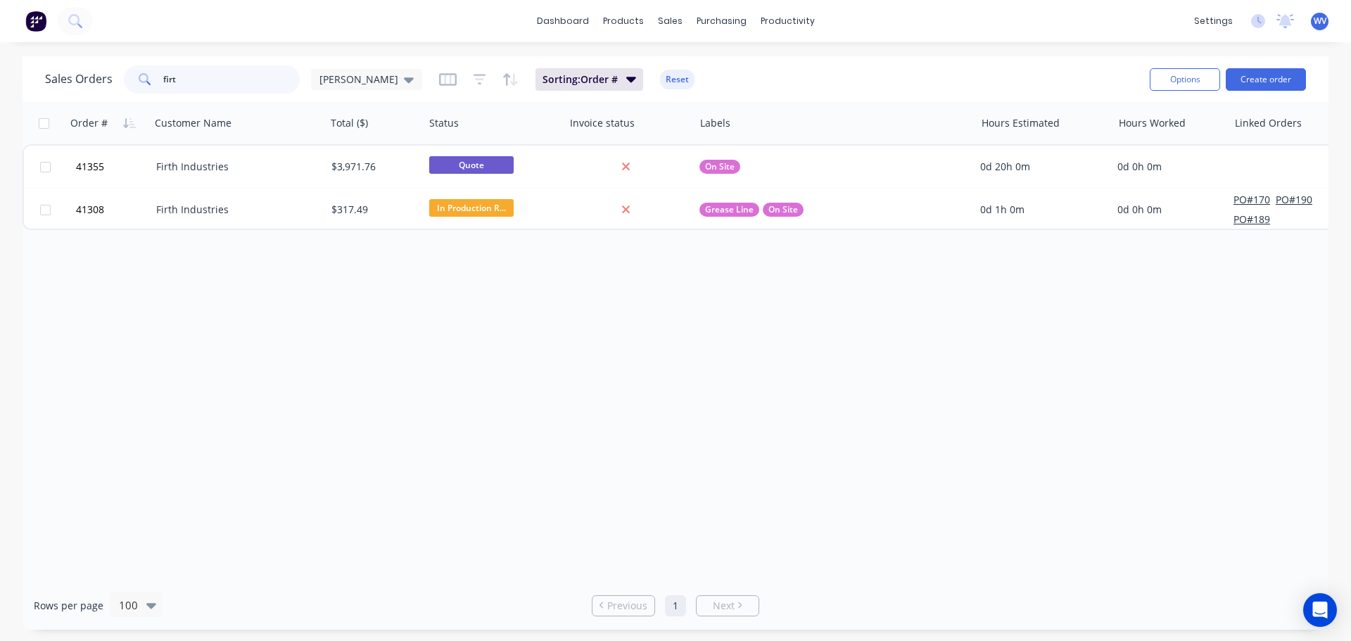
drag, startPoint x: 183, startPoint y: 74, endPoint x: 149, endPoint y: 79, distance: 34.1
click at [149, 79] on div "firt" at bounding box center [212, 79] width 176 height 28
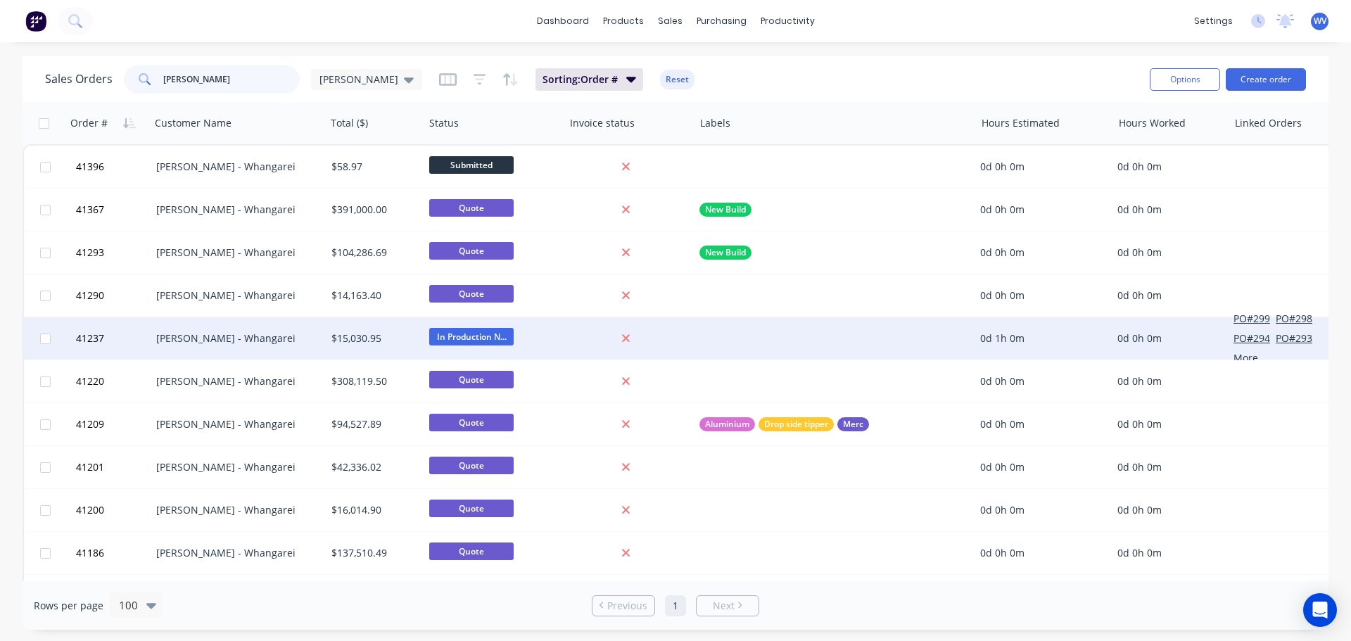
type input "[PERSON_NAME]"
click at [215, 341] on div "[PERSON_NAME] - Whangarei" at bounding box center [234, 338] width 156 height 14
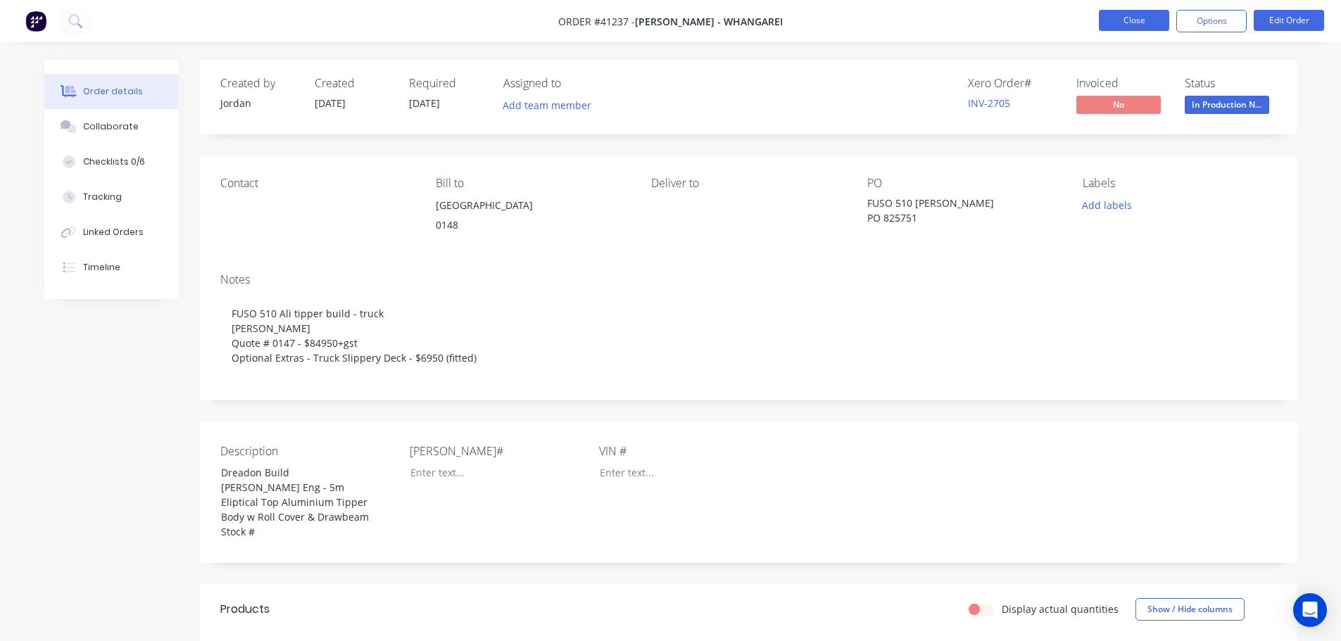
click at [1113, 17] on button "Close" at bounding box center [1134, 20] width 70 height 21
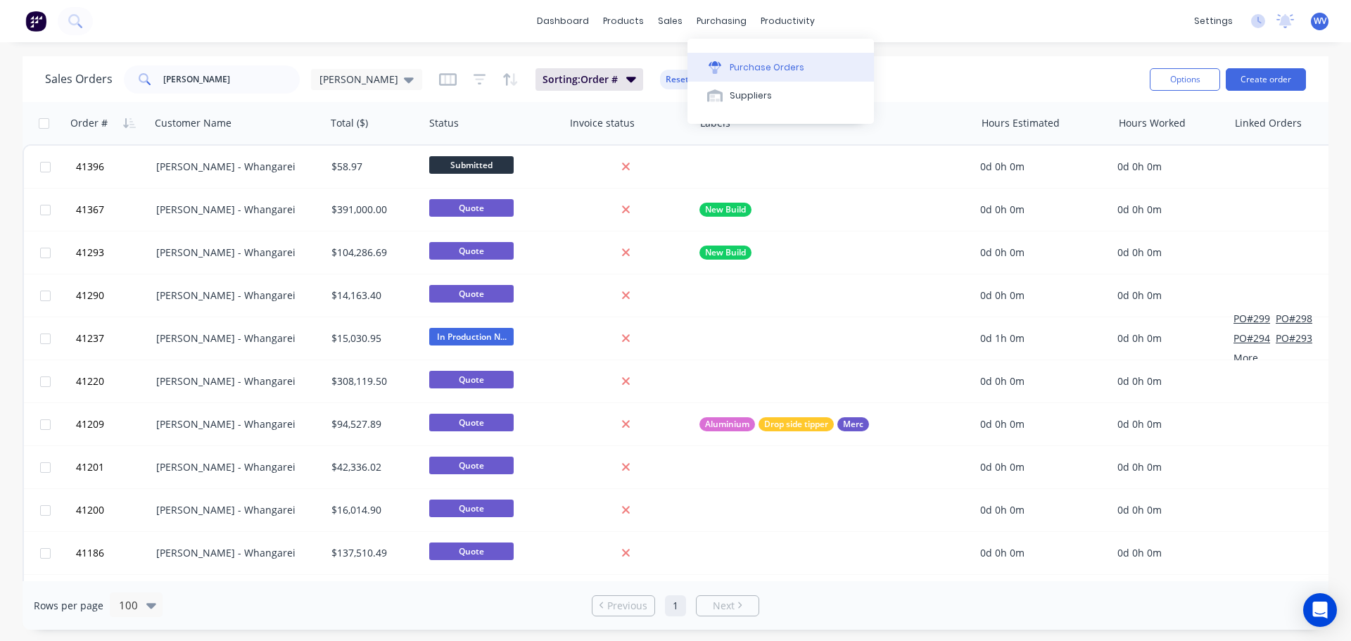
click at [754, 59] on button "Purchase Orders" at bounding box center [781, 67] width 187 height 28
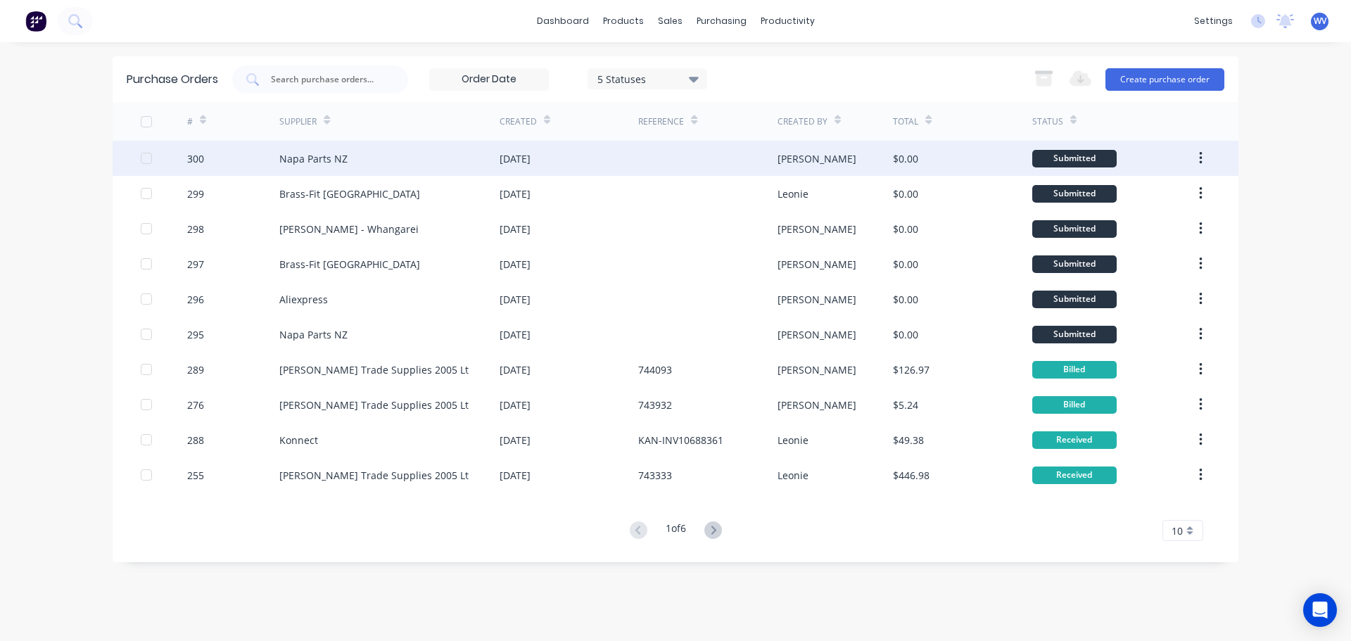
click at [810, 159] on div "[PERSON_NAME]" at bounding box center [836, 158] width 116 height 35
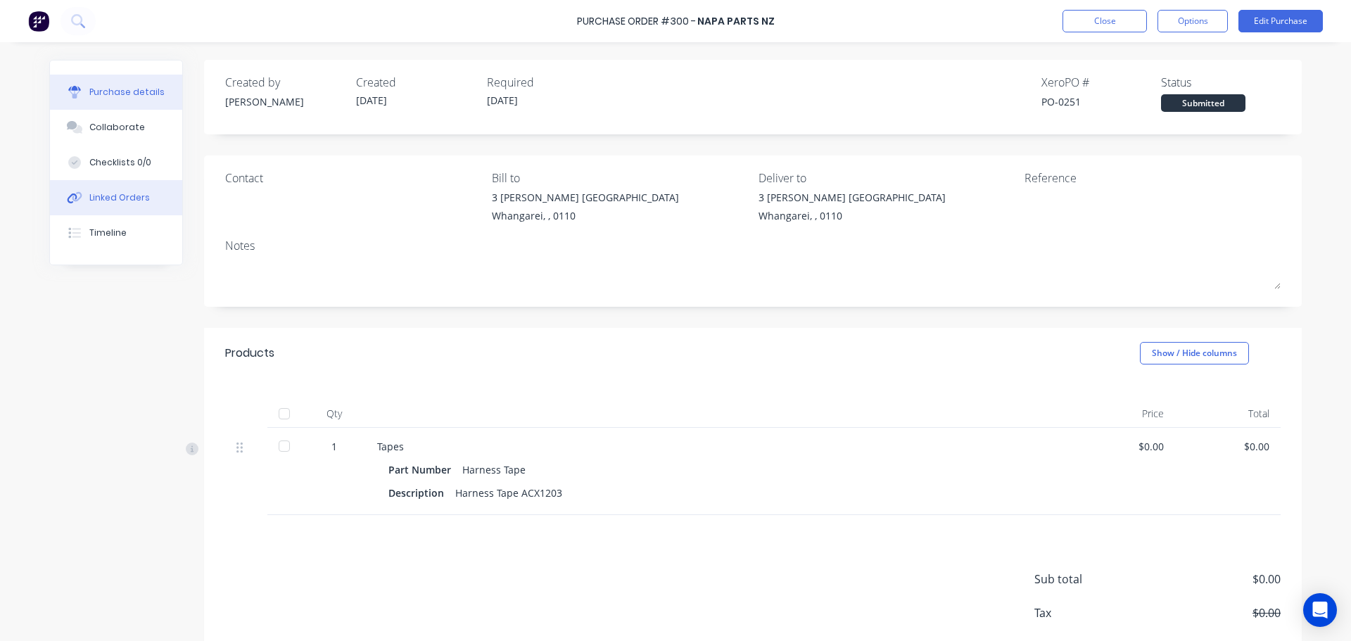
click at [126, 198] on div "Linked Orders" at bounding box center [119, 197] width 61 height 13
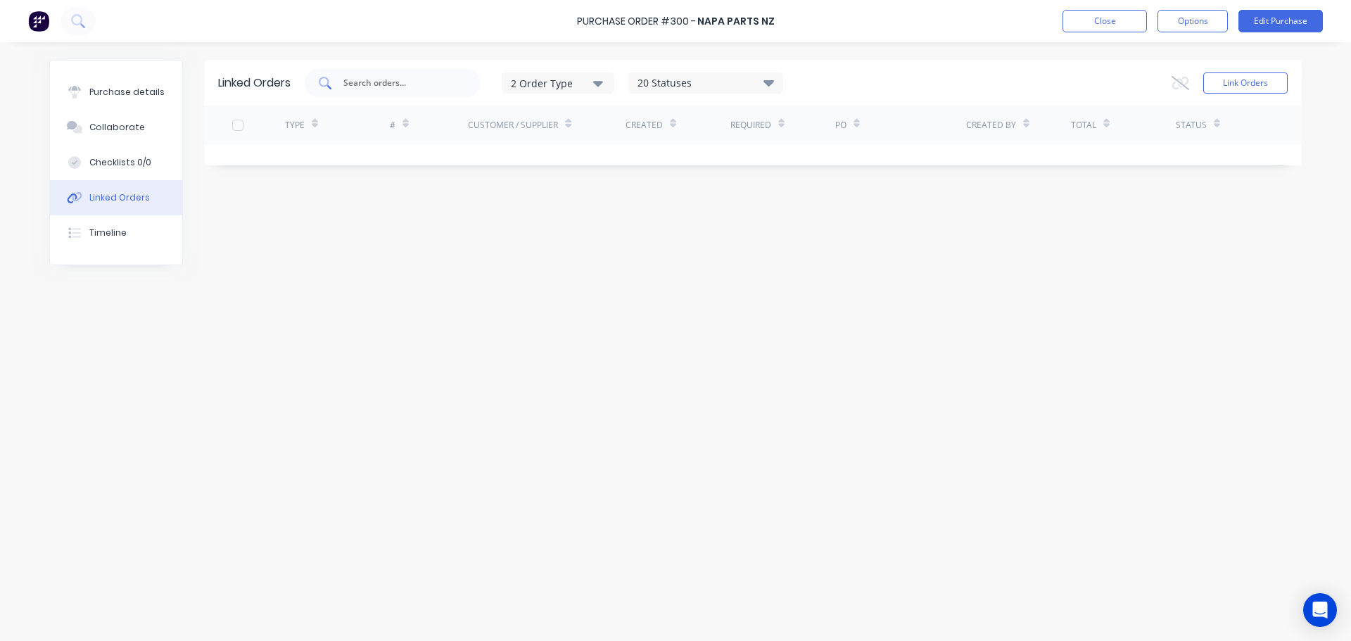
click at [398, 84] on input "text" at bounding box center [400, 83] width 117 height 14
type input "41382"
click at [403, 87] on input "41382" at bounding box center [400, 83] width 117 height 14
click at [126, 199] on div "Linked Orders" at bounding box center [119, 197] width 61 height 13
drag, startPoint x: 363, startPoint y: 84, endPoint x: 331, endPoint y: 85, distance: 32.4
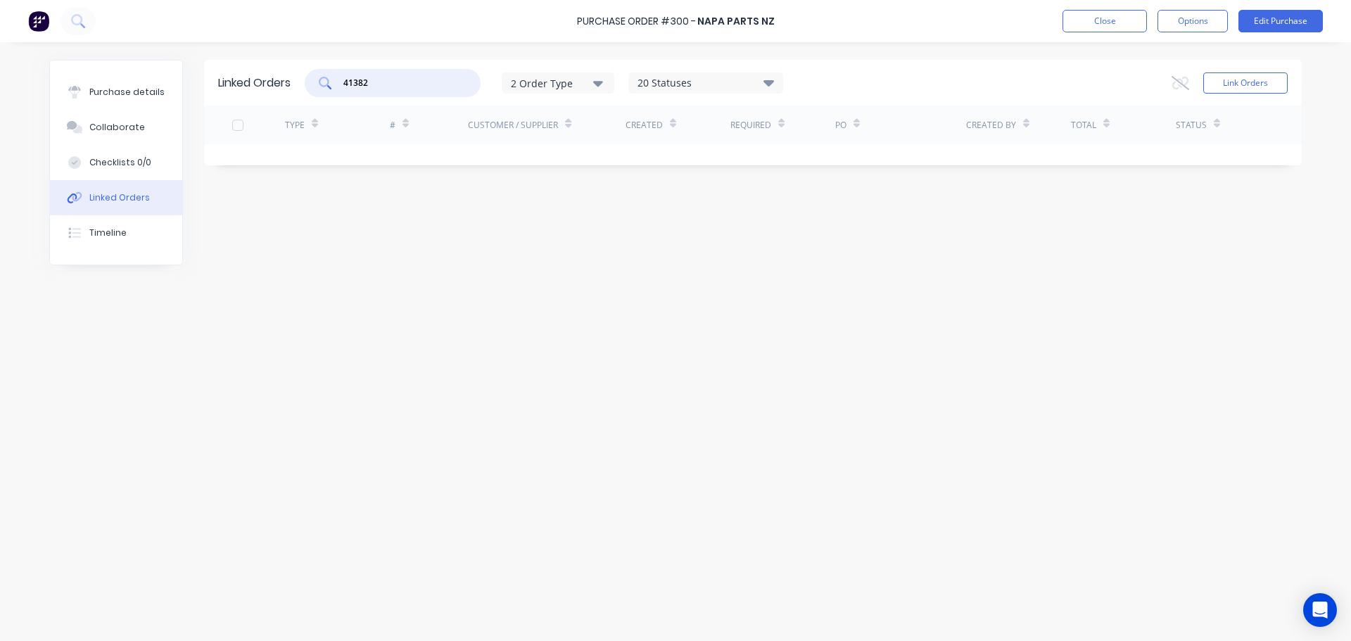
click at [331, 85] on div "41382" at bounding box center [393, 83] width 176 height 28
click at [1232, 92] on button "Link Orders" at bounding box center [1245, 82] width 84 height 21
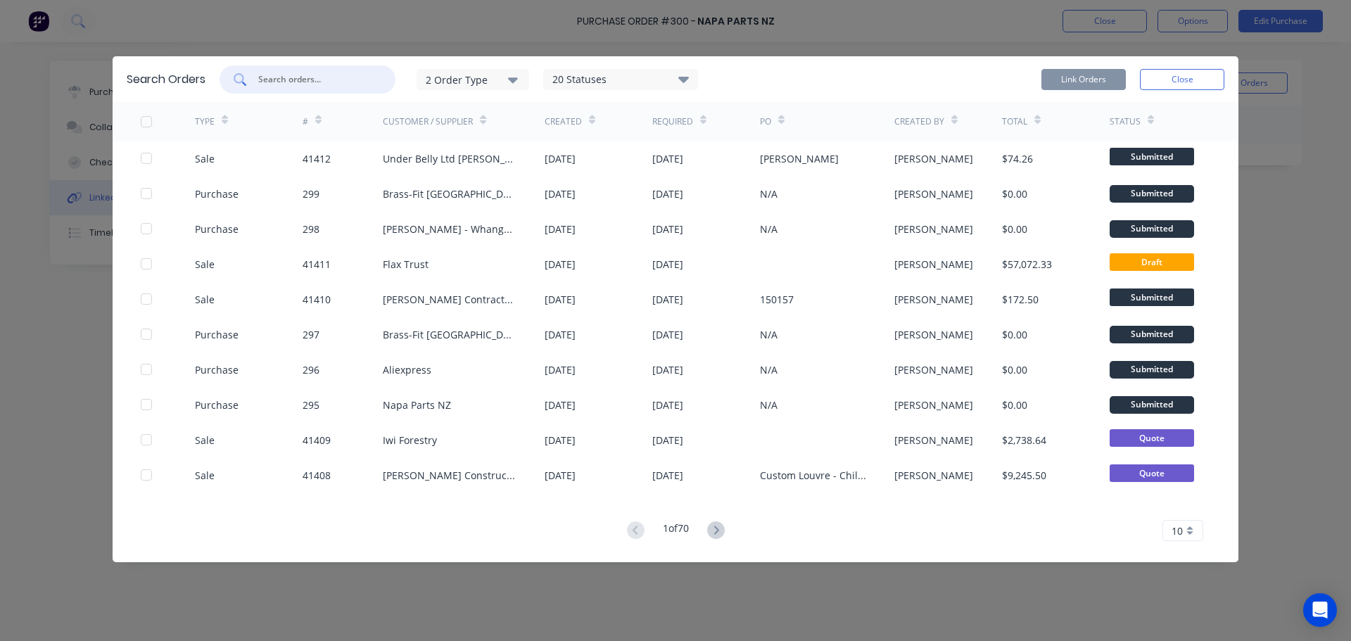
click at [296, 81] on input "text" at bounding box center [315, 79] width 117 height 14
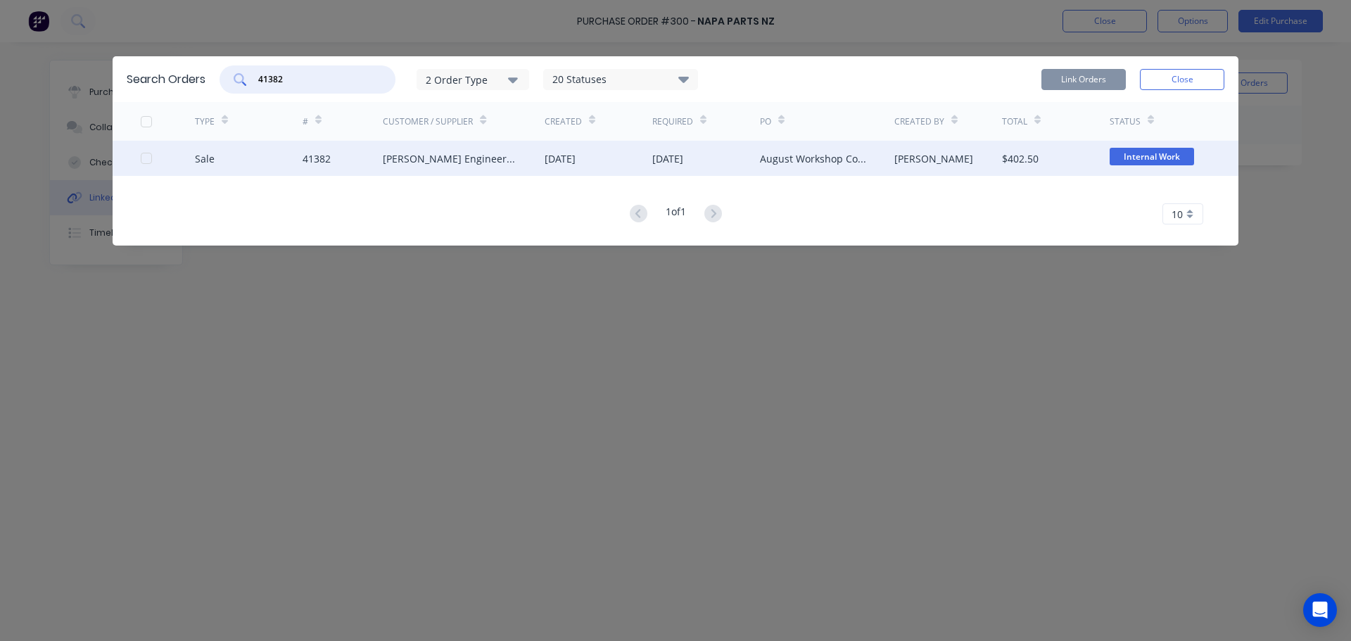
type input "41382"
click at [437, 165] on div "[PERSON_NAME] Engineering -Workshop Consumables" at bounding box center [450, 158] width 134 height 15
click at [558, 163] on div "[DATE]" at bounding box center [560, 158] width 31 height 15
click at [842, 160] on div "August Workshop Consumables" at bounding box center [813, 158] width 106 height 15
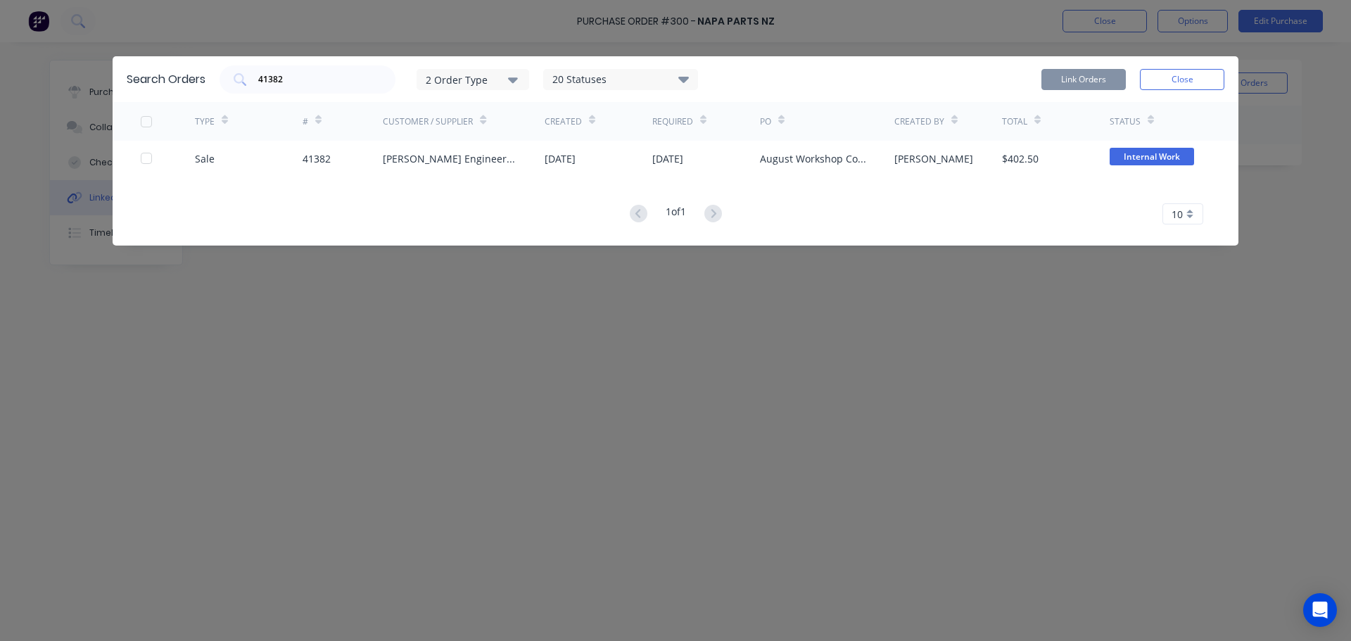
click at [909, 208] on div "1 of 1 10 5 10 15 20 25 30 35" at bounding box center [676, 214] width 1126 height 20
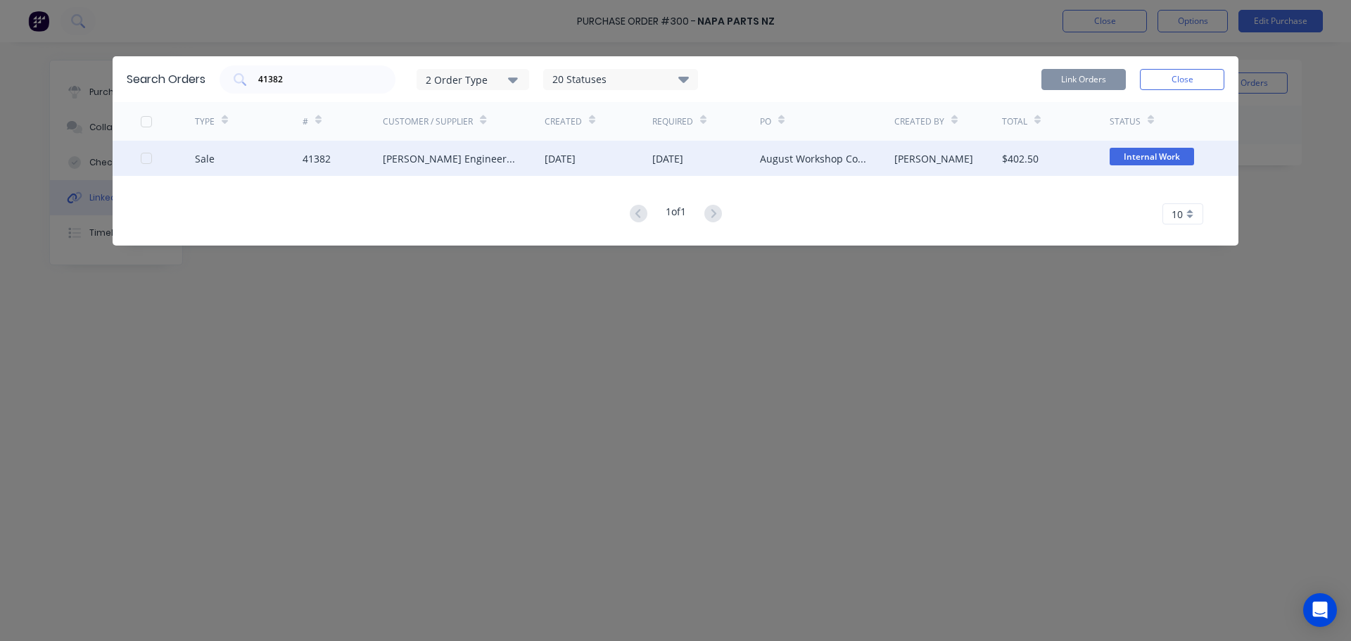
click at [401, 161] on div "[PERSON_NAME] Engineering -Workshop Consumables" at bounding box center [450, 158] width 134 height 15
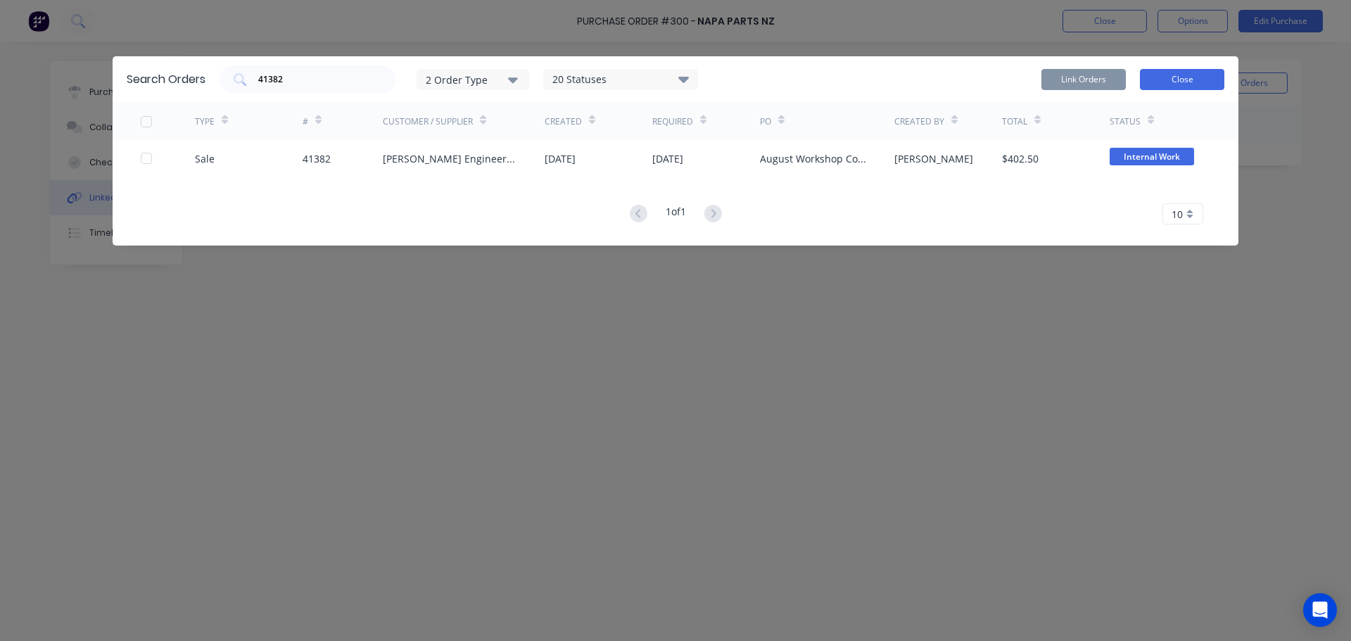
click at [1209, 79] on button "Close" at bounding box center [1182, 79] width 84 height 21
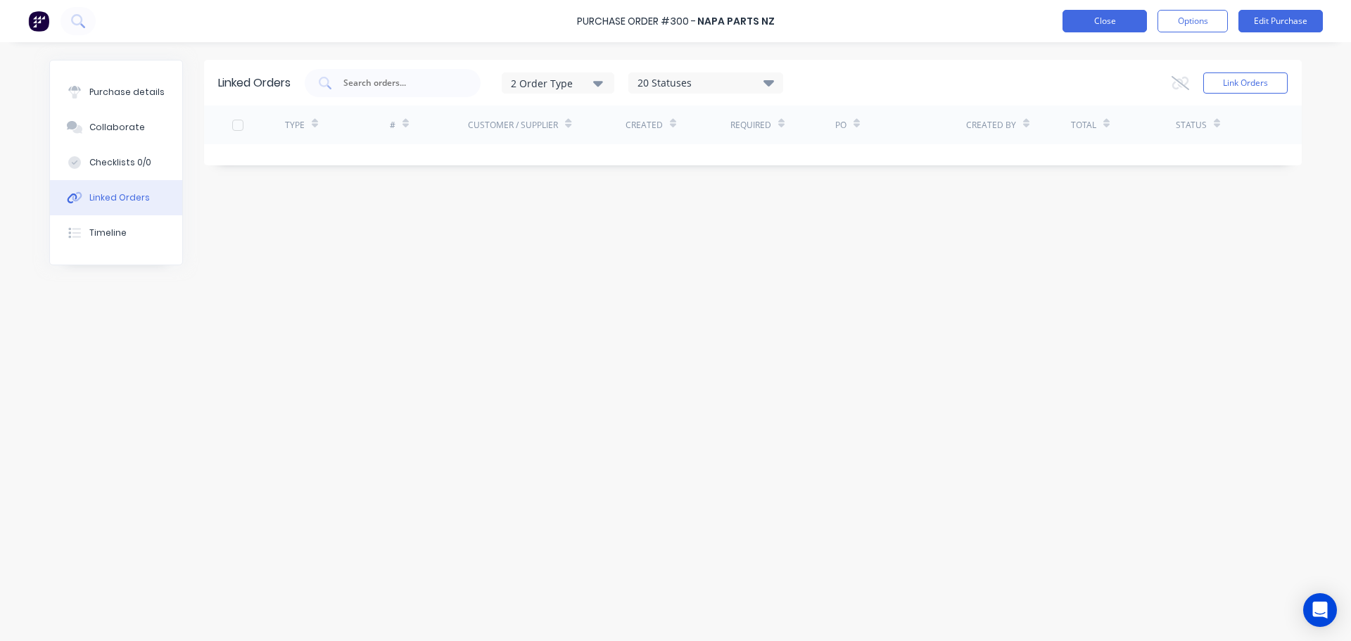
click at [1090, 22] on button "Close" at bounding box center [1105, 21] width 84 height 23
